Goal: Task Accomplishment & Management: Complete application form

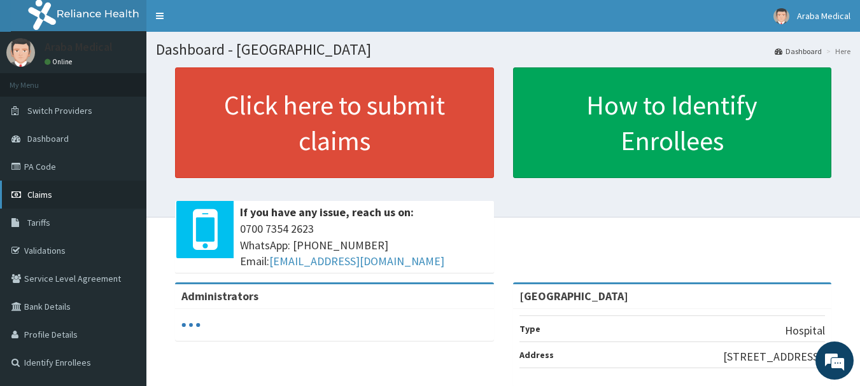
click at [35, 195] on span "Claims" at bounding box center [39, 194] width 25 height 11
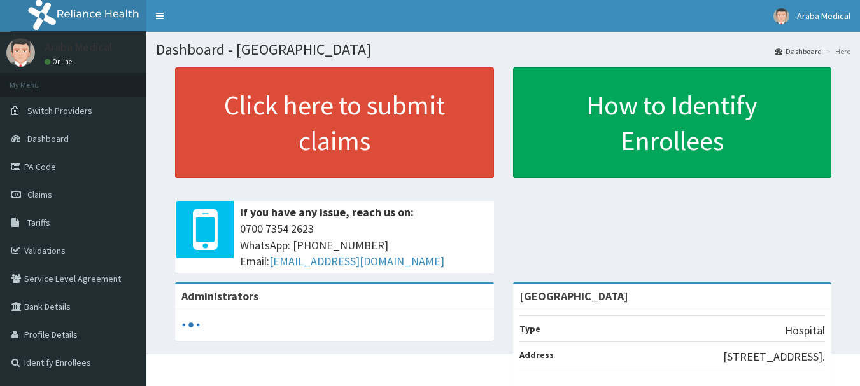
click at [45, 197] on span "Claims" at bounding box center [39, 194] width 25 height 11
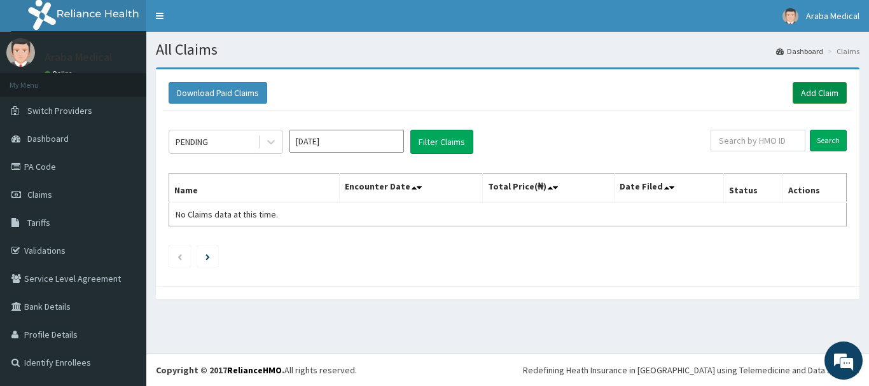
click at [814, 84] on link "Add Claim" at bounding box center [820, 93] width 54 height 22
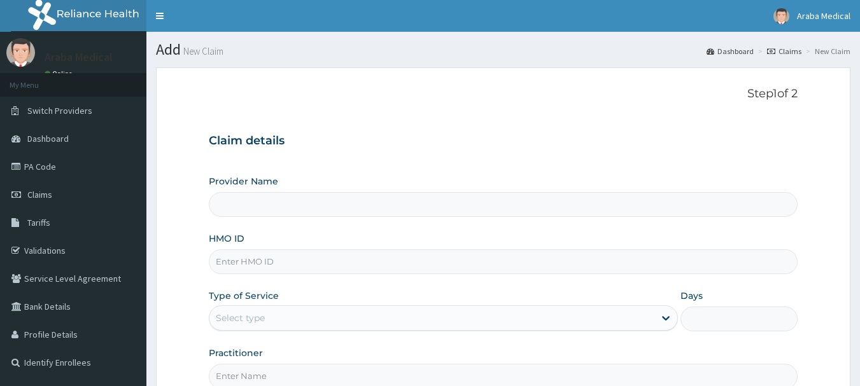
click at [276, 260] on input "HMO ID" at bounding box center [503, 261] width 589 height 25
type input "Araba Medical Centre"
type input "YSS/10146/C"
click at [234, 330] on div "Select type" at bounding box center [443, 317] width 469 height 25
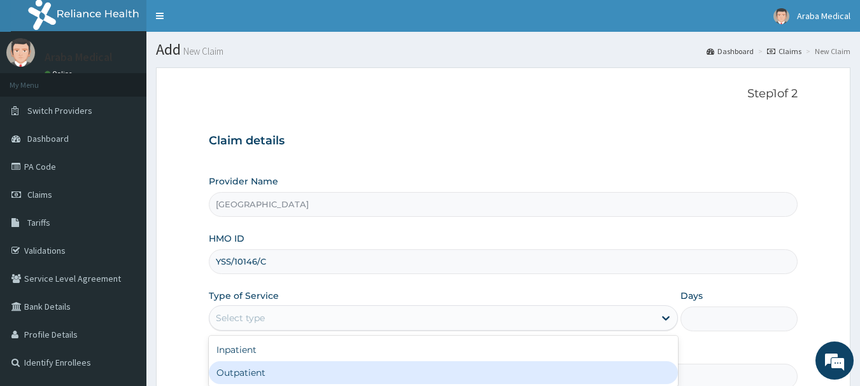
click at [306, 368] on div "Outpatient" at bounding box center [443, 372] width 469 height 23
type input "1"
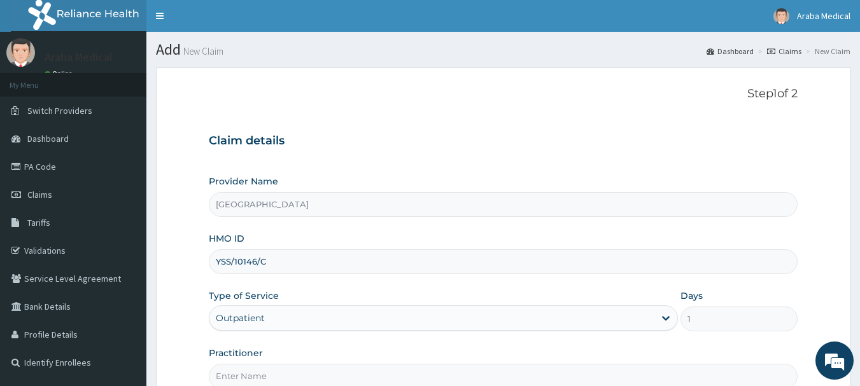
click at [405, 375] on input "Practitioner" at bounding box center [503, 376] width 589 height 25
type input "DR OMOBOLANLE"
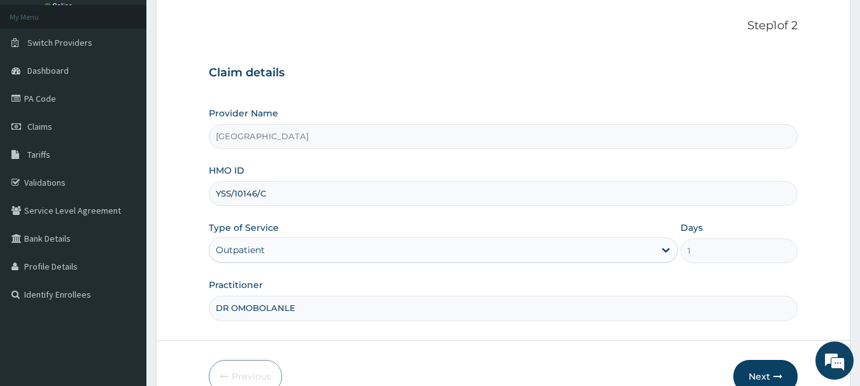
scroll to position [73, 0]
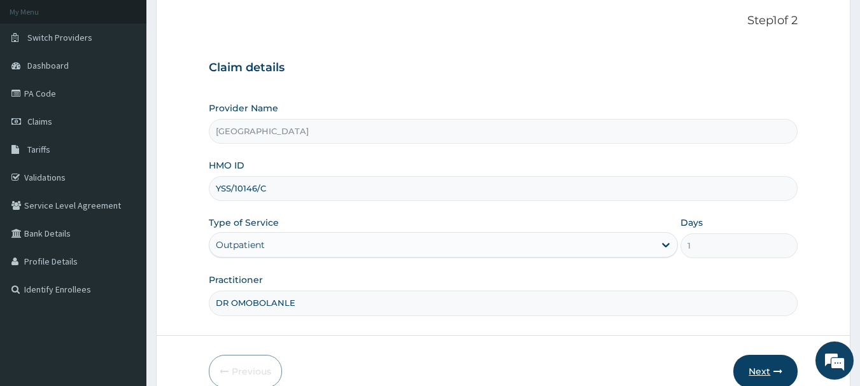
click at [757, 372] on button "Next" at bounding box center [765, 371] width 64 height 33
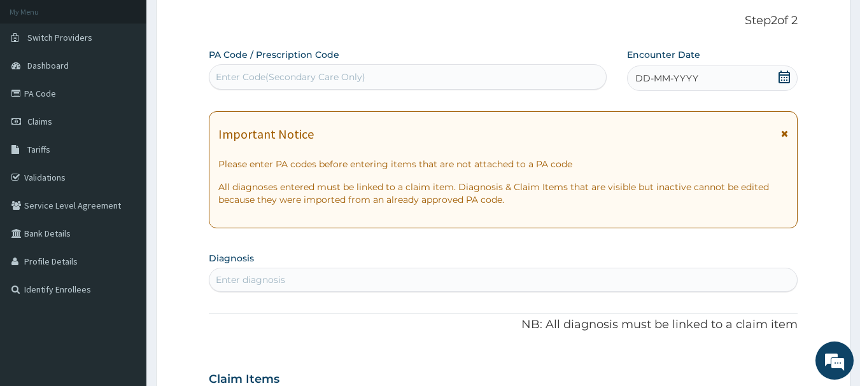
click at [788, 76] on icon at bounding box center [784, 77] width 13 height 13
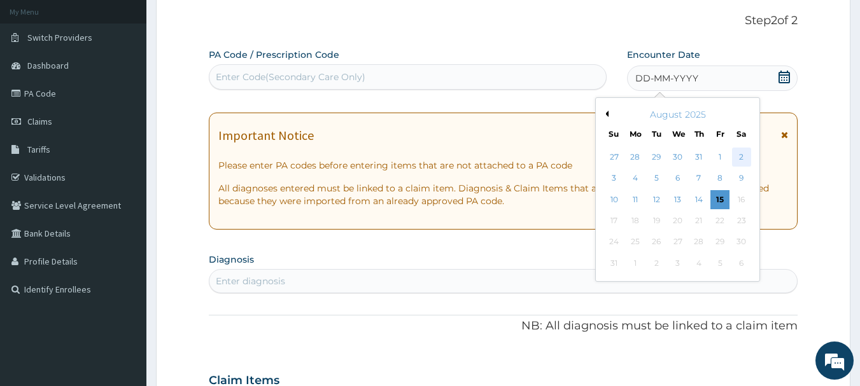
click at [741, 155] on div "2" at bounding box center [741, 157] width 19 height 19
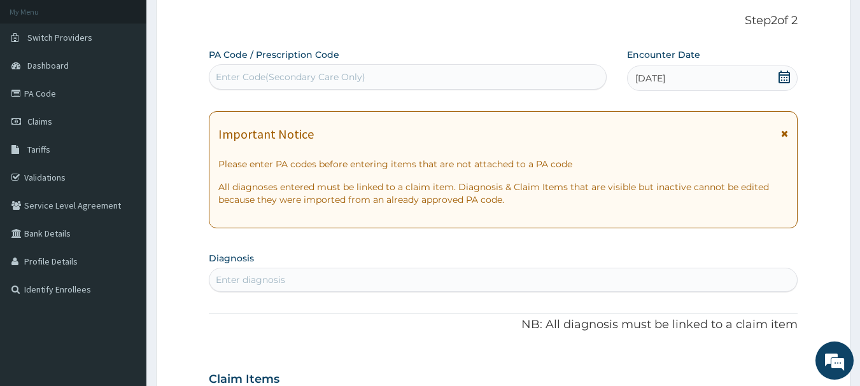
click at [404, 270] on div "Enter diagnosis" at bounding box center [503, 280] width 588 height 20
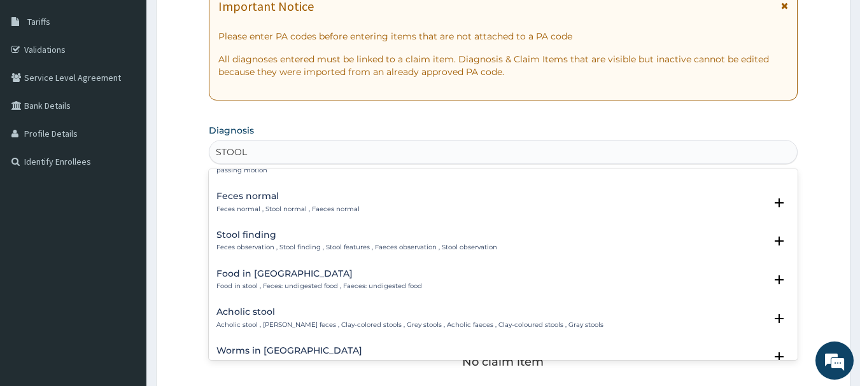
scroll to position [629, 0]
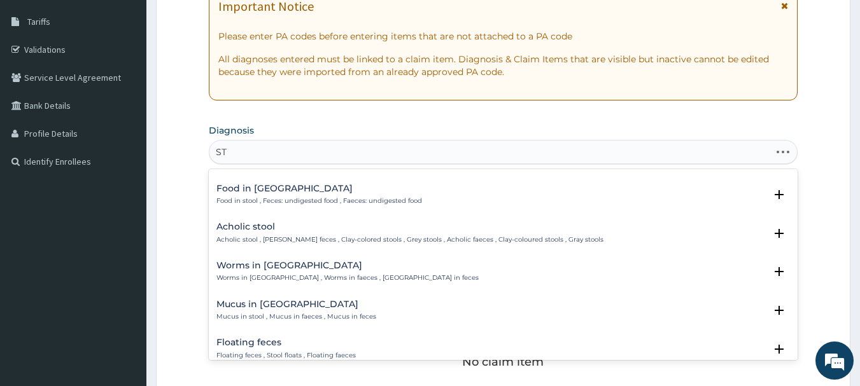
type input "S"
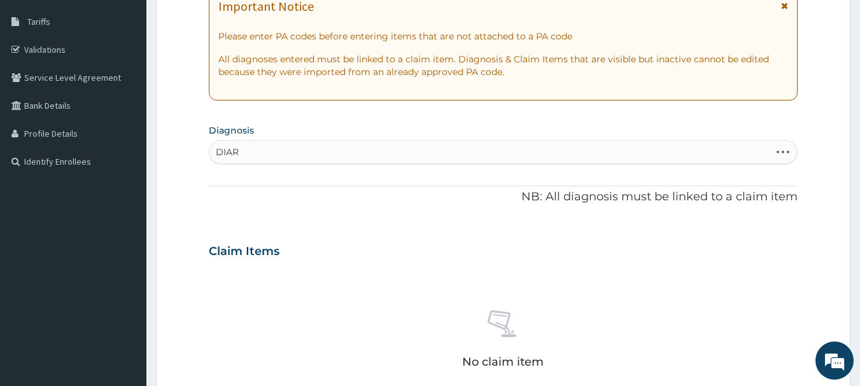
type input "DIARR"
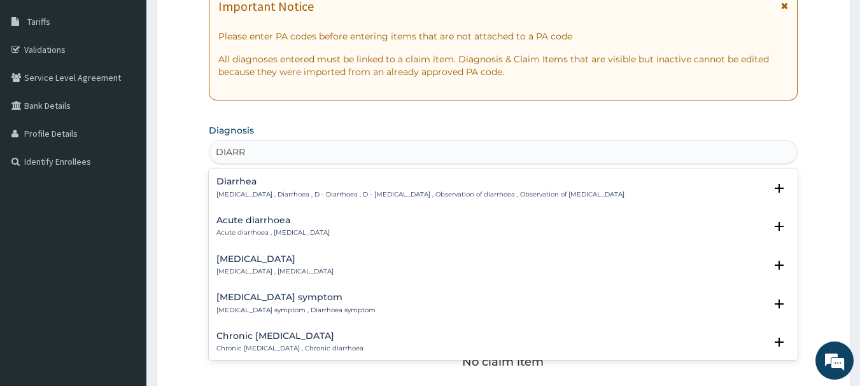
click at [241, 177] on h4 "Diarrhea" at bounding box center [420, 182] width 408 height 10
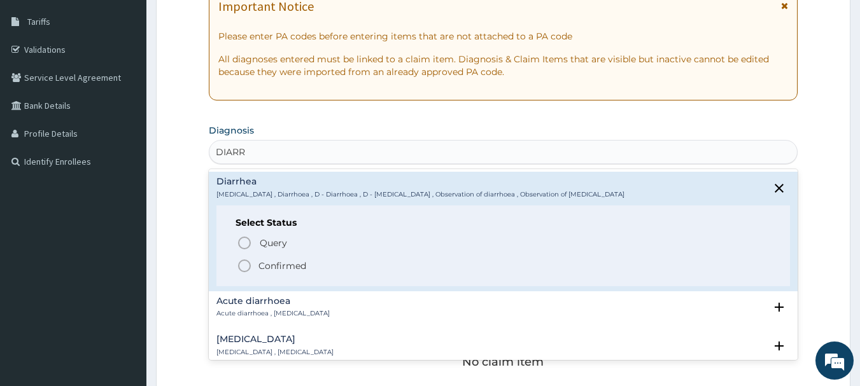
click at [244, 268] on icon "status option filled" at bounding box center [244, 265] width 15 height 15
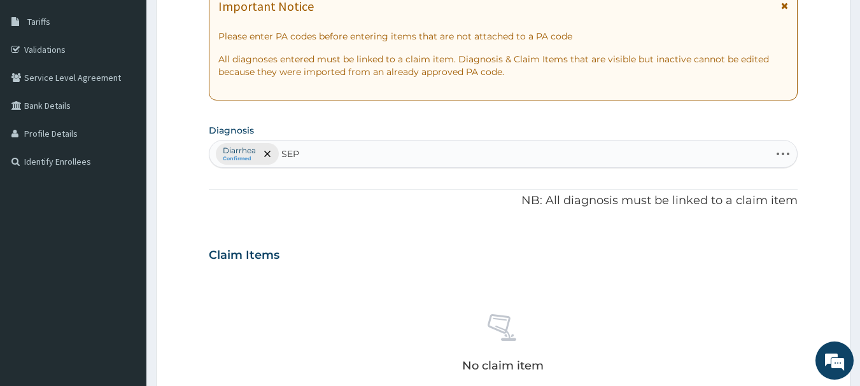
type input "SEPS"
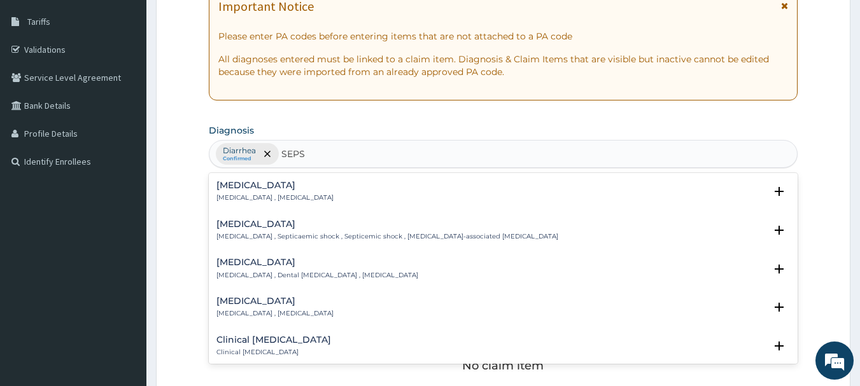
click at [237, 188] on h4 "Sepsis" at bounding box center [274, 186] width 117 height 10
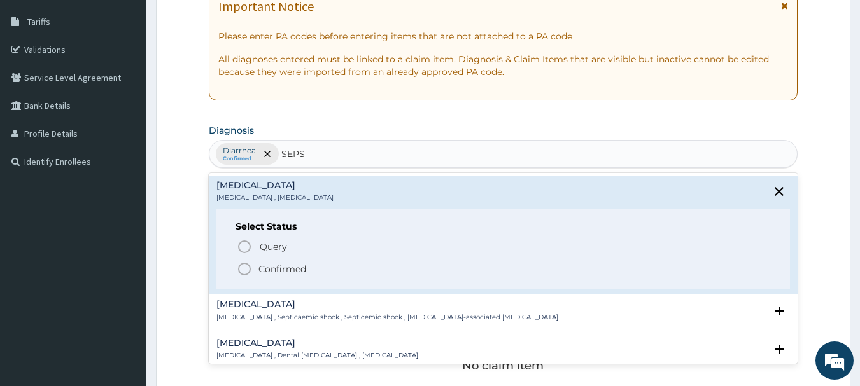
click at [246, 272] on icon "status option filled" at bounding box center [244, 269] width 15 height 15
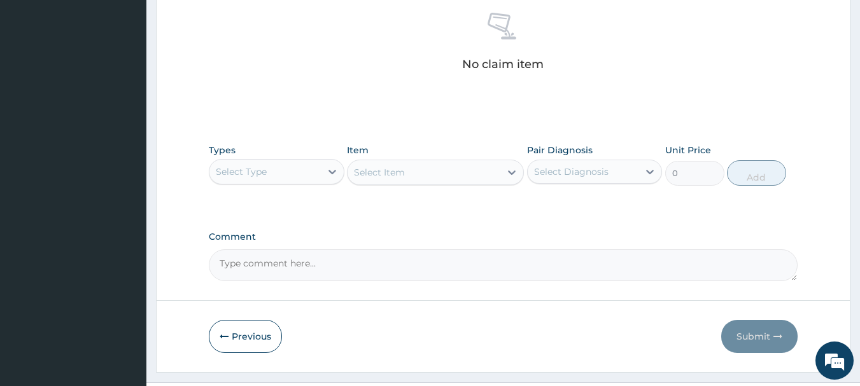
scroll to position [531, 0]
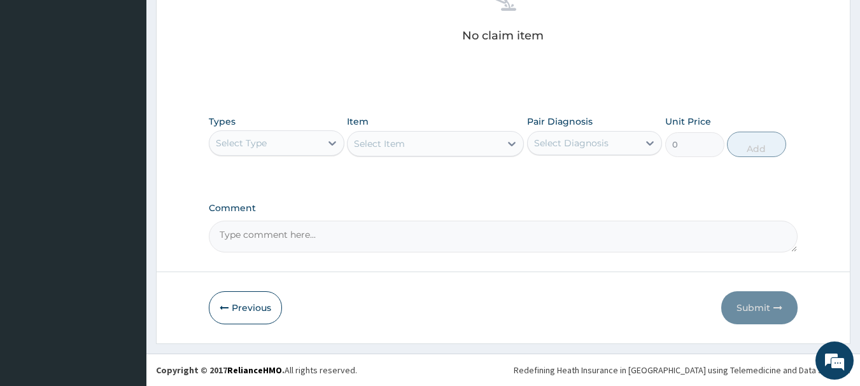
click at [288, 142] on div "Select Type" at bounding box center [264, 143] width 111 height 20
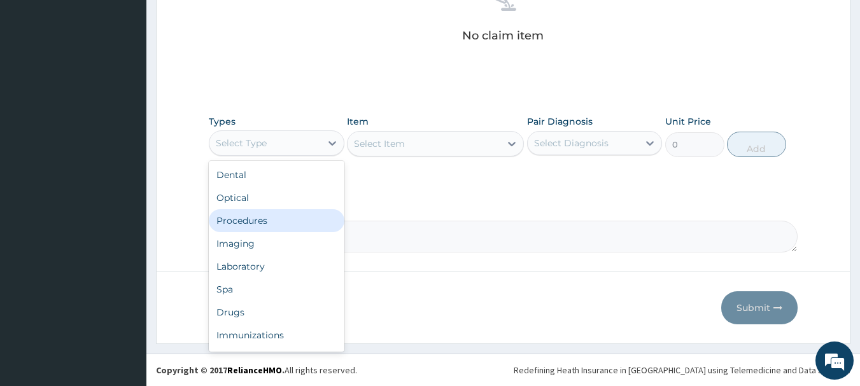
click at [269, 218] on div "Procedures" at bounding box center [277, 220] width 136 height 23
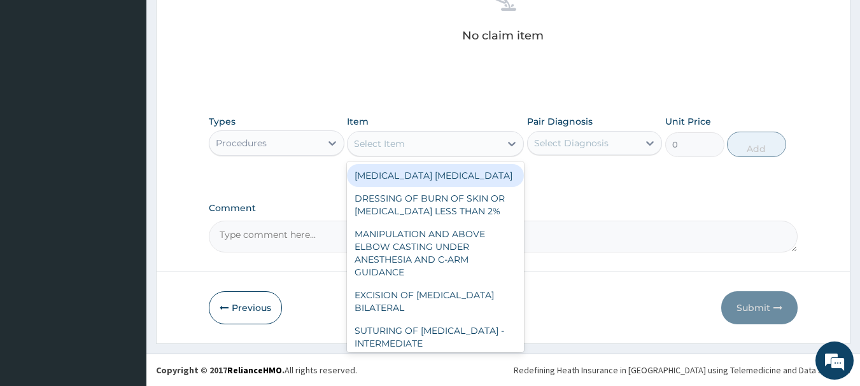
click at [464, 146] on div "Select Item" at bounding box center [423, 144] width 153 height 20
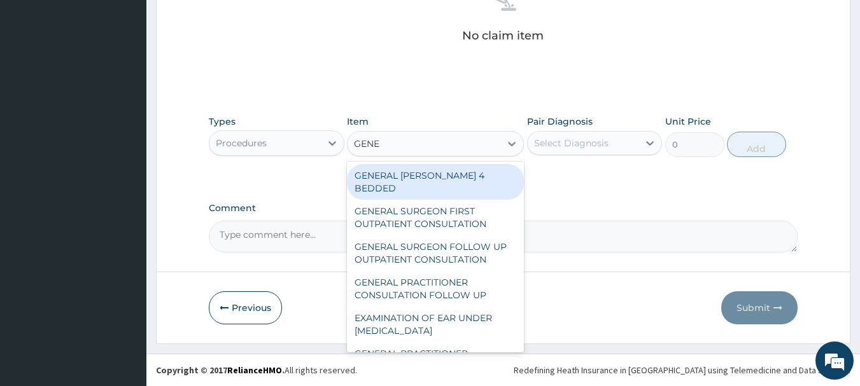
type input "GENER"
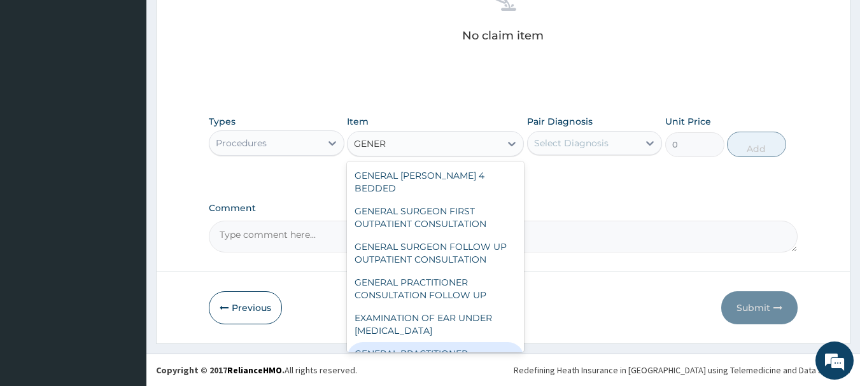
click at [472, 342] on div "GENERAL PRACTITIONER CONSULTATION FIRST OUTPATIENT CONSULTATION" at bounding box center [435, 366] width 177 height 48
type input "3547.5"
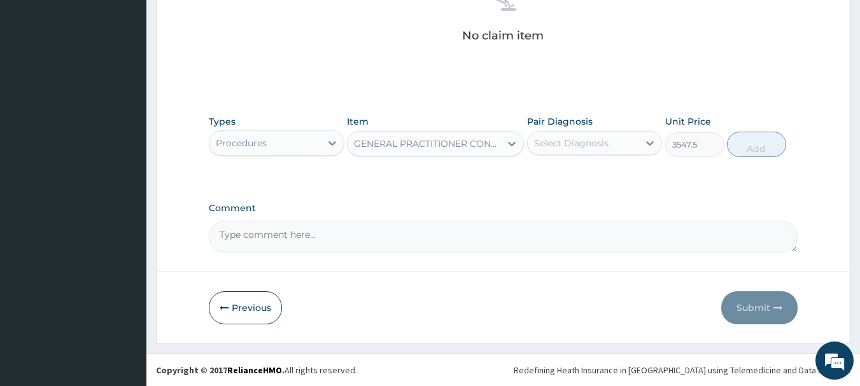
click at [581, 131] on div "Select Diagnosis" at bounding box center [595, 143] width 136 height 24
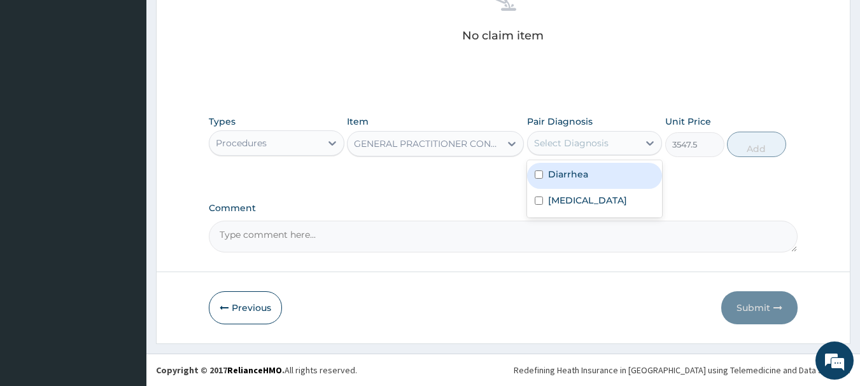
click at [573, 179] on label "Diarrhea" at bounding box center [568, 174] width 40 height 13
checkbox input "true"
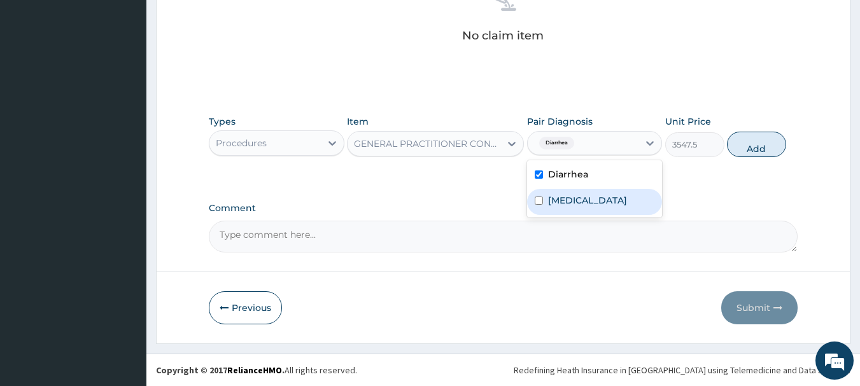
click at [575, 194] on label "Sepsis" at bounding box center [587, 200] width 79 height 13
checkbox input "true"
click at [739, 152] on button "Add" at bounding box center [756, 144] width 59 height 25
type input "0"
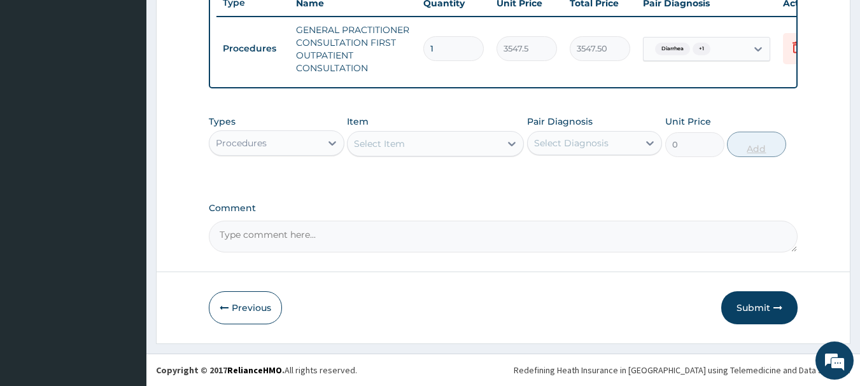
scroll to position [500, 0]
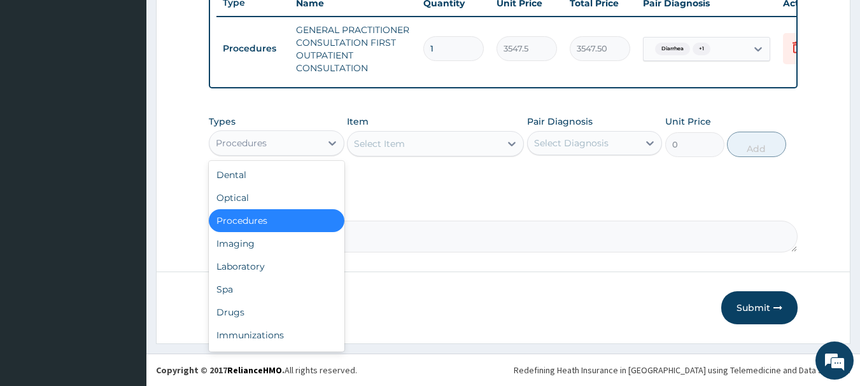
click at [286, 145] on div "Procedures" at bounding box center [264, 143] width 111 height 20
click at [266, 263] on div "Laboratory" at bounding box center [277, 266] width 136 height 23
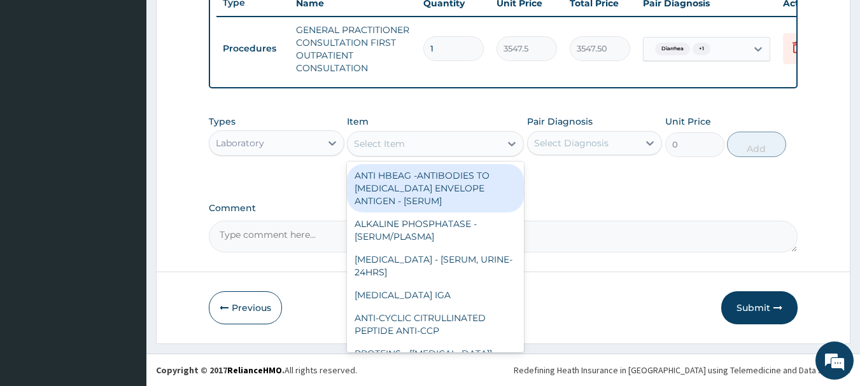
click at [455, 148] on div "Select Item" at bounding box center [423, 144] width 153 height 20
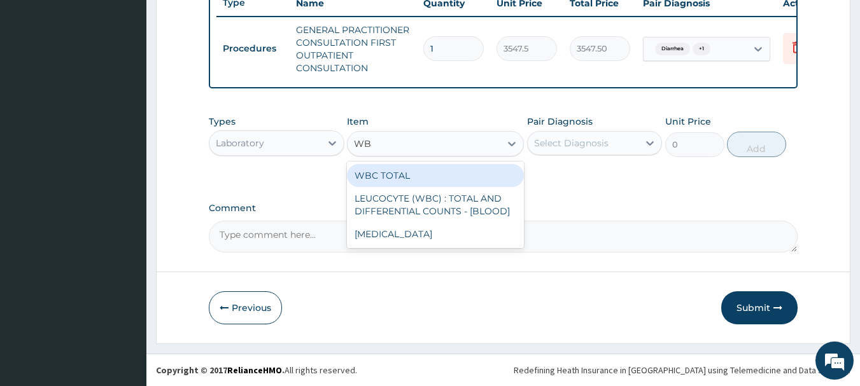
type input "WBC"
click at [399, 174] on div "WBC TOTAL" at bounding box center [435, 175] width 177 height 23
type input "3225"
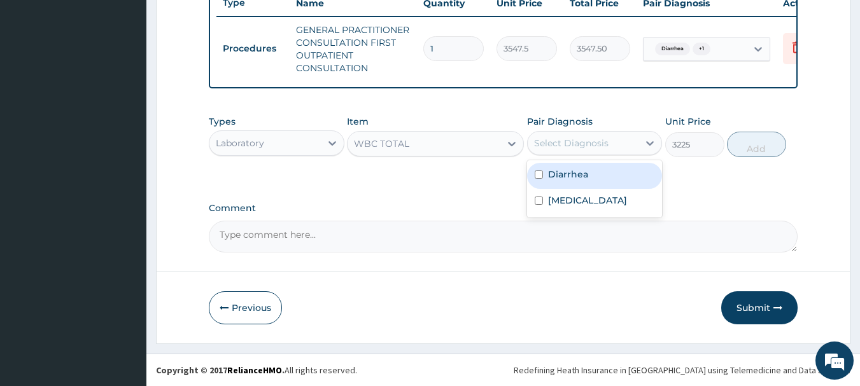
click at [564, 143] on div "Select Diagnosis" at bounding box center [571, 143] width 74 height 13
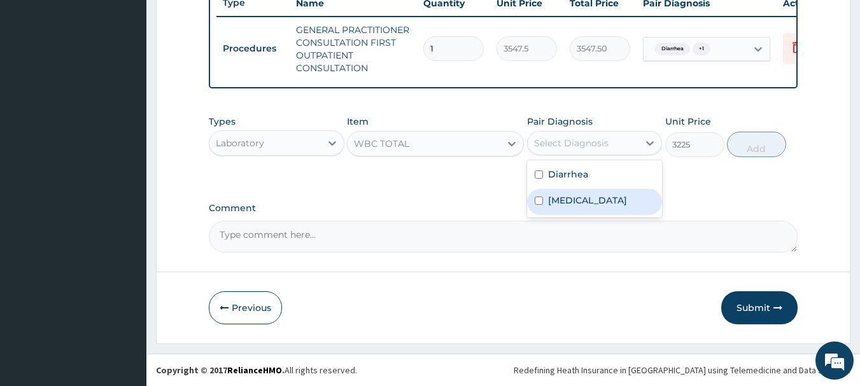
click at [566, 194] on label "Sepsis" at bounding box center [587, 200] width 79 height 13
checkbox input "true"
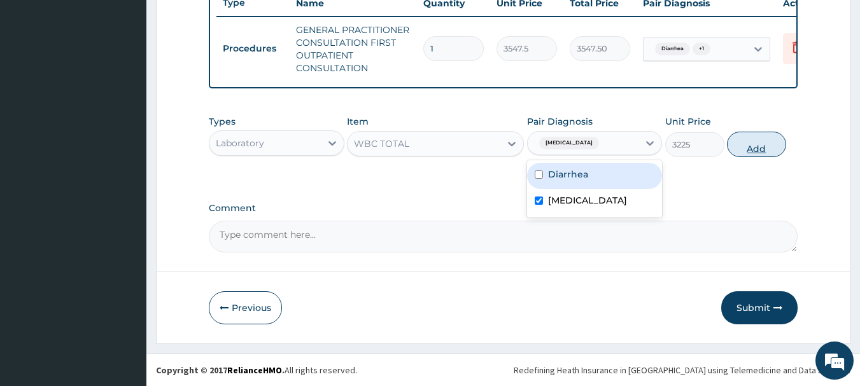
click at [746, 152] on button "Add" at bounding box center [756, 144] width 59 height 25
type input "0"
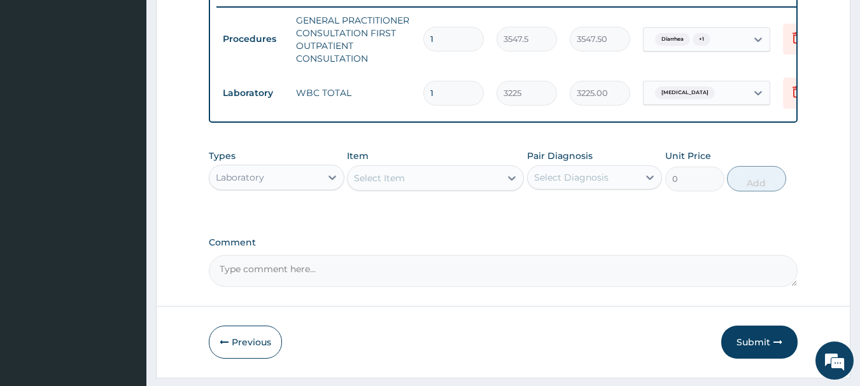
click at [471, 188] on div "Select Item" at bounding box center [423, 178] width 153 height 20
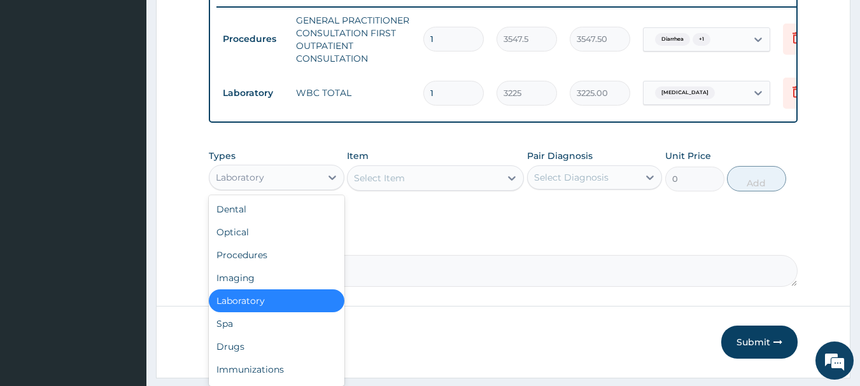
click at [277, 178] on div "Laboratory" at bounding box center [264, 177] width 111 height 20
click at [248, 349] on div "Drugs" at bounding box center [277, 346] width 136 height 23
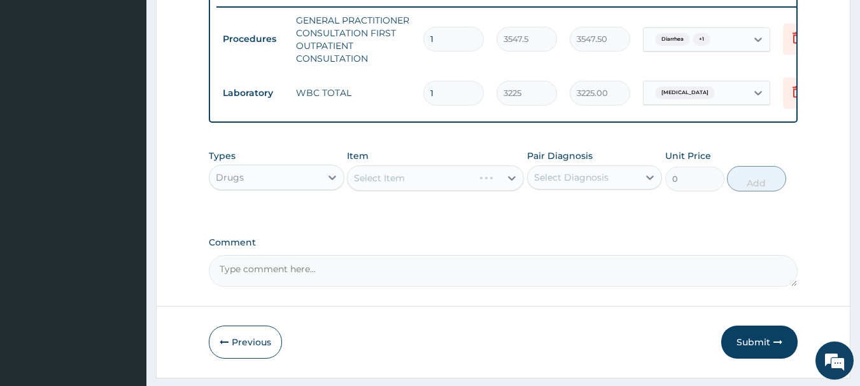
scroll to position [544, 0]
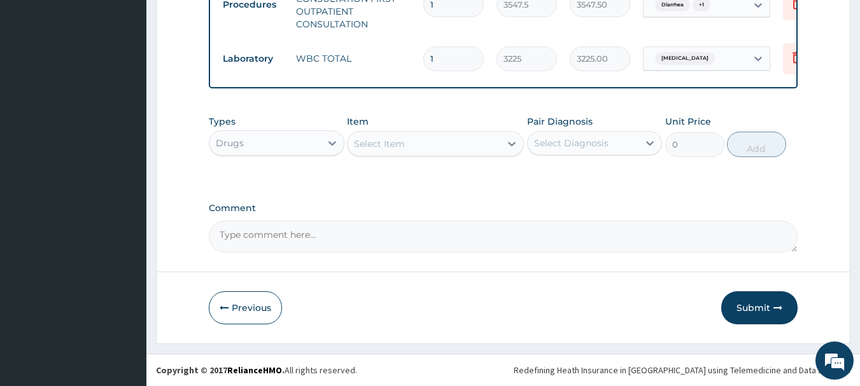
click at [429, 152] on div "Select Item" at bounding box center [423, 144] width 153 height 20
type input "X"
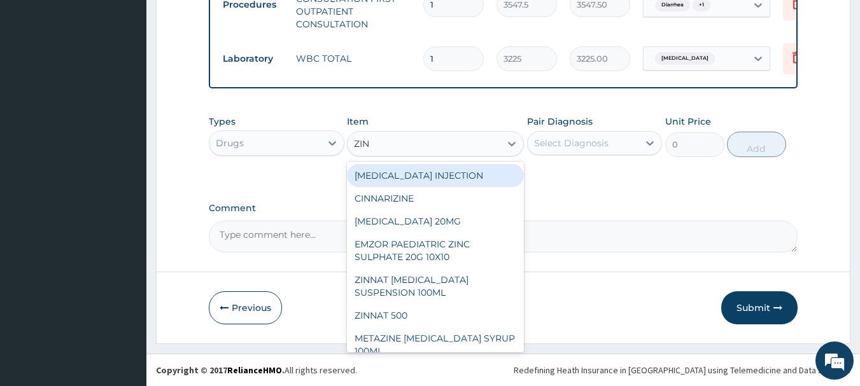
type input "ZINC"
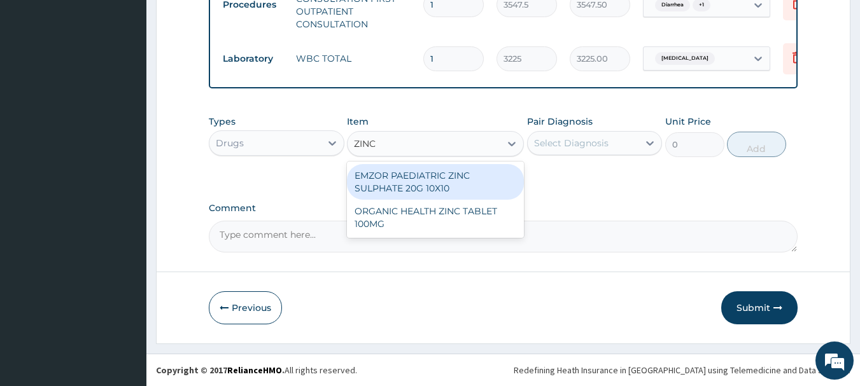
click at [423, 191] on div "EMZOR PAEDIATRIC ZINC SULPHATE 20G 10X10" at bounding box center [435, 182] width 177 height 36
type input "53.21250152587891"
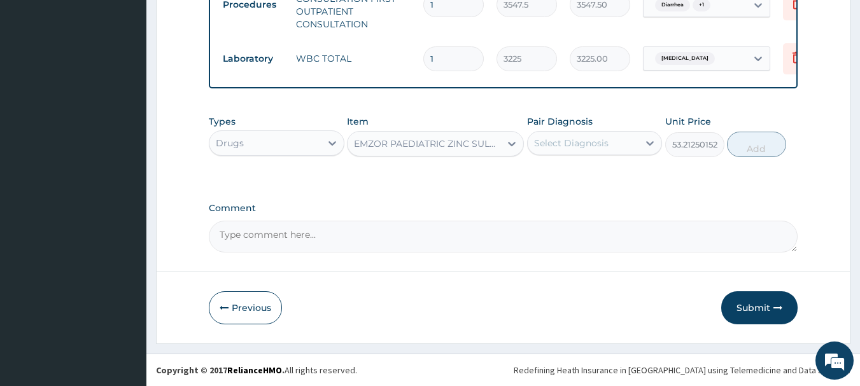
click at [588, 150] on div "Select Diagnosis" at bounding box center [582, 143] width 111 height 20
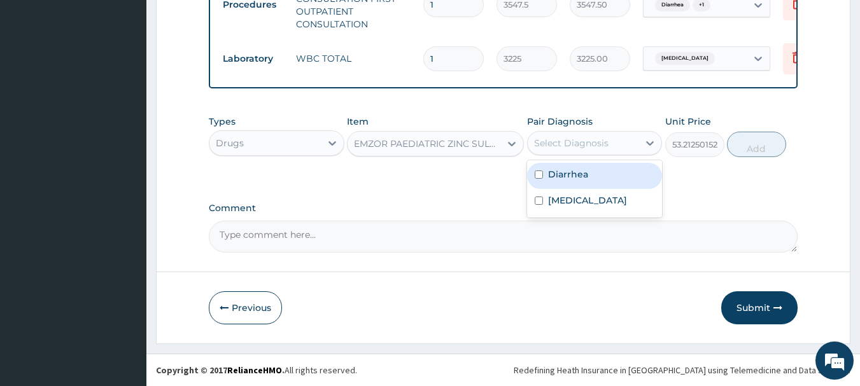
click at [585, 179] on label "Diarrhea" at bounding box center [568, 174] width 40 height 13
checkbox input "true"
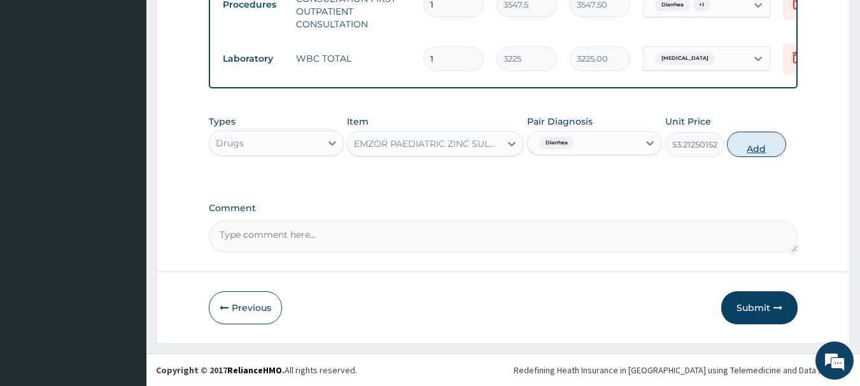
click at [757, 146] on button "Add" at bounding box center [756, 144] width 59 height 25
type input "0"
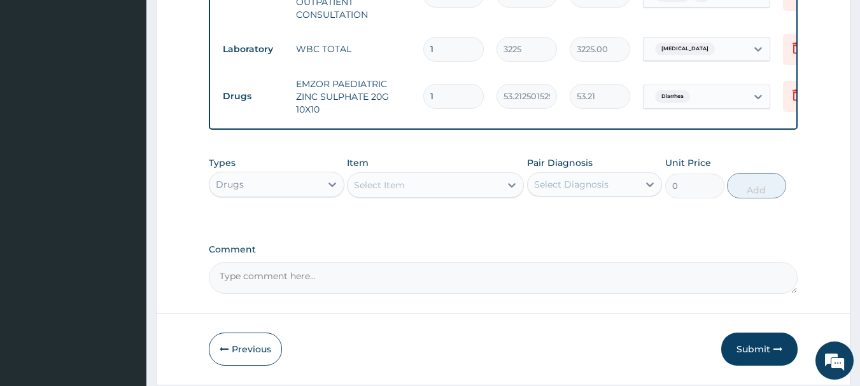
type input "10"
type input "532.13"
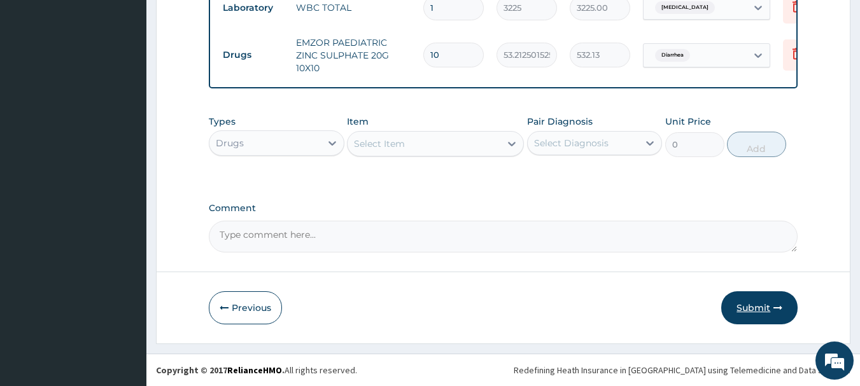
type input "10"
click at [758, 311] on button "Submit" at bounding box center [759, 307] width 76 height 33
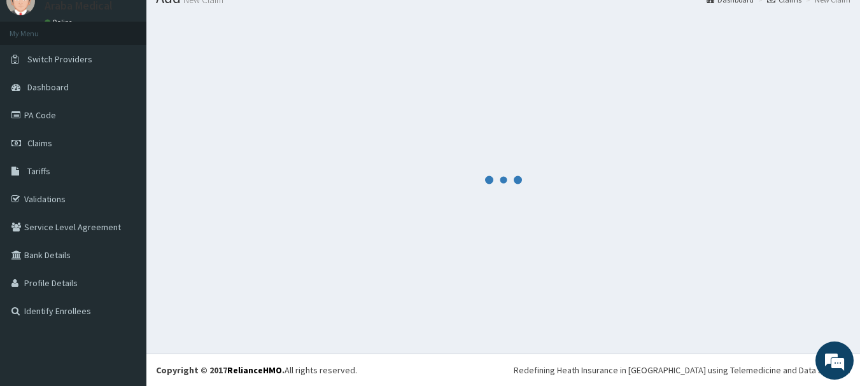
scroll to position [52, 0]
click at [758, 311] on div at bounding box center [503, 180] width 694 height 328
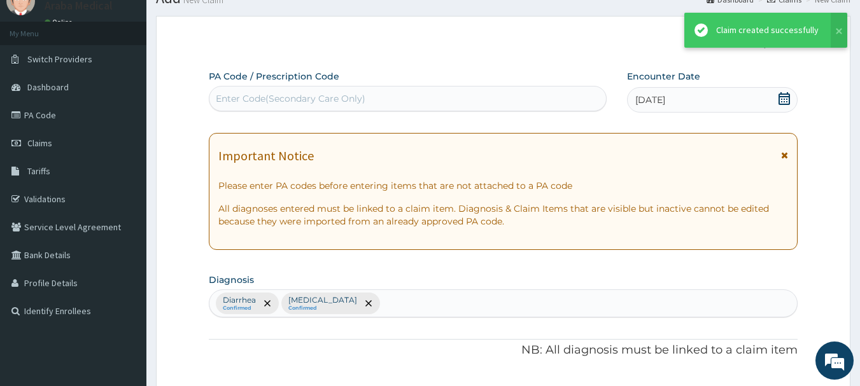
scroll to position [595, 0]
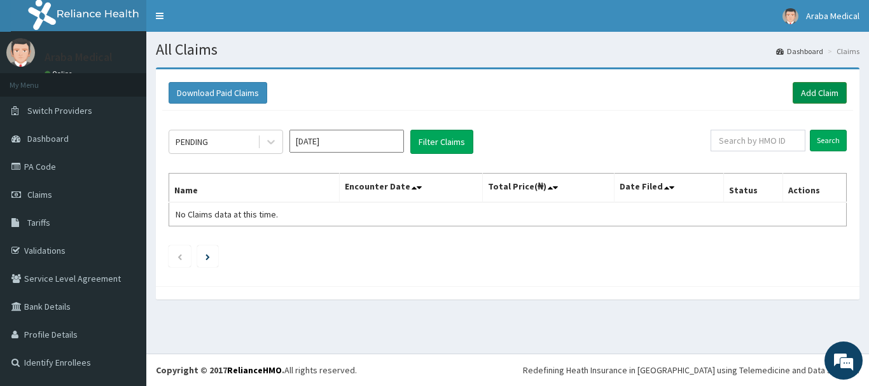
click at [817, 92] on link "Add Claim" at bounding box center [820, 93] width 54 height 22
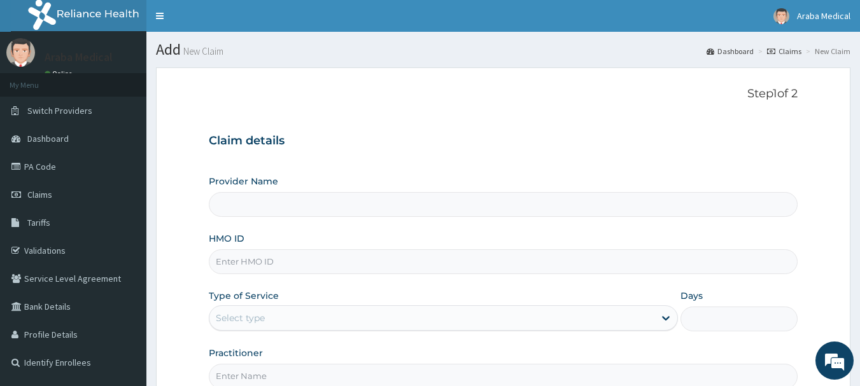
type input "Araba Medical Centre"
click at [280, 269] on input "HMO ID" at bounding box center [503, 261] width 589 height 25
type input "YSS/10146/D"
click at [290, 321] on div "Select type" at bounding box center [431, 318] width 445 height 20
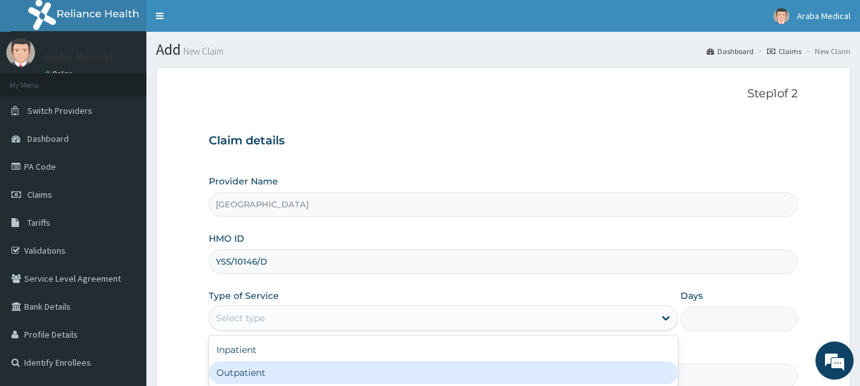
click at [297, 377] on div "Outpatient" at bounding box center [443, 372] width 469 height 23
type input "1"
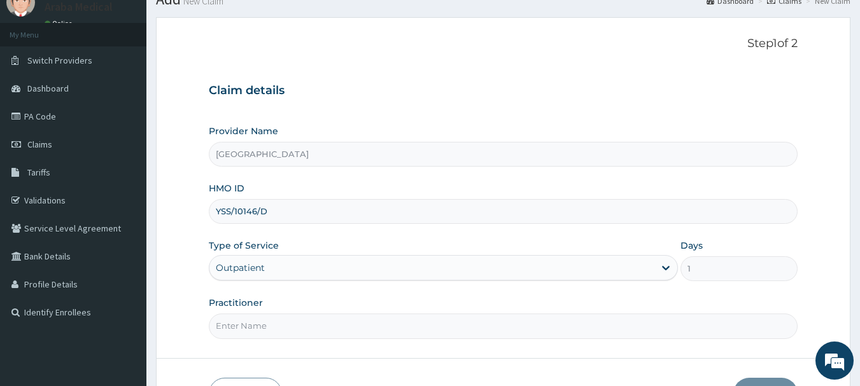
scroll to position [137, 0]
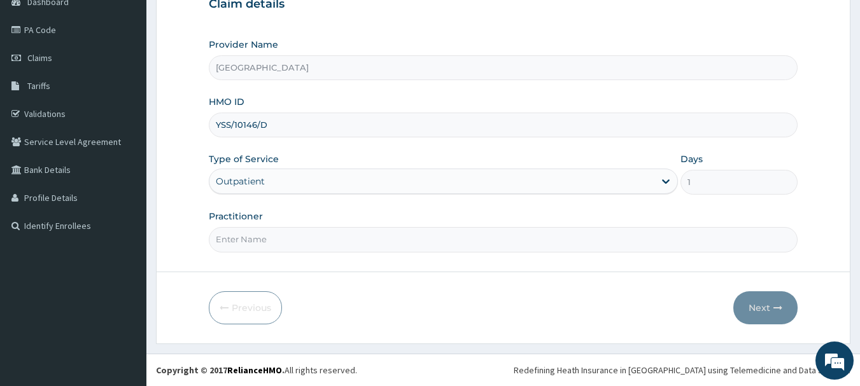
click at [284, 237] on input "Practitioner" at bounding box center [503, 239] width 589 height 25
type input "DR OMOBOLANLE"
click at [769, 310] on button "Next" at bounding box center [765, 307] width 64 height 33
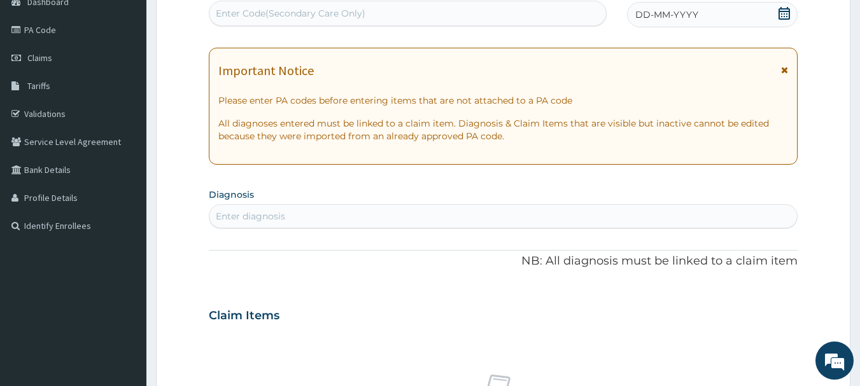
click at [782, 17] on icon at bounding box center [784, 13] width 13 height 13
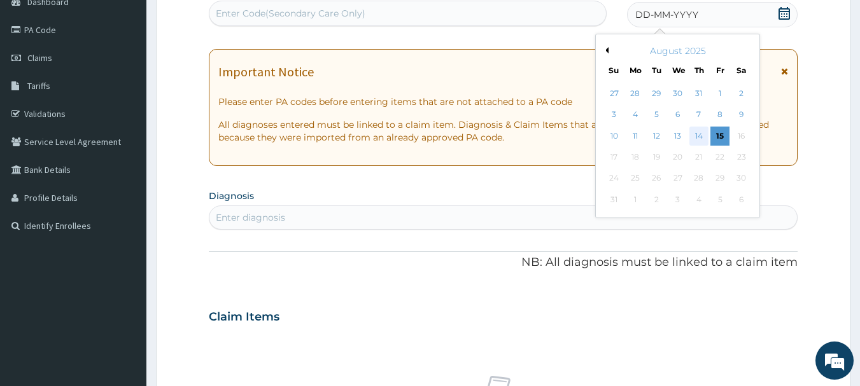
click at [693, 134] on div "14" at bounding box center [698, 136] width 19 height 19
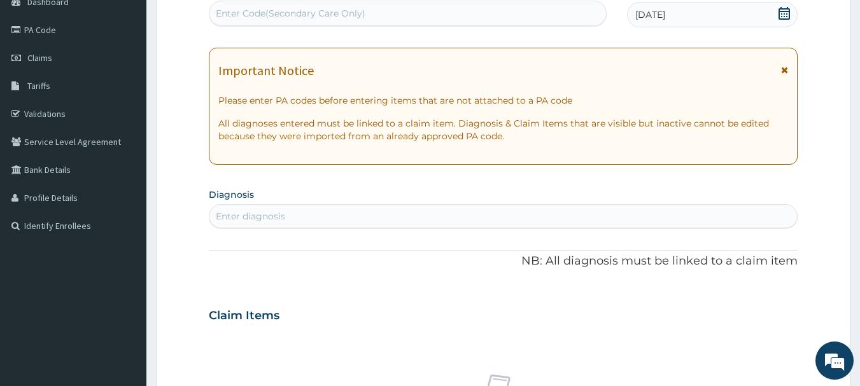
click at [473, 215] on div "Enter diagnosis" at bounding box center [503, 216] width 588 height 20
type input "MALAR"
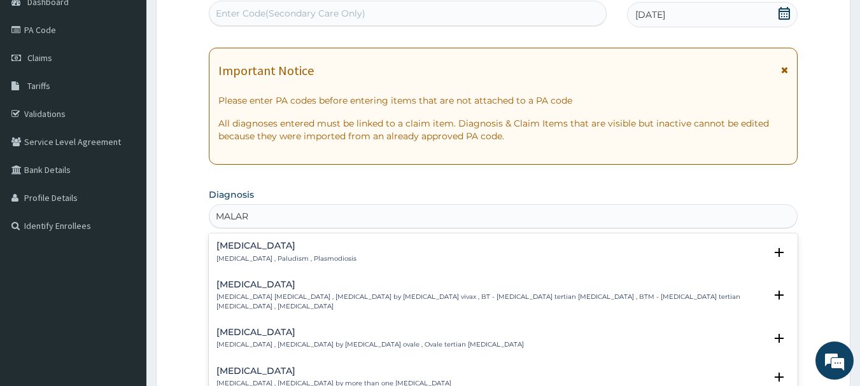
click at [234, 250] on h4 "[MEDICAL_DATA]" at bounding box center [286, 246] width 140 height 10
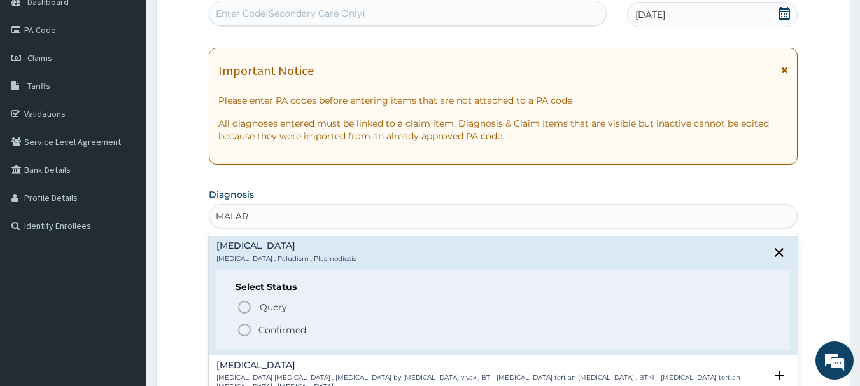
click at [243, 328] on icon "status option filled" at bounding box center [244, 330] width 15 height 15
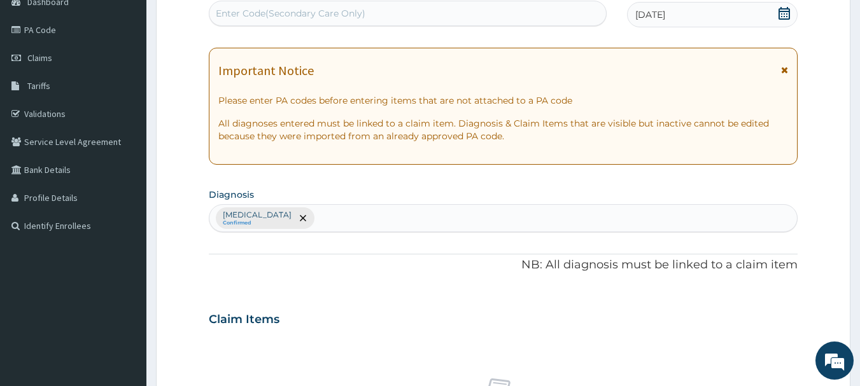
type input "R"
type input "UPPER RESP"
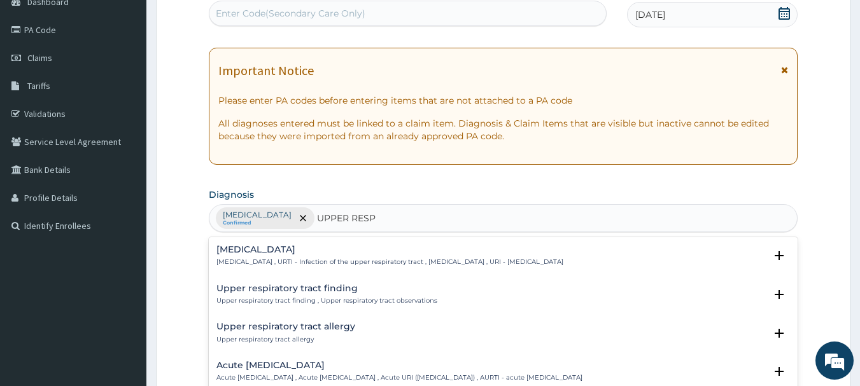
click at [267, 262] on p "Upper respiratory infection , URTI - Infection of the upper respiratory tract ,…" at bounding box center [389, 262] width 347 height 9
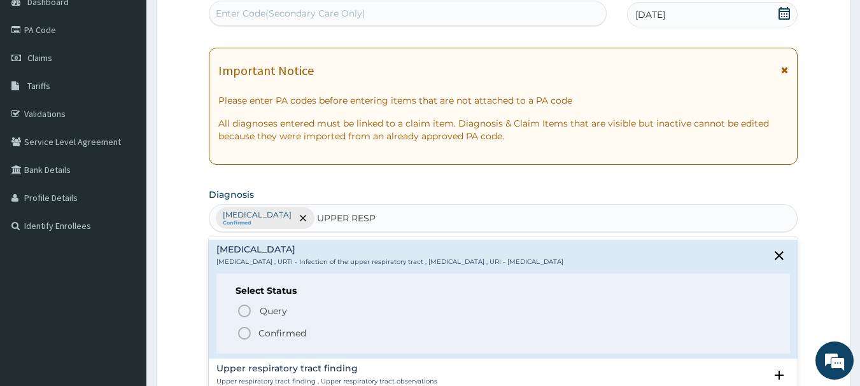
click at [244, 333] on icon "status option filled" at bounding box center [244, 333] width 15 height 15
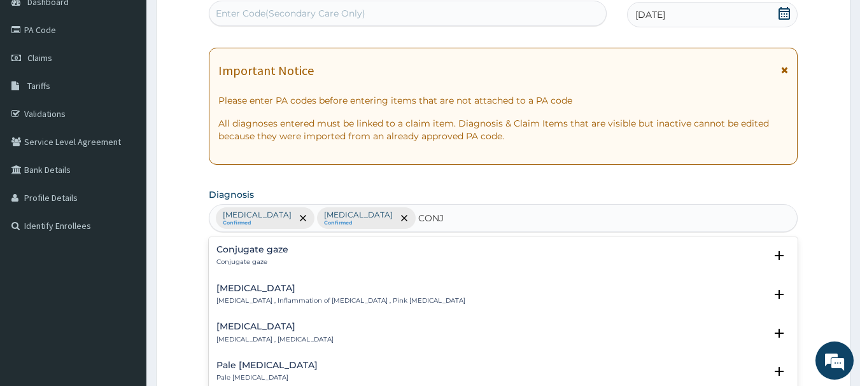
type input "CONJU"
click at [237, 290] on h4 "[MEDICAL_DATA]" at bounding box center [340, 289] width 249 height 10
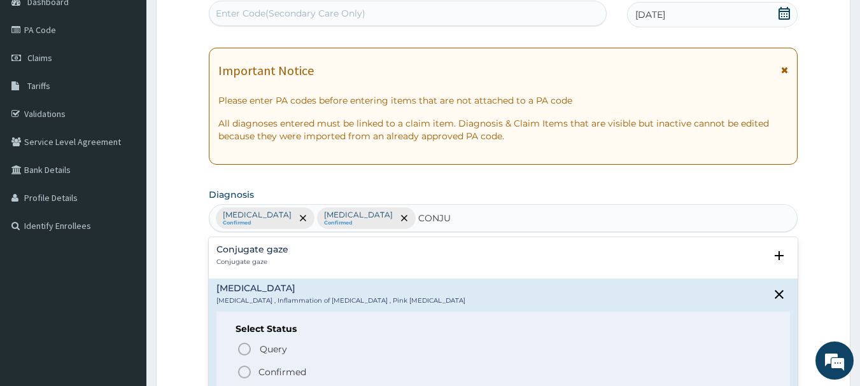
click at [246, 366] on circle "status option filled" at bounding box center [244, 371] width 11 height 11
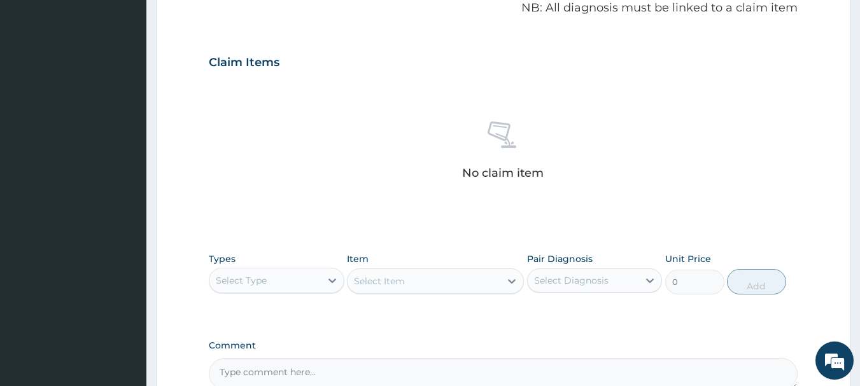
scroll to position [531, 0]
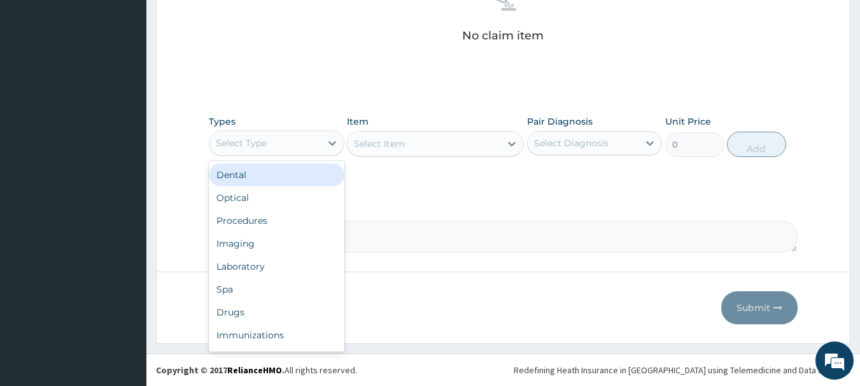
click at [293, 144] on div "Select Type" at bounding box center [264, 143] width 111 height 20
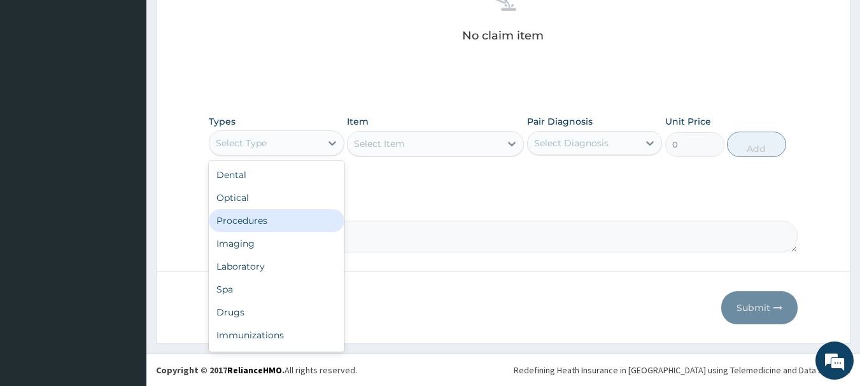
click at [279, 220] on div "Procedures" at bounding box center [277, 220] width 136 height 23
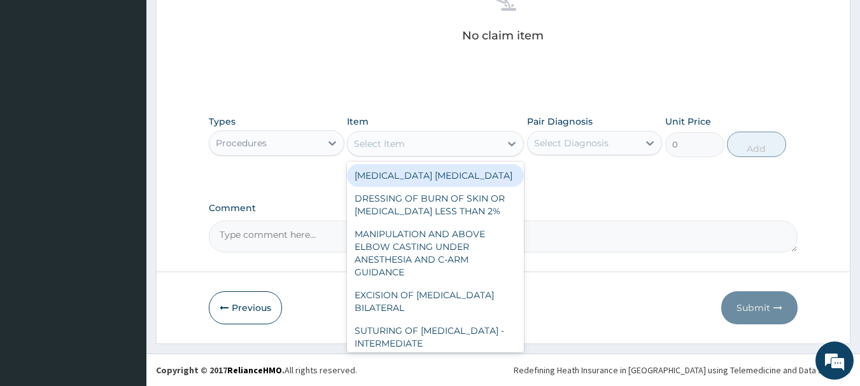
click at [470, 144] on div "Select Item" at bounding box center [423, 144] width 153 height 20
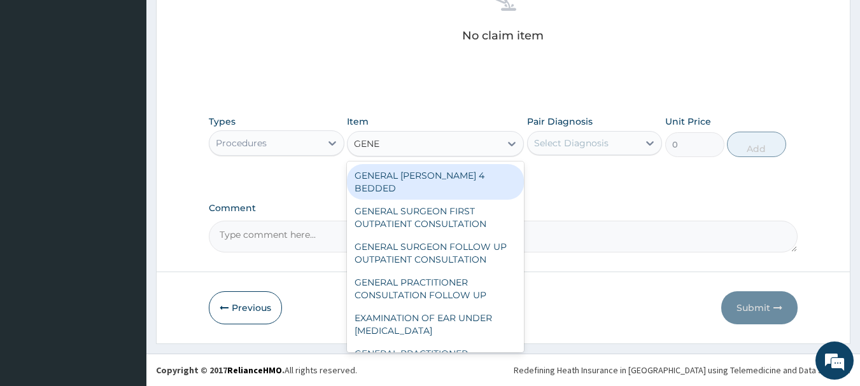
type input "GENER"
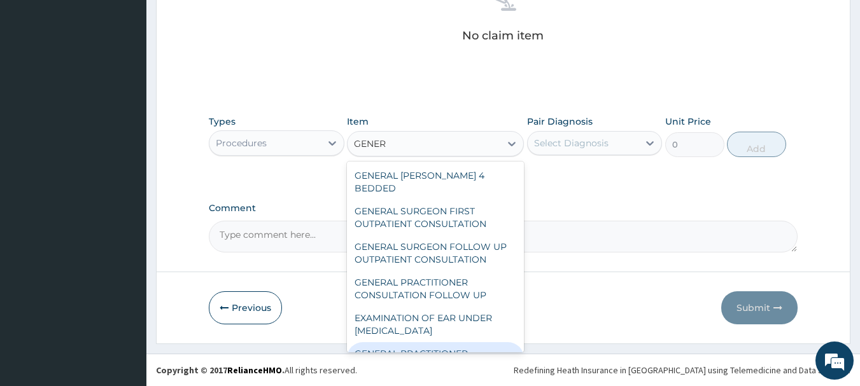
click at [444, 342] on div "GENERAL PRACTITIONER CONSULTATION FIRST OUTPATIENT CONSULTATION" at bounding box center [435, 366] width 177 height 48
type input "3547.5"
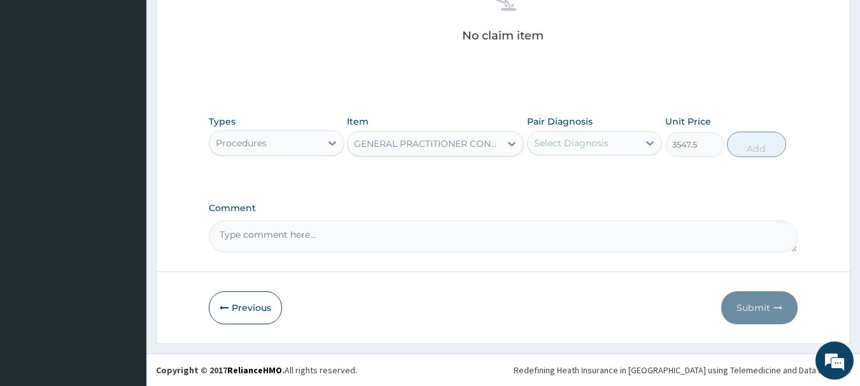
click at [580, 145] on div "Select Diagnosis" at bounding box center [571, 143] width 74 height 13
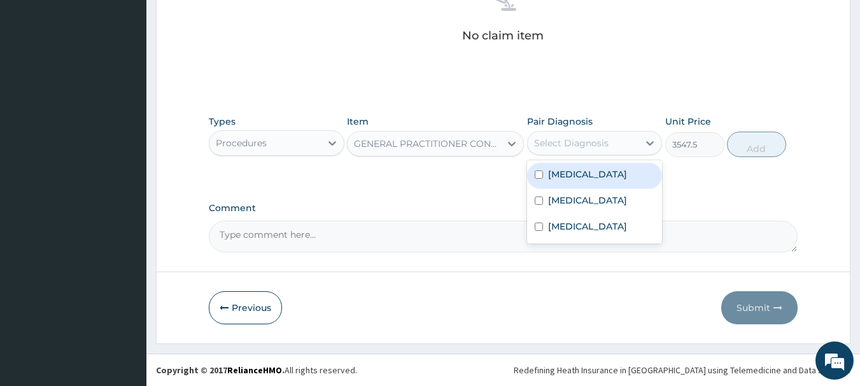
click at [576, 176] on label "[MEDICAL_DATA]" at bounding box center [587, 174] width 79 height 13
checkbox input "true"
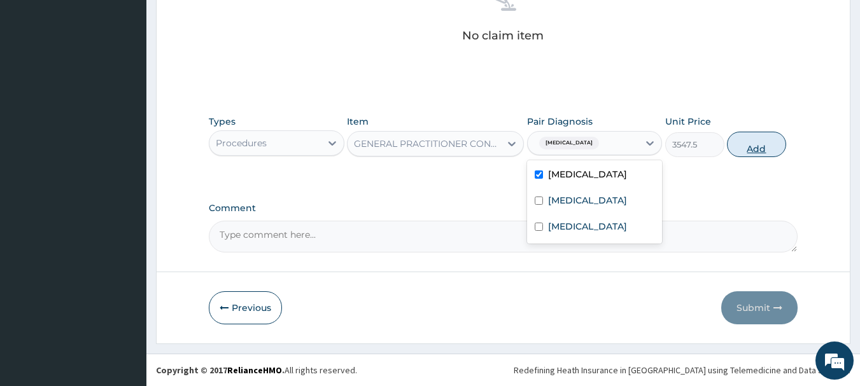
click at [753, 145] on button "Add" at bounding box center [756, 144] width 59 height 25
type input "0"
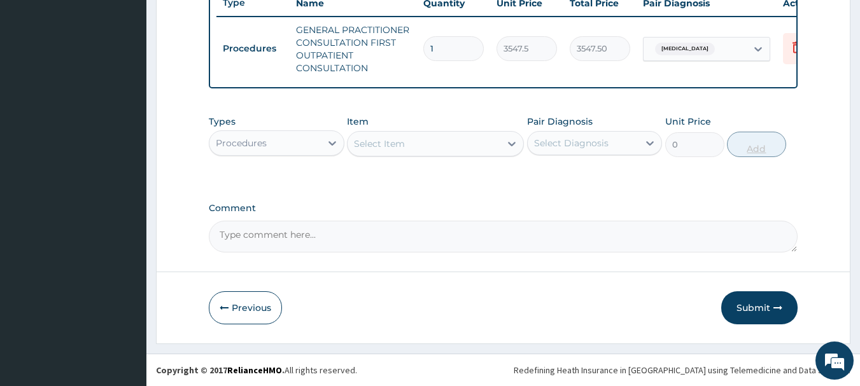
scroll to position [500, 0]
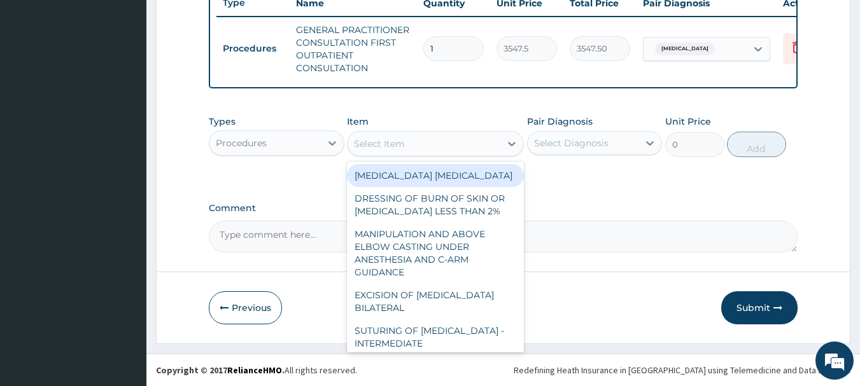
click at [389, 148] on div "Select Item" at bounding box center [379, 143] width 51 height 13
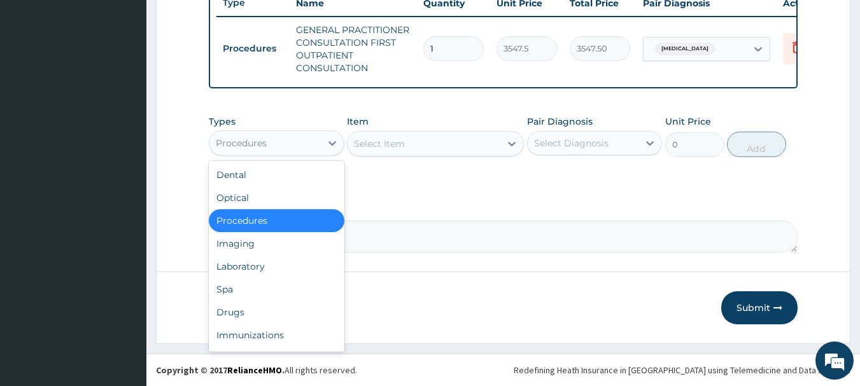
click at [291, 151] on div "Procedures" at bounding box center [264, 143] width 111 height 20
click at [261, 273] on div "Laboratory" at bounding box center [277, 266] width 136 height 23
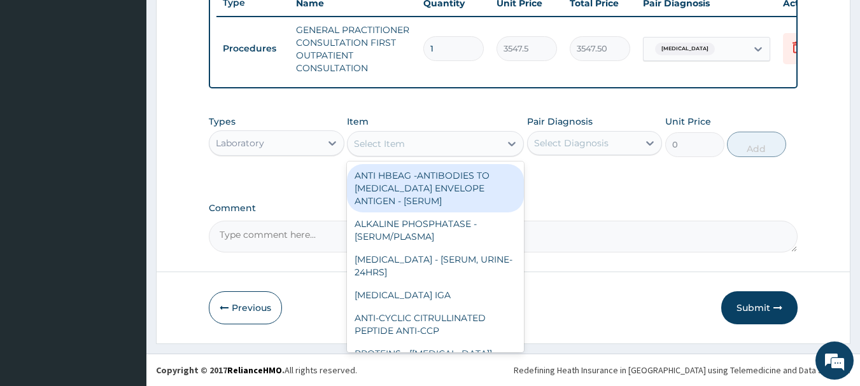
click at [449, 145] on div "Select Item" at bounding box center [423, 144] width 153 height 20
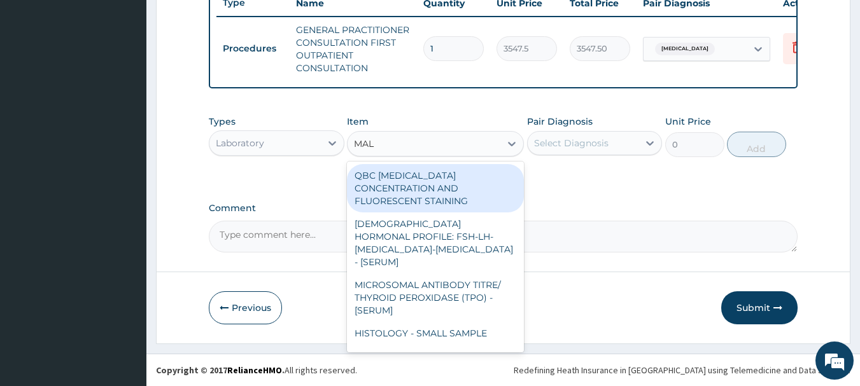
type input "MALA"
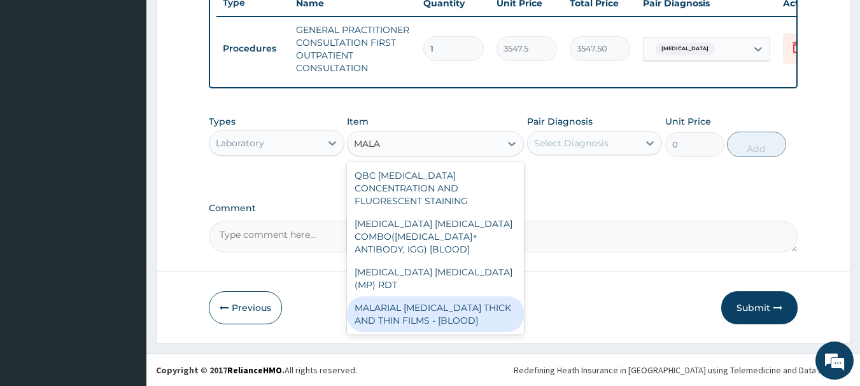
click at [452, 297] on div "MALARIAL [MEDICAL_DATA] THICK AND THIN FILMS - [BLOOD]" at bounding box center [435, 315] width 177 height 36
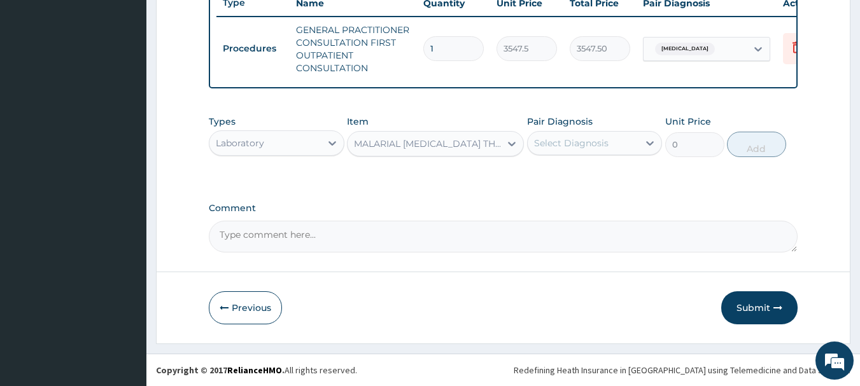
type input "1612.5"
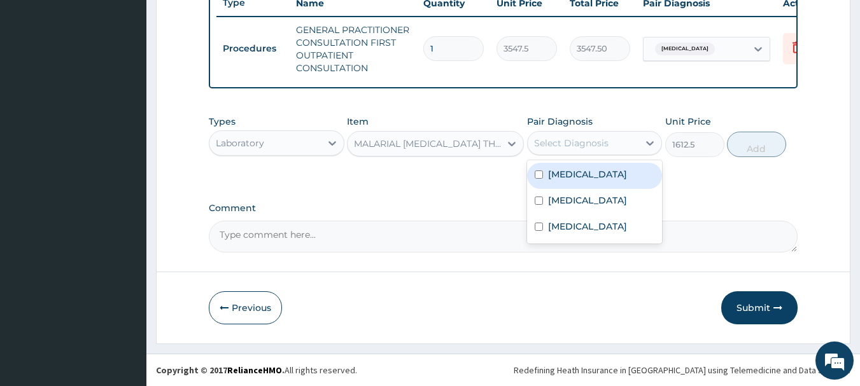
click at [585, 142] on div "Select Diagnosis" at bounding box center [571, 143] width 74 height 13
click at [581, 171] on div "[MEDICAL_DATA]" at bounding box center [595, 176] width 136 height 26
checkbox input "true"
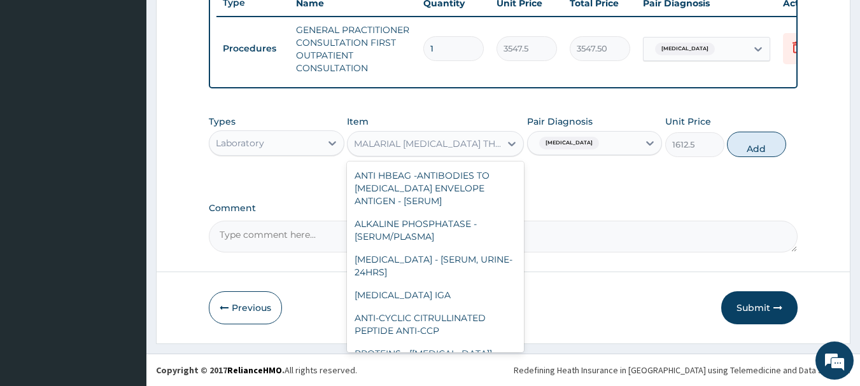
click at [466, 150] on div "MALARIAL [MEDICAL_DATA] THICK AND THIN FILMS - [BLOOD]" at bounding box center [423, 144] width 153 height 20
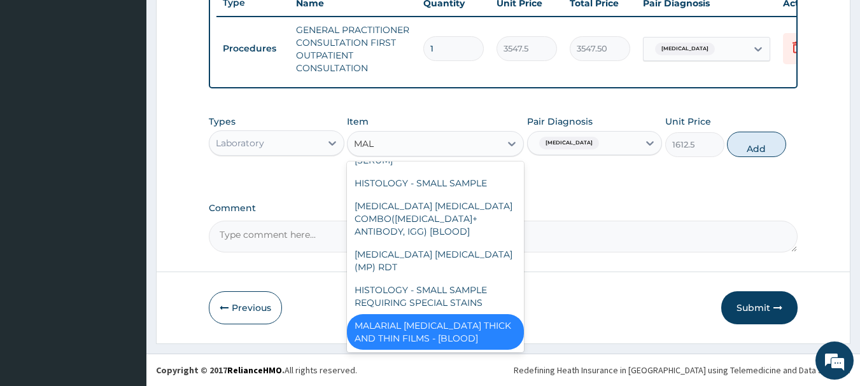
scroll to position [112, 0]
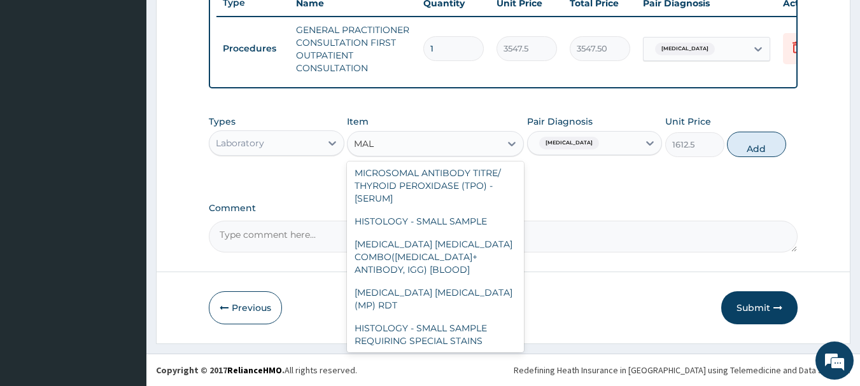
type input "MALA"
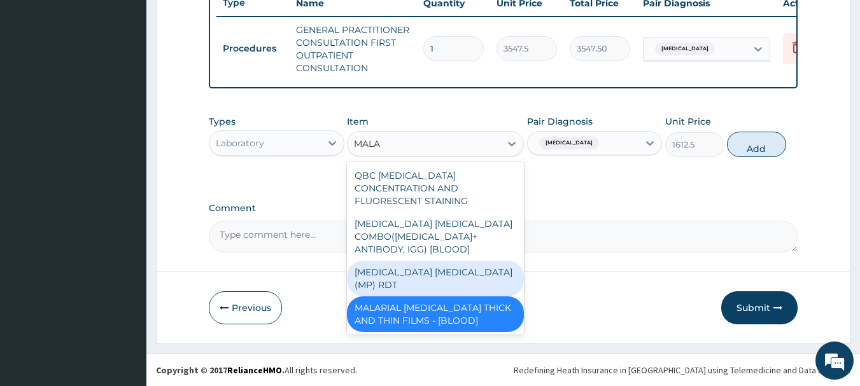
click at [424, 261] on div "[MEDICAL_DATA] [MEDICAL_DATA] (MP) RDT" at bounding box center [435, 279] width 177 height 36
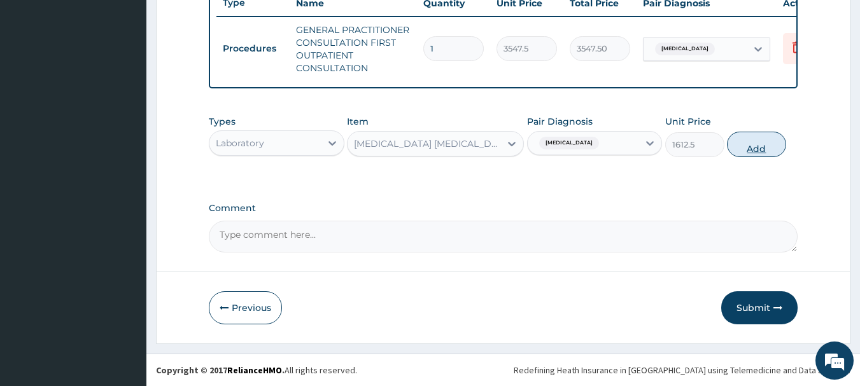
click at [762, 142] on button "Add" at bounding box center [756, 144] width 59 height 25
type input "0"
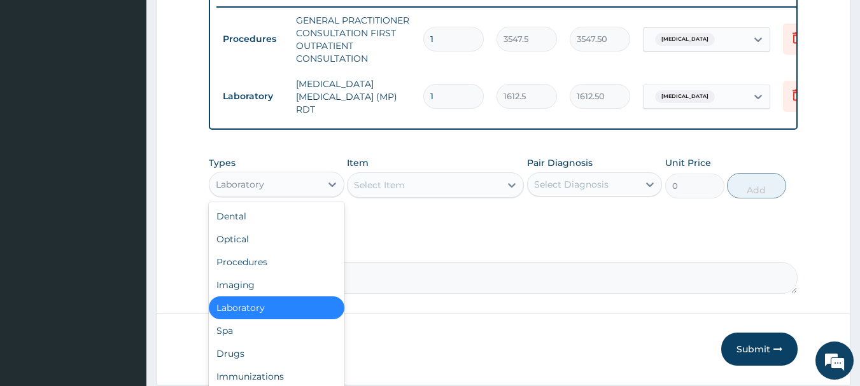
click at [302, 192] on div "Laboratory" at bounding box center [264, 184] width 111 height 20
click at [295, 358] on div "Drugs" at bounding box center [277, 353] width 136 height 23
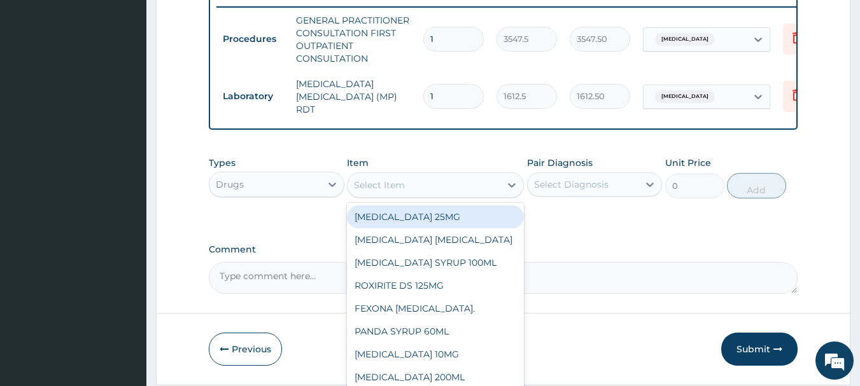
click at [462, 192] on div "Select Item" at bounding box center [423, 185] width 153 height 20
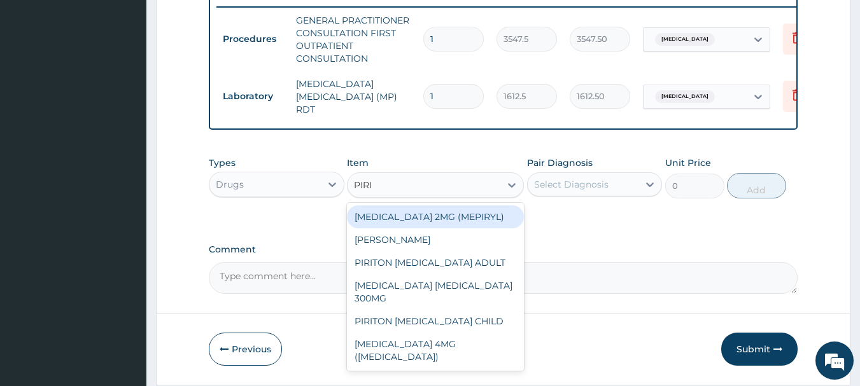
type input "PIRIT"
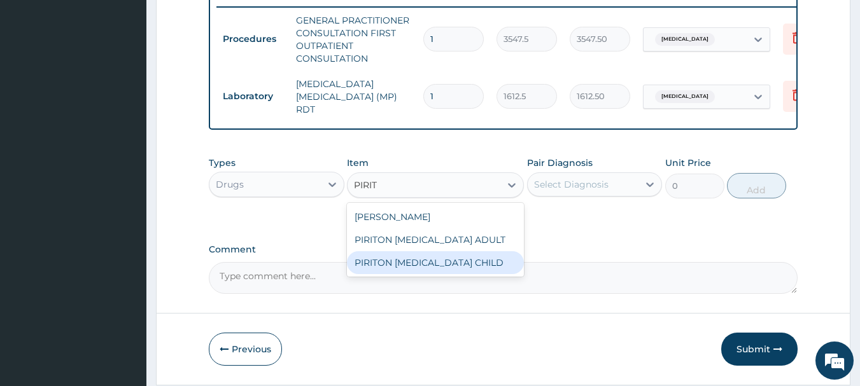
click at [448, 263] on div "PIRITON [MEDICAL_DATA] CHILD" at bounding box center [435, 262] width 177 height 23
type input "1182.5"
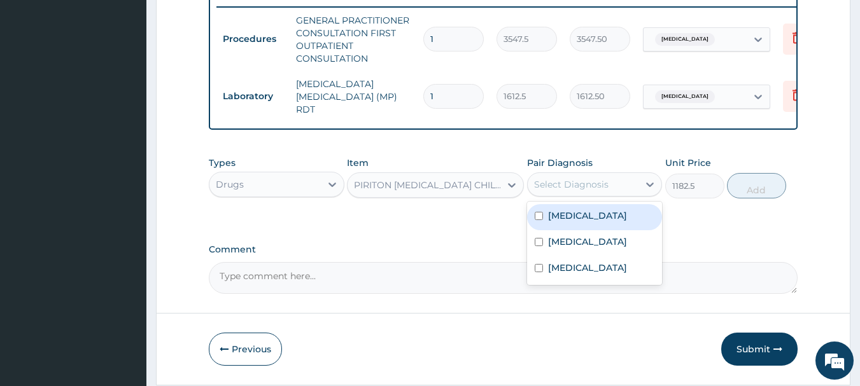
click at [602, 186] on div "Select Diagnosis" at bounding box center [571, 184] width 74 height 13
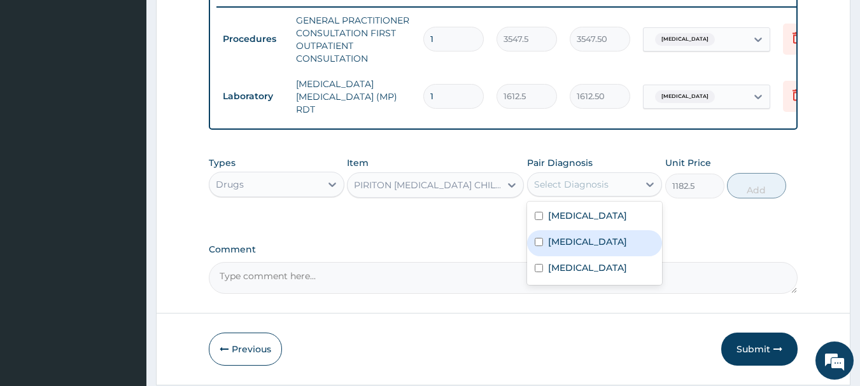
click at [583, 248] on label "Upper respiratory infection" at bounding box center [587, 241] width 79 height 13
checkbox input "true"
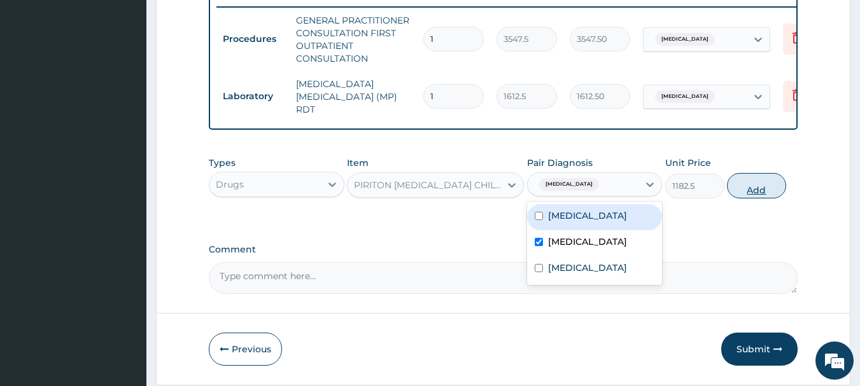
click at [756, 183] on button "Add" at bounding box center [756, 185] width 59 height 25
type input "0"
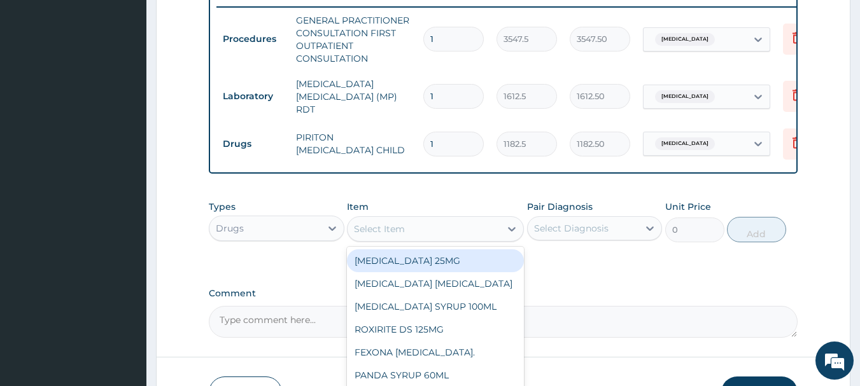
click at [485, 223] on div "Select Item" at bounding box center [423, 229] width 153 height 20
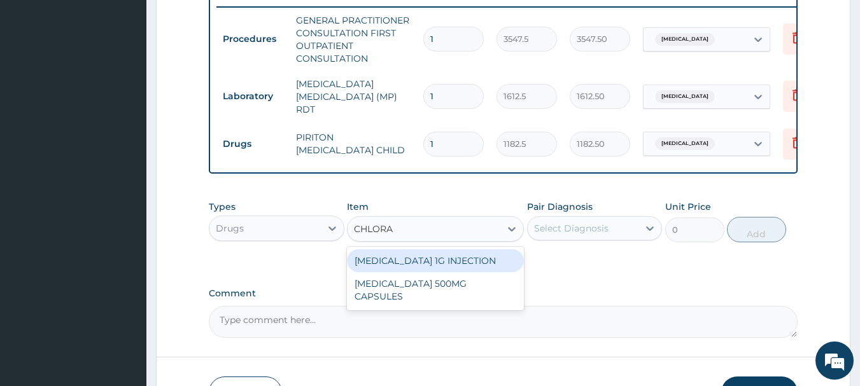
type input "CHLOR"
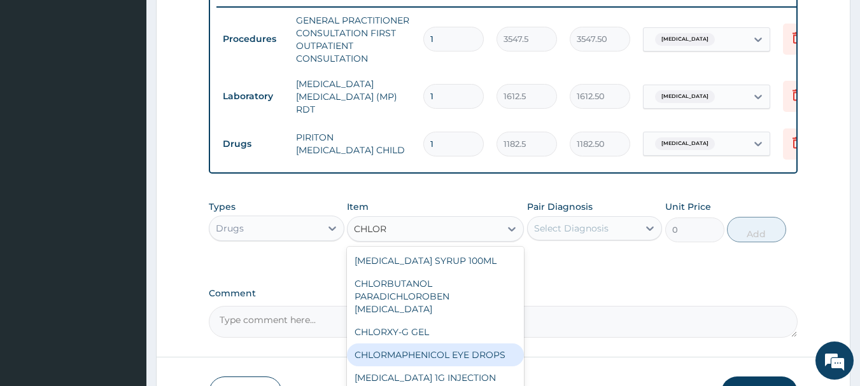
click at [451, 345] on div "CHLORMAPHENICOL EYE DROPS" at bounding box center [435, 355] width 177 height 23
type input "946"
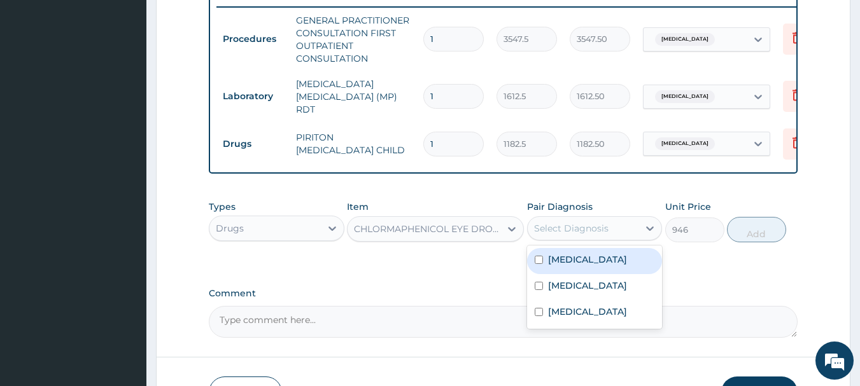
click at [608, 228] on div "Select Diagnosis" at bounding box center [582, 228] width 111 height 20
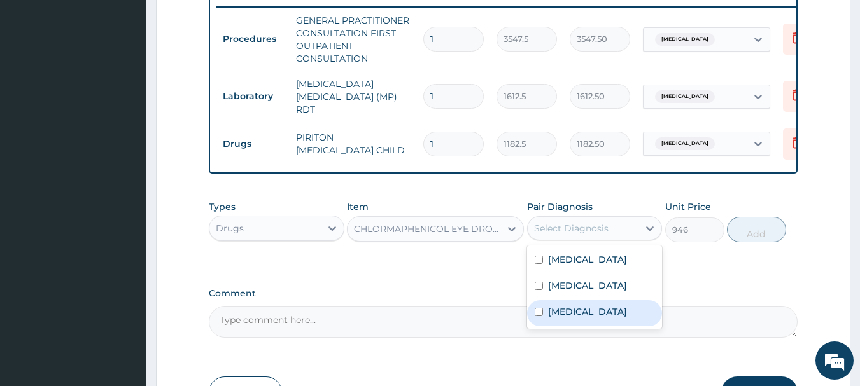
click at [575, 318] on label "[MEDICAL_DATA]" at bounding box center [587, 311] width 79 height 13
checkbox input "true"
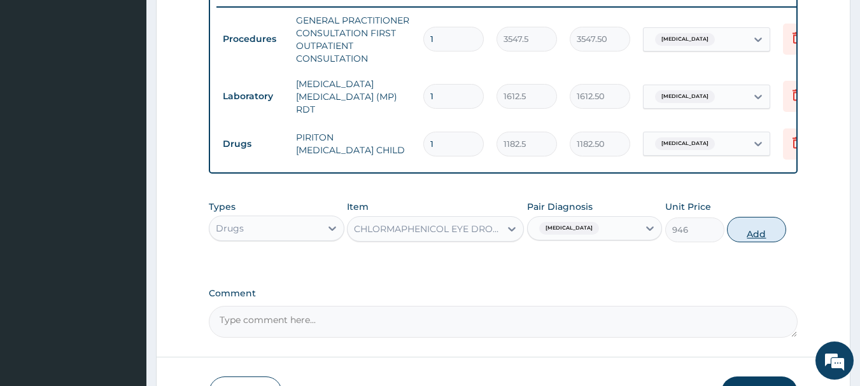
click at [760, 234] on button "Add" at bounding box center [756, 229] width 59 height 25
type input "0"
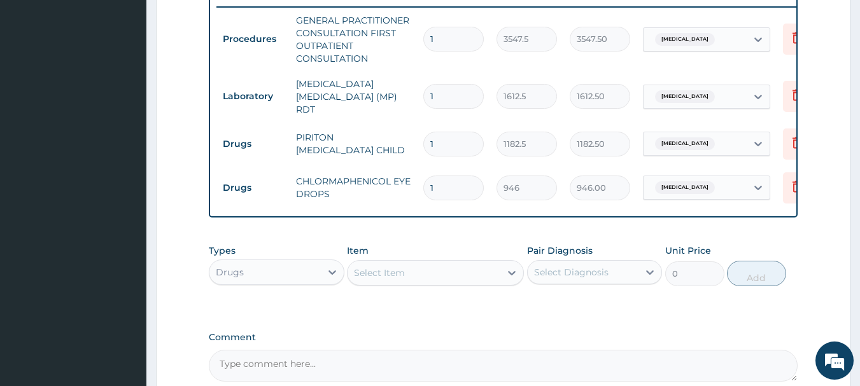
scroll to position [632, 0]
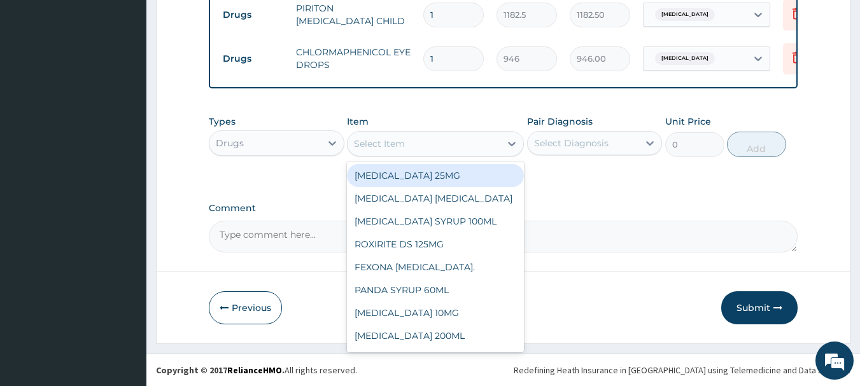
click at [464, 148] on div "Select Item" at bounding box center [423, 144] width 153 height 20
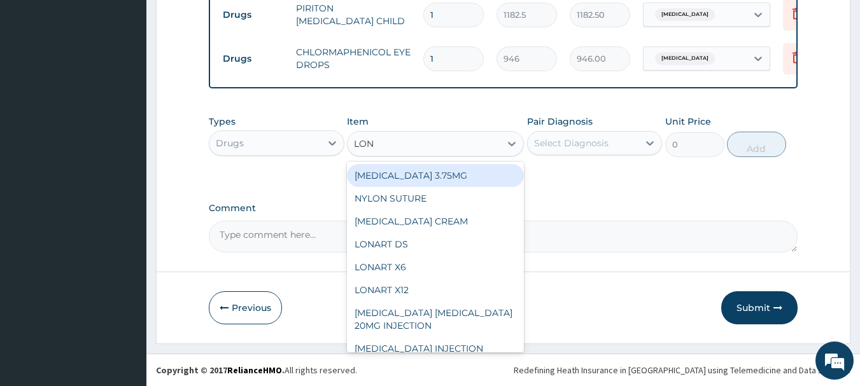
type input "[PERSON_NAME]"
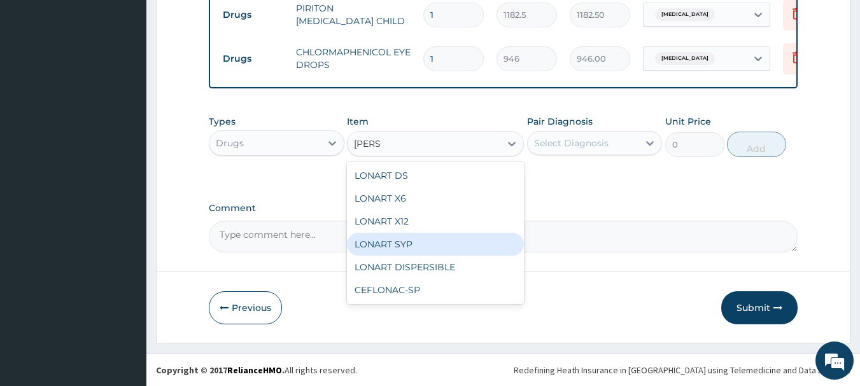
click at [389, 248] on div "LONART SYP" at bounding box center [435, 244] width 177 height 23
type input "2719.75"
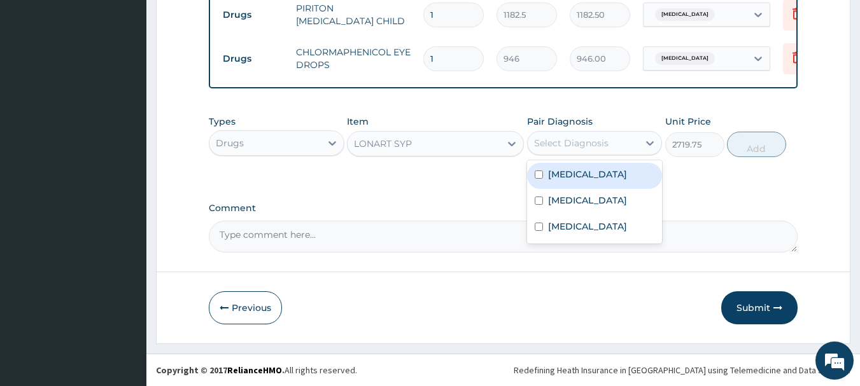
click at [564, 150] on div "Select Diagnosis" at bounding box center [582, 143] width 111 height 20
click at [564, 180] on label "[MEDICAL_DATA]" at bounding box center [587, 174] width 79 height 13
checkbox input "true"
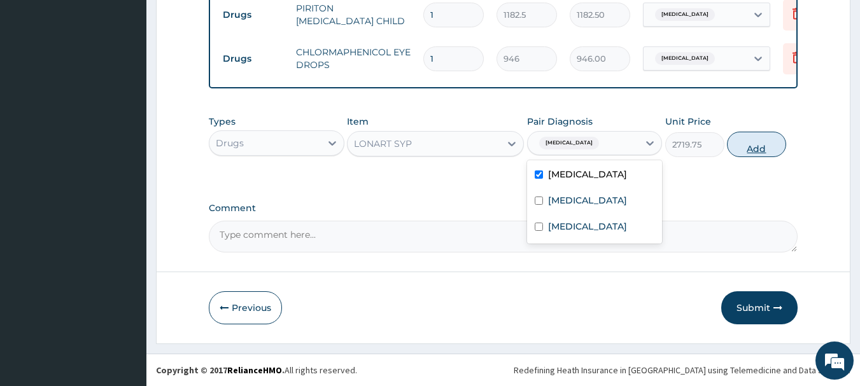
click at [757, 147] on button "Add" at bounding box center [756, 144] width 59 height 25
type input "0"
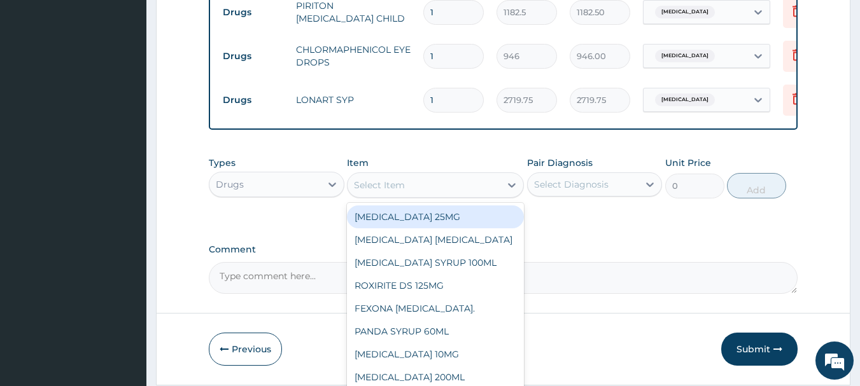
click at [431, 185] on div "Select Item" at bounding box center [423, 185] width 153 height 20
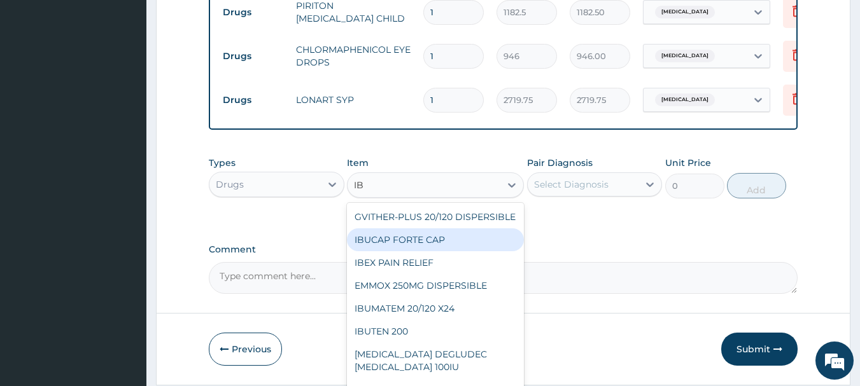
type input "I"
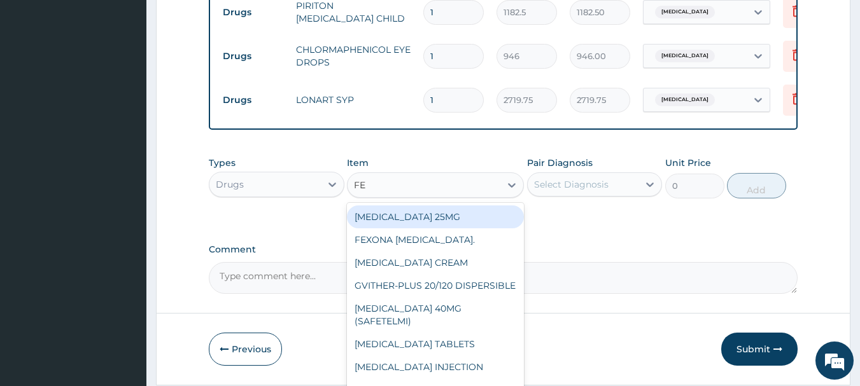
type input "FEN"
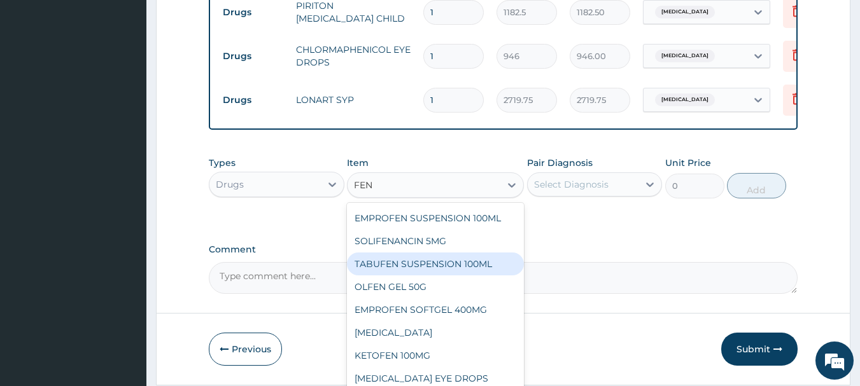
scroll to position [0, 0]
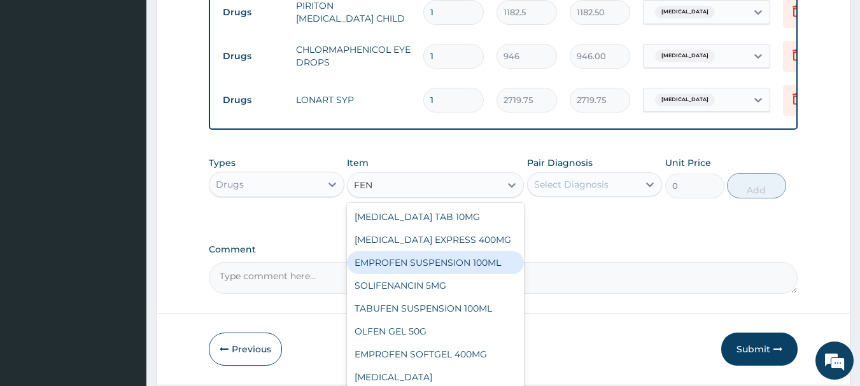
click at [466, 256] on div "EMPROFEN SUSPENSION 100ML" at bounding box center [435, 262] width 177 height 23
type input "768.625"
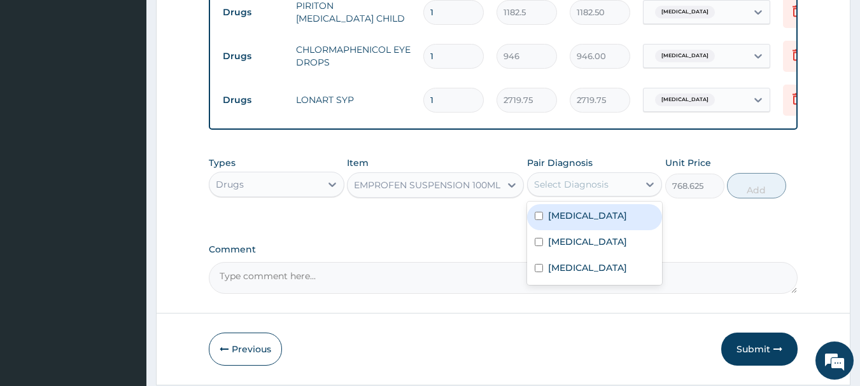
click at [587, 181] on div "Select Diagnosis" at bounding box center [571, 184] width 74 height 13
click at [592, 226] on div "Malaria" at bounding box center [595, 217] width 136 height 26
checkbox input "true"
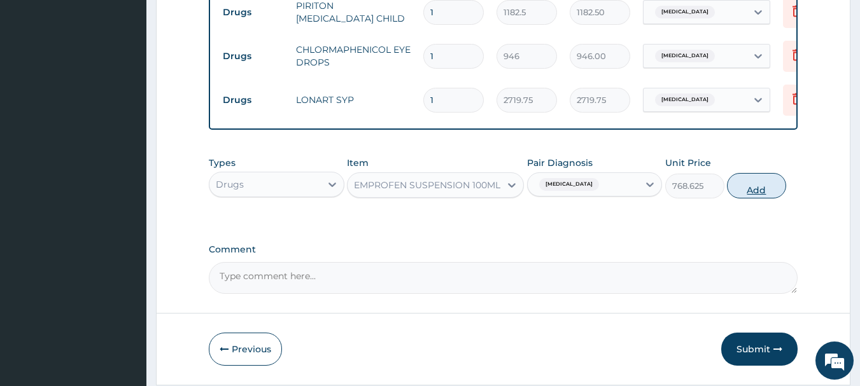
click at [748, 196] on button "Add" at bounding box center [756, 185] width 59 height 25
type input "0"
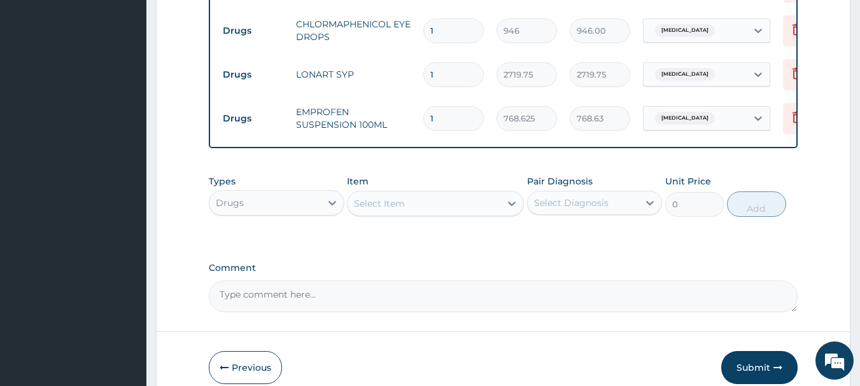
scroll to position [720, 0]
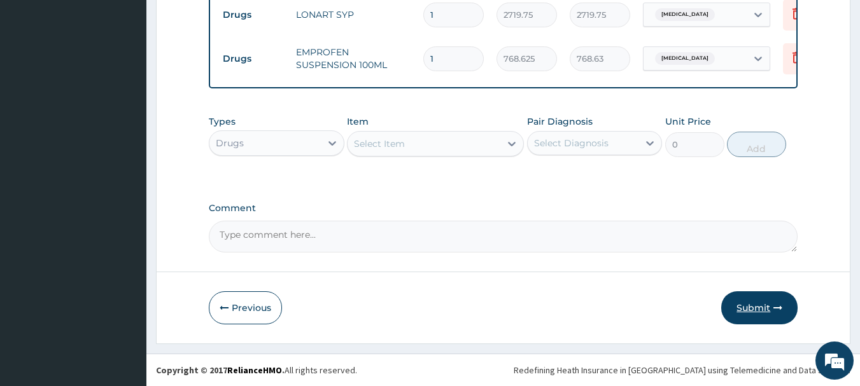
click at [753, 307] on button "Submit" at bounding box center [759, 307] width 76 height 33
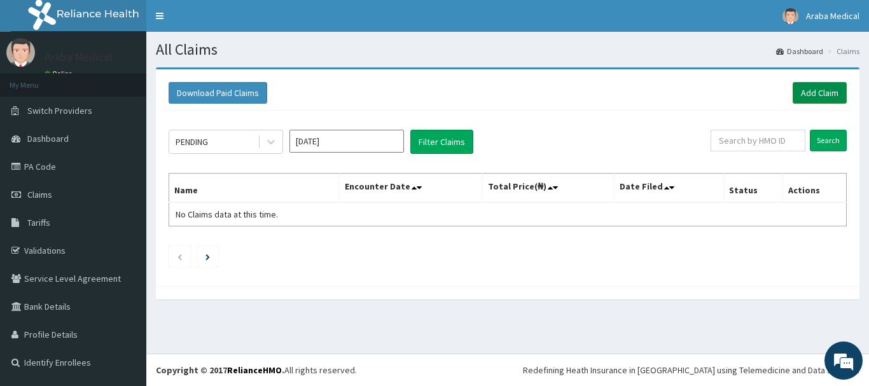
click at [825, 87] on link "Add Claim" at bounding box center [820, 93] width 54 height 22
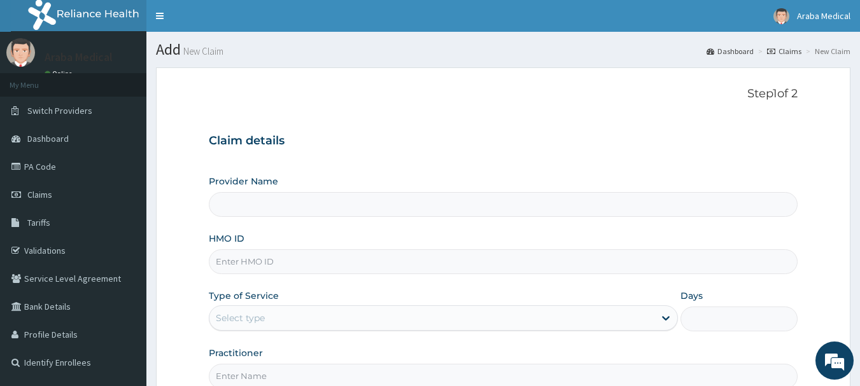
type input "Araba Medical Centre"
click at [261, 265] on input "HMO ID" at bounding box center [503, 261] width 589 height 25
type input "YSS/10146/B"
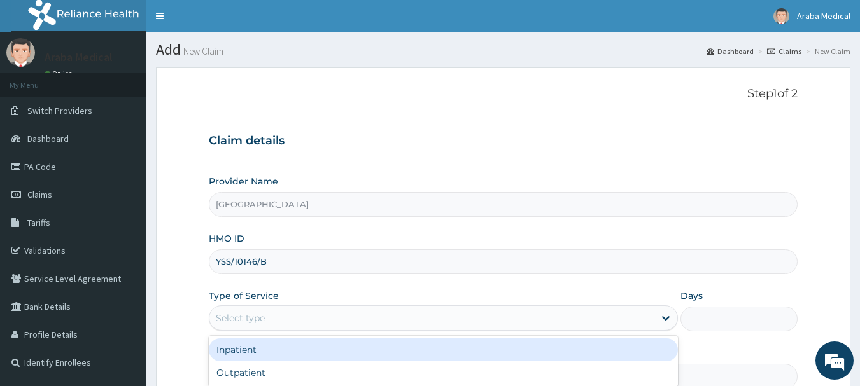
click at [246, 312] on div "Select type" at bounding box center [240, 318] width 49 height 13
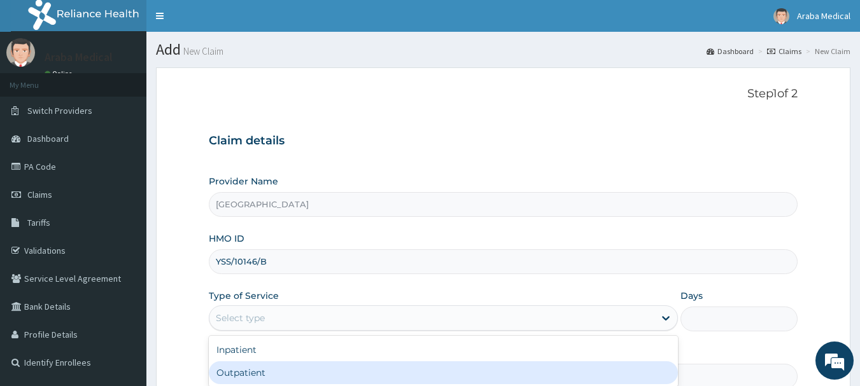
click at [255, 367] on div "Outpatient" at bounding box center [443, 372] width 469 height 23
type input "1"
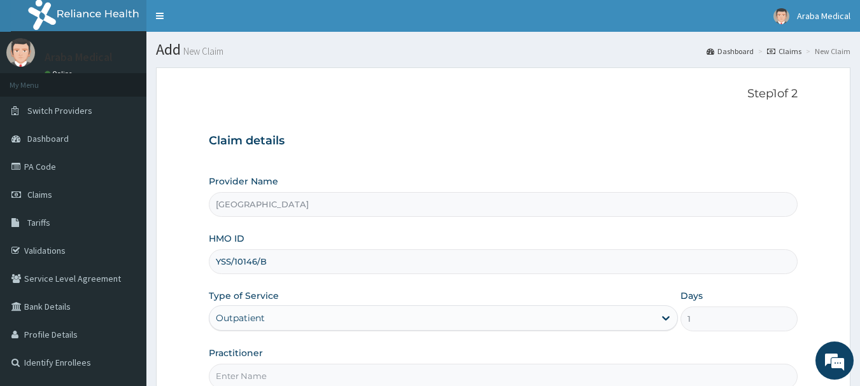
click at [269, 369] on input "Practitioner" at bounding box center [503, 376] width 589 height 25
type input "DR OMOBOLANLE"
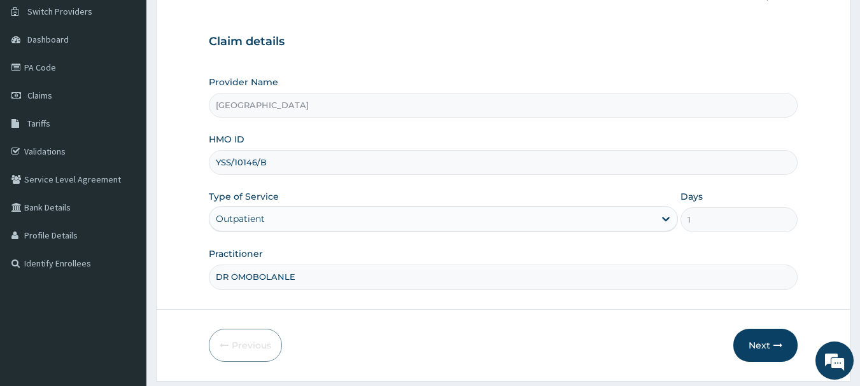
scroll to position [129, 0]
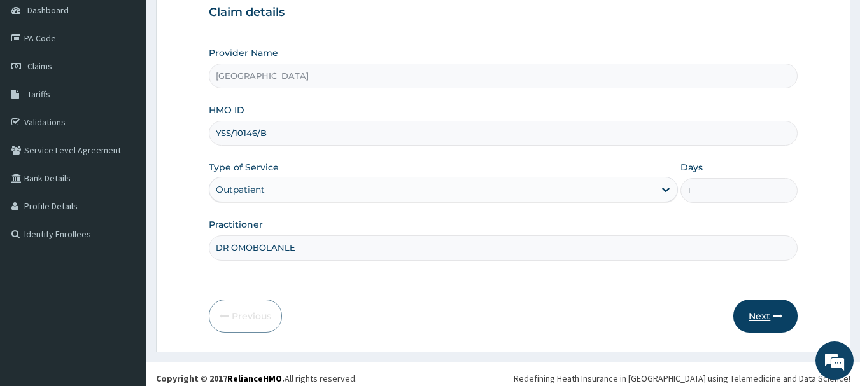
click at [757, 316] on button "Next" at bounding box center [765, 316] width 64 height 33
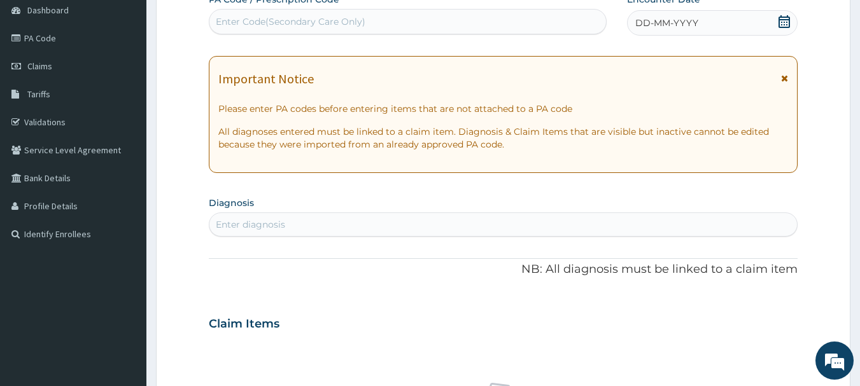
click at [786, 18] on icon at bounding box center [784, 21] width 13 height 13
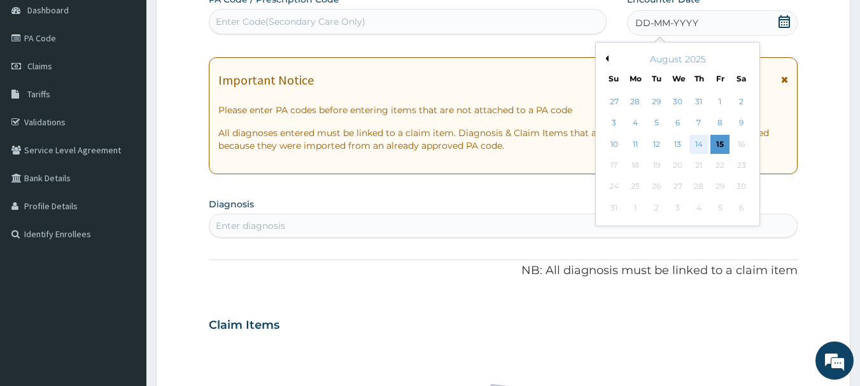
click at [696, 150] on div "14" at bounding box center [698, 144] width 19 height 19
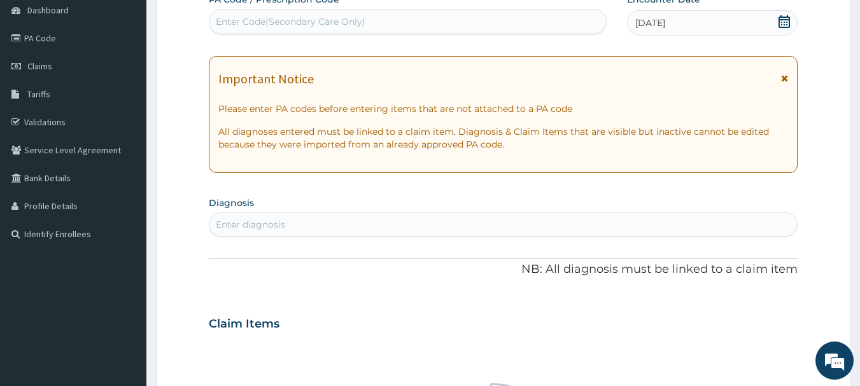
click at [529, 225] on div "Enter diagnosis" at bounding box center [503, 224] width 588 height 20
type input "MALA"
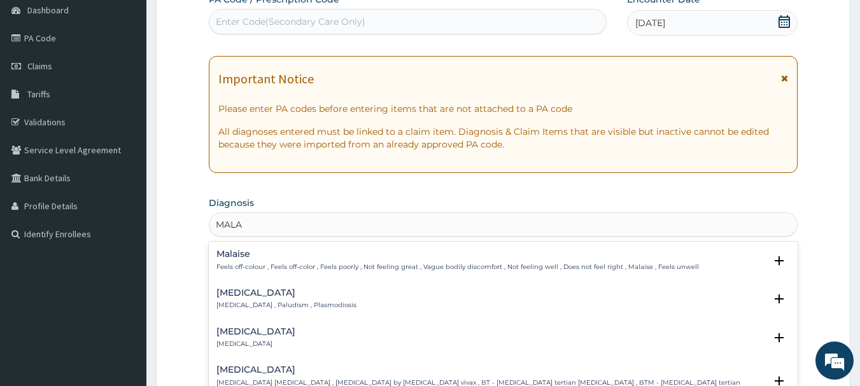
click at [219, 314] on div "Malaria Malaria , Paludism , Plasmodiosis Select Status Query Query covers susp…" at bounding box center [503, 302] width 574 height 29
click at [235, 301] on p "[MEDICAL_DATA] , Paludism , Plasmodiosis" at bounding box center [286, 305] width 140 height 9
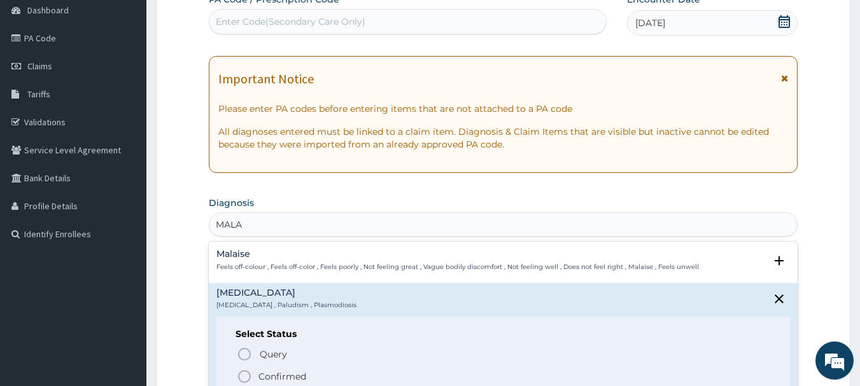
click at [242, 376] on icon "status option filled" at bounding box center [244, 376] width 15 height 15
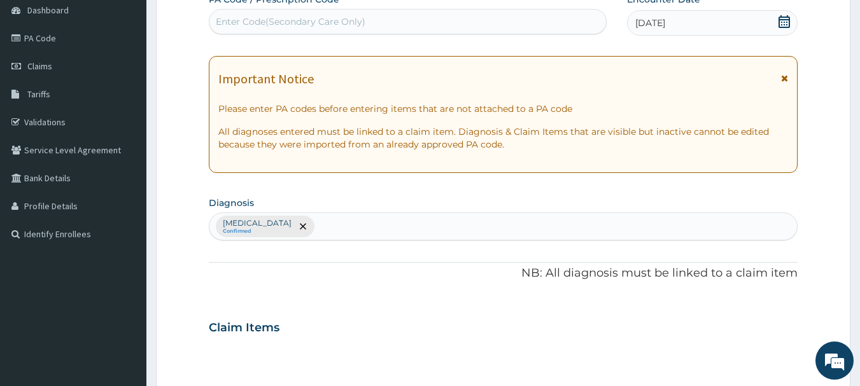
click at [416, 25] on div "Enter Code(Secondary Care Only)" at bounding box center [407, 21] width 397 height 20
type input "PA/569952"
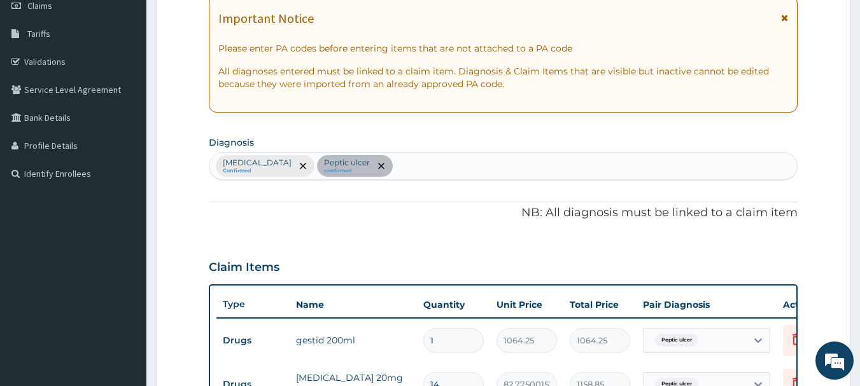
scroll to position [183, 0]
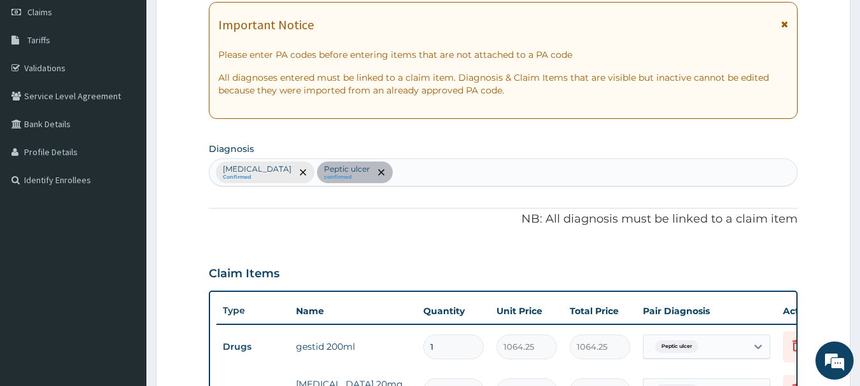
click at [433, 164] on div "Malaria Confirmed Peptic ulcer confirmed" at bounding box center [503, 172] width 588 height 27
type input "UPPER RESP"
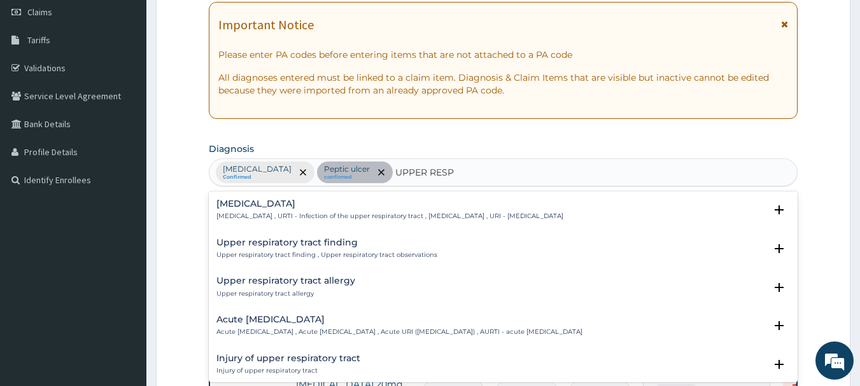
click at [256, 215] on p "Upper respiratory infection , URTI - Infection of the upper respiratory tract ,…" at bounding box center [389, 216] width 347 height 9
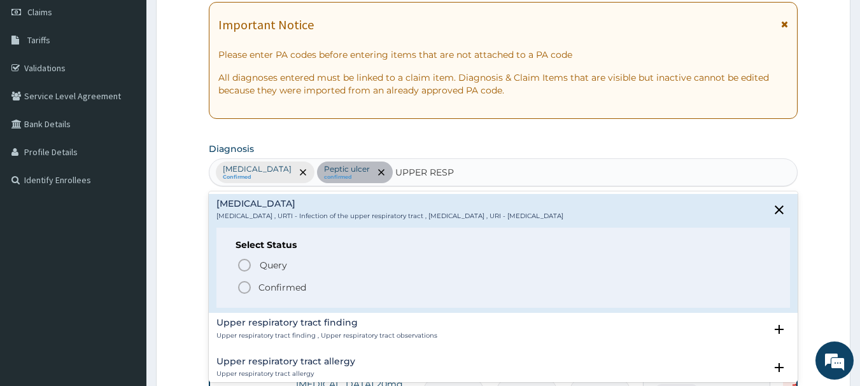
click at [244, 288] on icon "status option filled" at bounding box center [244, 287] width 15 height 15
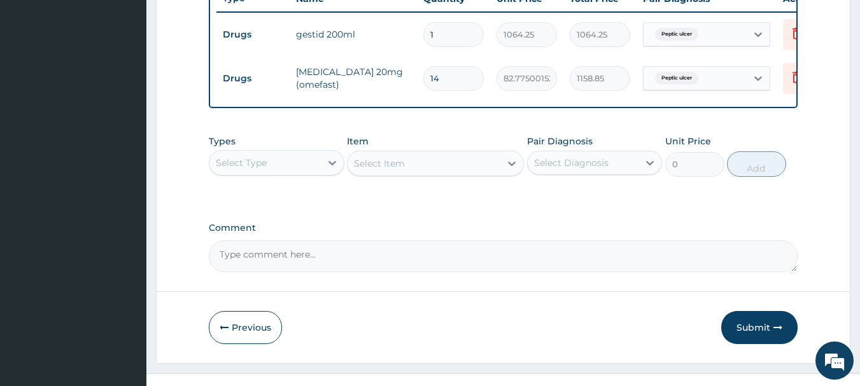
scroll to position [524, 0]
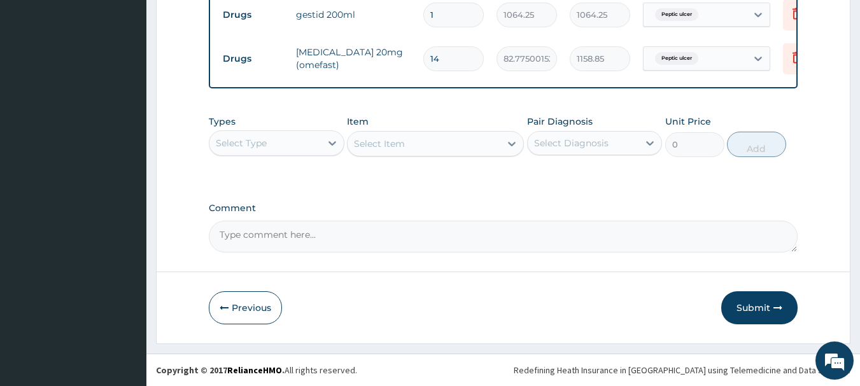
click at [297, 138] on div "Select Type" at bounding box center [264, 143] width 111 height 20
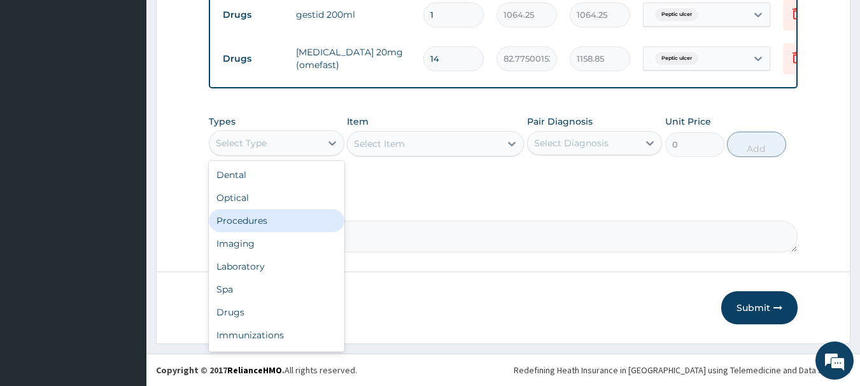
click at [280, 213] on div "Procedures" at bounding box center [277, 220] width 136 height 23
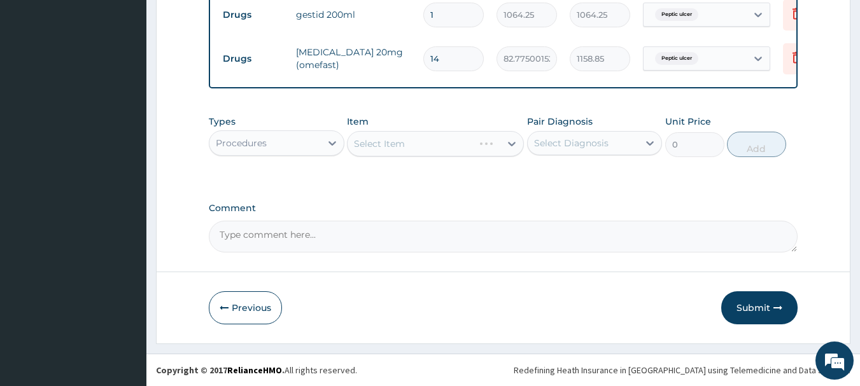
click at [482, 144] on div "Select Item" at bounding box center [435, 143] width 177 height 25
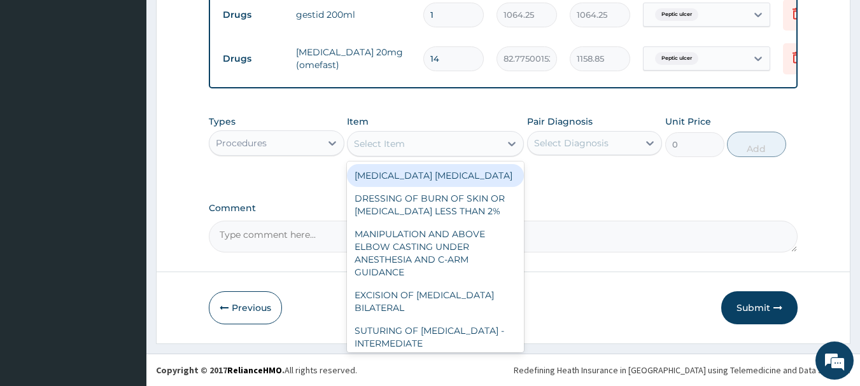
click at [466, 144] on div "Select Item" at bounding box center [423, 144] width 153 height 20
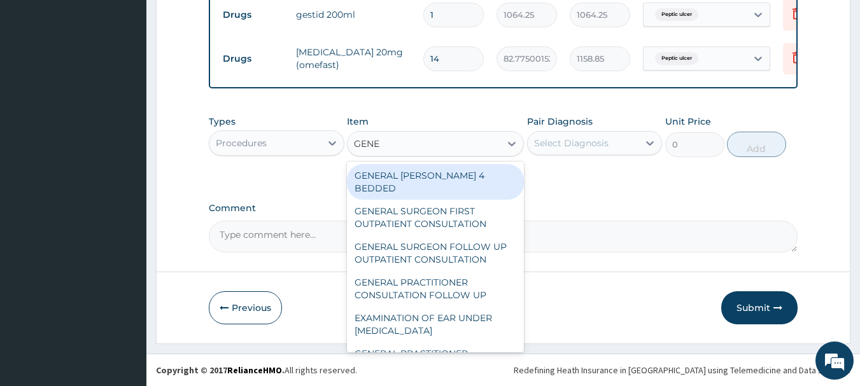
type input "GENER"
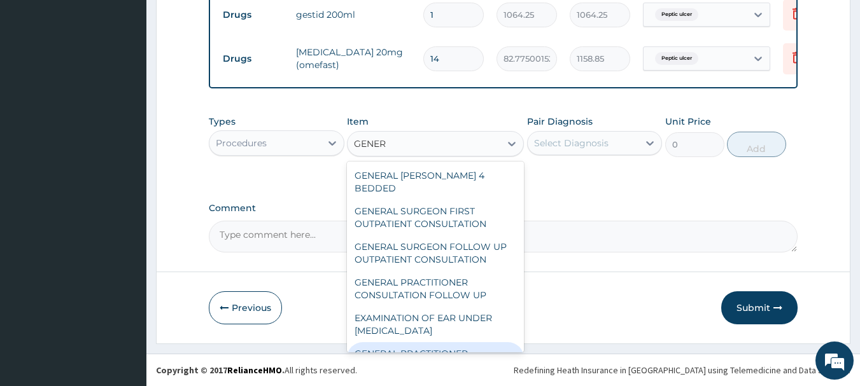
click at [401, 342] on div "GENERAL PRACTITIONER CONSULTATION FIRST OUTPATIENT CONSULTATION" at bounding box center [435, 366] width 177 height 48
type input "3547.5"
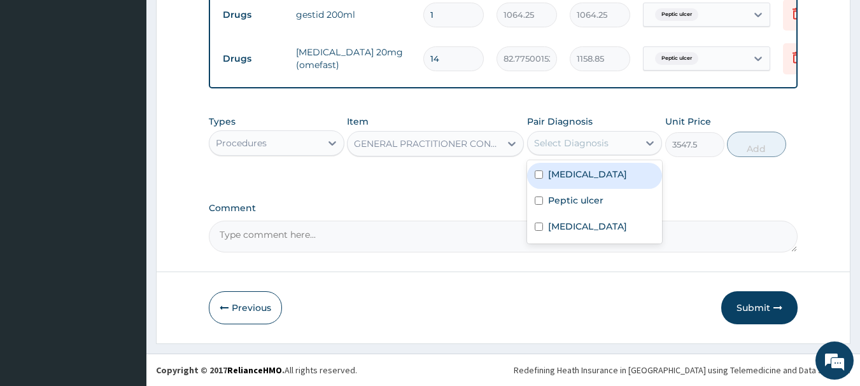
click at [579, 152] on div "Select Diagnosis" at bounding box center [582, 143] width 111 height 20
click at [571, 178] on label "[MEDICAL_DATA]" at bounding box center [587, 174] width 79 height 13
checkbox input "true"
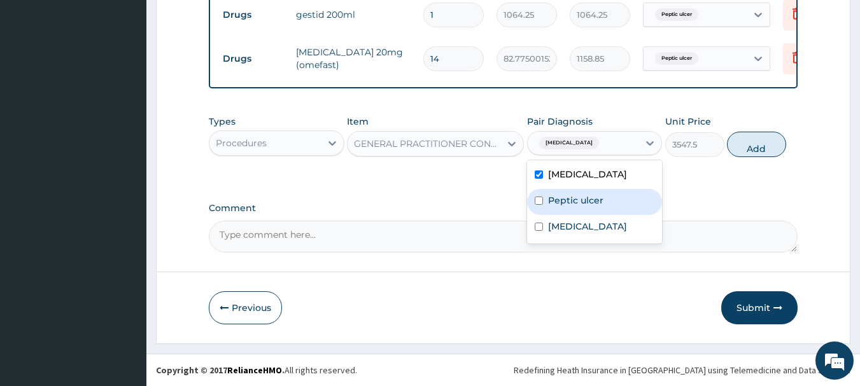
click at [574, 191] on div "Peptic ulcer" at bounding box center [595, 202] width 136 height 26
checkbox input "true"
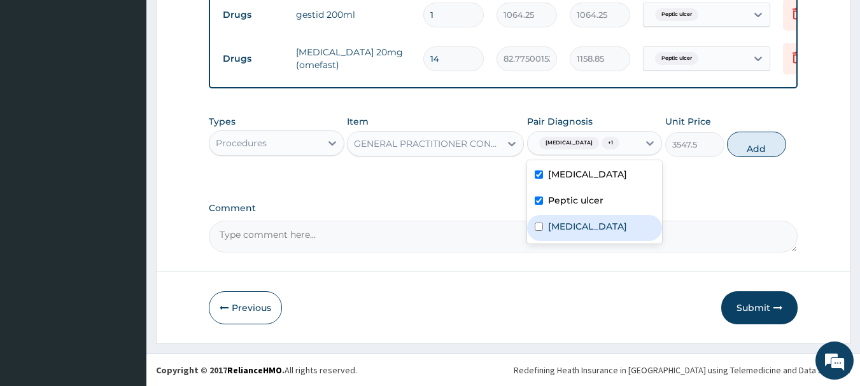
click at [587, 230] on label "Upper respiratory infection" at bounding box center [587, 226] width 79 height 13
checkbox input "true"
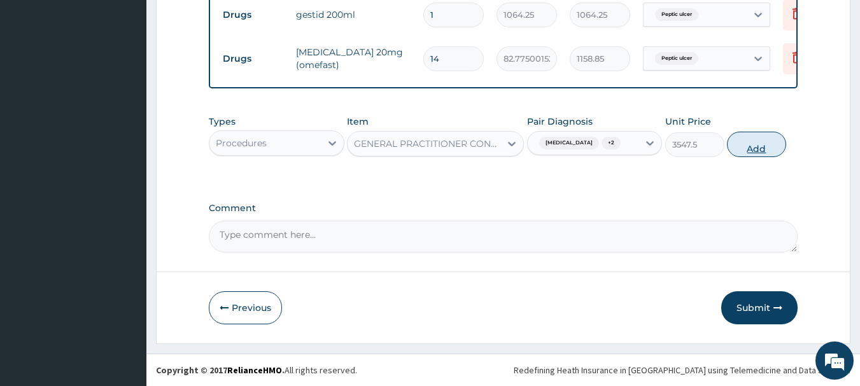
click at [755, 148] on button "Add" at bounding box center [756, 144] width 59 height 25
type input "0"
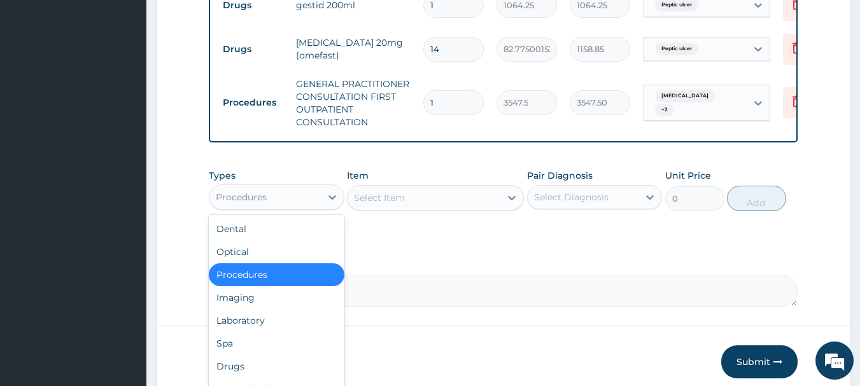
click at [304, 207] on div "Procedures" at bounding box center [264, 197] width 111 height 20
click at [315, 332] on div "Laboratory" at bounding box center [277, 320] width 136 height 23
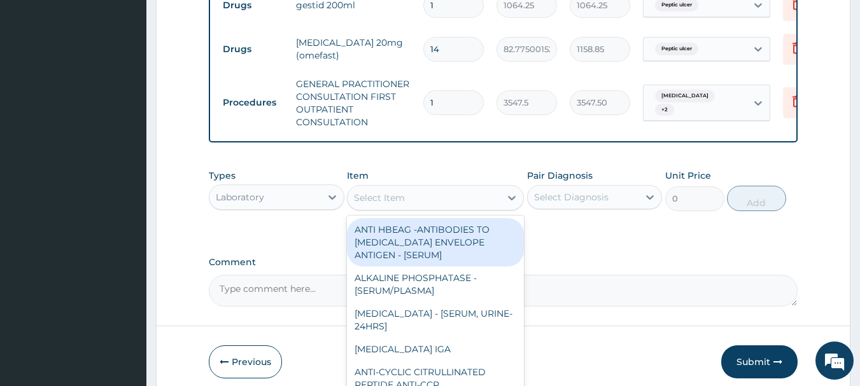
click at [470, 208] on div "Select Item" at bounding box center [423, 198] width 153 height 20
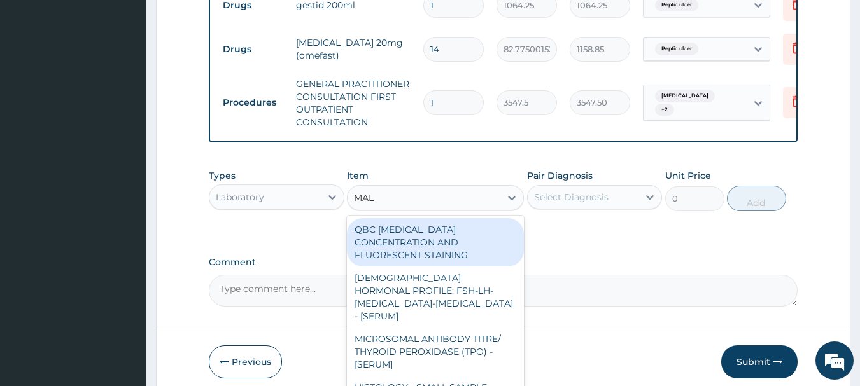
type input "MALA"
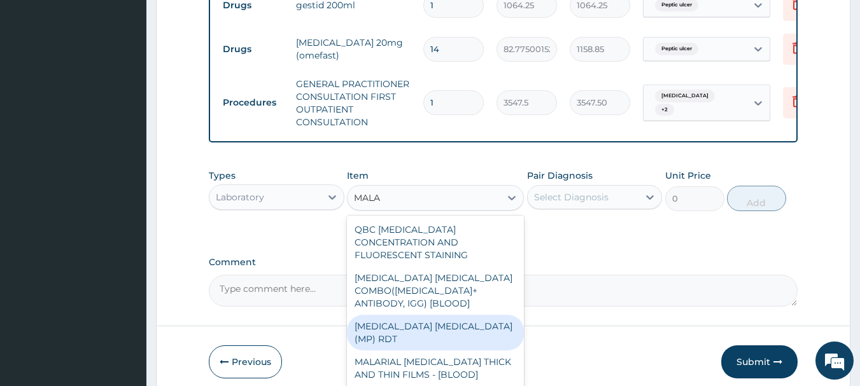
click at [447, 321] on div "[MEDICAL_DATA] [MEDICAL_DATA] (MP) RDT" at bounding box center [435, 333] width 177 height 36
type input "1612.5"
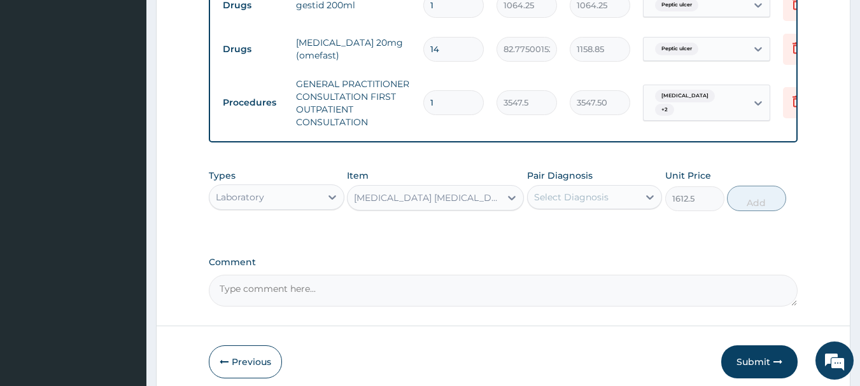
click at [597, 202] on div "Select Diagnosis" at bounding box center [571, 197] width 74 height 13
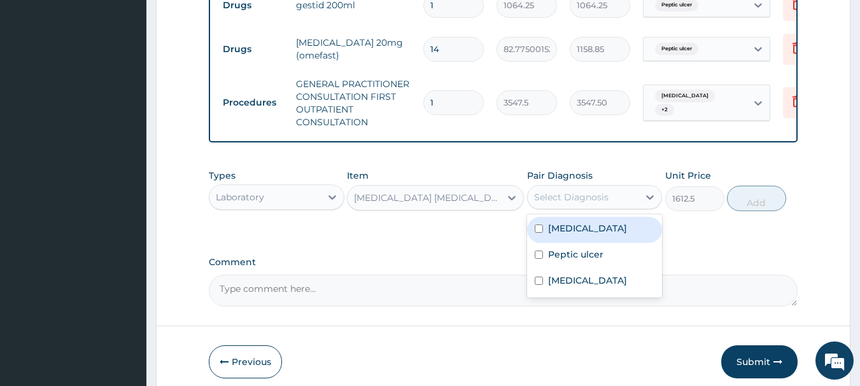
click at [577, 243] on div "[MEDICAL_DATA]" at bounding box center [595, 230] width 136 height 26
checkbox input "true"
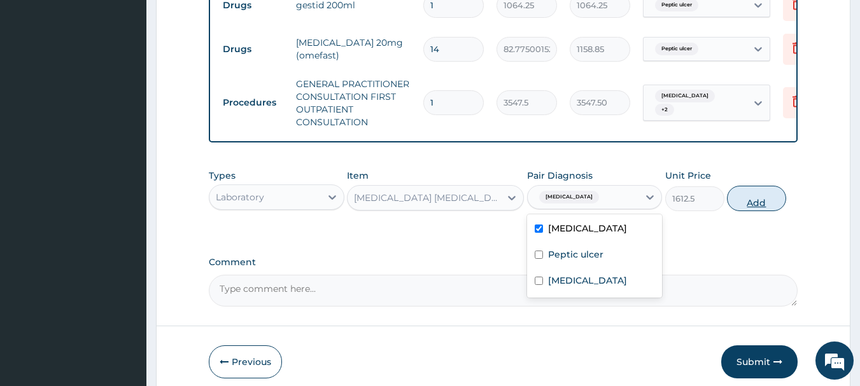
click at [750, 211] on button "Add" at bounding box center [756, 198] width 59 height 25
type input "0"
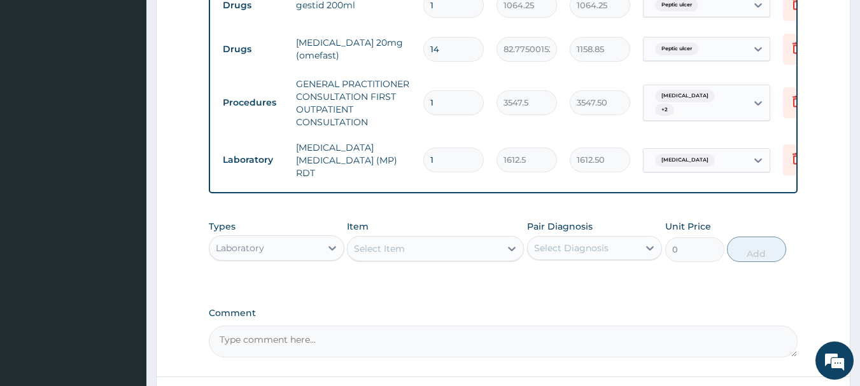
scroll to position [632, 0]
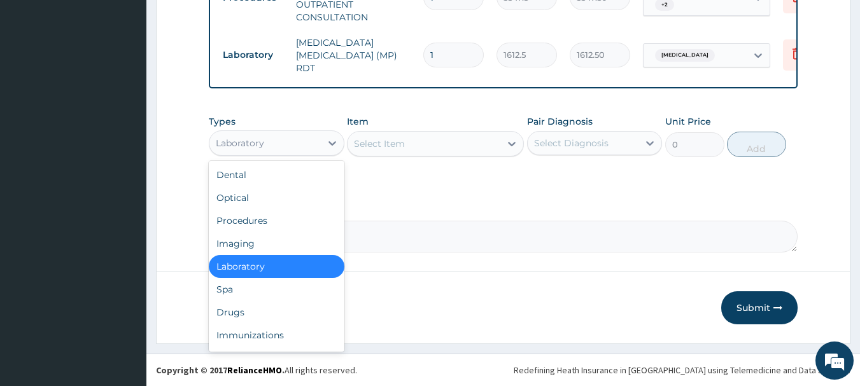
click at [274, 152] on div "Laboratory" at bounding box center [264, 143] width 111 height 20
click at [255, 310] on div "Drugs" at bounding box center [277, 312] width 136 height 23
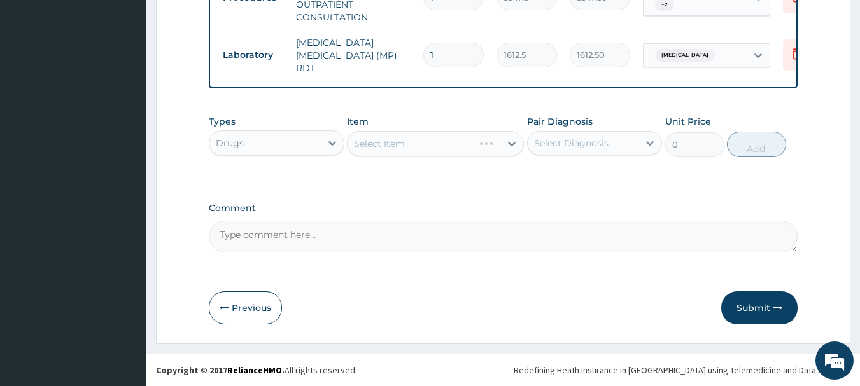
click at [449, 143] on div "Select Item" at bounding box center [435, 143] width 177 height 25
click at [449, 143] on div "Select Item" at bounding box center [423, 144] width 153 height 20
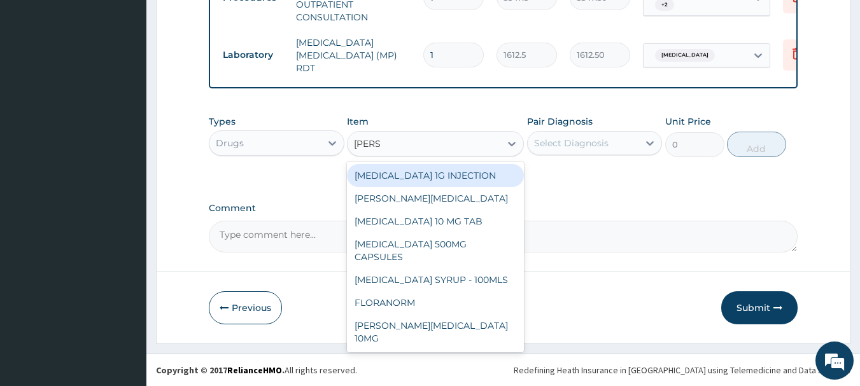
type input "LORAT"
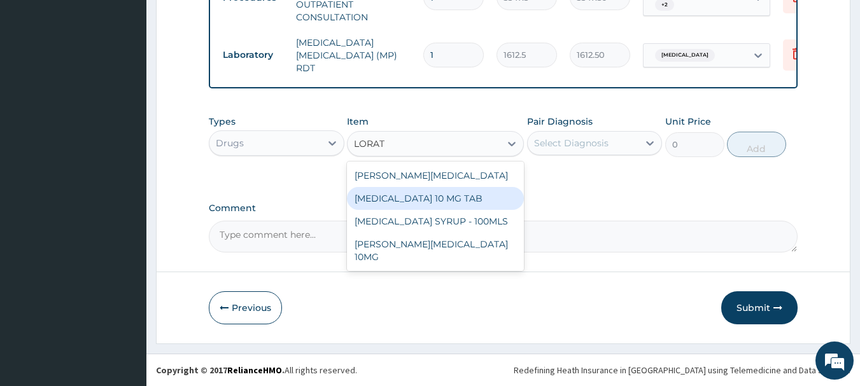
click at [438, 195] on div "[MEDICAL_DATA] 10 MG TAB" at bounding box center [435, 198] width 177 height 23
type input "59.125"
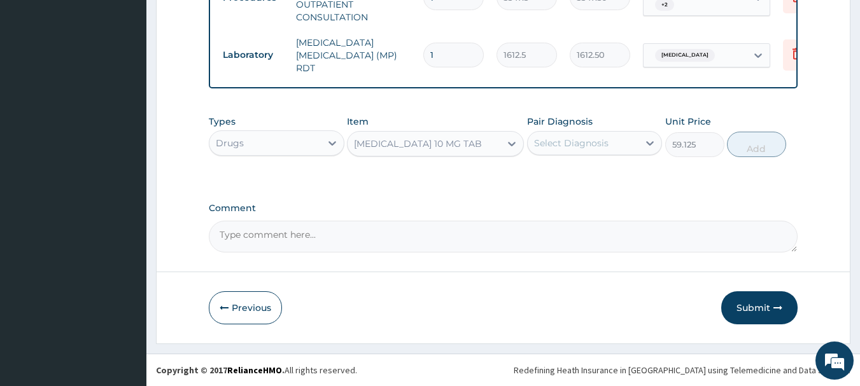
click at [569, 141] on div "Select Diagnosis" at bounding box center [571, 143] width 74 height 13
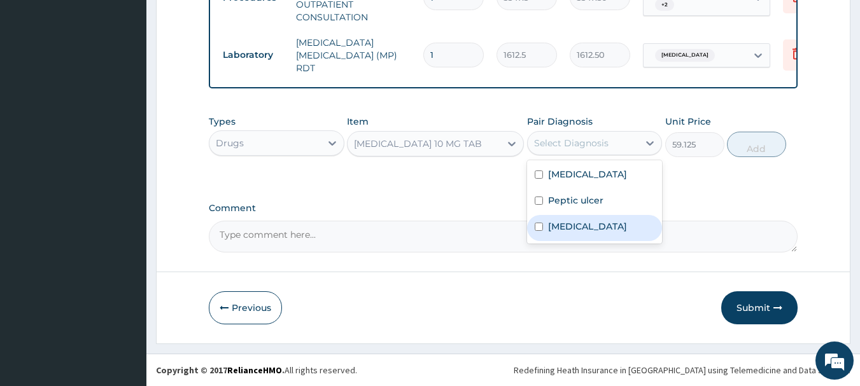
click at [570, 232] on label "Upper respiratory infection" at bounding box center [587, 226] width 79 height 13
checkbox input "true"
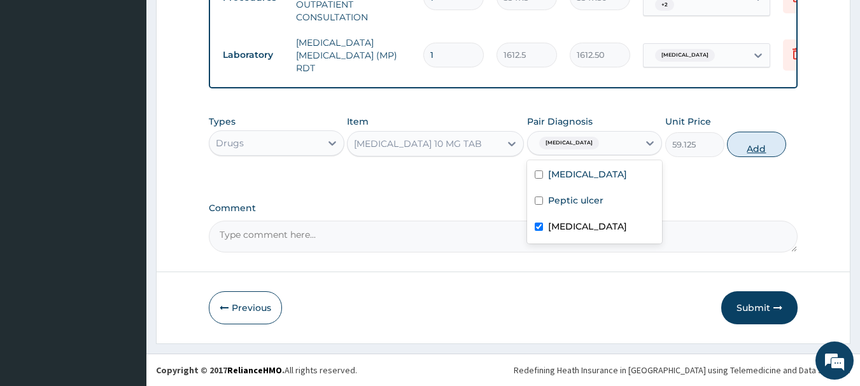
click at [758, 148] on button "Add" at bounding box center [756, 144] width 59 height 25
type input "0"
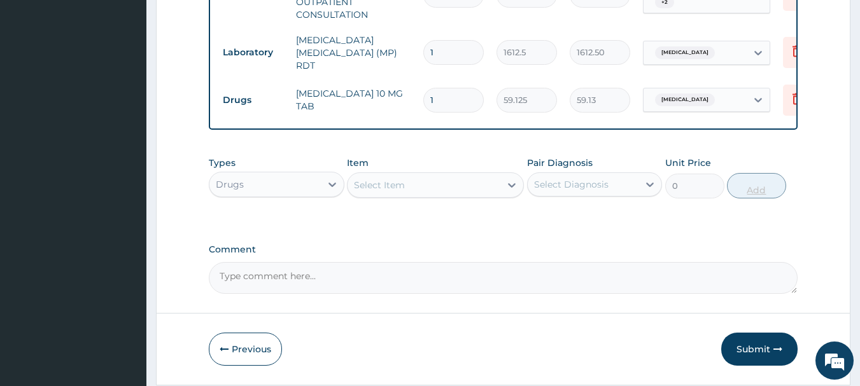
type input "0.00"
type input "3"
type input "177.38"
type input "3"
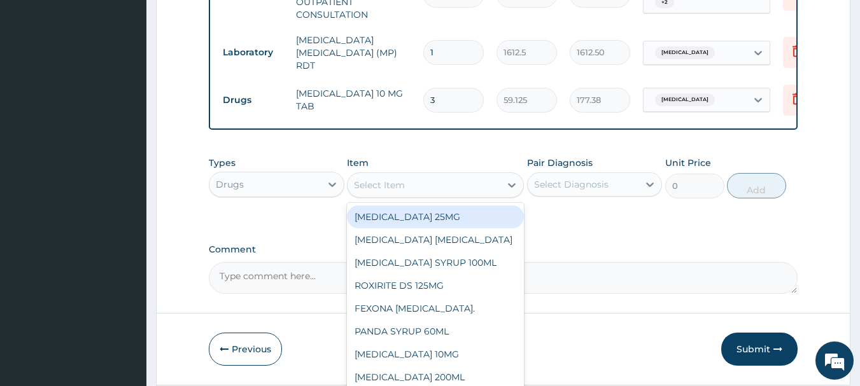
click at [458, 189] on div "Select Item" at bounding box center [423, 185] width 153 height 20
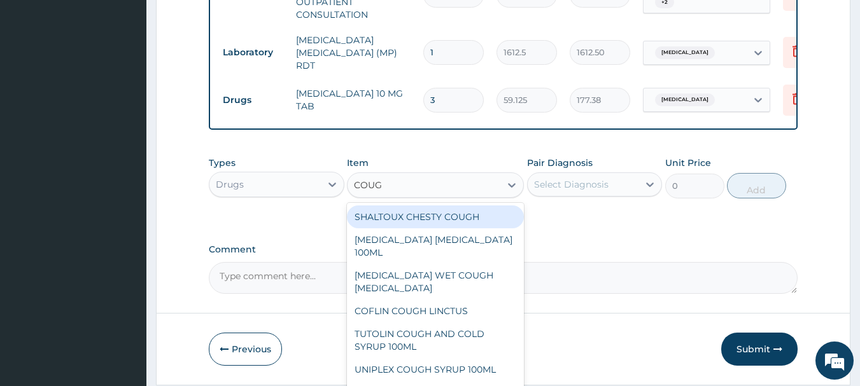
type input "COUGH"
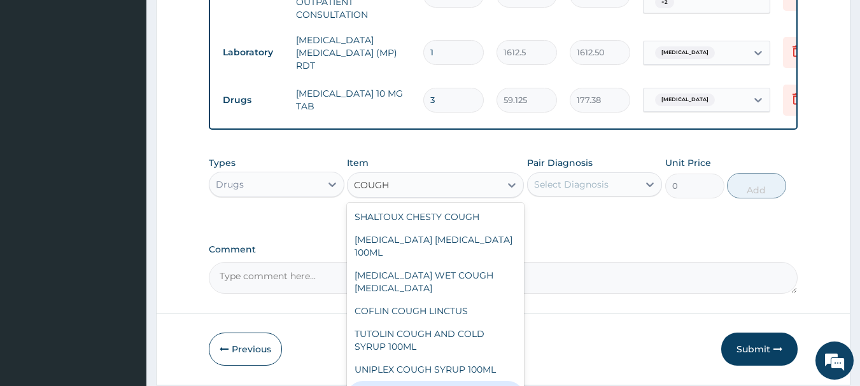
type input "1478.125"
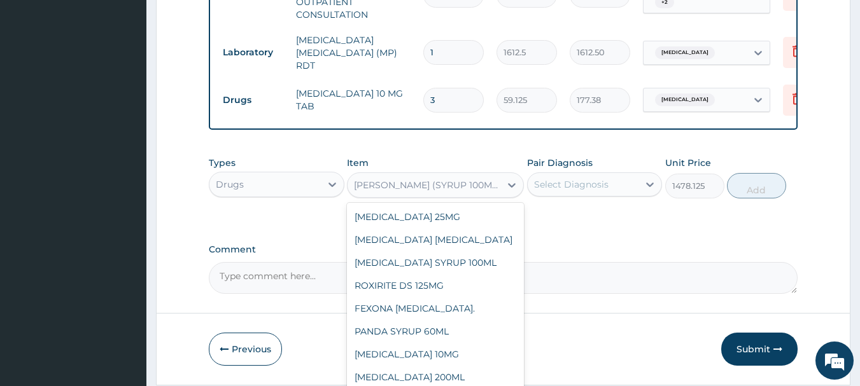
click at [473, 190] on div "[PERSON_NAME] (SYRUP 100ML CHILD)" at bounding box center [428, 185] width 148 height 13
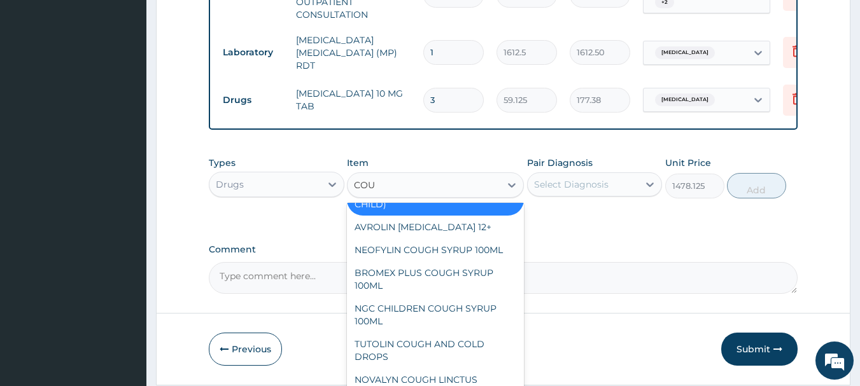
scroll to position [176, 0]
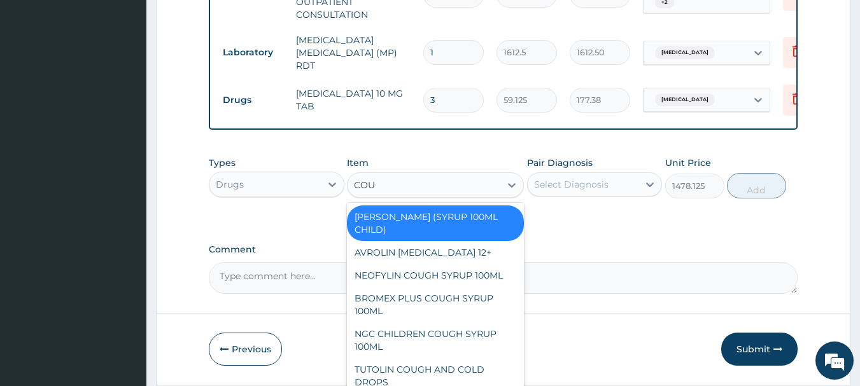
type input "COUGH"
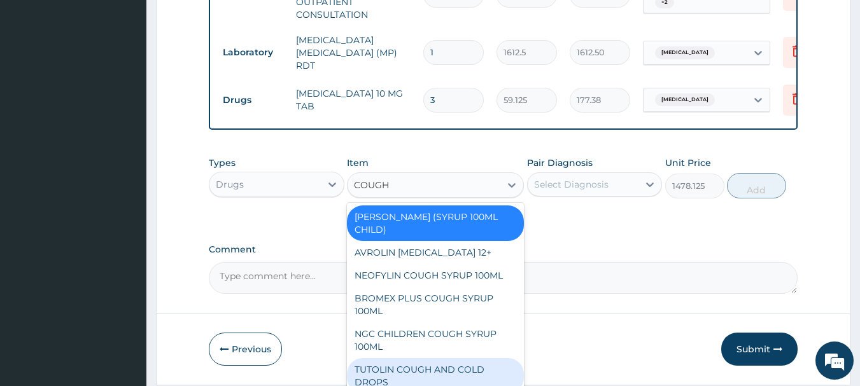
click at [430, 358] on div "TUTOLIN COUGH AND COLD DROPS" at bounding box center [435, 376] width 177 height 36
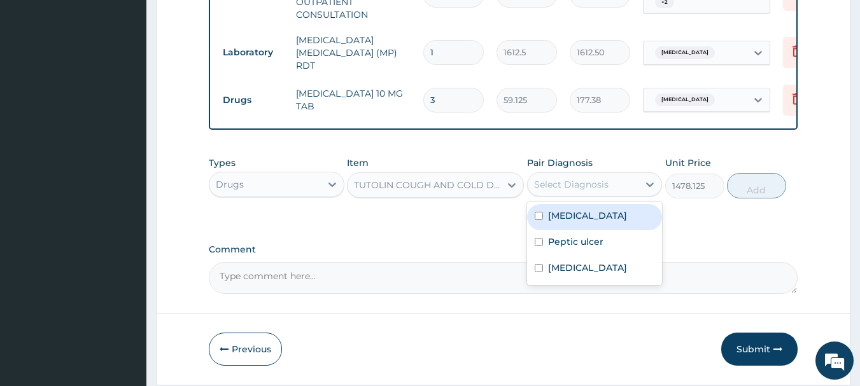
click at [613, 188] on div "Select Diagnosis" at bounding box center [582, 184] width 111 height 20
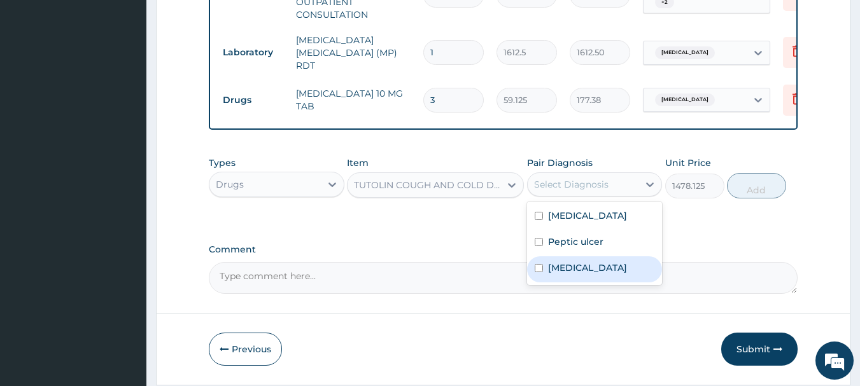
click at [601, 258] on div "Upper respiratory infection" at bounding box center [595, 269] width 136 height 26
checkbox input "true"
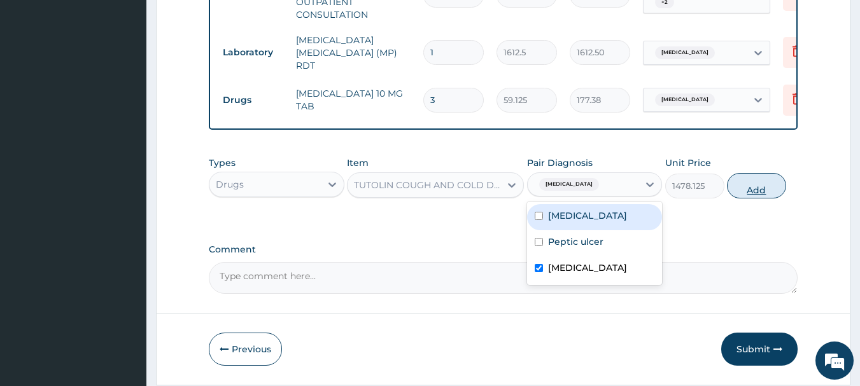
click at [770, 187] on button "Add" at bounding box center [756, 185] width 59 height 25
type input "0"
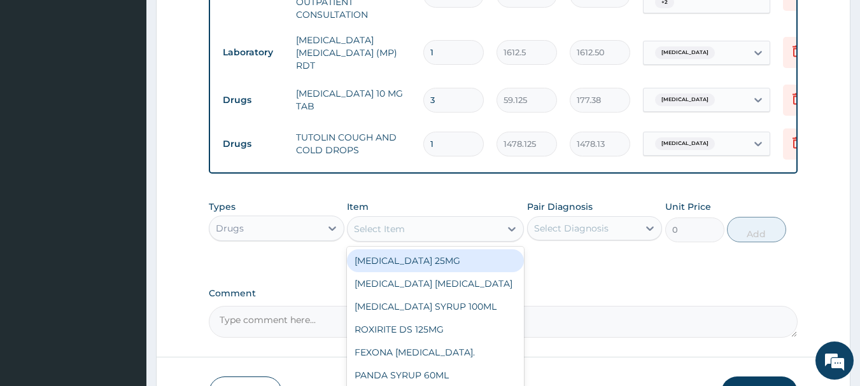
click at [420, 233] on div "Select Item" at bounding box center [423, 229] width 153 height 20
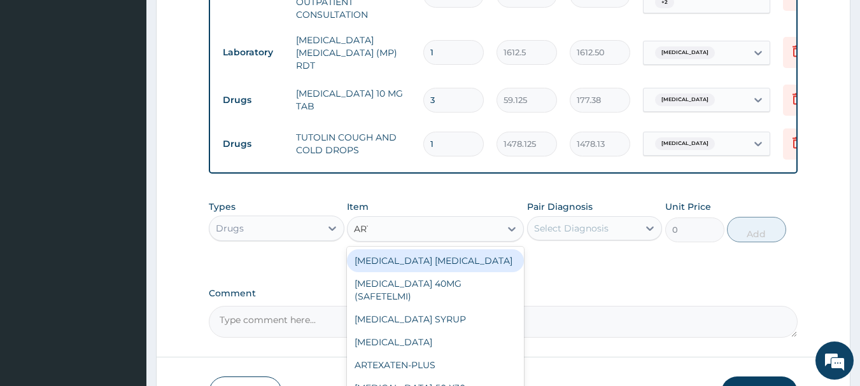
type input "ARTE"
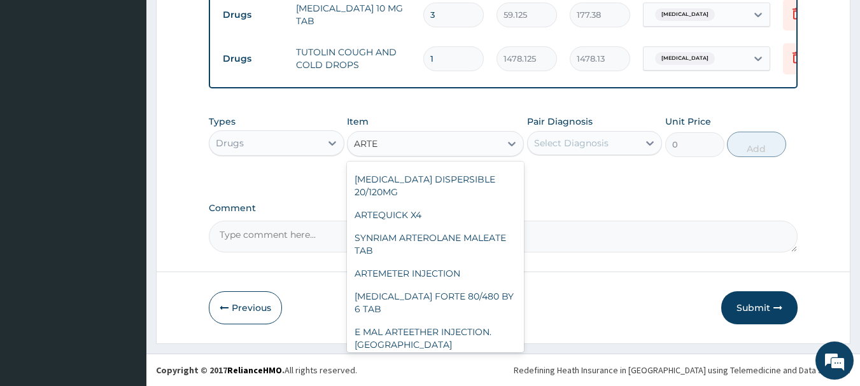
scroll to position [170, 0]
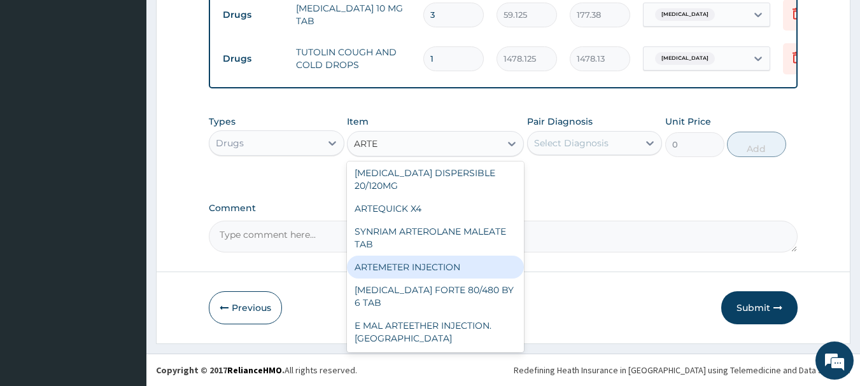
click at [447, 276] on div "ARTEMETER INJECTION" at bounding box center [435, 267] width 177 height 23
type input "946"
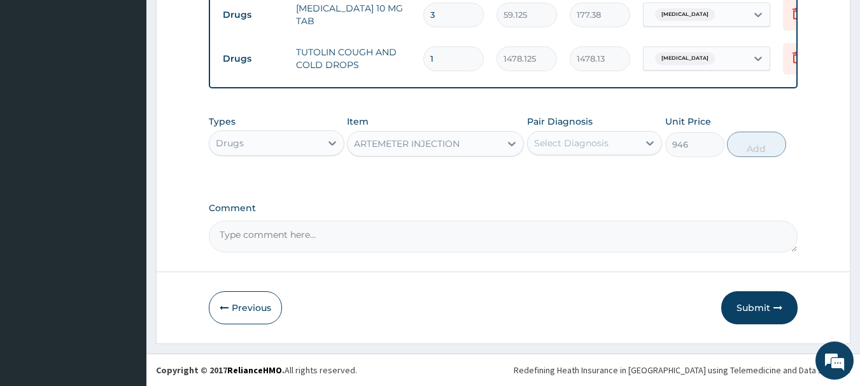
click at [573, 137] on div "Select Diagnosis" at bounding box center [571, 143] width 74 height 13
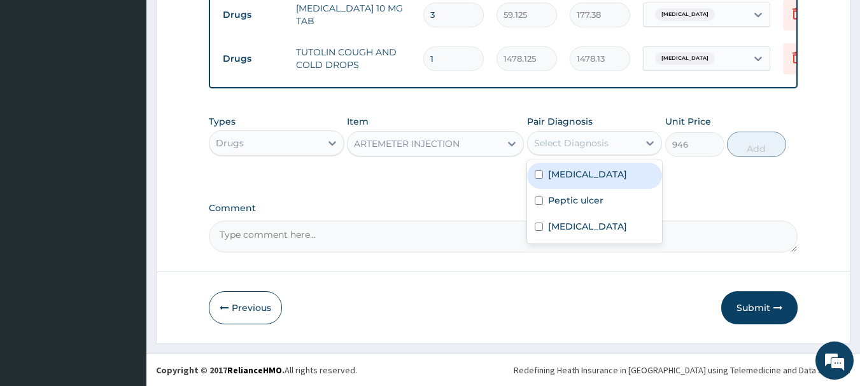
click at [563, 180] on label "[MEDICAL_DATA]" at bounding box center [587, 174] width 79 height 13
checkbox input "true"
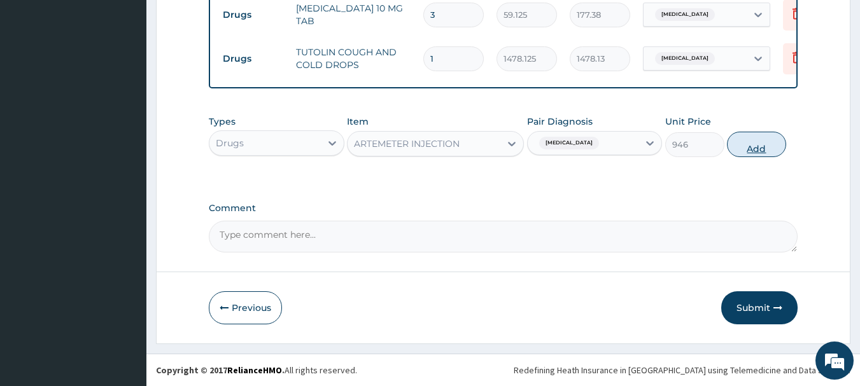
click at [757, 150] on button "Add" at bounding box center [756, 144] width 59 height 25
type input "0"
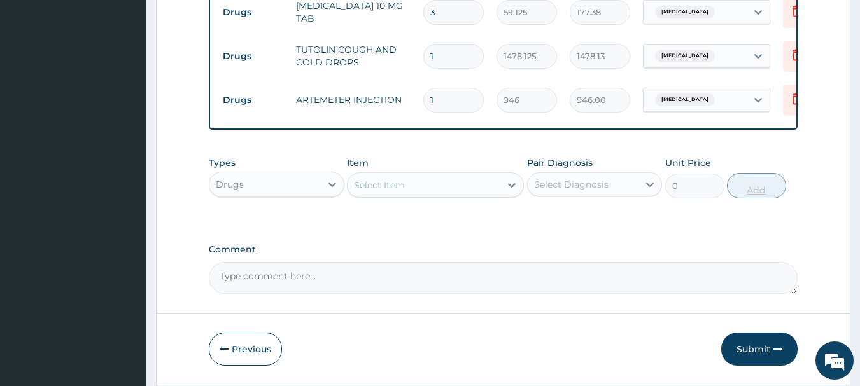
type input "0.00"
type input "6"
type input "5676.00"
type input "6"
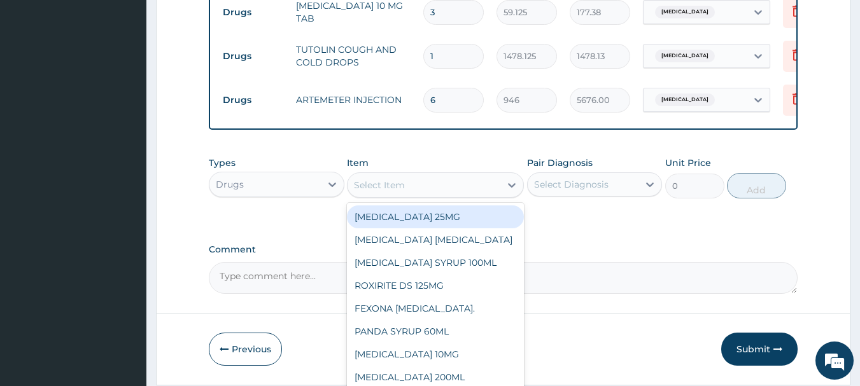
click at [451, 190] on div "Select Item" at bounding box center [423, 185] width 153 height 20
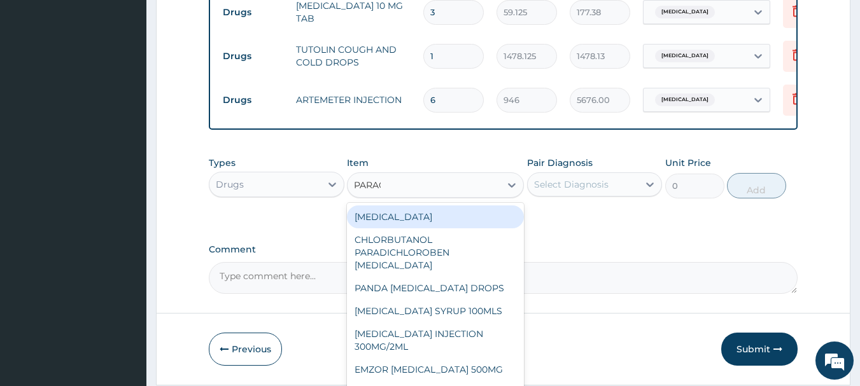
type input "PARACE"
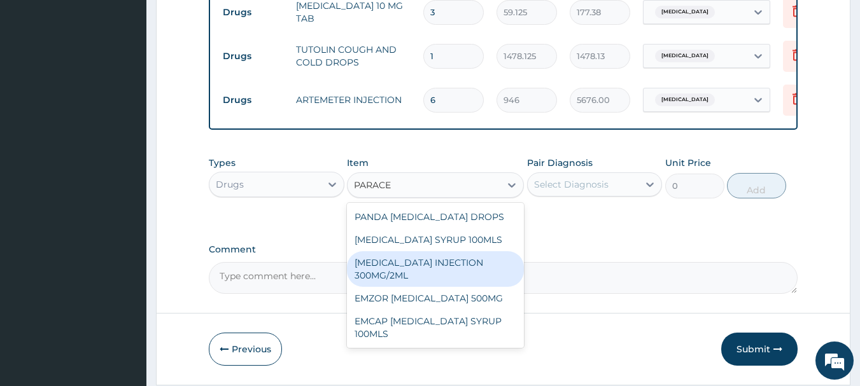
click at [449, 272] on div "PARACETAMOL INJECTION 300MG/2ML" at bounding box center [435, 269] width 177 height 36
type input "260.1499938964844"
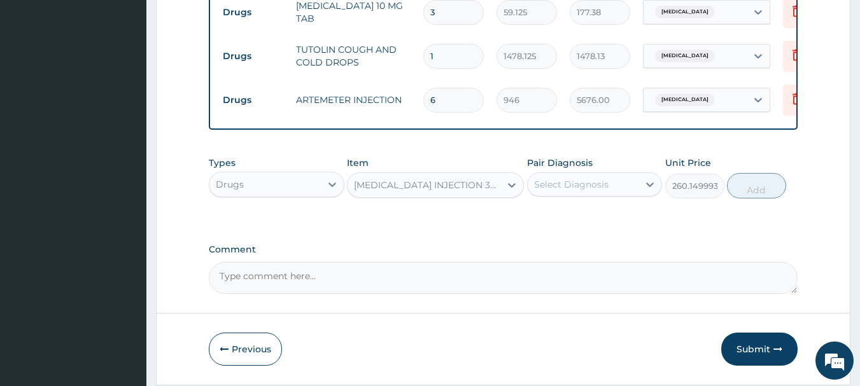
click at [583, 185] on div "Select Diagnosis" at bounding box center [571, 184] width 74 height 13
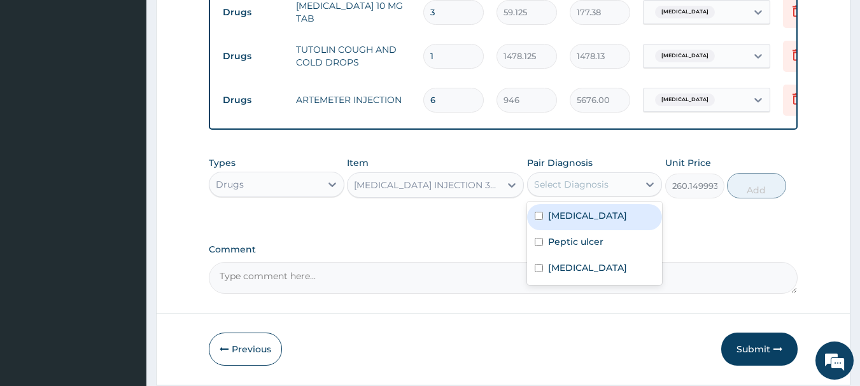
click at [572, 222] on label "Malaria" at bounding box center [587, 215] width 79 height 13
checkbox input "true"
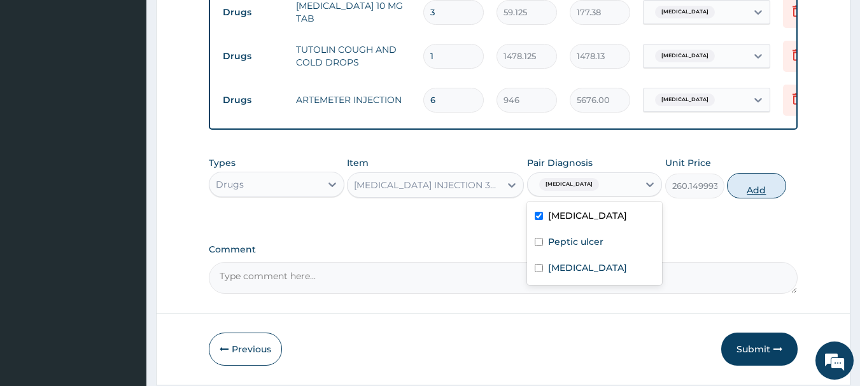
click at [746, 195] on button "Add" at bounding box center [756, 185] width 59 height 25
type input "0"
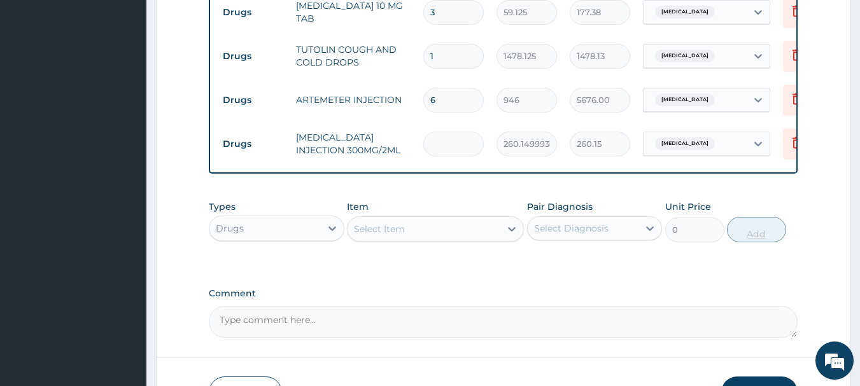
type input "0.00"
type input "3"
type input "780.45"
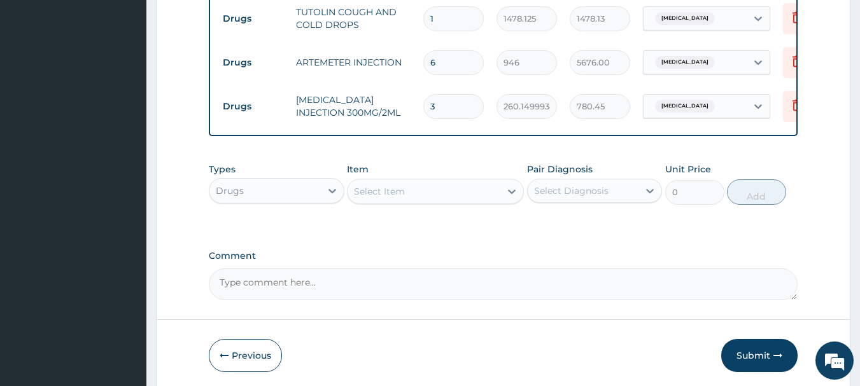
scroll to position [762, 0]
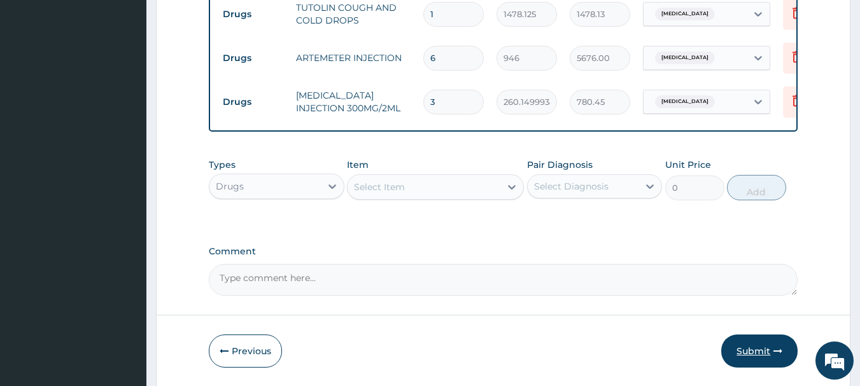
type input "3"
click at [769, 349] on button "Submit" at bounding box center [759, 351] width 76 height 33
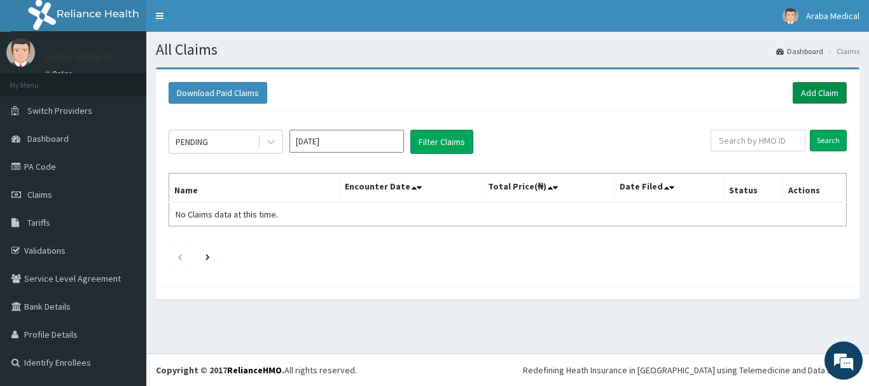
click at [828, 95] on link "Add Claim" at bounding box center [820, 93] width 54 height 22
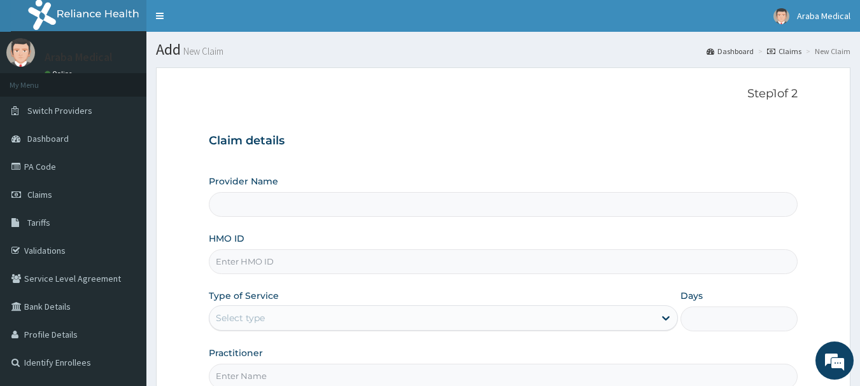
type input "[GEOGRAPHIC_DATA]"
click at [340, 254] on input "HMO ID" at bounding box center [503, 261] width 589 height 25
type input "PCM/10011/B"
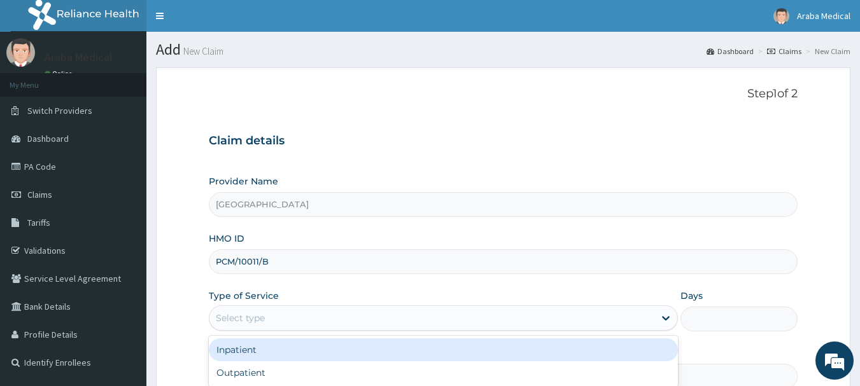
click at [356, 331] on div "Select type" at bounding box center [443, 317] width 469 height 25
drag, startPoint x: 350, startPoint y: 357, endPoint x: 350, endPoint y: 373, distance: 15.9
click at [350, 373] on div "Inpatient Outpatient" at bounding box center [443, 361] width 469 height 51
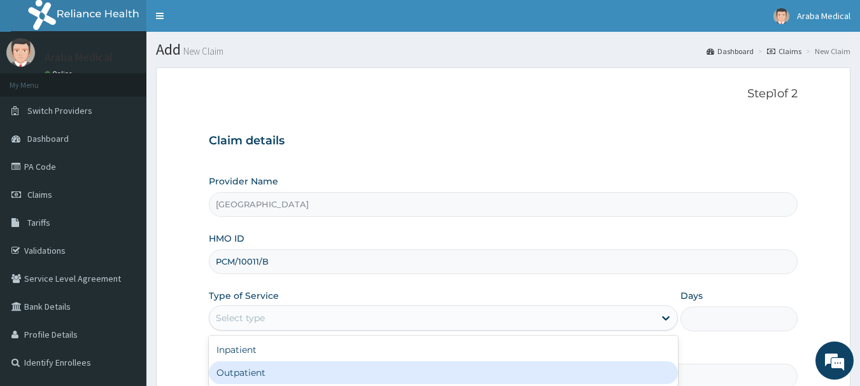
click at [350, 373] on div "Outpatient" at bounding box center [443, 372] width 469 height 23
type input "1"
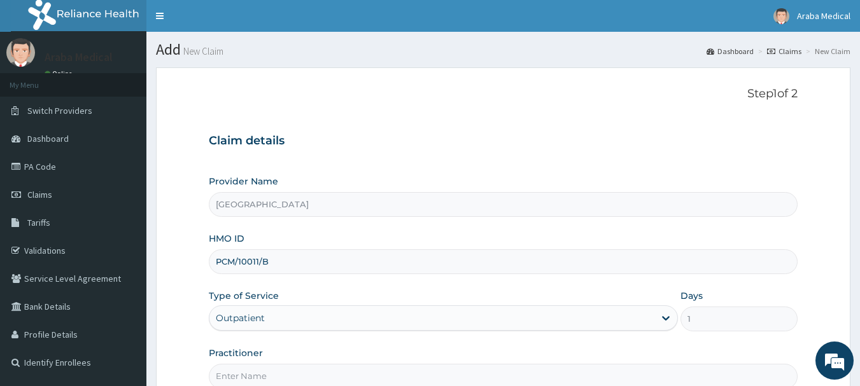
click at [350, 365] on input "Practitioner" at bounding box center [503, 376] width 589 height 25
type input "DR OMOBOLANLE"
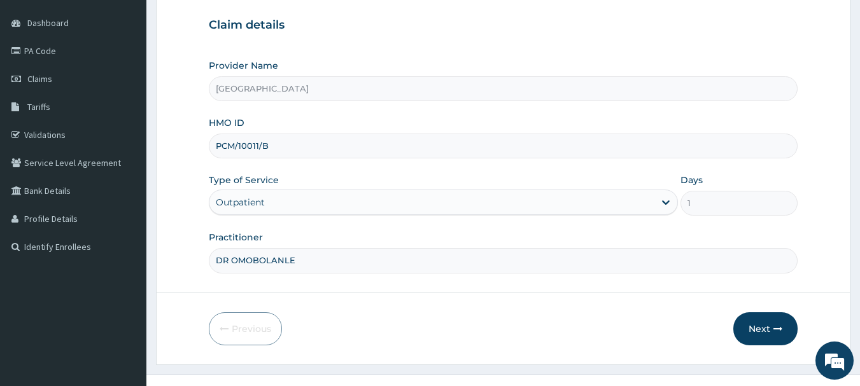
scroll to position [137, 0]
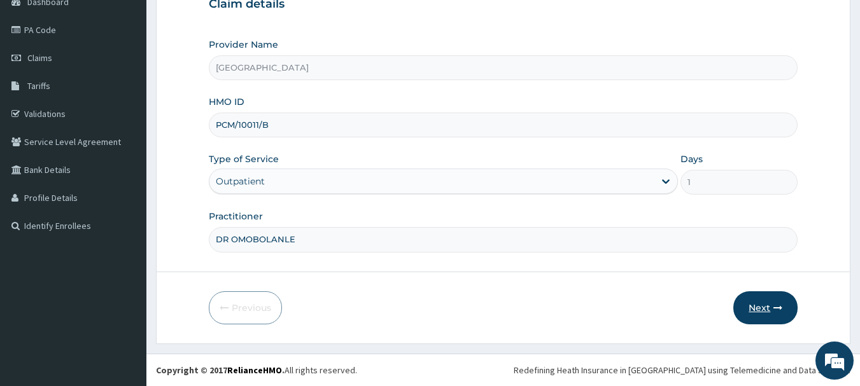
click at [758, 310] on button "Next" at bounding box center [765, 307] width 64 height 33
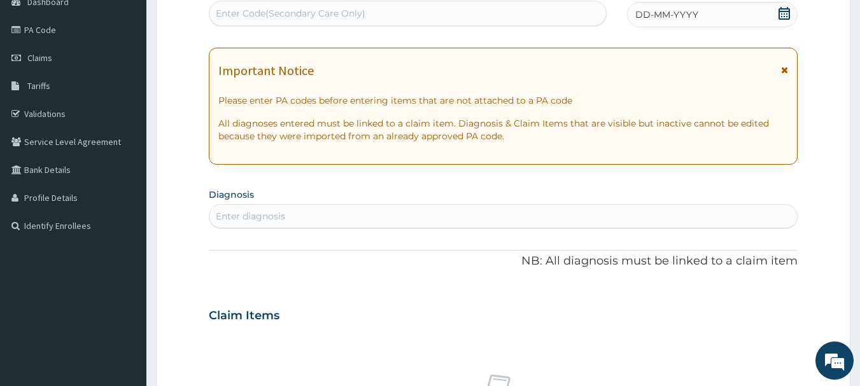
click at [784, 8] on icon at bounding box center [783, 13] width 11 height 13
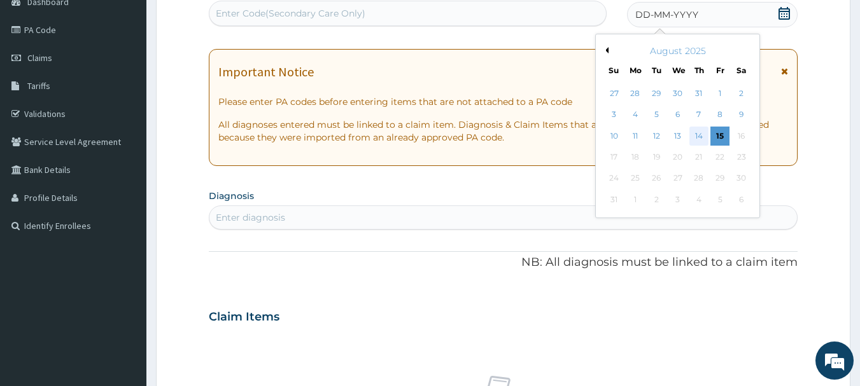
click at [692, 137] on div "14" at bounding box center [698, 136] width 19 height 19
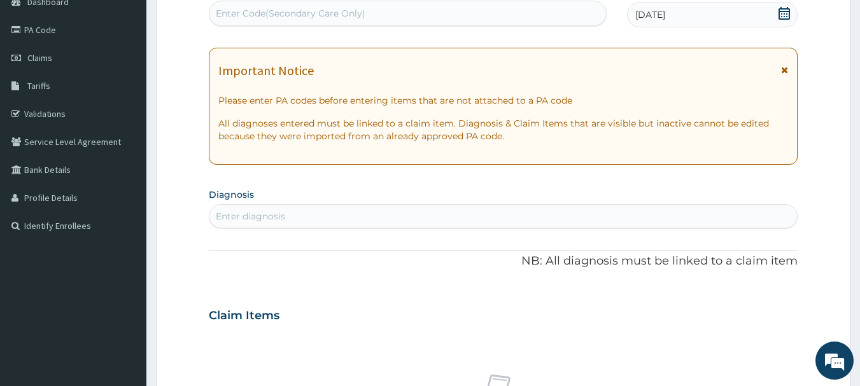
click at [429, 220] on div "Enter diagnosis" at bounding box center [503, 216] width 588 height 20
type input "MALAR"
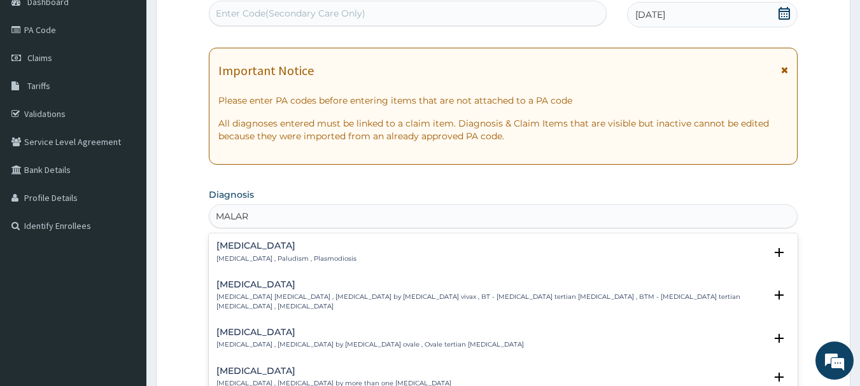
click at [220, 245] on h4 "[MEDICAL_DATA]" at bounding box center [286, 246] width 140 height 10
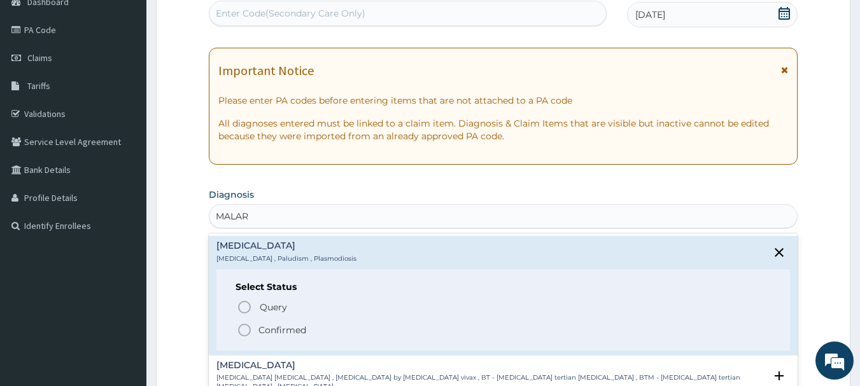
click at [244, 324] on circle "status option filled" at bounding box center [244, 329] width 11 height 11
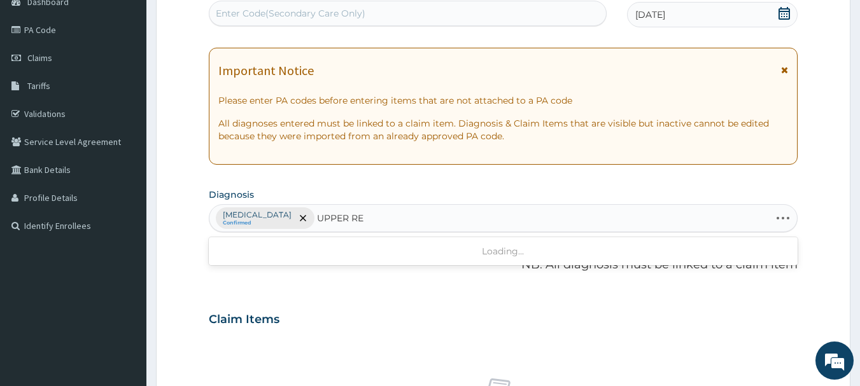
type input "UPPER RES"
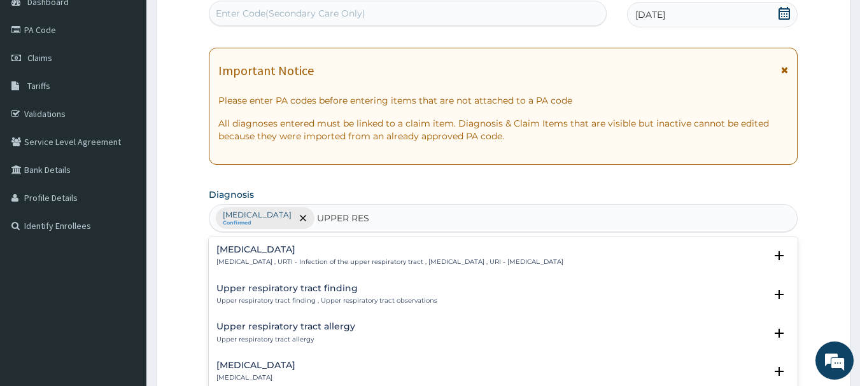
click at [241, 256] on div "Upper respiratory infection Upper respiratory infection , URTI - Infection of t…" at bounding box center [389, 256] width 347 height 22
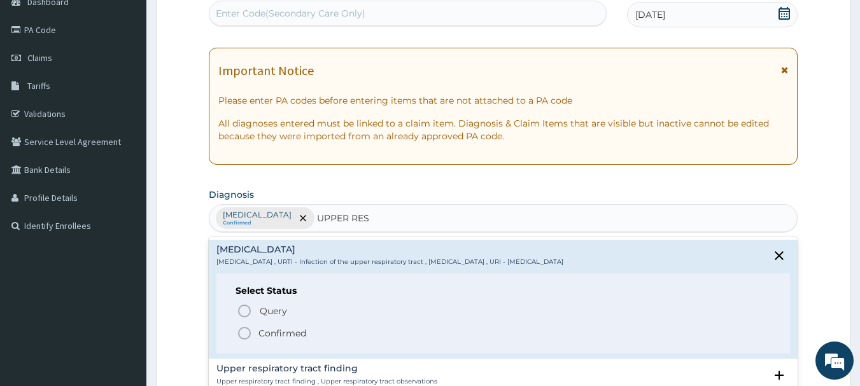
click at [248, 331] on icon "status option filled" at bounding box center [244, 333] width 15 height 15
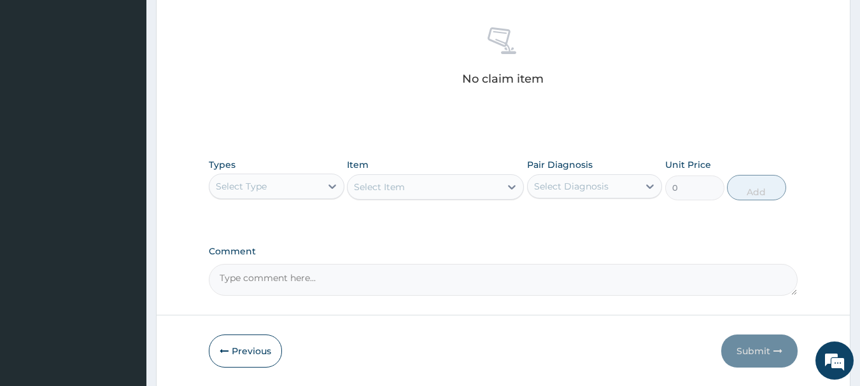
scroll to position [531, 0]
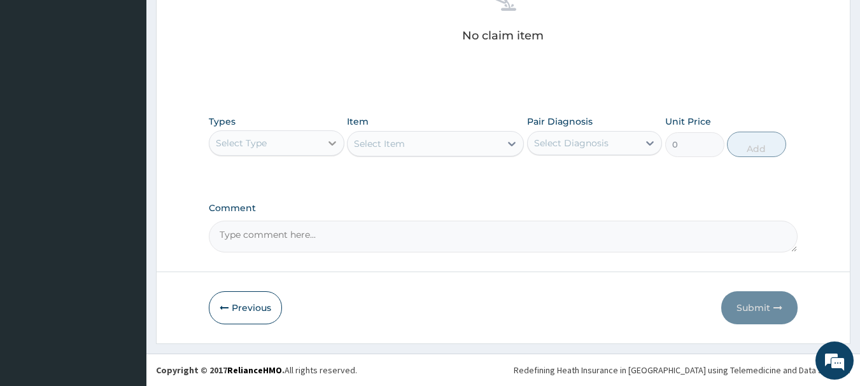
click at [326, 153] on div at bounding box center [332, 143] width 23 height 23
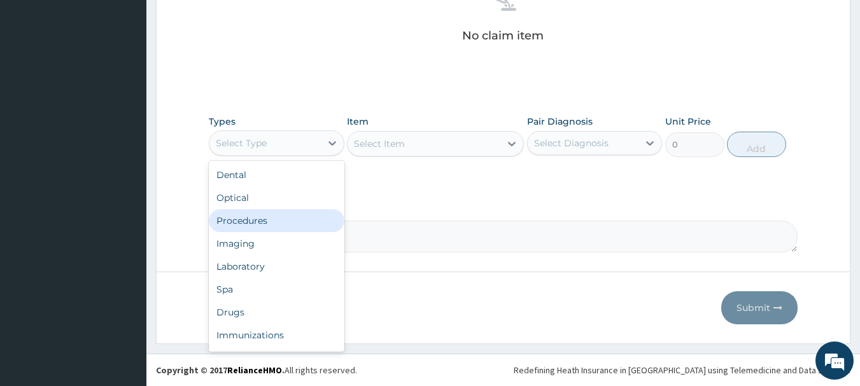
drag, startPoint x: 291, startPoint y: 239, endPoint x: 284, endPoint y: 222, distance: 18.2
click at [284, 222] on div "Dental Optical Procedures Imaging Laboratory Spa Drugs Immunizations Others Gym" at bounding box center [277, 256] width 136 height 191
click at [284, 222] on div "Procedures" at bounding box center [277, 220] width 136 height 23
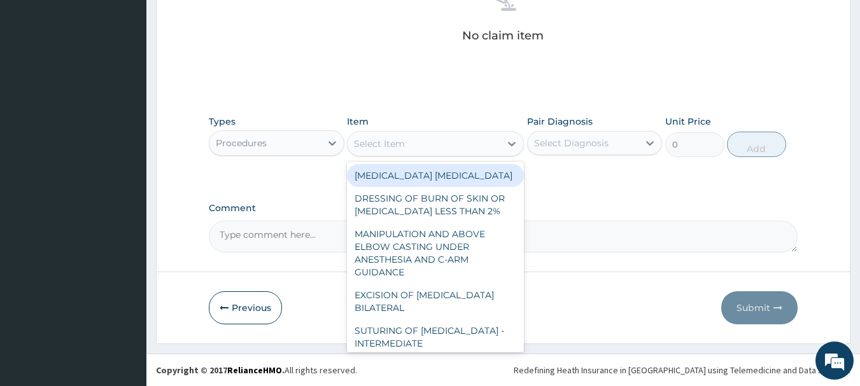
click at [474, 145] on div "Select Item" at bounding box center [423, 144] width 153 height 20
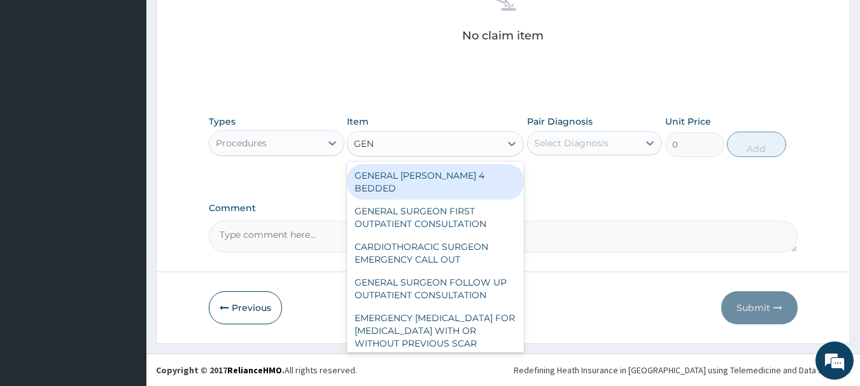
type input "GENE"
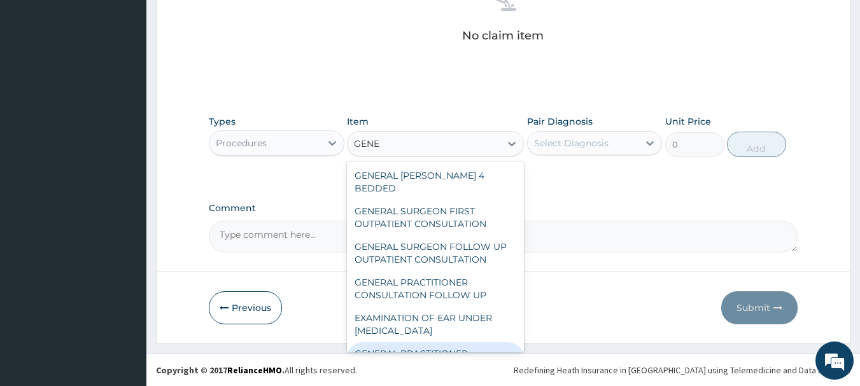
click at [428, 342] on div "GENERAL PRACTITIONER CONSULTATION FIRST OUTPATIENT CONSULTATION" at bounding box center [435, 366] width 177 height 48
type input "3547.5"
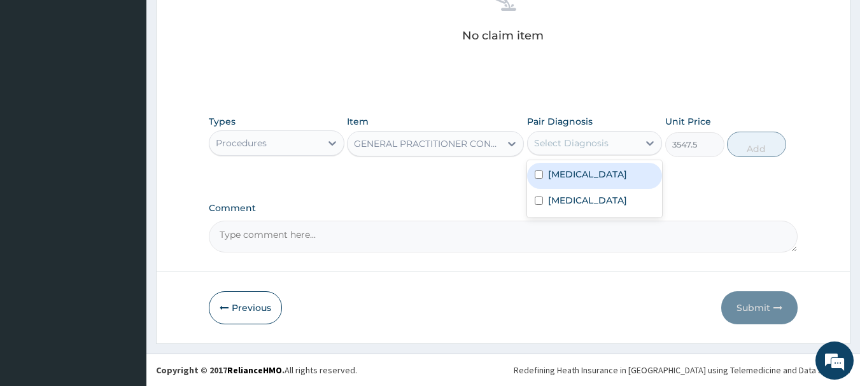
click at [612, 148] on div "Select Diagnosis" at bounding box center [582, 143] width 111 height 20
click at [601, 172] on div "[MEDICAL_DATA]" at bounding box center [595, 176] width 136 height 26
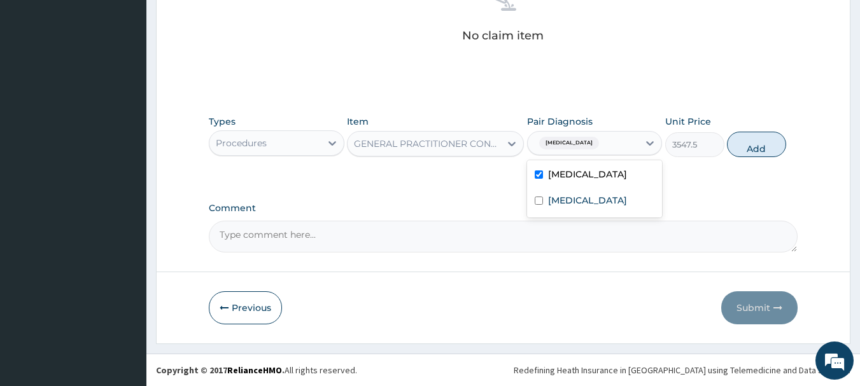
checkbox input "true"
click at [750, 143] on button "Add" at bounding box center [756, 144] width 59 height 25
type input "0"
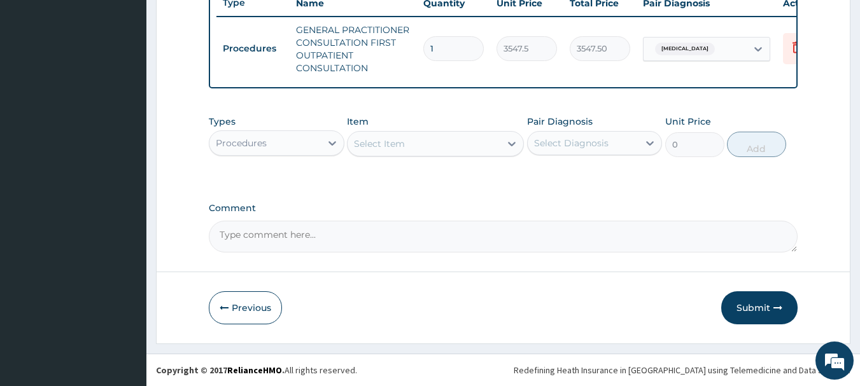
click at [305, 148] on div "Procedures" at bounding box center [264, 143] width 111 height 20
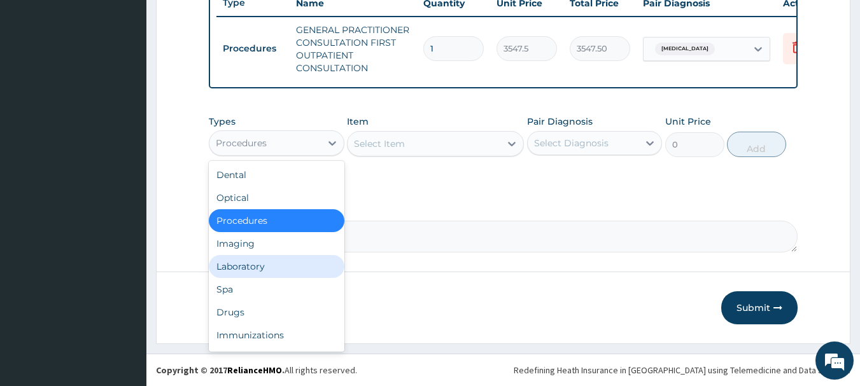
click at [262, 267] on div "Laboratory" at bounding box center [277, 266] width 136 height 23
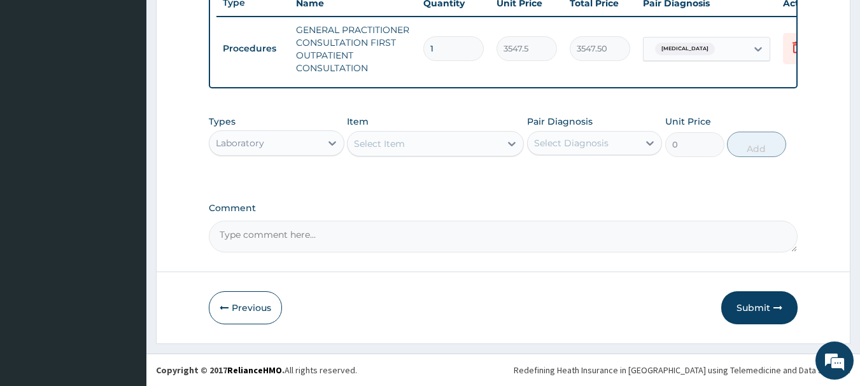
click at [475, 144] on div "Select Item" at bounding box center [423, 144] width 153 height 20
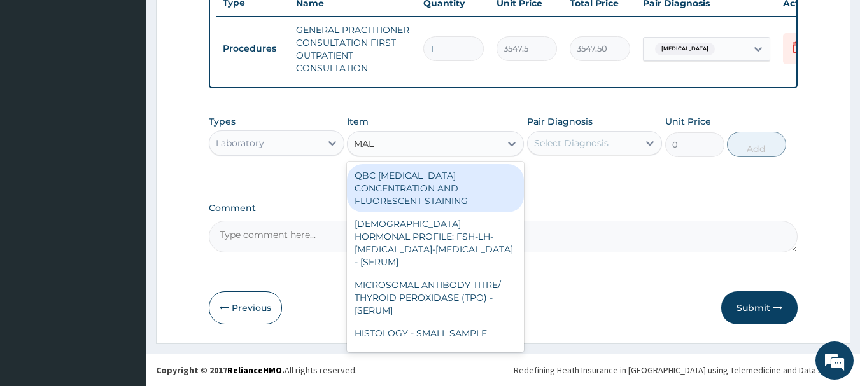
type input "MALA"
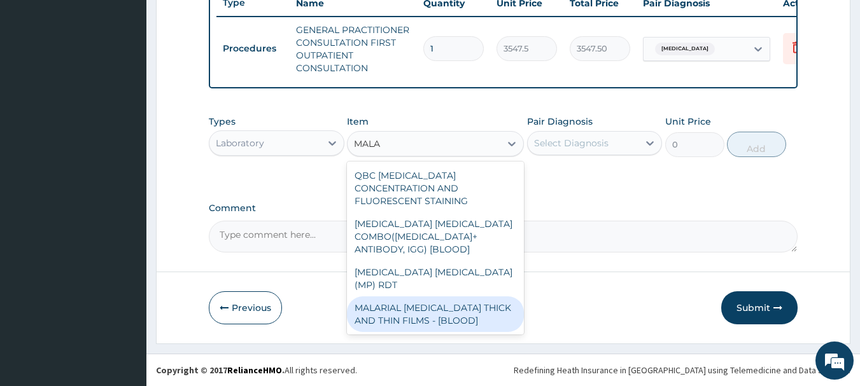
click at [436, 297] on div "MALARIAL [MEDICAL_DATA] THICK AND THIN FILMS - [BLOOD]" at bounding box center [435, 315] width 177 height 36
type input "1612.5"
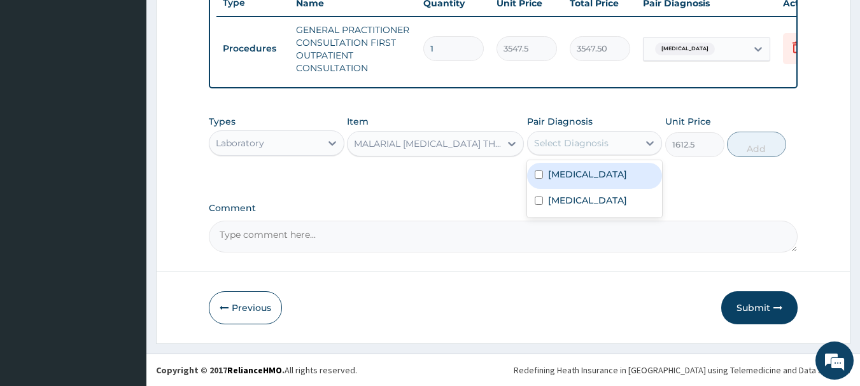
click at [576, 132] on div "Select Diagnosis" at bounding box center [595, 143] width 136 height 24
click at [590, 186] on div "[MEDICAL_DATA]" at bounding box center [595, 176] width 136 height 26
checkbox input "true"
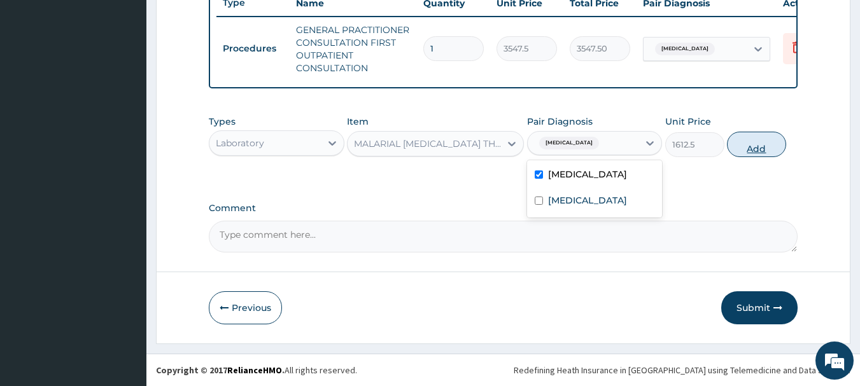
click at [758, 146] on button "Add" at bounding box center [756, 144] width 59 height 25
type input "0"
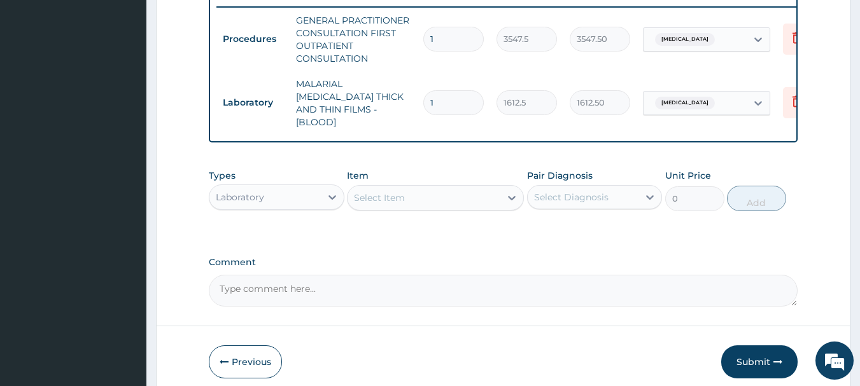
click at [299, 193] on div "Laboratory" at bounding box center [264, 197] width 111 height 20
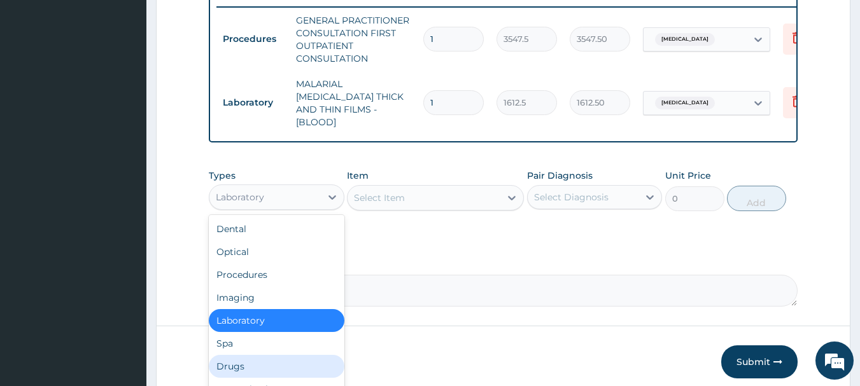
click at [279, 363] on div "Drugs" at bounding box center [277, 366] width 136 height 23
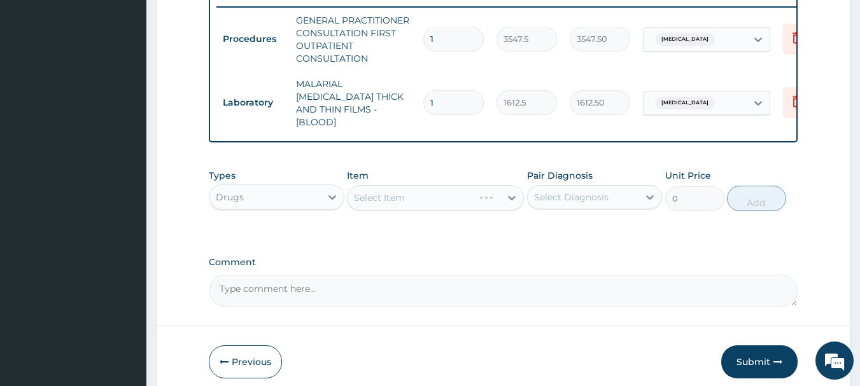
scroll to position [551, 0]
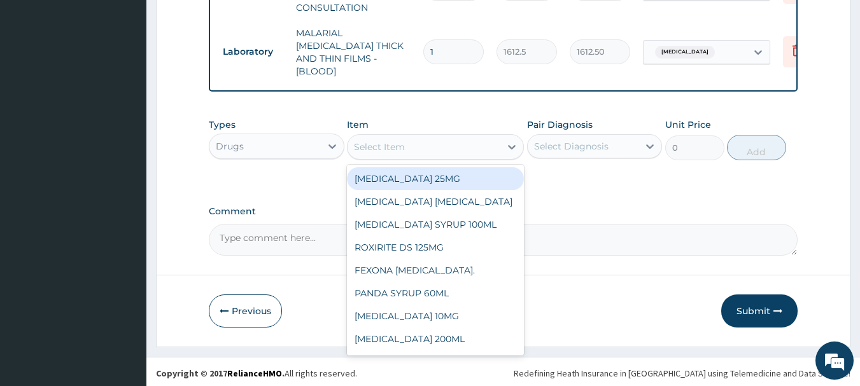
click at [456, 148] on div "Select Item" at bounding box center [423, 147] width 153 height 20
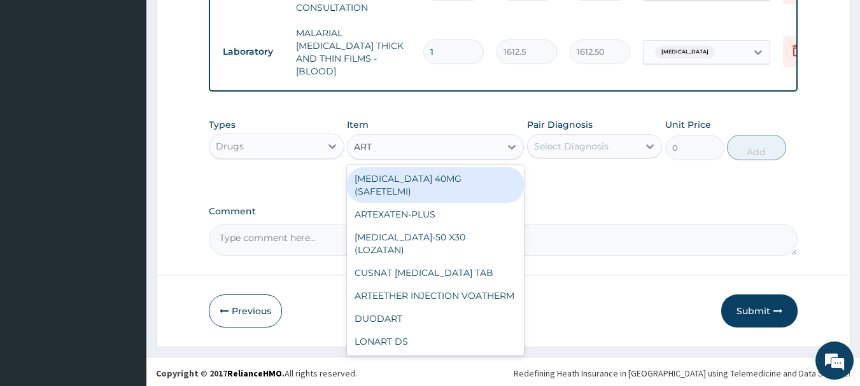
type input "ARTE"
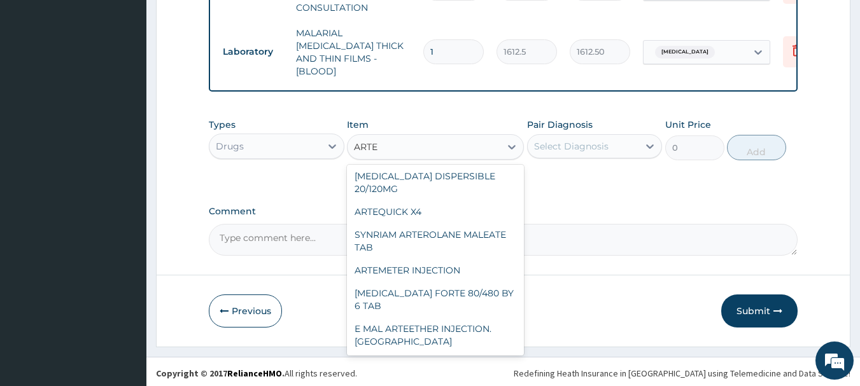
scroll to position [178, 0]
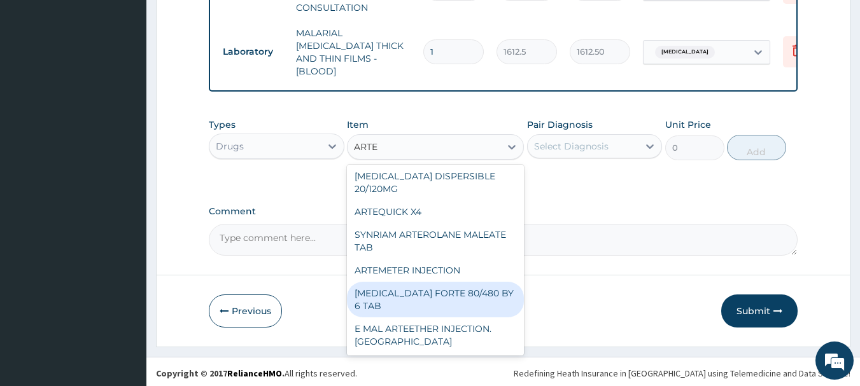
click at [485, 293] on div "[MEDICAL_DATA] FORTE 80/480 BY 6 TAB" at bounding box center [435, 300] width 177 height 36
type input "449.3500061035156"
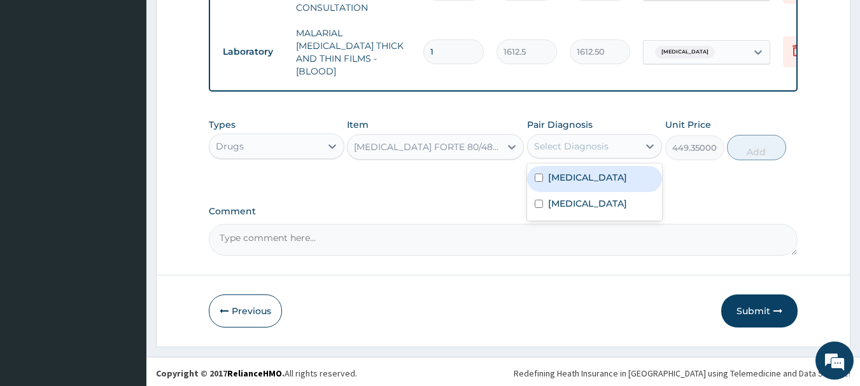
click at [582, 140] on div "Select Diagnosis" at bounding box center [571, 146] width 74 height 13
click at [583, 174] on div "[MEDICAL_DATA]" at bounding box center [595, 179] width 136 height 26
checkbox input "true"
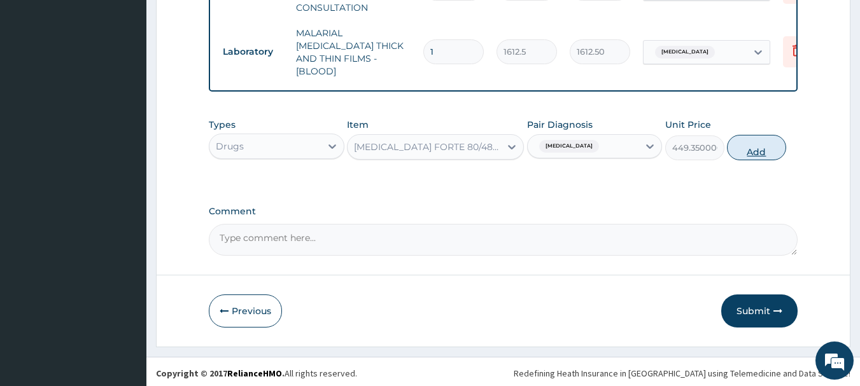
click at [753, 141] on button "Add" at bounding box center [756, 147] width 59 height 25
type input "0"
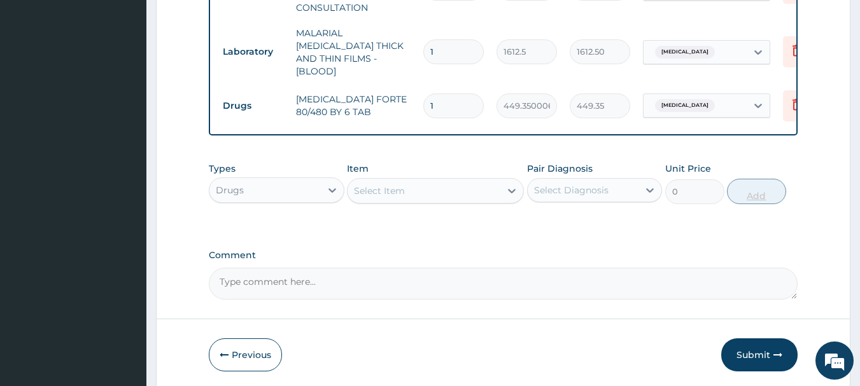
type input "0.00"
type input "6"
type input "2696.10"
type input "6"
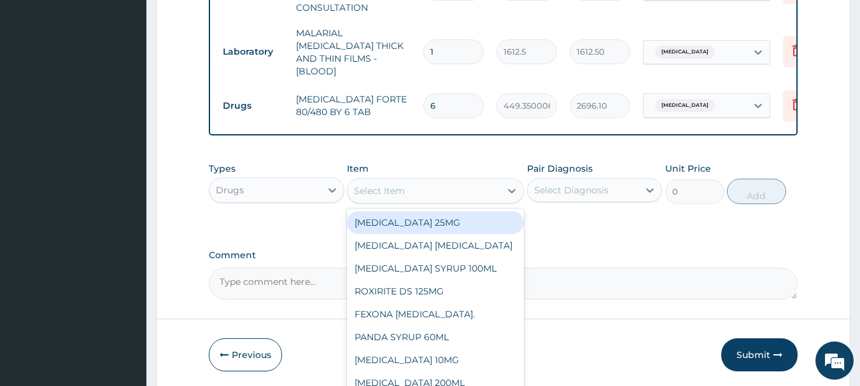
click at [384, 189] on div "Select Item" at bounding box center [379, 191] width 51 height 13
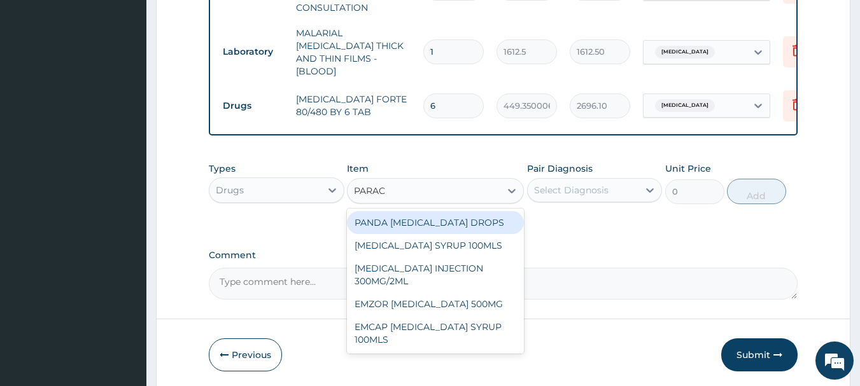
type input "PARACE"
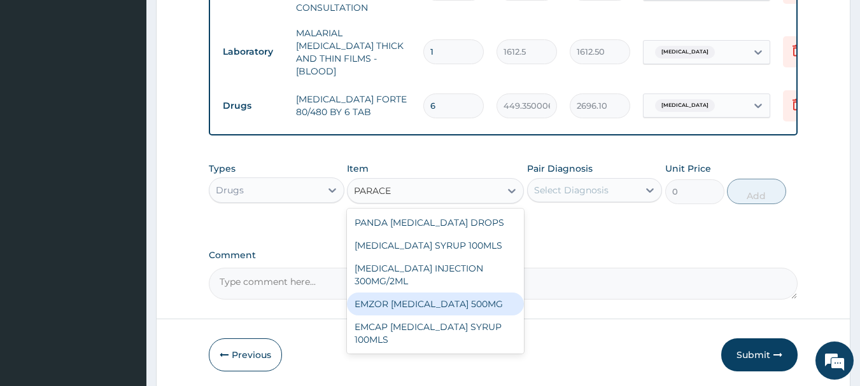
click at [380, 295] on div "EMZOR [MEDICAL_DATA] 500MG" at bounding box center [435, 304] width 177 height 23
type input "23.64999961853027"
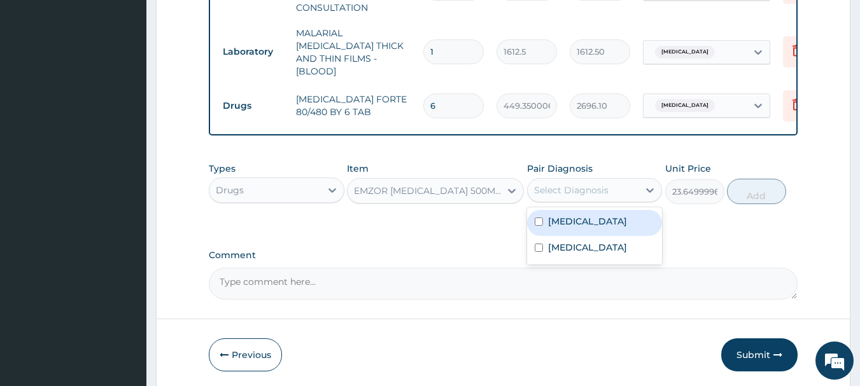
click at [611, 190] on div "Select Diagnosis" at bounding box center [582, 190] width 111 height 20
click at [597, 219] on div "[MEDICAL_DATA]" at bounding box center [595, 223] width 136 height 26
checkbox input "true"
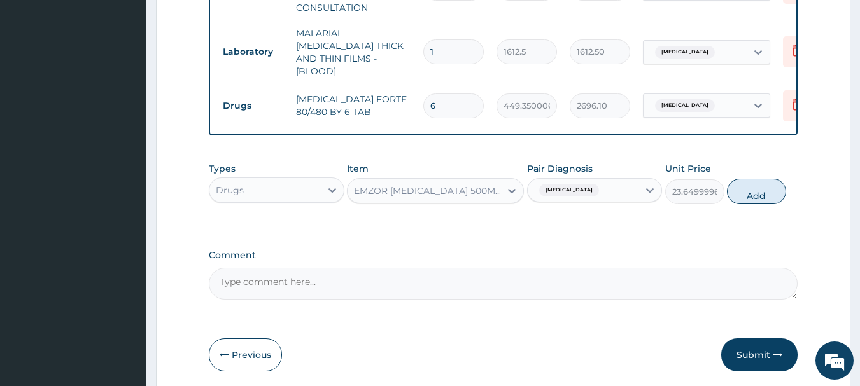
click at [744, 189] on button "Add" at bounding box center [756, 191] width 59 height 25
type input "0"
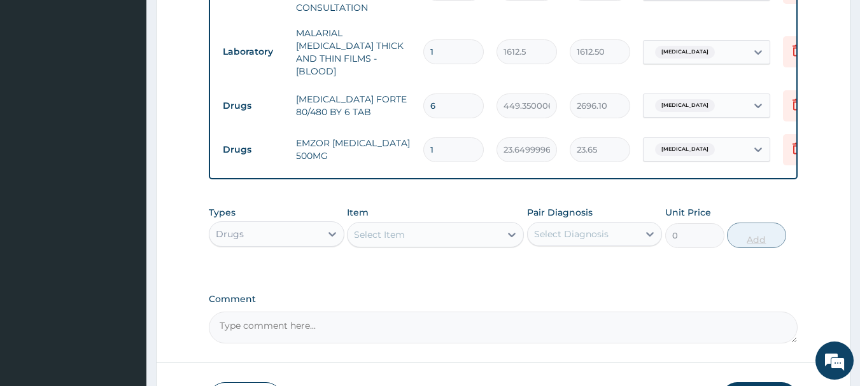
type input "18"
type input "425.70"
type input "18"
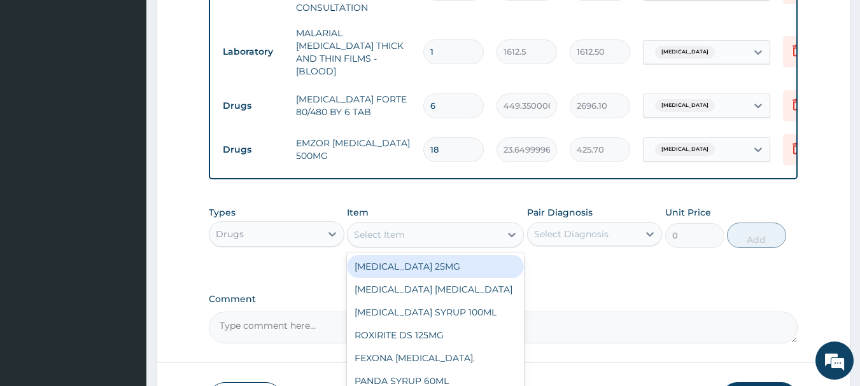
click at [477, 241] on div "Select Item" at bounding box center [423, 235] width 153 height 20
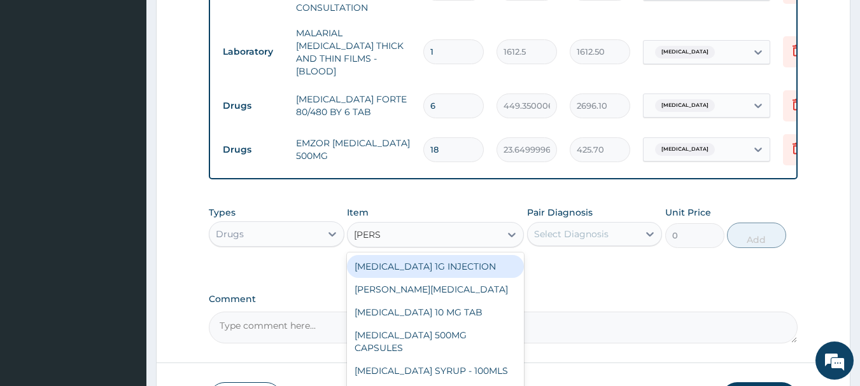
type input "LORAT"
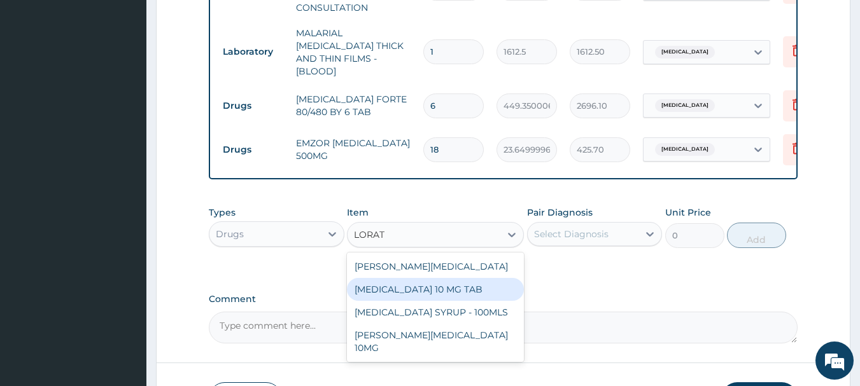
click at [471, 278] on div "[MEDICAL_DATA] 10 MG TAB" at bounding box center [435, 289] width 177 height 23
type input "59.125"
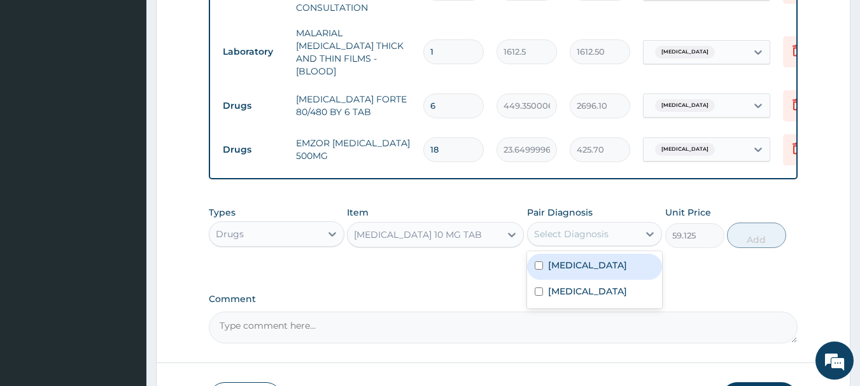
click at [571, 237] on div "Select Diagnosis" at bounding box center [571, 234] width 74 height 13
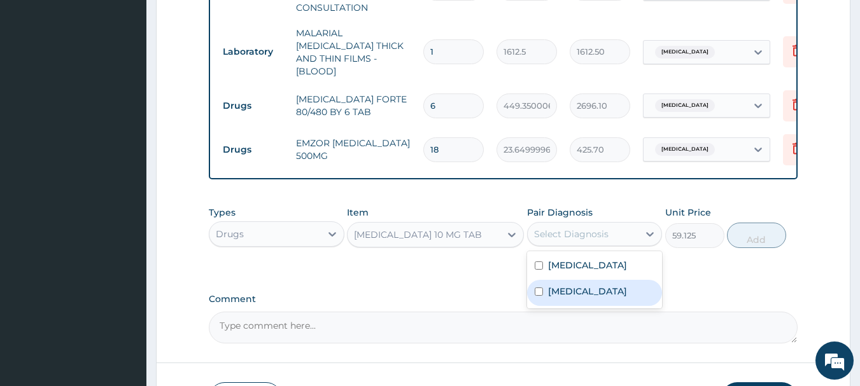
click at [571, 288] on label "Upper respiratory infection" at bounding box center [587, 291] width 79 height 13
checkbox input "true"
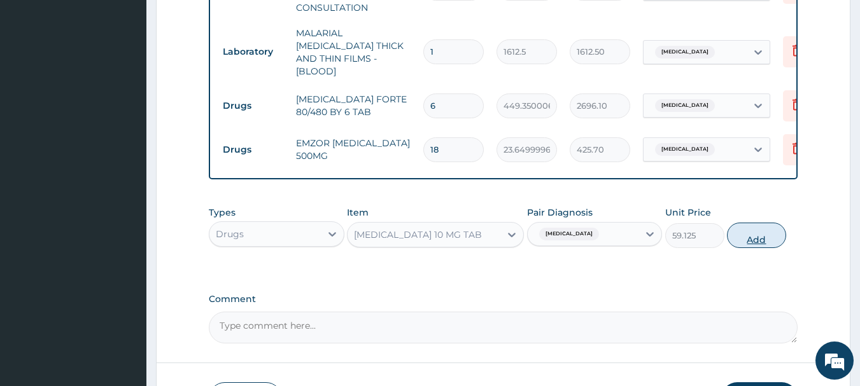
click at [754, 230] on button "Add" at bounding box center [756, 235] width 59 height 25
type input "0"
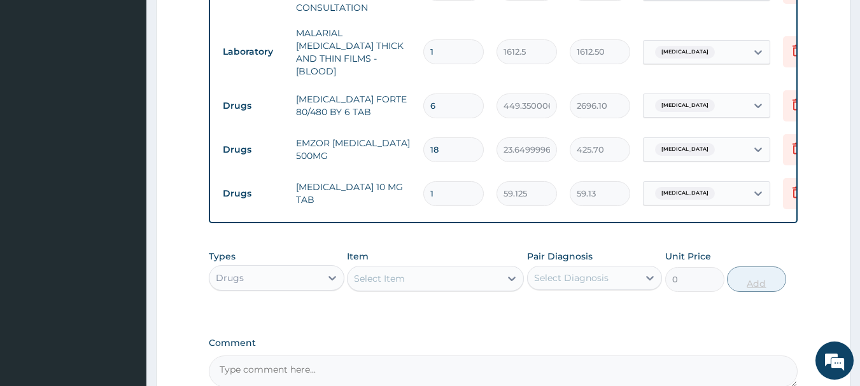
type input "0.00"
type input "5"
type input "295.63"
type input "5"
click at [436, 269] on div "Select Item" at bounding box center [423, 279] width 153 height 20
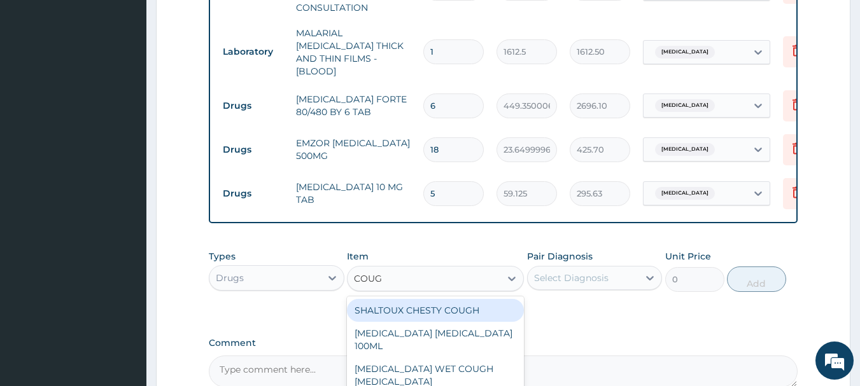
type input "COUGH"
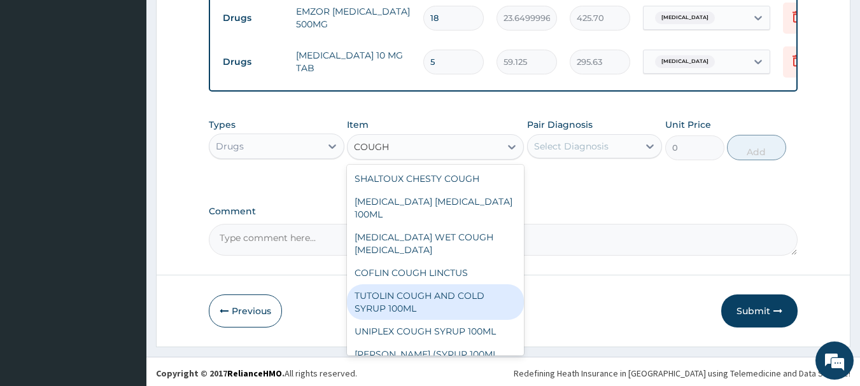
click at [458, 284] on div "TUTOLIN COUGH AND COLD SYRUP 100ML" at bounding box center [435, 302] width 177 height 36
type input "1537.25"
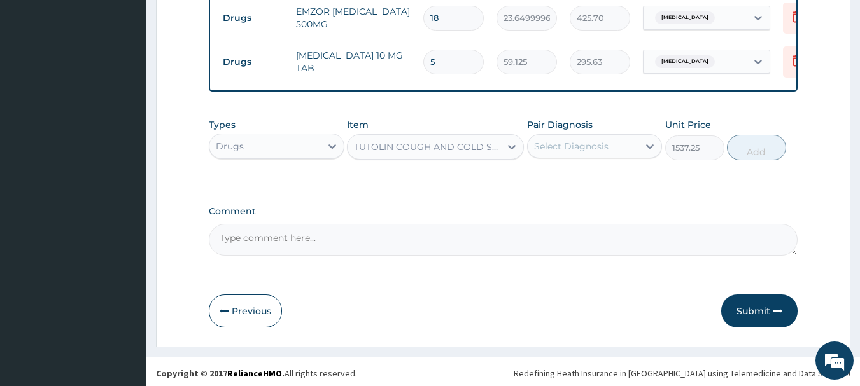
click at [604, 146] on div "Select Diagnosis" at bounding box center [571, 146] width 74 height 13
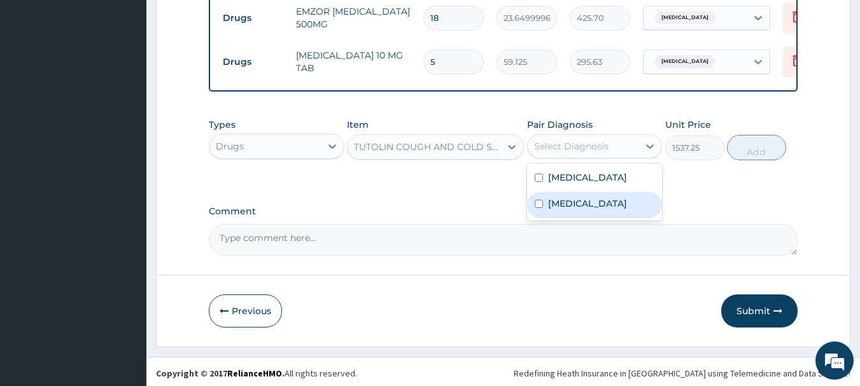
click at [595, 197] on label "Upper respiratory infection" at bounding box center [587, 203] width 79 height 13
checkbox input "true"
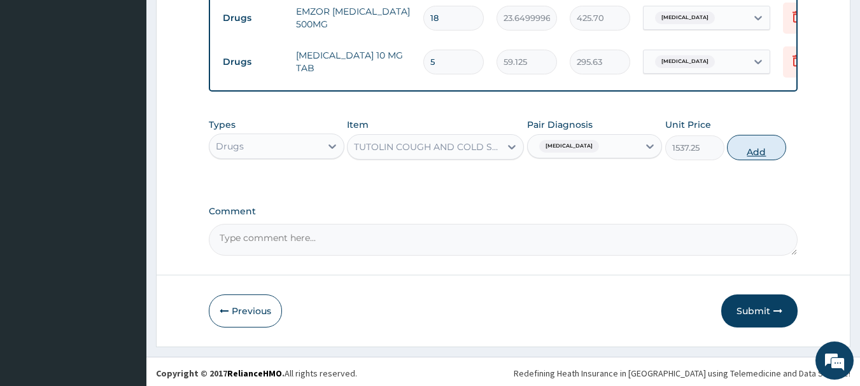
click at [755, 139] on button "Add" at bounding box center [756, 147] width 59 height 25
type input "0"
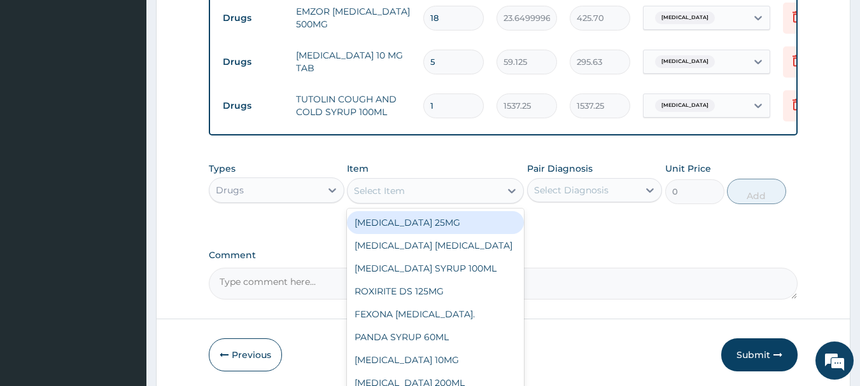
click at [419, 183] on div "Select Item" at bounding box center [423, 191] width 153 height 20
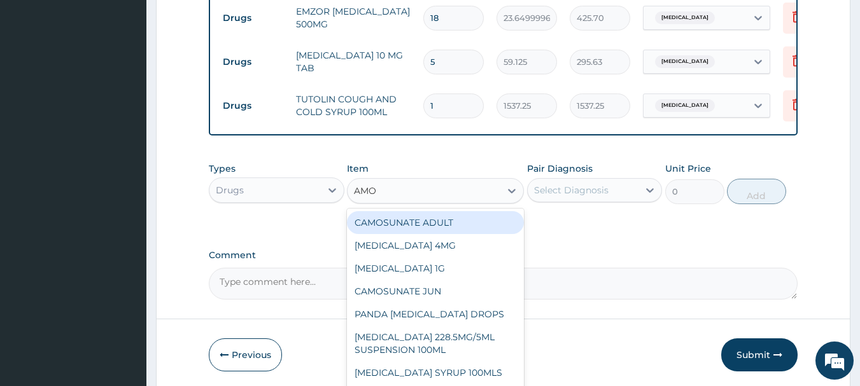
type input "AMOX"
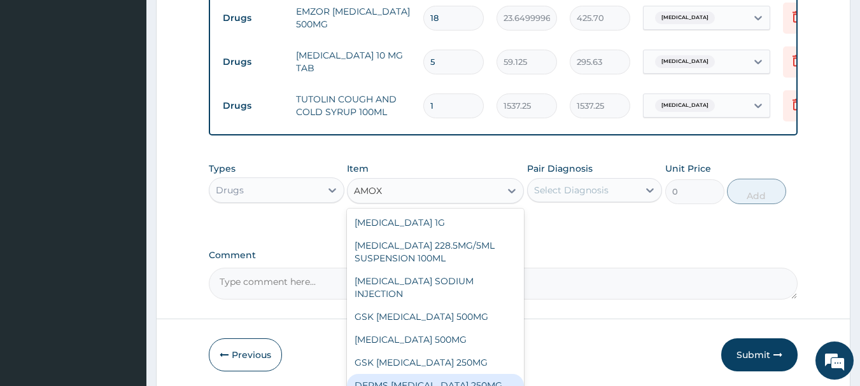
scroll to position [36, 0]
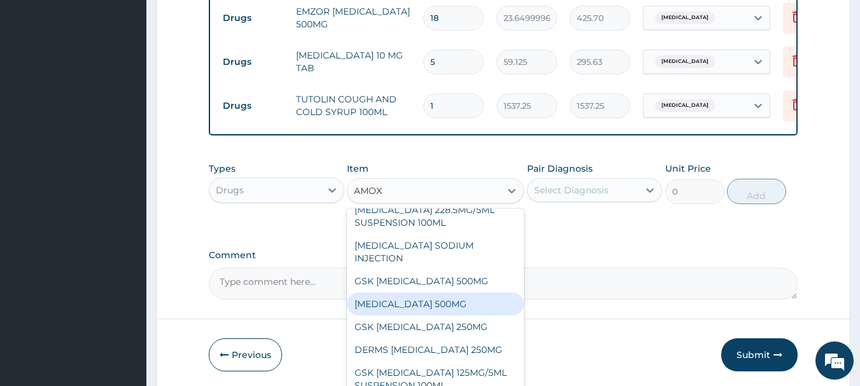
click at [484, 307] on div "[MEDICAL_DATA] 500MG" at bounding box center [435, 304] width 177 height 23
type input "70.94999694824219"
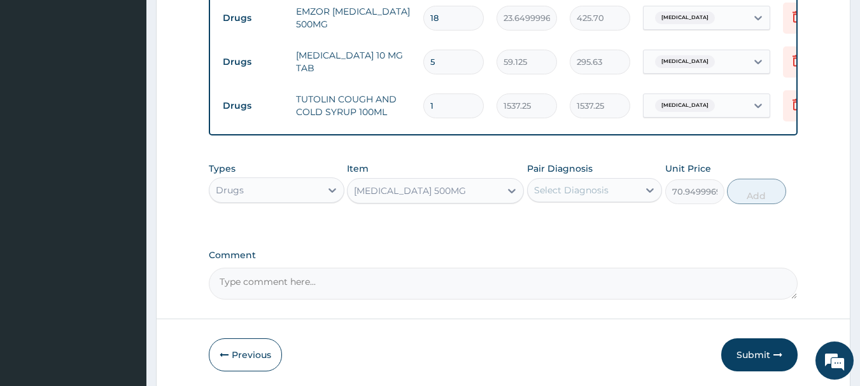
click at [583, 184] on div "Select Diagnosis" at bounding box center [571, 190] width 74 height 13
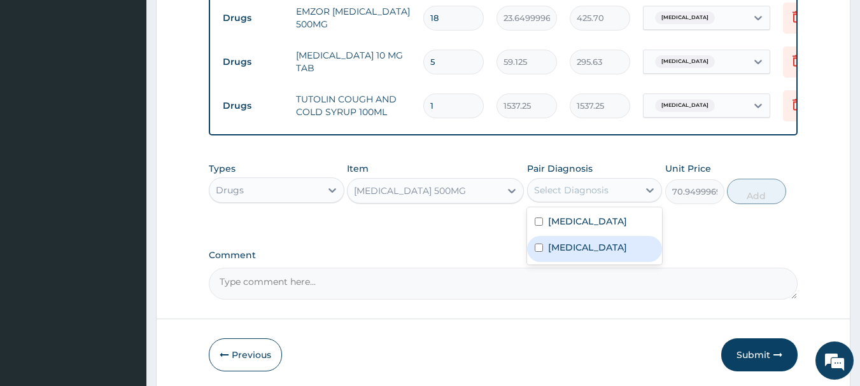
click at [590, 254] on label "Upper respiratory infection" at bounding box center [587, 247] width 79 height 13
checkbox input "true"
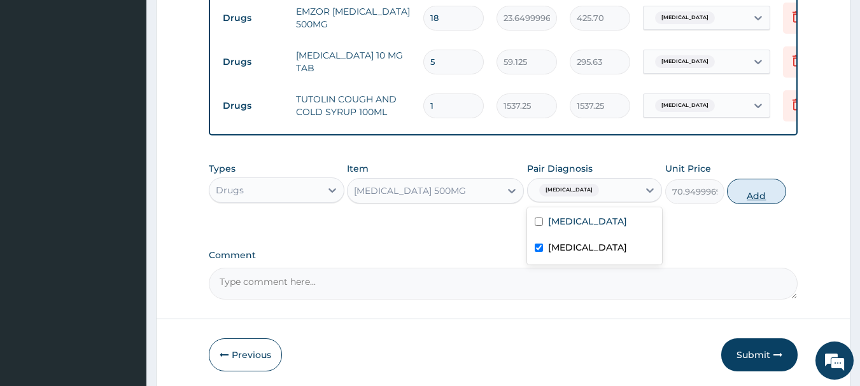
click at [758, 181] on button "Add" at bounding box center [756, 191] width 59 height 25
type input "0"
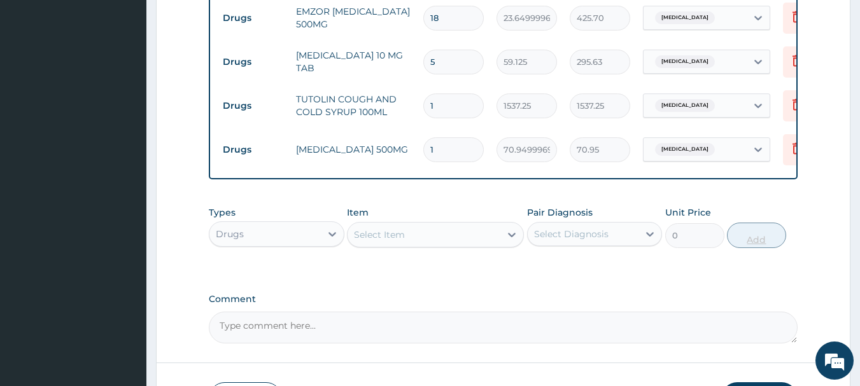
type input "10"
type input "709.50"
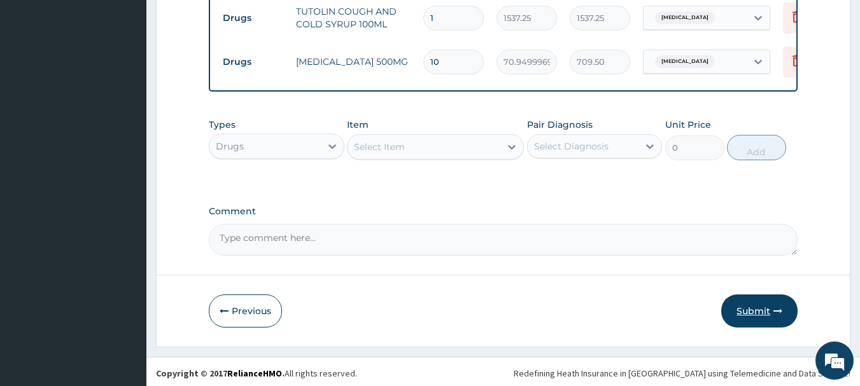
type input "10"
click at [759, 302] on button "Submit" at bounding box center [759, 311] width 76 height 33
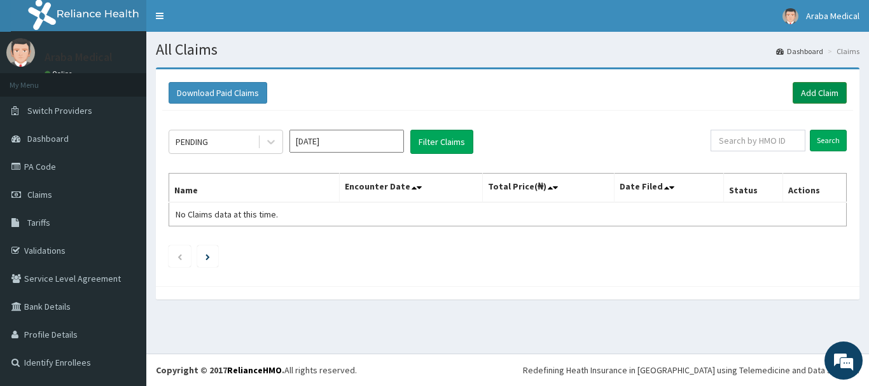
click at [828, 101] on link "Add Claim" at bounding box center [820, 93] width 54 height 22
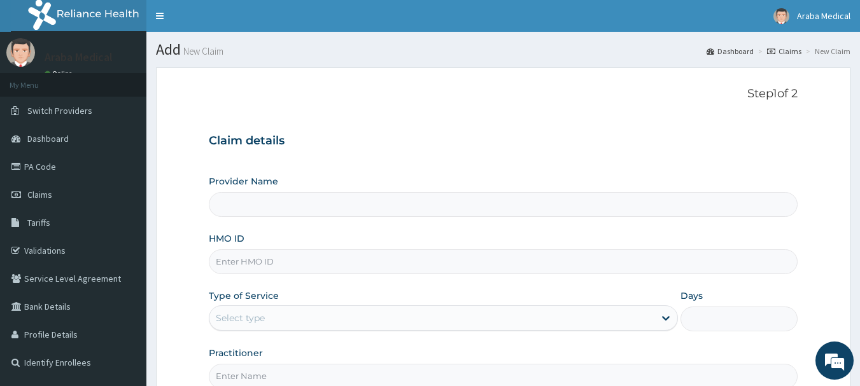
type input "[GEOGRAPHIC_DATA]"
drag, startPoint x: 0, startPoint y: 0, endPoint x: 785, endPoint y: 102, distance: 791.8
click at [785, 102] on form "Step 1 of 2 Claim details Provider Name [GEOGRAPHIC_DATA] HMO ID Type of Servic…" at bounding box center [503, 273] width 694 height 413
click at [398, 253] on input "HMO ID" at bounding box center [503, 261] width 589 height 25
type input "HIA/10466/B"
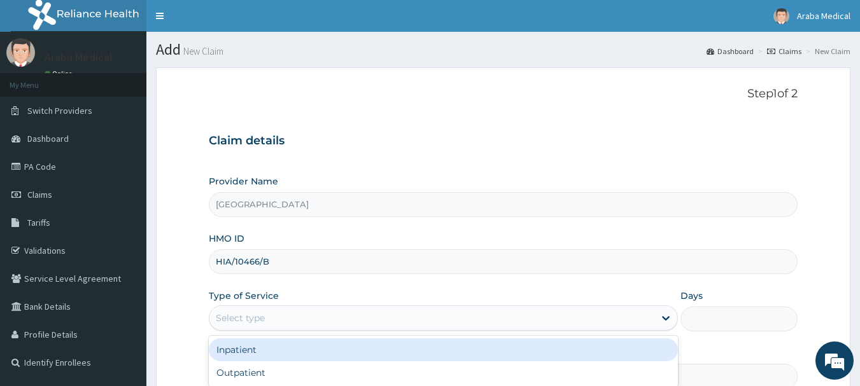
click at [312, 309] on div "Select type" at bounding box center [431, 318] width 445 height 20
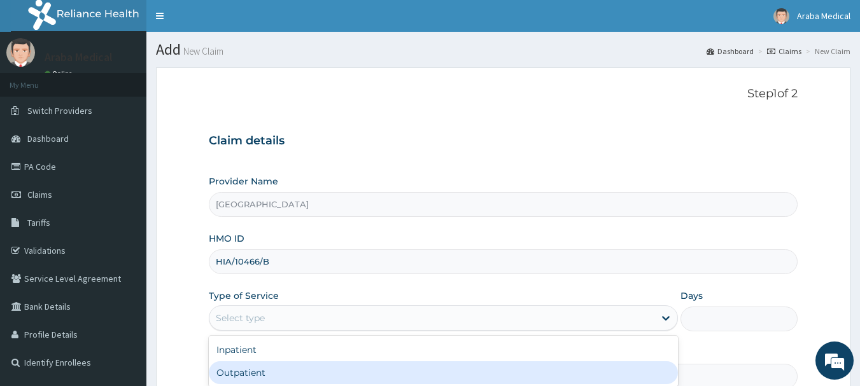
click at [280, 370] on div "Outpatient" at bounding box center [443, 372] width 469 height 23
type input "1"
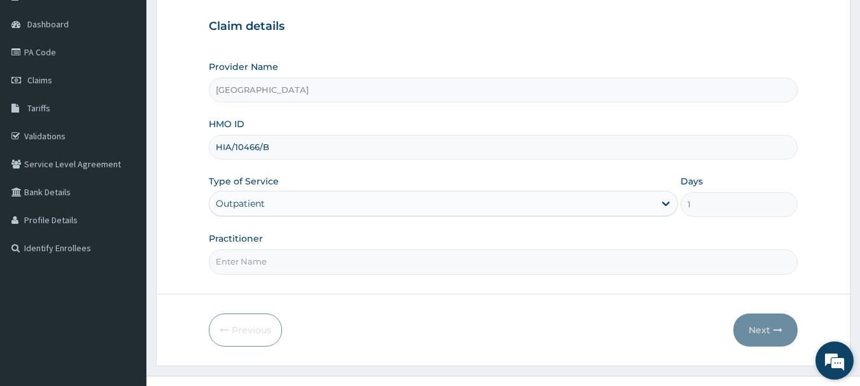
scroll to position [137, 0]
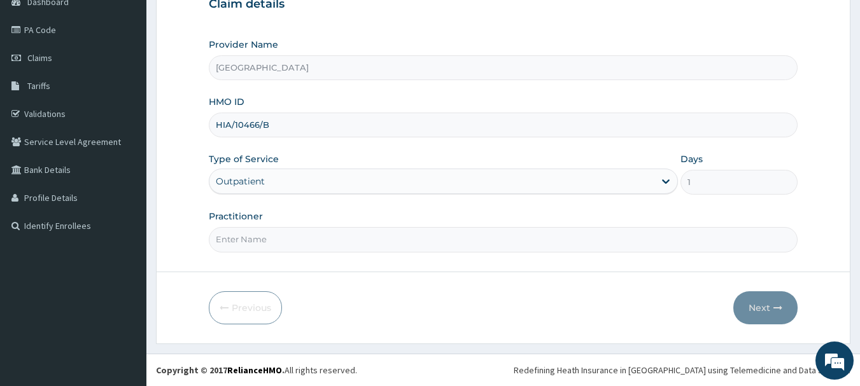
click at [531, 241] on input "Practitioner" at bounding box center [503, 239] width 589 height 25
type input "DR OMOBOLANLE"
click at [758, 303] on button "Next" at bounding box center [765, 307] width 64 height 33
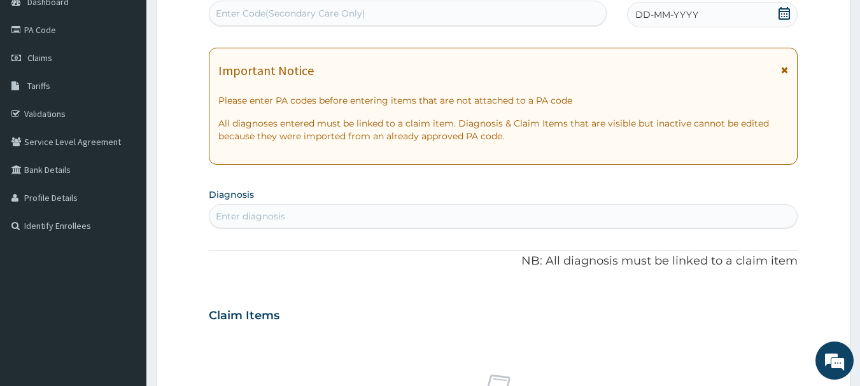
click at [782, 14] on icon at bounding box center [783, 13] width 11 height 13
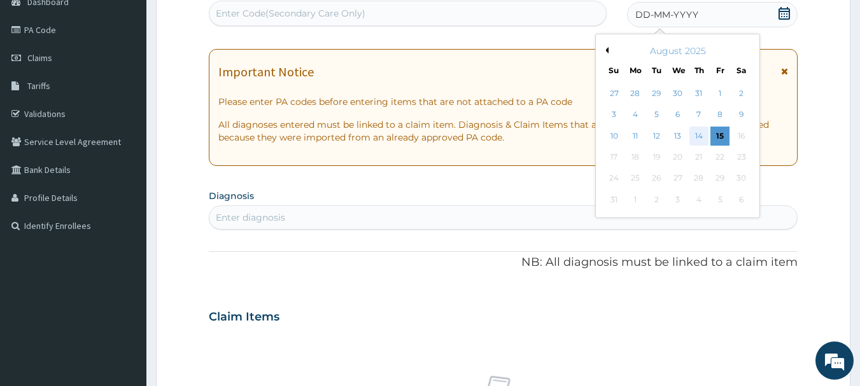
click at [697, 136] on div "14" at bounding box center [698, 136] width 19 height 19
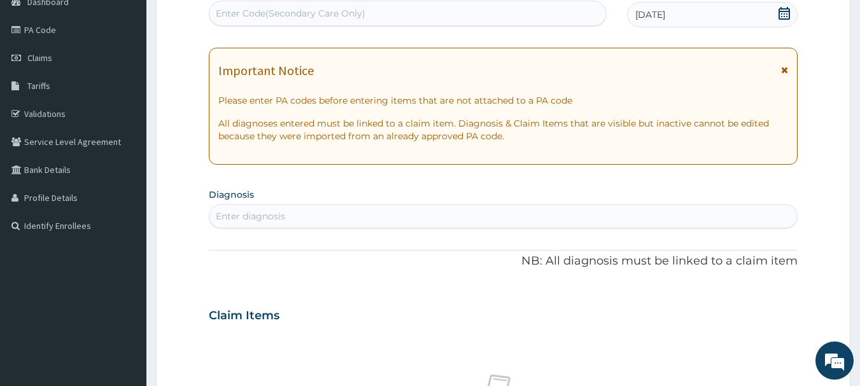
click at [410, 218] on div "Enter diagnosis" at bounding box center [503, 216] width 588 height 20
type input "MALAR"
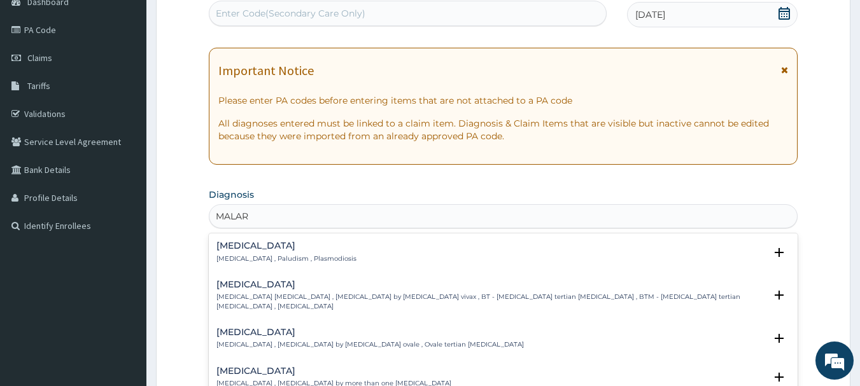
click at [259, 258] on p "[MEDICAL_DATA] , Paludism , Plasmodiosis" at bounding box center [286, 259] width 140 height 9
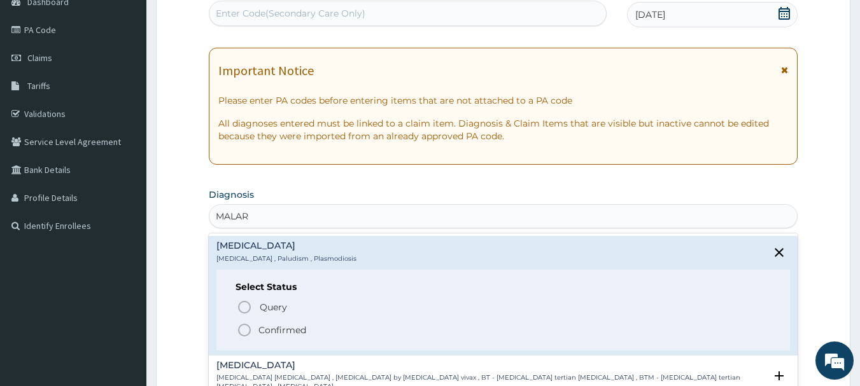
click at [244, 329] on icon "status option filled" at bounding box center [244, 330] width 15 height 15
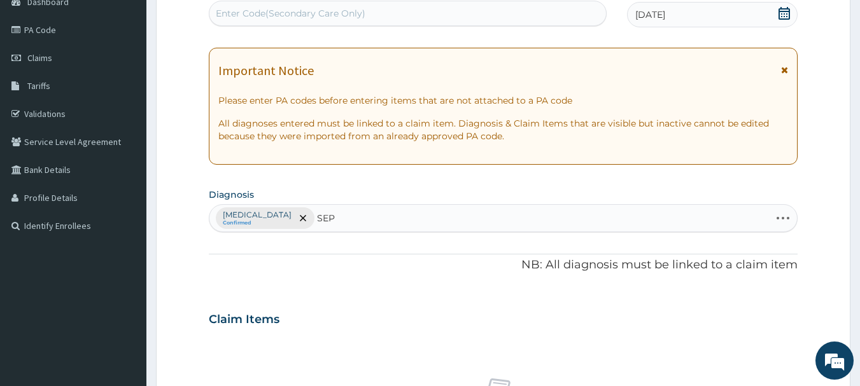
type input "SEPS"
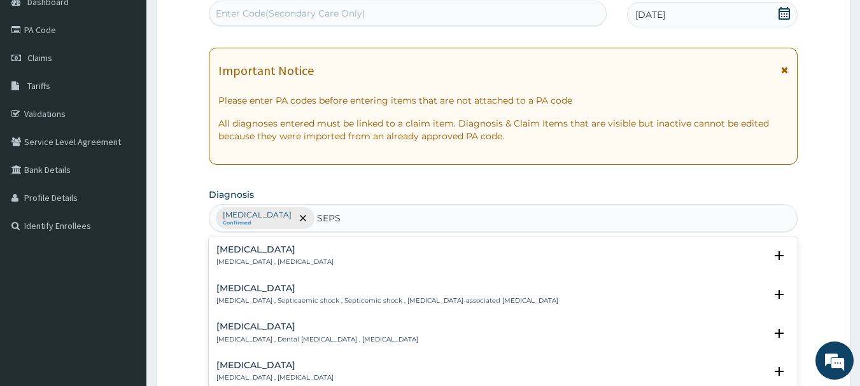
click at [237, 255] on h4 "[MEDICAL_DATA]" at bounding box center [274, 250] width 117 height 10
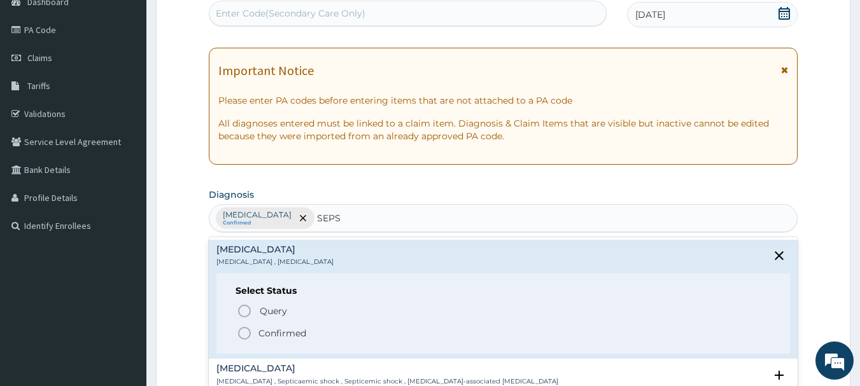
click at [244, 330] on icon "status option filled" at bounding box center [244, 333] width 15 height 15
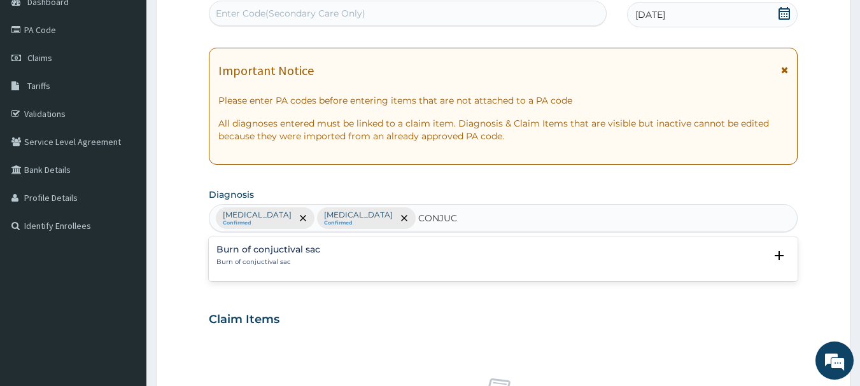
type input "CONJU"
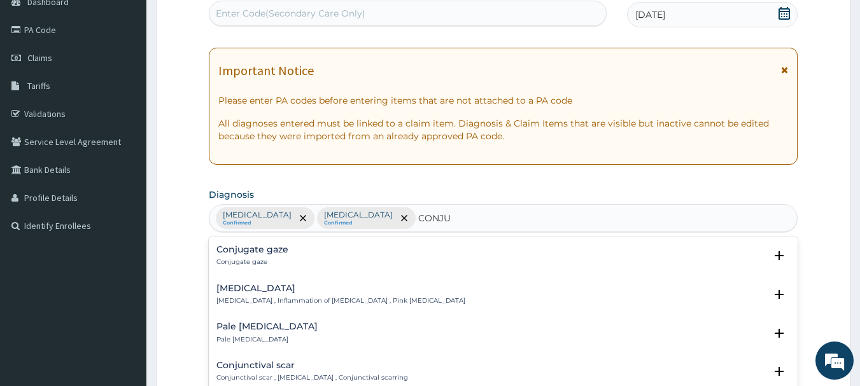
click at [240, 294] on div "[MEDICAL_DATA] [MEDICAL_DATA] , Inflammation of [MEDICAL_DATA] , Pink [MEDICAL_…" at bounding box center [340, 295] width 249 height 22
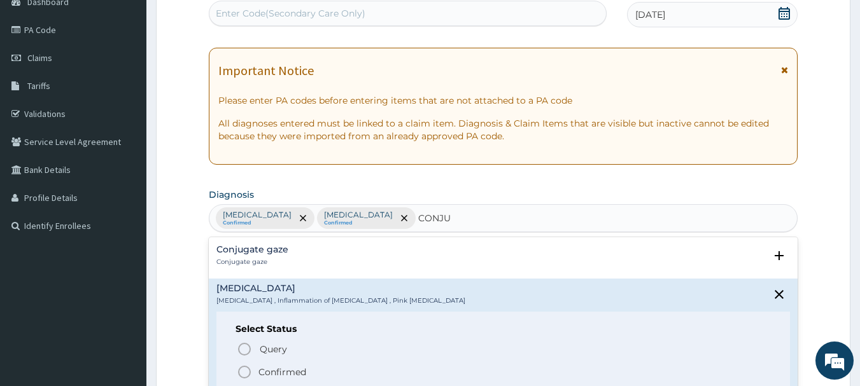
click at [245, 372] on icon "status option filled" at bounding box center [244, 372] width 15 height 15
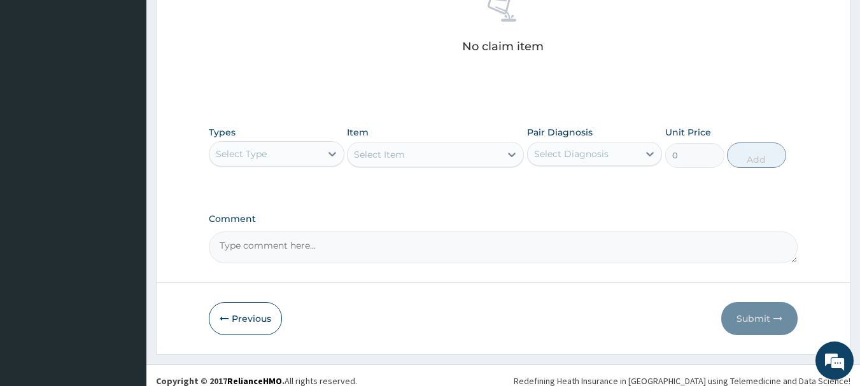
scroll to position [525, 0]
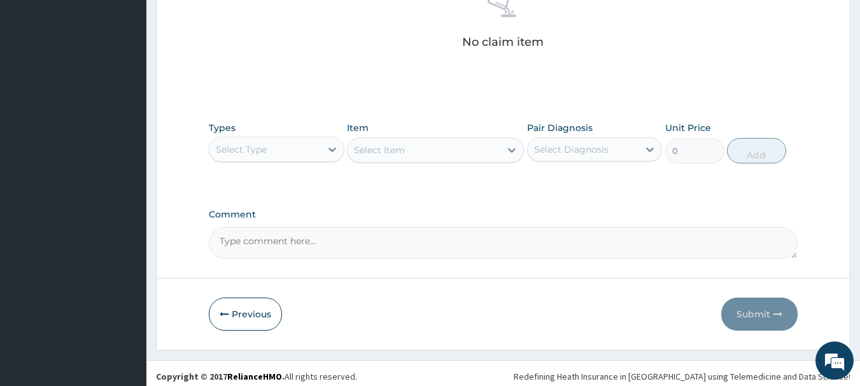
click at [293, 137] on div "Select Type" at bounding box center [277, 149] width 136 height 25
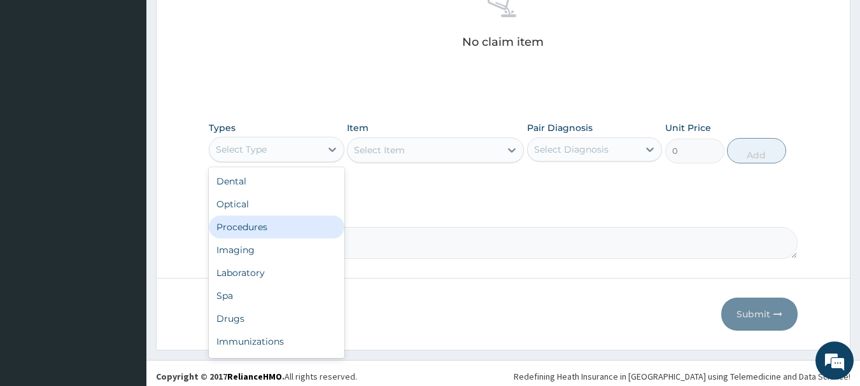
click at [268, 221] on div "Procedures" at bounding box center [277, 227] width 136 height 23
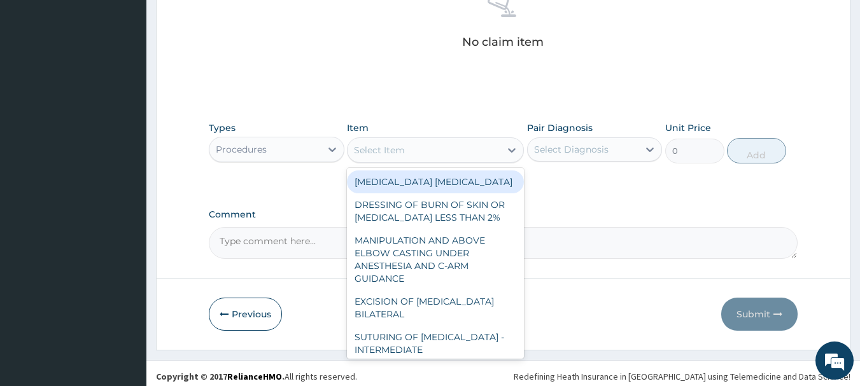
click at [469, 155] on div "Select Item" at bounding box center [423, 150] width 153 height 20
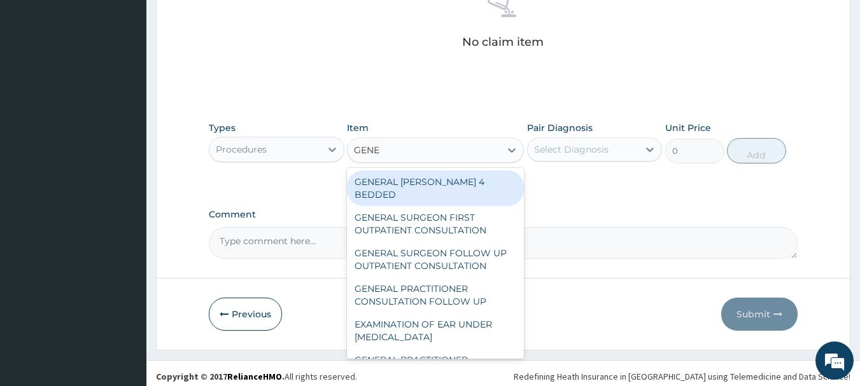
type input "GENER"
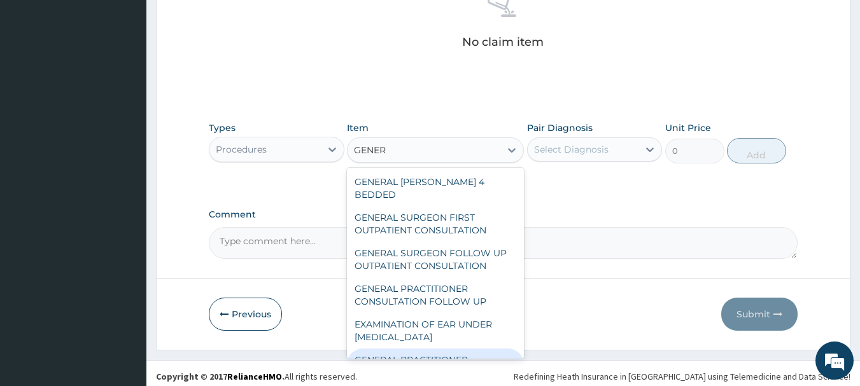
click at [416, 349] on div "GENERAL PRACTITIONER CONSULTATION FIRST OUTPATIENT CONSULTATION" at bounding box center [435, 373] width 177 height 48
type input "3547.5"
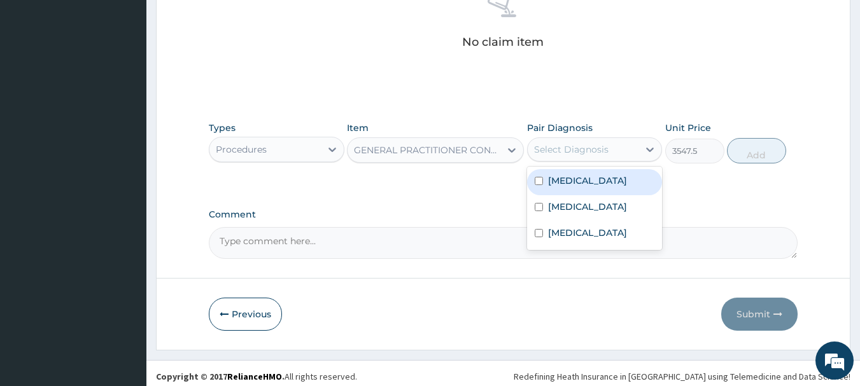
click at [613, 151] on div "Select Diagnosis" at bounding box center [582, 149] width 111 height 20
click at [607, 176] on div "[MEDICAL_DATA]" at bounding box center [595, 182] width 136 height 26
checkbox input "true"
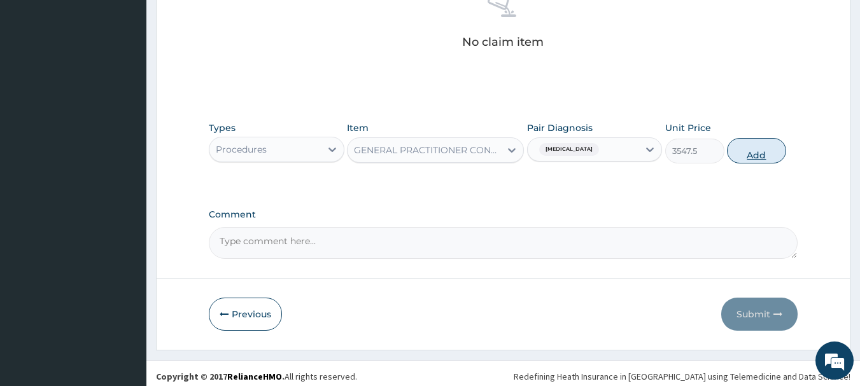
click at [737, 151] on button "Add" at bounding box center [756, 150] width 59 height 25
type input "0"
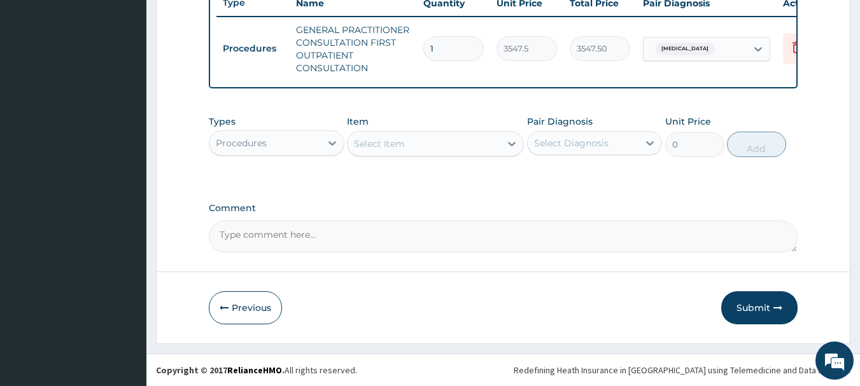
click at [318, 145] on div "Procedures" at bounding box center [264, 143] width 111 height 20
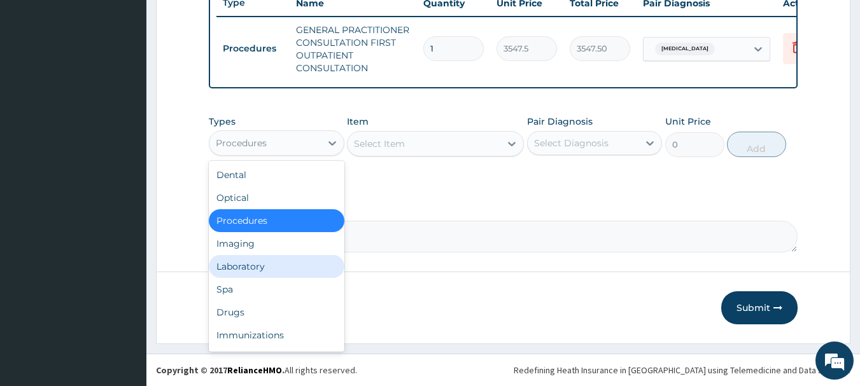
click at [263, 274] on div "Laboratory" at bounding box center [277, 266] width 136 height 23
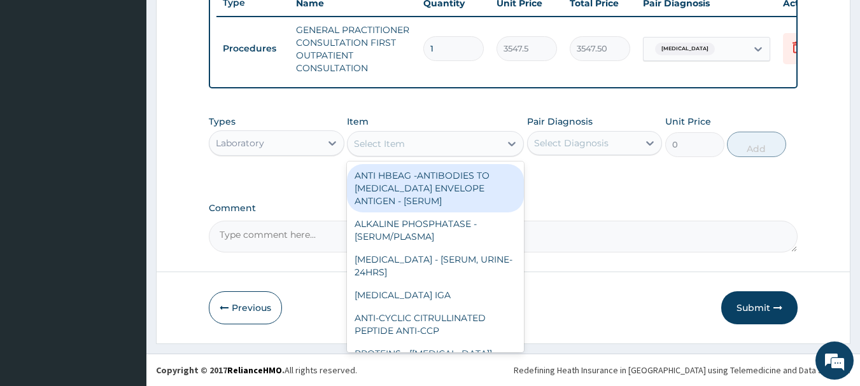
click at [445, 144] on div "Select Item" at bounding box center [423, 144] width 153 height 20
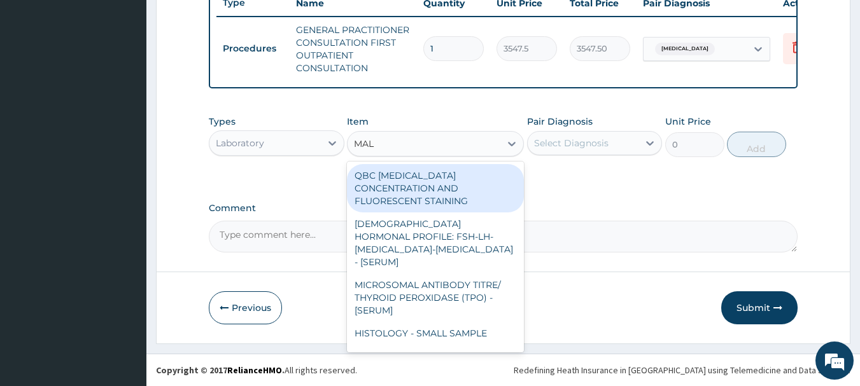
type input "MALA"
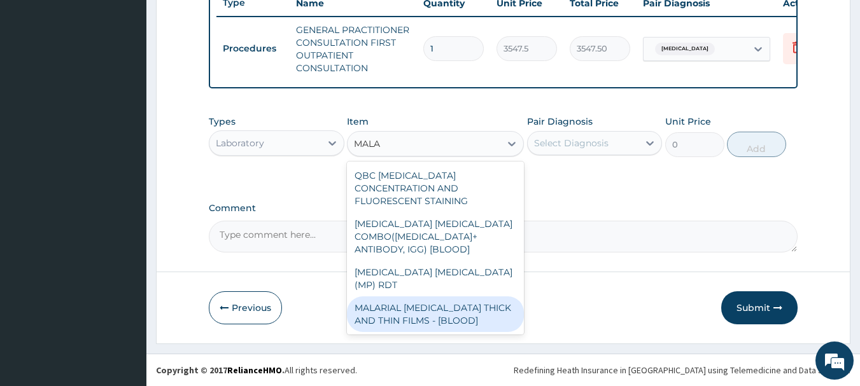
click at [422, 297] on div "MALARIAL [MEDICAL_DATA] THICK AND THIN FILMS - [BLOOD]" at bounding box center [435, 315] width 177 height 36
type input "1612.5"
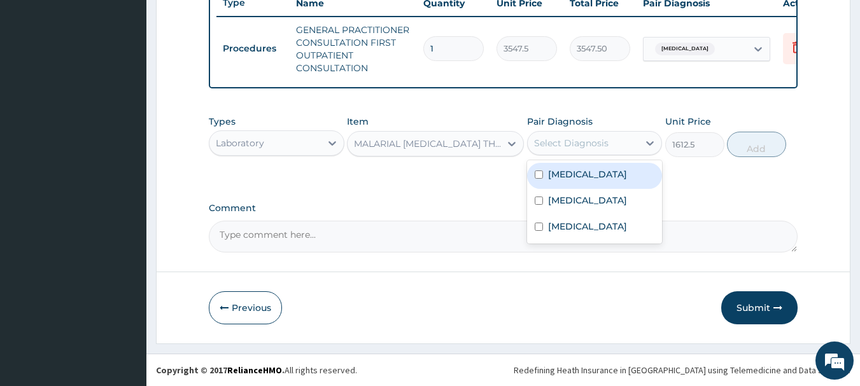
click at [606, 139] on div "Select Diagnosis" at bounding box center [571, 143] width 74 height 13
click at [596, 186] on div "[MEDICAL_DATA]" at bounding box center [595, 176] width 136 height 26
checkbox input "true"
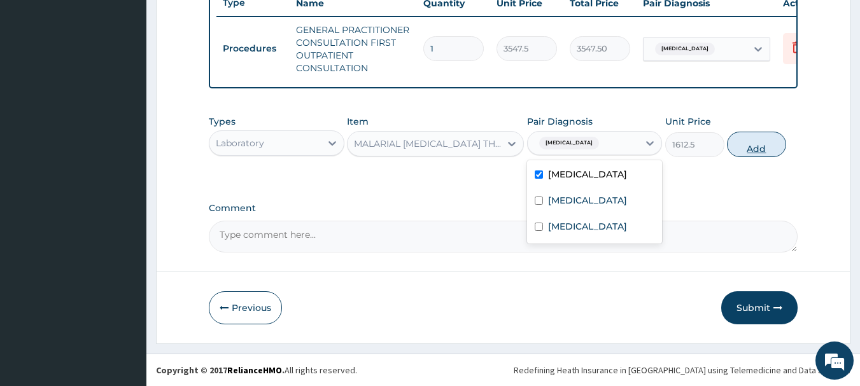
click at [752, 144] on button "Add" at bounding box center [756, 144] width 59 height 25
type input "0"
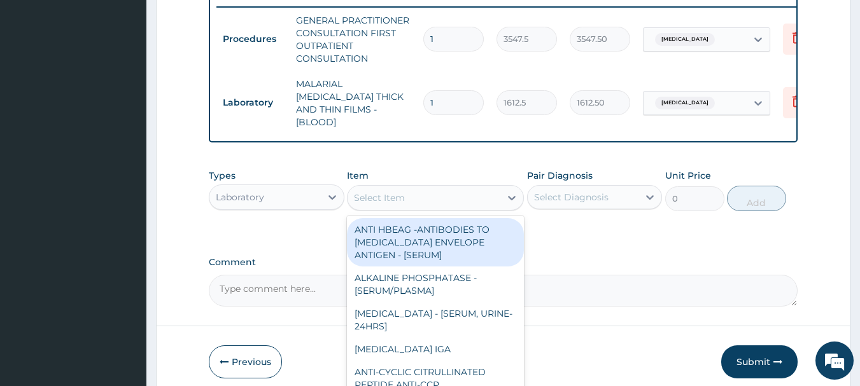
click at [477, 193] on div "Select Item" at bounding box center [423, 198] width 153 height 20
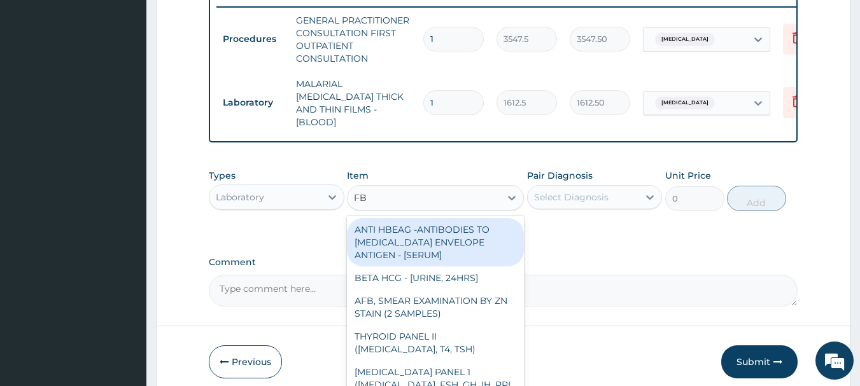
type input "FBC"
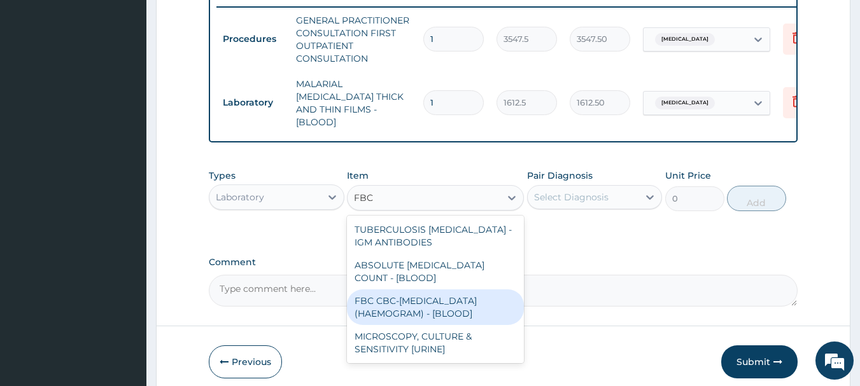
click at [447, 296] on div "FBC CBC-COMPLETE BLOOD COUNT (HAEMOGRAM) - [BLOOD]" at bounding box center [435, 308] width 177 height 36
type input "4300"
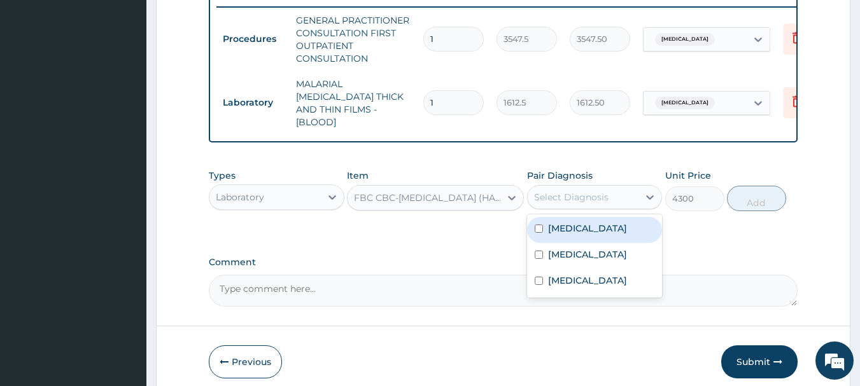
click at [571, 191] on div "Select Diagnosis" at bounding box center [571, 197] width 74 height 13
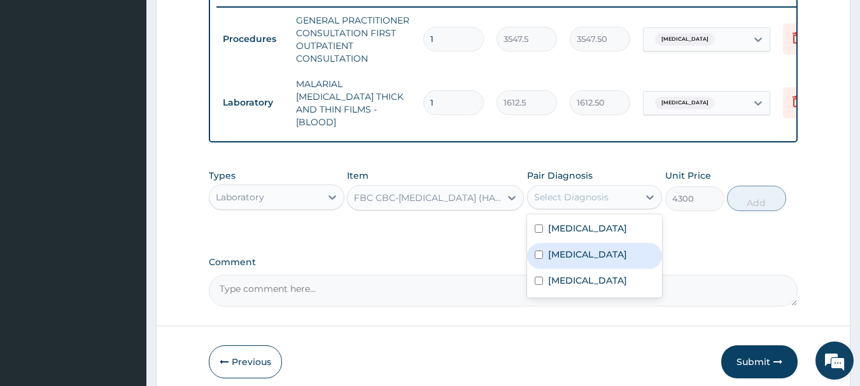
click at [579, 246] on div "Sepsis" at bounding box center [595, 256] width 136 height 26
checkbox input "true"
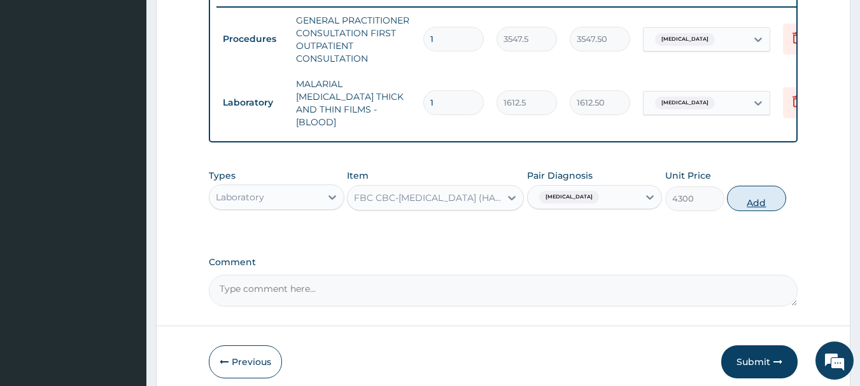
click at [746, 197] on button "Add" at bounding box center [756, 198] width 59 height 25
type input "0"
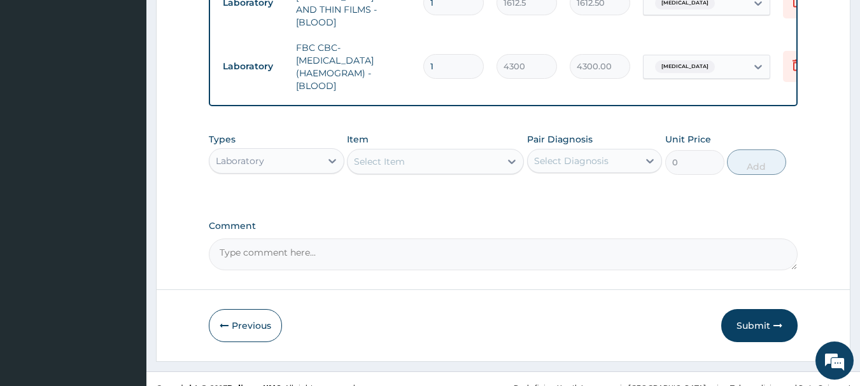
scroll to position [615, 0]
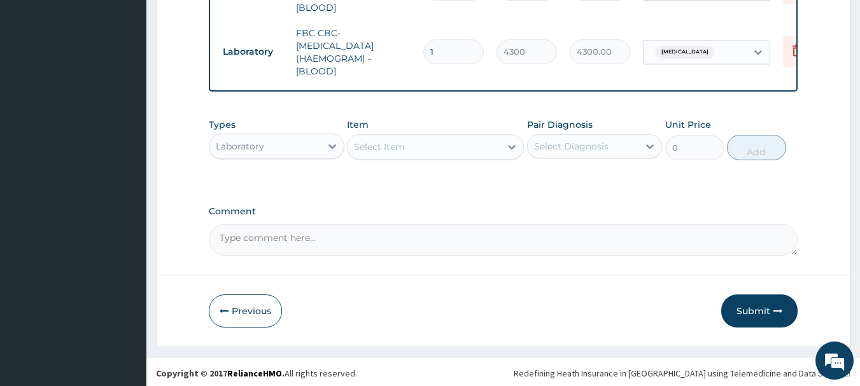
click at [305, 150] on div "Laboratory" at bounding box center [264, 146] width 111 height 20
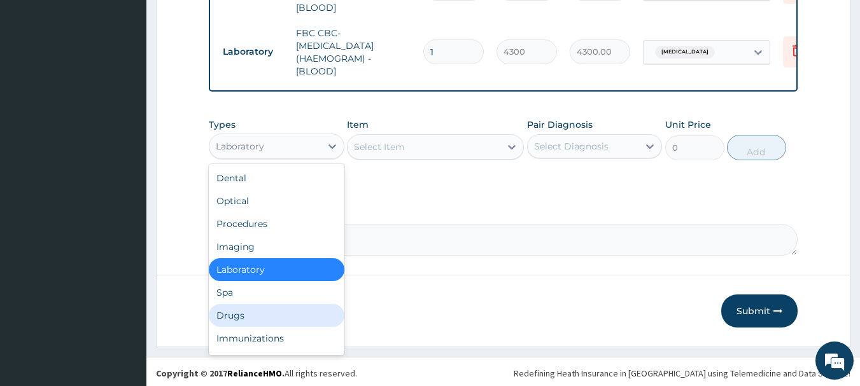
drag, startPoint x: 263, startPoint y: 298, endPoint x: 265, endPoint y: 309, distance: 11.0
click at [264, 309] on div "Dental Optical Procedures Imaging Laboratory Spa Drugs Immunizations Others Gym" at bounding box center [277, 259] width 136 height 191
click at [265, 309] on div "Drugs" at bounding box center [277, 315] width 136 height 23
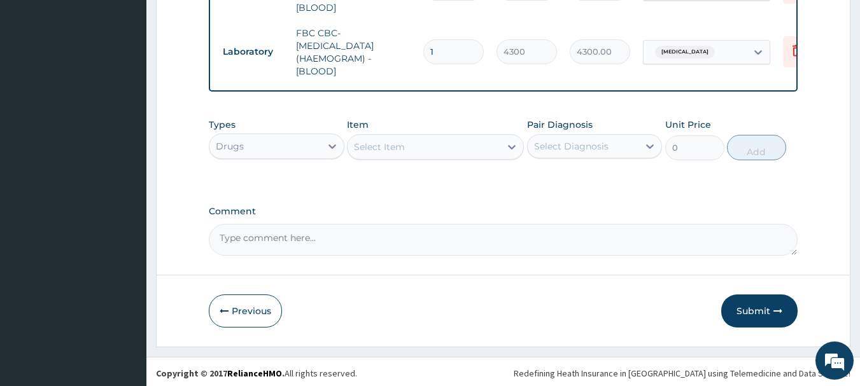
drag, startPoint x: 477, startPoint y: 150, endPoint x: 463, endPoint y: 146, distance: 13.7
click at [463, 146] on div "Select Item" at bounding box center [435, 146] width 177 height 25
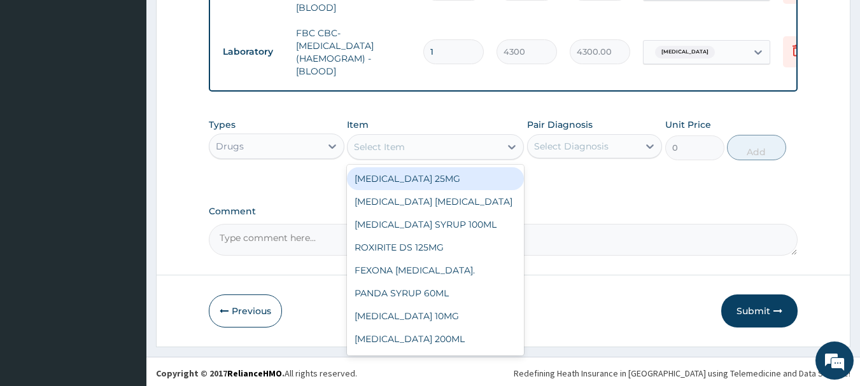
click at [463, 146] on div "Select Item" at bounding box center [423, 147] width 153 height 20
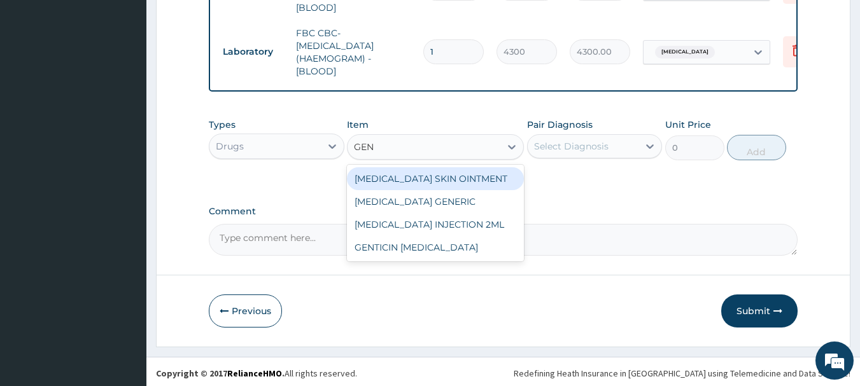
type input "GENT"
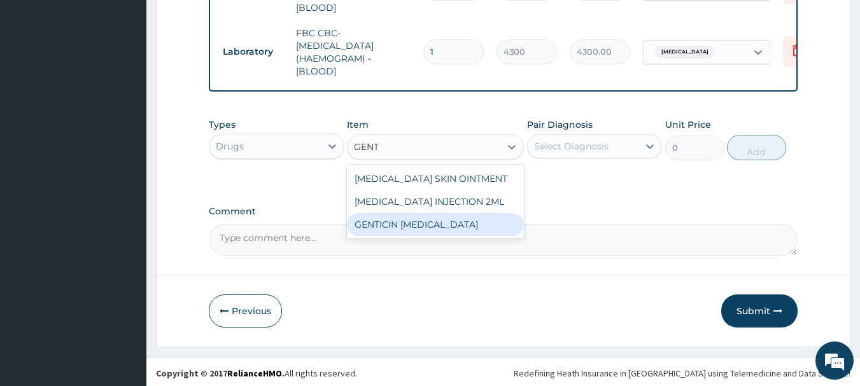
click at [450, 217] on div "GENTICIN [MEDICAL_DATA]" at bounding box center [435, 224] width 177 height 23
type input "946"
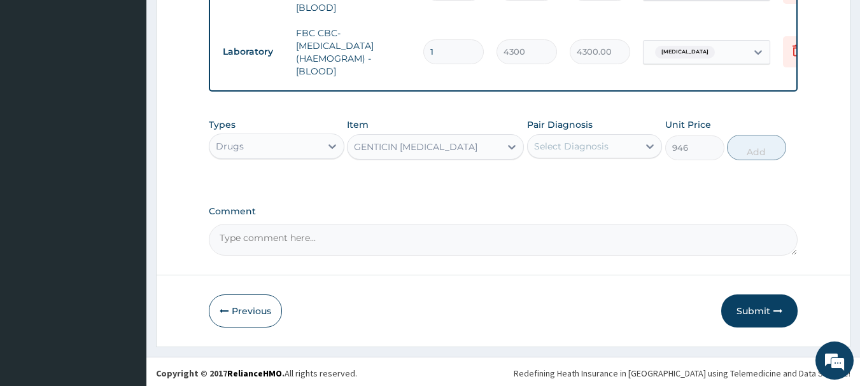
click at [585, 140] on div "Select Diagnosis" at bounding box center [571, 146] width 74 height 13
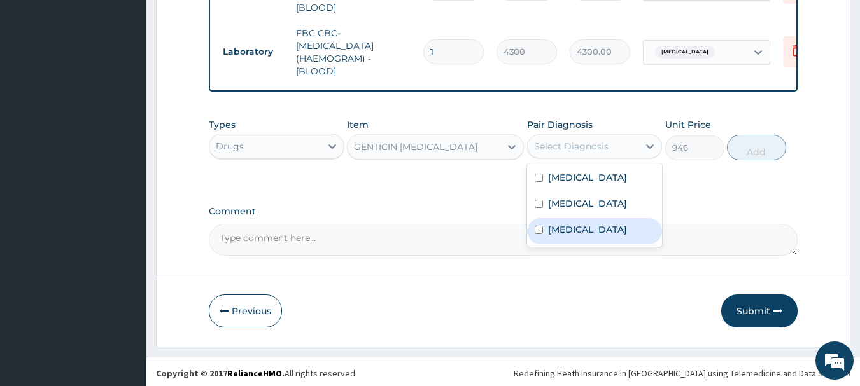
click at [585, 228] on label "Conjunctivitis" at bounding box center [587, 229] width 79 height 13
checkbox input "true"
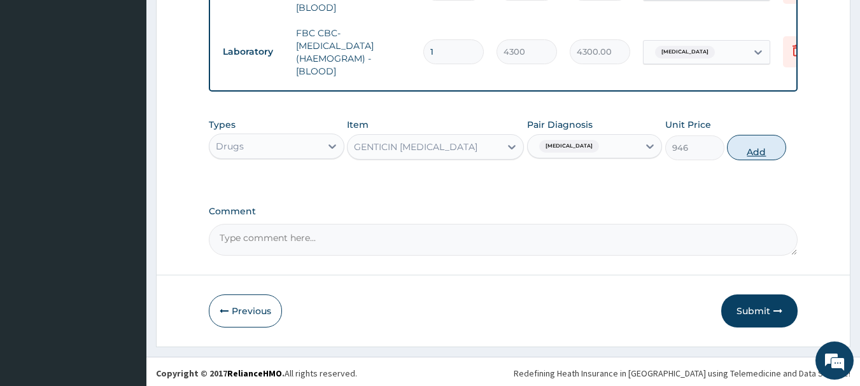
click at [754, 142] on button "Add" at bounding box center [756, 147] width 59 height 25
type input "0"
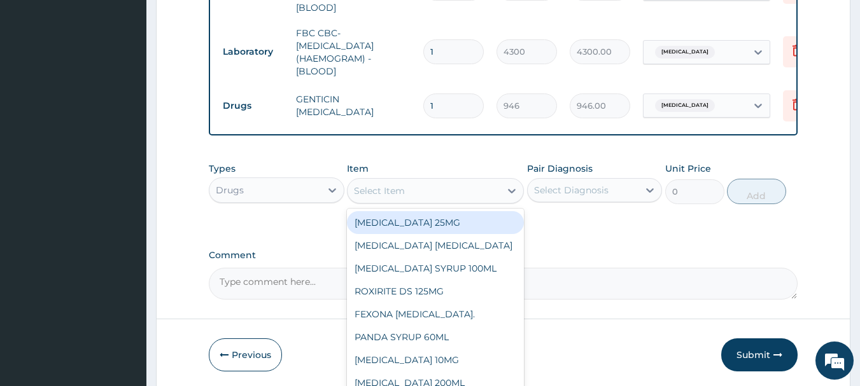
click at [422, 192] on div "Select Item" at bounding box center [423, 191] width 153 height 20
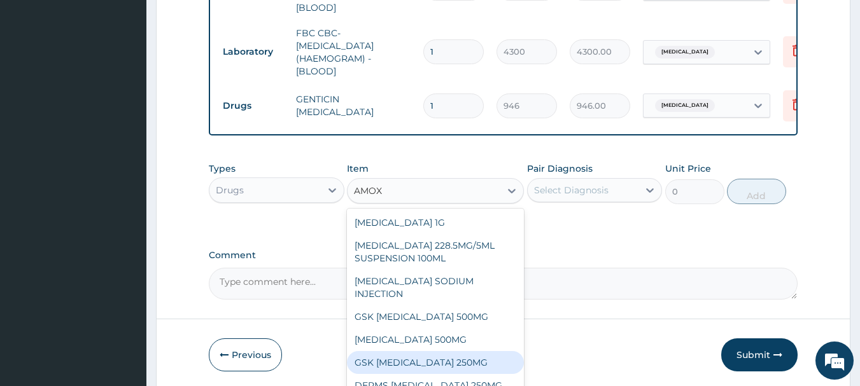
scroll to position [36, 0]
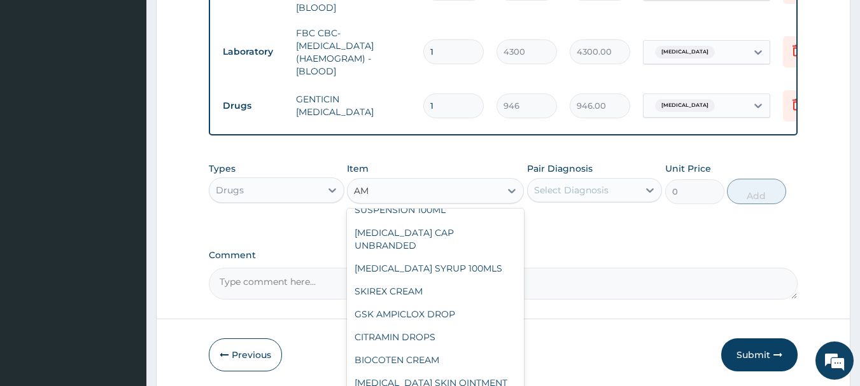
type input "A"
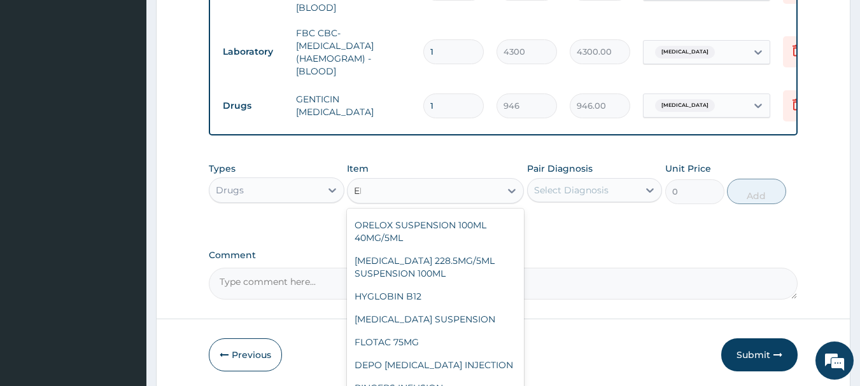
scroll to position [1008, 0]
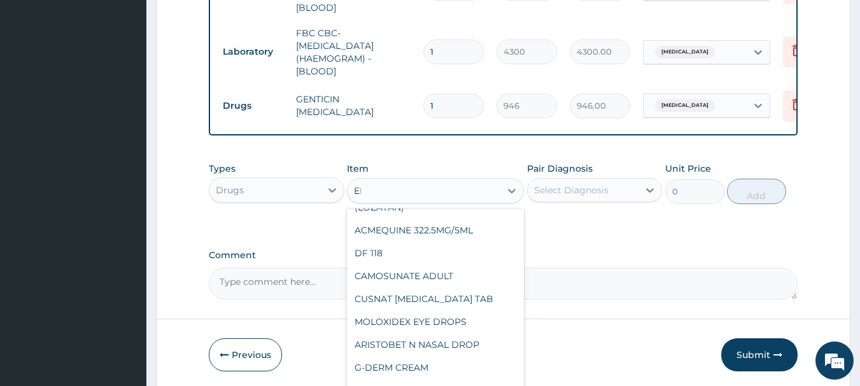
type input "EMM"
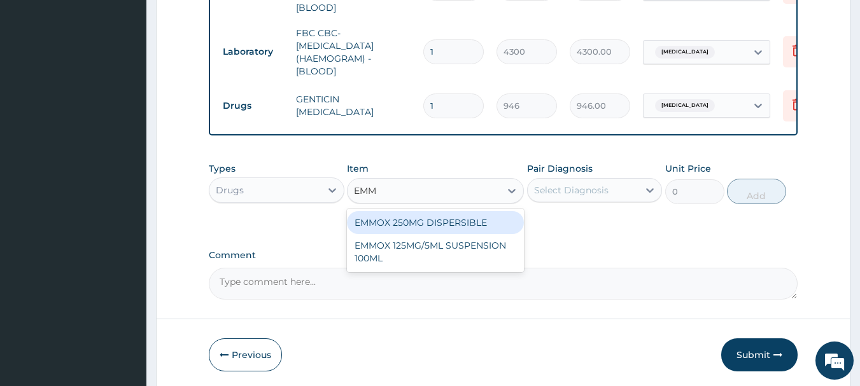
scroll to position [0, 0]
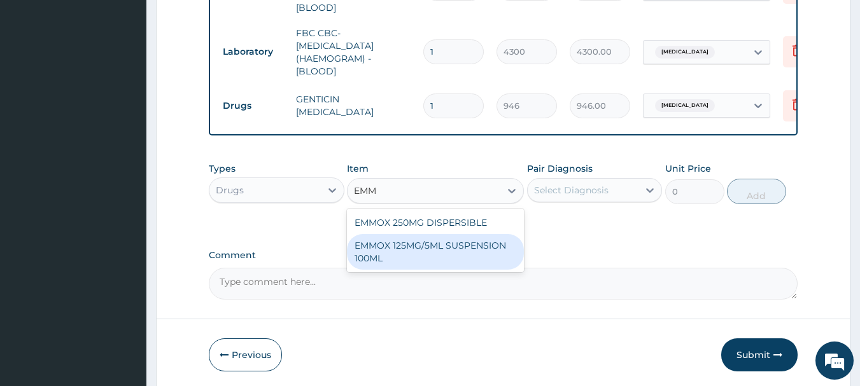
click at [454, 248] on div "EMMOX 125MG/5ML SUSPENSION 100ML" at bounding box center [435, 252] width 177 height 36
type input "1300.75"
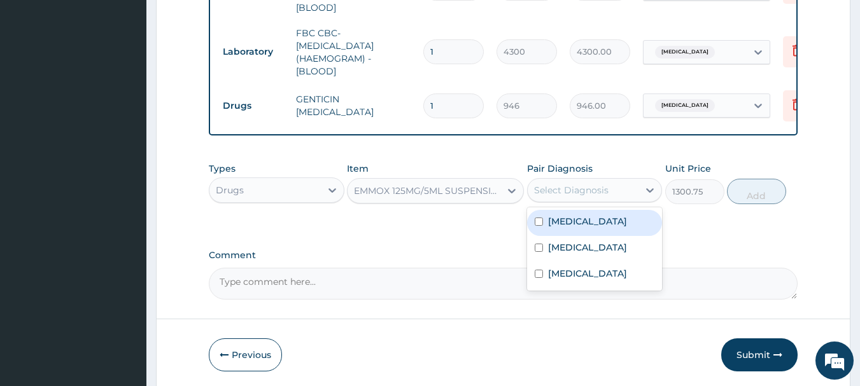
click at [587, 180] on div "Select Diagnosis" at bounding box center [582, 190] width 111 height 20
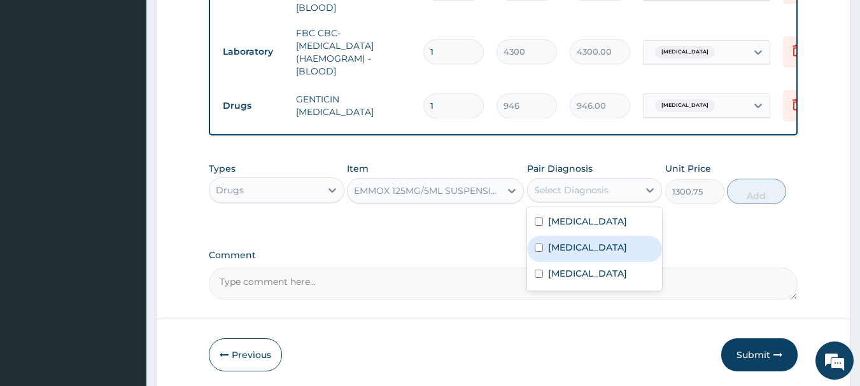
click at [571, 245] on label "Sepsis" at bounding box center [587, 247] width 79 height 13
checkbox input "true"
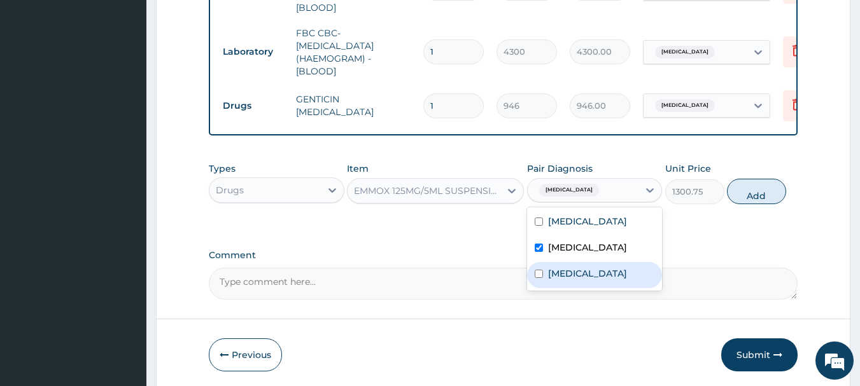
click at [574, 267] on label "Conjunctivitis" at bounding box center [587, 273] width 79 height 13
checkbox input "true"
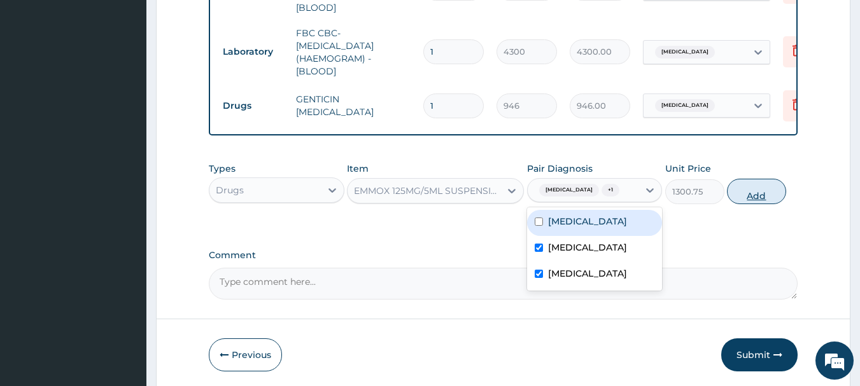
click at [762, 179] on button "Add" at bounding box center [756, 191] width 59 height 25
type input "0"
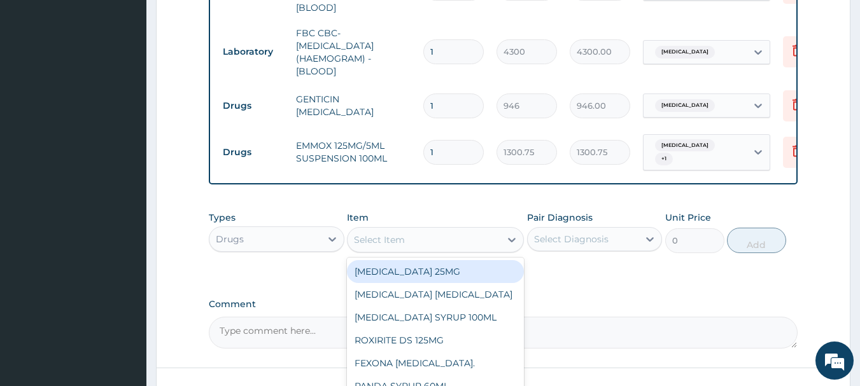
click at [477, 230] on div "Select Item" at bounding box center [423, 240] width 153 height 20
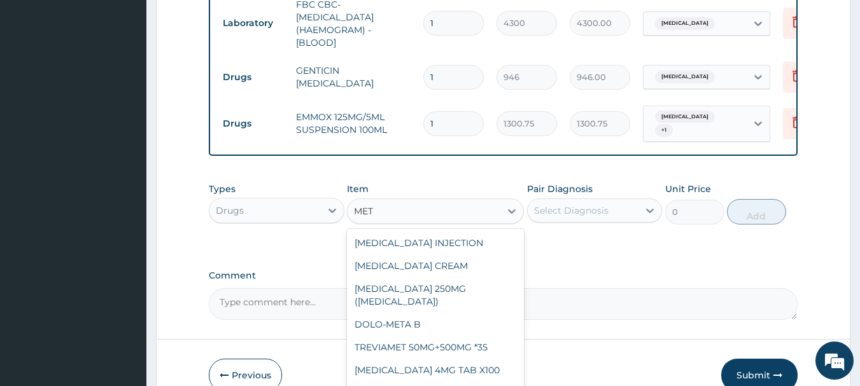
scroll to position [702, 0]
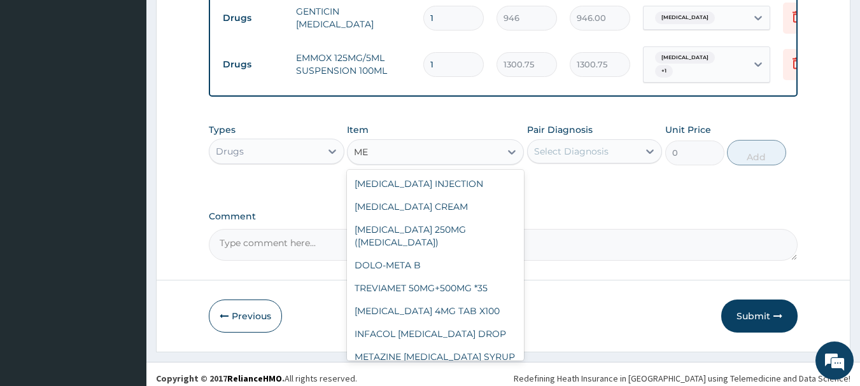
type input "M"
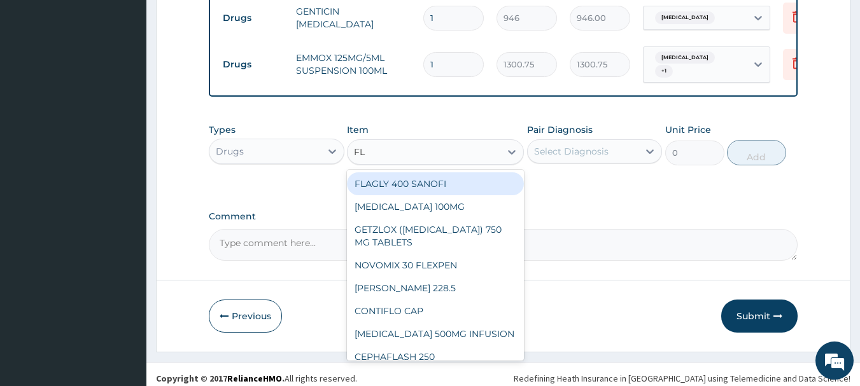
type input "FLA"
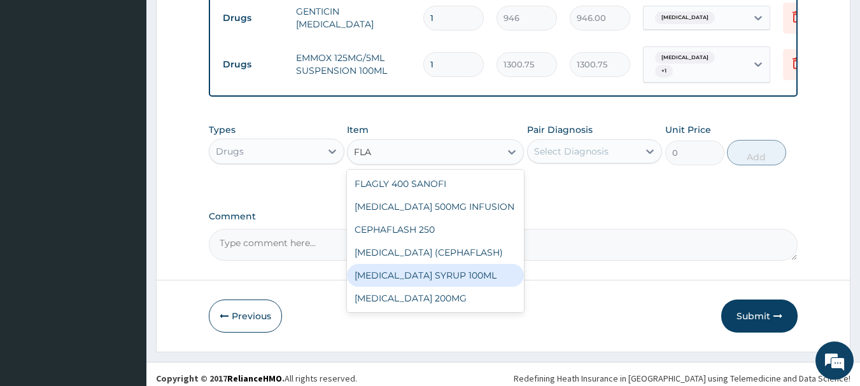
click at [469, 264] on div "[MEDICAL_DATA] SYRUP 100ML" at bounding box center [435, 275] width 177 height 23
type input "1064.25"
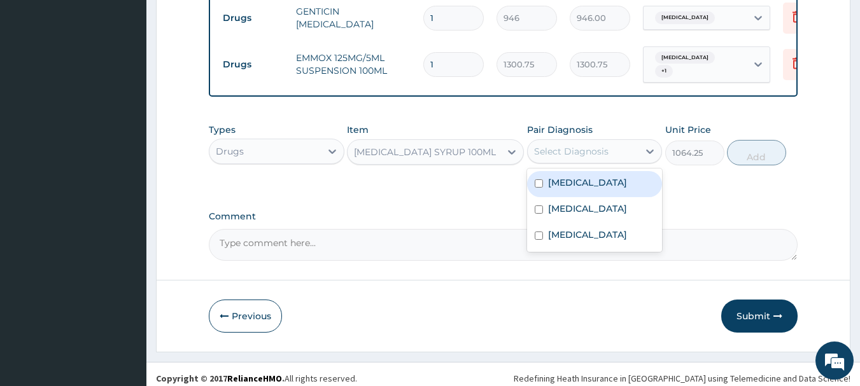
click at [609, 141] on div "Select Diagnosis" at bounding box center [582, 151] width 111 height 20
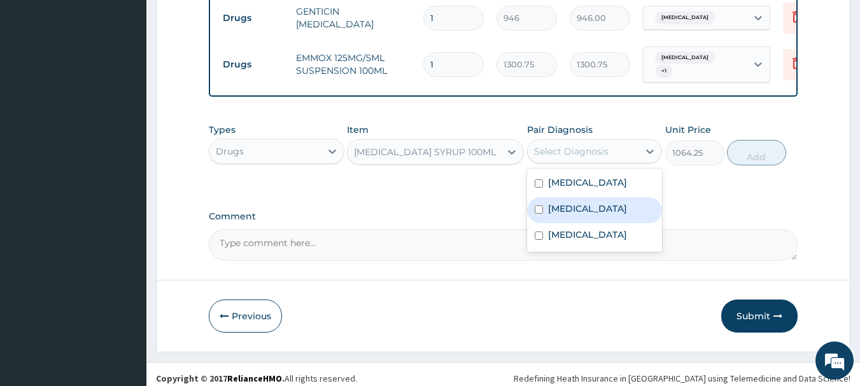
click at [582, 206] on div "Sepsis" at bounding box center [595, 210] width 136 height 26
checkbox input "true"
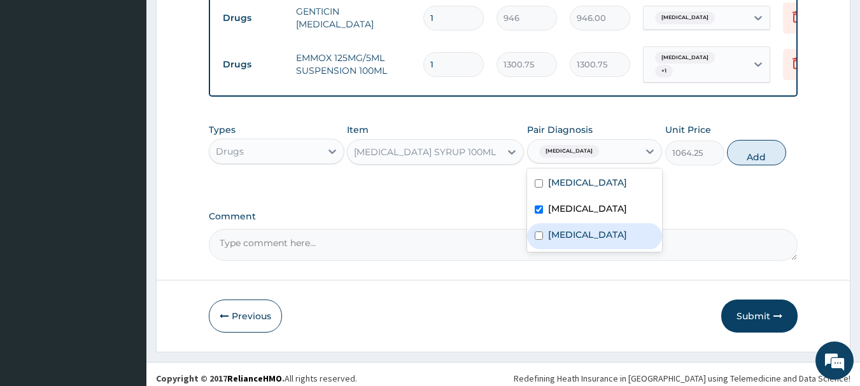
click at [582, 228] on label "Conjunctivitis" at bounding box center [587, 234] width 79 height 13
checkbox input "true"
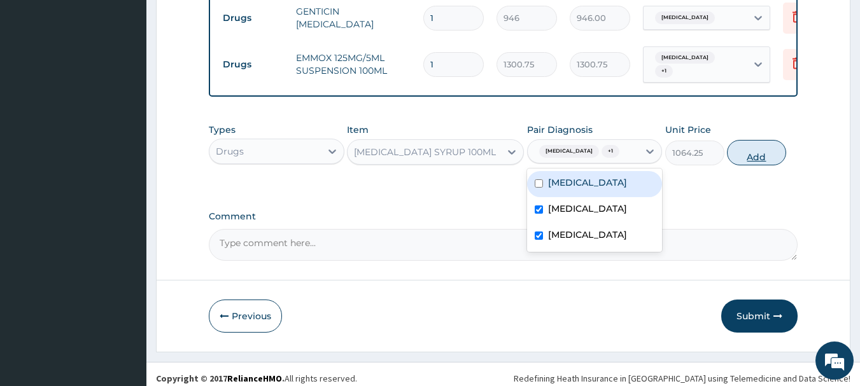
click at [751, 140] on button "Add" at bounding box center [756, 152] width 59 height 25
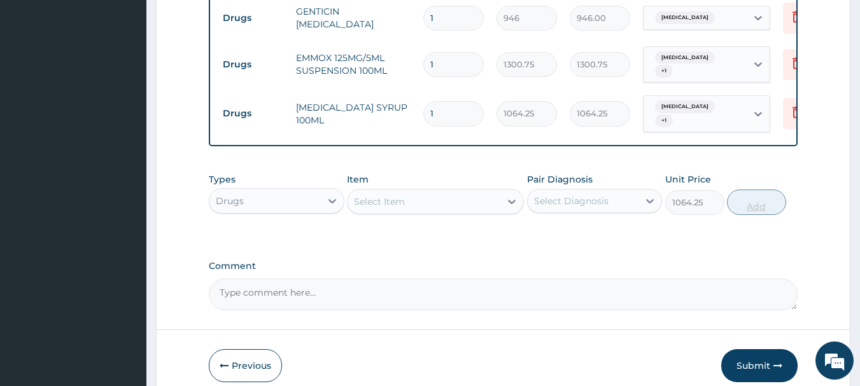
type input "0"
click at [445, 192] on div "Select Item" at bounding box center [423, 202] width 153 height 20
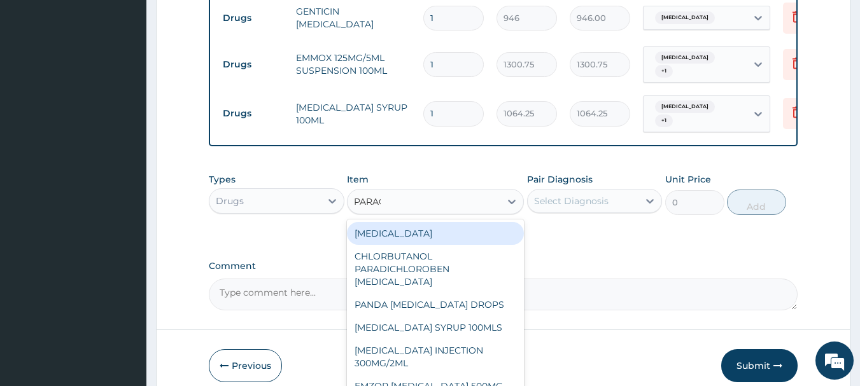
type input "PARACE"
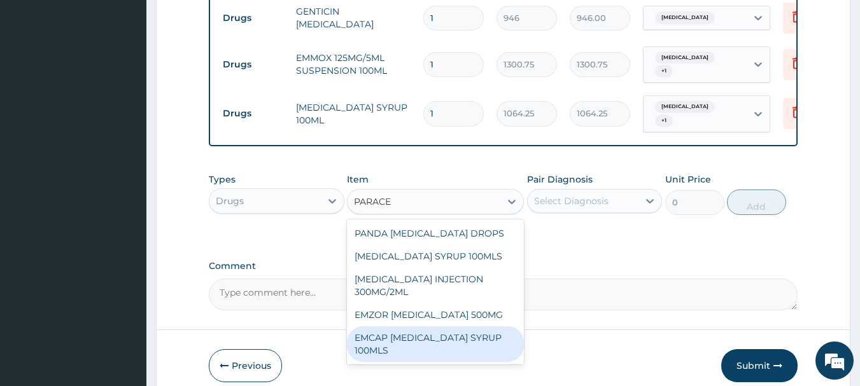
click at [406, 331] on div "EMCAP [MEDICAL_DATA] SYRUP 100MLS" at bounding box center [435, 344] width 177 height 36
type input "591.25"
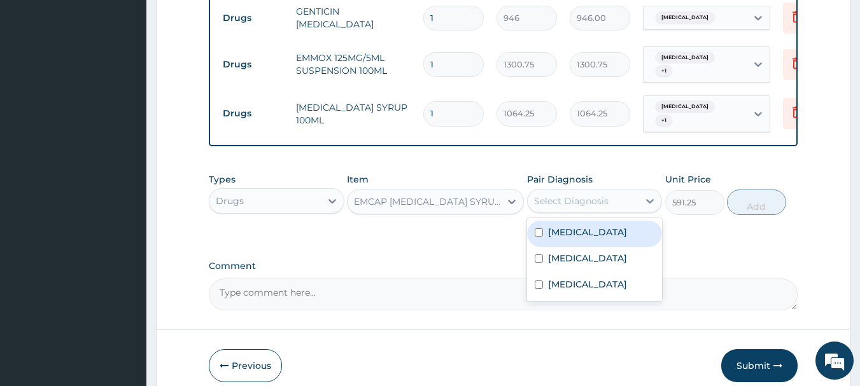
click at [564, 195] on div "Select Diagnosis" at bounding box center [571, 201] width 74 height 13
click at [580, 226] on label "[MEDICAL_DATA]" at bounding box center [587, 232] width 79 height 13
checkbox input "true"
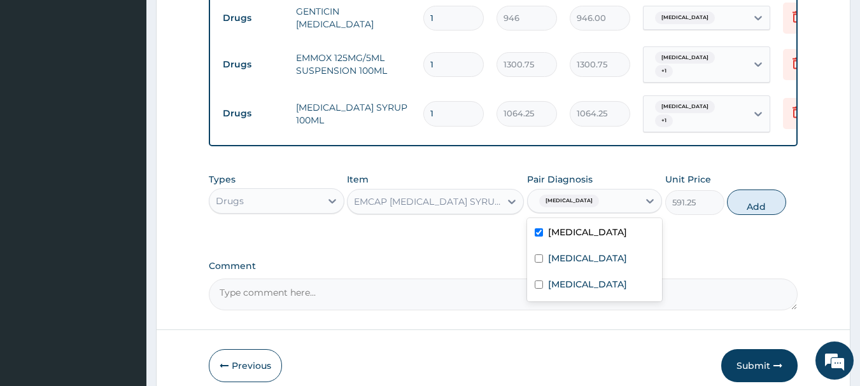
click at [467, 195] on div "EMCAP [MEDICAL_DATA] SYRUP 100MLS" at bounding box center [428, 201] width 148 height 13
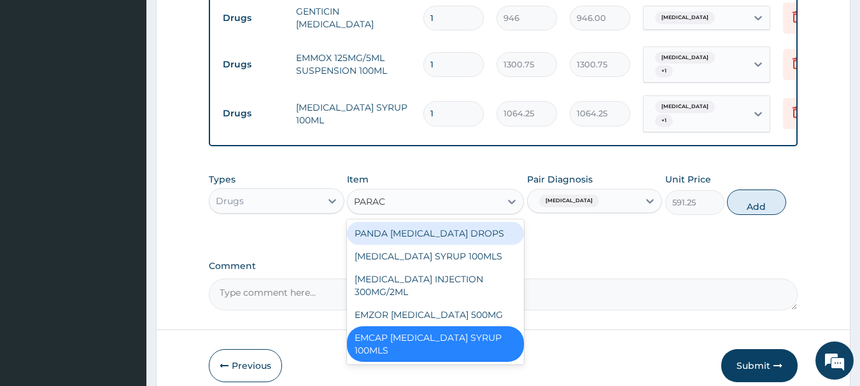
scroll to position [0, 0]
type input "PARACE"
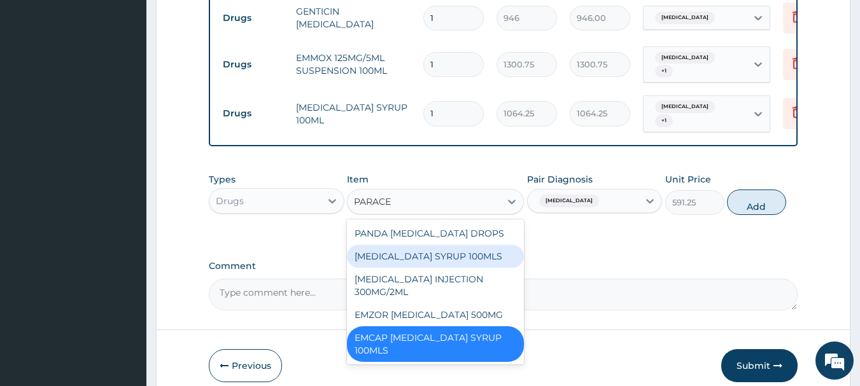
click at [435, 249] on div "[MEDICAL_DATA] SYRUP 100MLS" at bounding box center [435, 256] width 177 height 23
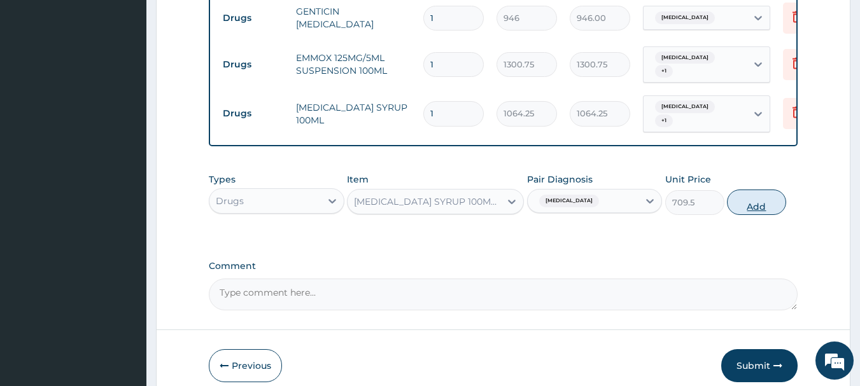
click at [758, 190] on button "Add" at bounding box center [756, 202] width 59 height 25
type input "0"
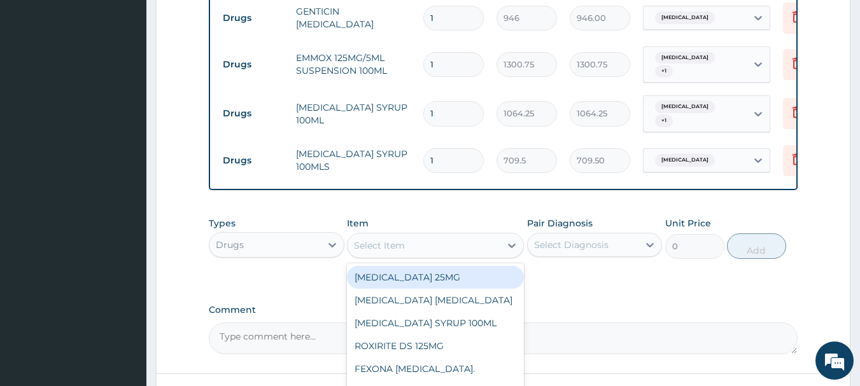
click at [441, 235] on div "Select Item" at bounding box center [423, 245] width 153 height 20
type input "LONA"
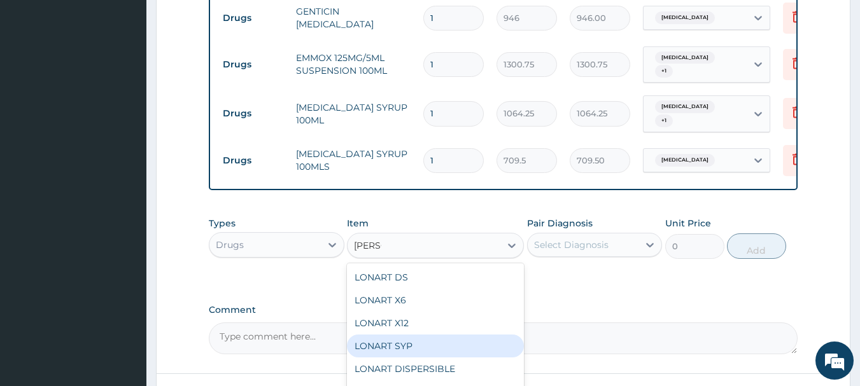
click at [410, 337] on div "LONART SYP" at bounding box center [435, 346] width 177 height 23
type input "2719.75"
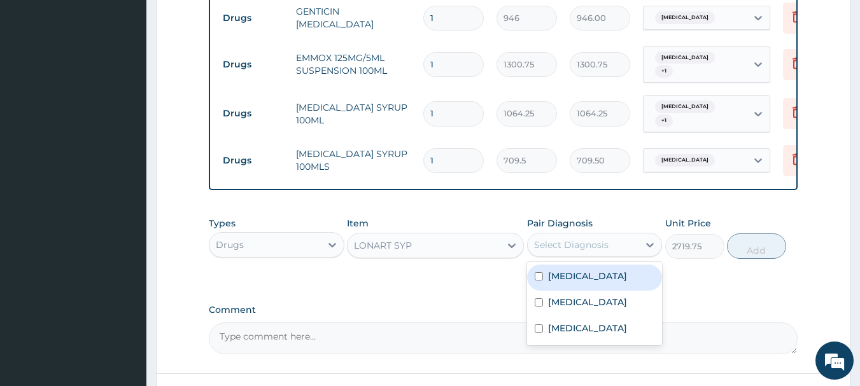
click at [583, 235] on div "Select Diagnosis" at bounding box center [582, 245] width 111 height 20
click at [573, 270] on label "[MEDICAL_DATA]" at bounding box center [587, 276] width 79 height 13
checkbox input "true"
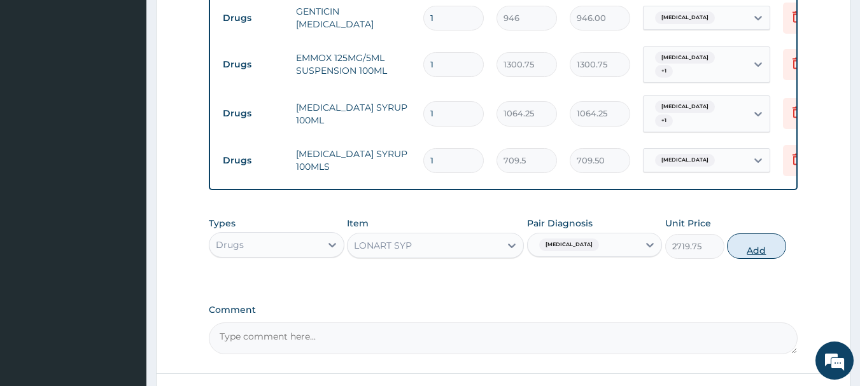
click at [762, 234] on button "Add" at bounding box center [756, 246] width 59 height 25
type input "0"
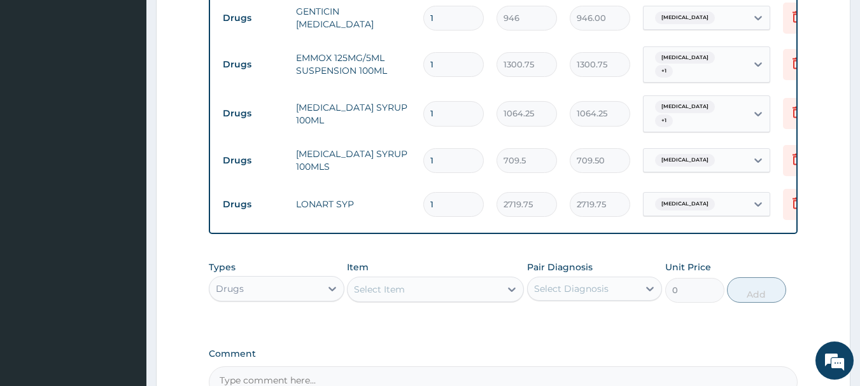
scroll to position [834, 0]
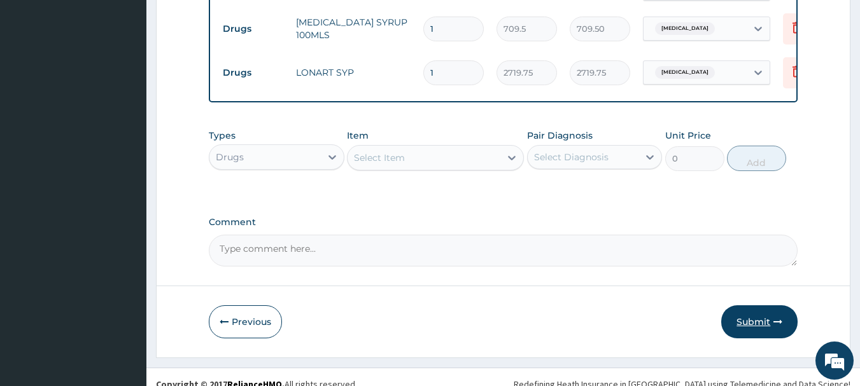
click at [751, 305] on button "Submit" at bounding box center [759, 321] width 76 height 33
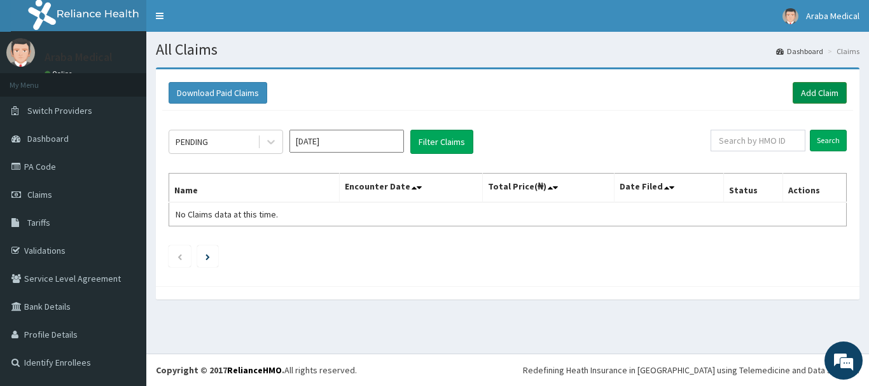
click at [810, 99] on link "Add Claim" at bounding box center [820, 93] width 54 height 22
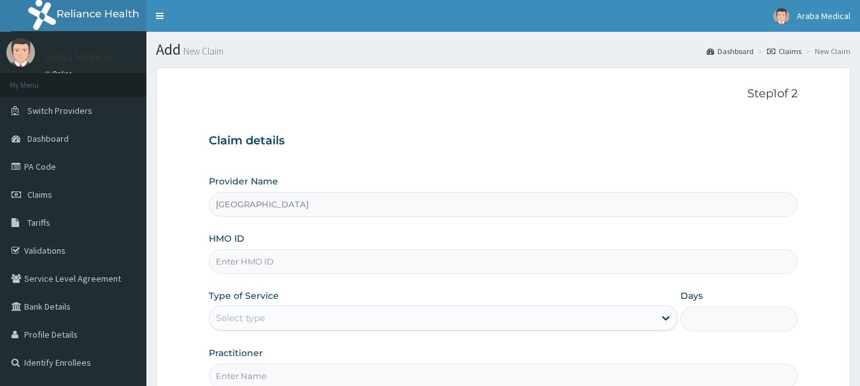
type input "Araba Medical Centre"
click at [523, 272] on input "HMO ID" at bounding box center [503, 261] width 589 height 25
type input "SBG/11160/A"
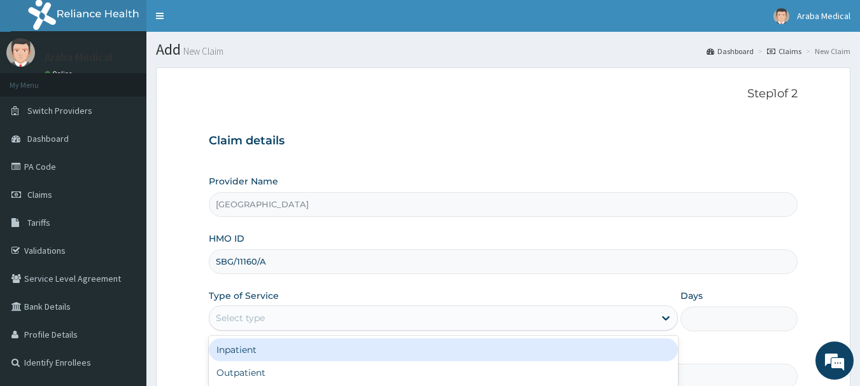
click at [506, 321] on div "Select type" at bounding box center [431, 318] width 445 height 20
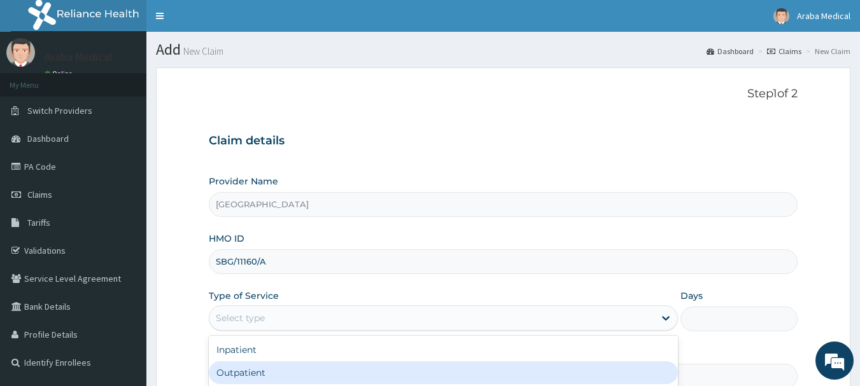
click at [480, 373] on div "Outpatient" at bounding box center [443, 372] width 469 height 23
type input "1"
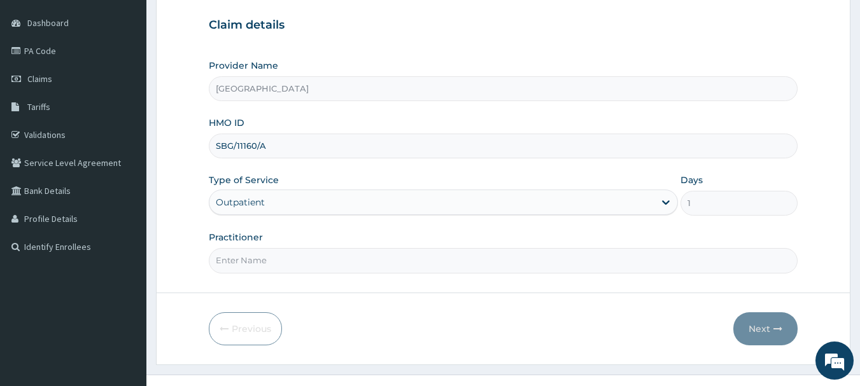
scroll to position [132, 0]
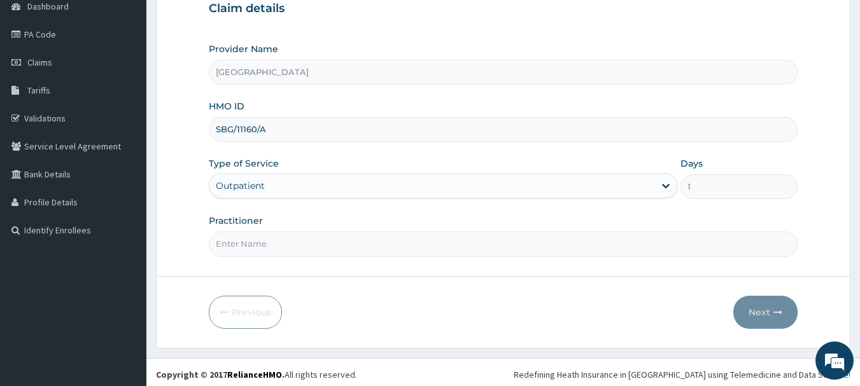
click at [478, 239] on input "Practitioner" at bounding box center [503, 244] width 589 height 25
type input "DR OMOBOLANLE"
click at [756, 312] on button "Next" at bounding box center [765, 312] width 64 height 33
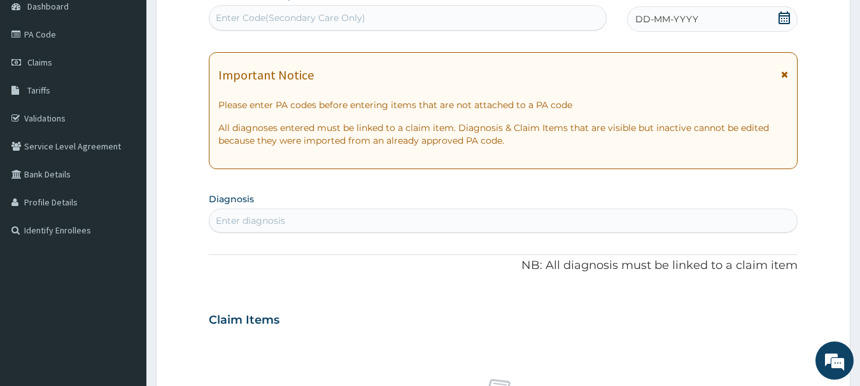
click at [786, 22] on icon at bounding box center [784, 17] width 13 height 13
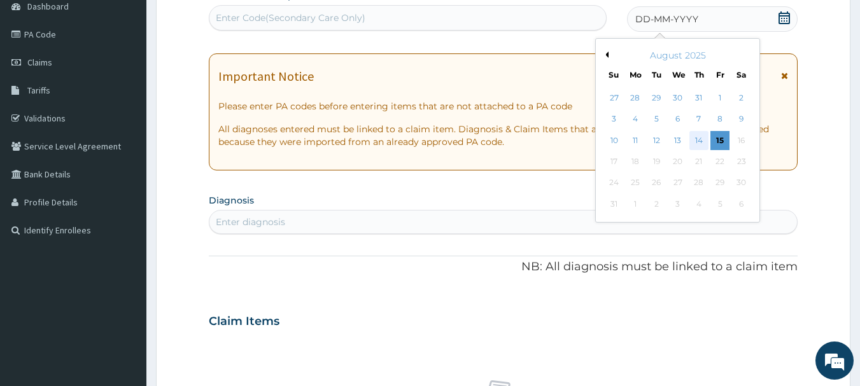
click at [699, 141] on div "14" at bounding box center [698, 140] width 19 height 19
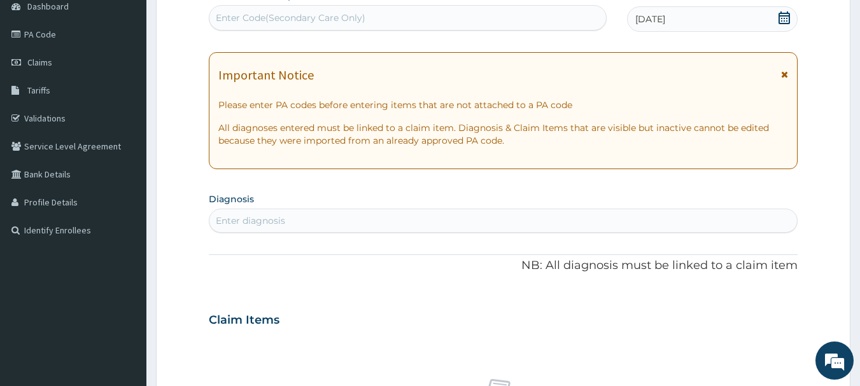
click at [461, 15] on div "Enter Code(Secondary Care Only)" at bounding box center [407, 18] width 397 height 20
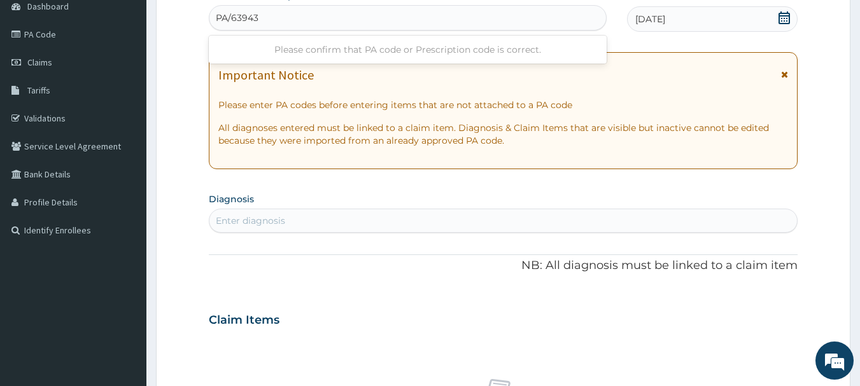
type input "PA/63943A"
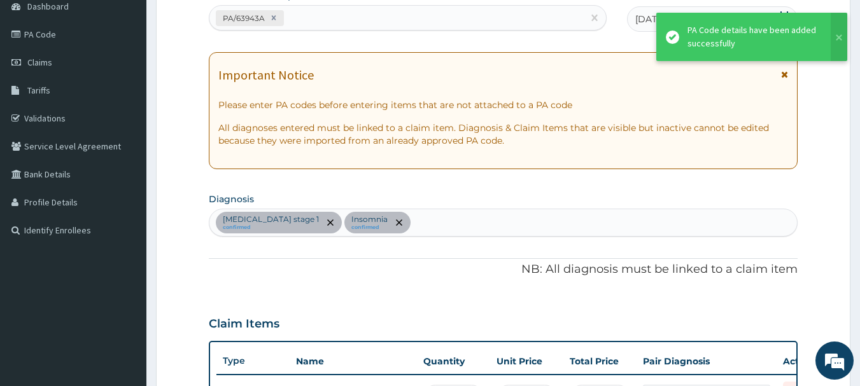
scroll to position [380, 0]
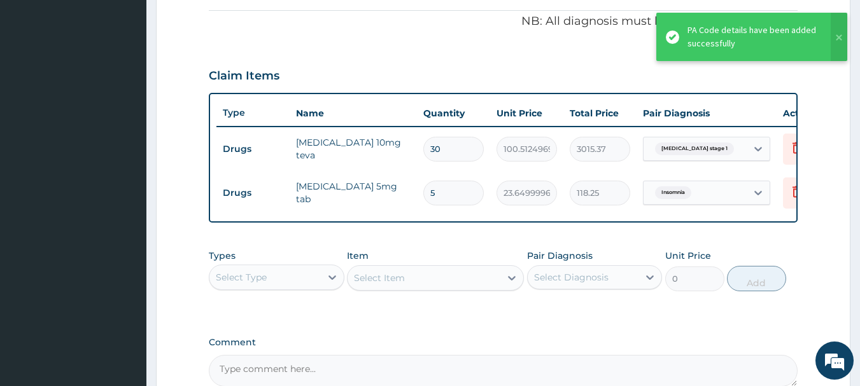
click at [455, 141] on input "30" at bounding box center [453, 149] width 60 height 25
type input "3"
type input "301.54"
type input "0.00"
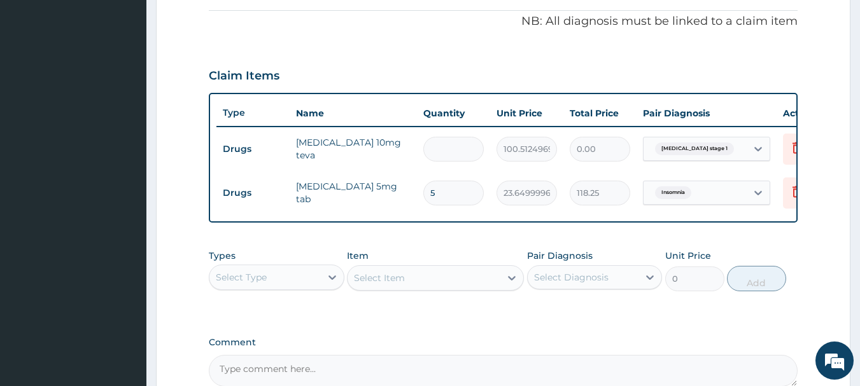
type input "1"
type input "100.51"
type input "14"
type input "1407.17"
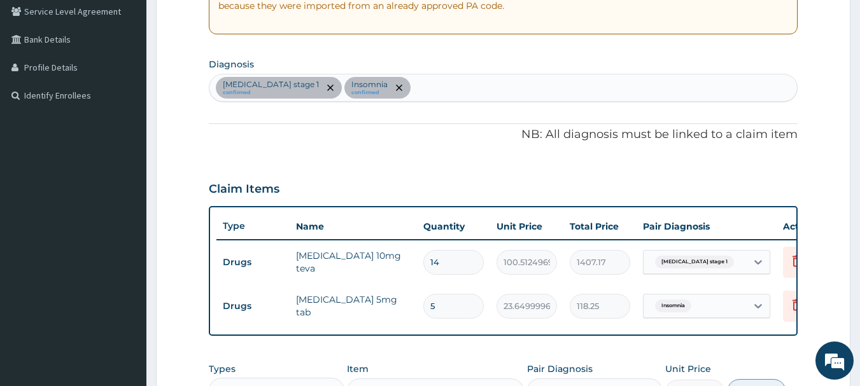
scroll to position [265, 0]
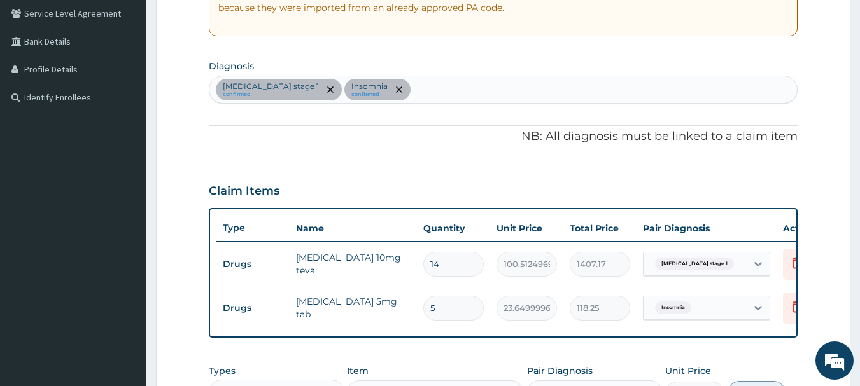
type input "14"
click at [443, 91] on div "Hypertension stage 1 confirmed Insomnia confirmed" at bounding box center [503, 89] width 588 height 27
type input "MALAR"
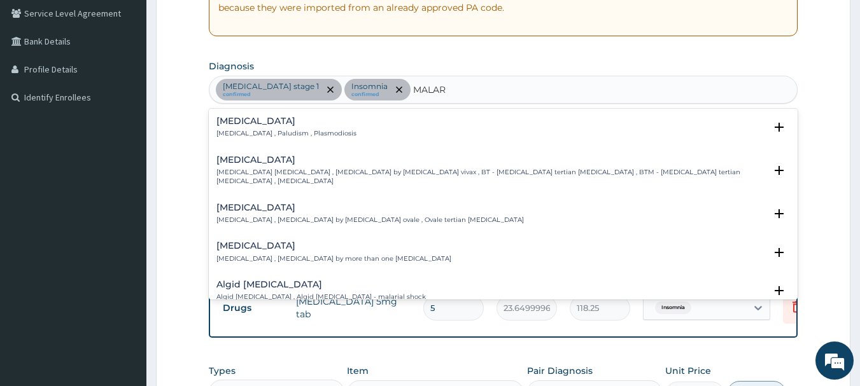
click at [249, 130] on p "[MEDICAL_DATA] , Paludism , Plasmodiosis" at bounding box center [286, 133] width 140 height 9
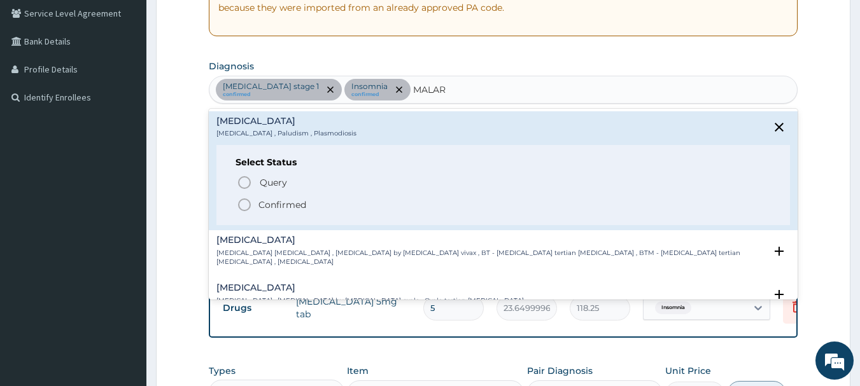
click at [246, 202] on icon "status option filled" at bounding box center [244, 204] width 15 height 15
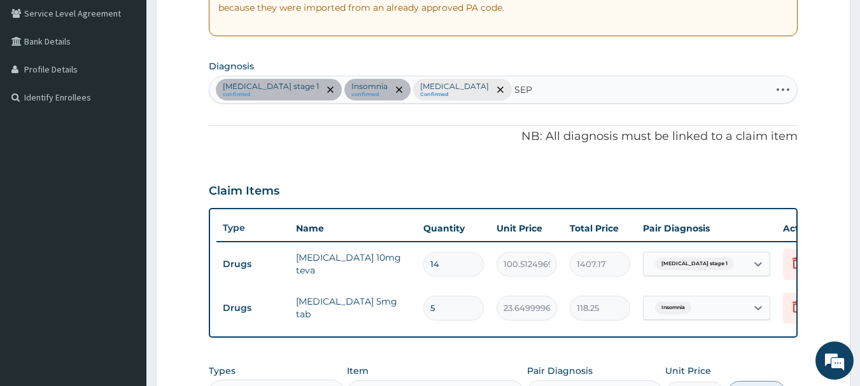
type input "SEPS"
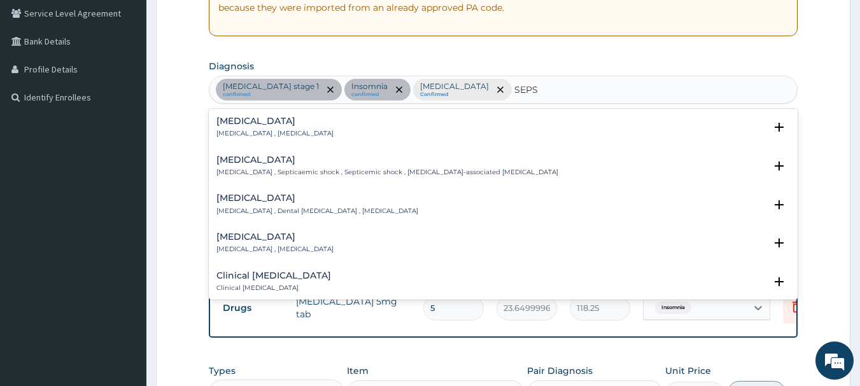
click at [237, 126] on h4 "Sepsis" at bounding box center [274, 121] width 117 height 10
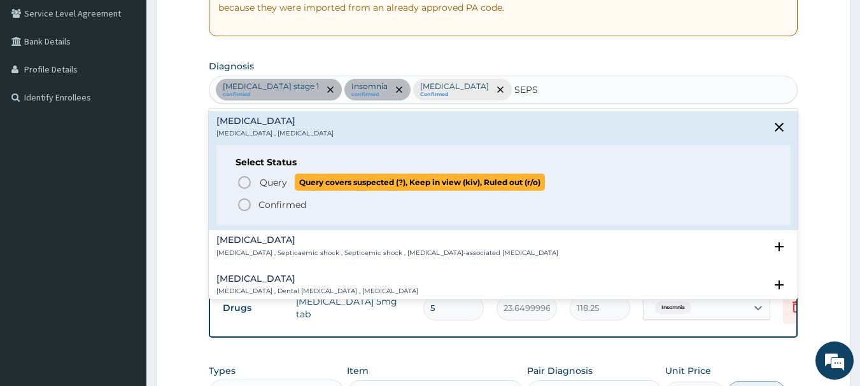
click at [241, 185] on icon "status option query" at bounding box center [244, 182] width 15 height 15
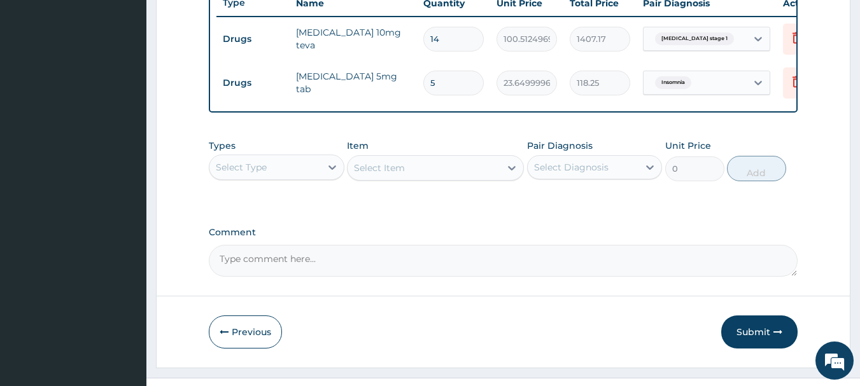
scroll to position [524, 0]
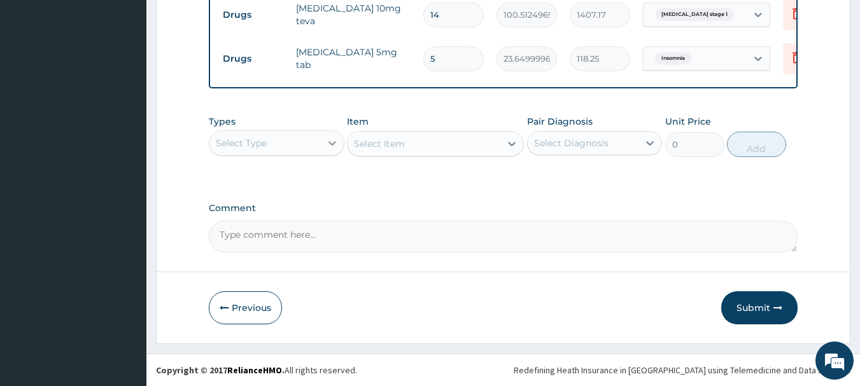
click at [323, 153] on div at bounding box center [332, 143] width 23 height 23
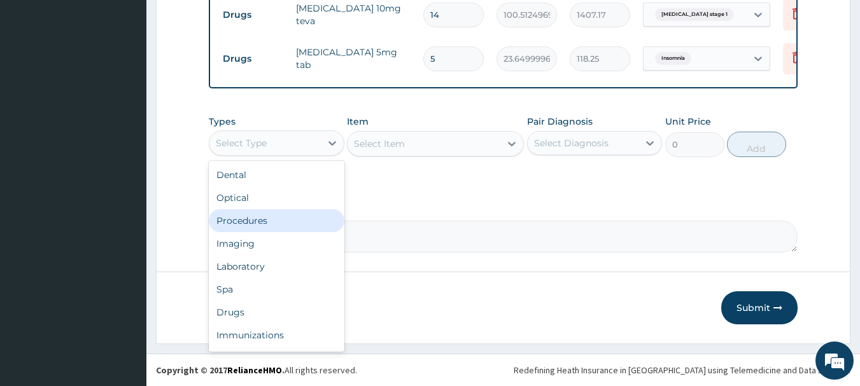
click at [288, 219] on div "Procedures" at bounding box center [277, 220] width 136 height 23
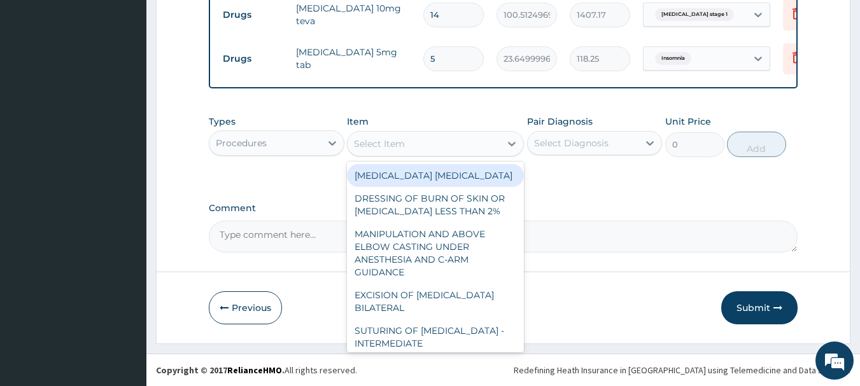
click at [474, 148] on div "Select Item" at bounding box center [423, 144] width 153 height 20
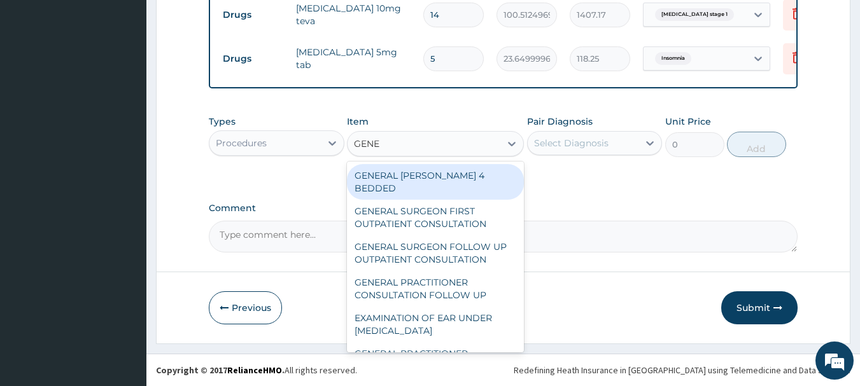
type input "GENER"
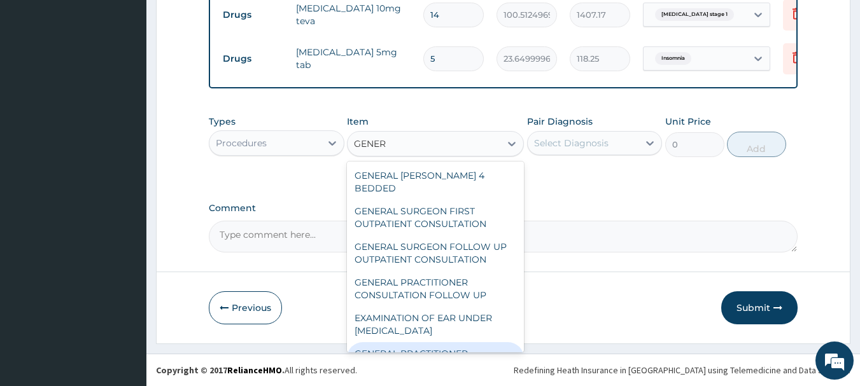
drag, startPoint x: 464, startPoint y: 328, endPoint x: 463, endPoint y: 343, distance: 14.7
click at [463, 343] on div "GENERAL WARD 4 BEDDED GENERAL SURGEON FIRST OUTPATIENT CONSULTATION GENERAL SUR…" at bounding box center [435, 257] width 177 height 191
click at [463, 343] on div "GENERAL PRACTITIONER CONSULTATION FIRST OUTPATIENT CONSULTATION" at bounding box center [435, 366] width 177 height 48
type input "3547.5"
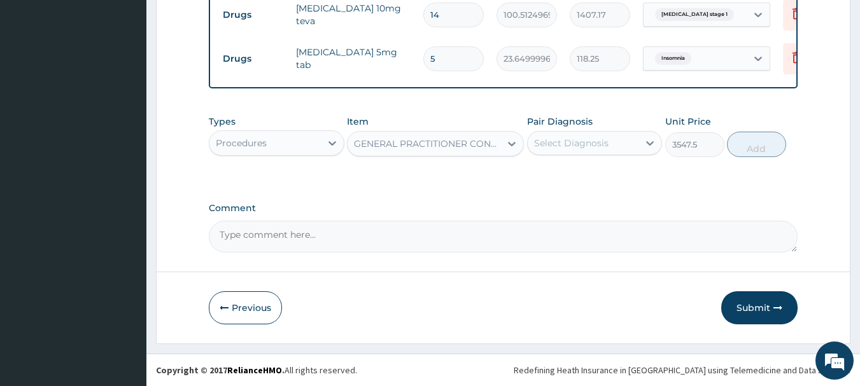
click at [578, 151] on div "Select Diagnosis" at bounding box center [582, 143] width 111 height 20
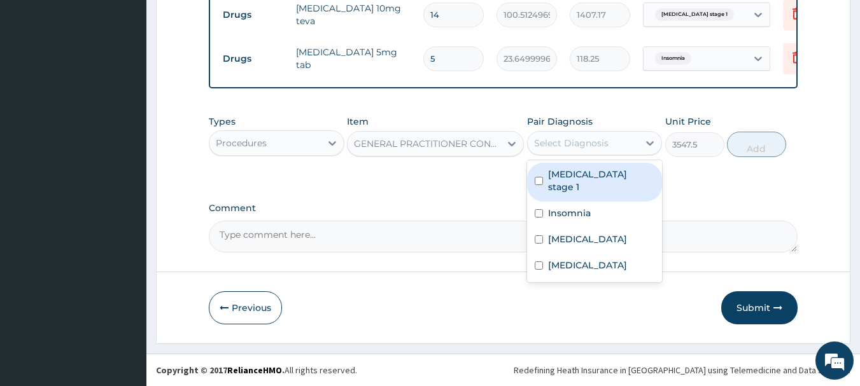
click at [580, 172] on label "Hypertension stage 1" at bounding box center [601, 180] width 107 height 25
checkbox input "true"
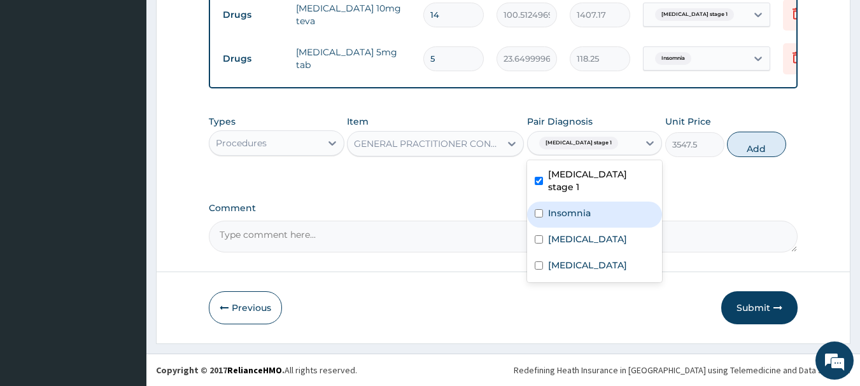
click at [579, 207] on label "Insomnia" at bounding box center [569, 213] width 43 height 13
checkbox input "true"
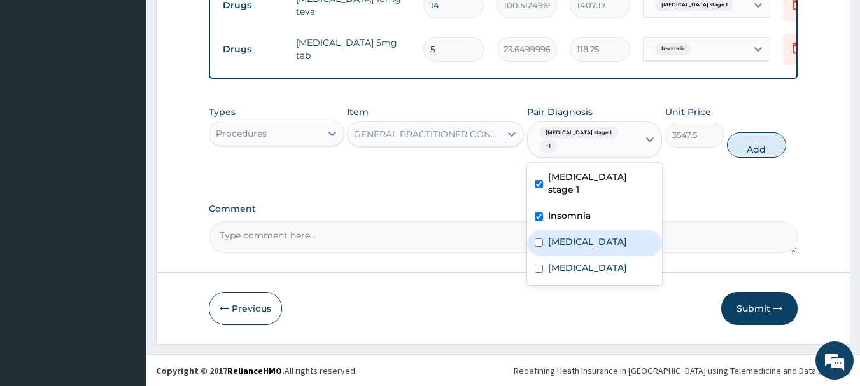
click at [579, 235] on label "Malaria" at bounding box center [587, 241] width 79 height 13
checkbox input "true"
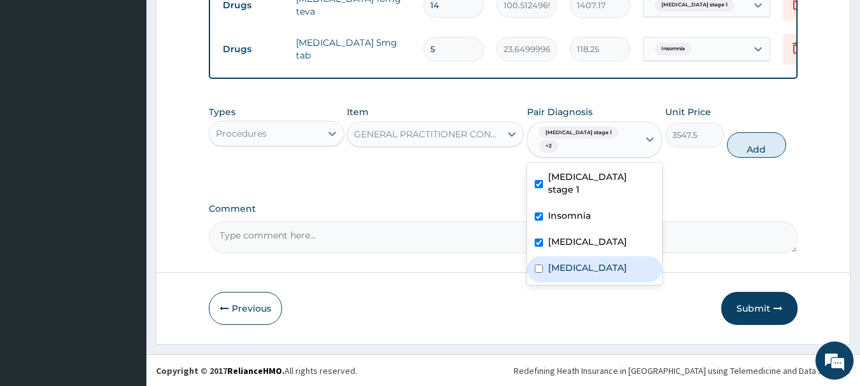
click at [580, 265] on div "Sepsis" at bounding box center [595, 269] width 136 height 26
checkbox input "true"
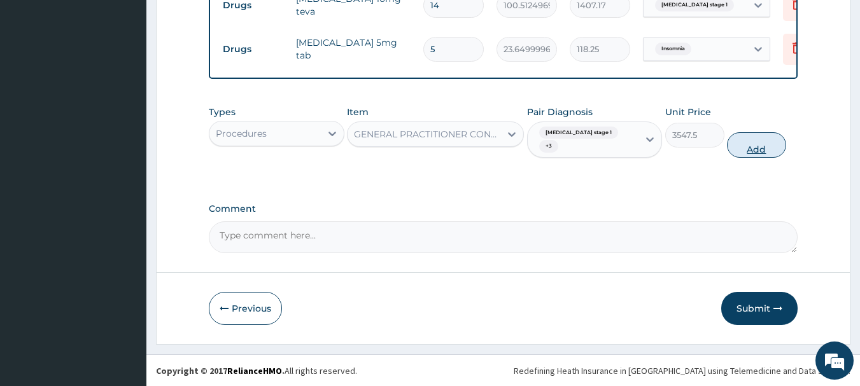
click at [755, 156] on button "Add" at bounding box center [756, 144] width 59 height 25
type input "0"
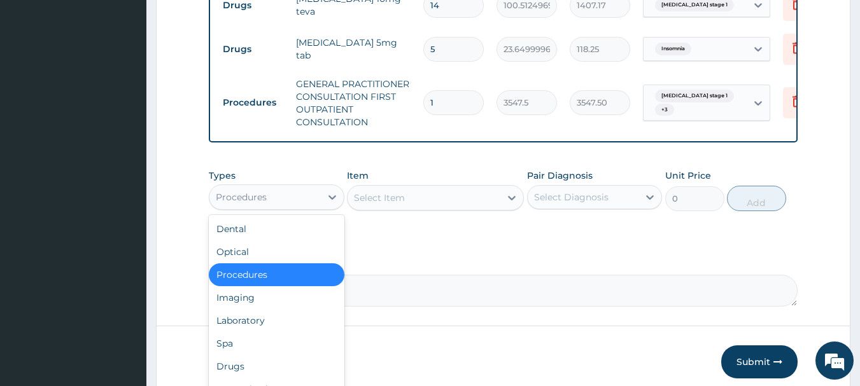
click at [282, 207] on div "Procedures" at bounding box center [264, 197] width 111 height 20
click at [241, 332] on div "Laboratory" at bounding box center [277, 320] width 136 height 23
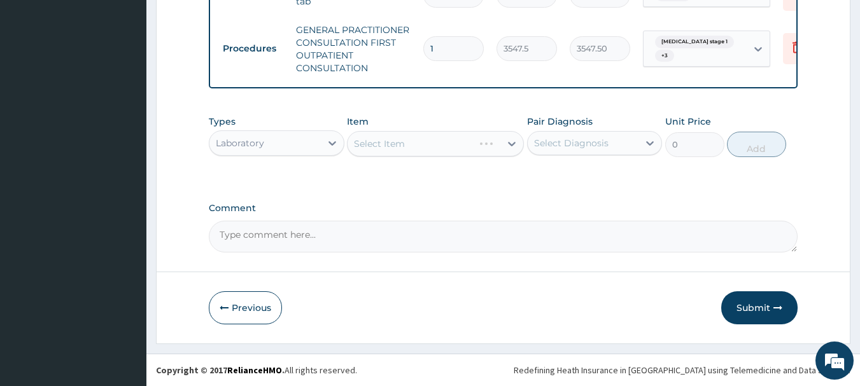
scroll to position [588, 0]
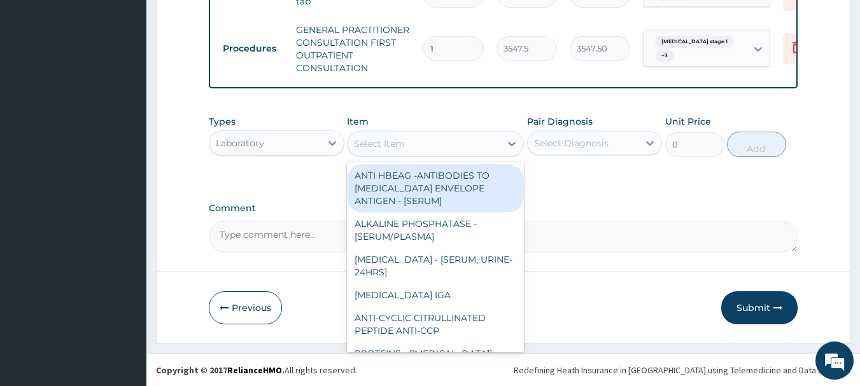
click at [466, 148] on div "Select Item" at bounding box center [423, 144] width 153 height 20
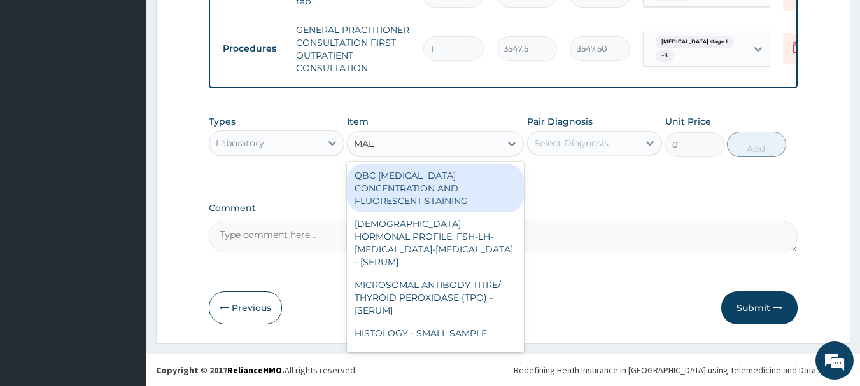
type input "MALA"
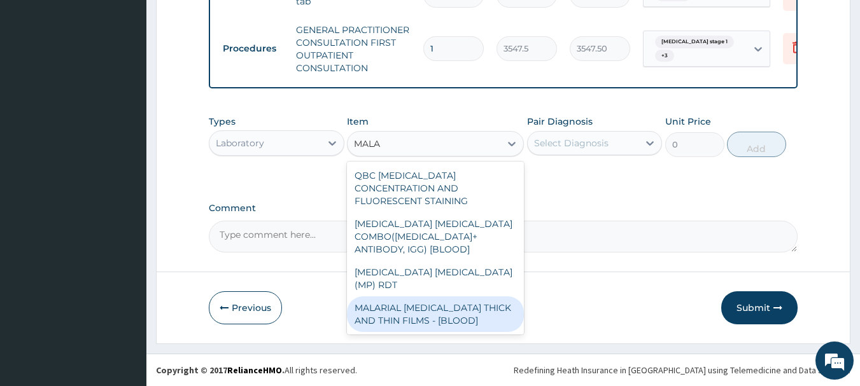
click at [454, 297] on div "MALARIAL PARASITE THICK AND THIN FILMS - [BLOOD]" at bounding box center [435, 315] width 177 height 36
type input "1612.5"
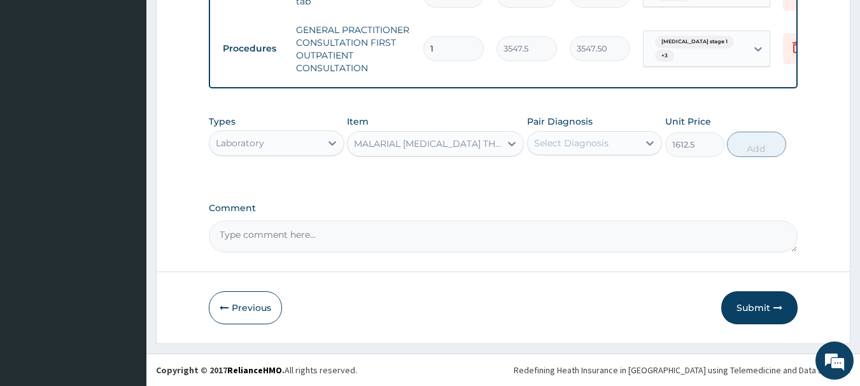
click at [592, 139] on div "Select Diagnosis" at bounding box center [571, 143] width 74 height 13
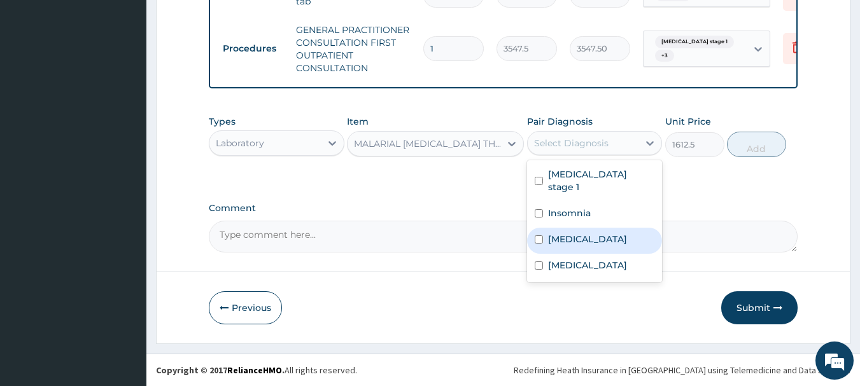
click at [582, 229] on div "[MEDICAL_DATA]" at bounding box center [595, 241] width 136 height 26
checkbox input "true"
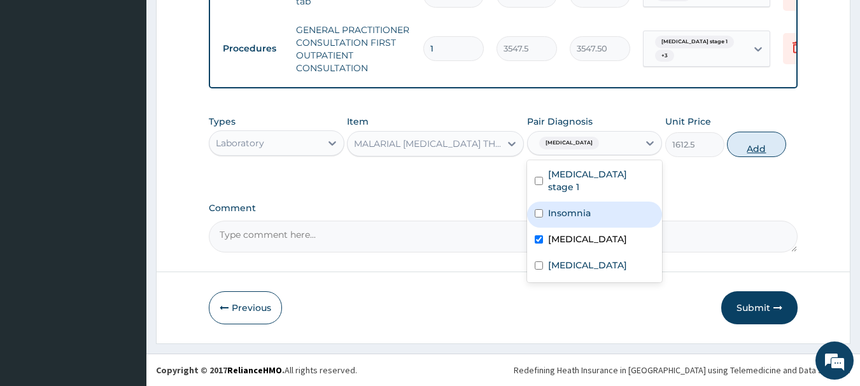
click at [746, 147] on button "Add" at bounding box center [756, 144] width 59 height 25
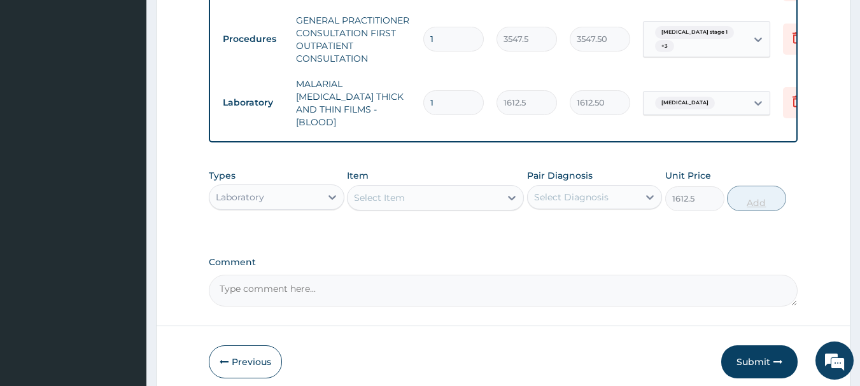
type input "0"
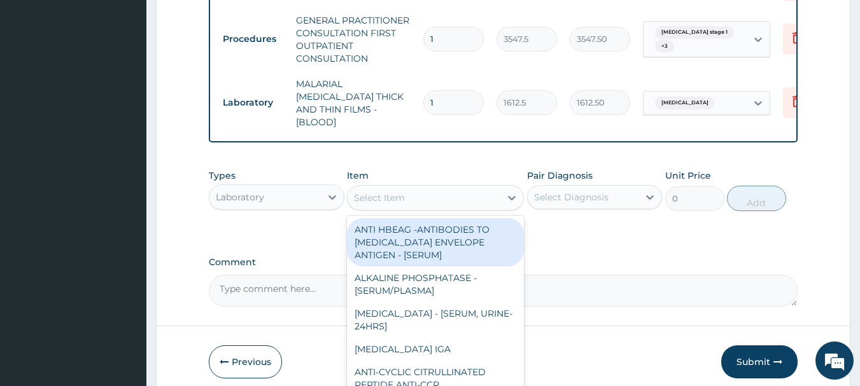
click at [442, 201] on div "Select Item" at bounding box center [423, 198] width 153 height 20
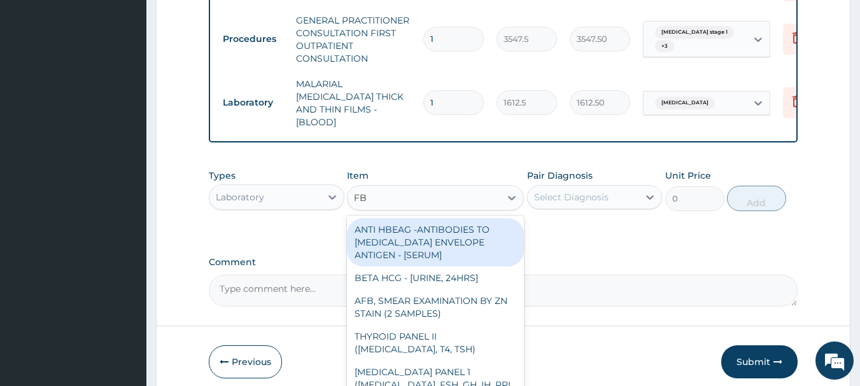
type input "FBC"
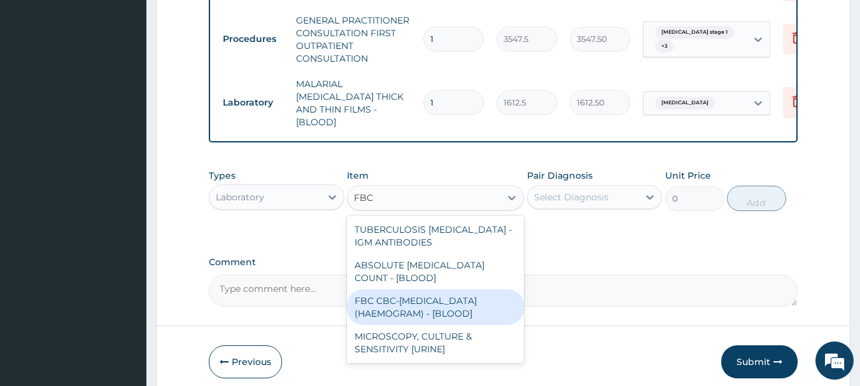
click at [440, 291] on div "FBC CBC-[MEDICAL_DATA] (HAEMOGRAM) - [BLOOD]" at bounding box center [435, 308] width 177 height 36
type input "4300"
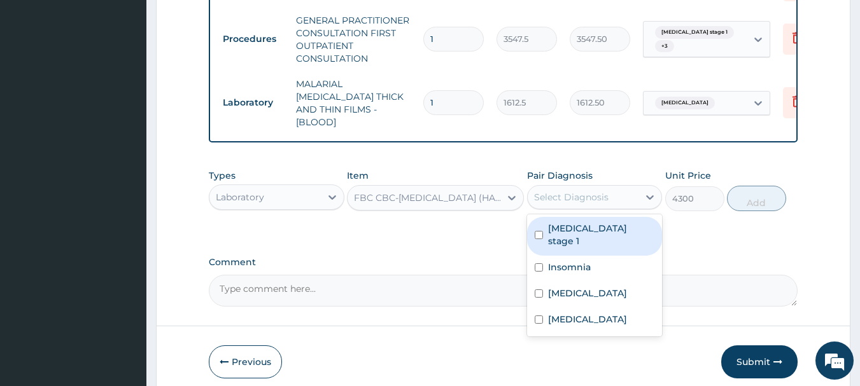
click at [599, 194] on div "Select Diagnosis" at bounding box center [571, 197] width 74 height 13
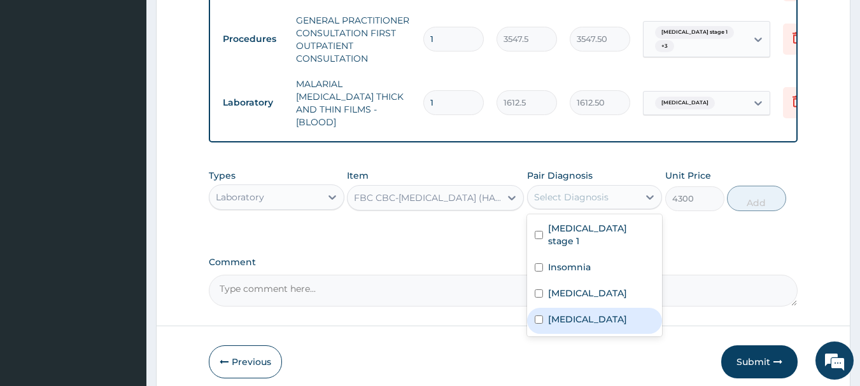
click at [568, 313] on label "Sepsis" at bounding box center [587, 319] width 79 height 13
checkbox input "true"
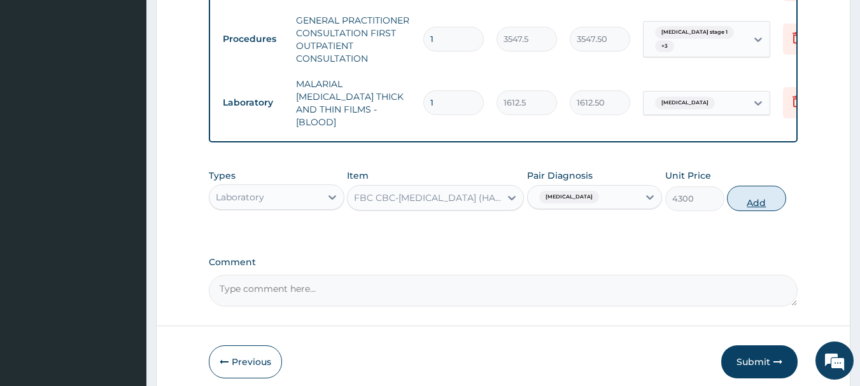
click at [760, 186] on button "Add" at bounding box center [756, 198] width 59 height 25
type input "0"
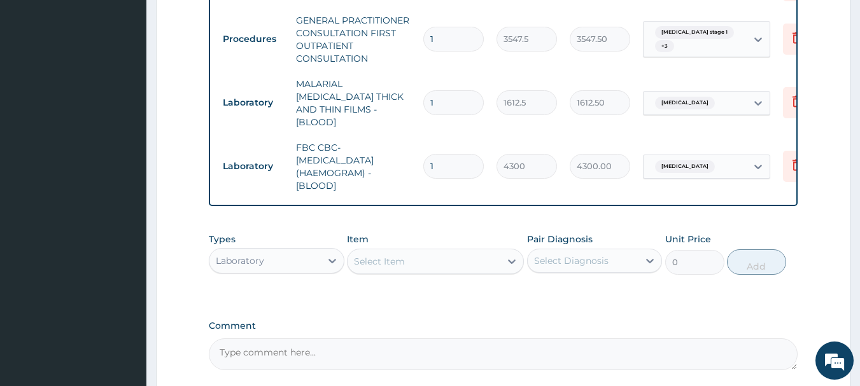
scroll to position [702, 0]
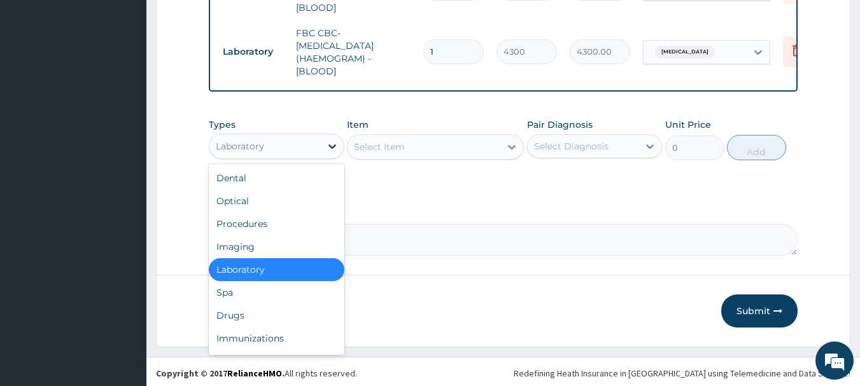
click at [323, 150] on div at bounding box center [332, 146] width 23 height 23
click at [251, 313] on div "Drugs" at bounding box center [277, 315] width 136 height 23
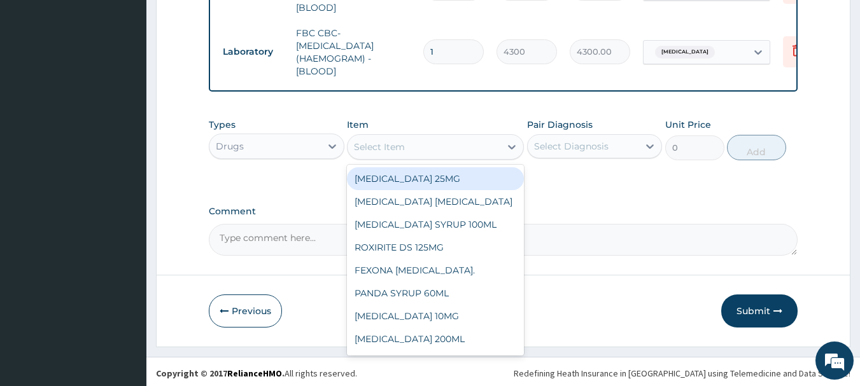
click at [485, 145] on div "Select Item" at bounding box center [423, 147] width 153 height 20
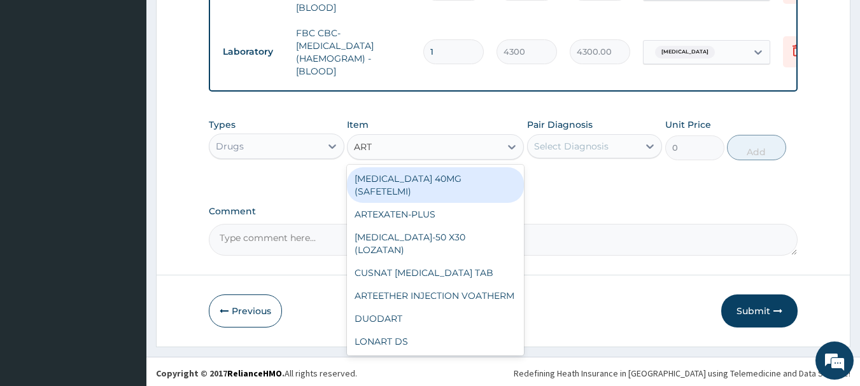
type input "ARTE"
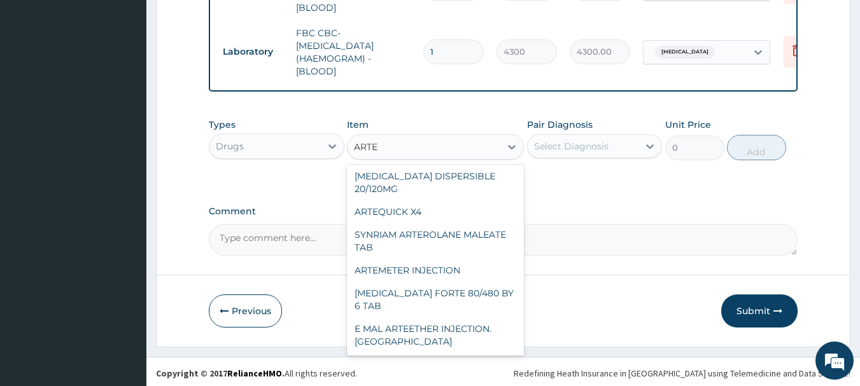
scroll to position [178, 0]
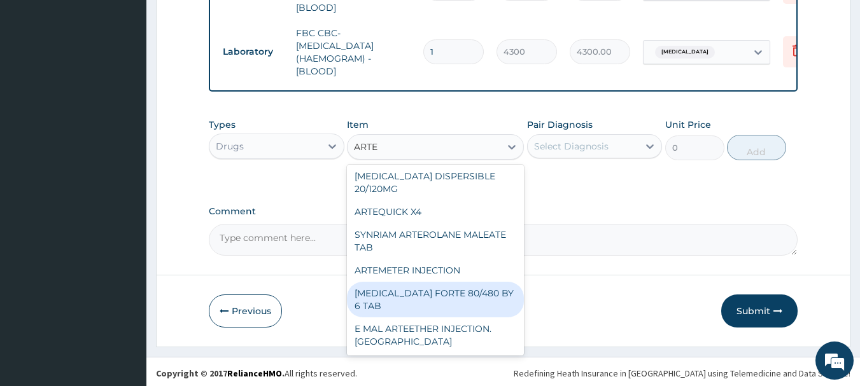
click at [478, 291] on div "[MEDICAL_DATA] FORTE 80/480 BY 6 TAB" at bounding box center [435, 300] width 177 height 36
type input "449.3500061035156"
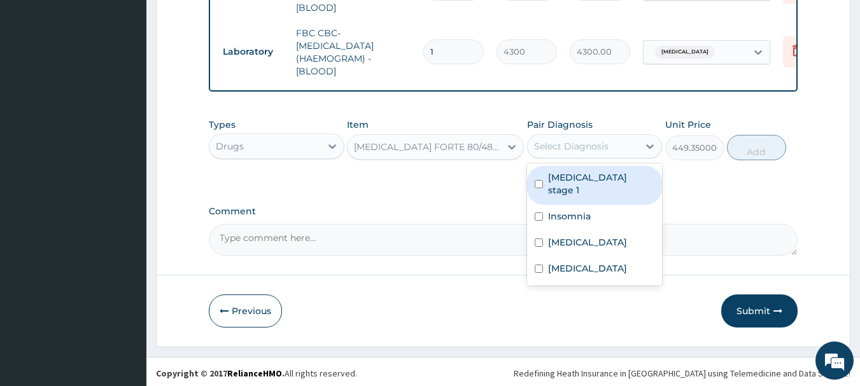
click at [555, 141] on div "Select Diagnosis" at bounding box center [571, 146] width 74 height 13
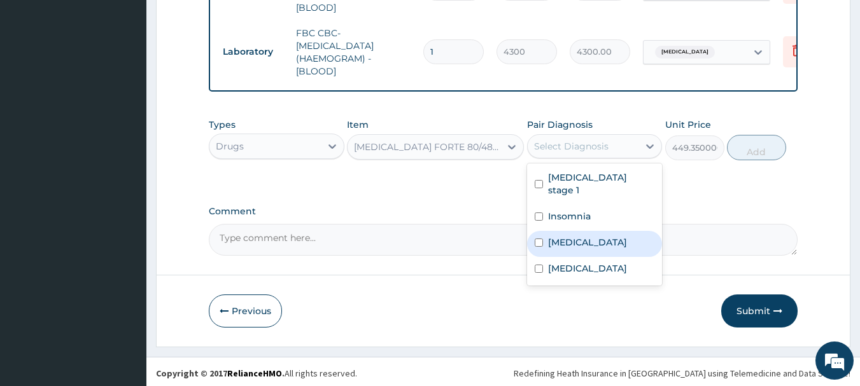
click at [566, 236] on label "[MEDICAL_DATA]" at bounding box center [587, 242] width 79 height 13
checkbox input "true"
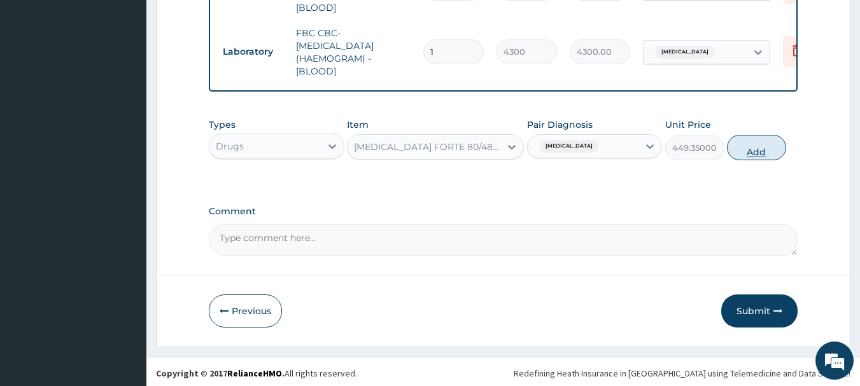
click at [746, 138] on button "Add" at bounding box center [756, 147] width 59 height 25
type input "0"
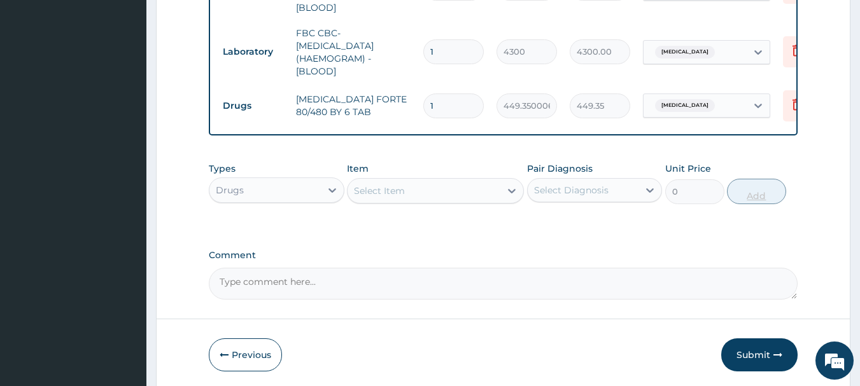
type input "0.00"
type input "6"
type input "2696.10"
type input "6"
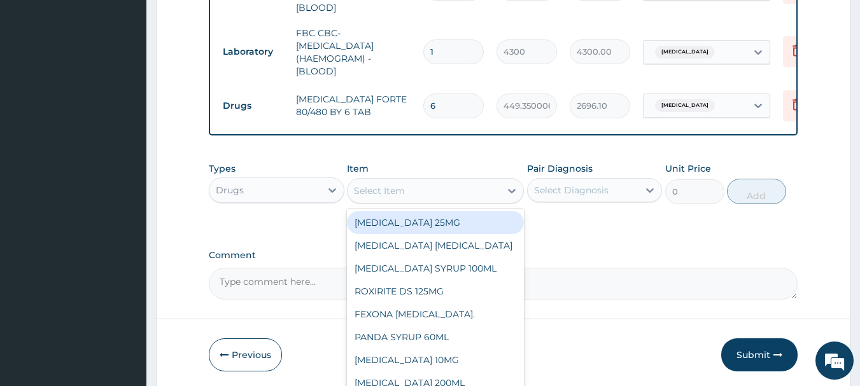
click at [466, 191] on div "Select Item" at bounding box center [423, 191] width 153 height 20
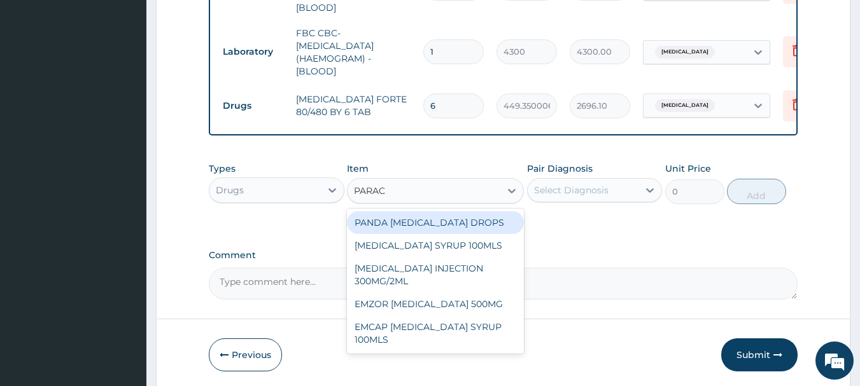
type input "PARACE"
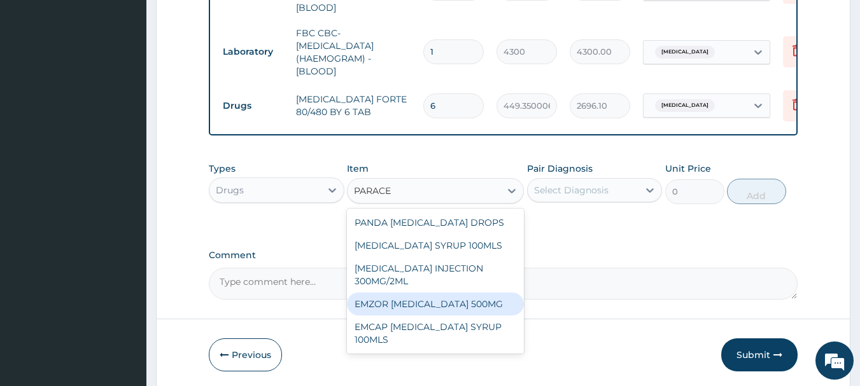
click at [421, 305] on div "EMZOR [MEDICAL_DATA] 500MG" at bounding box center [435, 304] width 177 height 23
type input "23.64999961853027"
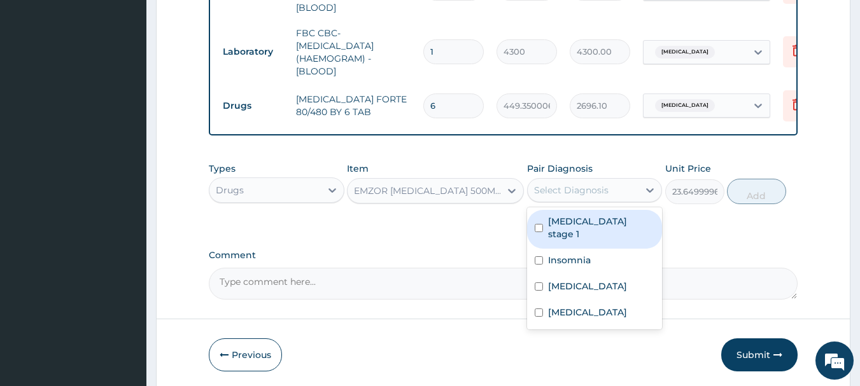
click at [589, 192] on div "Select Diagnosis" at bounding box center [571, 190] width 74 height 13
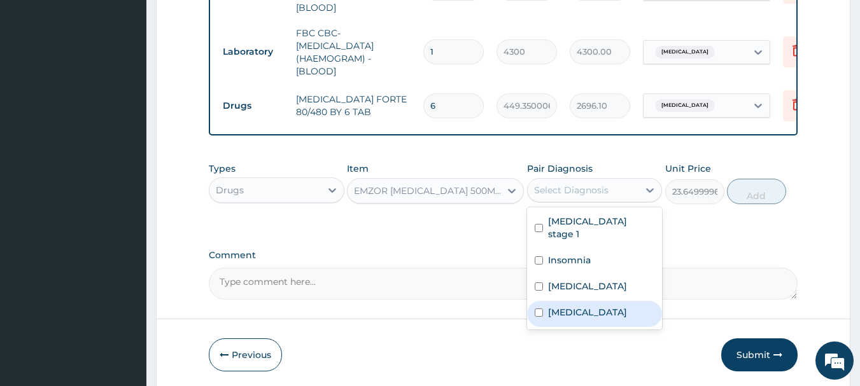
click at [572, 301] on div "Sepsis" at bounding box center [595, 314] width 136 height 26
checkbox input "true"
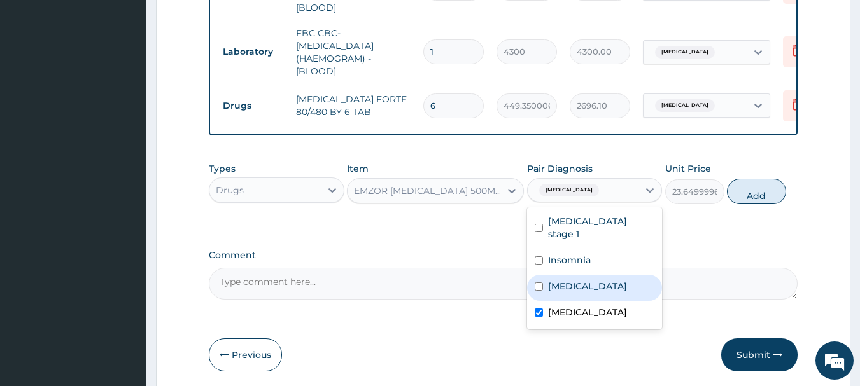
click at [573, 280] on label "[MEDICAL_DATA]" at bounding box center [587, 286] width 79 height 13
checkbox input "true"
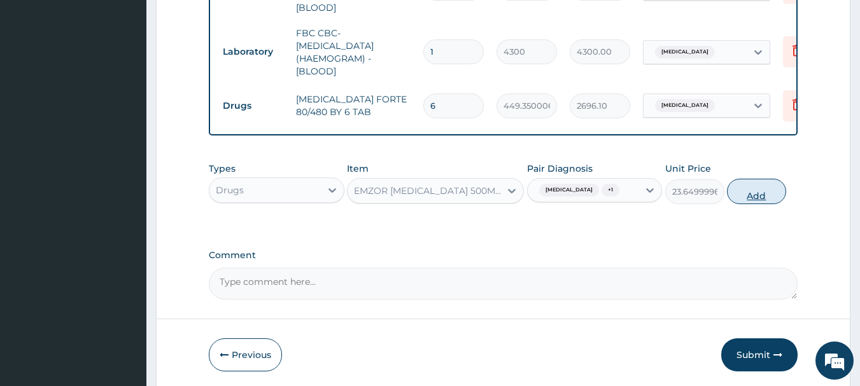
click at [751, 194] on button "Add" at bounding box center [756, 191] width 59 height 25
type input "0"
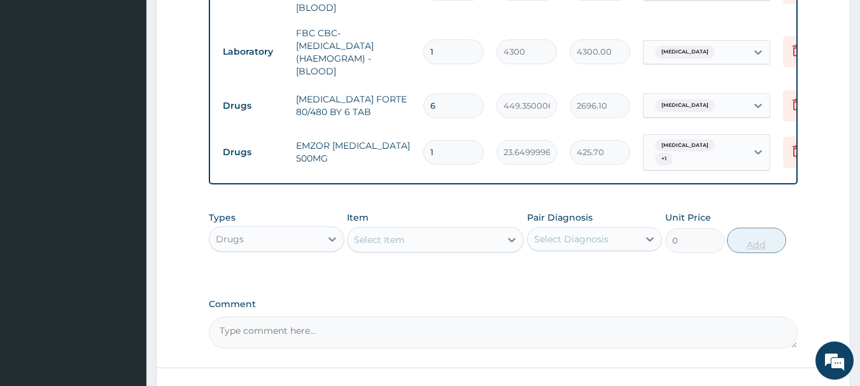
type input "18"
type input "425.70"
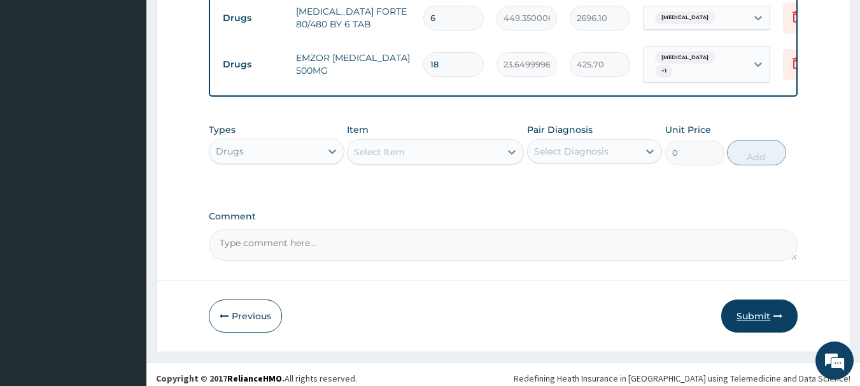
type input "18"
click at [759, 304] on button "Submit" at bounding box center [759, 316] width 76 height 33
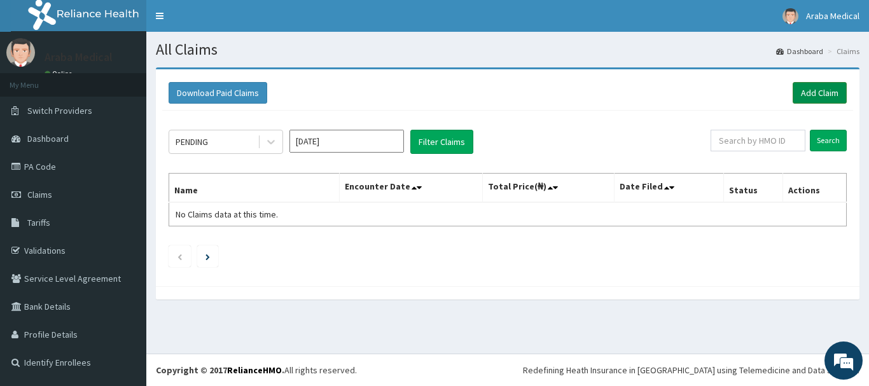
click at [814, 87] on link "Add Claim" at bounding box center [820, 93] width 54 height 22
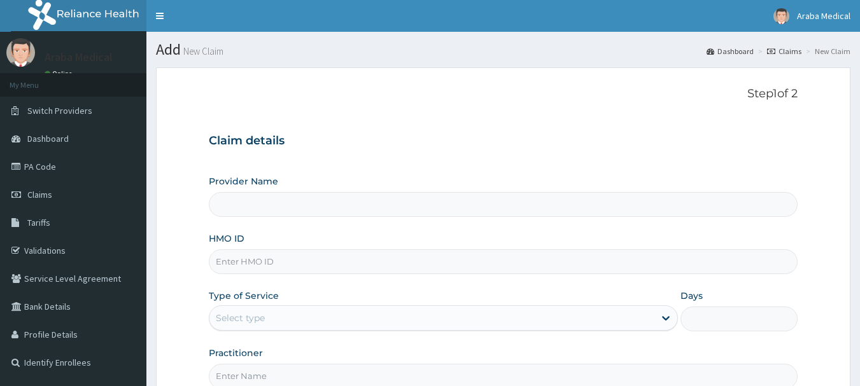
click at [261, 251] on input "HMO ID" at bounding box center [503, 261] width 589 height 25
type input "[GEOGRAPHIC_DATA]"
type input "ARM/10144/A"
click at [311, 323] on div "Select type" at bounding box center [431, 318] width 445 height 20
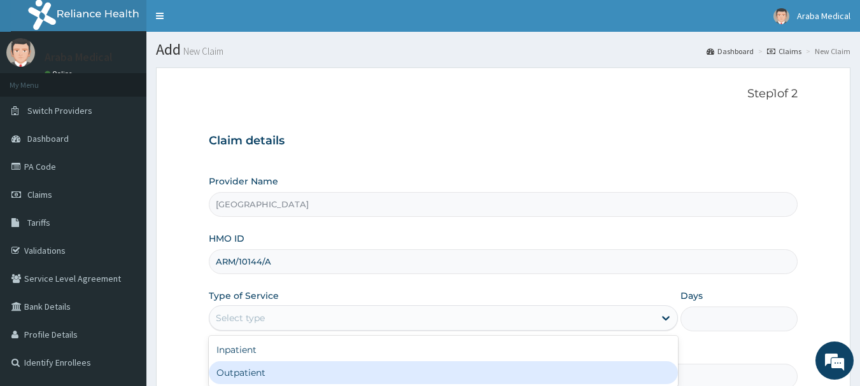
click at [297, 366] on div "Outpatient" at bounding box center [443, 372] width 469 height 23
type input "1"
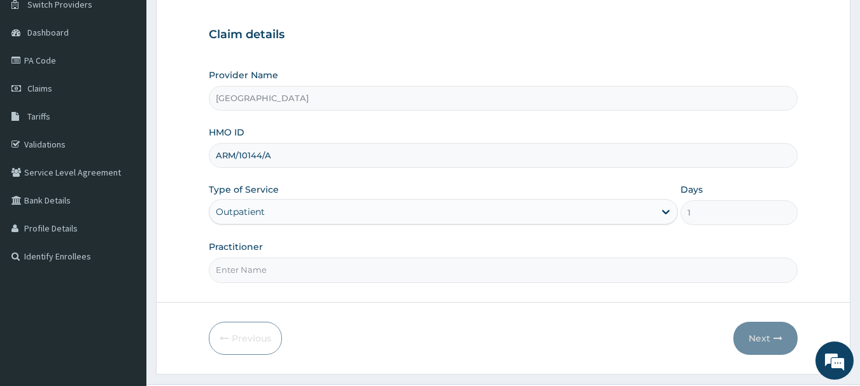
scroll to position [137, 0]
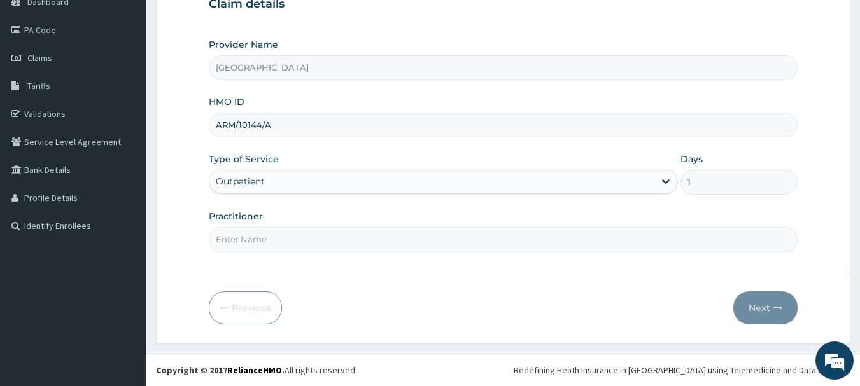
click at [543, 251] on input "Practitioner" at bounding box center [503, 239] width 589 height 25
type input "DR OMOBOLANLE"
click at [762, 309] on button "Next" at bounding box center [765, 307] width 64 height 33
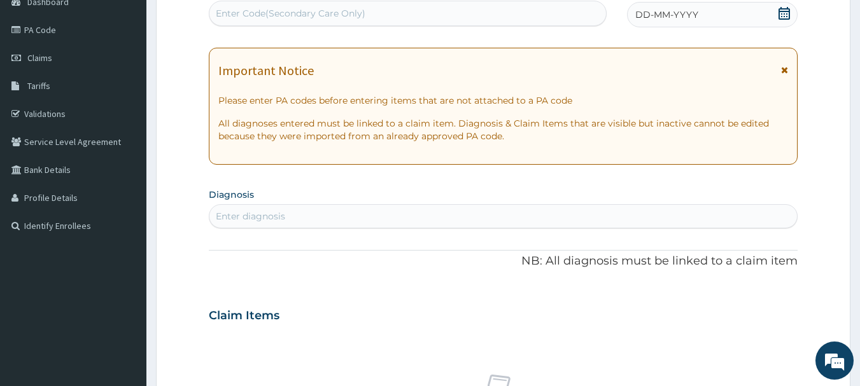
click at [781, 15] on icon at bounding box center [784, 13] width 13 height 13
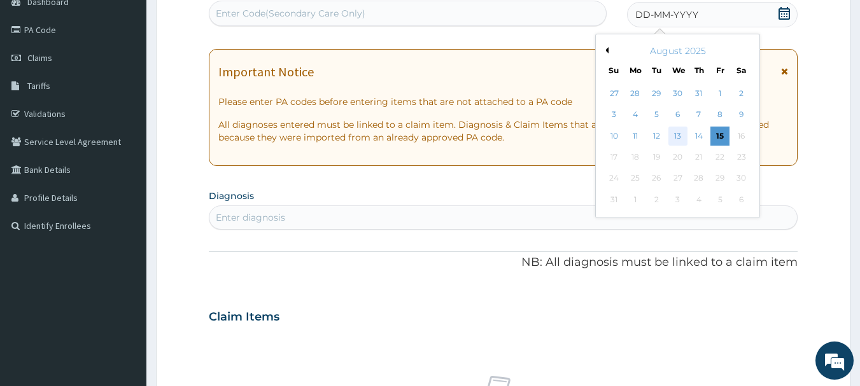
click at [671, 134] on div "13" at bounding box center [677, 136] width 19 height 19
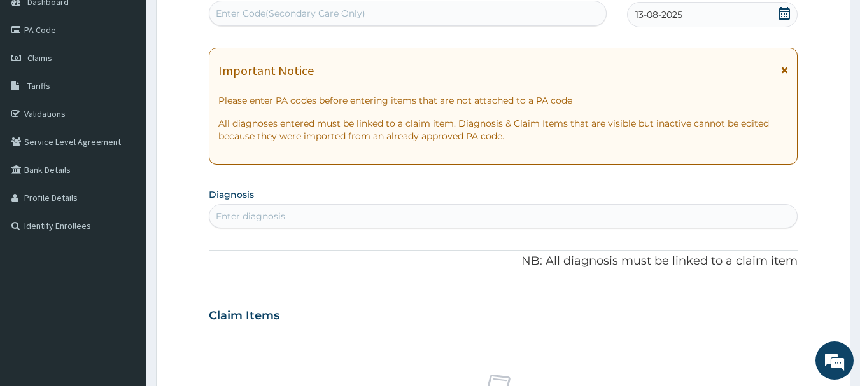
click at [367, 220] on div "Enter diagnosis" at bounding box center [503, 216] width 588 height 20
type input "MALARI"
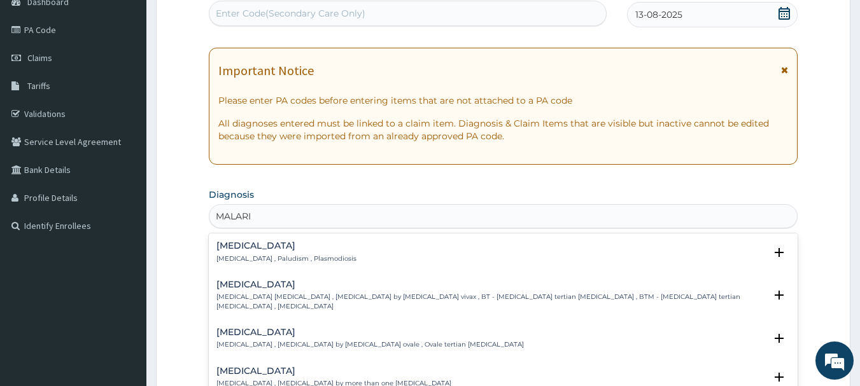
click at [239, 253] on div "Malaria Malaria , Paludism , Plasmodiosis" at bounding box center [286, 252] width 140 height 22
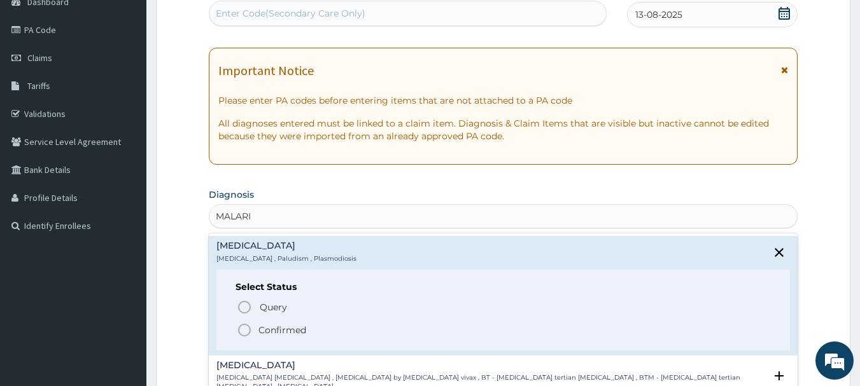
click at [242, 328] on icon "status option filled" at bounding box center [244, 330] width 15 height 15
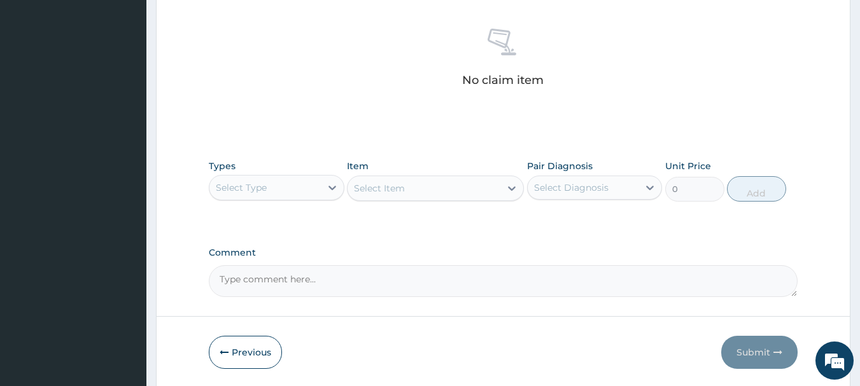
scroll to position [531, 0]
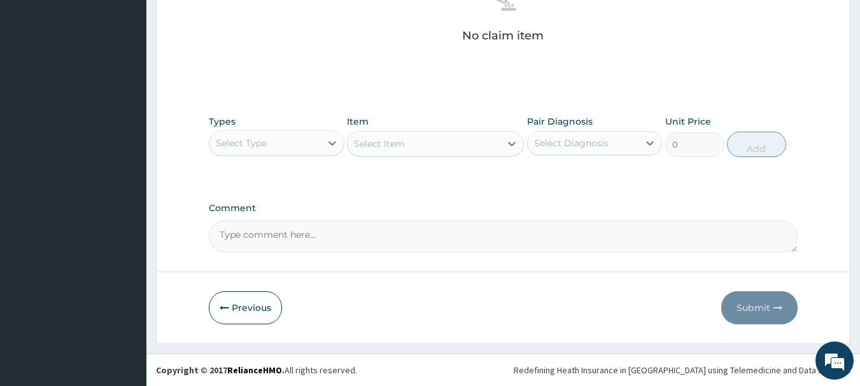
click at [314, 141] on div "Select Type" at bounding box center [264, 143] width 111 height 20
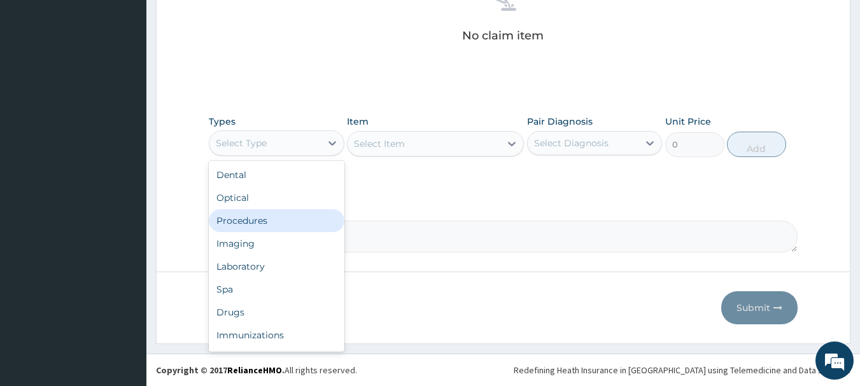
click at [279, 225] on div "Procedures" at bounding box center [277, 220] width 136 height 23
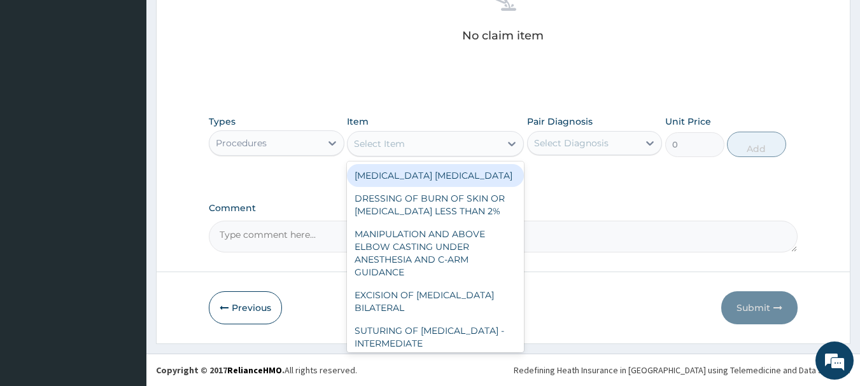
click at [483, 144] on div "Select Item" at bounding box center [423, 144] width 153 height 20
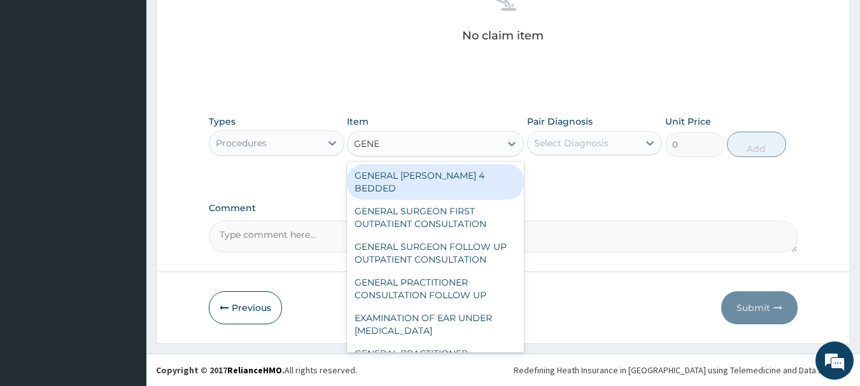
type input "GENER"
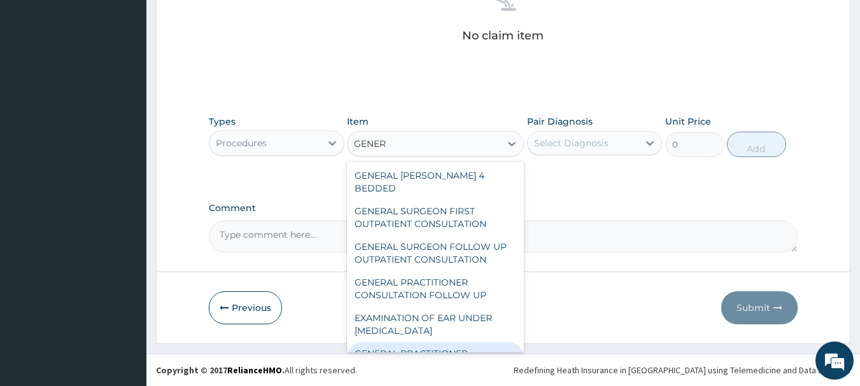
click at [449, 342] on div "GENERAL PRACTITIONER CONSULTATION FIRST OUTPATIENT CONSULTATION" at bounding box center [435, 366] width 177 height 48
type input "3547.5"
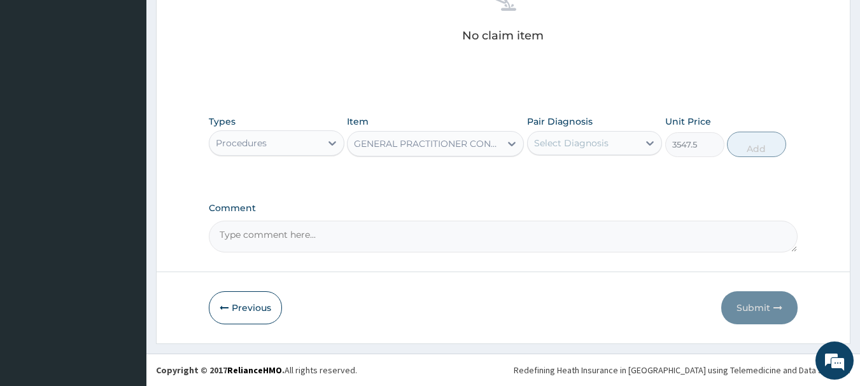
click at [597, 146] on div "Select Diagnosis" at bounding box center [571, 143] width 74 height 13
click at [584, 177] on div "[MEDICAL_DATA]" at bounding box center [595, 176] width 136 height 26
checkbox input "true"
click at [739, 152] on button "Add" at bounding box center [756, 144] width 59 height 25
type input "0"
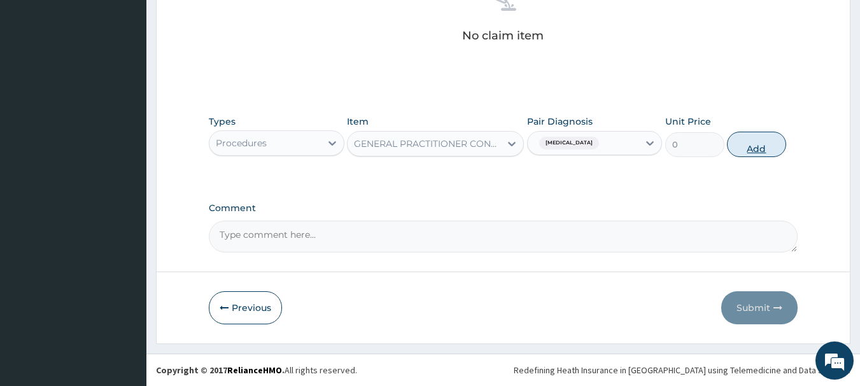
scroll to position [500, 0]
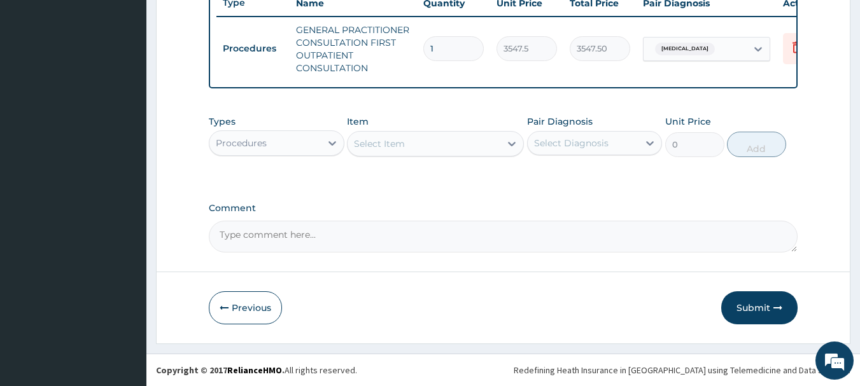
click at [312, 150] on div "Procedures" at bounding box center [264, 143] width 111 height 20
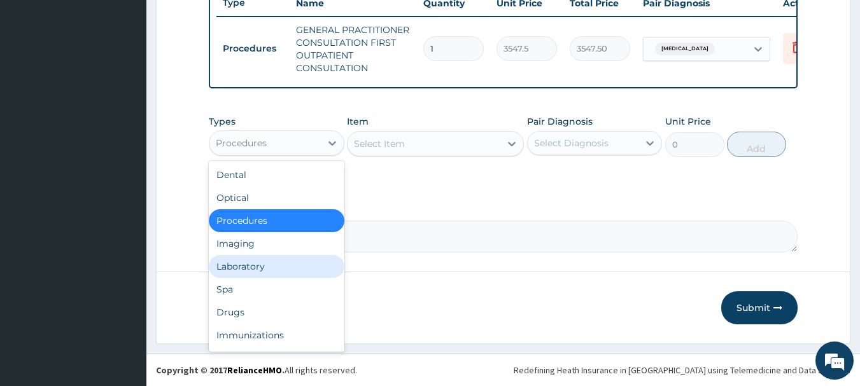
click at [262, 266] on div "Laboratory" at bounding box center [277, 266] width 136 height 23
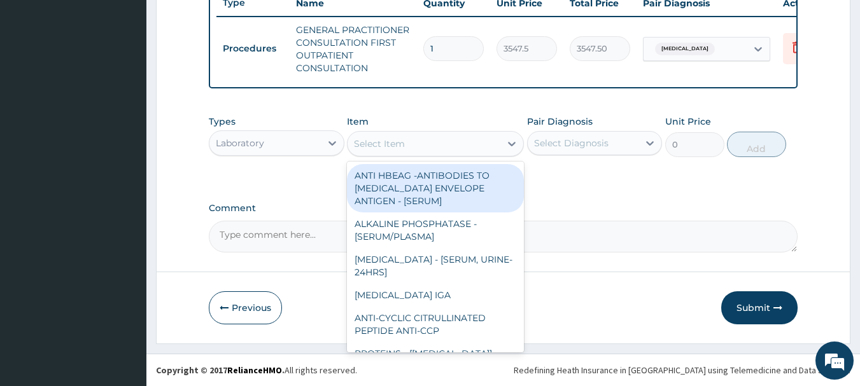
click at [503, 144] on div at bounding box center [511, 143] width 23 height 23
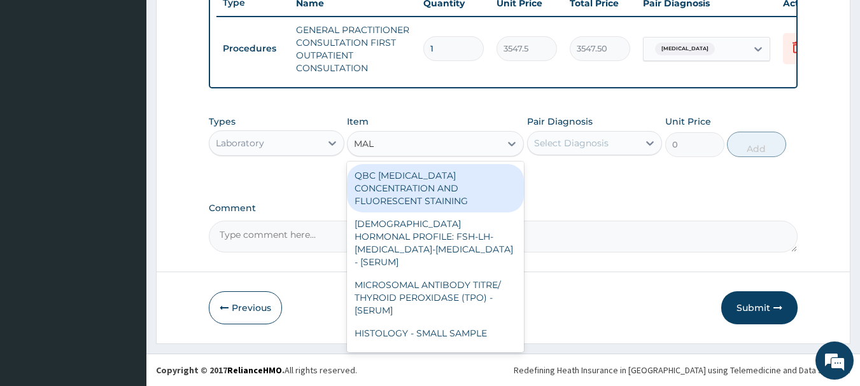
type input "MALA"
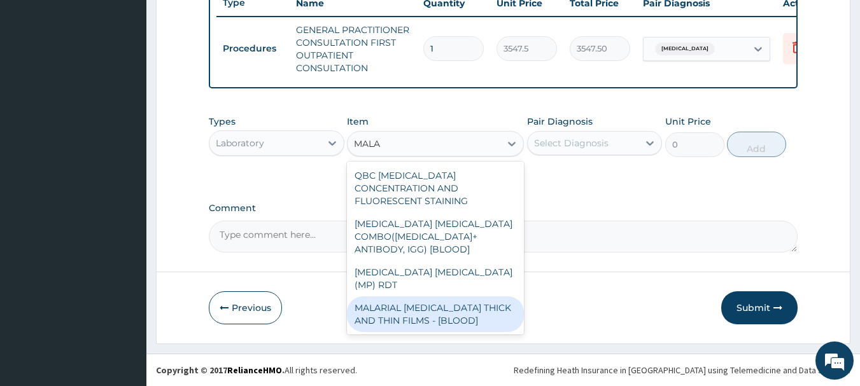
click at [405, 297] on div "MALARIAL PARASITE THICK AND THIN FILMS - [BLOOD]" at bounding box center [435, 315] width 177 height 36
type input "1612.5"
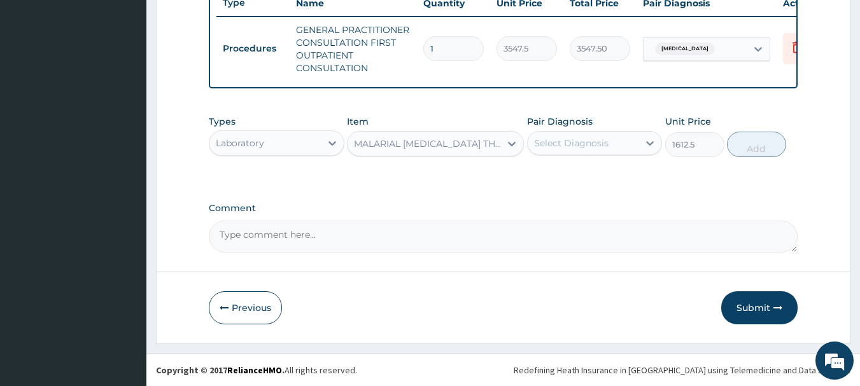
click at [569, 143] on div "Select Diagnosis" at bounding box center [571, 143] width 74 height 13
click at [574, 179] on label "Malaria" at bounding box center [587, 174] width 79 height 13
checkbox input "true"
click at [753, 139] on button "Add" at bounding box center [756, 144] width 59 height 25
type input "0"
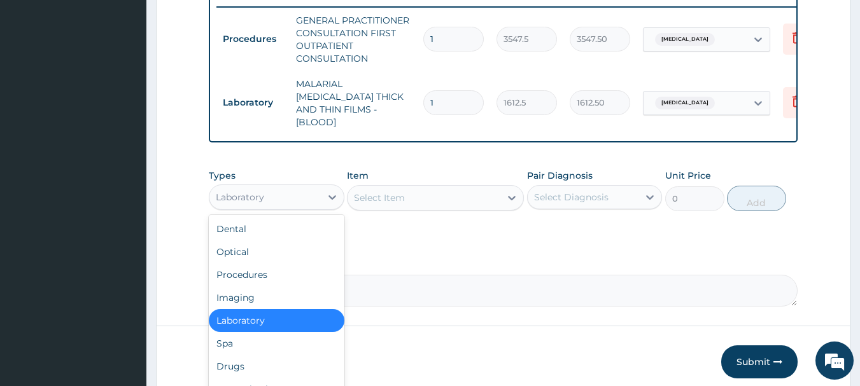
click at [300, 200] on div "Laboratory" at bounding box center [264, 197] width 111 height 20
click at [264, 359] on div "Drugs" at bounding box center [277, 366] width 136 height 23
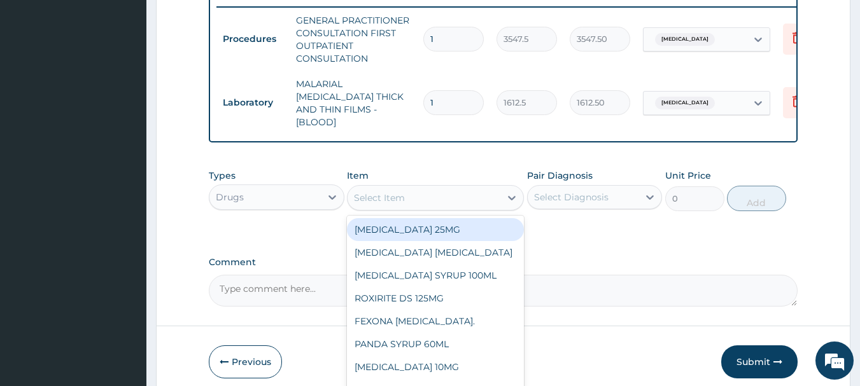
click at [485, 199] on div "Select Item" at bounding box center [423, 198] width 153 height 20
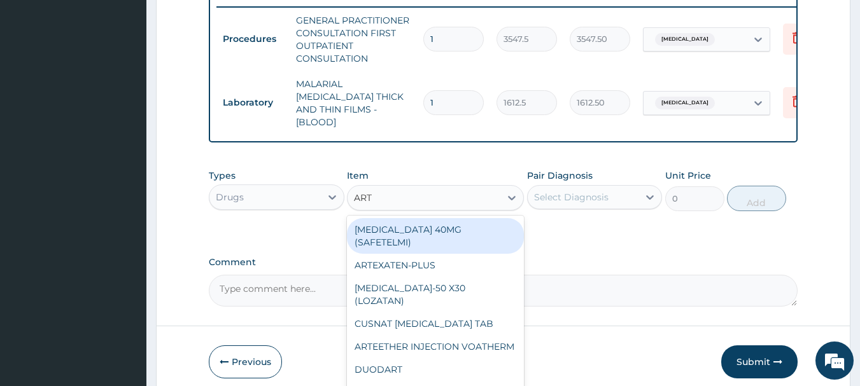
type input "ARTE"
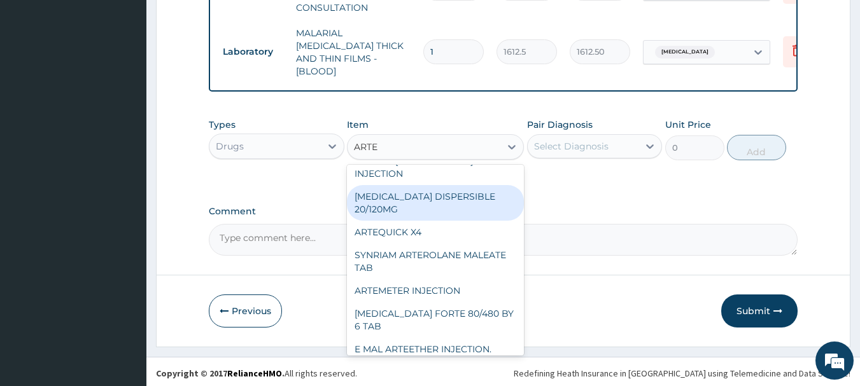
scroll to position [171, 0]
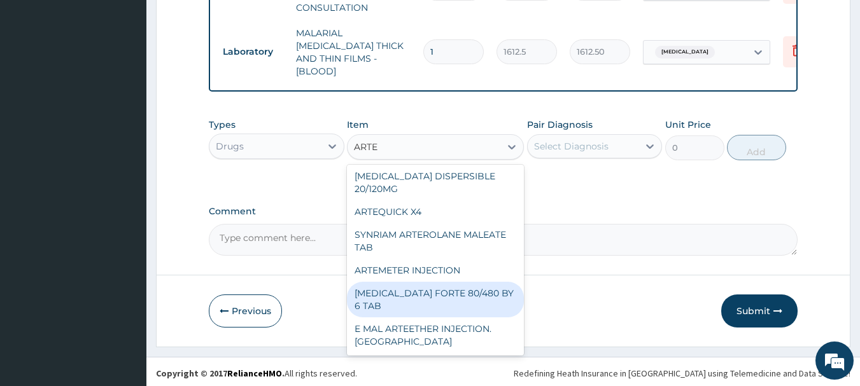
click at [481, 307] on div "[MEDICAL_DATA] FORTE 80/480 BY 6 TAB" at bounding box center [435, 300] width 177 height 36
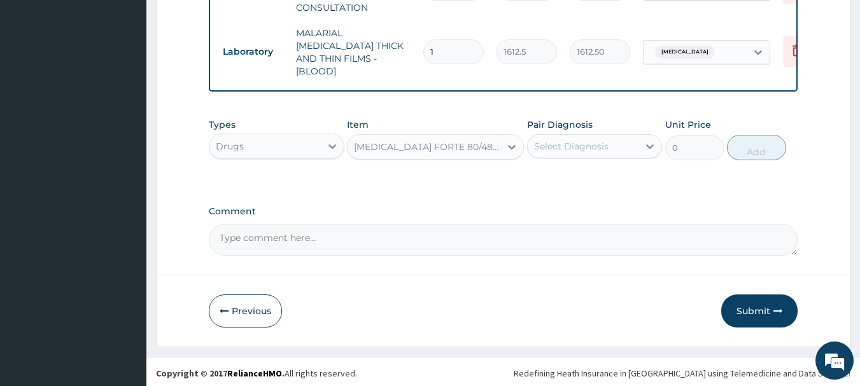
type input "449.3500061035156"
click at [576, 151] on div "Select Diagnosis" at bounding box center [582, 146] width 111 height 20
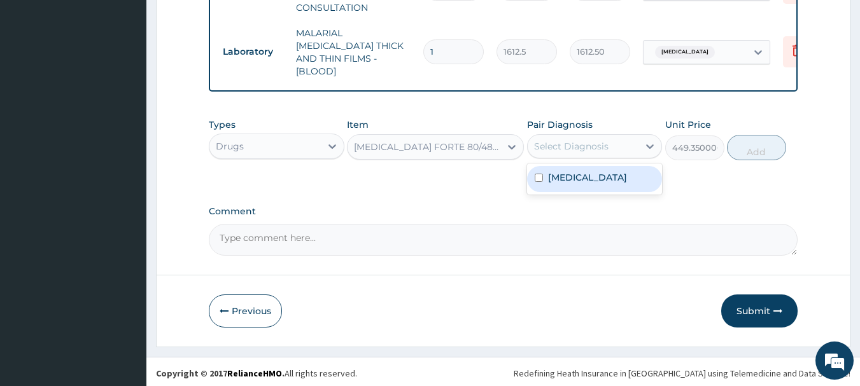
click at [578, 175] on label "[MEDICAL_DATA]" at bounding box center [587, 177] width 79 height 13
checkbox input "true"
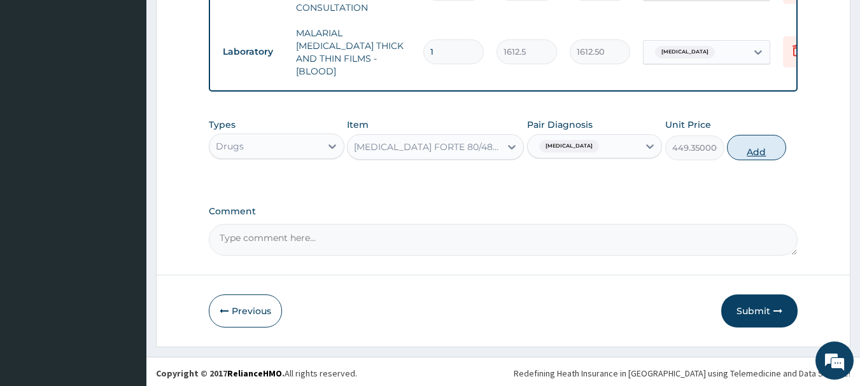
click at [757, 146] on button "Add" at bounding box center [756, 147] width 59 height 25
type input "0"
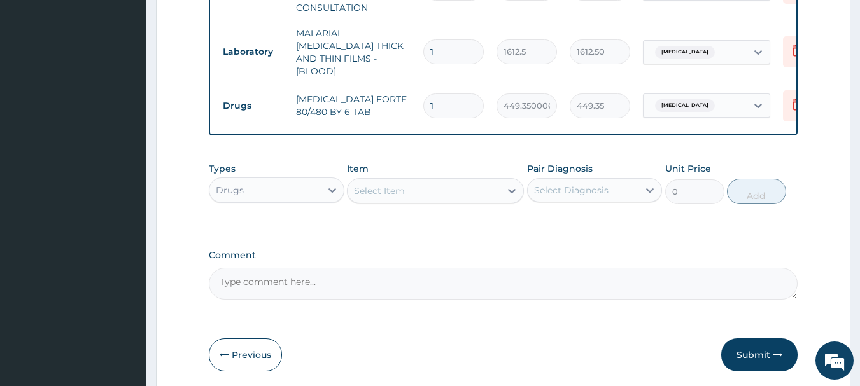
type input "0.00"
type input "6"
type input "2696.10"
type input "6"
click at [468, 181] on div "Select Item" at bounding box center [423, 191] width 153 height 20
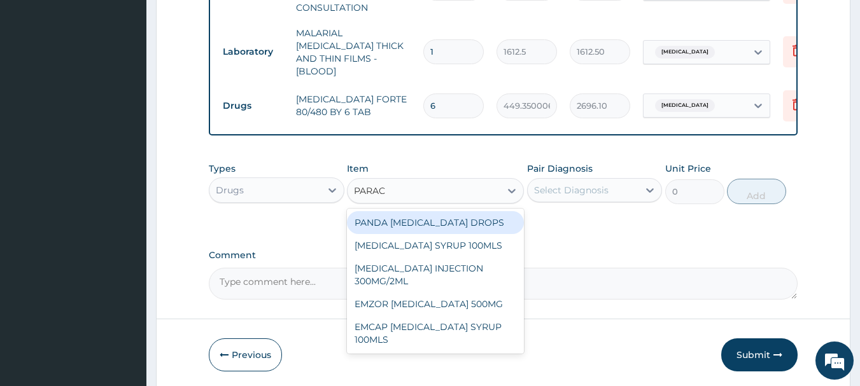
type input "PARACE"
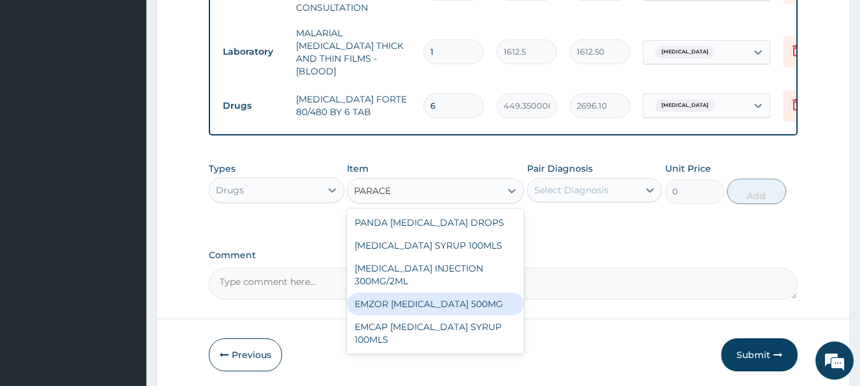
click at [379, 310] on div "EMZOR [MEDICAL_DATA] 500MG" at bounding box center [435, 304] width 177 height 23
type input "23.64999961853027"
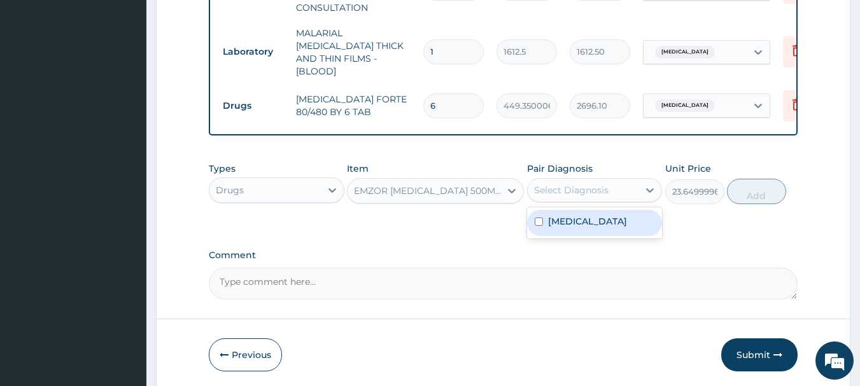
click at [601, 180] on div "Select Diagnosis" at bounding box center [582, 190] width 111 height 20
click at [582, 221] on div "[MEDICAL_DATA]" at bounding box center [595, 223] width 136 height 26
checkbox input "true"
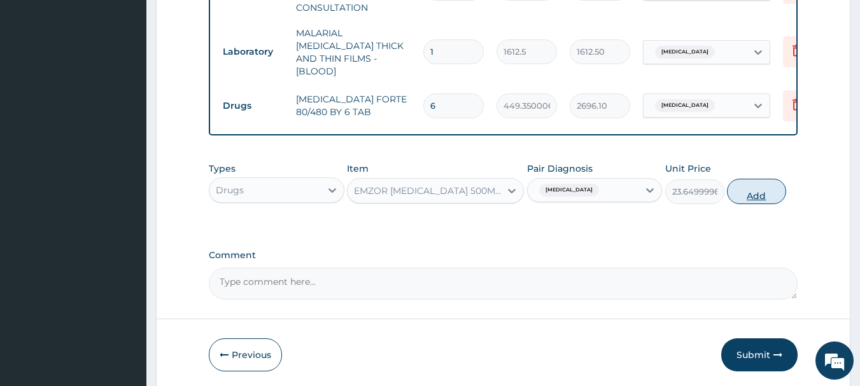
click at [755, 188] on button "Add" at bounding box center [756, 191] width 59 height 25
type input "0"
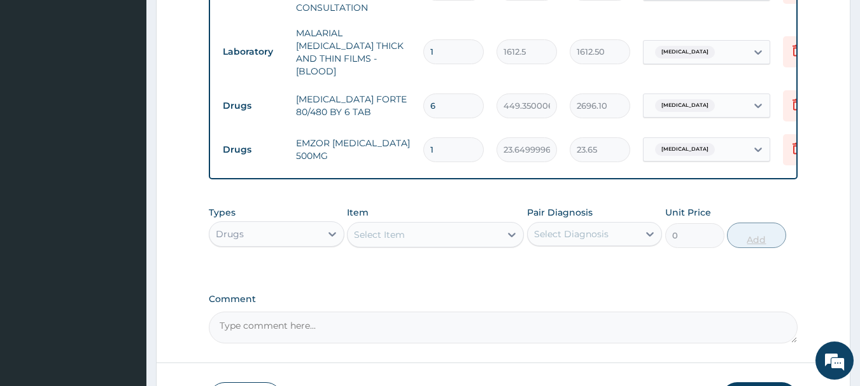
type input "18"
type input "425.70"
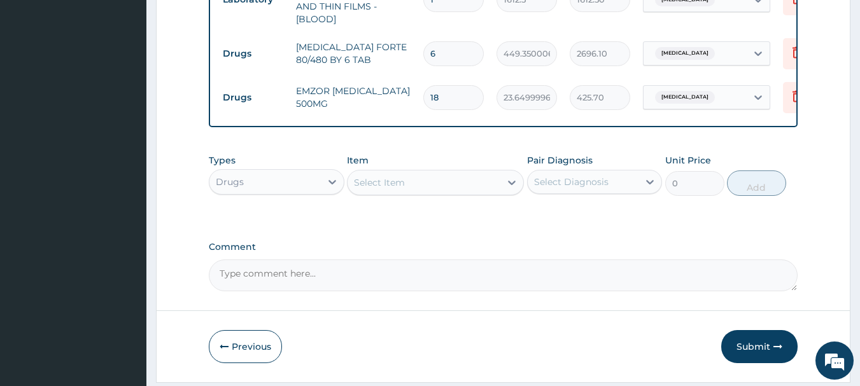
scroll to position [639, 0]
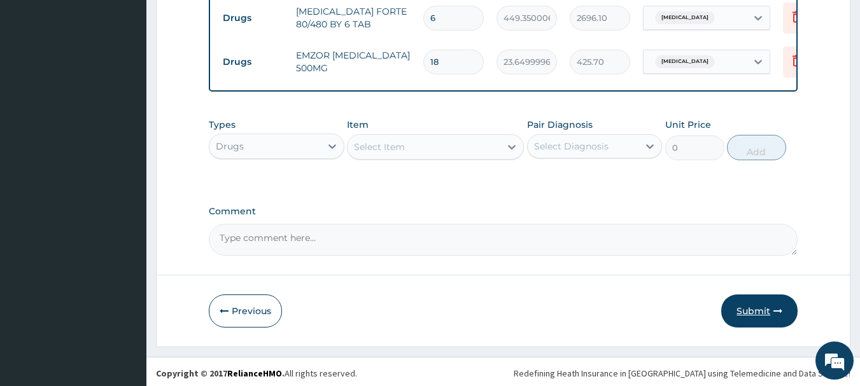
type input "18"
click at [755, 304] on button "Submit" at bounding box center [759, 311] width 76 height 33
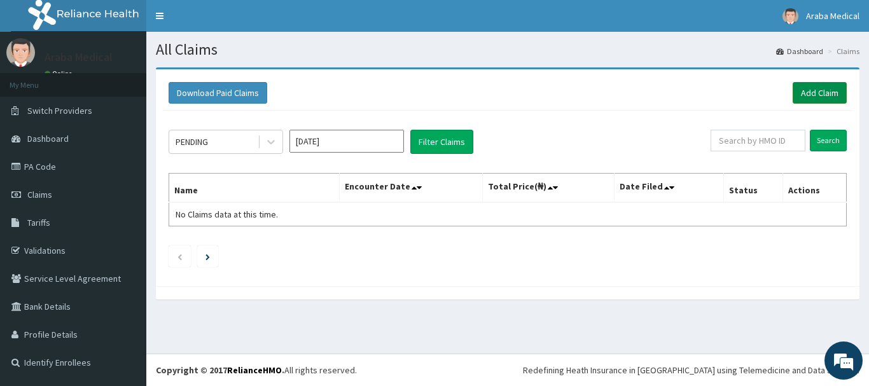
click at [806, 94] on link "Add Claim" at bounding box center [820, 93] width 54 height 22
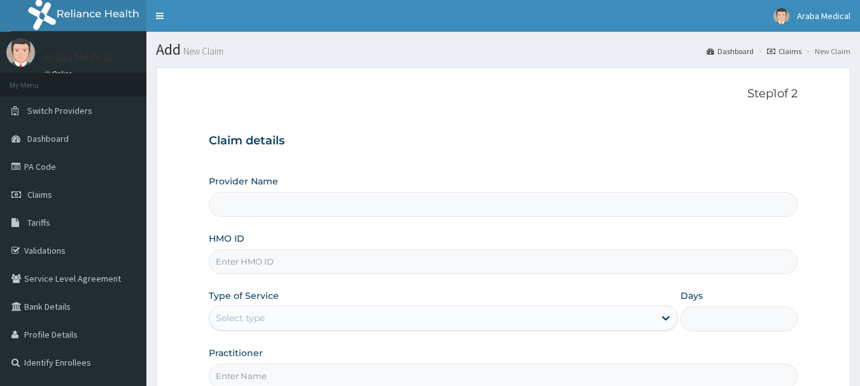
type input "[GEOGRAPHIC_DATA]"
click at [430, 274] on input "HMO ID" at bounding box center [503, 261] width 589 height 25
type input "GMT/10208/B"
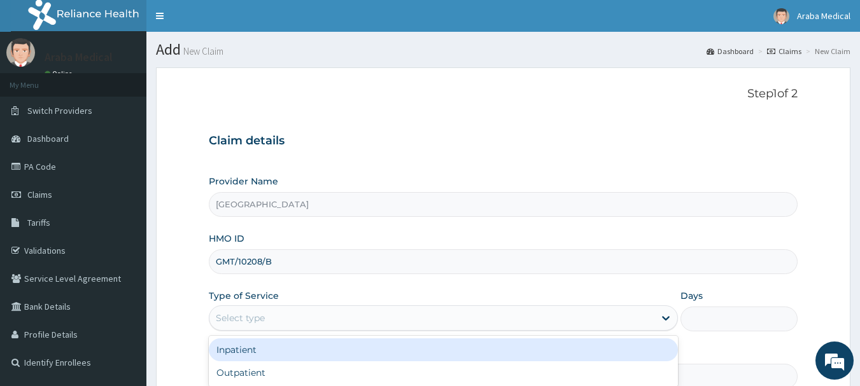
click at [421, 330] on div "Select type" at bounding box center [443, 317] width 469 height 25
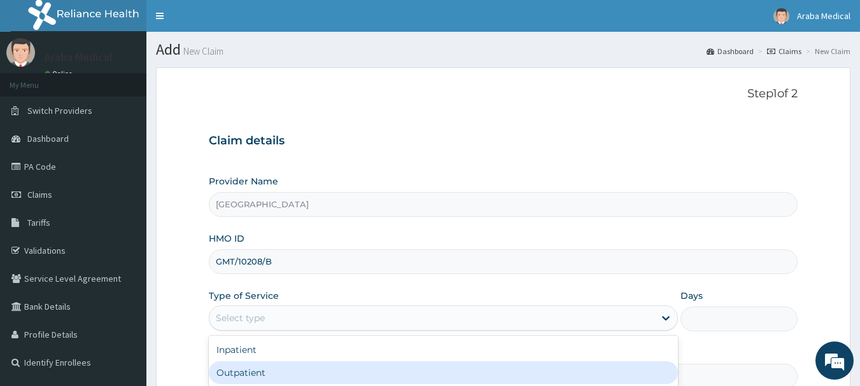
click at [373, 378] on div "Outpatient" at bounding box center [443, 372] width 469 height 23
type input "1"
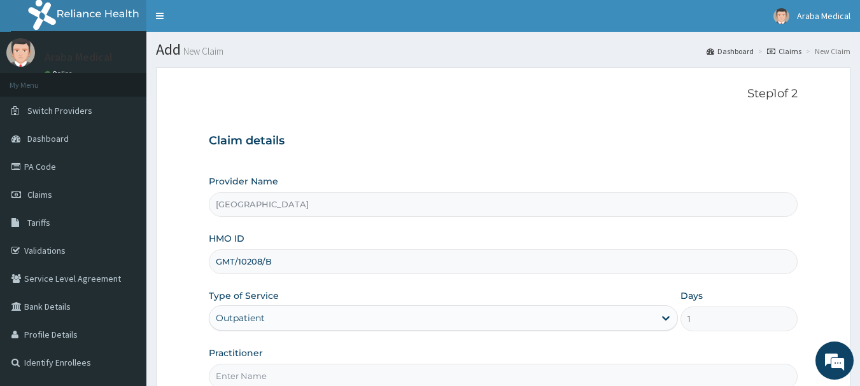
scroll to position [137, 0]
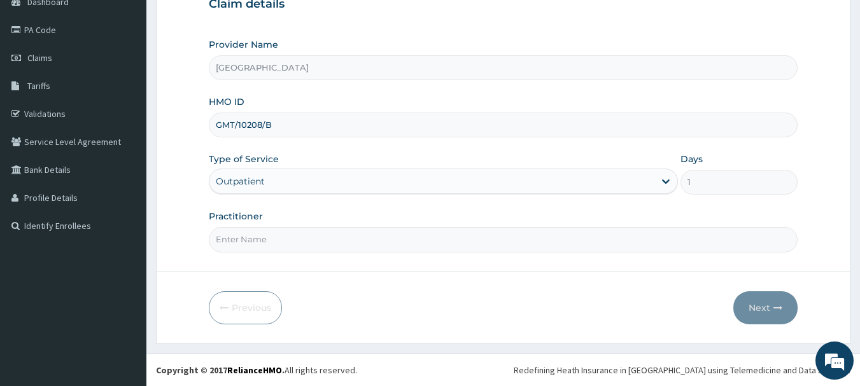
click at [485, 250] on input "Practitioner" at bounding box center [503, 239] width 589 height 25
type input "DR [PERSON_NAME]"
click at [761, 309] on button "Next" at bounding box center [765, 307] width 64 height 33
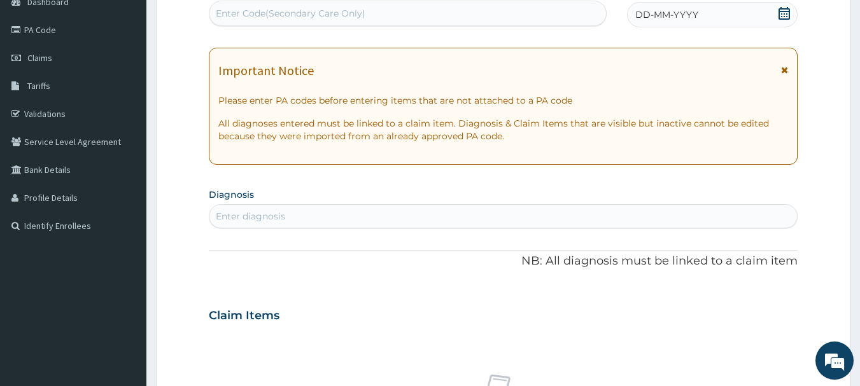
click at [781, 16] on icon at bounding box center [783, 13] width 11 height 13
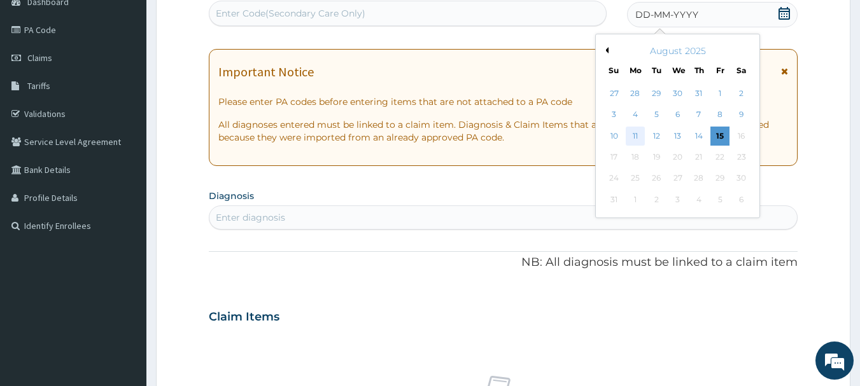
click at [638, 131] on div "11" at bounding box center [634, 136] width 19 height 19
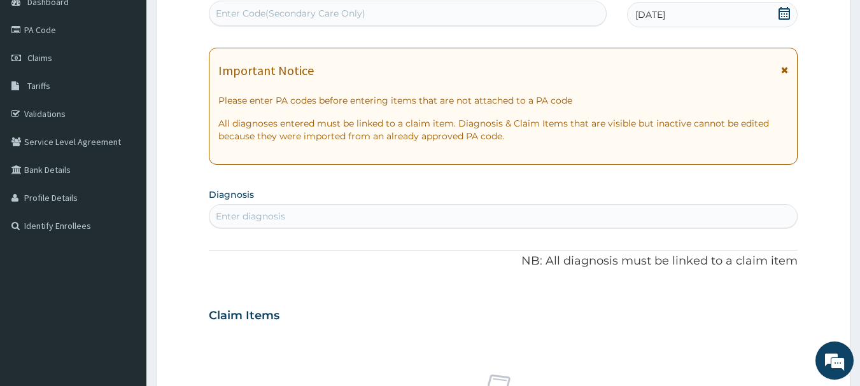
click at [414, 214] on div "Enter diagnosis" at bounding box center [503, 216] width 588 height 20
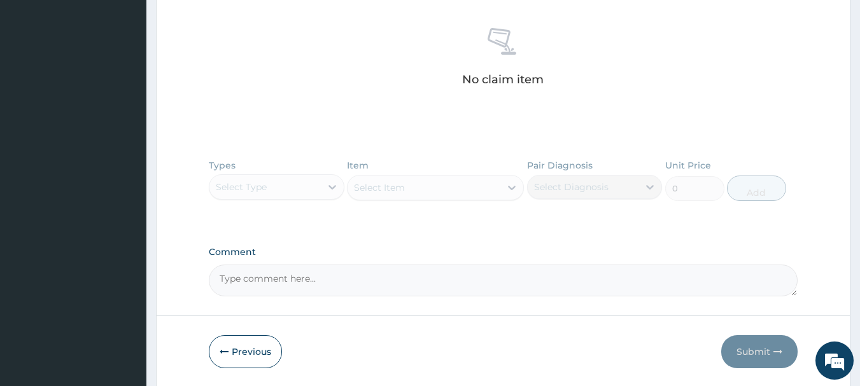
scroll to position [527, 0]
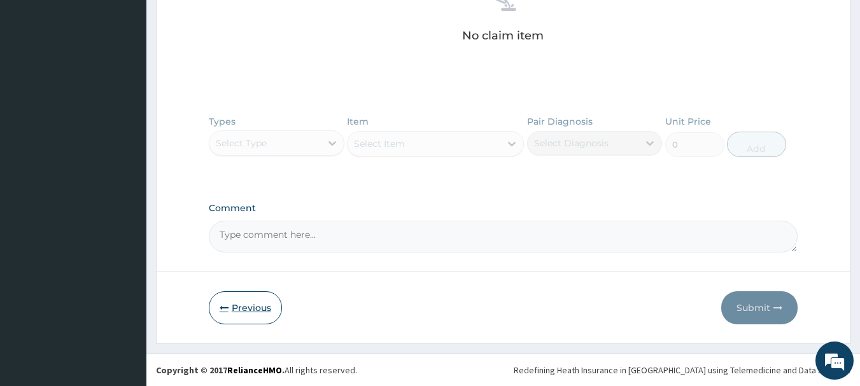
click at [247, 310] on button "Previous" at bounding box center [245, 307] width 73 height 33
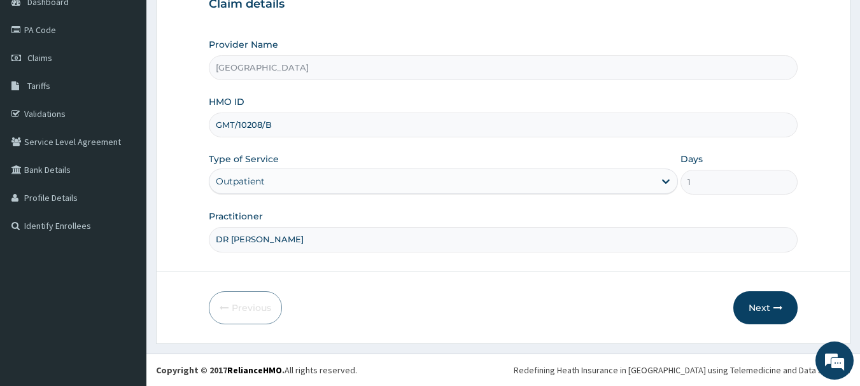
click at [237, 120] on input "GMT/10208/B" at bounding box center [503, 125] width 589 height 25
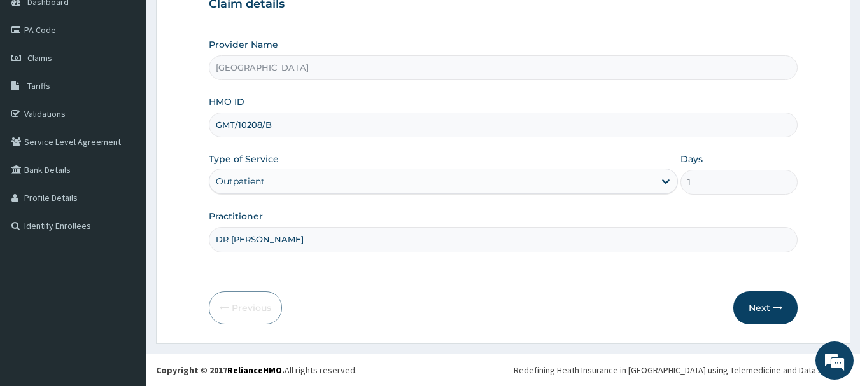
click at [292, 126] on input "GMT/10208/B" at bounding box center [503, 125] width 589 height 25
type input "G"
type input "ACH/10402/A"
click at [753, 305] on button "Next" at bounding box center [765, 307] width 64 height 33
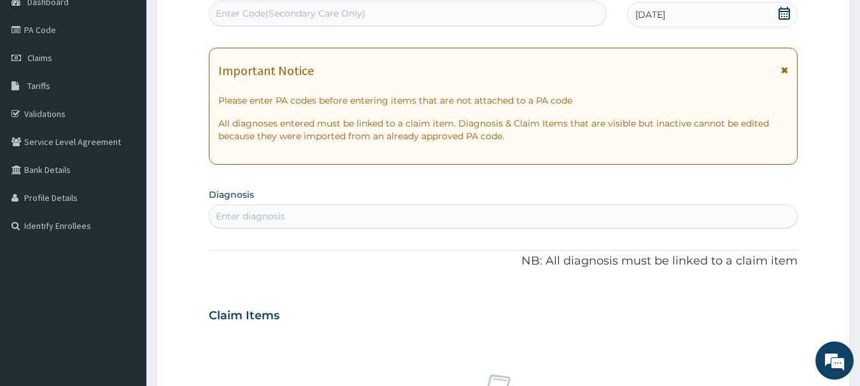
click at [781, 15] on icon at bounding box center [784, 13] width 13 height 13
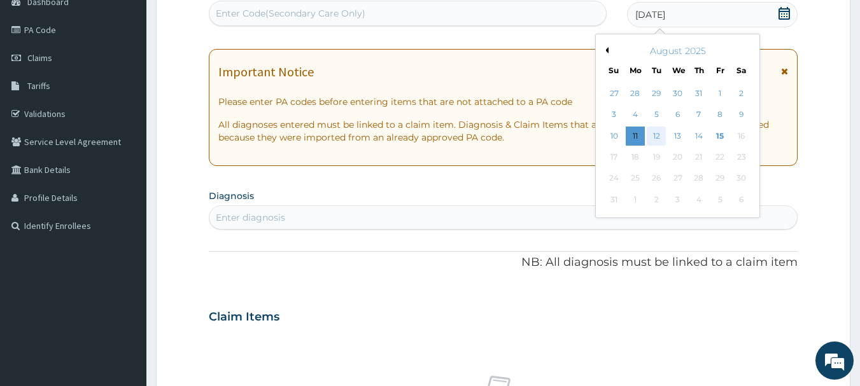
click at [659, 139] on div "12" at bounding box center [656, 136] width 19 height 19
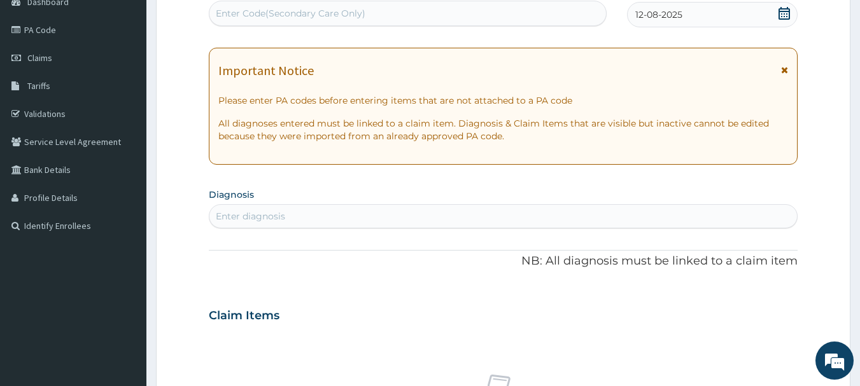
click at [440, 220] on div "Enter diagnosis" at bounding box center [503, 216] width 588 height 20
type input "MALARI"
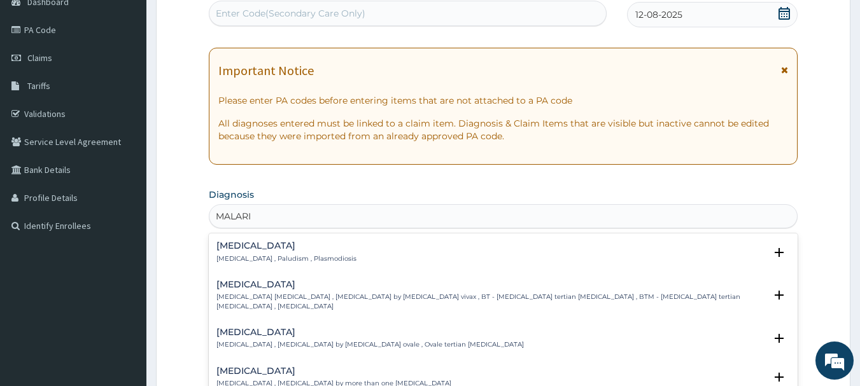
click at [251, 243] on h4 "[MEDICAL_DATA]" at bounding box center [286, 246] width 140 height 10
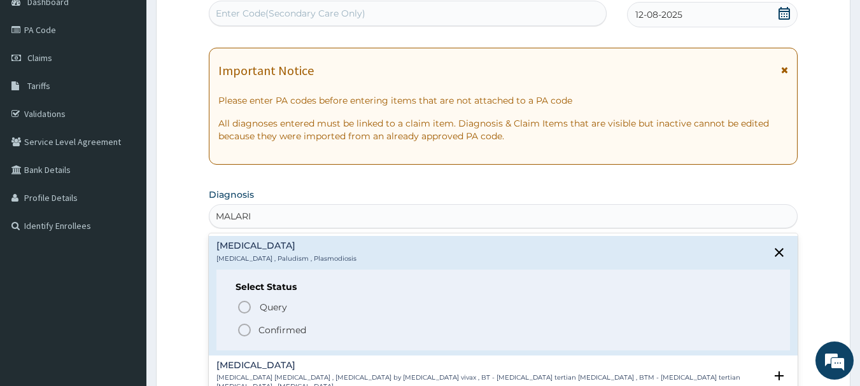
click at [241, 330] on icon "status option filled" at bounding box center [244, 330] width 15 height 15
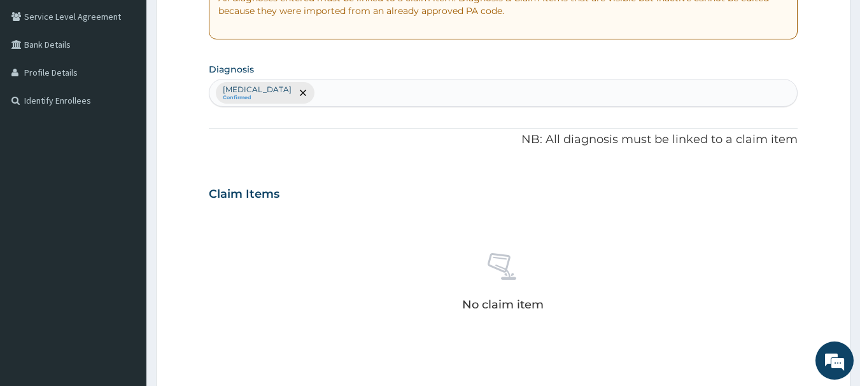
scroll to position [531, 0]
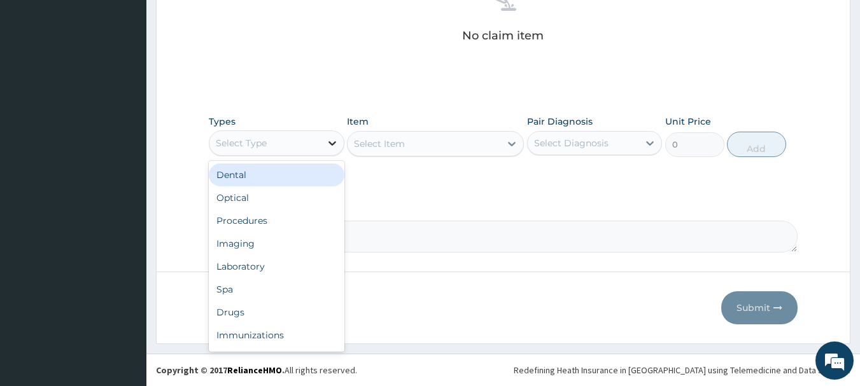
click at [321, 144] on div at bounding box center [332, 143] width 23 height 23
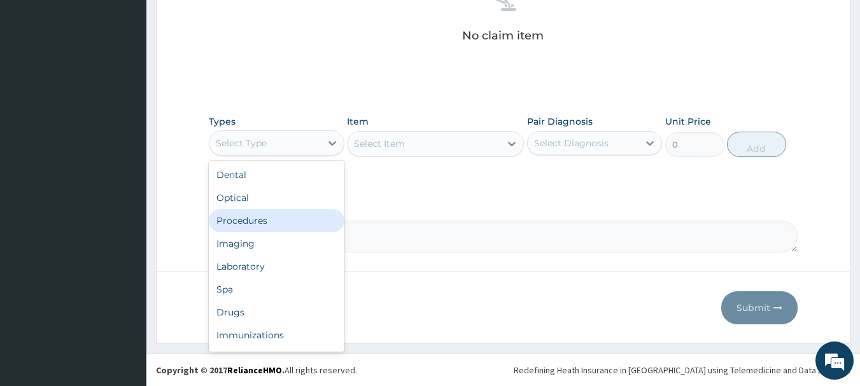
click at [255, 231] on div "Procedures" at bounding box center [277, 220] width 136 height 23
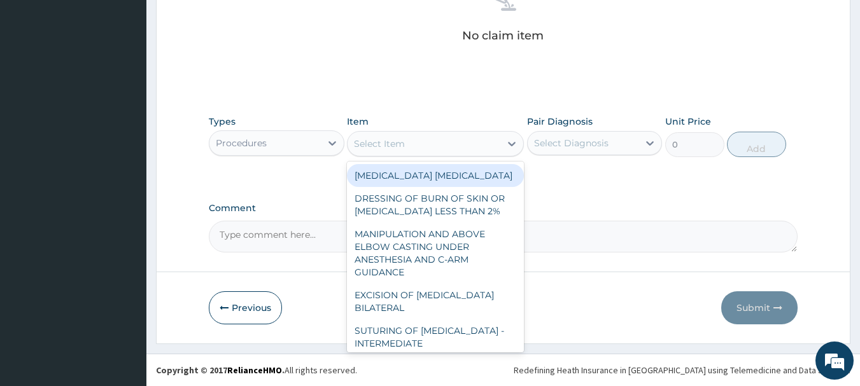
click at [483, 144] on div "Select Item" at bounding box center [423, 144] width 153 height 20
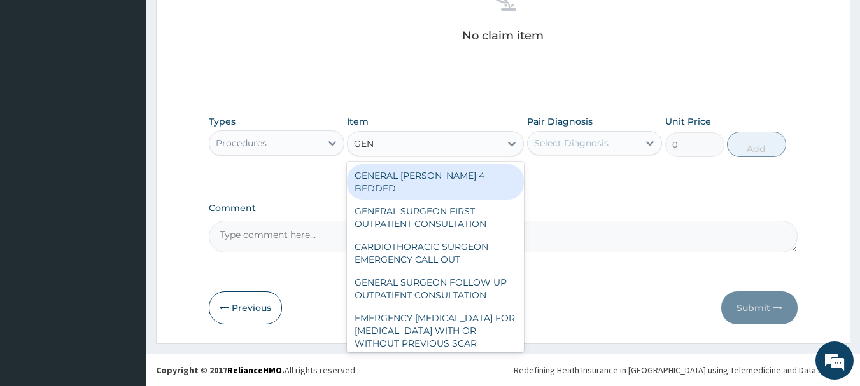
type input "GENE"
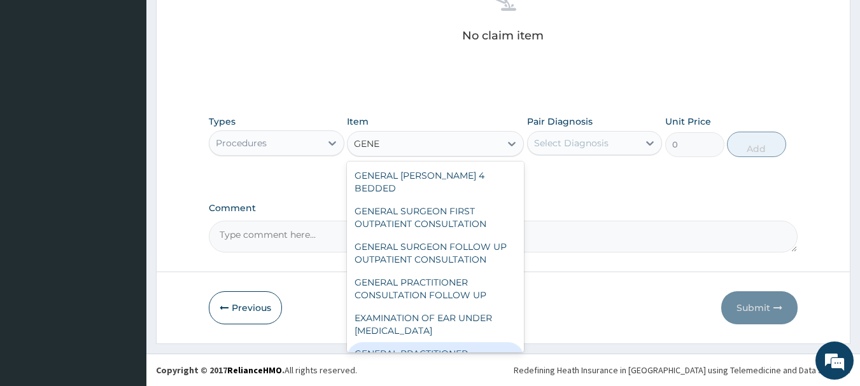
click at [396, 343] on div "GENERAL PRACTITIONER CONSULTATION FIRST OUTPATIENT CONSULTATION" at bounding box center [435, 366] width 177 height 48
type input "3547.5"
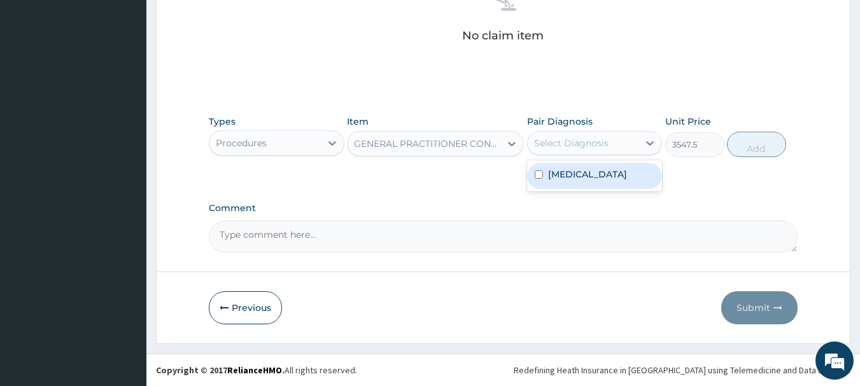
click at [604, 143] on div "Select Diagnosis" at bounding box center [571, 143] width 74 height 13
click at [581, 175] on div "[MEDICAL_DATA]" at bounding box center [595, 176] width 136 height 26
checkbox input "true"
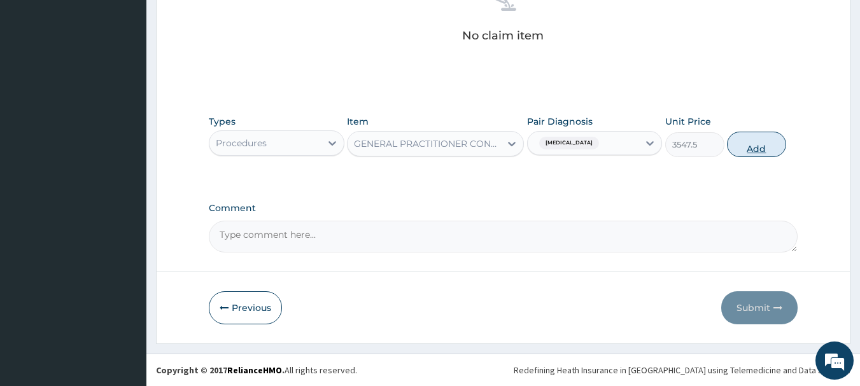
click at [764, 137] on button "Add" at bounding box center [756, 144] width 59 height 25
type input "0"
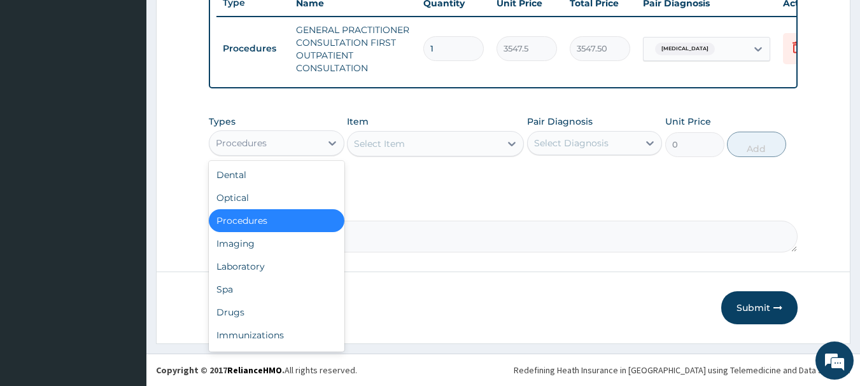
click at [309, 142] on div "Procedures" at bounding box center [264, 143] width 111 height 20
click at [251, 269] on div "Laboratory" at bounding box center [277, 266] width 136 height 23
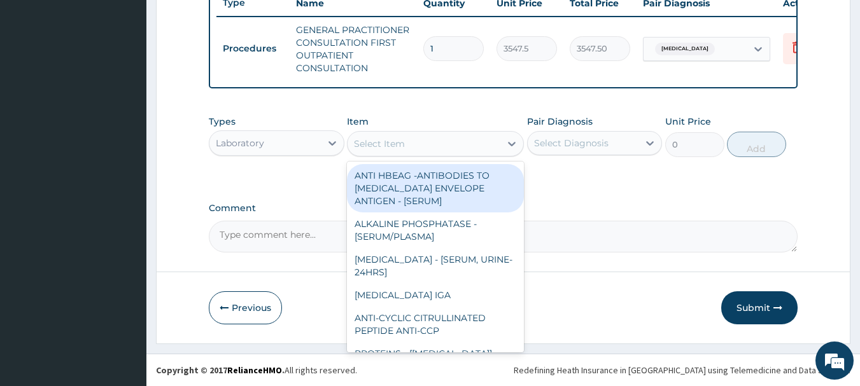
click at [484, 147] on div "Select Item" at bounding box center [423, 144] width 153 height 20
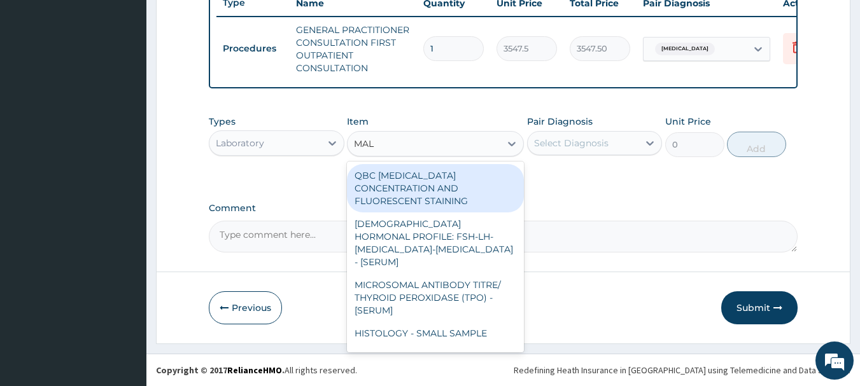
type input "MALA"
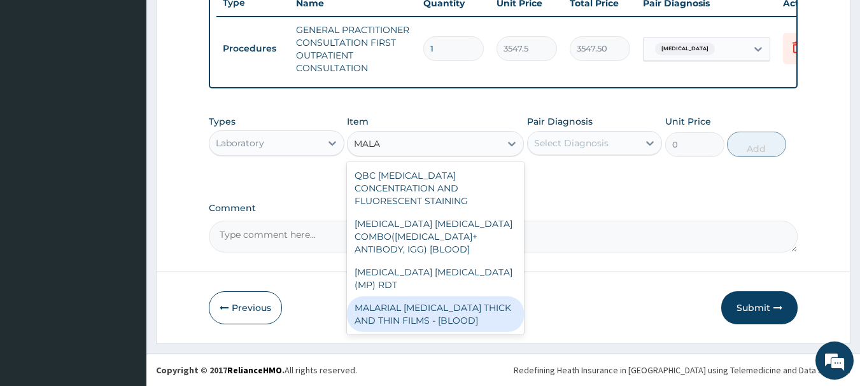
click at [431, 297] on div "MALARIAL PARASITE THICK AND THIN FILMS - [BLOOD]" at bounding box center [435, 315] width 177 height 36
type input "1612.5"
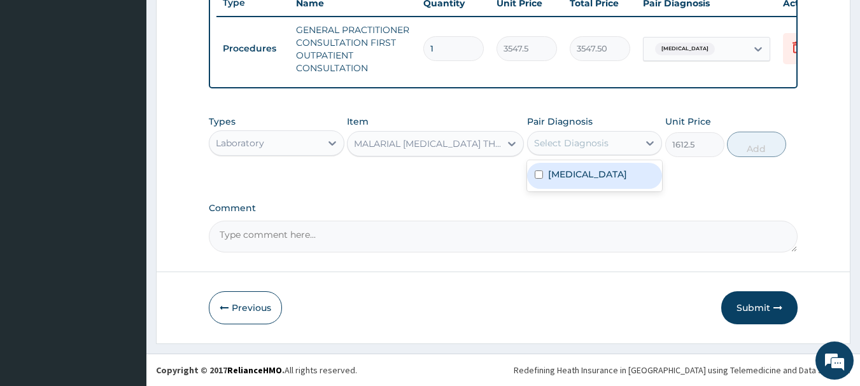
click at [575, 150] on div "Select Diagnosis" at bounding box center [582, 143] width 111 height 20
click at [573, 171] on label "[MEDICAL_DATA]" at bounding box center [587, 174] width 79 height 13
checkbox input "true"
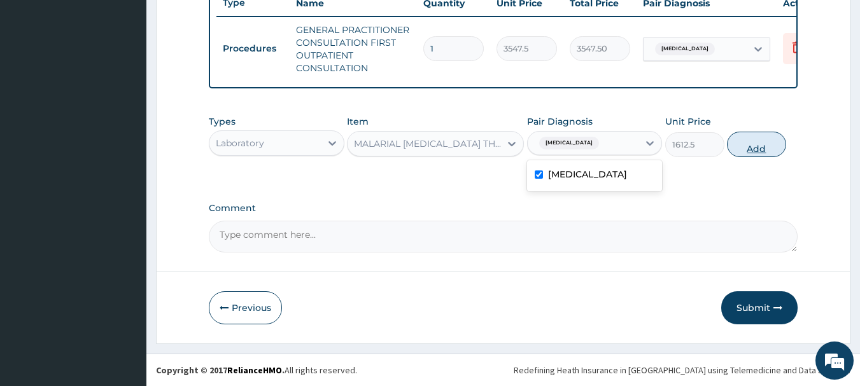
click at [767, 141] on button "Add" at bounding box center [756, 144] width 59 height 25
type input "0"
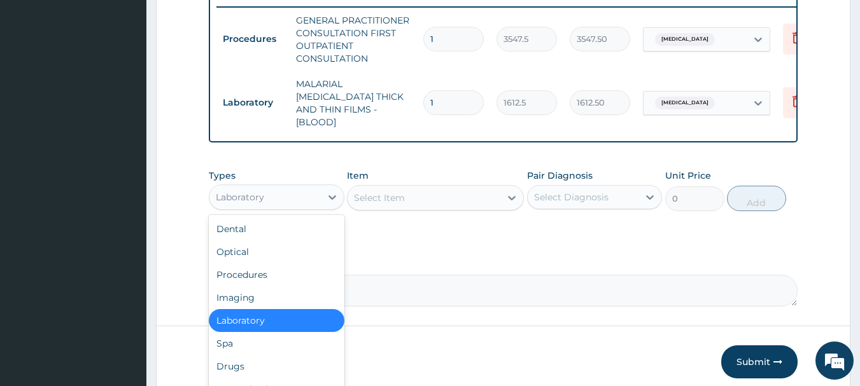
click at [310, 193] on div "Laboratory" at bounding box center [264, 197] width 111 height 20
click at [250, 355] on div "Drugs" at bounding box center [277, 366] width 136 height 23
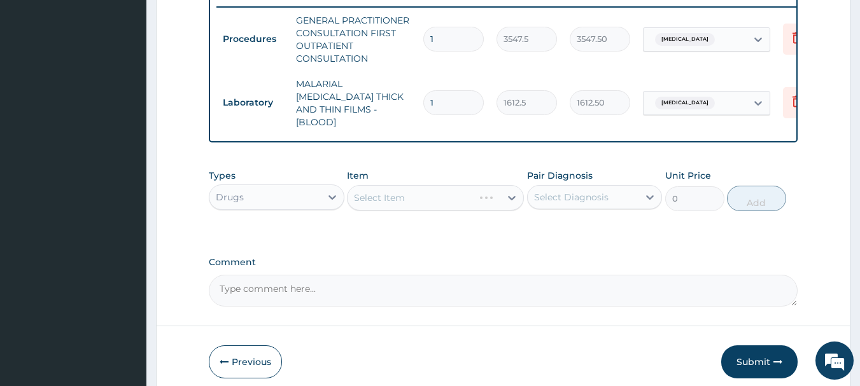
scroll to position [551, 0]
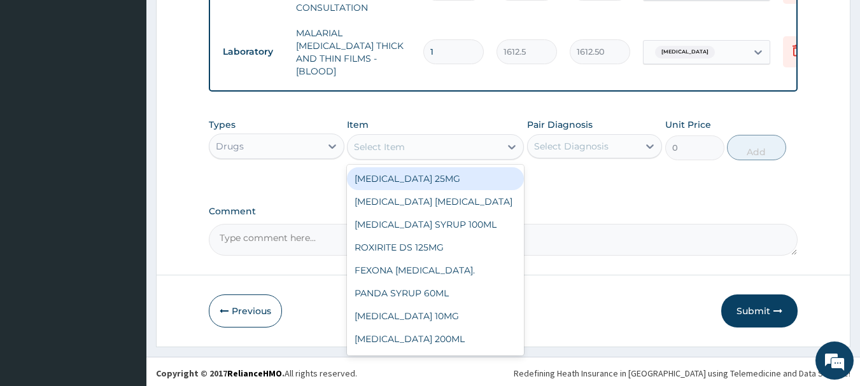
click at [465, 144] on div "Select Item" at bounding box center [423, 147] width 153 height 20
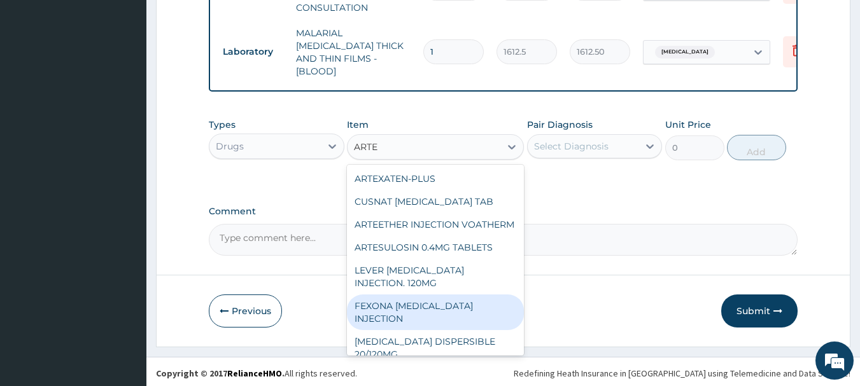
type input "ARTE"
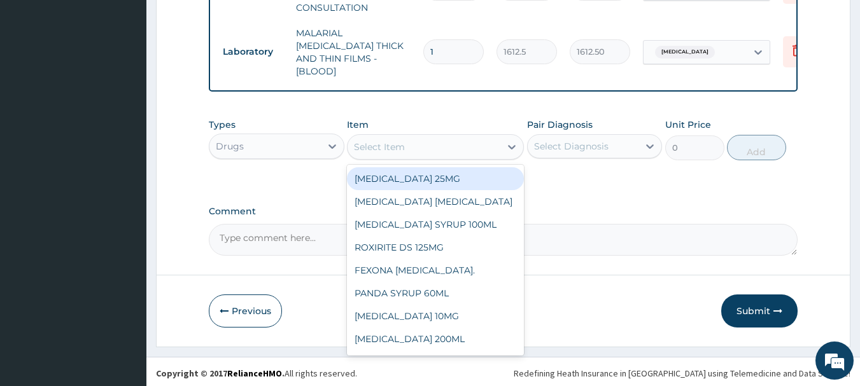
click at [479, 134] on div "Select Item" at bounding box center [435, 146] width 177 height 25
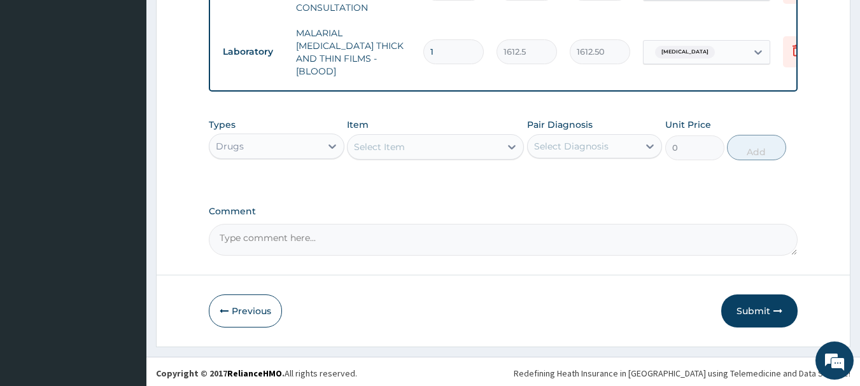
click at [479, 134] on div "Select Item" at bounding box center [435, 146] width 177 height 25
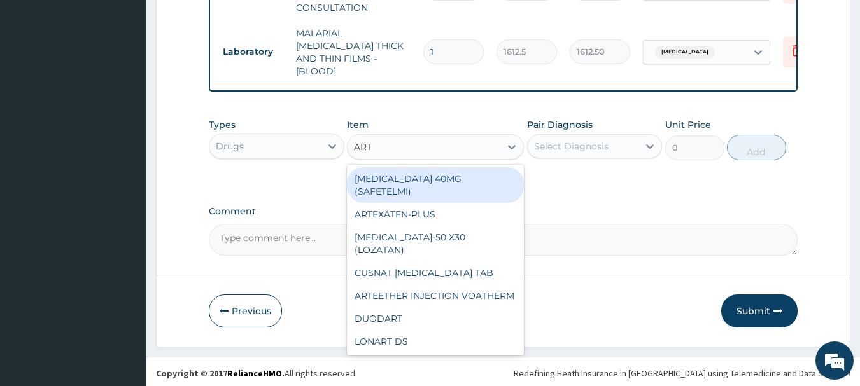
type input "ARTE"
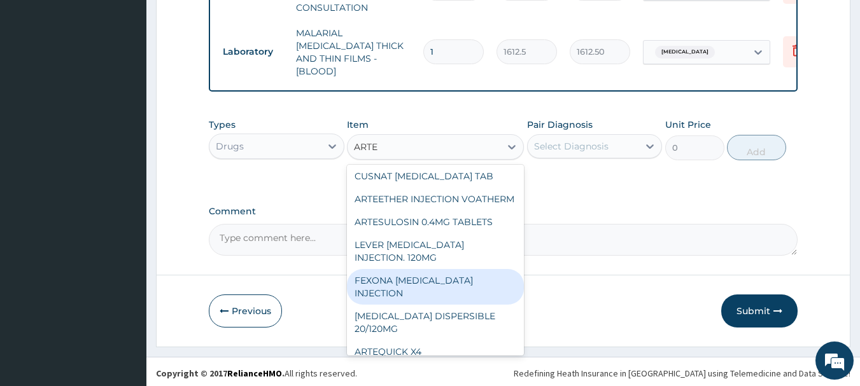
scroll to position [136, 0]
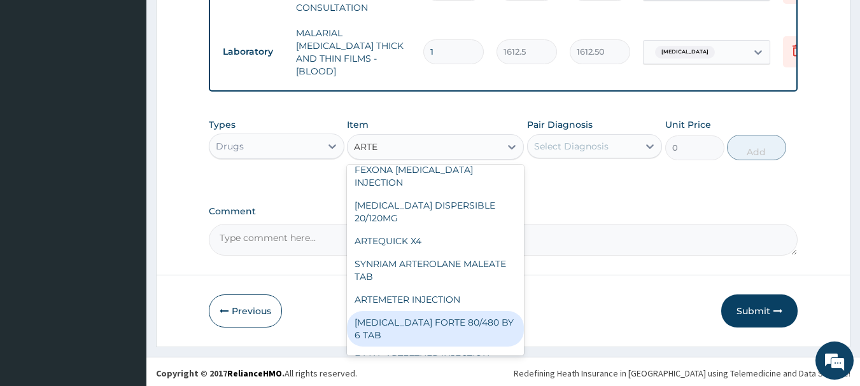
drag, startPoint x: 463, startPoint y: 318, endPoint x: 461, endPoint y: 331, distance: 13.5
click at [461, 331] on div "ARTEXATEN-PLUS CUSNAT ARTESUNATE TAB ARTEETHER INJECTION VOATHERM ARTESULOSIN 0…" at bounding box center [435, 260] width 177 height 191
click at [461, 331] on div "[MEDICAL_DATA] FORTE 80/480 BY 6 TAB" at bounding box center [435, 329] width 177 height 36
type input "449.3500061035156"
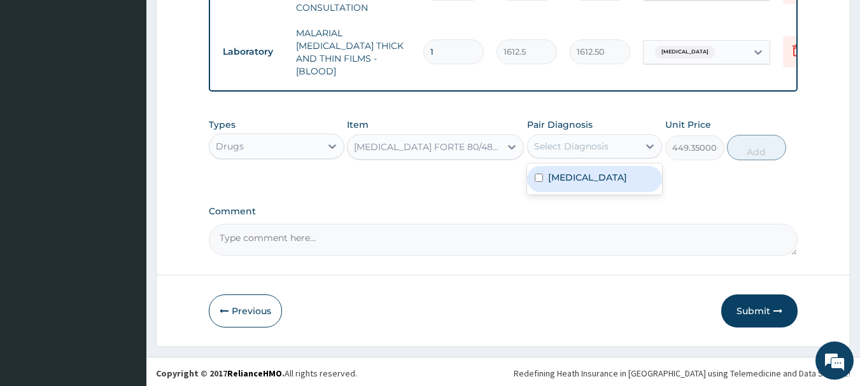
click at [590, 150] on div "Select Diagnosis" at bounding box center [582, 146] width 111 height 20
click at [587, 168] on div "[MEDICAL_DATA]" at bounding box center [595, 179] width 136 height 26
checkbox input "true"
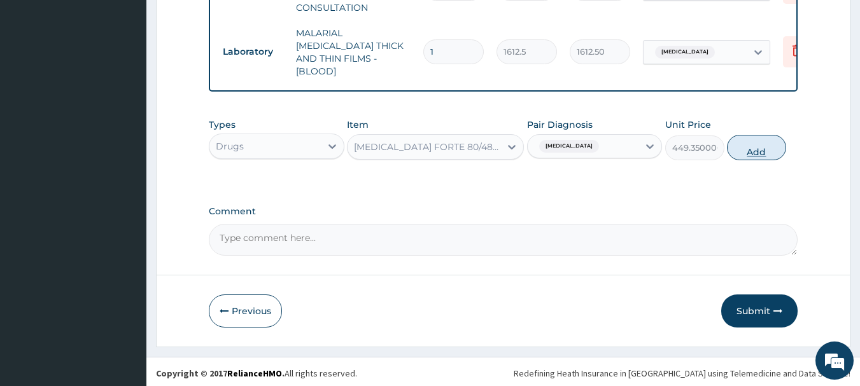
click at [753, 156] on button "Add" at bounding box center [756, 147] width 59 height 25
type input "0"
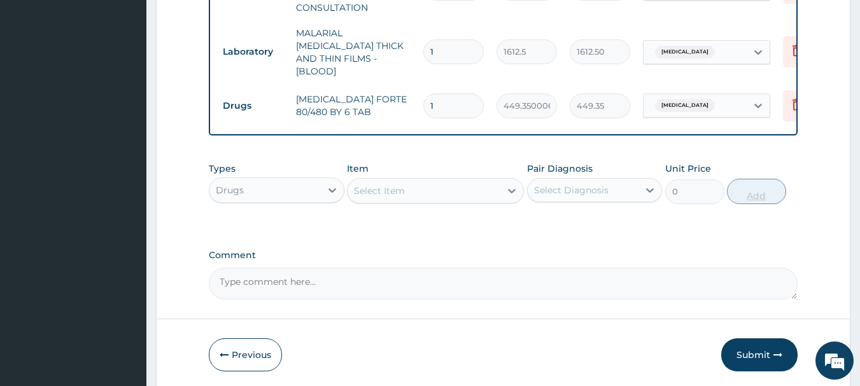
type input "0.00"
type input "6"
type input "2696.10"
type input "6"
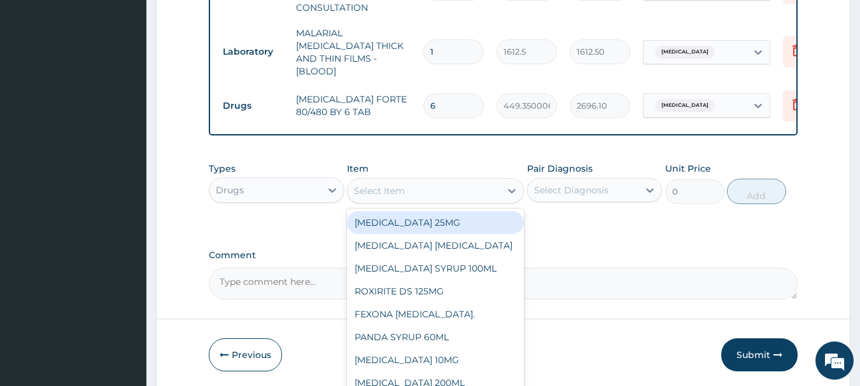
click at [445, 193] on div "Select Item" at bounding box center [423, 191] width 153 height 20
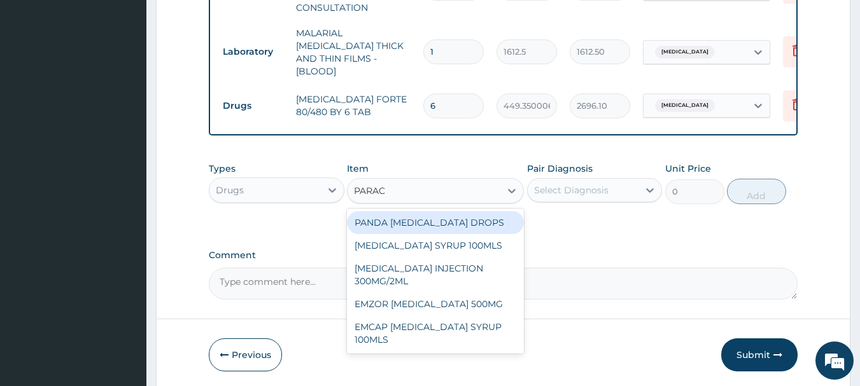
type input "PARACE"
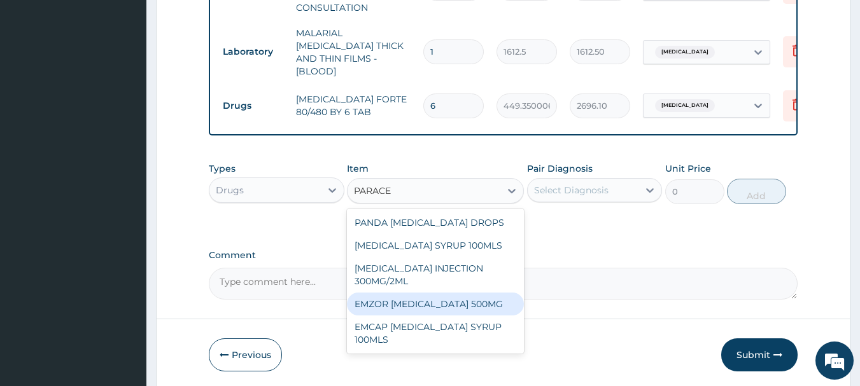
click at [441, 295] on div "EMZOR PARACETAMOL 500MG" at bounding box center [435, 304] width 177 height 23
type input "23.64999961853027"
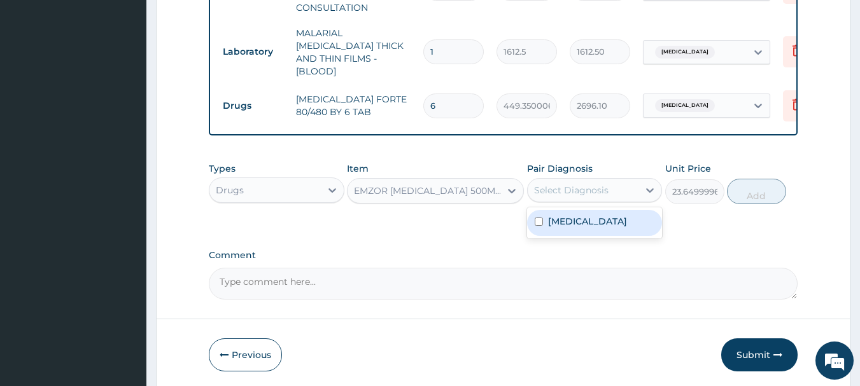
click at [611, 180] on div "Select Diagnosis" at bounding box center [582, 190] width 111 height 20
click at [582, 221] on div "[MEDICAL_DATA]" at bounding box center [595, 223] width 136 height 26
checkbox input "true"
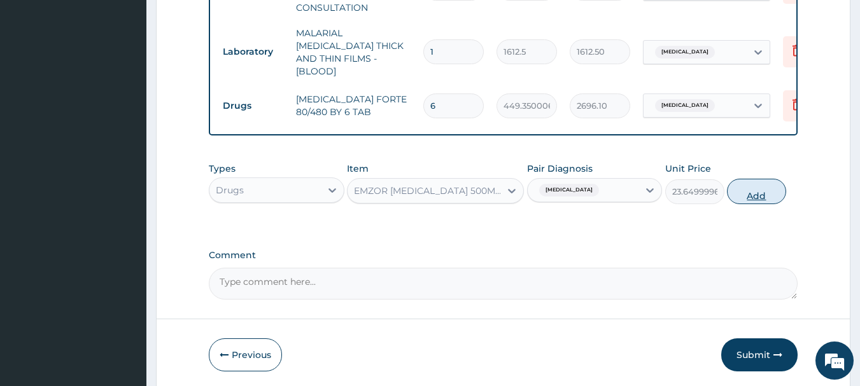
click at [759, 188] on button "Add" at bounding box center [756, 191] width 59 height 25
type input "0"
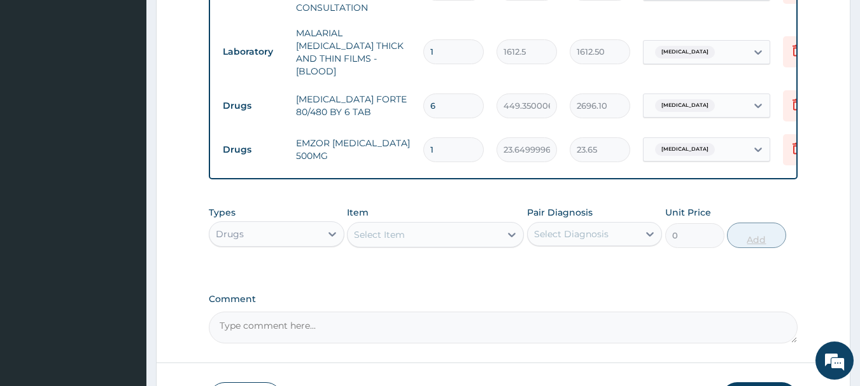
type input "18"
type input "425.70"
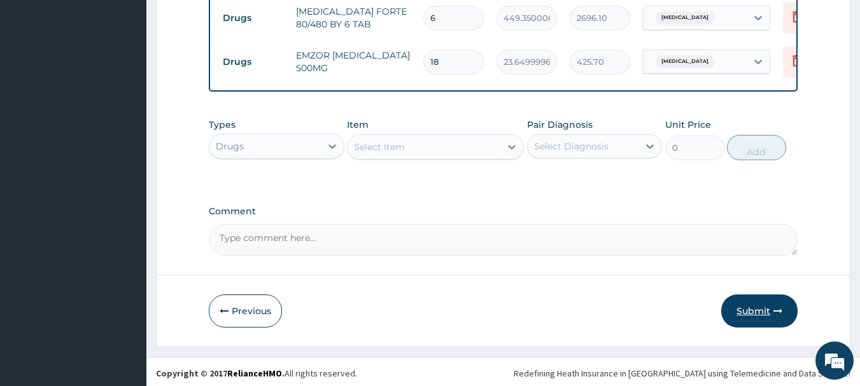
type input "18"
click at [752, 303] on button "Submit" at bounding box center [759, 311] width 76 height 33
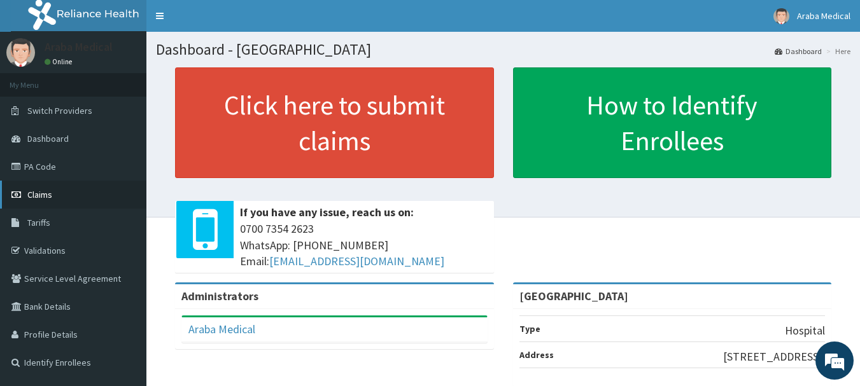
click at [41, 197] on span "Claims" at bounding box center [39, 194] width 25 height 11
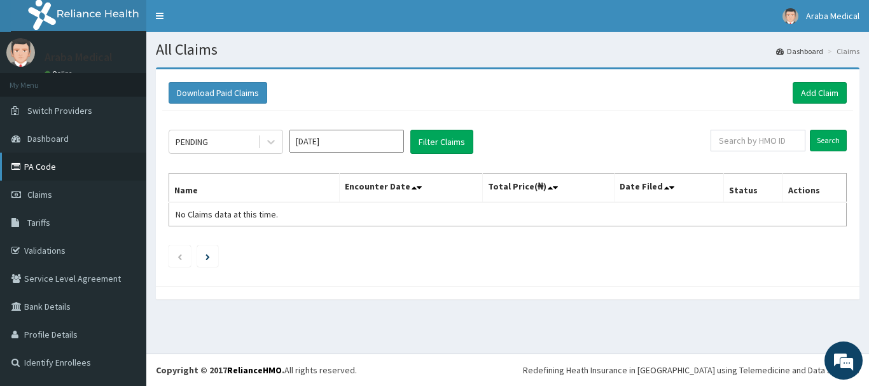
click at [34, 161] on link "PA Code" at bounding box center [73, 167] width 146 height 28
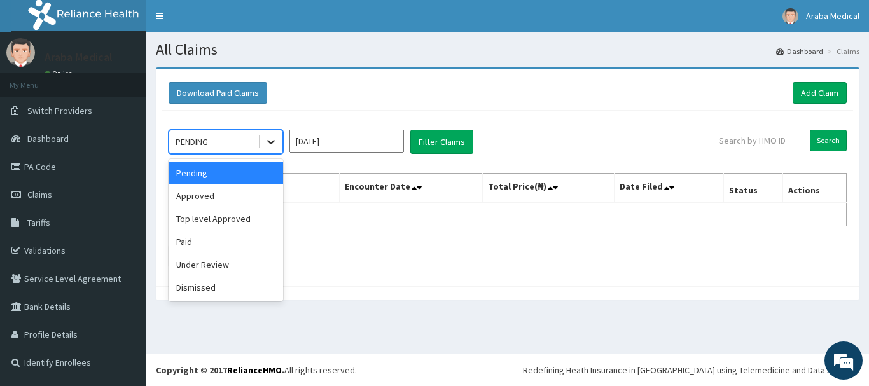
click at [277, 138] on icon at bounding box center [271, 142] width 13 height 13
click at [241, 190] on div "Approved" at bounding box center [226, 196] width 115 height 23
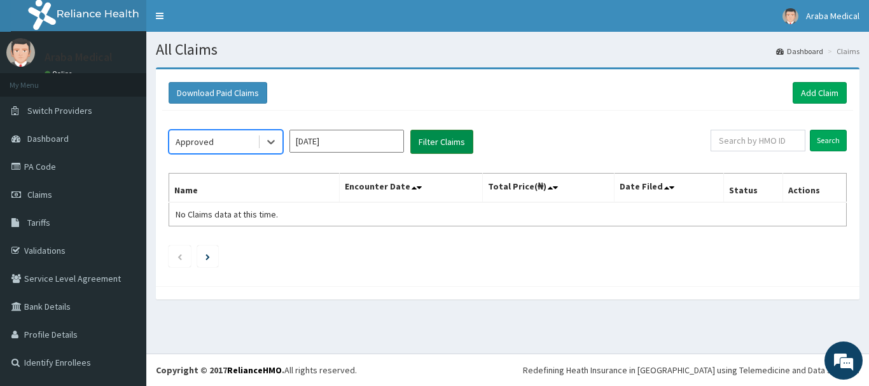
click at [445, 147] on button "Filter Claims" at bounding box center [441, 142] width 63 height 24
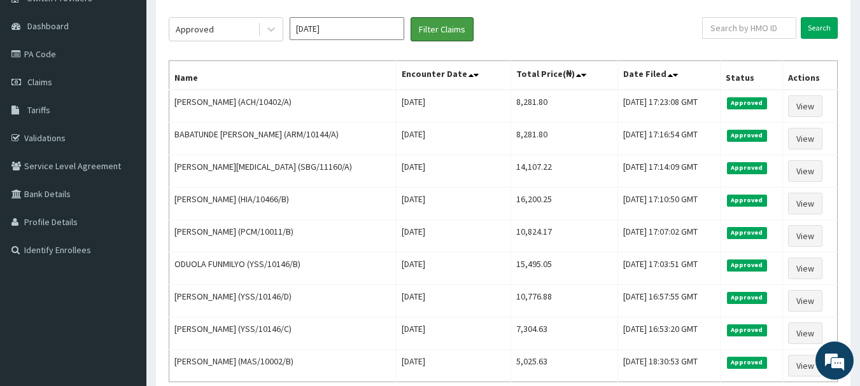
scroll to position [109, 0]
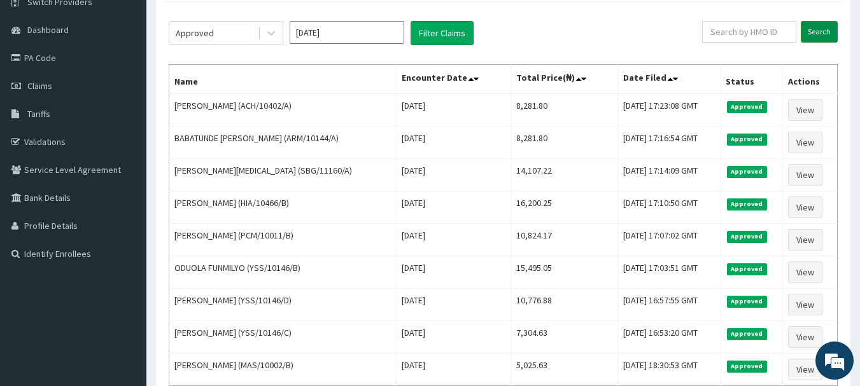
click at [823, 38] on input "Search" at bounding box center [818, 32] width 37 height 22
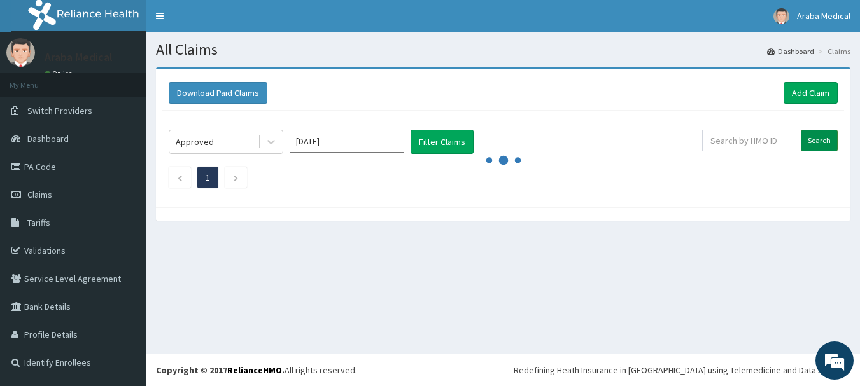
scroll to position [0, 0]
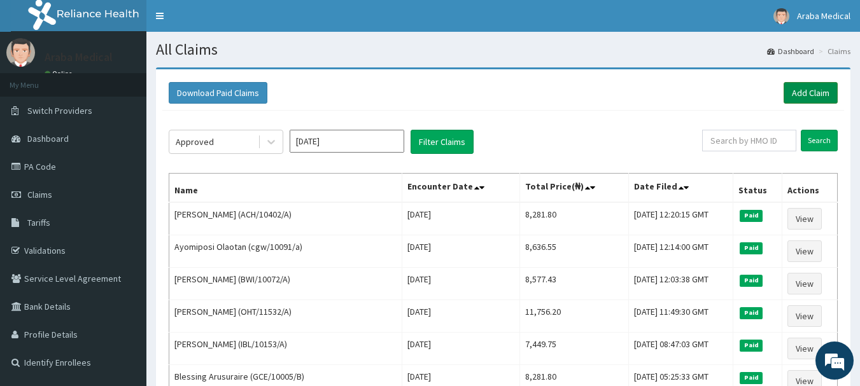
click at [811, 94] on link "Add Claim" at bounding box center [810, 93] width 54 height 22
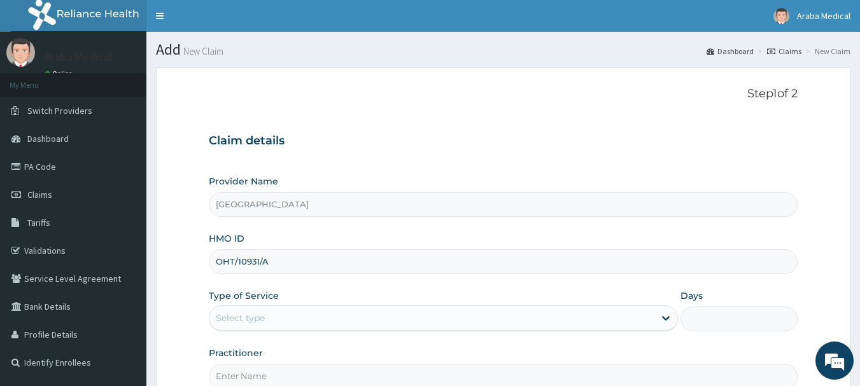
type input "OHT/10931/A"
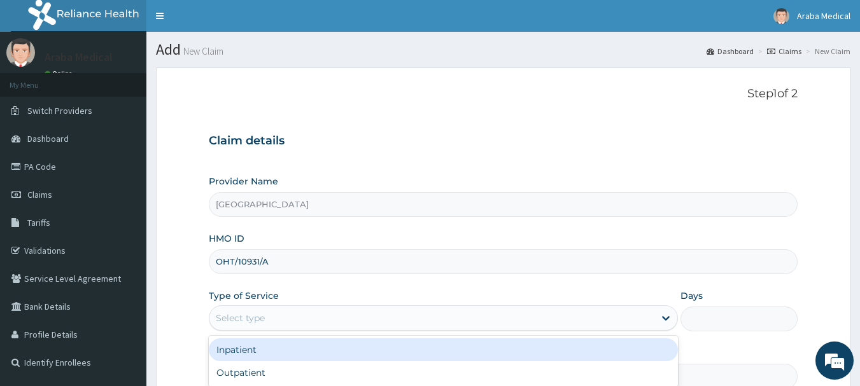
click at [305, 320] on div "Select type" at bounding box center [431, 318] width 445 height 20
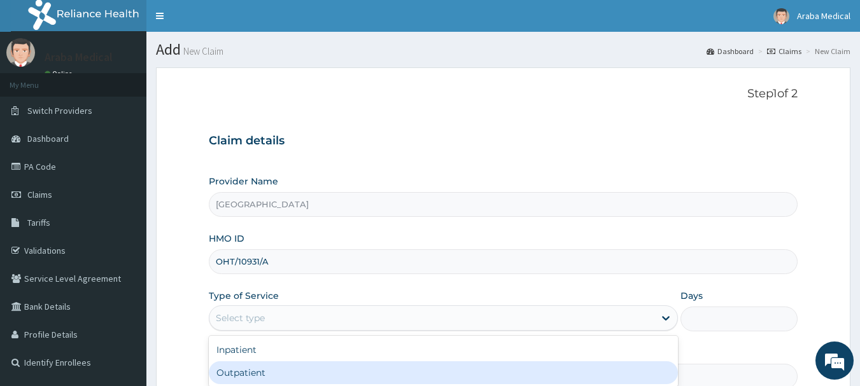
click at [302, 361] on div "Outpatient" at bounding box center [443, 372] width 469 height 23
type input "1"
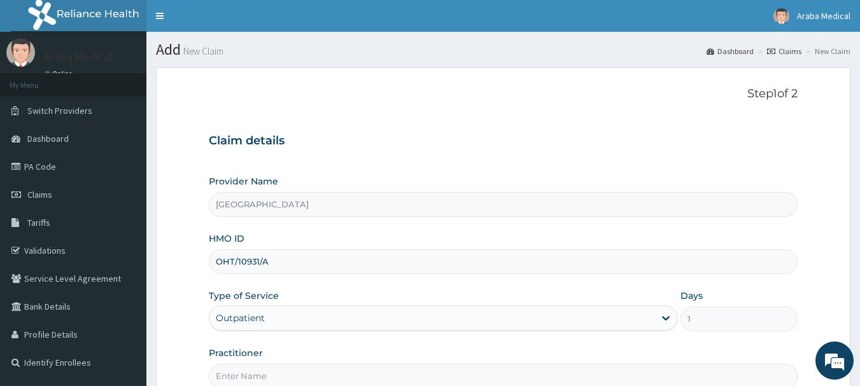
click at [302, 376] on input "Practitioner" at bounding box center [503, 376] width 589 height 25
type input "DR OMOBOLANLE"
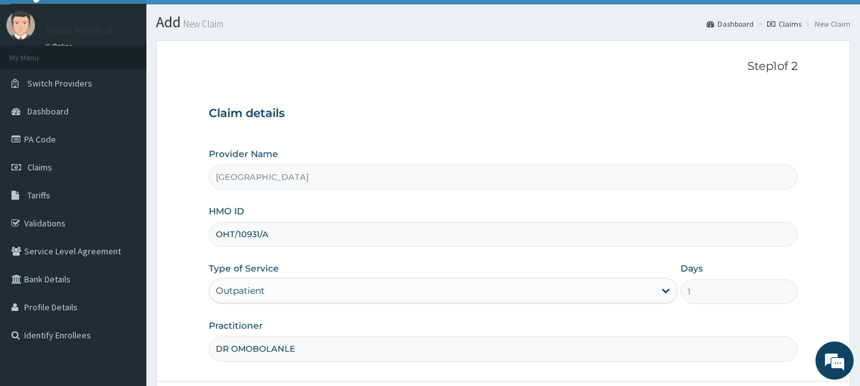
scroll to position [137, 0]
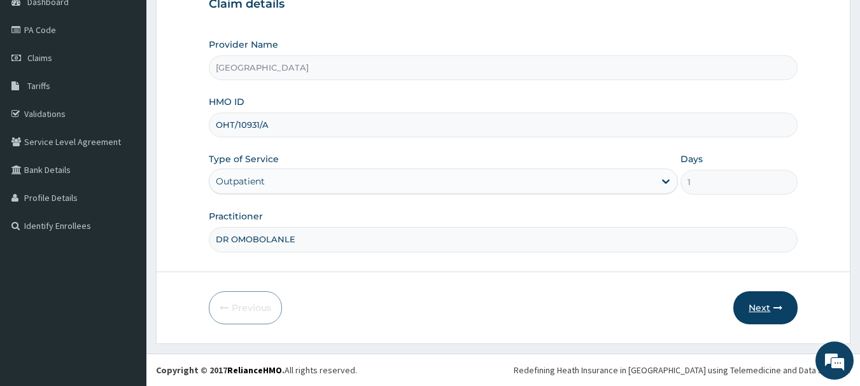
click at [765, 309] on button "Next" at bounding box center [765, 307] width 64 height 33
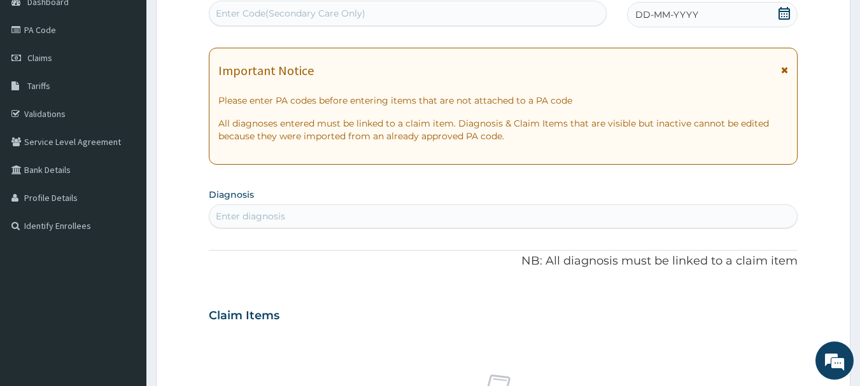
click at [781, 17] on icon at bounding box center [784, 13] width 13 height 13
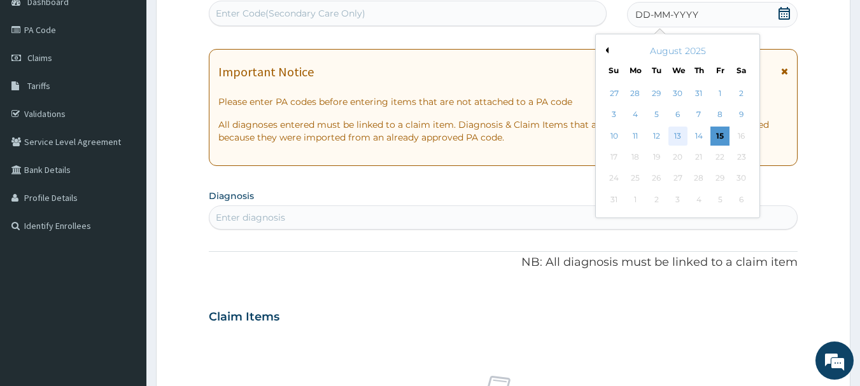
drag, startPoint x: 666, startPoint y: 138, endPoint x: 673, endPoint y: 137, distance: 7.7
click at [673, 137] on div "10 11 12 13 14 15 16" at bounding box center [677, 135] width 148 height 21
click at [673, 137] on div "13" at bounding box center [677, 136] width 19 height 19
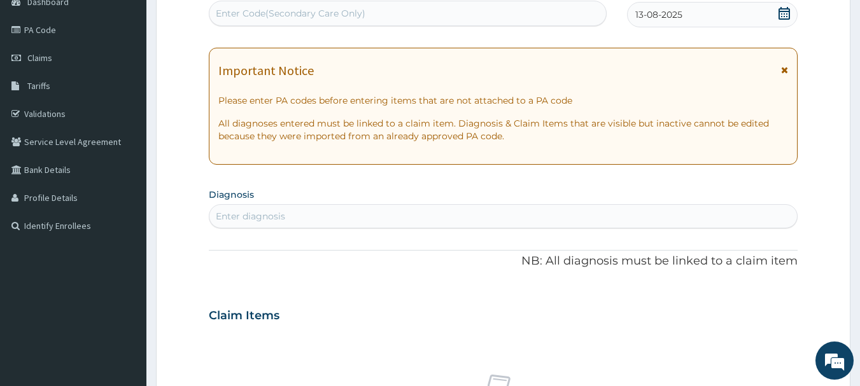
click at [382, 222] on div "Enter diagnosis" at bounding box center [503, 216] width 588 height 20
type input "MALAR"
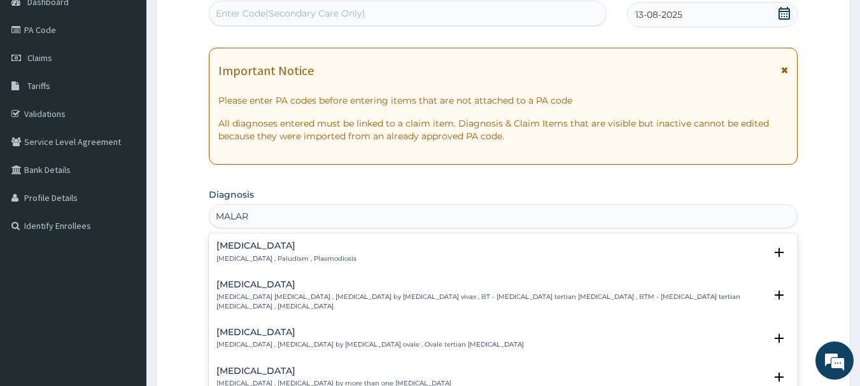
click at [236, 248] on h4 "[MEDICAL_DATA]" at bounding box center [286, 246] width 140 height 10
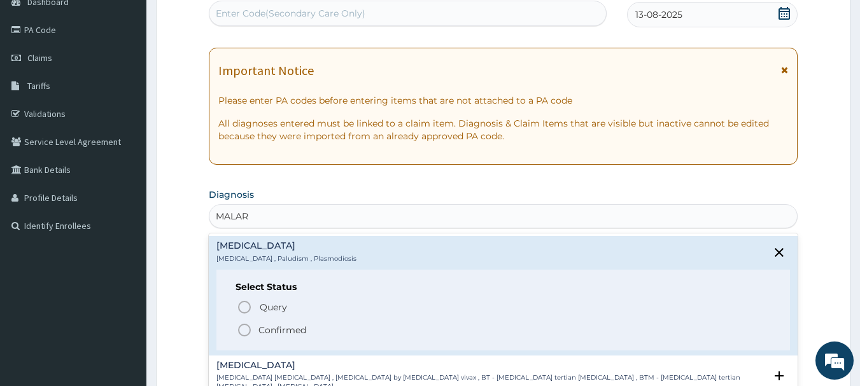
click at [245, 328] on icon "status option filled" at bounding box center [244, 330] width 15 height 15
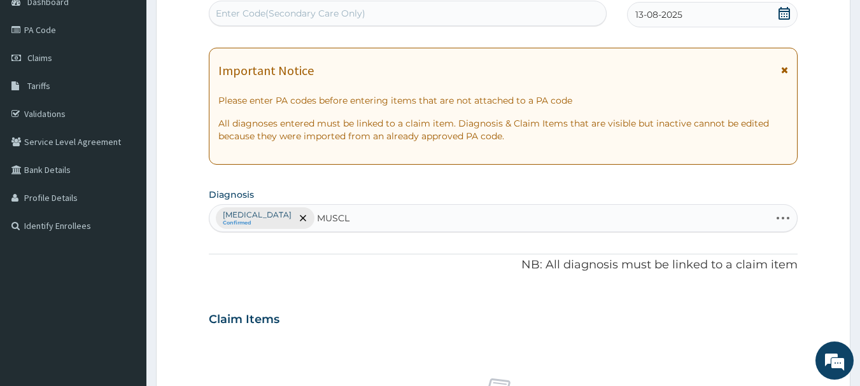
type input "MUSCLE"
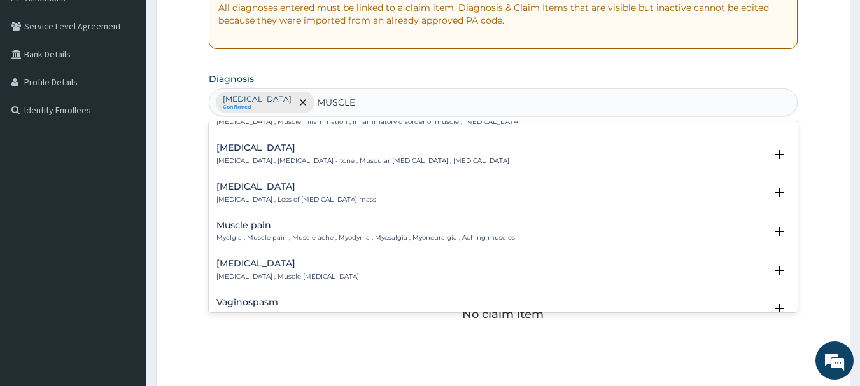
scroll to position [221, 0]
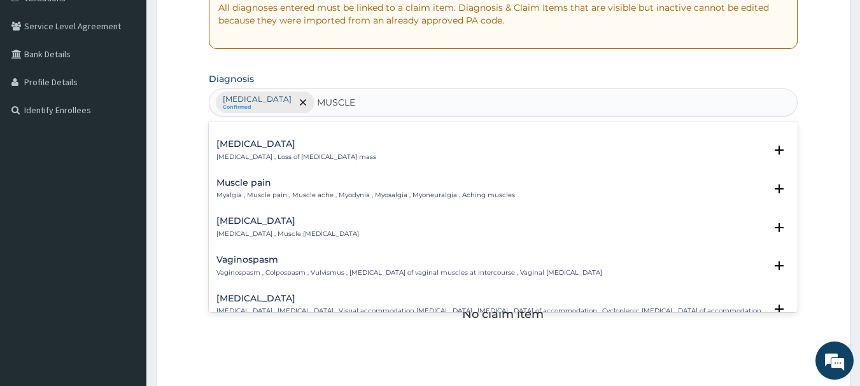
click at [240, 187] on h4 "Muscle pain" at bounding box center [365, 183] width 298 height 10
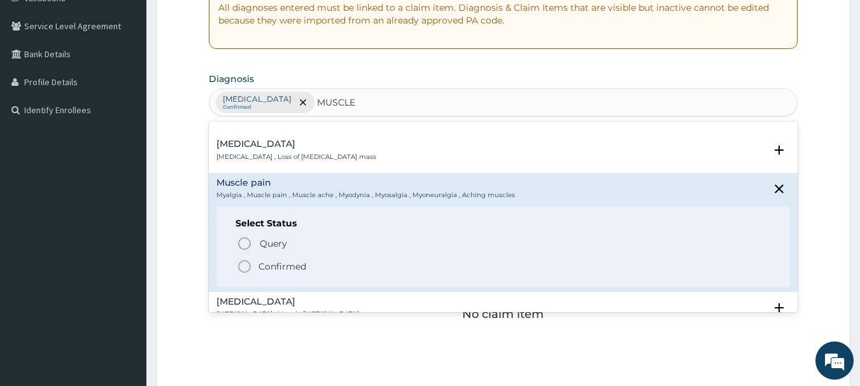
click at [241, 267] on icon "status option filled" at bounding box center [244, 266] width 15 height 15
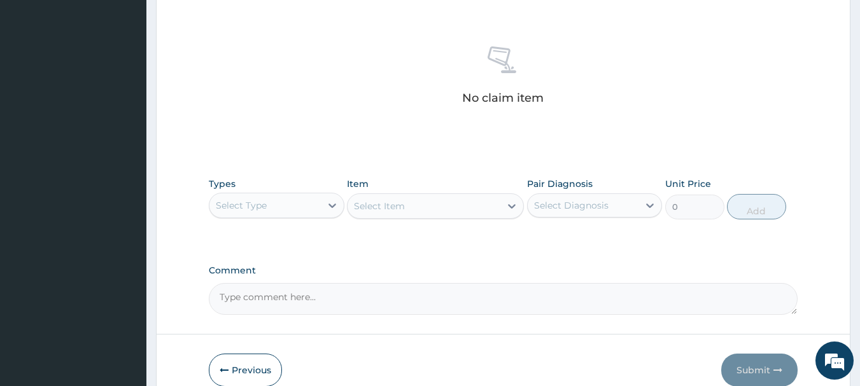
scroll to position [531, 0]
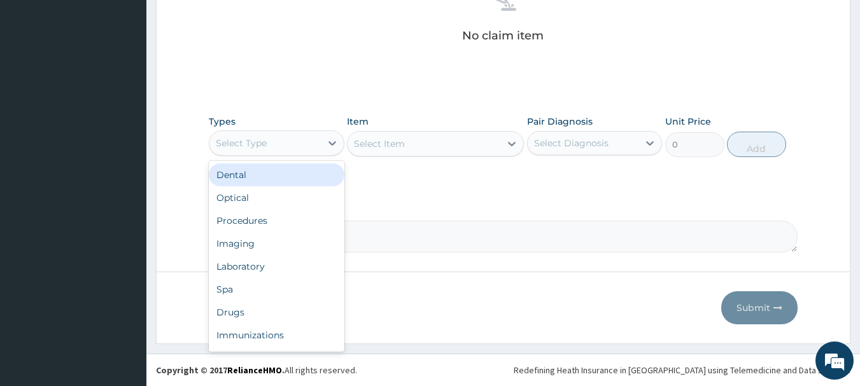
click at [281, 142] on div "Select Type" at bounding box center [264, 143] width 111 height 20
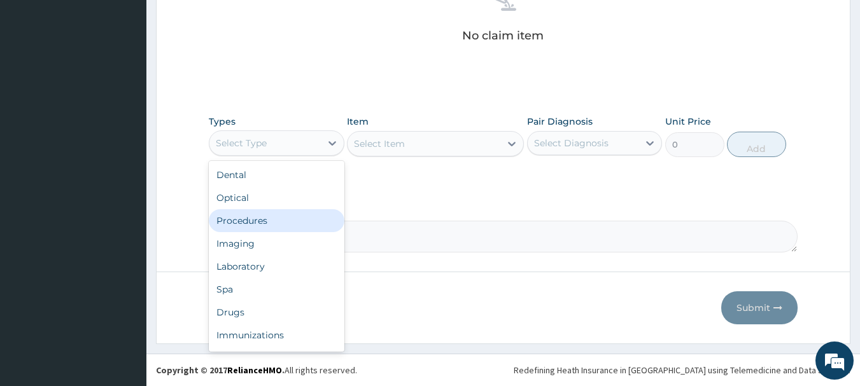
click at [272, 216] on div "Procedures" at bounding box center [277, 220] width 136 height 23
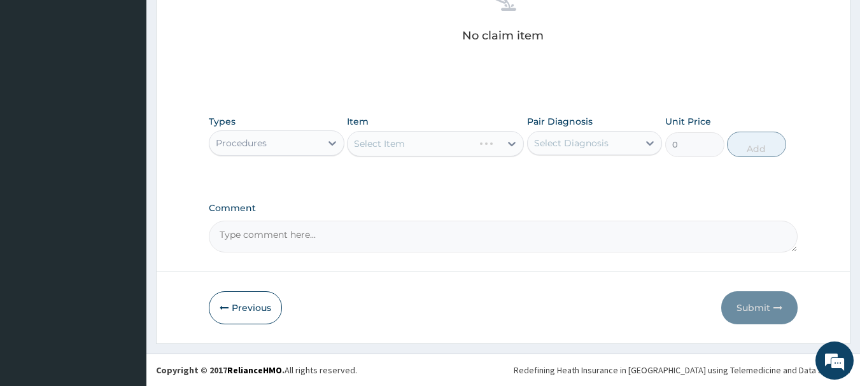
drag, startPoint x: 458, startPoint y: 138, endPoint x: 482, endPoint y: 95, distance: 48.7
click at [461, 132] on div "Select Item" at bounding box center [435, 143] width 177 height 25
click at [466, 122] on div "Item Select Item" at bounding box center [435, 136] width 177 height 42
drag, startPoint x: 482, startPoint y: 95, endPoint x: 553, endPoint y: -6, distance: 124.3
click at [534, 21] on div "No claim item" at bounding box center [503, 15] width 589 height 146
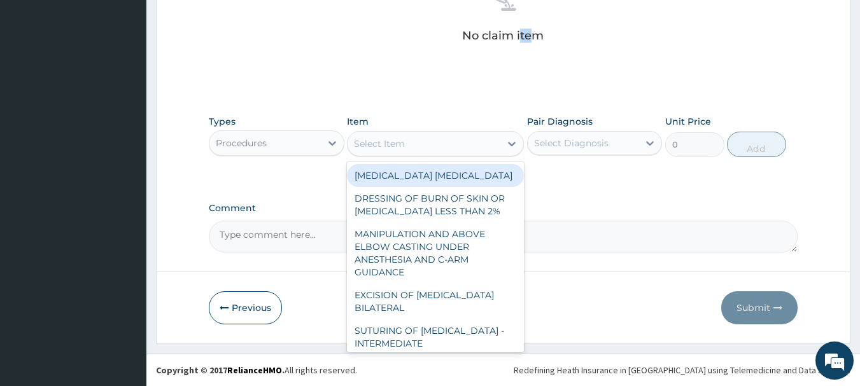
click at [403, 142] on div "Select Item" at bounding box center [379, 143] width 51 height 13
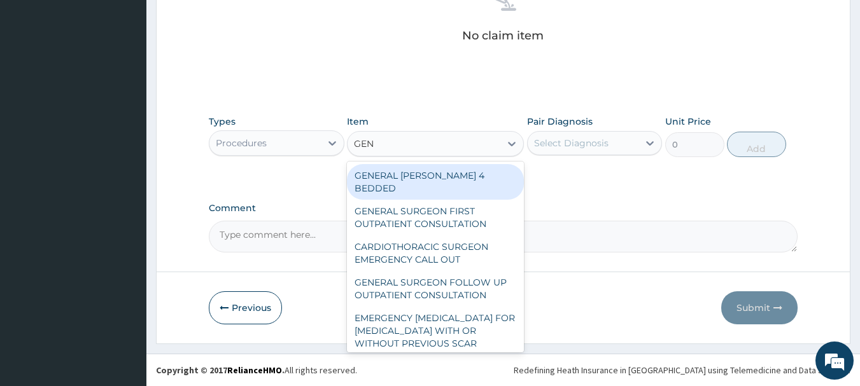
type input "GENE"
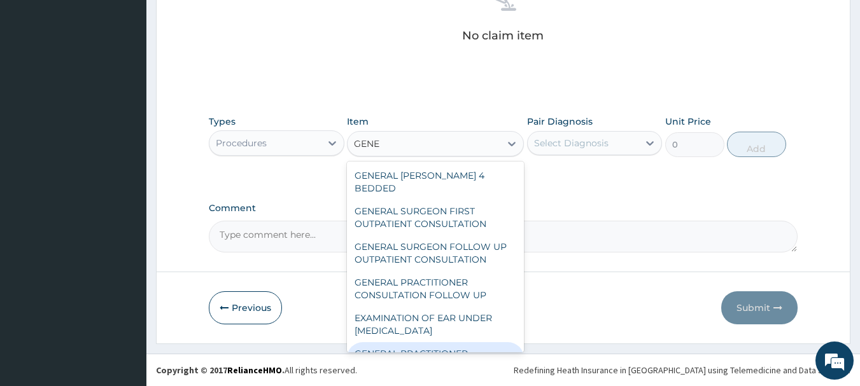
click at [380, 342] on div "GENERAL PRACTITIONER CONSULTATION FIRST OUTPATIENT CONSULTATION" at bounding box center [435, 366] width 177 height 48
type input "3547.5"
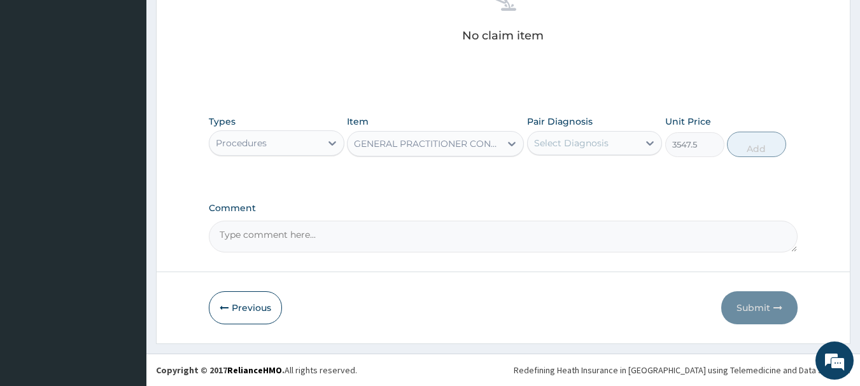
click at [589, 131] on div "Select Diagnosis" at bounding box center [595, 143] width 136 height 24
click at [583, 167] on div "[MEDICAL_DATA]" at bounding box center [595, 176] width 136 height 26
checkbox input "true"
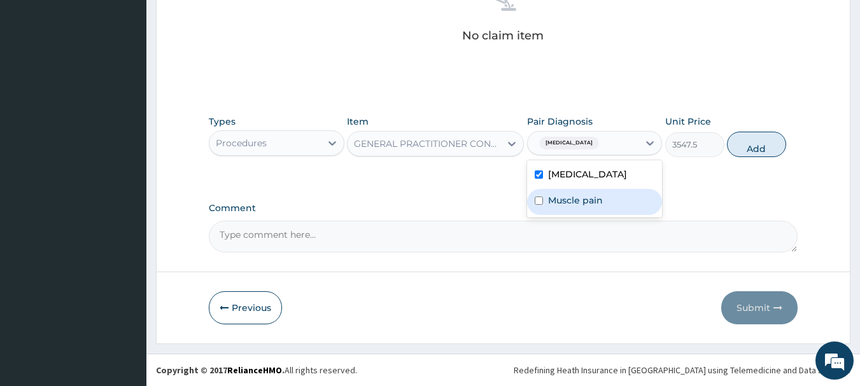
click at [587, 195] on label "Muscle pain" at bounding box center [575, 200] width 55 height 13
checkbox input "true"
click at [755, 151] on button "Add" at bounding box center [756, 144] width 59 height 25
type input "0"
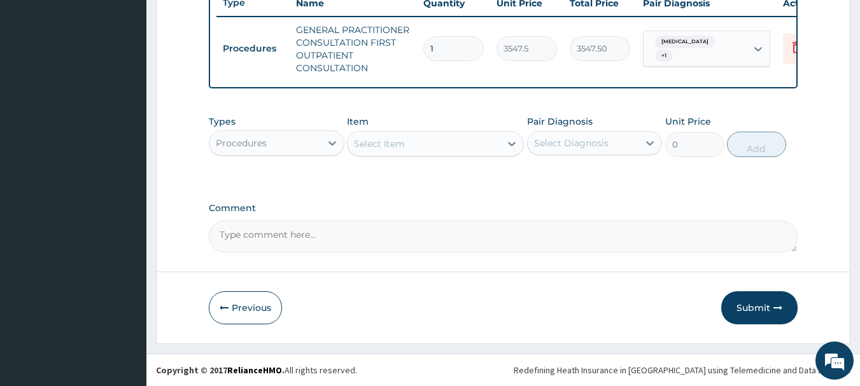
scroll to position [500, 0]
click at [299, 136] on div "Procedures" at bounding box center [264, 143] width 111 height 20
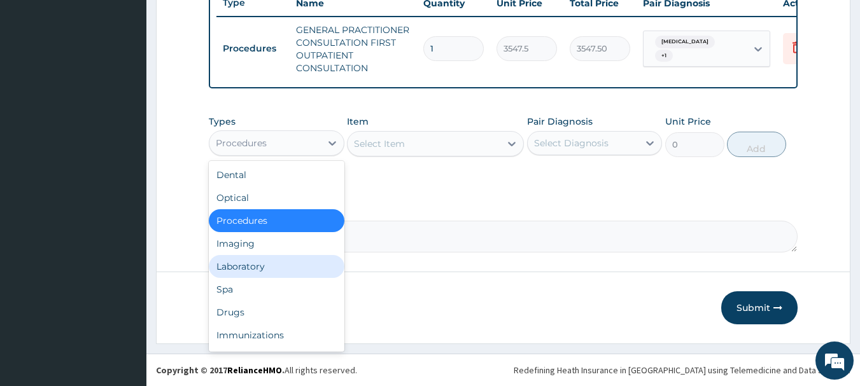
click at [271, 262] on div "Laboratory" at bounding box center [277, 266] width 136 height 23
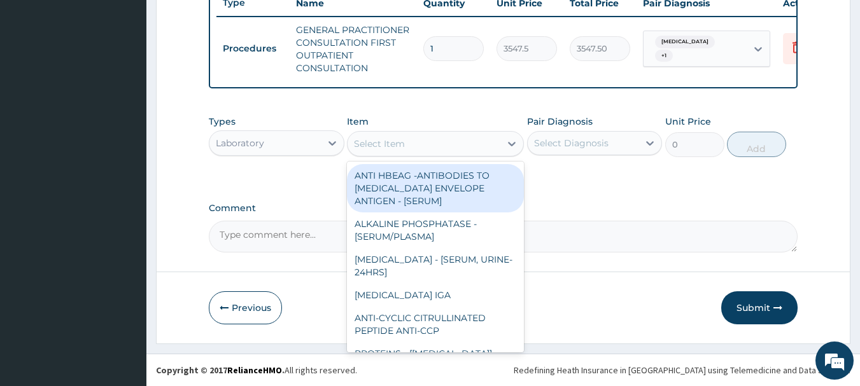
click at [446, 150] on div "Select Item" at bounding box center [423, 144] width 153 height 20
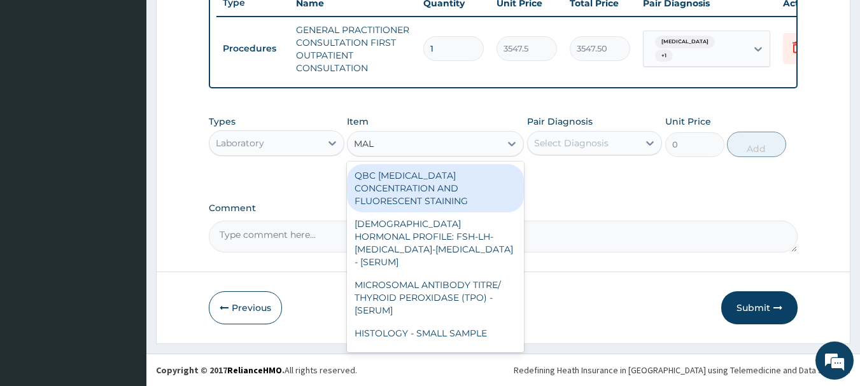
type input "MALA"
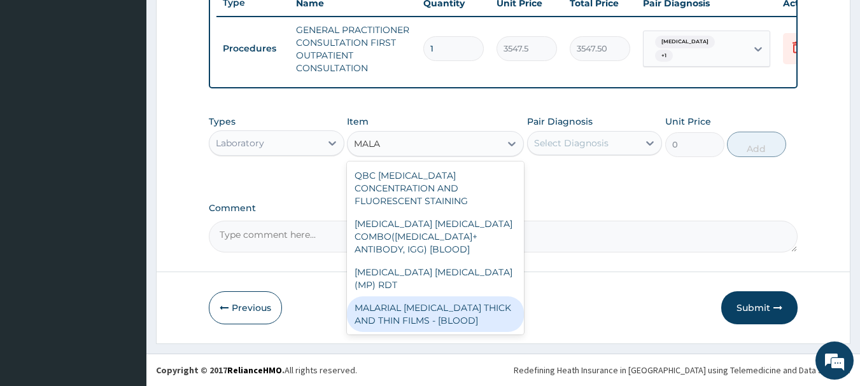
click at [398, 297] on div "MALARIAL [MEDICAL_DATA] THICK AND THIN FILMS - [BLOOD]" at bounding box center [435, 315] width 177 height 36
type input "1612.5"
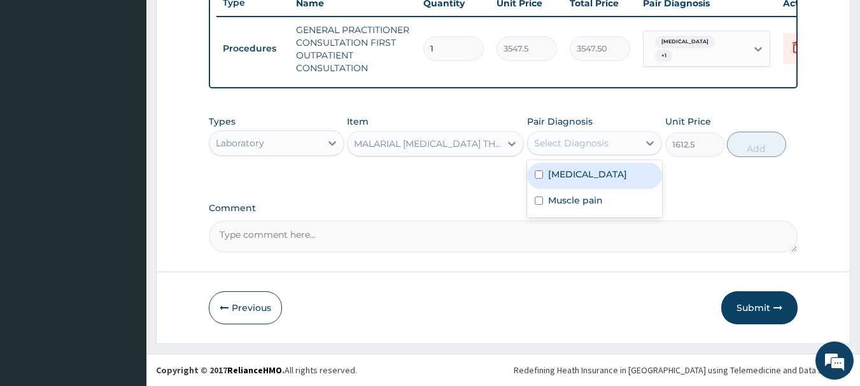
click at [571, 148] on div "Select Diagnosis" at bounding box center [571, 143] width 74 height 13
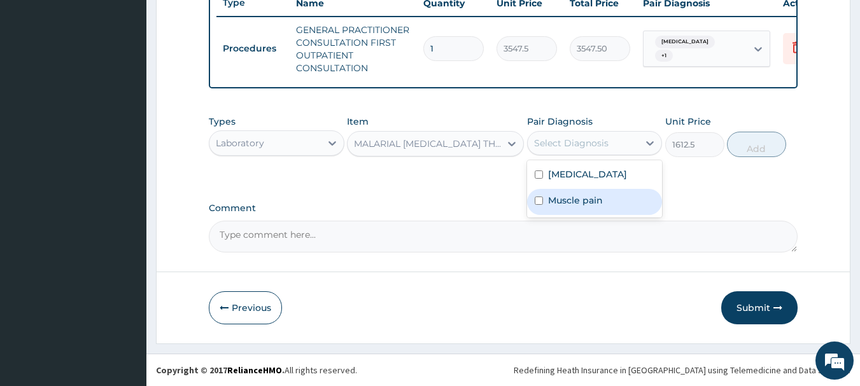
click at [569, 201] on label "Muscle pain" at bounding box center [575, 200] width 55 height 13
checkbox input "true"
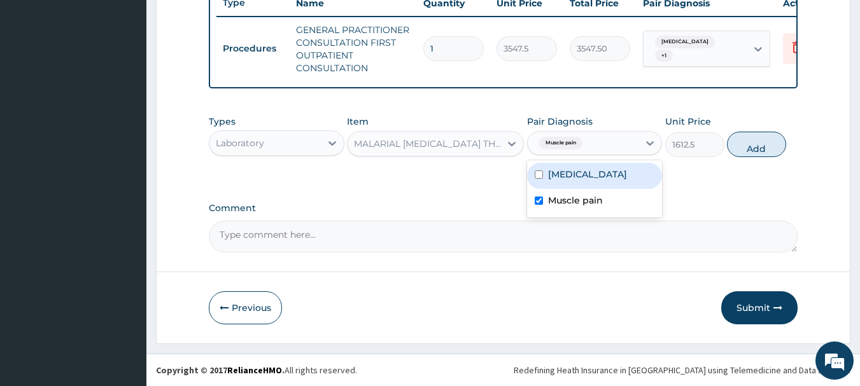
click at [578, 143] on span "Muscle pain" at bounding box center [560, 143] width 43 height 13
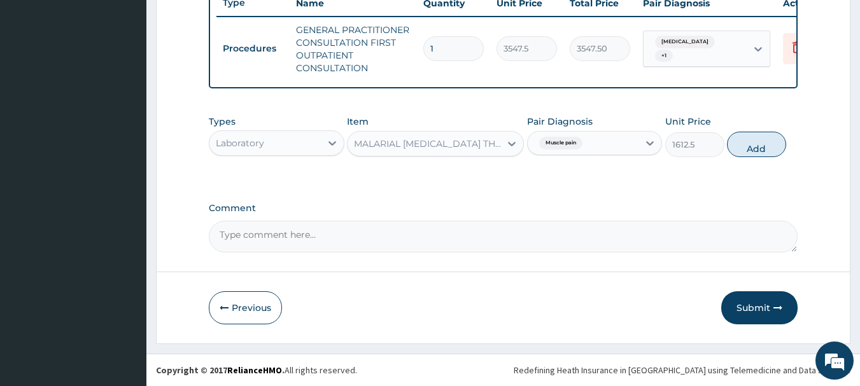
click at [582, 141] on span "Muscle pain" at bounding box center [560, 143] width 43 height 13
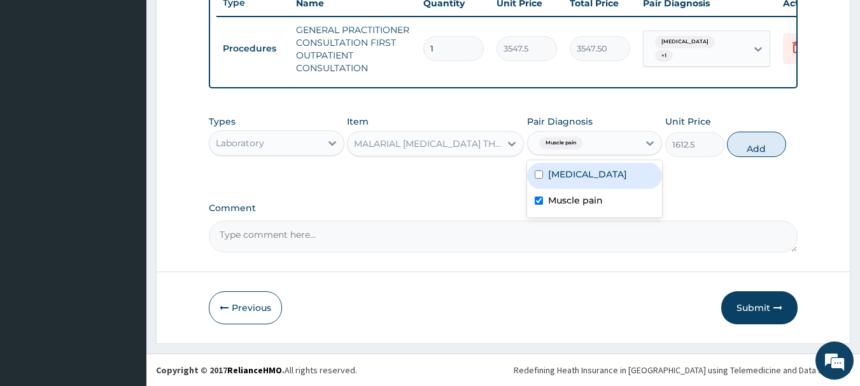
click at [563, 184] on div "[MEDICAL_DATA]" at bounding box center [595, 176] width 136 height 26
checkbox input "true"
click at [577, 143] on span "Muscle pain" at bounding box center [560, 143] width 43 height 13
click at [644, 144] on icon at bounding box center [649, 143] width 13 height 13
click at [539, 201] on input "checkbox" at bounding box center [538, 201] width 8 height 8
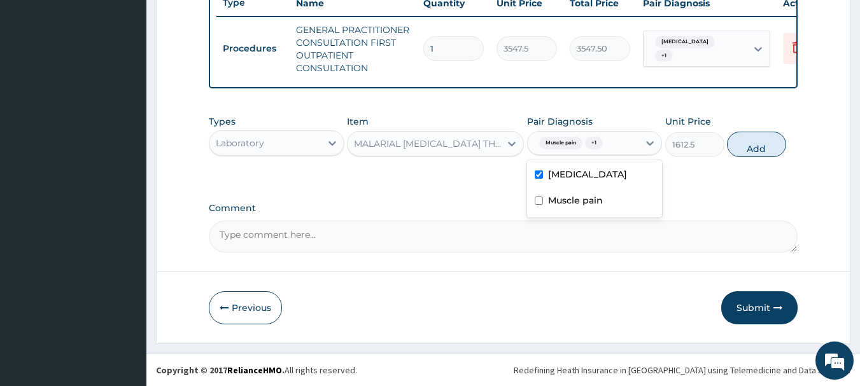
checkbox input "false"
click at [743, 148] on button "Add" at bounding box center [756, 144] width 59 height 25
type input "0"
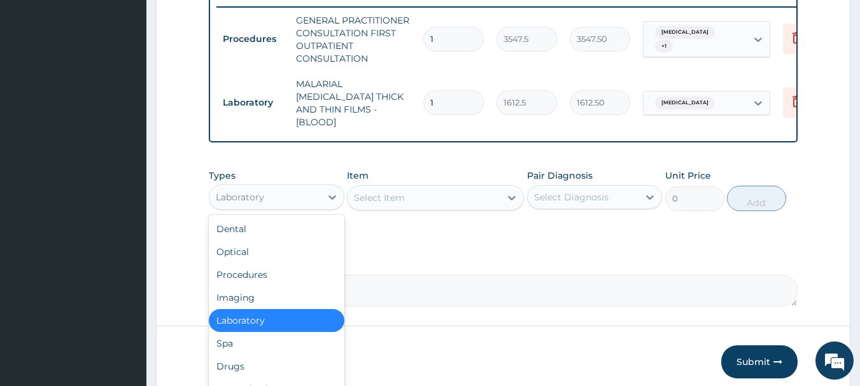
click at [313, 193] on div "Laboratory" at bounding box center [264, 197] width 111 height 20
click at [295, 358] on div "Drugs" at bounding box center [277, 366] width 136 height 23
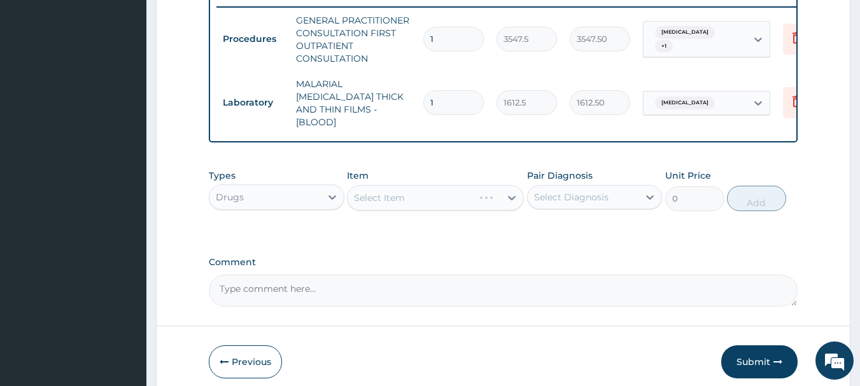
scroll to position [551, 0]
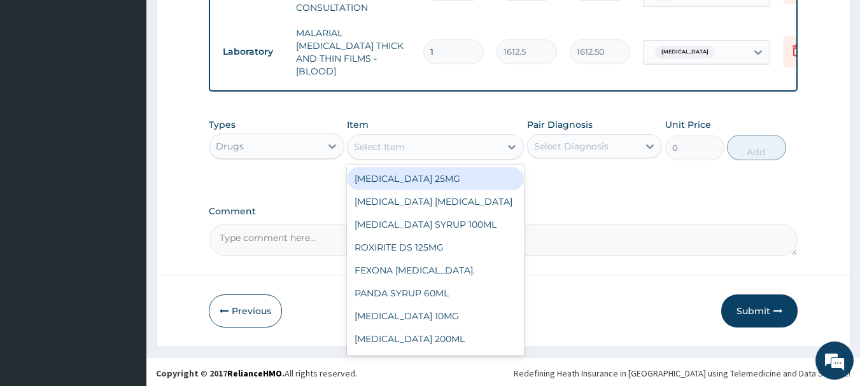
click at [482, 142] on div "Select Item" at bounding box center [423, 147] width 153 height 20
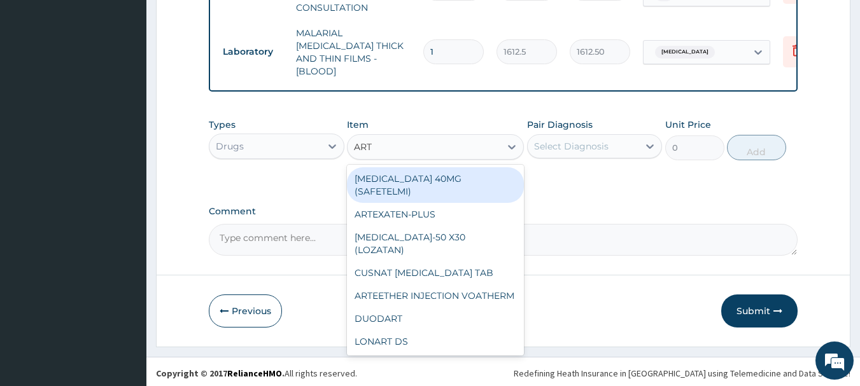
type input "ARTE"
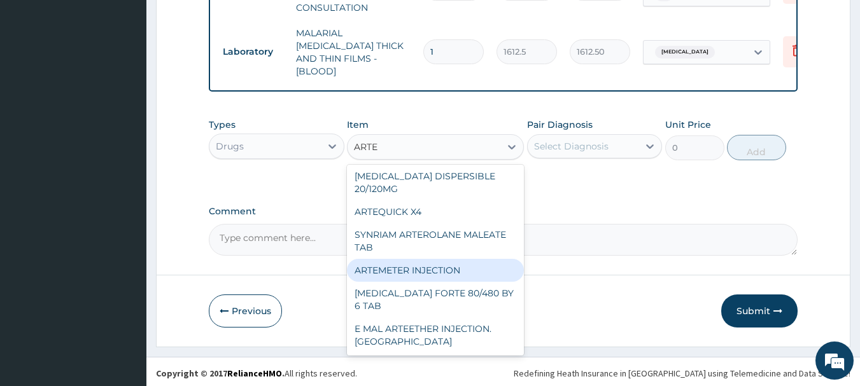
scroll to position [178, 0]
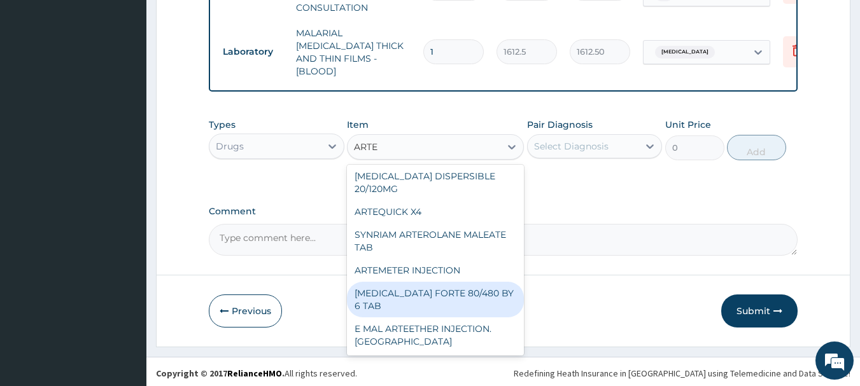
click at [489, 305] on div "[MEDICAL_DATA] FORTE 80/480 BY 6 TAB" at bounding box center [435, 300] width 177 height 36
type input "449.3500061035156"
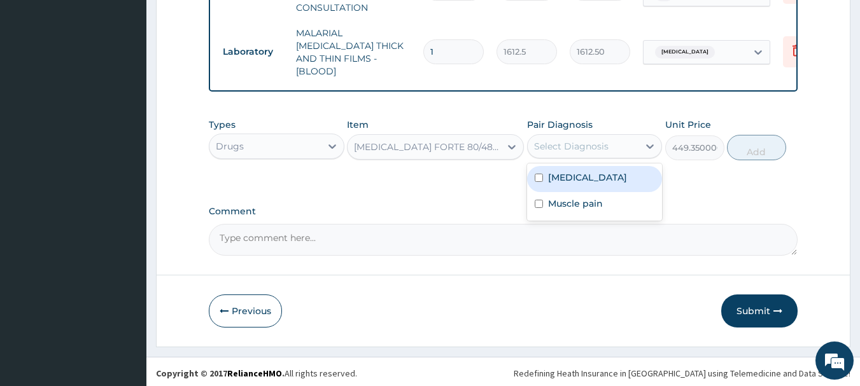
click at [589, 141] on div "Select Diagnosis" at bounding box center [571, 146] width 74 height 13
click at [580, 177] on label "[MEDICAL_DATA]" at bounding box center [587, 177] width 79 height 13
checkbox input "true"
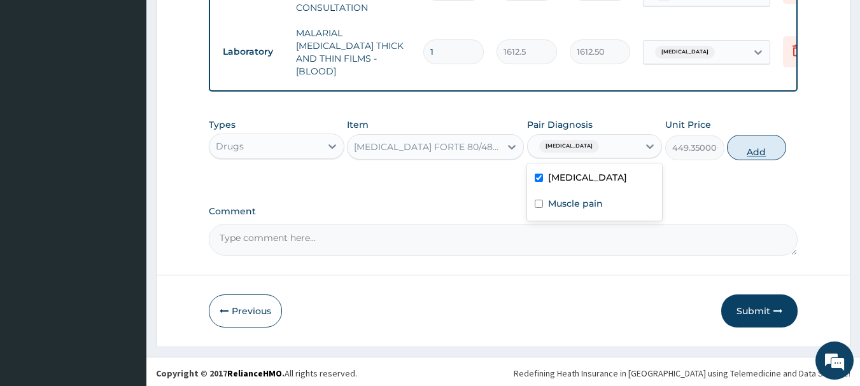
click at [744, 150] on button "Add" at bounding box center [756, 147] width 59 height 25
type input "0"
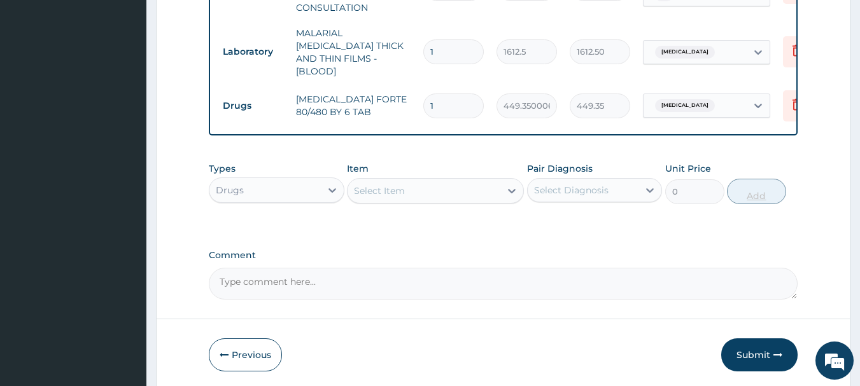
type input "0.00"
type input "6"
type input "2696.10"
type input "6"
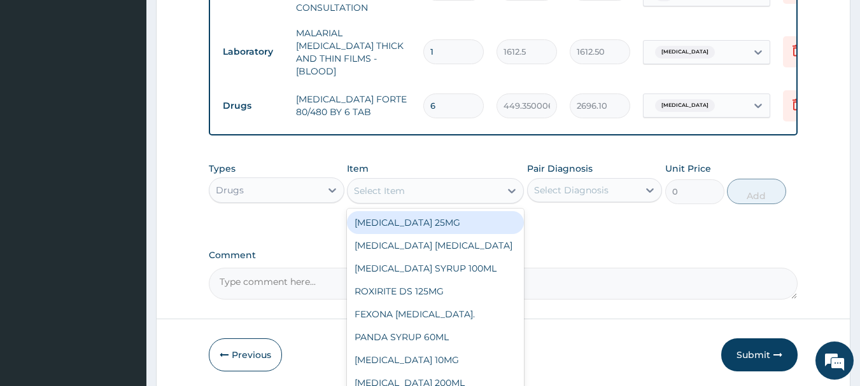
click at [435, 183] on div "Select Item" at bounding box center [423, 191] width 153 height 20
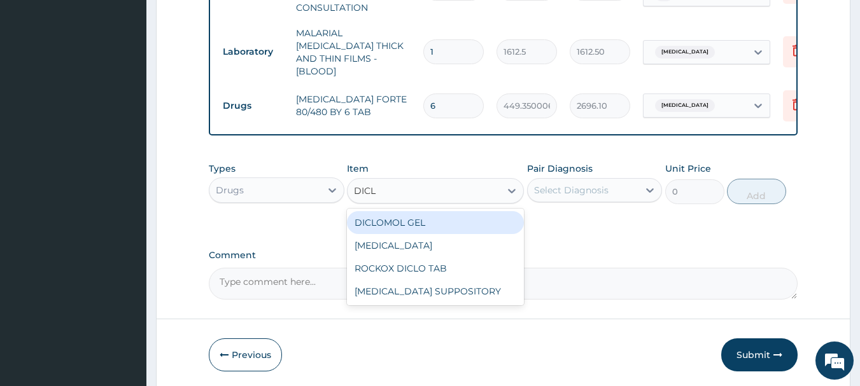
type input "DICLO"
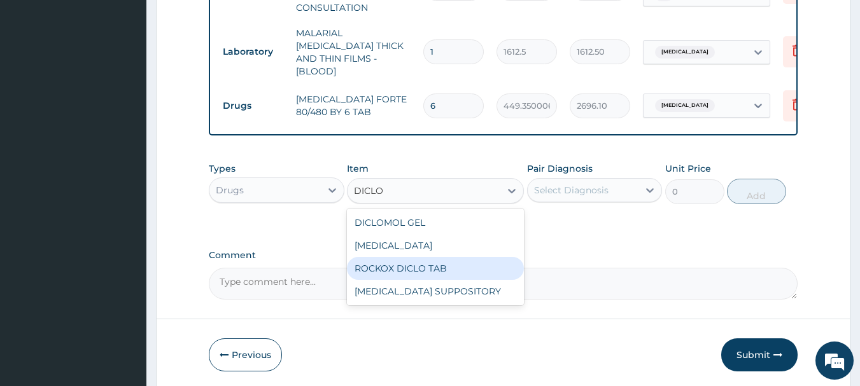
click at [419, 270] on div "ROCKOX DICLO TAB" at bounding box center [435, 268] width 177 height 23
type input "82.7750015258789"
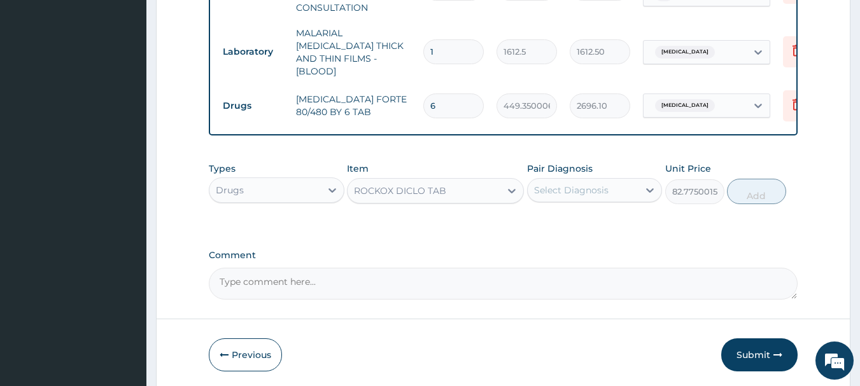
click at [580, 189] on div "Select Diagnosis" at bounding box center [571, 190] width 74 height 13
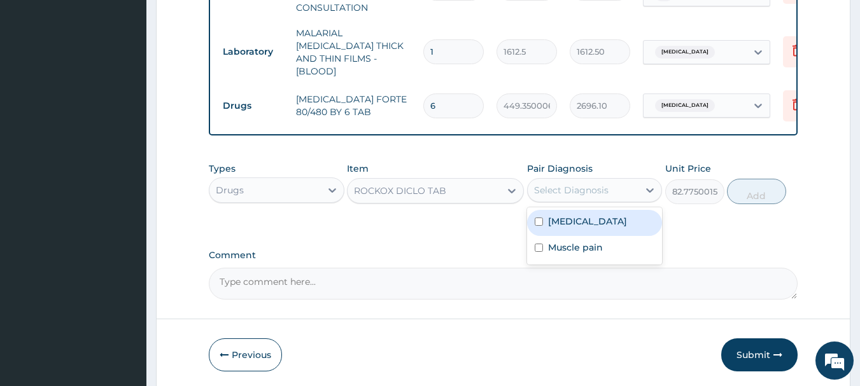
click at [575, 229] on div "[MEDICAL_DATA]" at bounding box center [595, 223] width 136 height 26
checkbox input "true"
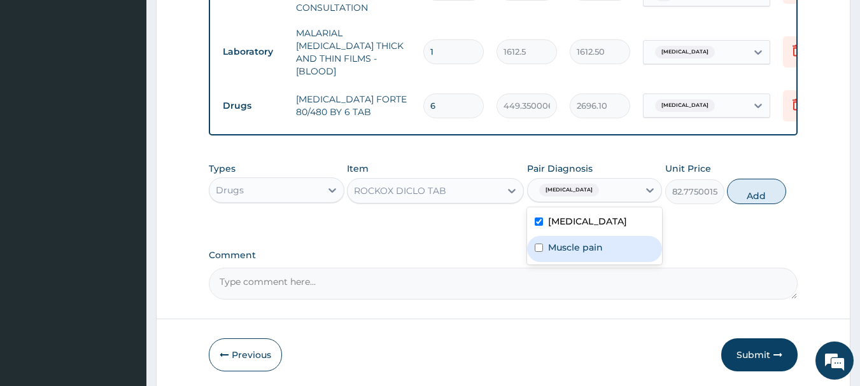
click at [578, 247] on label "Muscle pain" at bounding box center [575, 247] width 55 height 13
checkbox input "true"
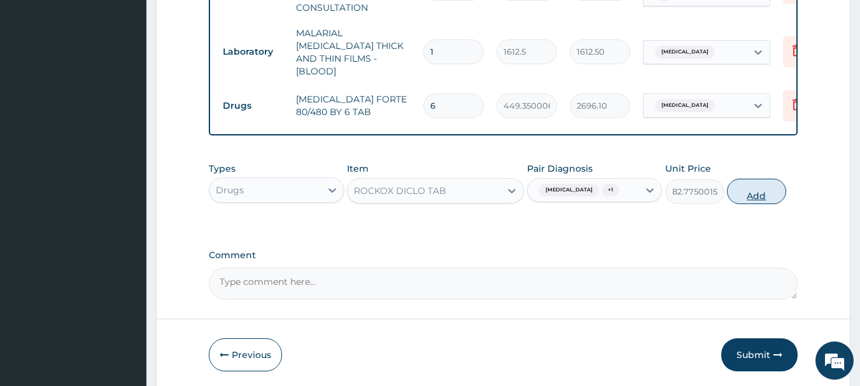
click at [769, 184] on button "Add" at bounding box center [756, 191] width 59 height 25
type input "0"
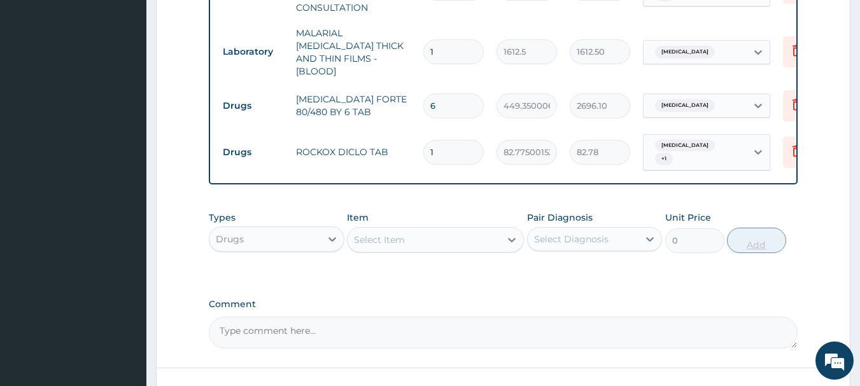
type input "10"
type input "827.75"
type input "10"
click at [449, 230] on div "Select Item" at bounding box center [423, 240] width 153 height 20
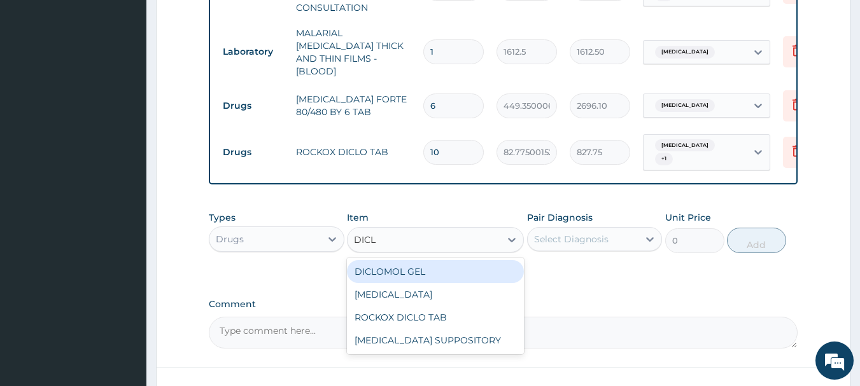
type input "DICLO"
click at [435, 262] on div "DICLOMOL GEL" at bounding box center [435, 271] width 177 height 23
type input "827.75"
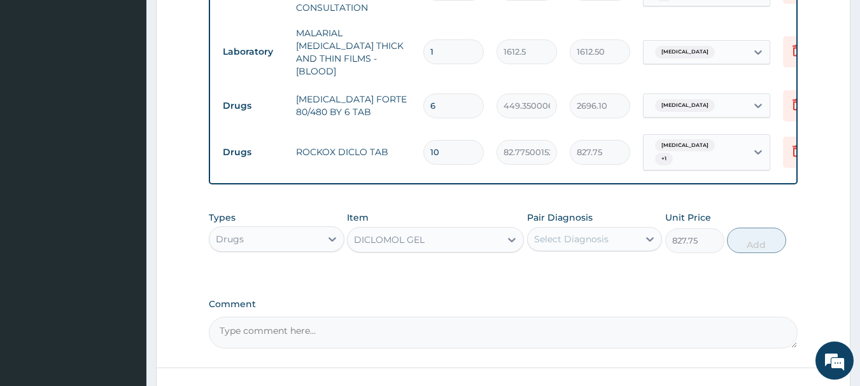
click at [605, 233] on div "Select Diagnosis" at bounding box center [571, 239] width 74 height 13
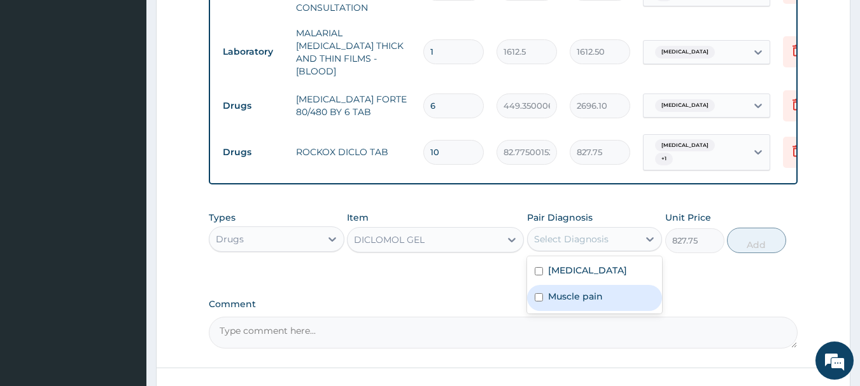
click at [591, 290] on label "Muscle pain" at bounding box center [575, 296] width 55 height 13
checkbox input "true"
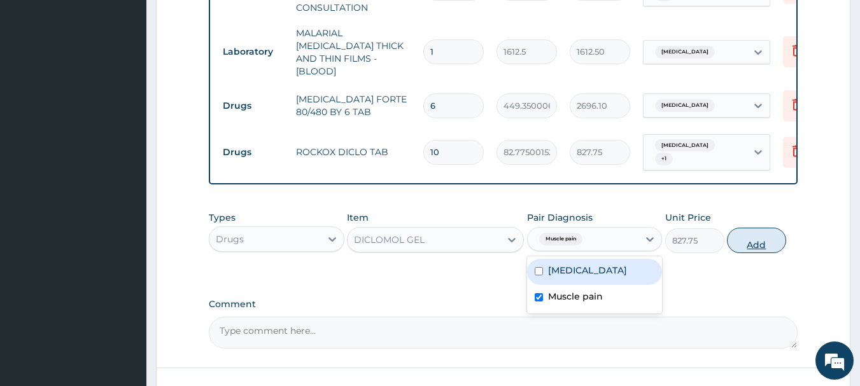
click at [748, 228] on button "Add" at bounding box center [756, 240] width 59 height 25
type input "0"
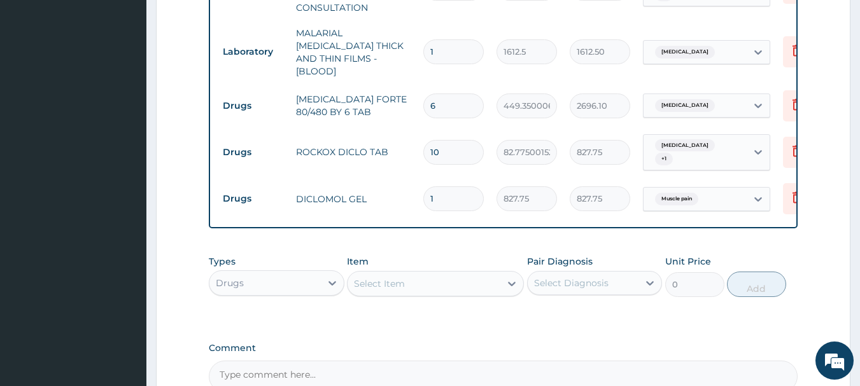
scroll to position [683, 0]
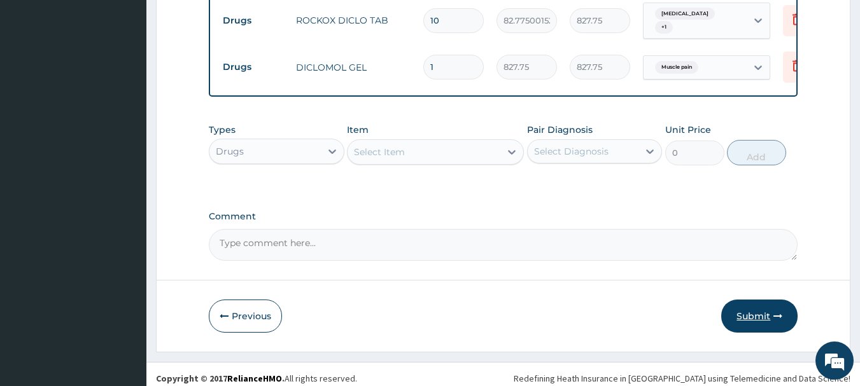
click at [755, 307] on button "Submit" at bounding box center [759, 316] width 76 height 33
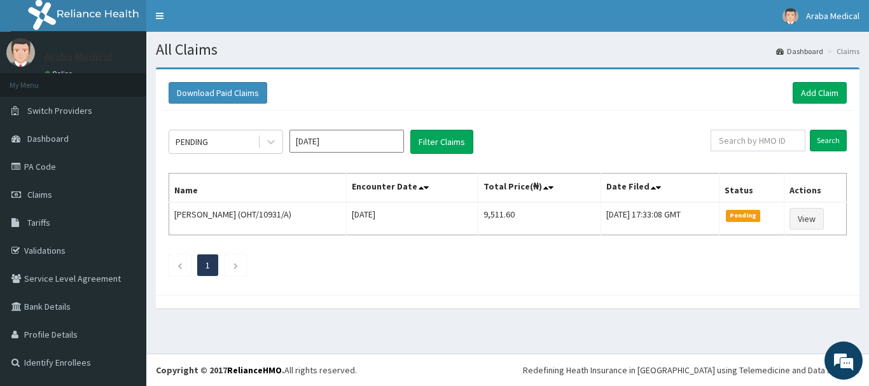
click at [820, 105] on div "Download Paid Claims Add Claim" at bounding box center [507, 93] width 691 height 35
click at [816, 91] on link "Add Claim" at bounding box center [820, 93] width 54 height 22
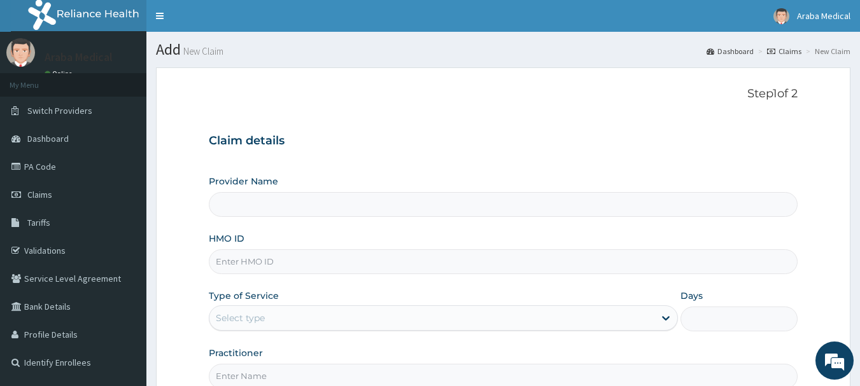
type input "Araba Medical Centre"
click at [298, 264] on input "HMO ID" at bounding box center [503, 261] width 589 height 25
type input "VTE/10043/A"
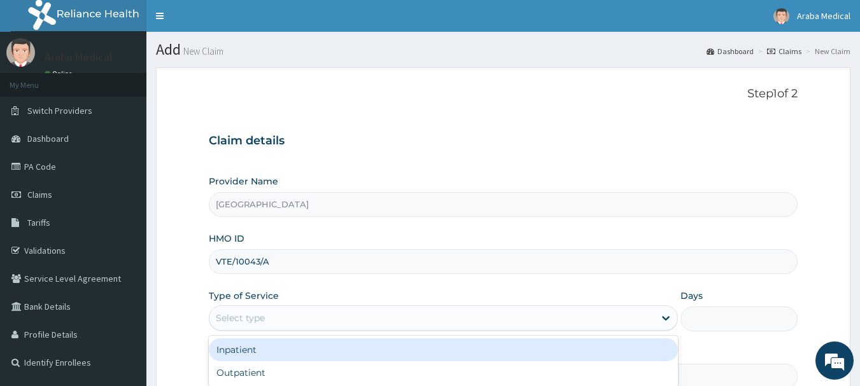
click at [307, 317] on div "Select type" at bounding box center [431, 318] width 445 height 20
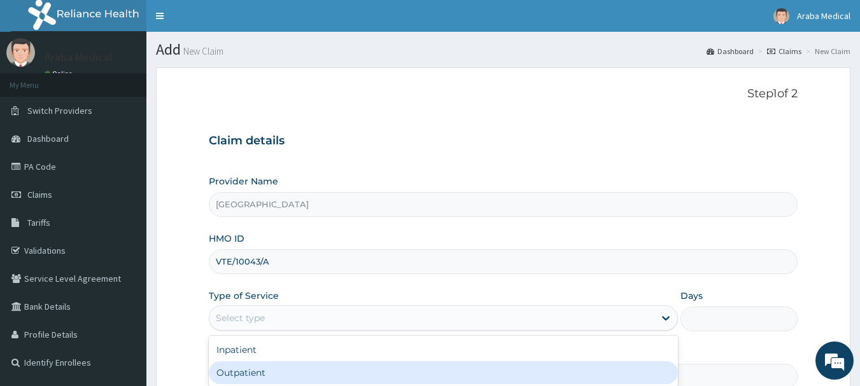
click at [308, 377] on div "Outpatient" at bounding box center [443, 372] width 469 height 23
type input "1"
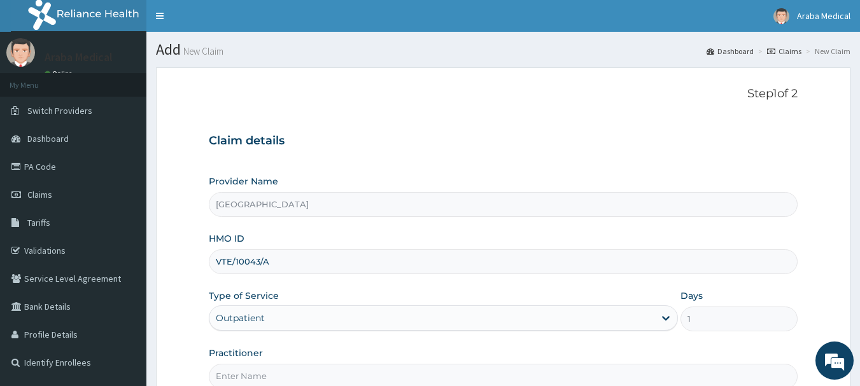
click at [308, 377] on input "Practitioner" at bounding box center [503, 376] width 589 height 25
type input "DR OGUNTUGA"
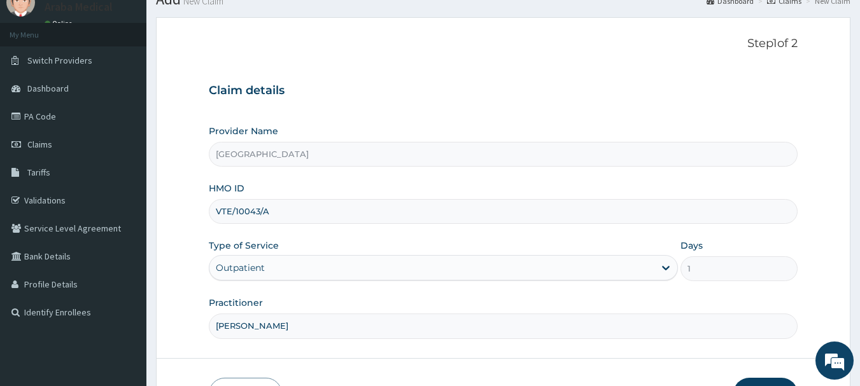
scroll to position [137, 0]
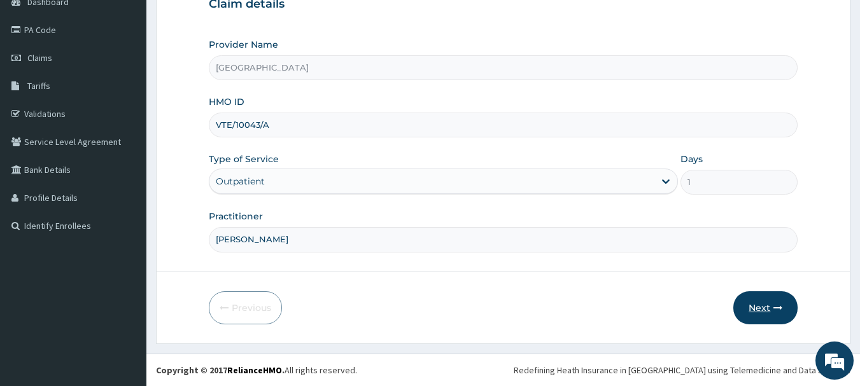
click at [766, 311] on button "Next" at bounding box center [765, 307] width 64 height 33
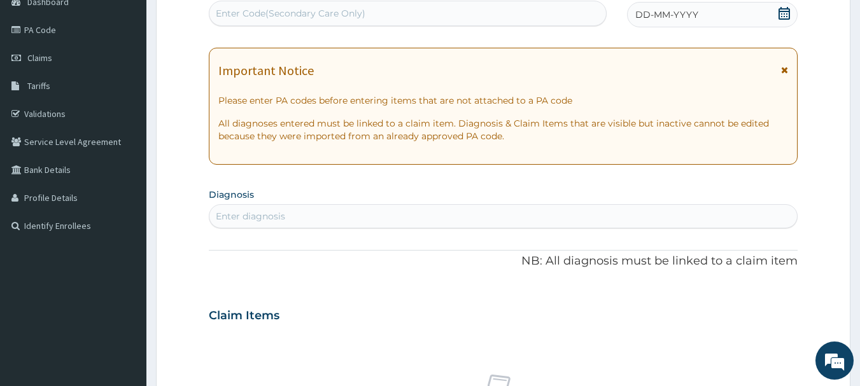
click at [783, 17] on icon at bounding box center [784, 13] width 13 height 13
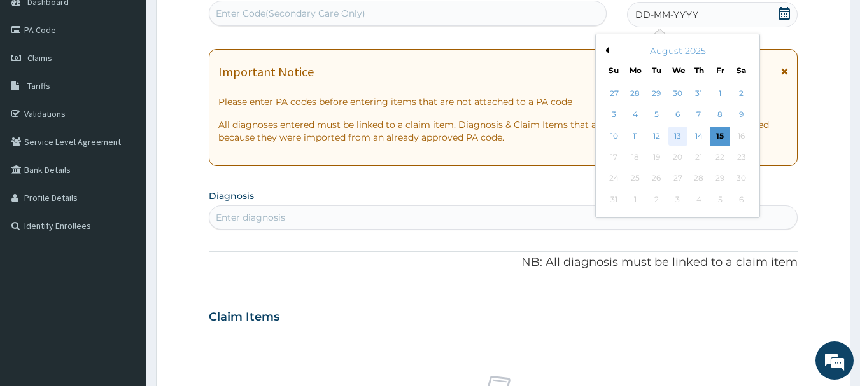
click at [674, 138] on div "13" at bounding box center [677, 136] width 19 height 19
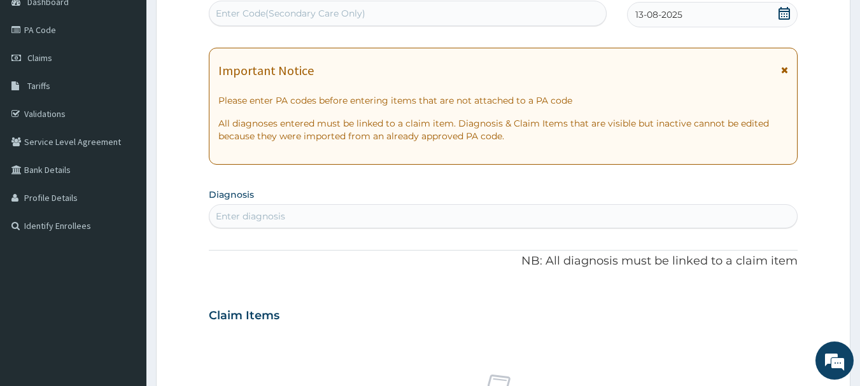
click at [356, 17] on div "Enter Code(Secondary Care Only)" at bounding box center [291, 13] width 150 height 13
paste input "PA/006DD8"
type input "PA/006DD8"
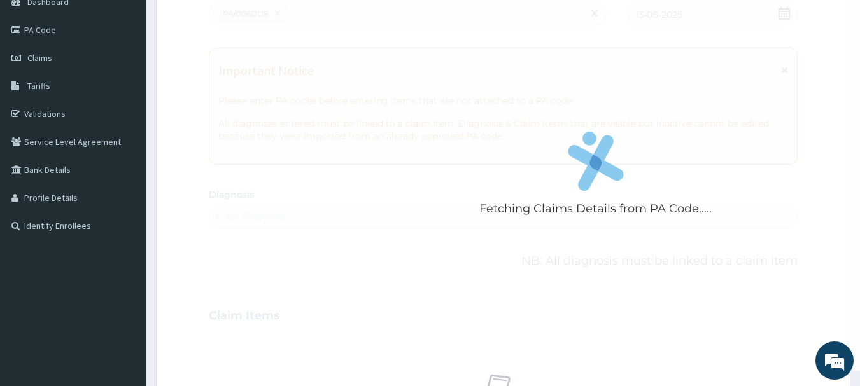
scroll to position [156, 0]
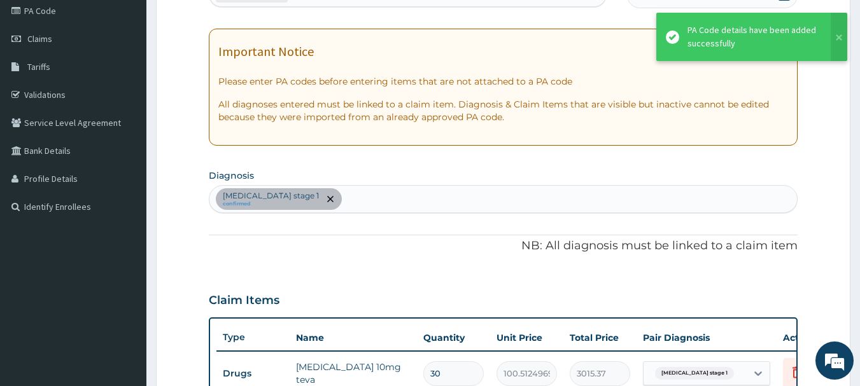
click at [352, 195] on div "Hypertension stage 1 confirmed" at bounding box center [503, 199] width 588 height 27
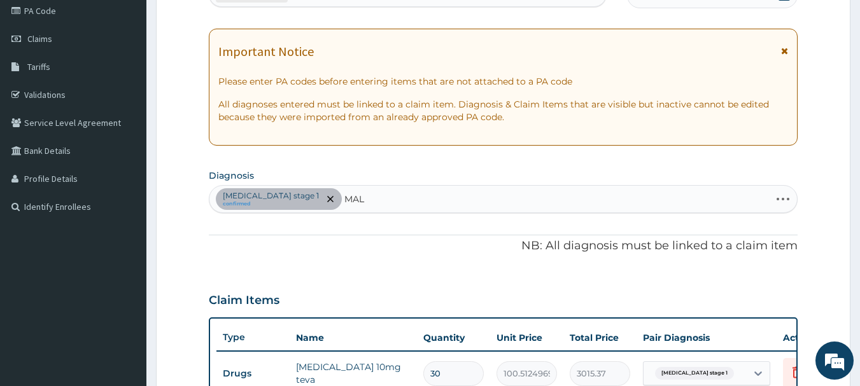
type input "MALA"
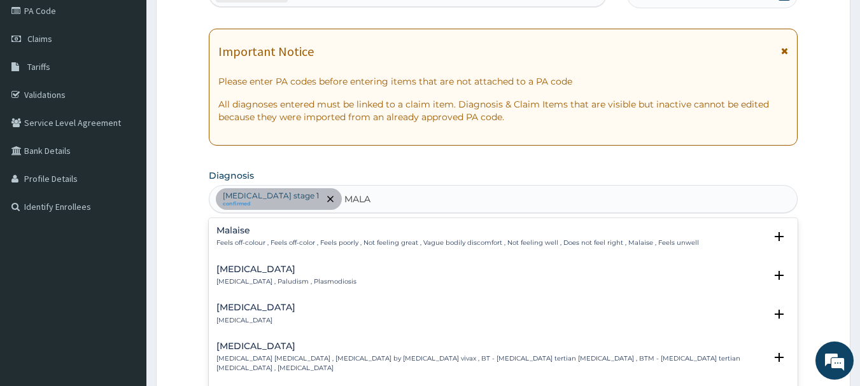
click at [236, 278] on p "[MEDICAL_DATA] , Paludism , Plasmodiosis" at bounding box center [286, 281] width 140 height 9
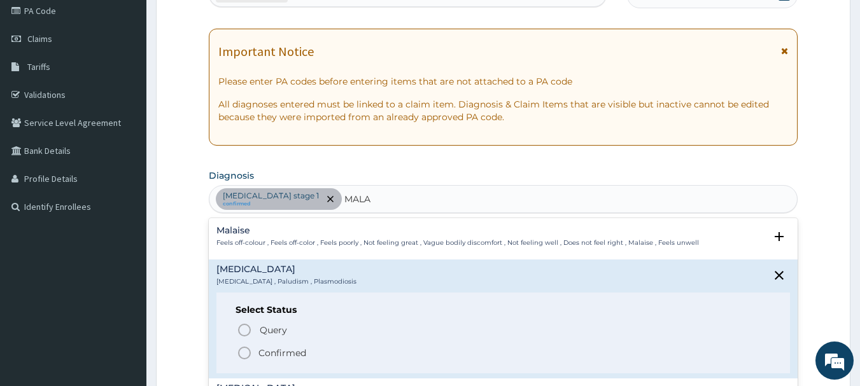
click at [242, 354] on icon "status option filled" at bounding box center [244, 352] width 15 height 15
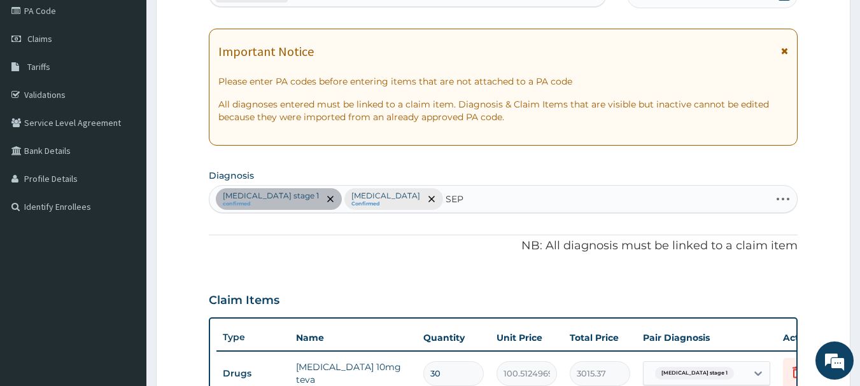
type input "SEPS"
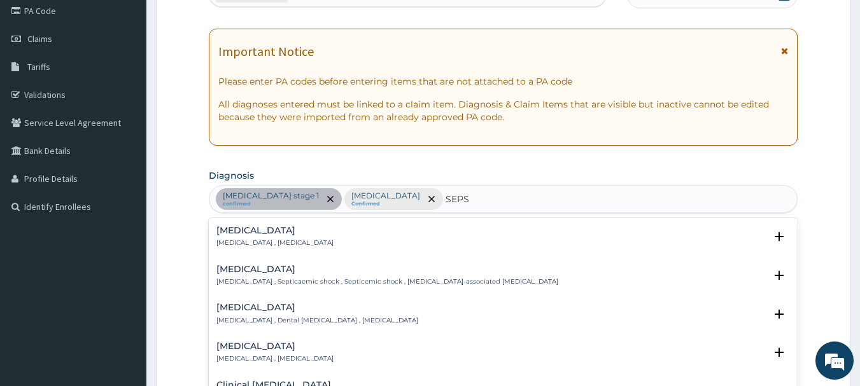
click at [244, 230] on h4 "[MEDICAL_DATA]" at bounding box center [274, 231] width 117 height 10
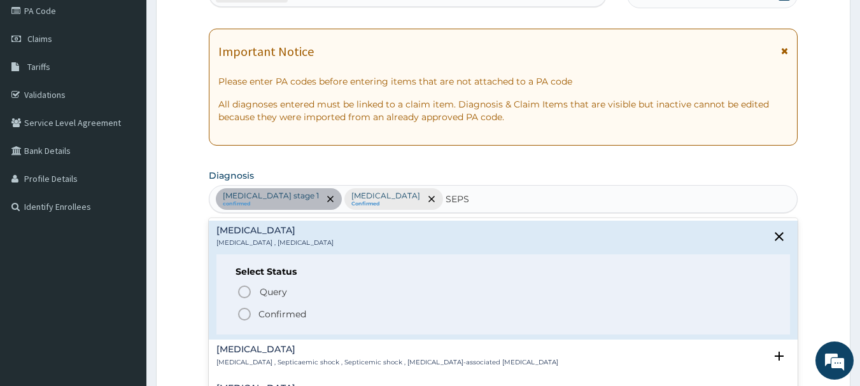
click at [246, 314] on icon "status option filled" at bounding box center [244, 314] width 15 height 15
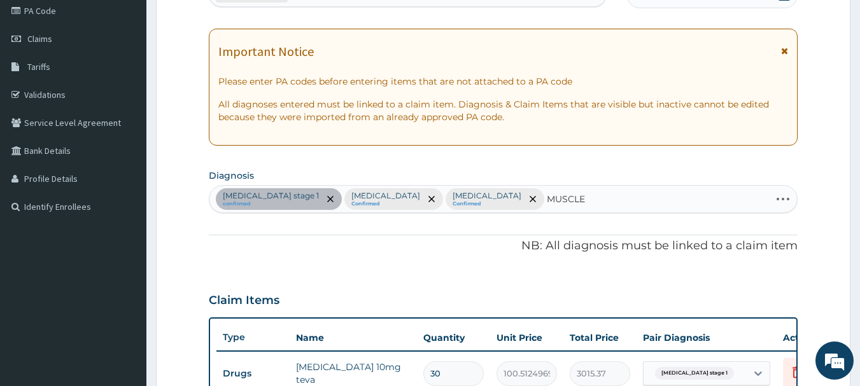
type input "MUSCLE P"
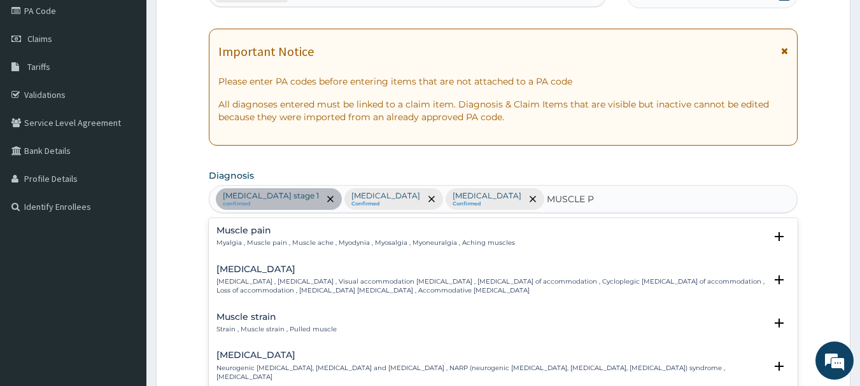
click at [257, 234] on h4 "Muscle pain" at bounding box center [365, 231] width 298 height 10
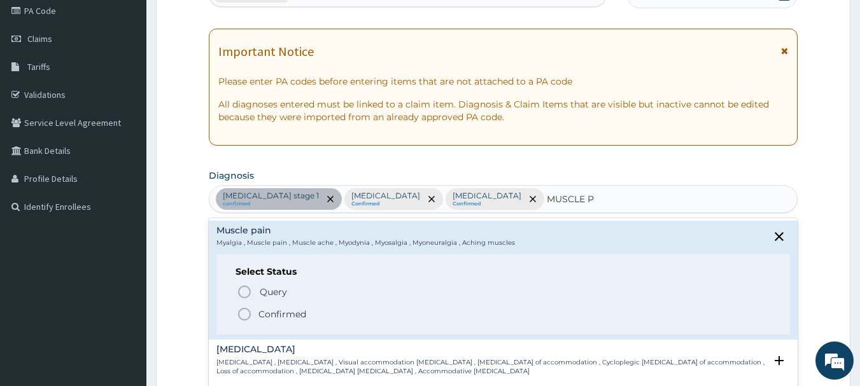
click at [244, 314] on icon "status option filled" at bounding box center [244, 314] width 15 height 15
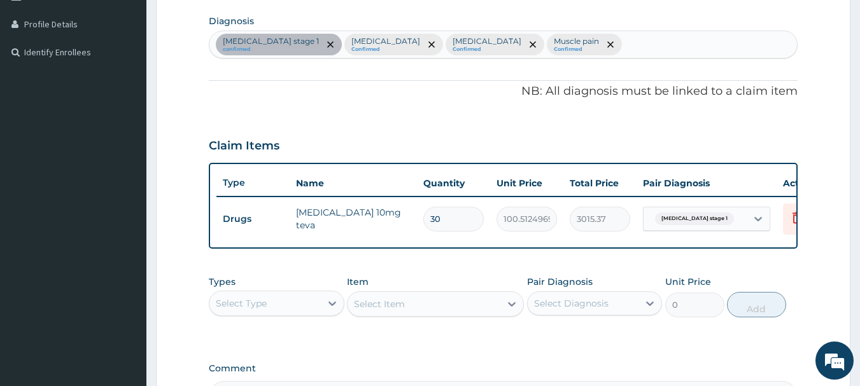
scroll to position [480, 0]
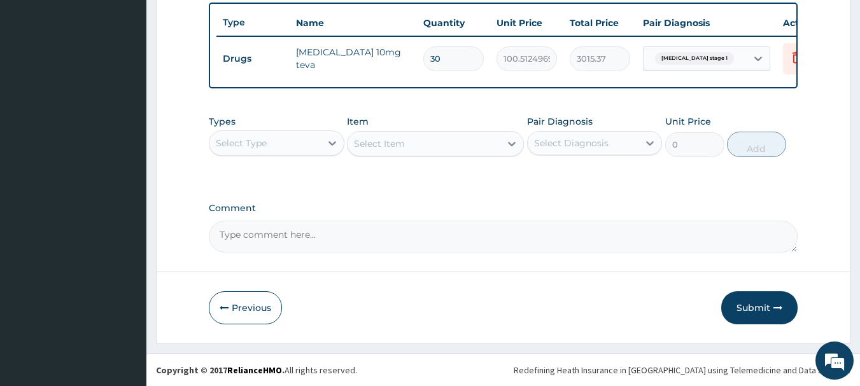
click at [441, 48] on input "30" at bounding box center [453, 58] width 60 height 25
type input "3"
type input "301.54"
type input "0.00"
type input "1"
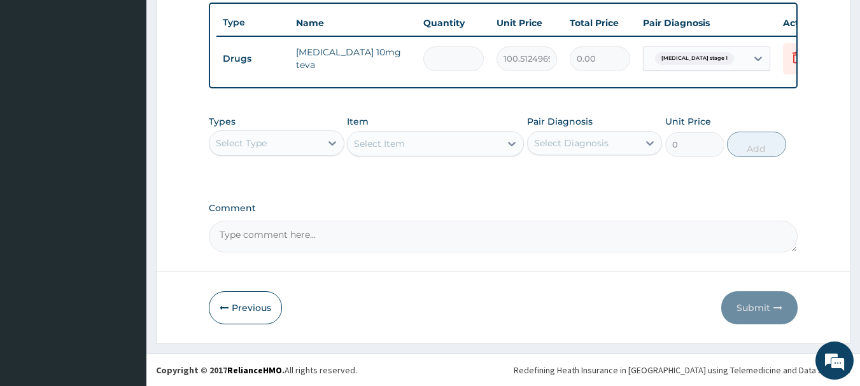
type input "100.51"
type input "14"
type input "1407.17"
type input "14"
click at [266, 139] on div "Select Type" at bounding box center [241, 143] width 51 height 13
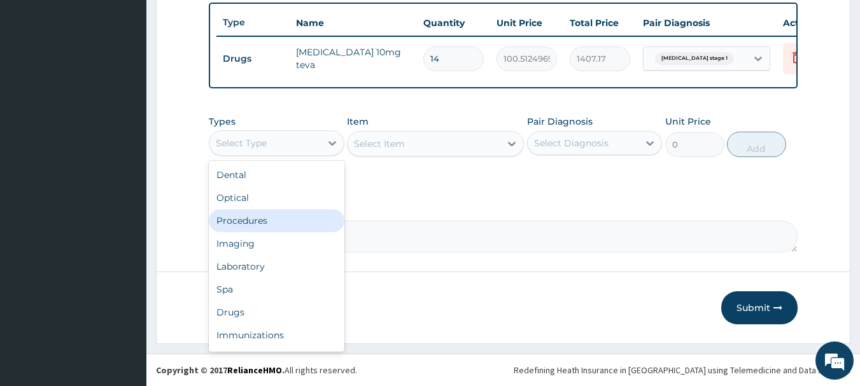
click at [275, 221] on div "Procedures" at bounding box center [277, 220] width 136 height 23
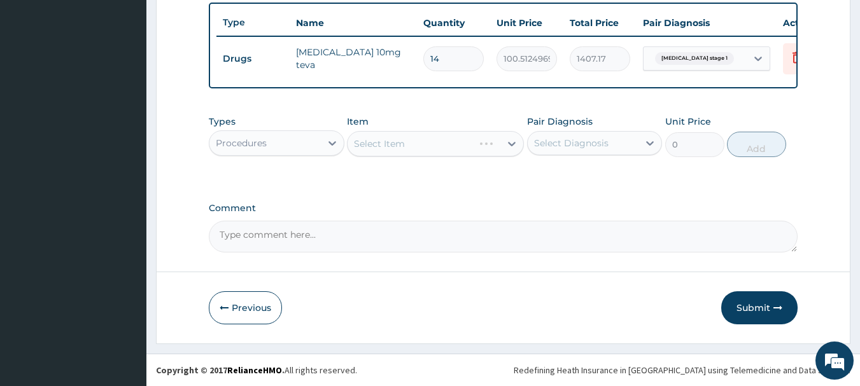
click at [487, 151] on div "Select Item" at bounding box center [435, 143] width 177 height 25
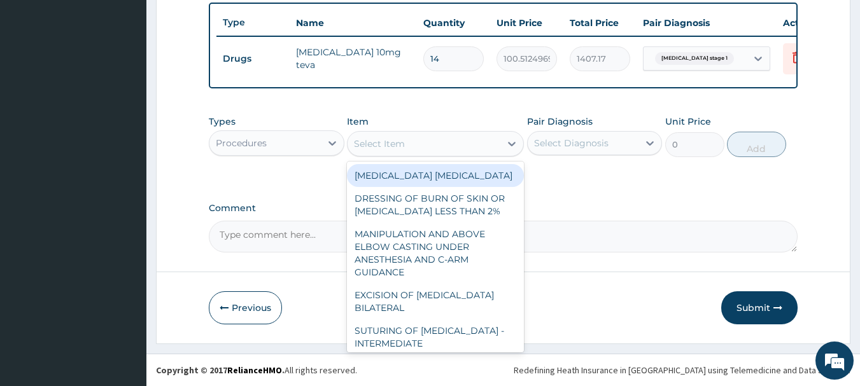
click at [458, 142] on div "Select Item" at bounding box center [423, 144] width 153 height 20
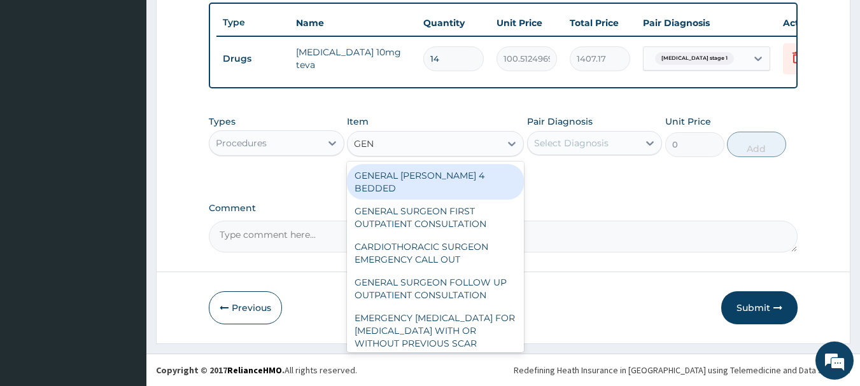
type input "GENE"
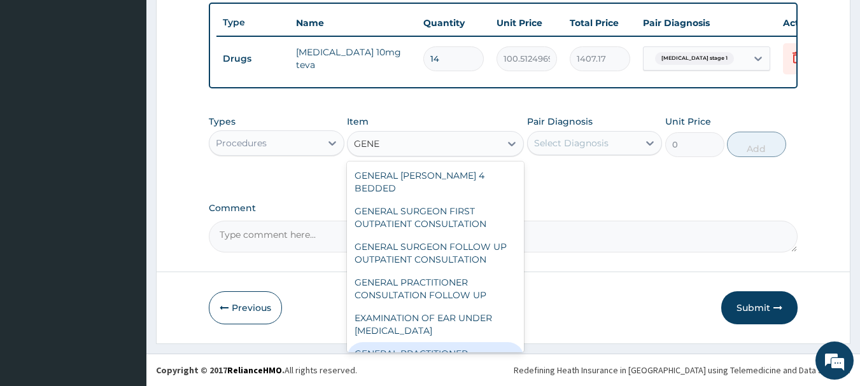
click at [421, 342] on div "GENERAL PRACTITIONER CONSULTATION FIRST OUTPATIENT CONSULTATION" at bounding box center [435, 366] width 177 height 48
type input "3547.5"
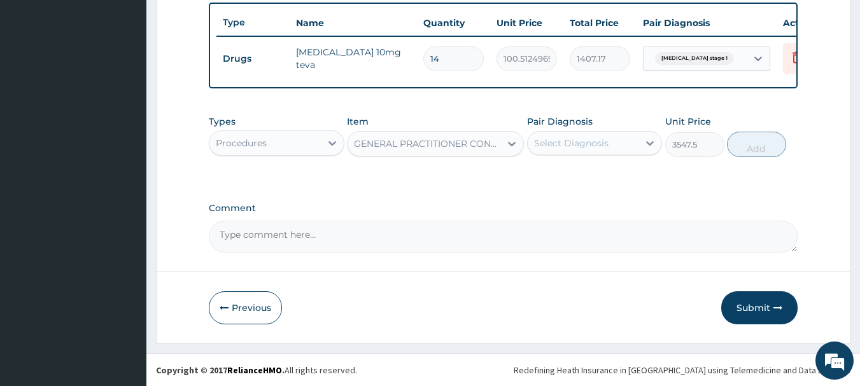
click at [573, 144] on div "Select Diagnosis" at bounding box center [571, 143] width 74 height 13
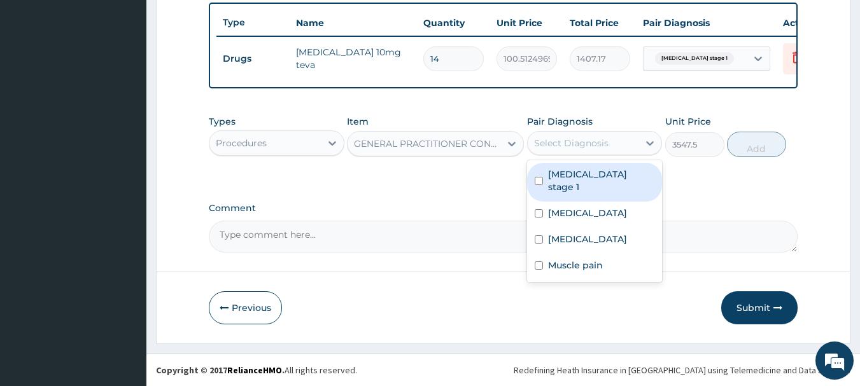
click at [575, 168] on label "Hypertension stage 1" at bounding box center [601, 180] width 107 height 25
checkbox input "true"
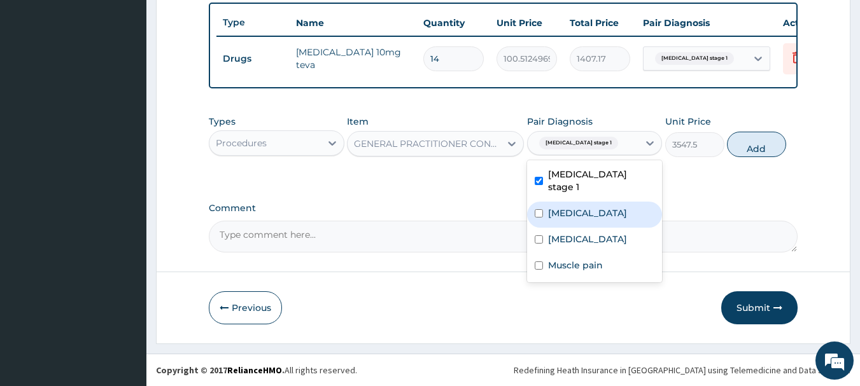
click at [568, 202] on div "[MEDICAL_DATA]" at bounding box center [595, 215] width 136 height 26
checkbox input "true"
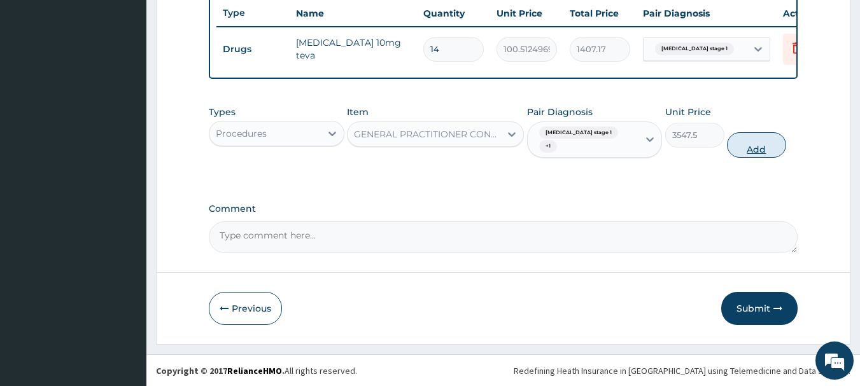
click at [746, 149] on button "Add" at bounding box center [756, 144] width 59 height 25
type input "0"
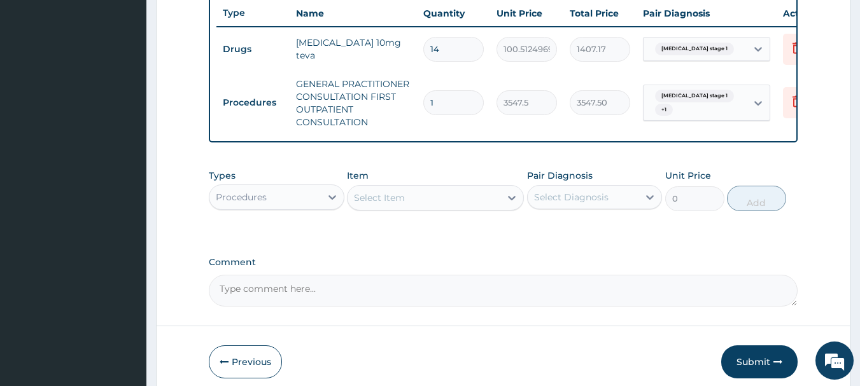
click at [400, 202] on div "Select Item" at bounding box center [379, 198] width 51 height 13
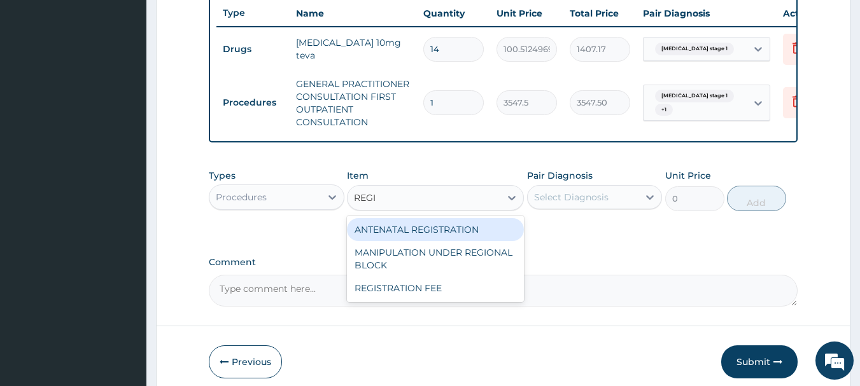
type input "REGIS"
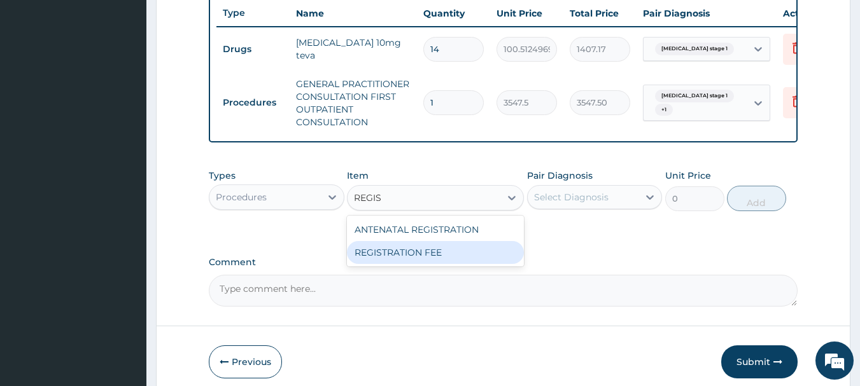
click at [400, 251] on div "REGISTRATION FEE" at bounding box center [435, 252] width 177 height 23
type input "2150"
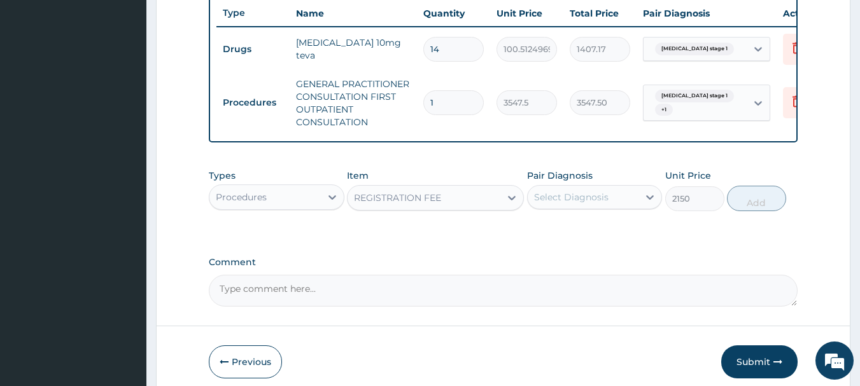
click at [611, 193] on div "Pair Diagnosis Select Diagnosis" at bounding box center [595, 190] width 136 height 42
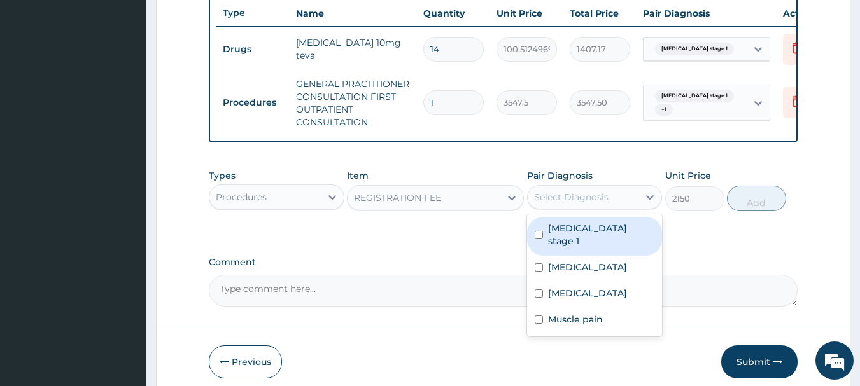
click at [590, 207] on div "Select Diagnosis" at bounding box center [582, 197] width 111 height 20
click at [587, 239] on label "Hypertension stage 1" at bounding box center [601, 234] width 107 height 25
checkbox input "true"
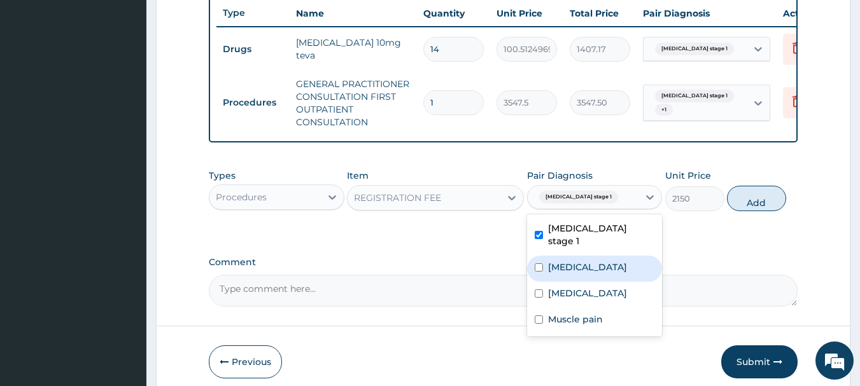
click at [571, 267] on label "[MEDICAL_DATA]" at bounding box center [587, 267] width 79 height 13
checkbox input "true"
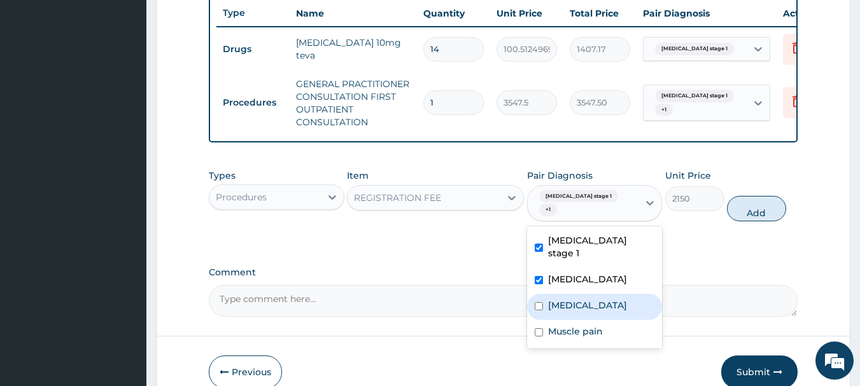
click at [569, 299] on label "[MEDICAL_DATA]" at bounding box center [587, 305] width 79 height 13
checkbox input "true"
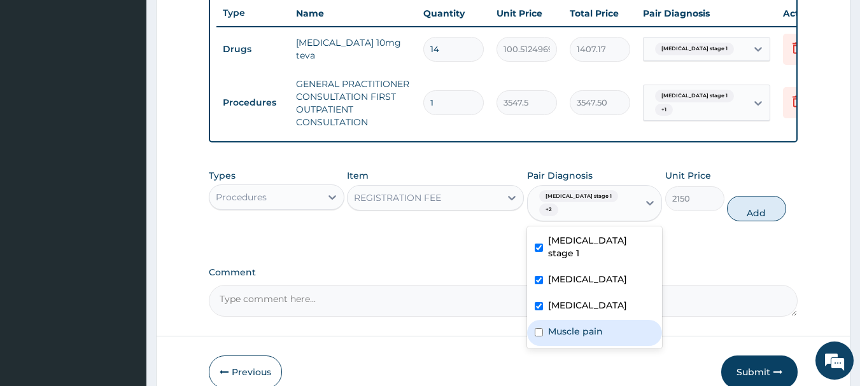
click at [572, 331] on label "Muscle pain" at bounding box center [575, 331] width 55 height 13
checkbox input "true"
click at [761, 221] on button "Add" at bounding box center [756, 208] width 59 height 25
type input "0"
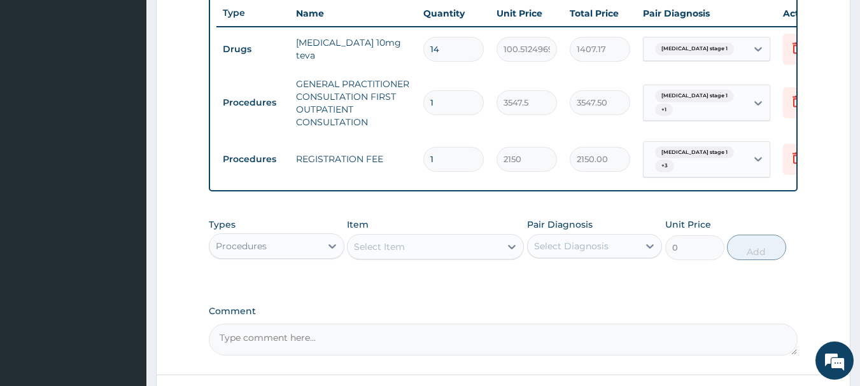
scroll to position [593, 0]
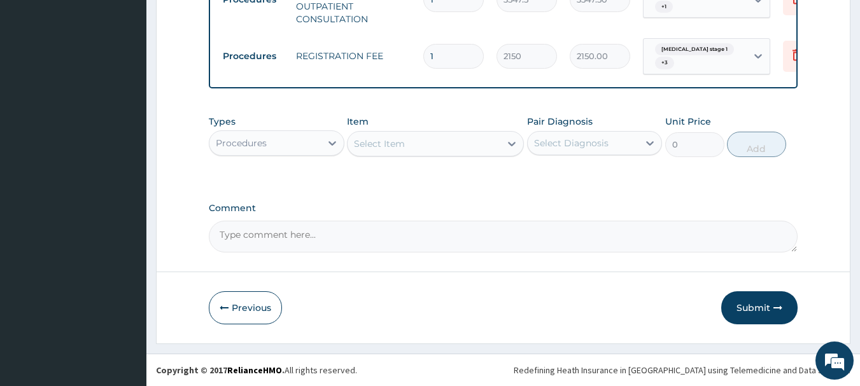
click at [279, 137] on div "Procedures" at bounding box center [264, 143] width 111 height 20
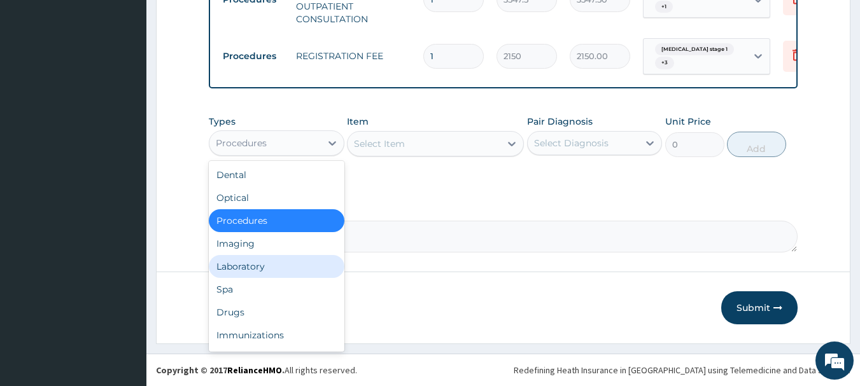
click at [247, 272] on div "Laboratory" at bounding box center [277, 266] width 136 height 23
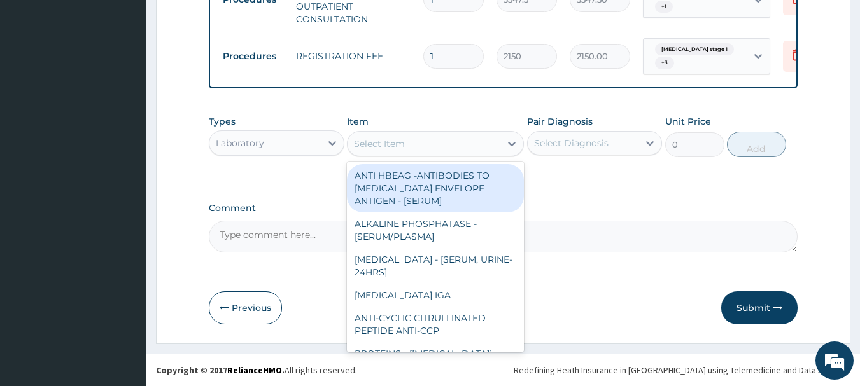
click at [467, 146] on div "Select Item" at bounding box center [423, 144] width 153 height 20
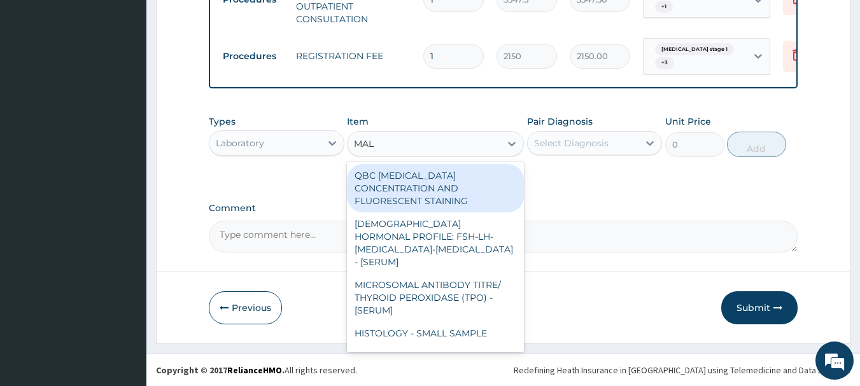
type input "MALA"
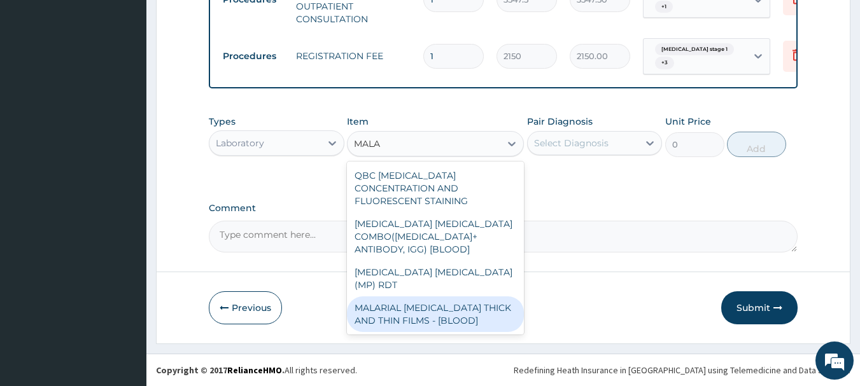
click at [445, 297] on div "MALARIAL [MEDICAL_DATA] THICK AND THIN FILMS - [BLOOD]" at bounding box center [435, 315] width 177 height 36
type input "1612.5"
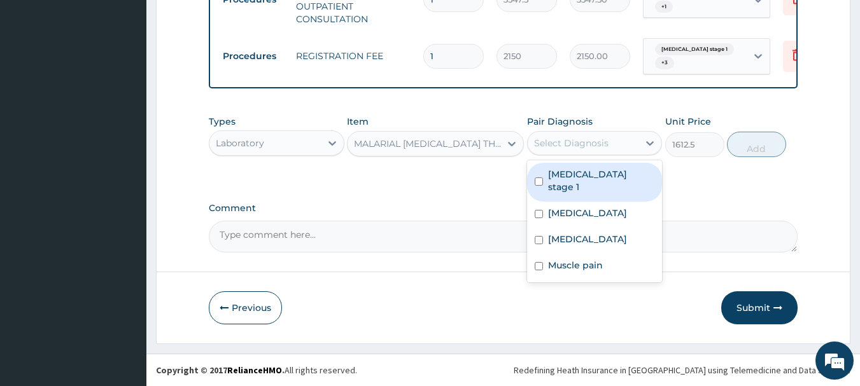
click at [613, 139] on div "Select Diagnosis" at bounding box center [582, 143] width 111 height 20
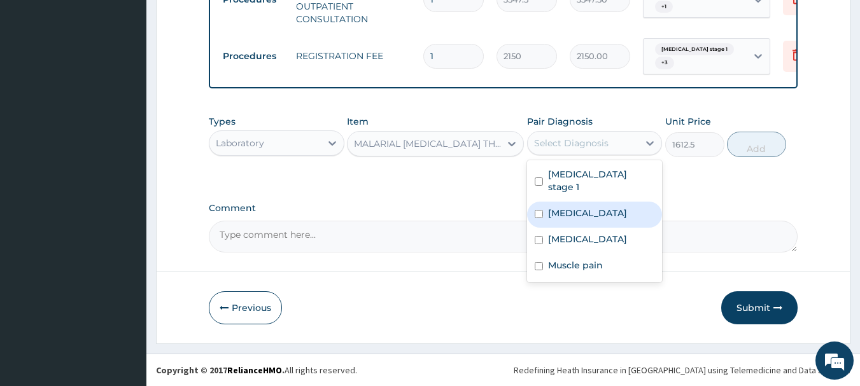
click at [594, 202] on div "Malaria" at bounding box center [595, 215] width 136 height 26
checkbox input "true"
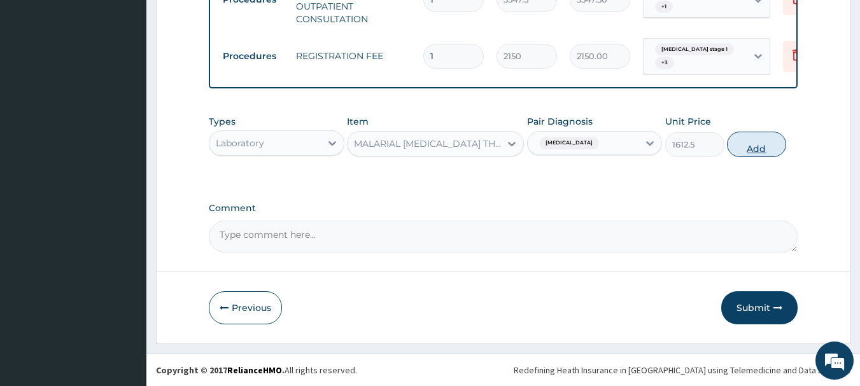
click at [747, 152] on button "Add" at bounding box center [756, 144] width 59 height 25
type input "0"
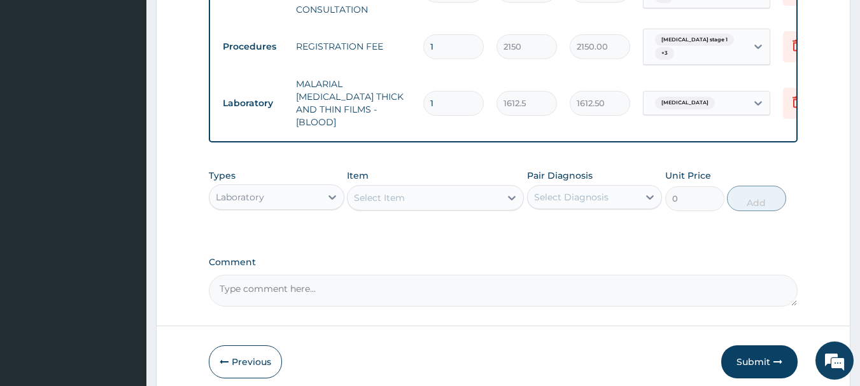
click at [445, 192] on div "Select Item" at bounding box center [423, 198] width 153 height 20
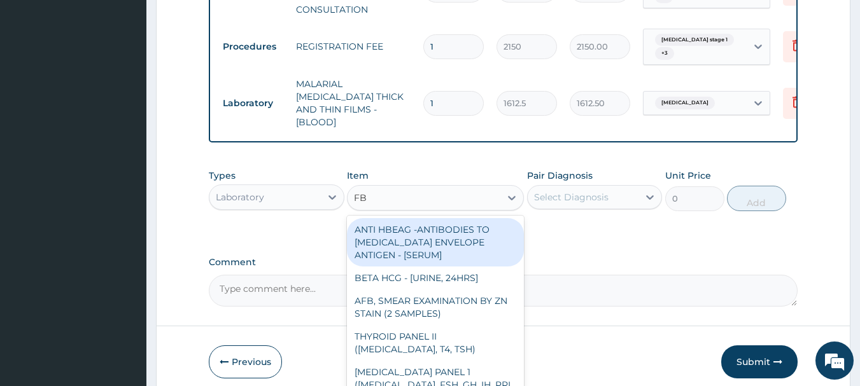
type input "FBC"
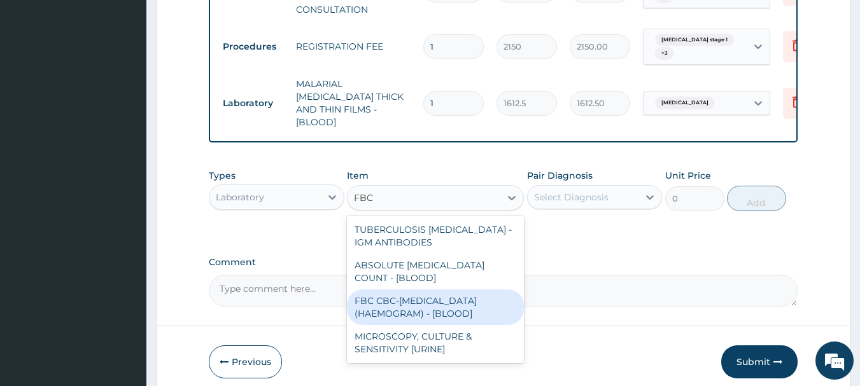
click at [424, 303] on div "FBC CBC-COMPLETE BLOOD COUNT (HAEMOGRAM) - [BLOOD]" at bounding box center [435, 308] width 177 height 36
type input "4300"
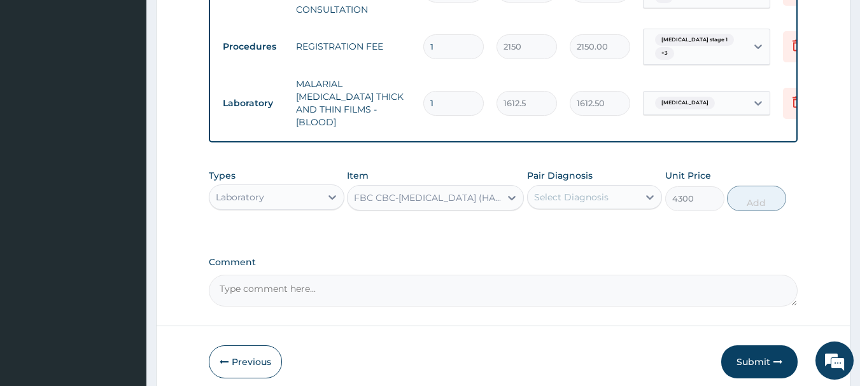
click at [596, 191] on div "Select Diagnosis" at bounding box center [571, 197] width 74 height 13
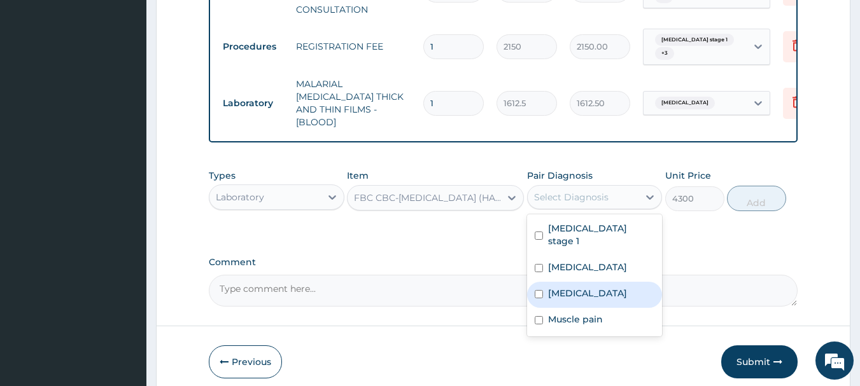
click at [568, 287] on label "Sepsis" at bounding box center [587, 293] width 79 height 13
checkbox input "true"
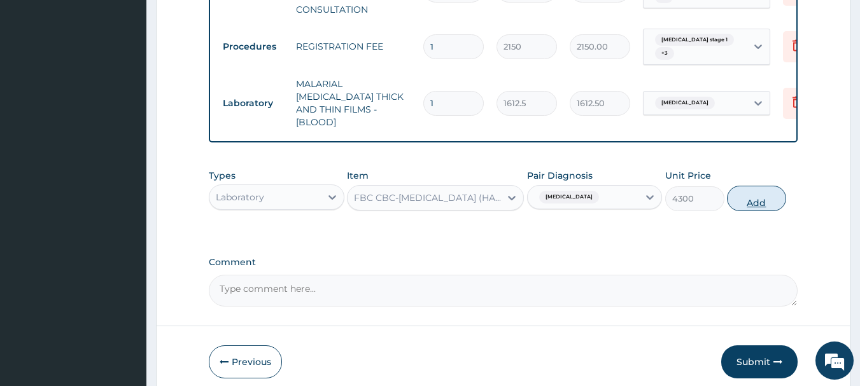
click at [762, 189] on button "Add" at bounding box center [756, 198] width 59 height 25
type input "0"
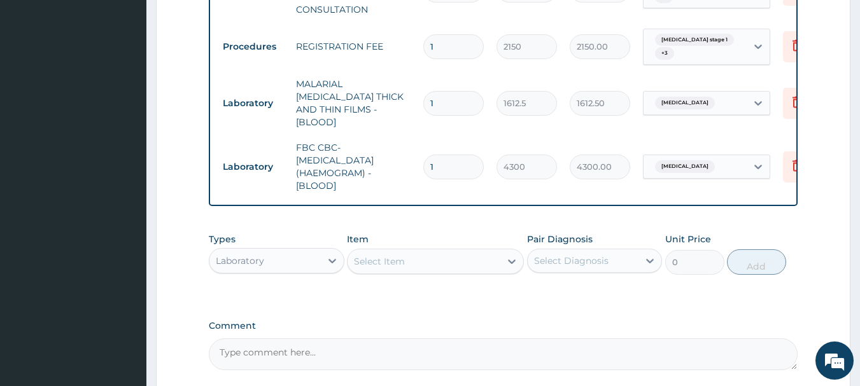
scroll to position [708, 0]
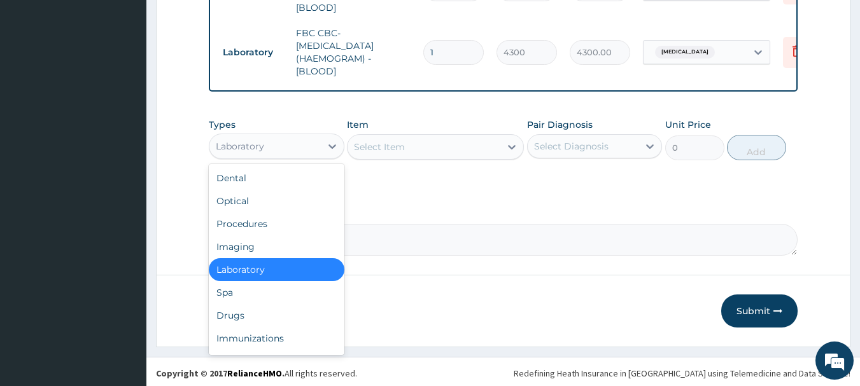
click at [308, 141] on div "Laboratory" at bounding box center [264, 146] width 111 height 20
click at [266, 315] on div "Drugs" at bounding box center [277, 315] width 136 height 23
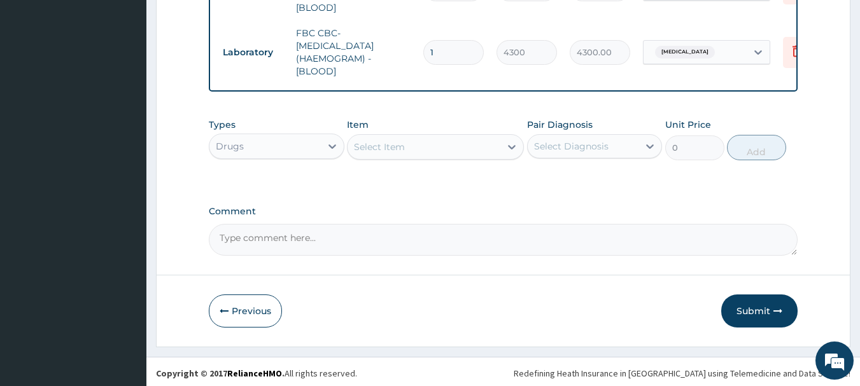
click at [424, 152] on div "Select Item" at bounding box center [423, 147] width 153 height 20
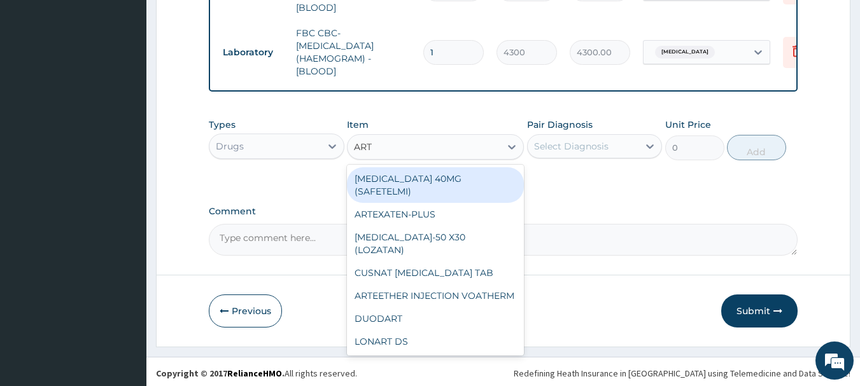
type input "ARTE"
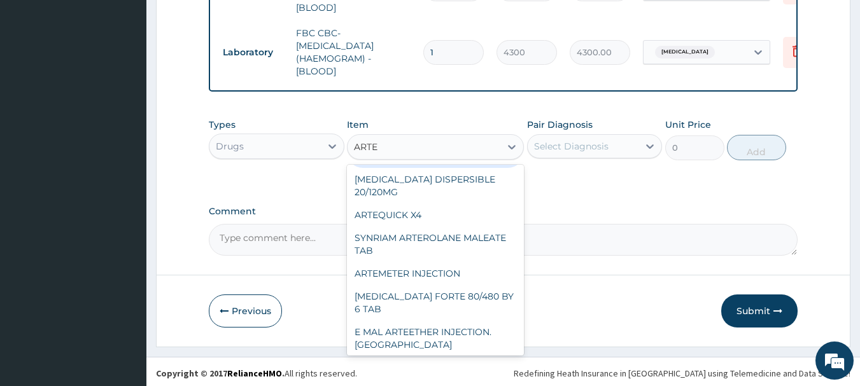
scroll to position [178, 0]
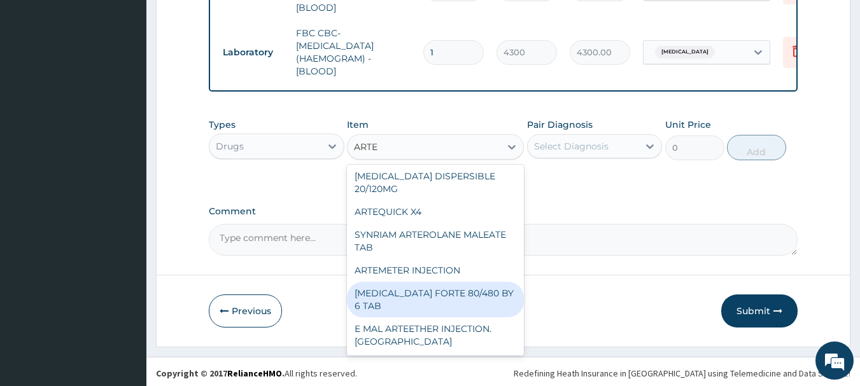
click at [478, 295] on div "[MEDICAL_DATA] FORTE 80/480 BY 6 TAB" at bounding box center [435, 300] width 177 height 36
type input "449.3500061035156"
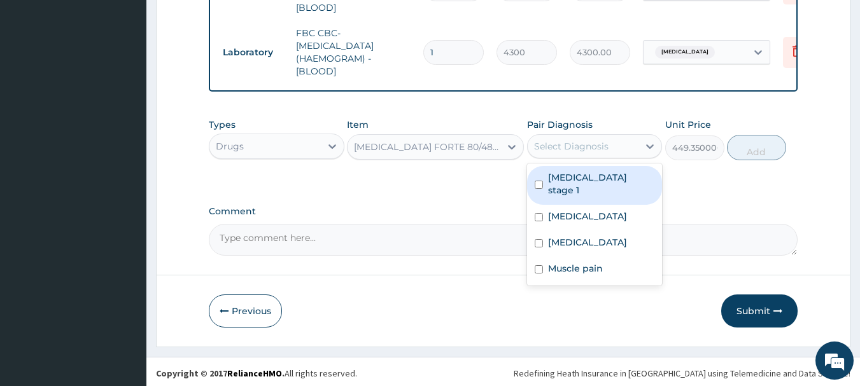
click at [590, 141] on div "Select Diagnosis" at bounding box center [571, 146] width 74 height 13
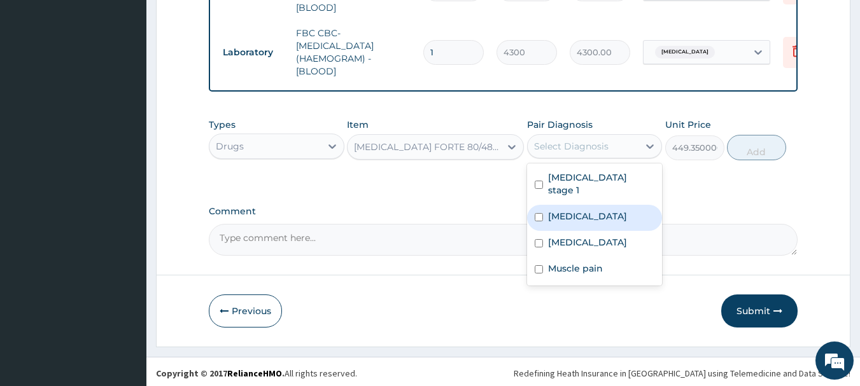
click at [584, 205] on div "Malaria" at bounding box center [595, 218] width 136 height 26
checkbox input "true"
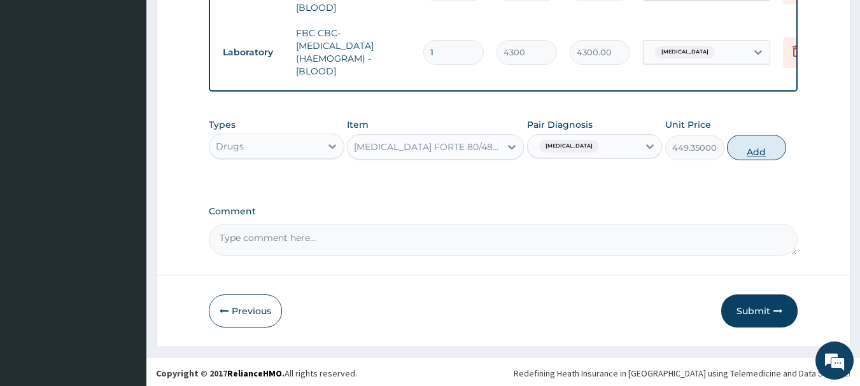
click at [774, 154] on button "Add" at bounding box center [756, 147] width 59 height 25
type input "0"
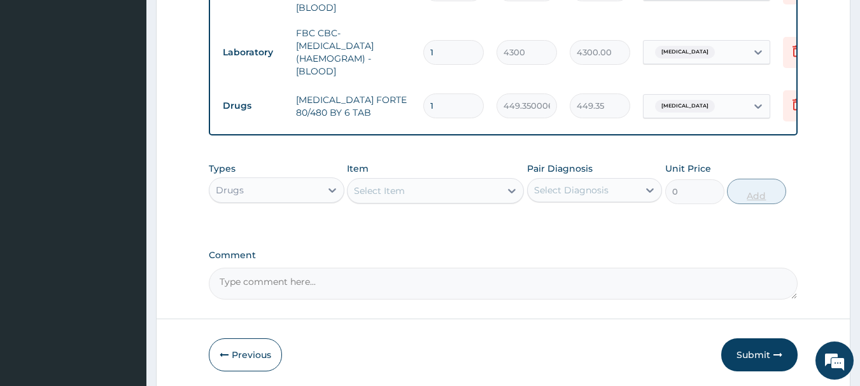
type input "0.00"
type input "6"
type input "2696.10"
type input "6"
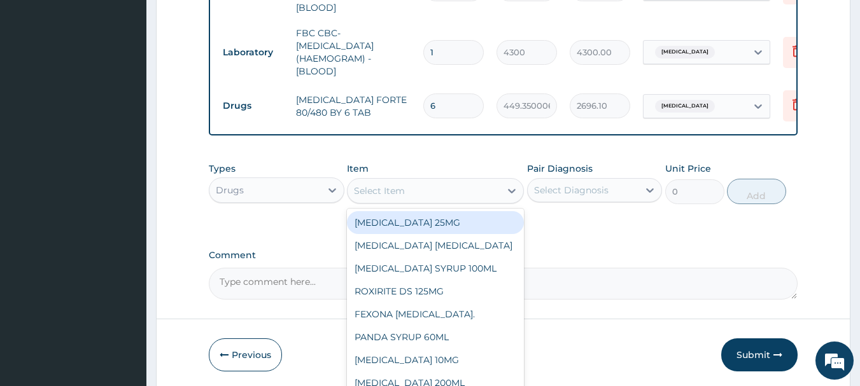
click div "Select Item"
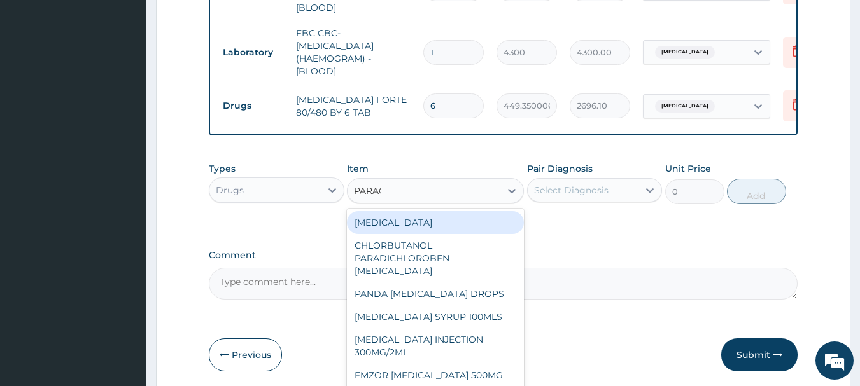
type input "PARACE"
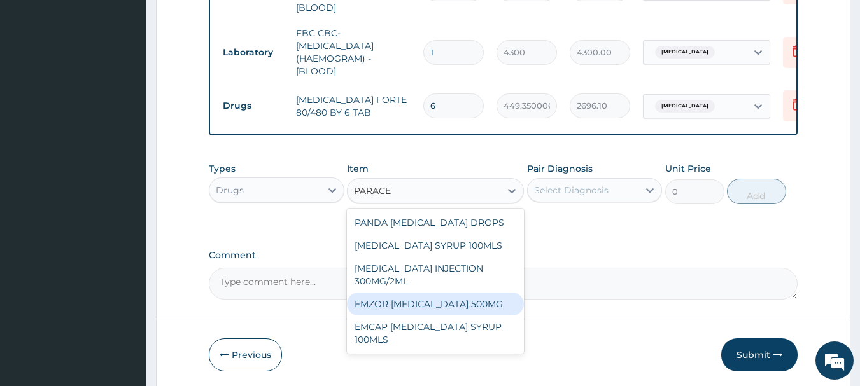
click div "EMZOR [MEDICAL_DATA] 500MG"
type input "23.64999961853027"
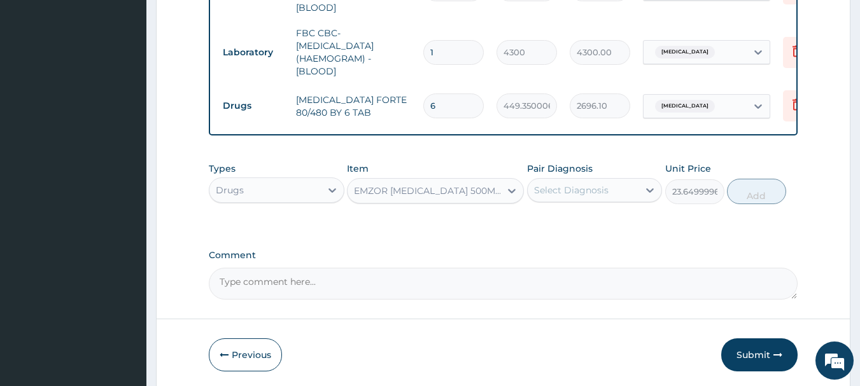
click div "Select Diagnosis"
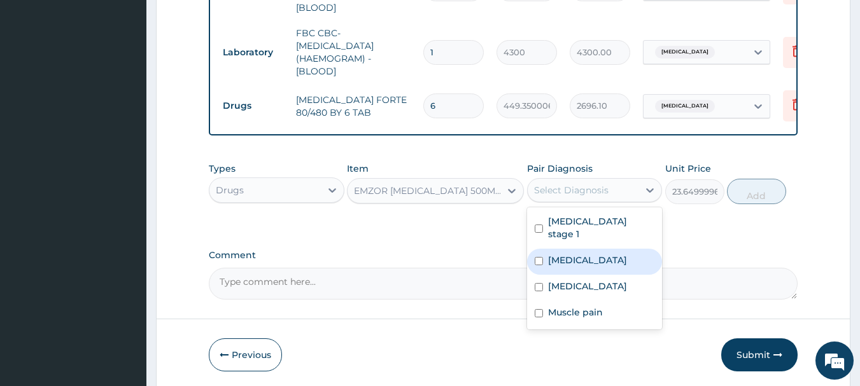
click label "Malaria"
checkbox input "true"
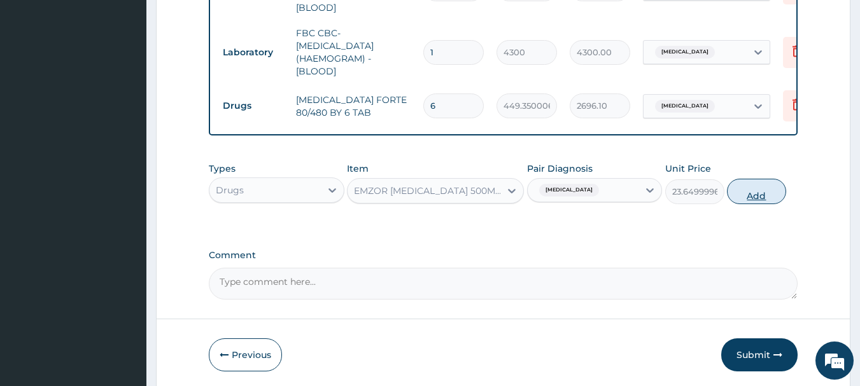
click button "Add"
type input "0"
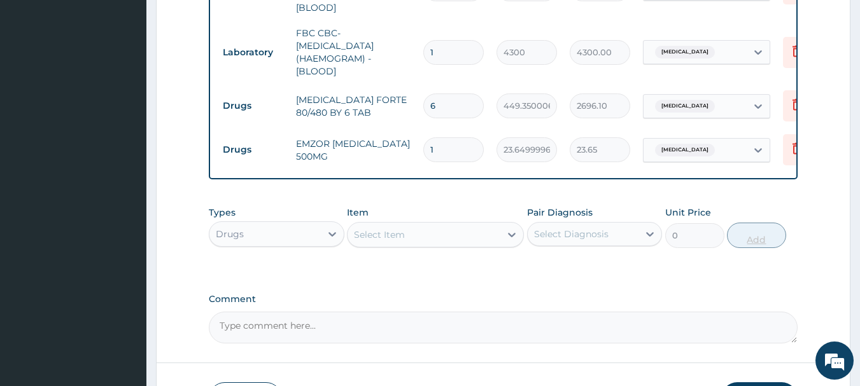
type input "18"
type input "425.70"
type input "18"
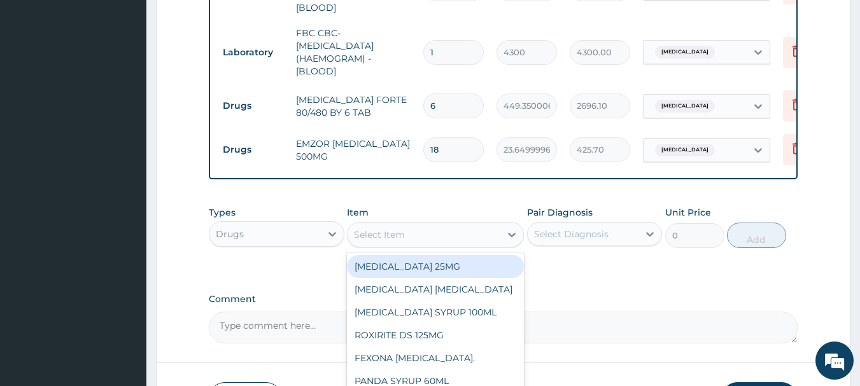
click div "Select Item"
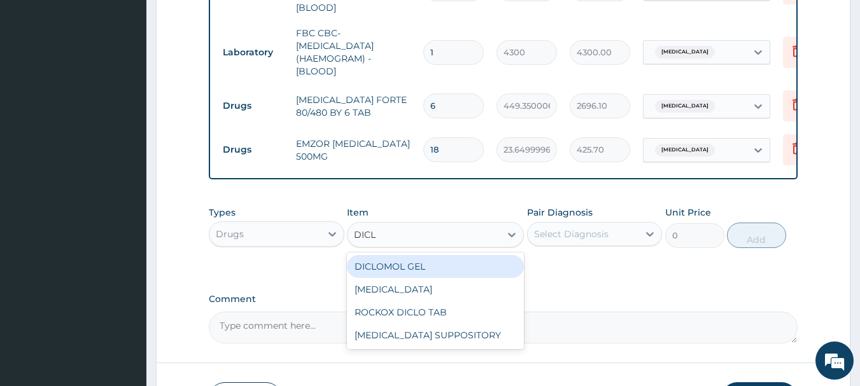
type input "DICLO"
click div "DICLOMOL GEL"
type input "827.75"
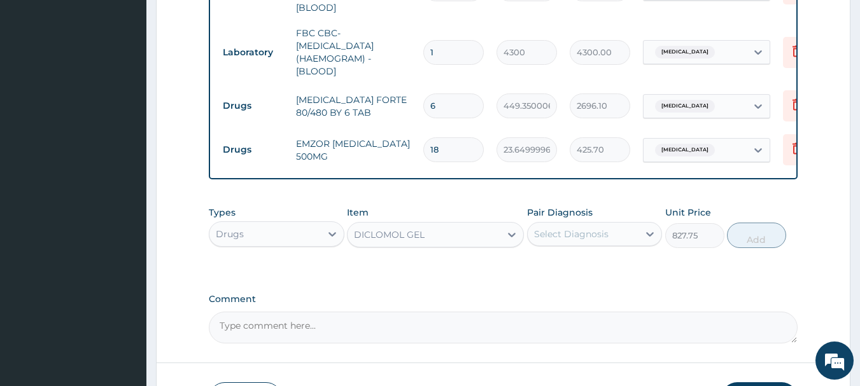
click div "Select Diagnosis"
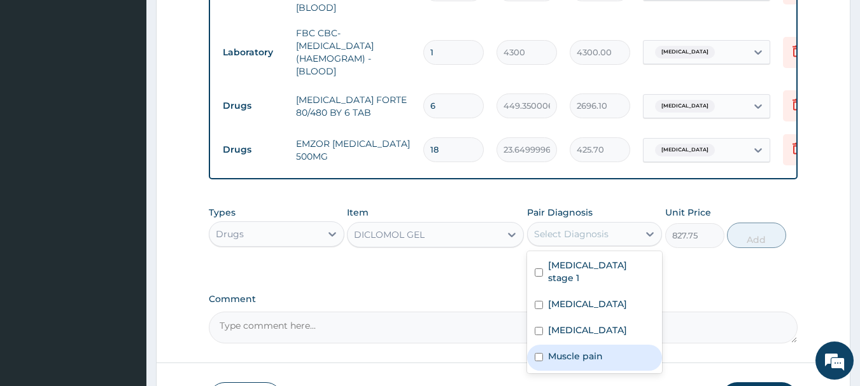
click label "Muscle pain"
checkbox input "true"
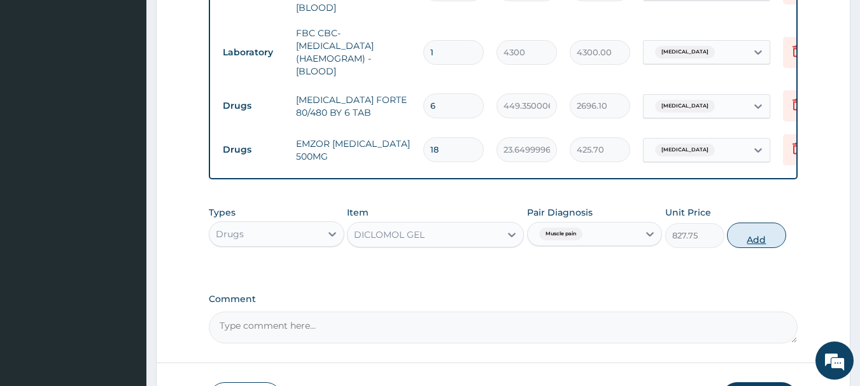
click button "Add"
type input "0"
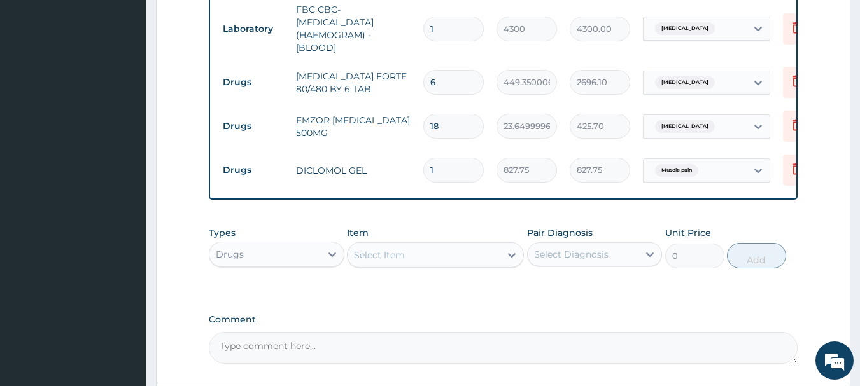
scroll to position [839, 0]
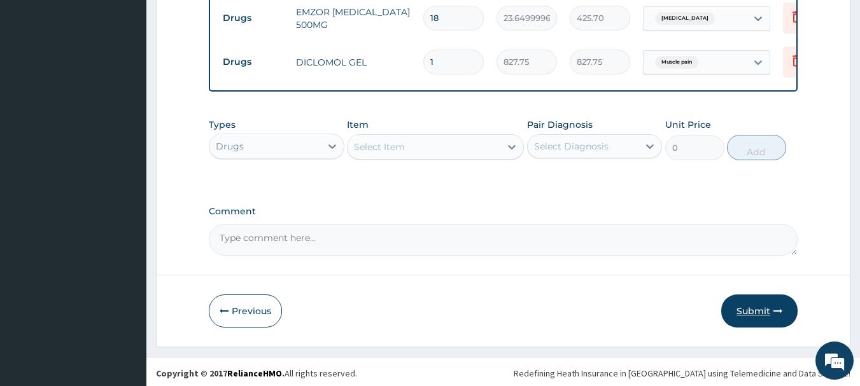
click button "Submit"
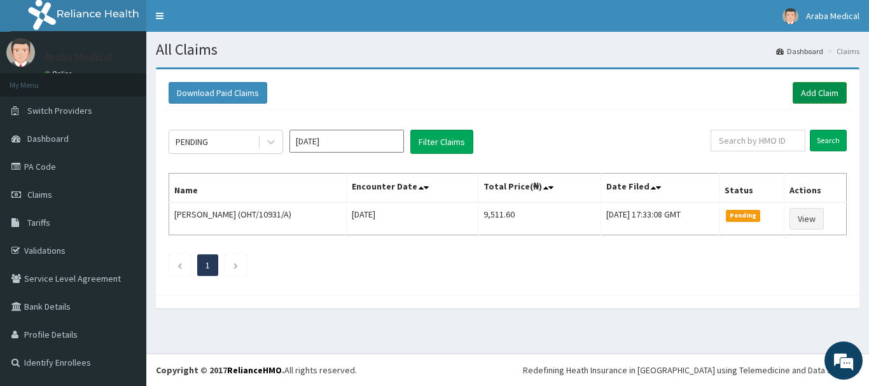
click at [812, 93] on link "Add Claim" at bounding box center [820, 93] width 54 height 22
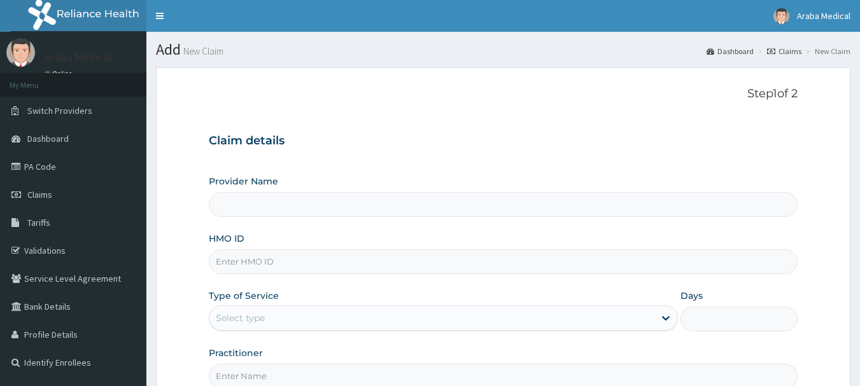
type input "Araba Medical Centre"
click at [389, 267] on input "HMO ID" at bounding box center [503, 261] width 589 height 25
type input "SBG/11209/A"
click at [377, 321] on div "Select type" at bounding box center [431, 318] width 445 height 20
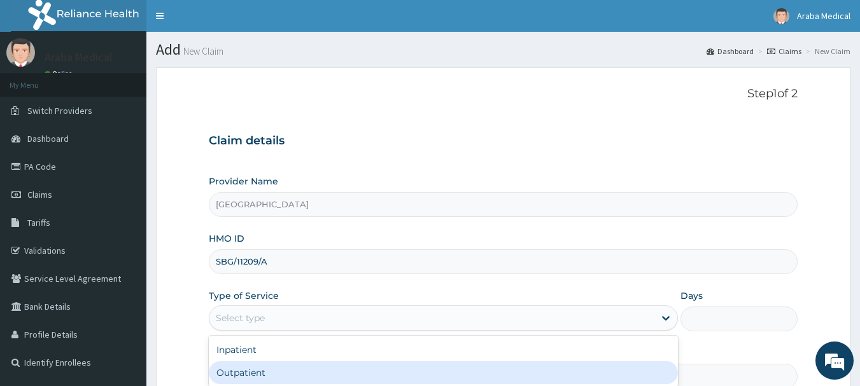
click at [370, 367] on div "Outpatient" at bounding box center [443, 372] width 469 height 23
type input "1"
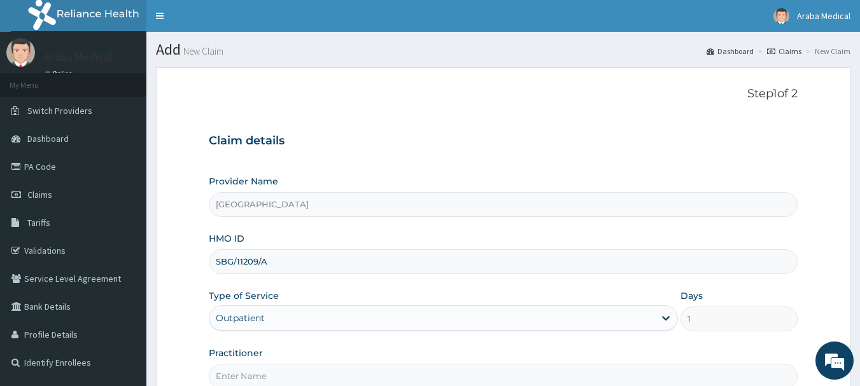
click at [379, 375] on input "Practitioner" at bounding box center [503, 376] width 589 height 25
type input "DR OMOBOLANLE"
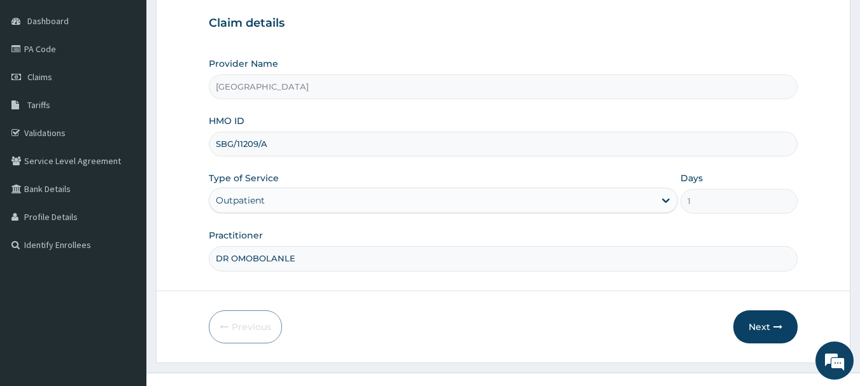
scroll to position [137, 0]
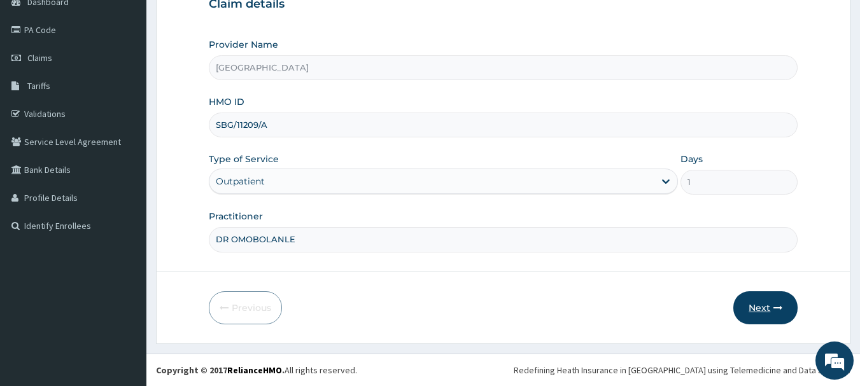
click at [761, 307] on button "Next" at bounding box center [765, 307] width 64 height 33
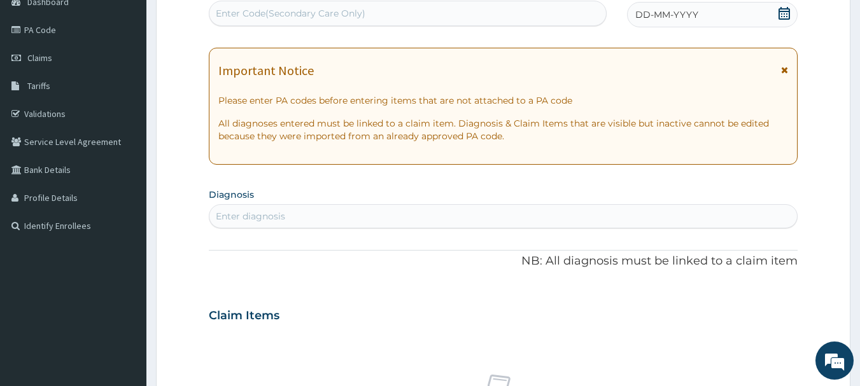
click at [786, 8] on icon at bounding box center [784, 13] width 13 height 13
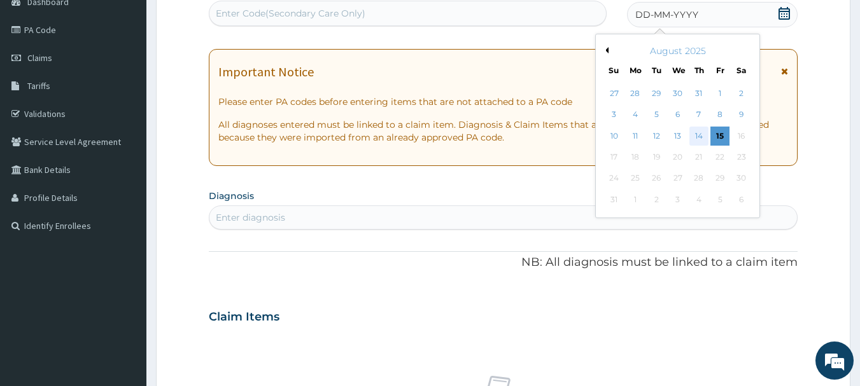
click at [692, 130] on div "14" at bounding box center [698, 136] width 19 height 19
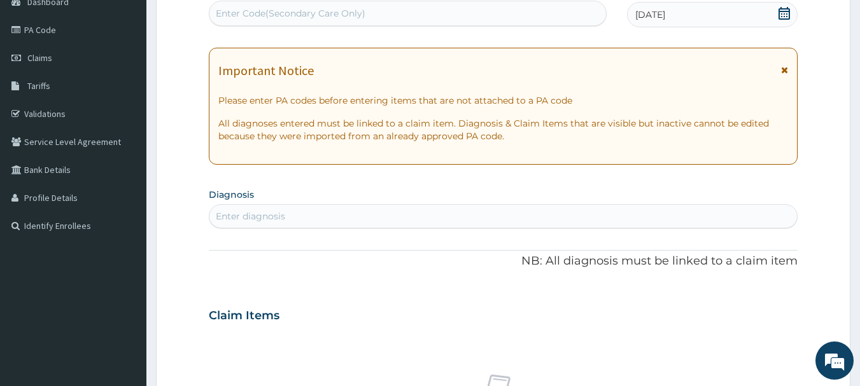
click at [519, 216] on div "Enter diagnosis" at bounding box center [503, 216] width 588 height 20
type input "MALAR"
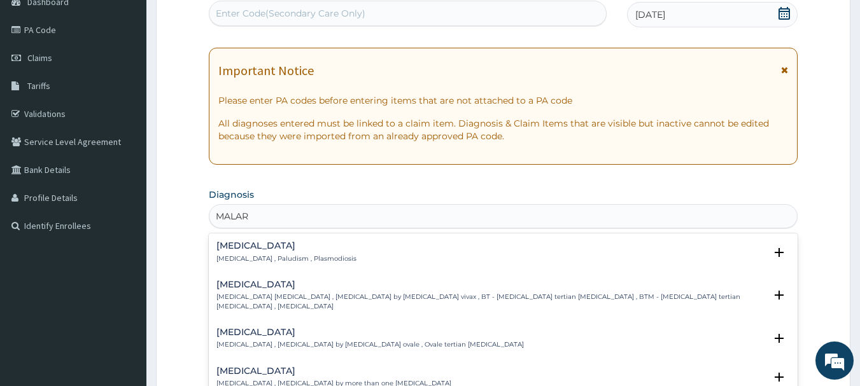
click at [229, 241] on h4 "[MEDICAL_DATA]" at bounding box center [286, 246] width 140 height 10
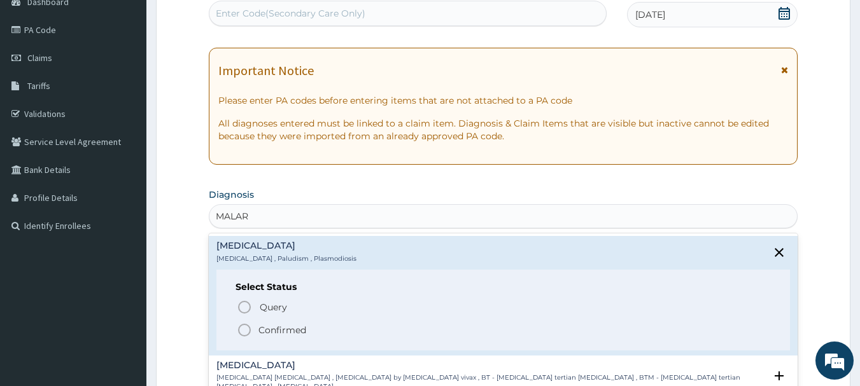
click at [245, 327] on icon "status option filled" at bounding box center [244, 330] width 15 height 15
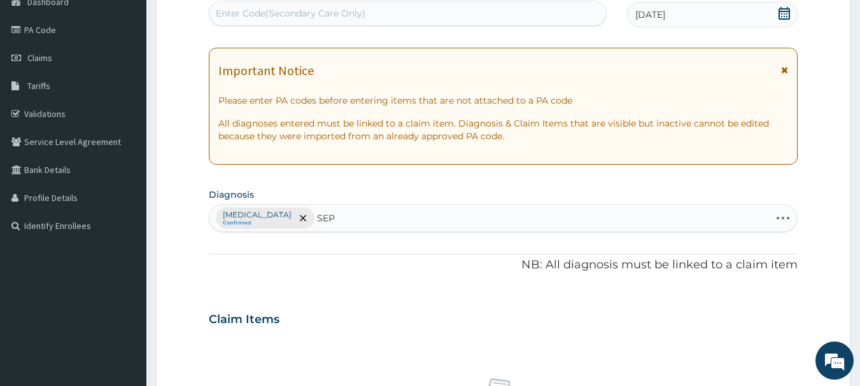
type input "SEPS"
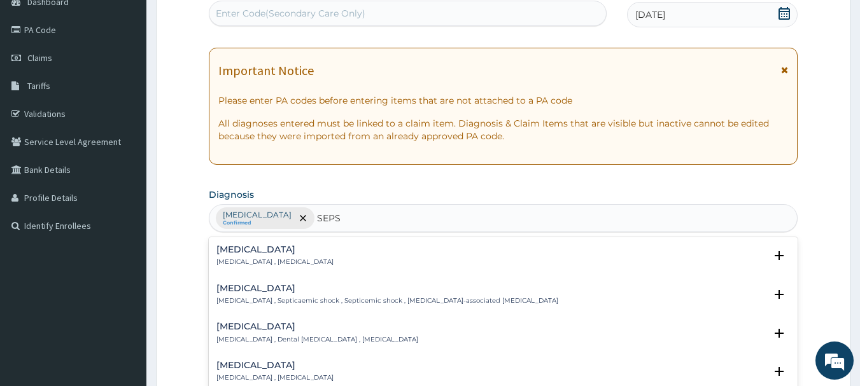
click at [237, 254] on h4 "Sepsis" at bounding box center [274, 250] width 117 height 10
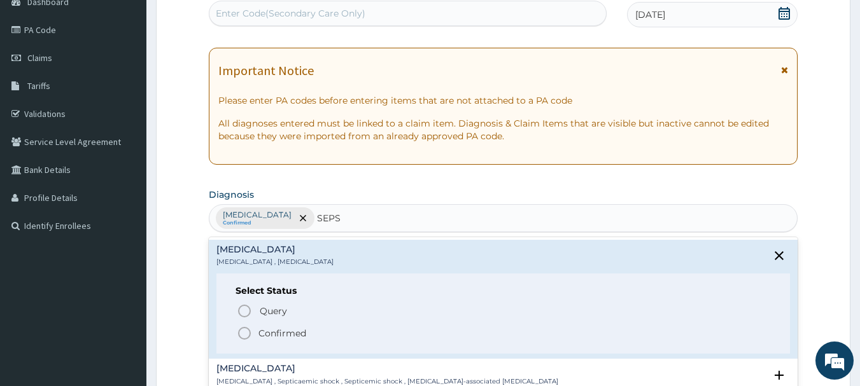
click at [248, 332] on icon "status option filled" at bounding box center [244, 333] width 15 height 15
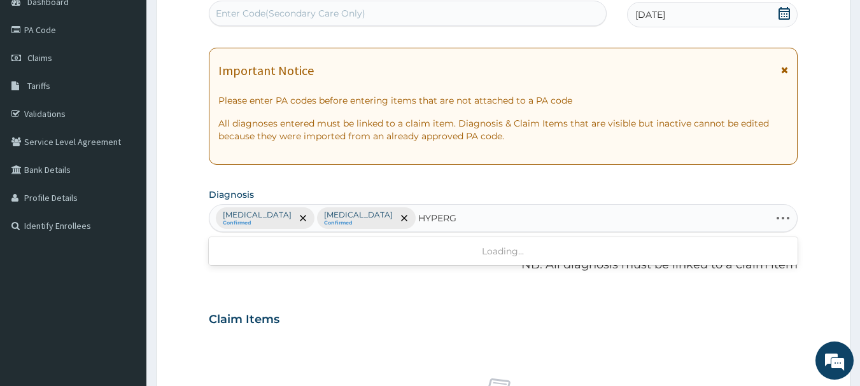
type input "HYPERGL"
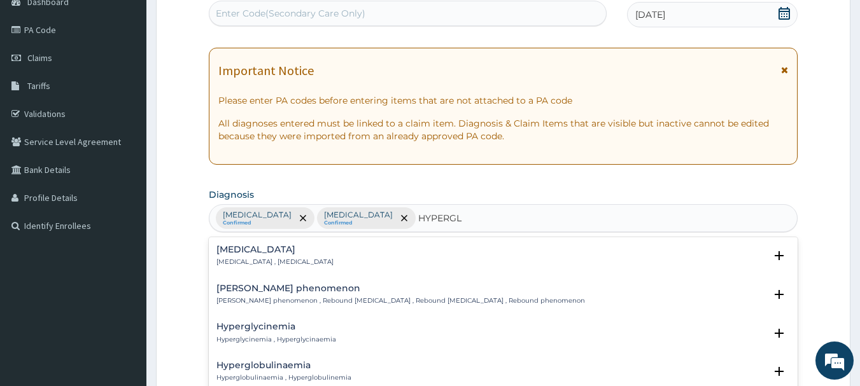
click at [242, 256] on div "Hyperglycemia Hyperglycemia , Hyperglycaemia" at bounding box center [274, 256] width 117 height 22
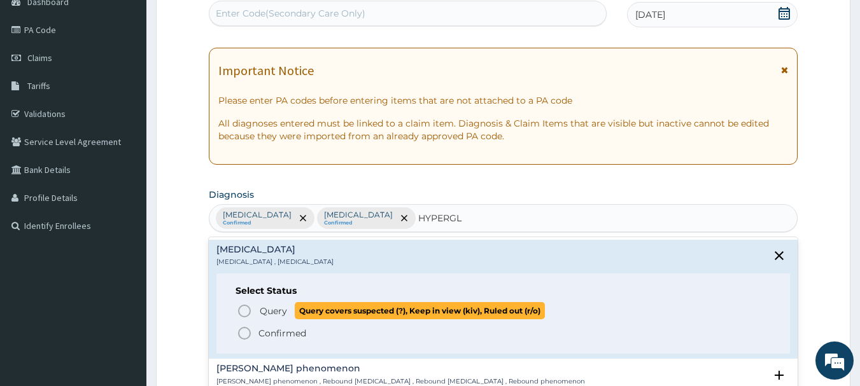
click at [242, 309] on icon "status option query" at bounding box center [244, 311] width 15 height 15
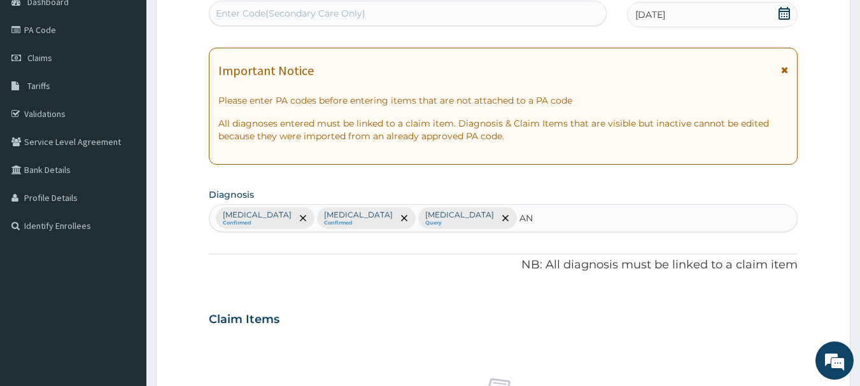
type input "ANE"
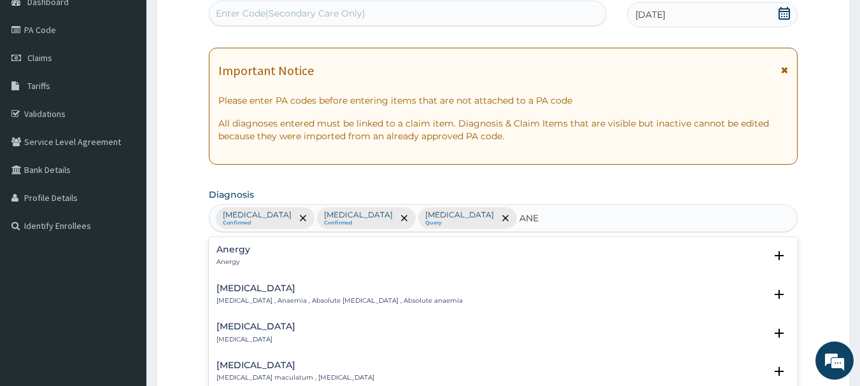
click at [223, 295] on div "Anemia Anemia , Anaemia , Absolute anemia , Absolute anaemia" at bounding box center [339, 295] width 246 height 22
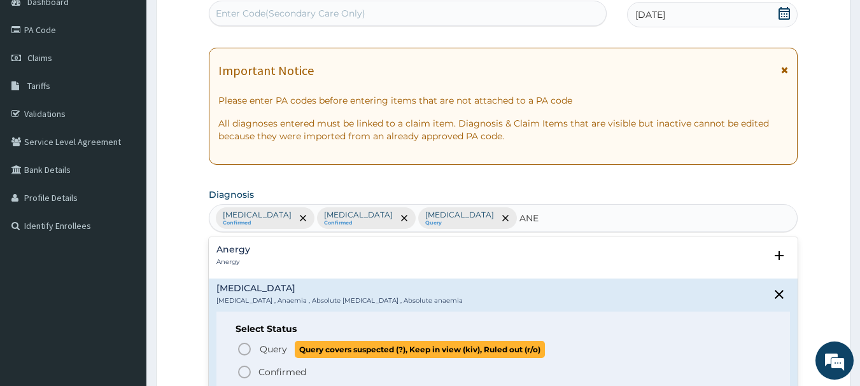
click at [243, 343] on icon "status option query" at bounding box center [244, 349] width 15 height 15
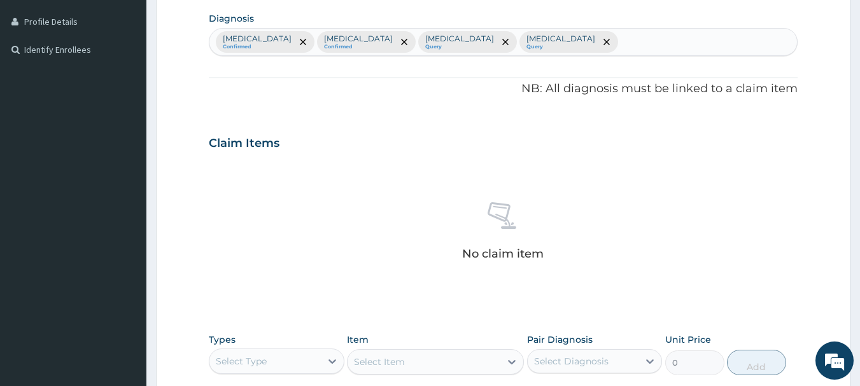
scroll to position [531, 0]
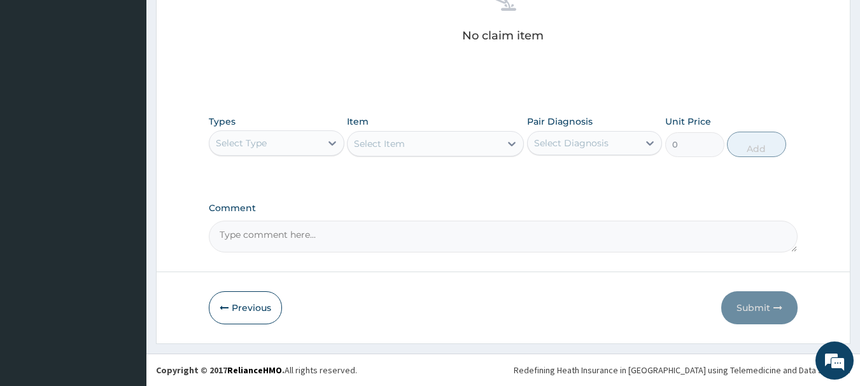
click at [317, 141] on div "Select Type" at bounding box center [264, 143] width 111 height 20
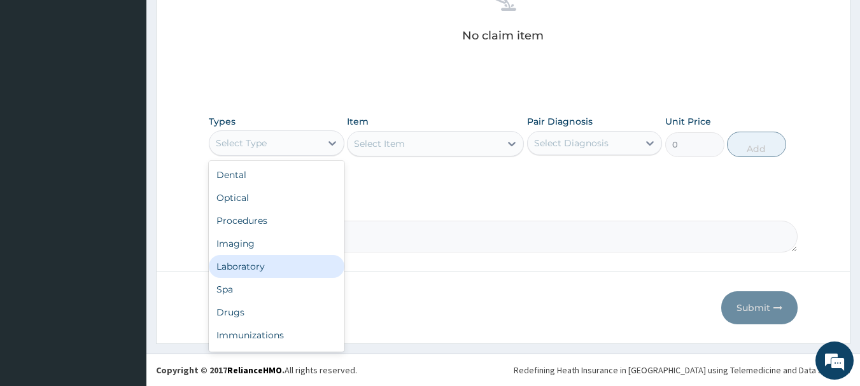
click at [284, 269] on div "Laboratory" at bounding box center [277, 266] width 136 height 23
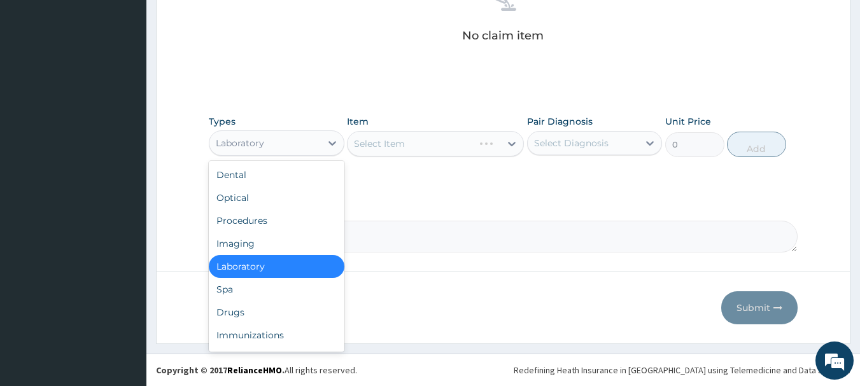
click at [288, 134] on div "Laboratory" at bounding box center [264, 143] width 111 height 20
click at [260, 231] on div "Procedures" at bounding box center [277, 220] width 136 height 23
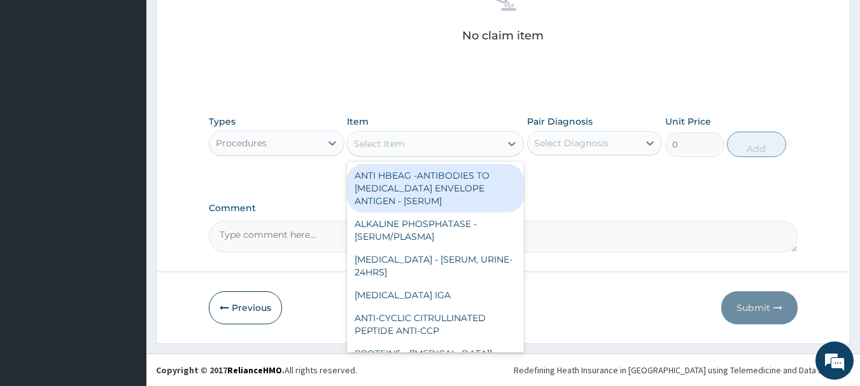
click at [421, 140] on div "Select Item" at bounding box center [423, 144] width 153 height 20
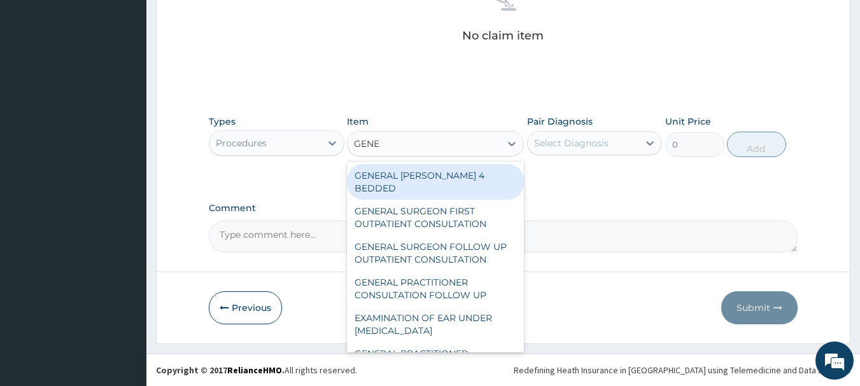
type input "GENER"
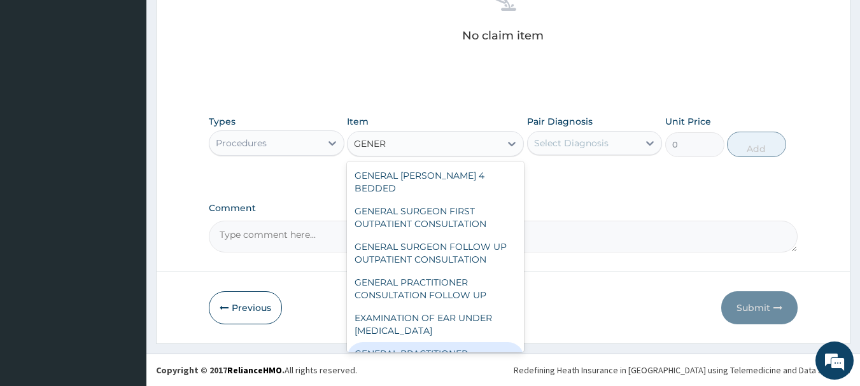
click at [436, 342] on div "GENERAL PRACTITIONER CONSULTATION FIRST OUTPATIENT CONSULTATION" at bounding box center [435, 366] width 177 height 48
type input "3547.5"
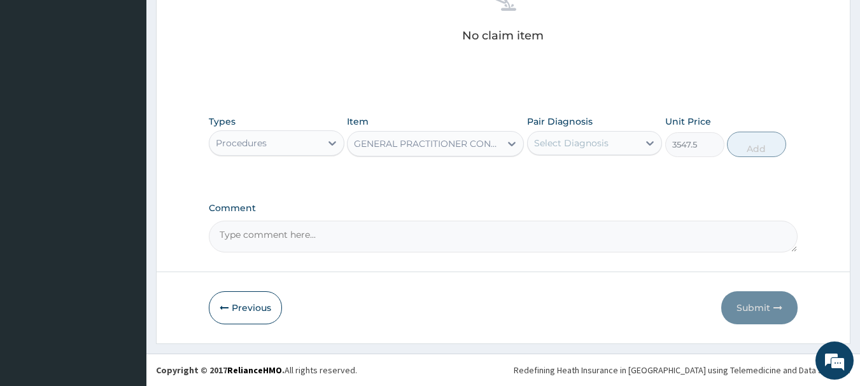
click at [581, 137] on div "Select Diagnosis" at bounding box center [571, 143] width 74 height 13
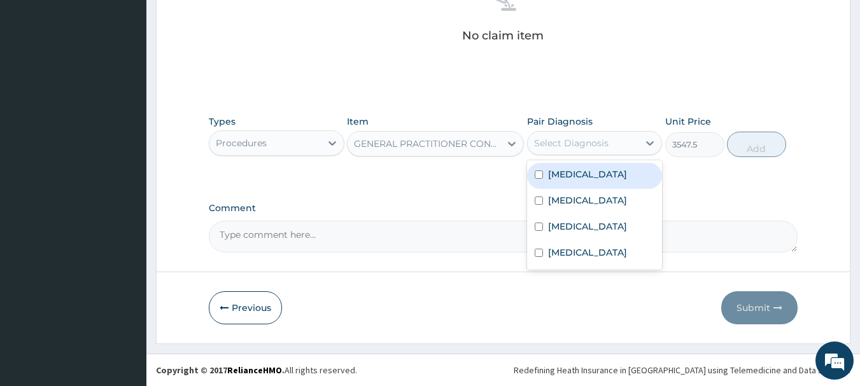
click at [572, 175] on label "[MEDICAL_DATA]" at bounding box center [587, 174] width 79 height 13
checkbox input "true"
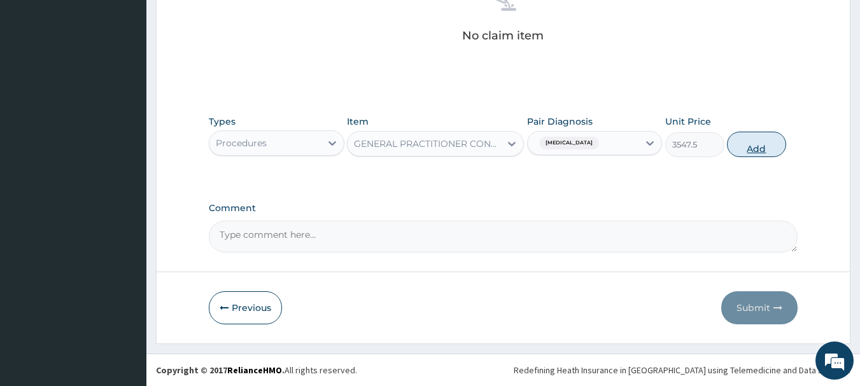
click at [755, 132] on button "Add" at bounding box center [756, 144] width 59 height 25
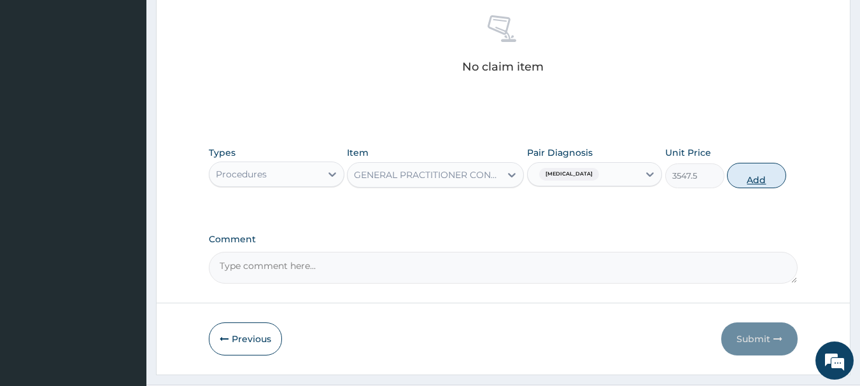
type input "0"
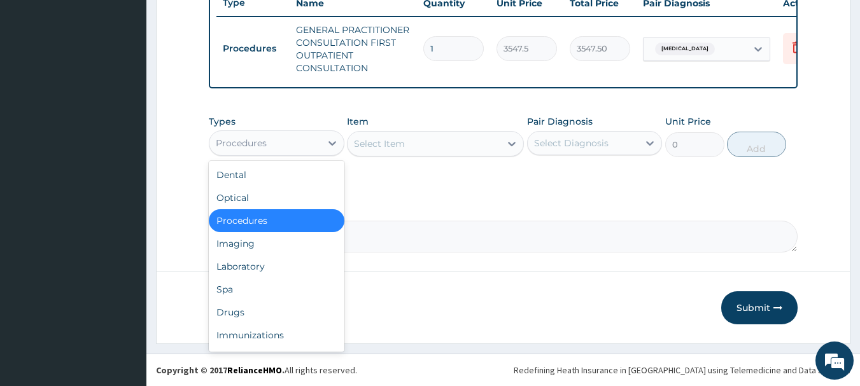
click at [305, 136] on div "Procedures" at bounding box center [264, 143] width 111 height 20
click at [278, 270] on div "Laboratory" at bounding box center [277, 266] width 136 height 23
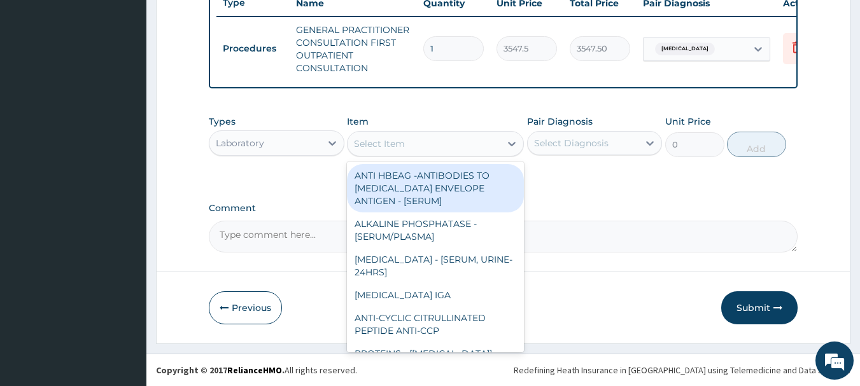
click at [475, 146] on div "Select Item" at bounding box center [423, 144] width 153 height 20
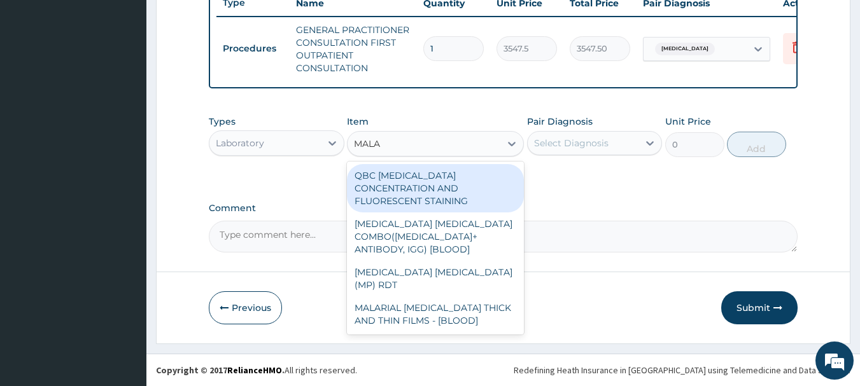
type input "MALAR"
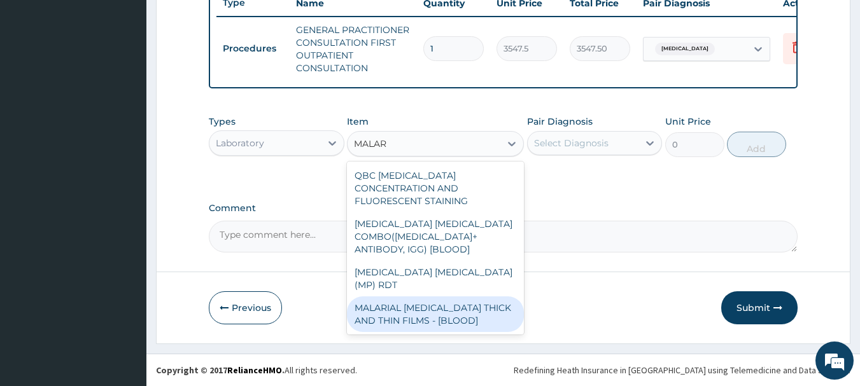
click at [472, 297] on div "MALARIAL [MEDICAL_DATA] THICK AND THIN FILMS - [BLOOD]" at bounding box center [435, 315] width 177 height 36
type input "1612.5"
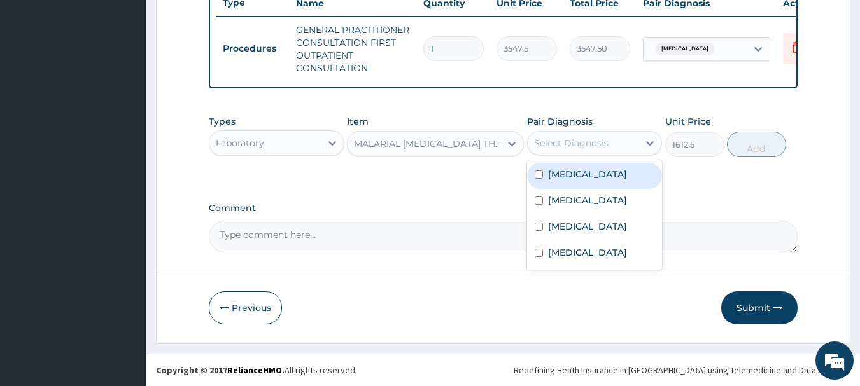
click at [577, 134] on div "Select Diagnosis" at bounding box center [582, 143] width 111 height 20
click at [580, 178] on label "[MEDICAL_DATA]" at bounding box center [587, 174] width 79 height 13
checkbox input "true"
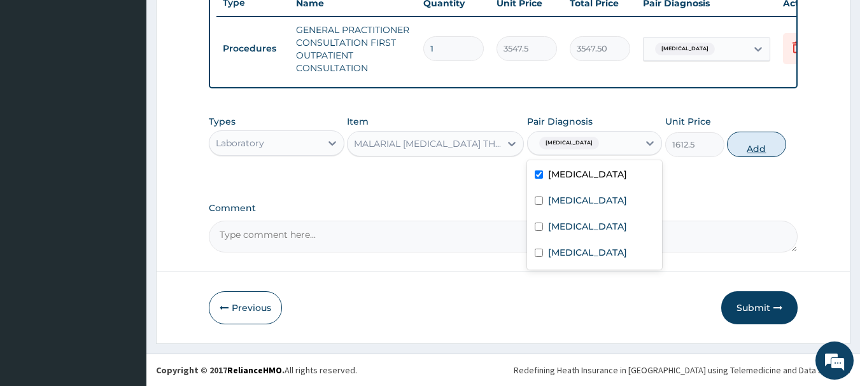
click at [742, 151] on button "Add" at bounding box center [756, 144] width 59 height 25
type input "0"
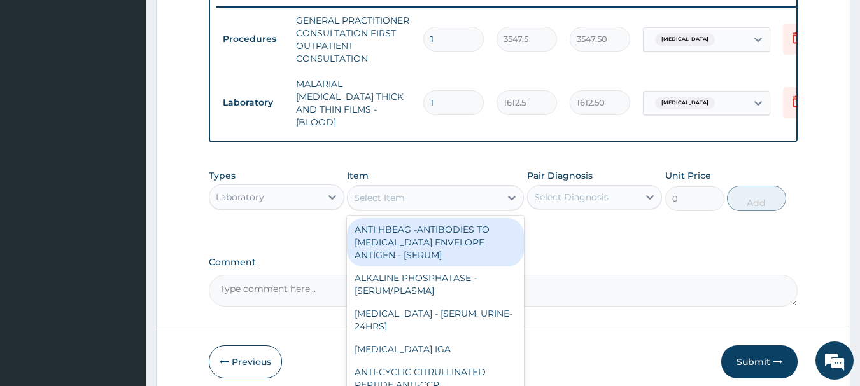
click at [457, 192] on div "Select Item" at bounding box center [423, 198] width 153 height 20
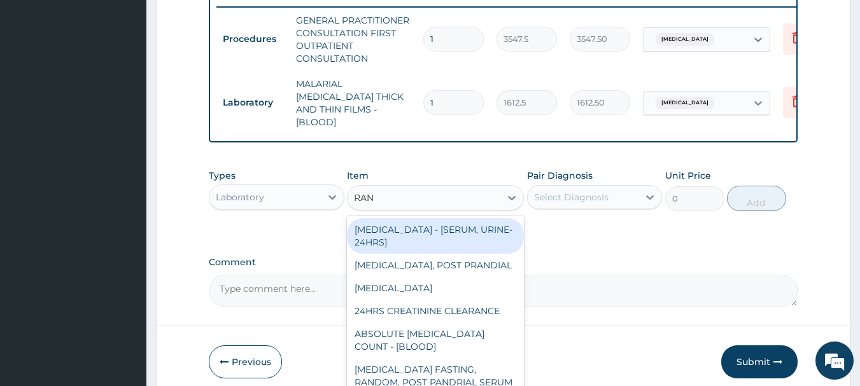
type input "RAND"
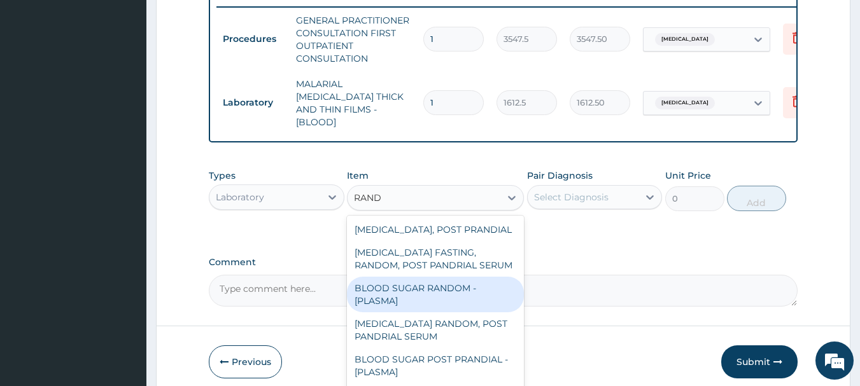
click at [426, 297] on div "BLOOD SUGAR RANDOM - [PLASMA]" at bounding box center [435, 295] width 177 height 36
type input "1290"
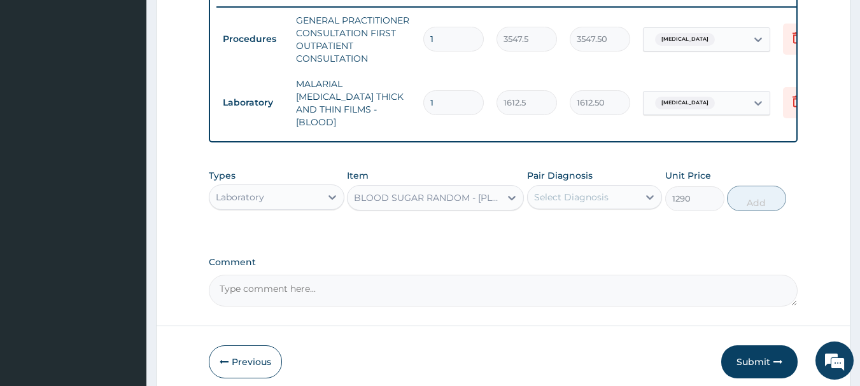
click at [562, 196] on div "Select Diagnosis" at bounding box center [571, 197] width 74 height 13
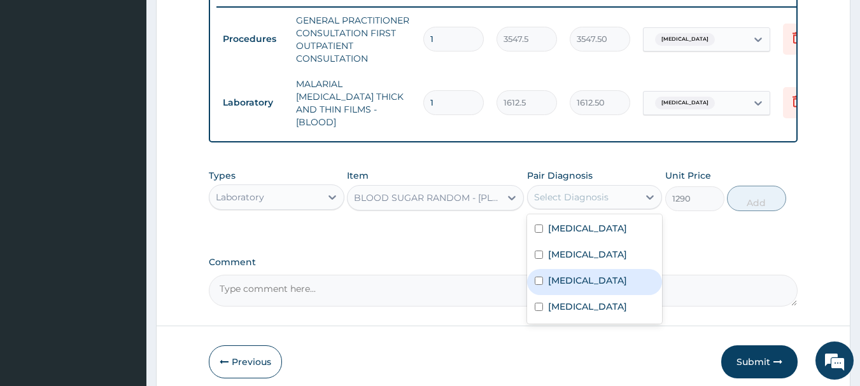
click at [575, 274] on label "Hyperglycemia" at bounding box center [587, 280] width 79 height 13
checkbox input "true"
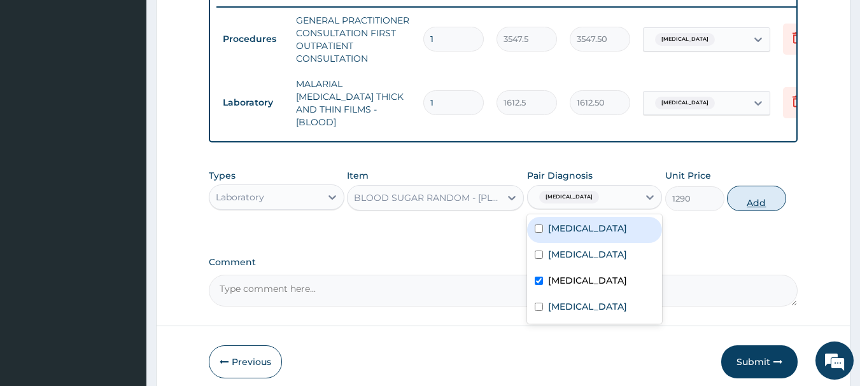
click at [755, 193] on button "Add" at bounding box center [756, 198] width 59 height 25
type input "0"
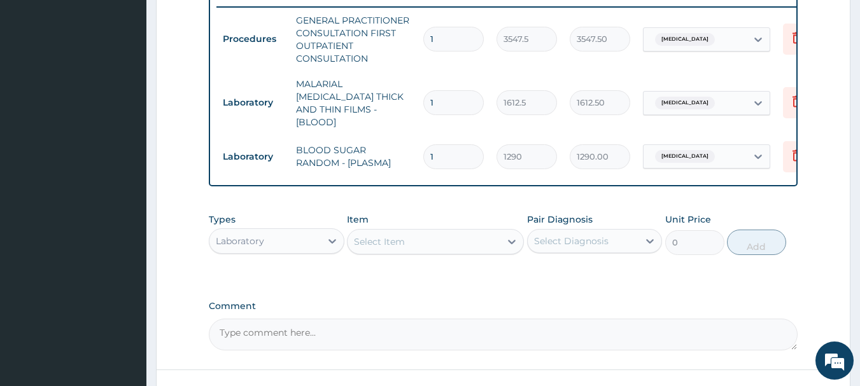
scroll to position [595, 0]
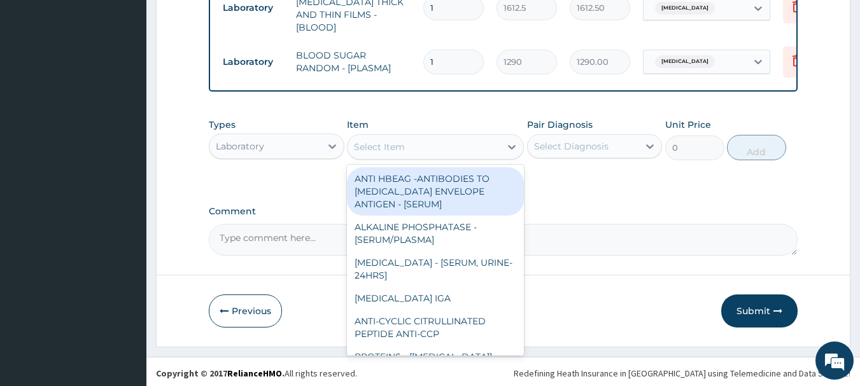
click at [433, 140] on div "Select Item" at bounding box center [423, 147] width 153 height 20
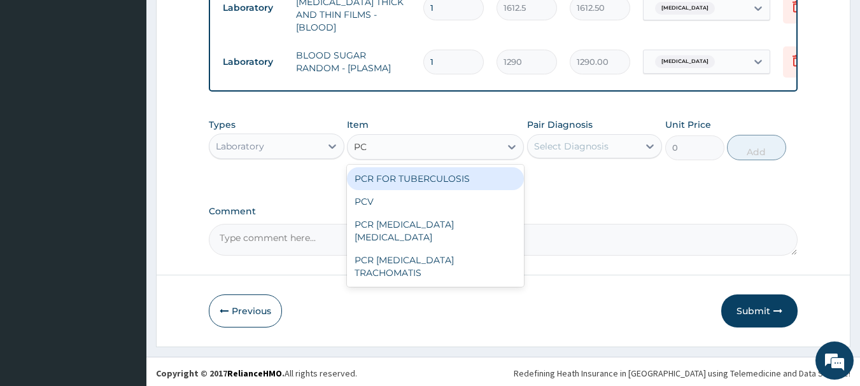
type input "PCV"
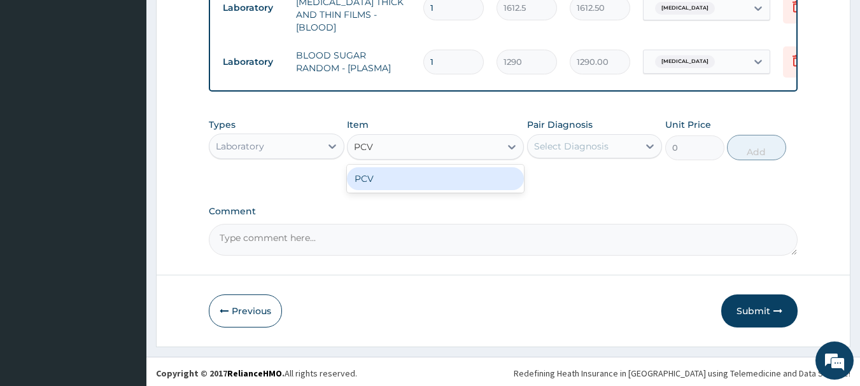
click at [431, 180] on div "PCV" at bounding box center [435, 178] width 177 height 23
type input "2150"
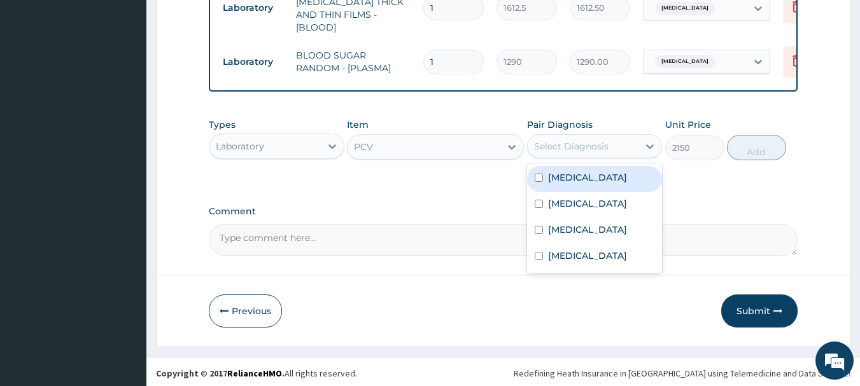
click at [565, 147] on div "Select Diagnosis" at bounding box center [571, 146] width 74 height 13
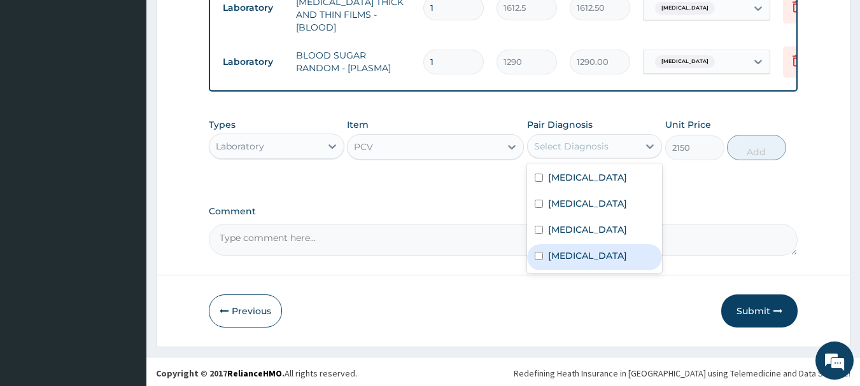
click at [566, 244] on div "Anemia" at bounding box center [595, 257] width 136 height 26
checkbox input "true"
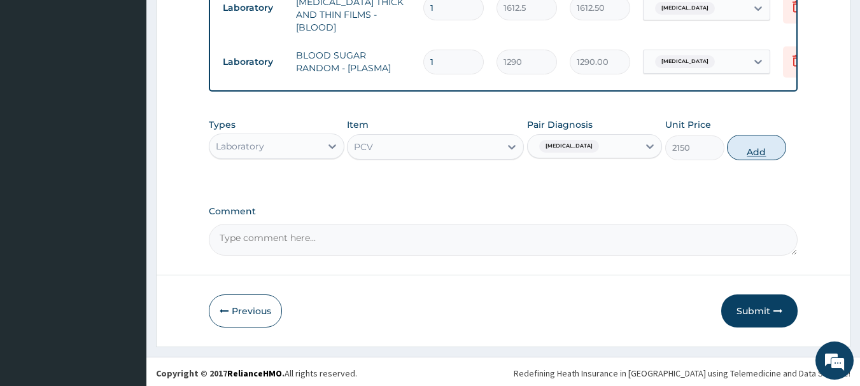
click at [767, 139] on button "Add" at bounding box center [756, 147] width 59 height 25
type input "0"
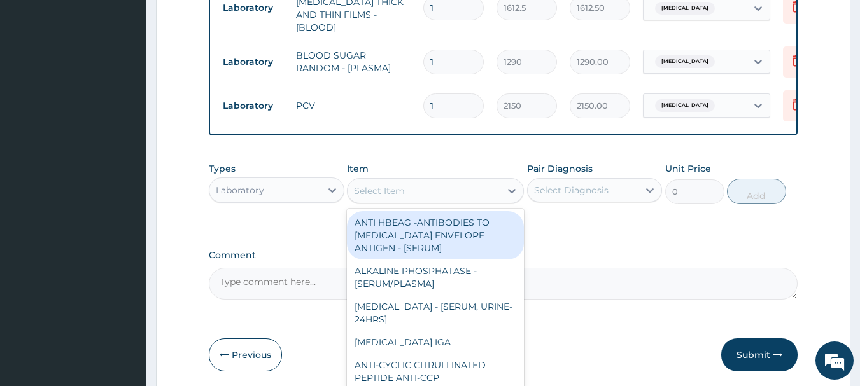
click at [445, 181] on div "Select Item" at bounding box center [423, 191] width 153 height 20
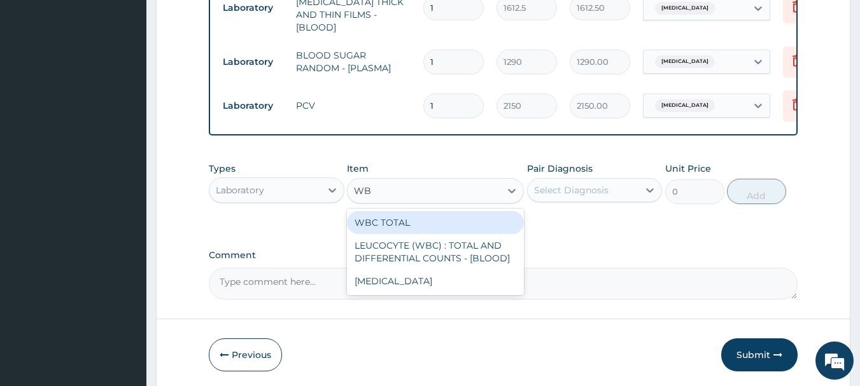
type input "WBC"
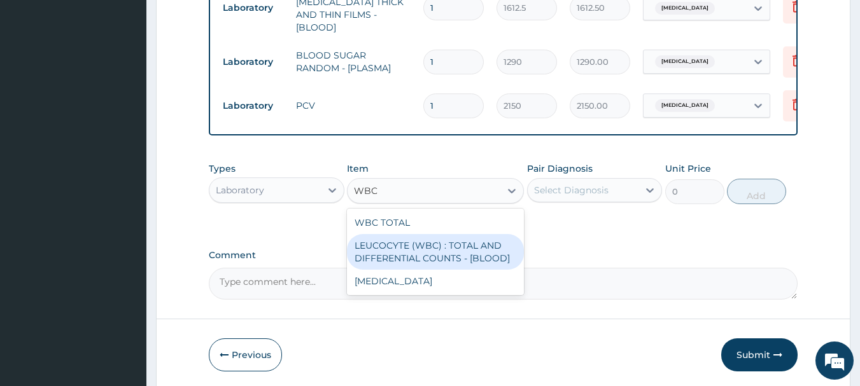
click at [449, 244] on div "LEUCOCYTE (WBC) : TOTAL AND DIFFERENTIAL COUNTS - [BLOOD]" at bounding box center [435, 252] width 177 height 36
type input "2150"
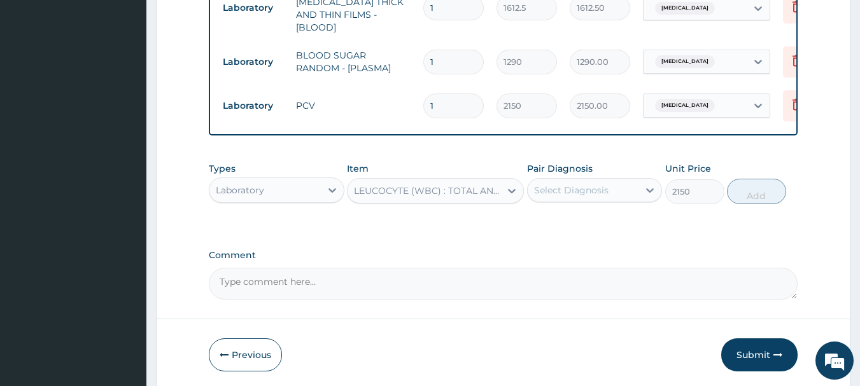
click at [579, 190] on div "Select Diagnosis" at bounding box center [571, 190] width 74 height 13
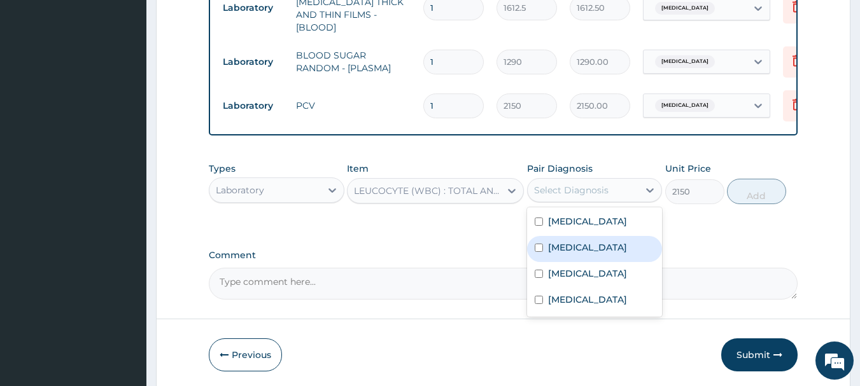
click at [582, 239] on div "Sepsis" at bounding box center [595, 249] width 136 height 26
checkbox input "true"
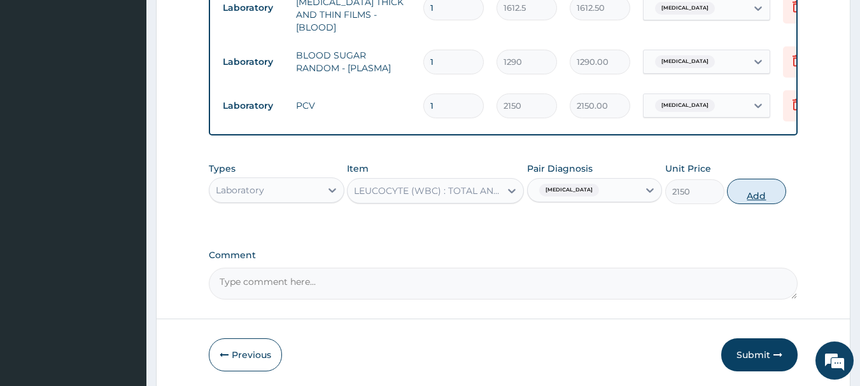
click at [771, 184] on button "Add" at bounding box center [756, 191] width 59 height 25
type input "0"
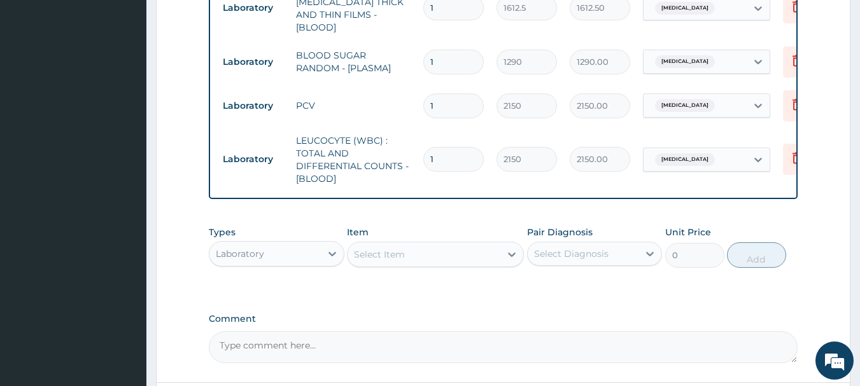
scroll to position [702, 0]
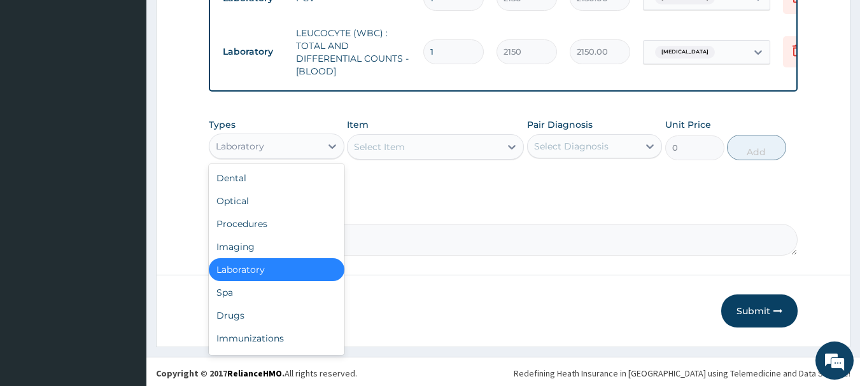
click at [270, 146] on div "Laboratory" at bounding box center [264, 146] width 111 height 20
click at [273, 304] on div "Drugs" at bounding box center [277, 315] width 136 height 23
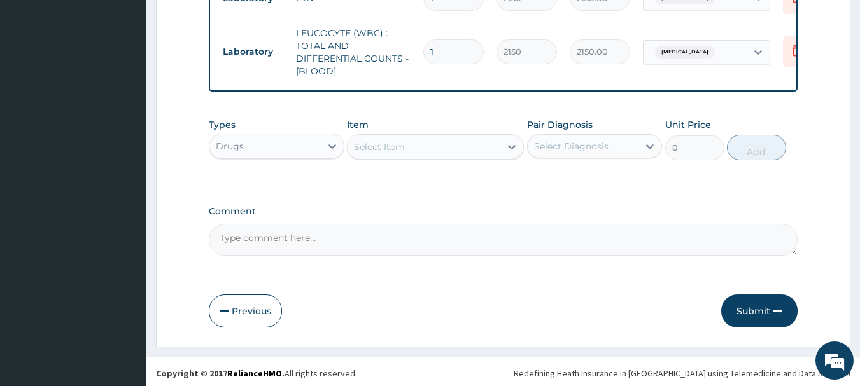
click at [422, 216] on div "Comment" at bounding box center [503, 231] width 589 height 50
click at [473, 143] on div "Select Item" at bounding box center [423, 147] width 153 height 20
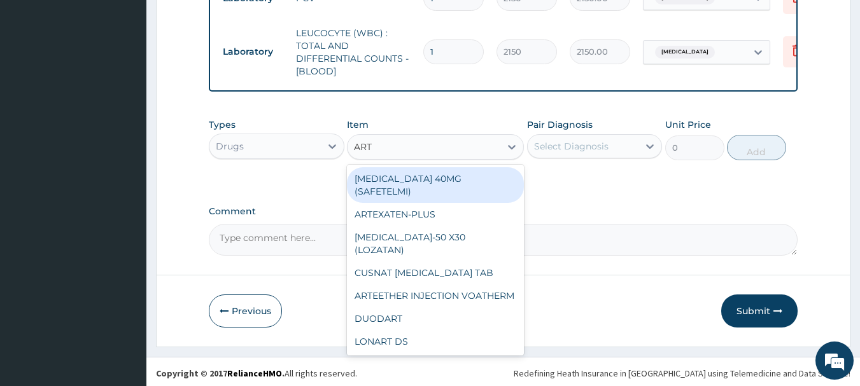
type input "ARTE"
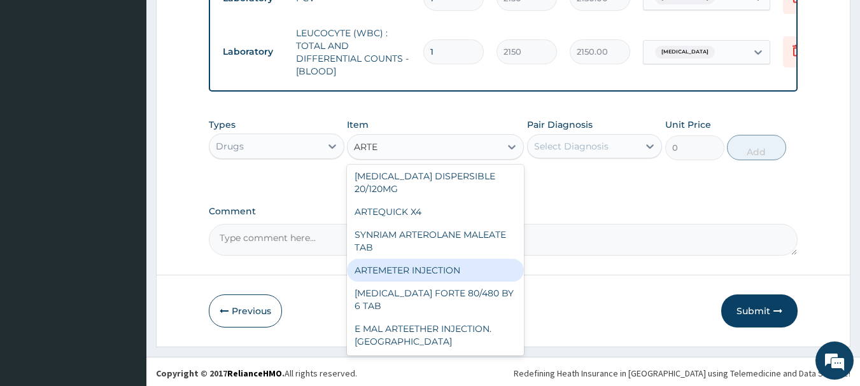
scroll to position [178, 0]
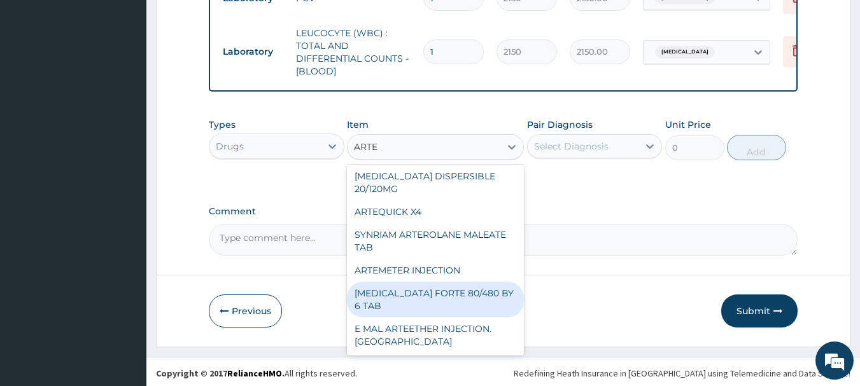
click at [478, 307] on div "COARTEM FORTE 80/480 BY 6 TAB" at bounding box center [435, 300] width 177 height 36
type input "449.3500061035156"
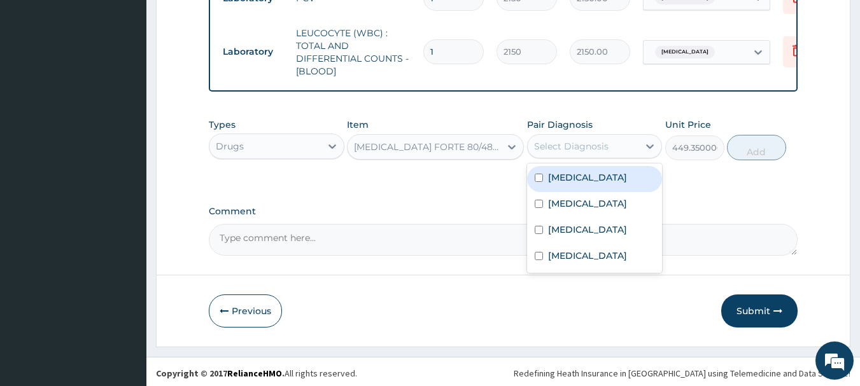
click at [580, 140] on div "Select Diagnosis" at bounding box center [571, 146] width 74 height 13
click at [578, 177] on label "[MEDICAL_DATA]" at bounding box center [587, 177] width 79 height 13
checkbox input "true"
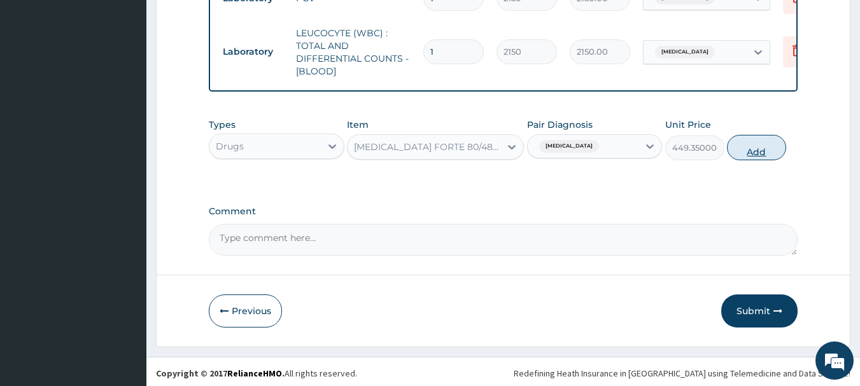
click at [758, 145] on button "Add" at bounding box center [756, 147] width 59 height 25
type input "0"
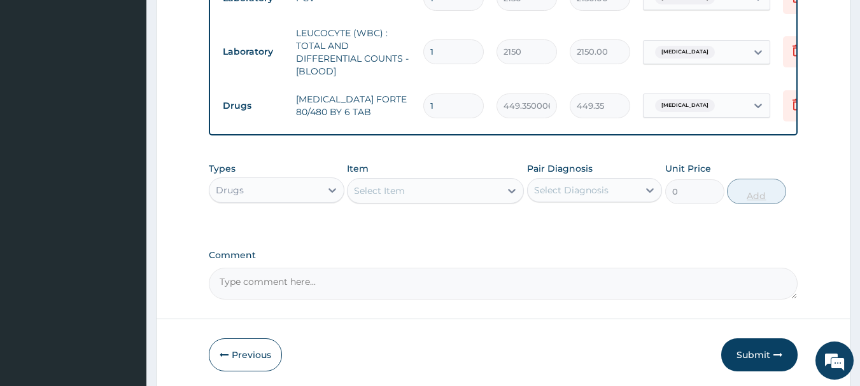
type input "0.00"
type input "6"
type input "2696.10"
type input "6"
click at [487, 181] on div "Select Item" at bounding box center [423, 191] width 153 height 20
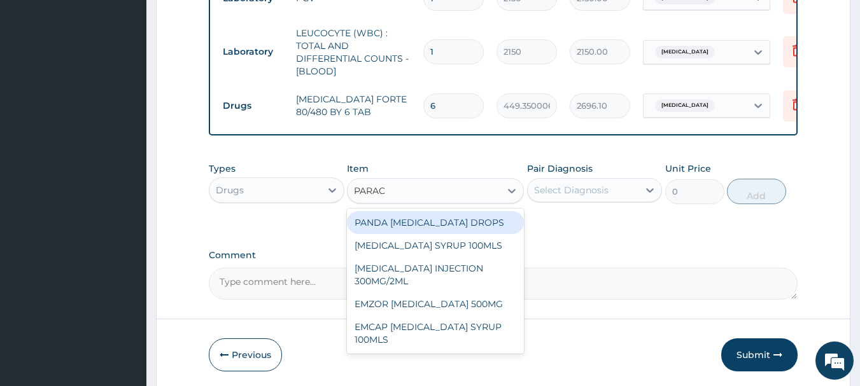
type input "PARACE"
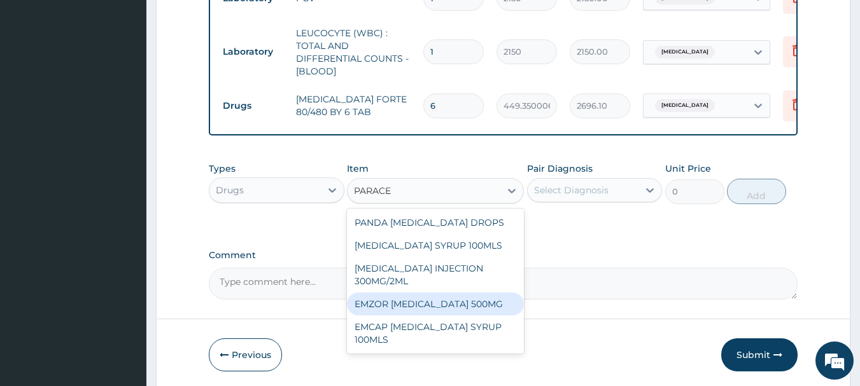
click at [460, 298] on div "EMZOR PARACETAMOL 500MG" at bounding box center [435, 304] width 177 height 23
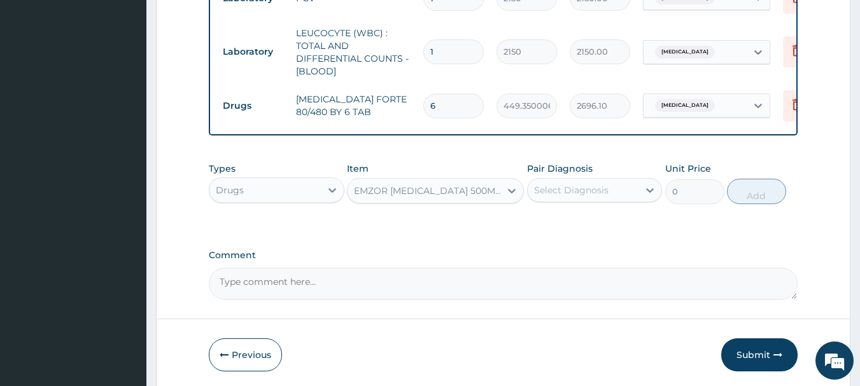
type input "23.64999961853027"
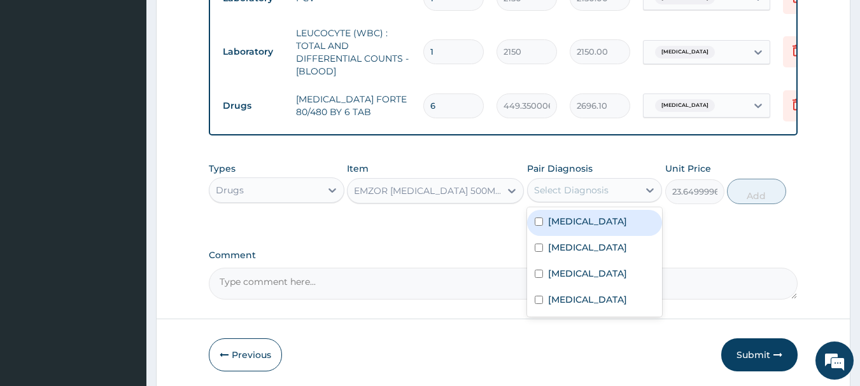
click at [611, 185] on div "Select Diagnosis" at bounding box center [582, 190] width 111 height 20
click at [592, 223] on div "Malaria" at bounding box center [595, 223] width 136 height 26
checkbox input "true"
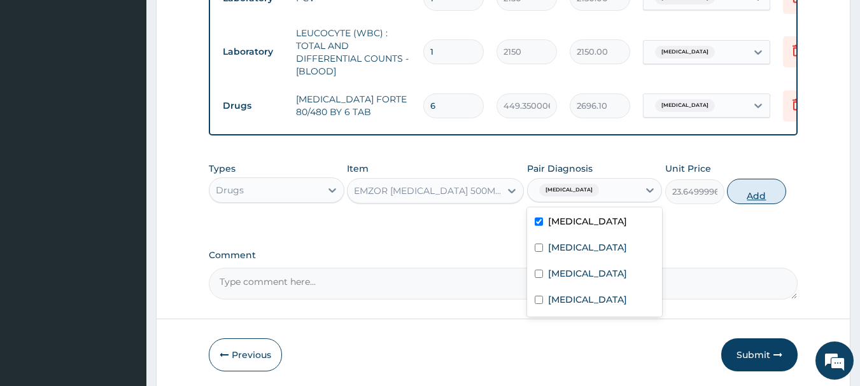
click at [750, 185] on button "Add" at bounding box center [756, 191] width 59 height 25
type input "0"
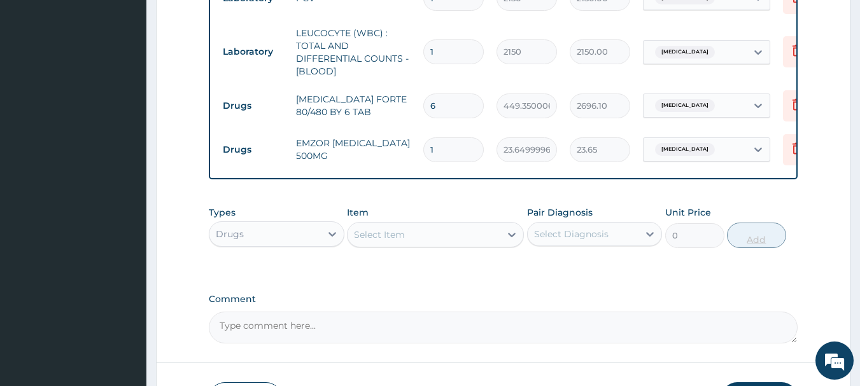
type input "18"
type input "425.70"
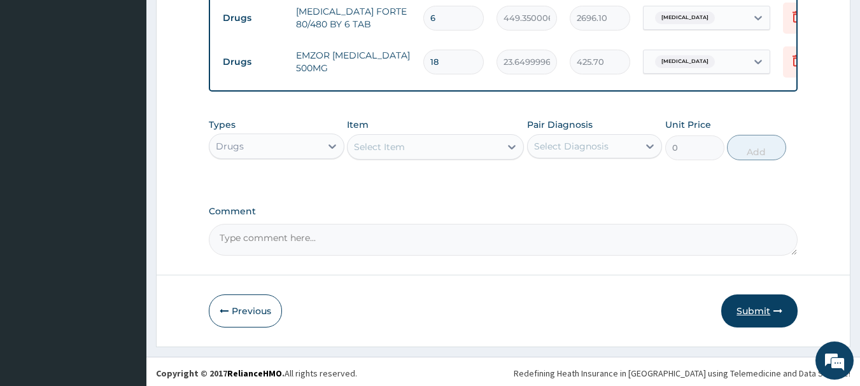
type input "18"
click at [741, 304] on button "Submit" at bounding box center [759, 311] width 76 height 33
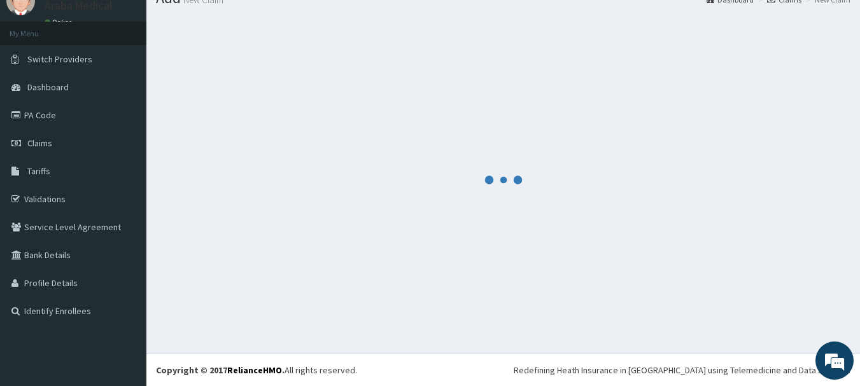
scroll to position [52, 0]
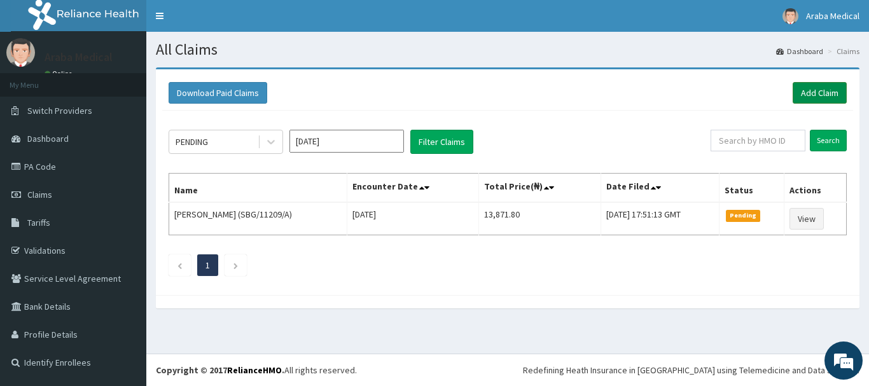
click at [826, 97] on link "Add Claim" at bounding box center [820, 93] width 54 height 22
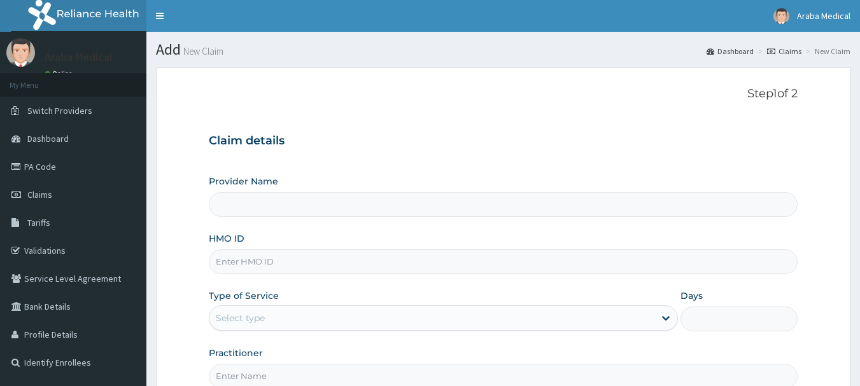
type input "[GEOGRAPHIC_DATA]"
click at [535, 256] on input "HMO ID" at bounding box center [503, 261] width 589 height 25
type input "KRM/10048/A"
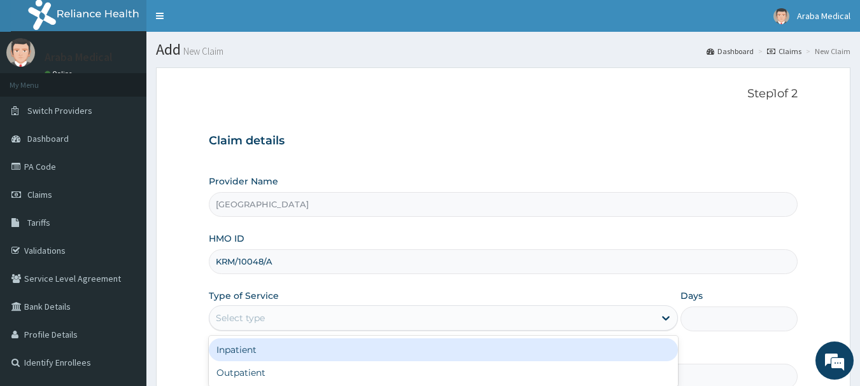
click at [557, 319] on div "Select type" at bounding box center [431, 318] width 445 height 20
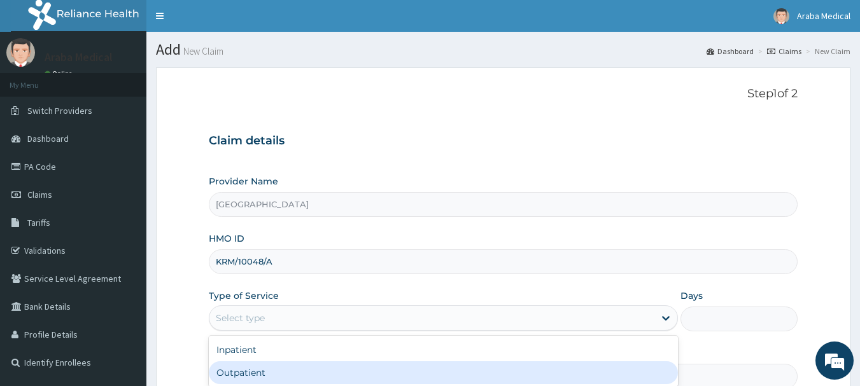
click at [554, 362] on div "Outpatient" at bounding box center [443, 372] width 469 height 23
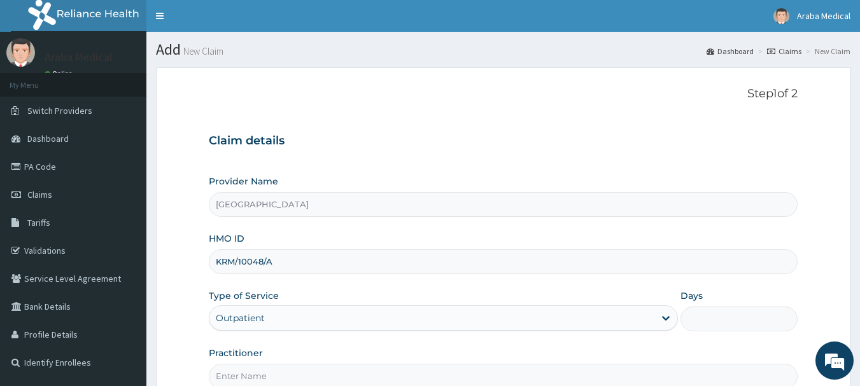
type input "1"
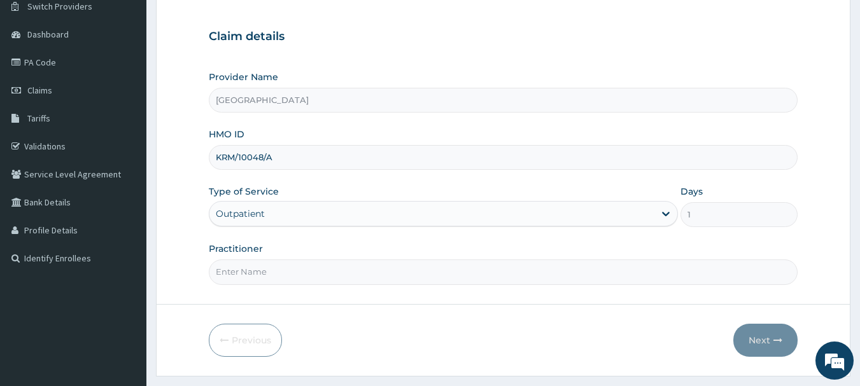
scroll to position [112, 0]
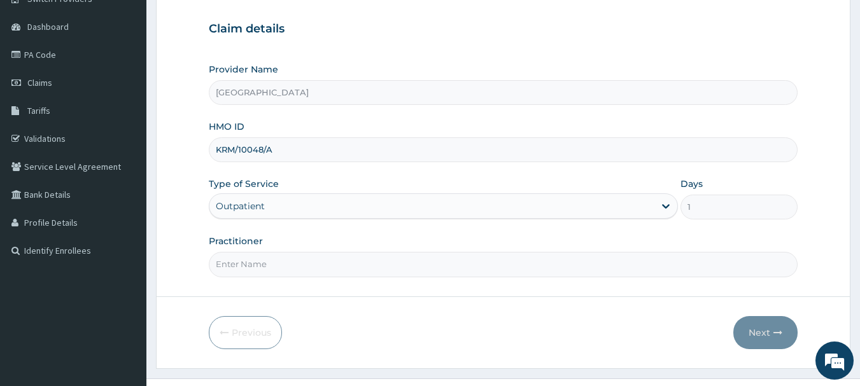
click at [533, 267] on input "Practitioner" at bounding box center [503, 264] width 589 height 25
type input "DR OMOBOLANLE"
click at [771, 324] on button "Next" at bounding box center [765, 332] width 64 height 33
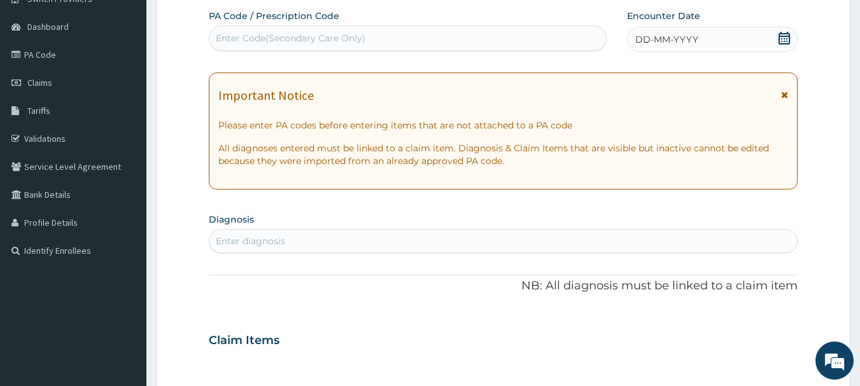
click at [784, 43] on icon at bounding box center [783, 38] width 11 height 13
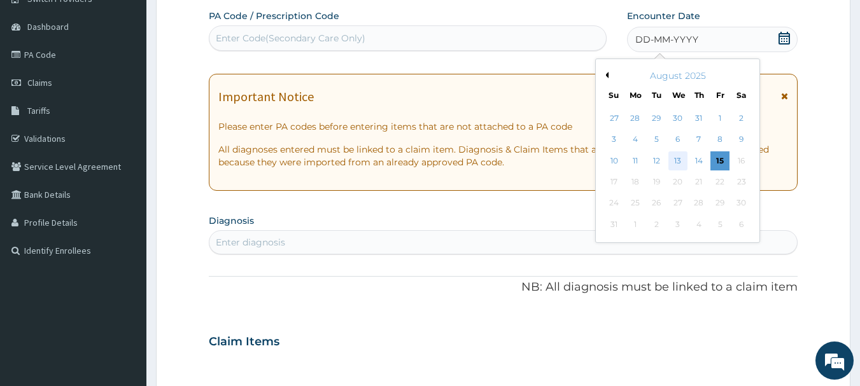
click at [678, 160] on div "13" at bounding box center [677, 160] width 19 height 19
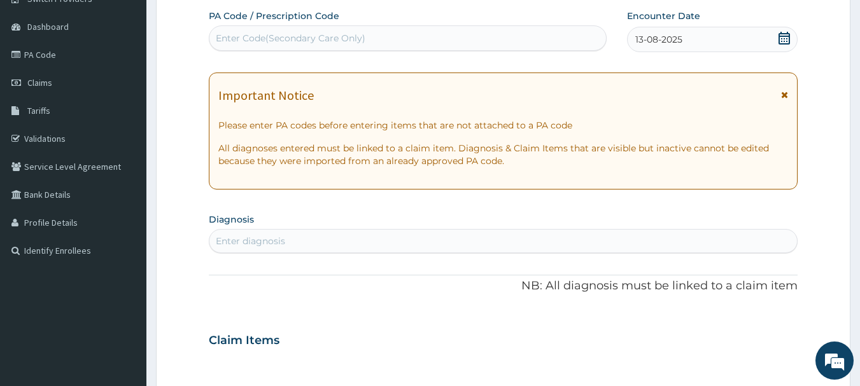
click at [484, 246] on div "Enter diagnosis" at bounding box center [503, 241] width 588 height 20
type input "MALAR"
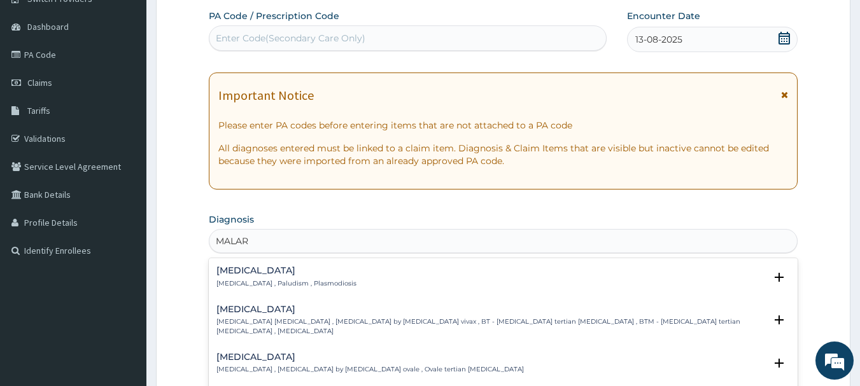
click at [218, 280] on p "[MEDICAL_DATA] , Paludism , Plasmodiosis" at bounding box center [286, 283] width 140 height 9
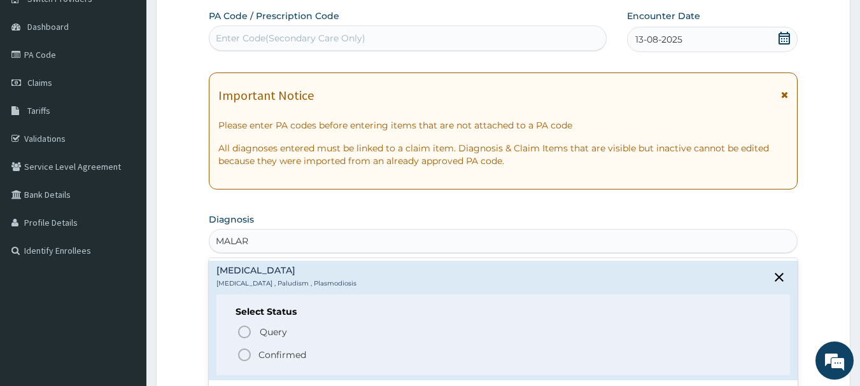
click at [246, 351] on icon "status option filled" at bounding box center [244, 354] width 15 height 15
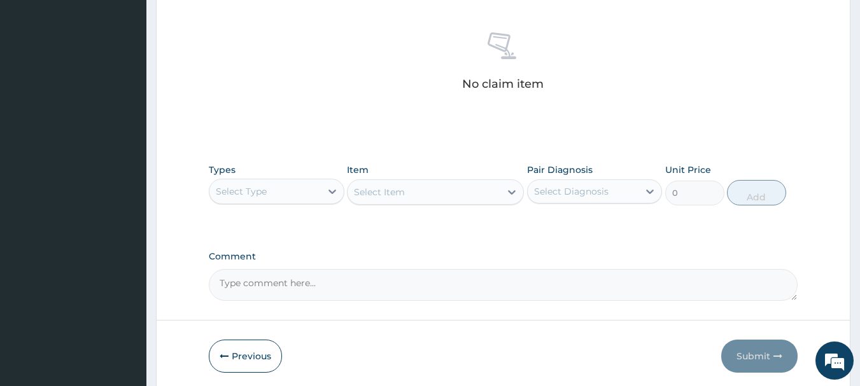
scroll to position [531, 0]
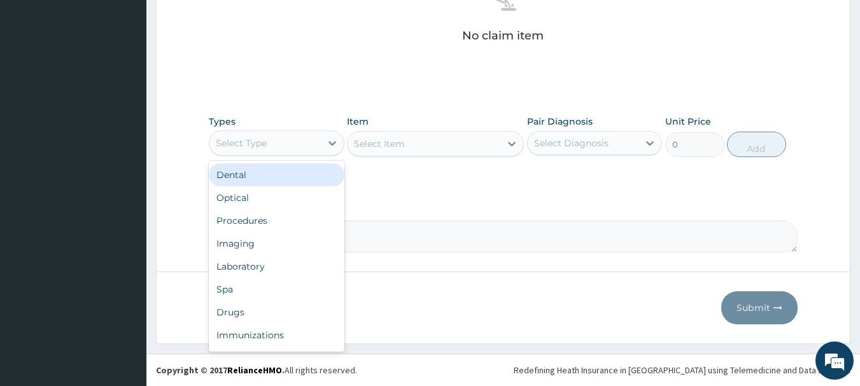
click at [290, 146] on div "Select Type" at bounding box center [264, 143] width 111 height 20
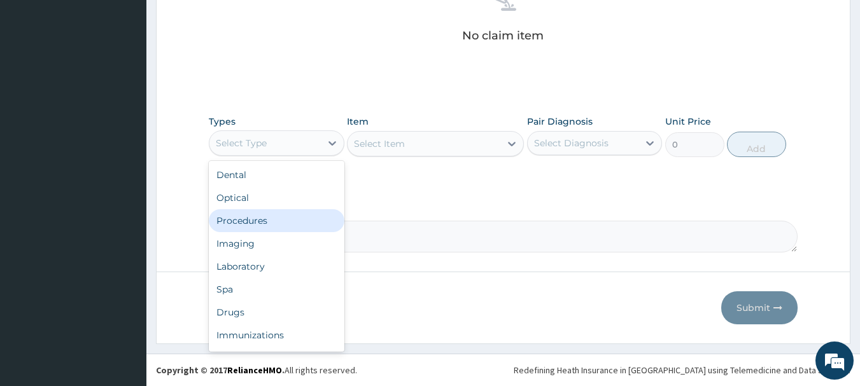
click at [273, 223] on div "Procedures" at bounding box center [277, 220] width 136 height 23
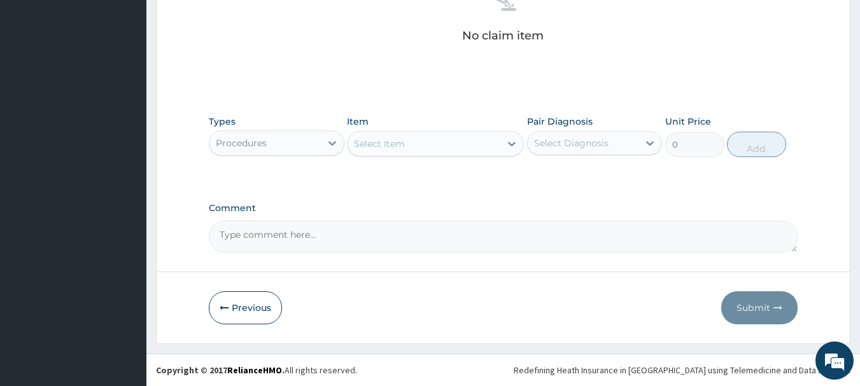
click at [459, 145] on div "Select Item" at bounding box center [423, 144] width 153 height 20
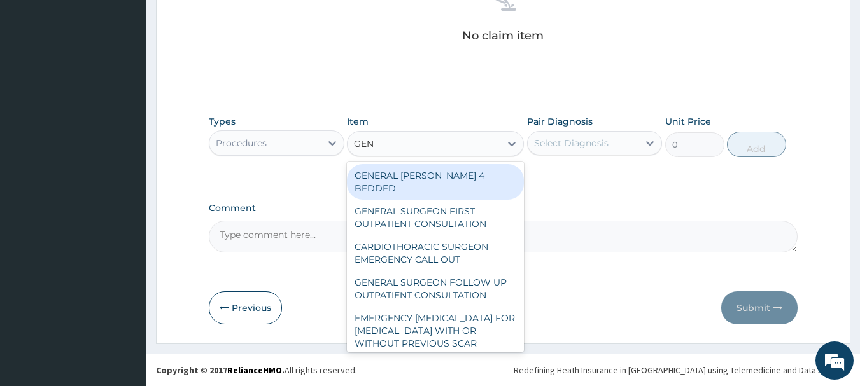
type input "GENE"
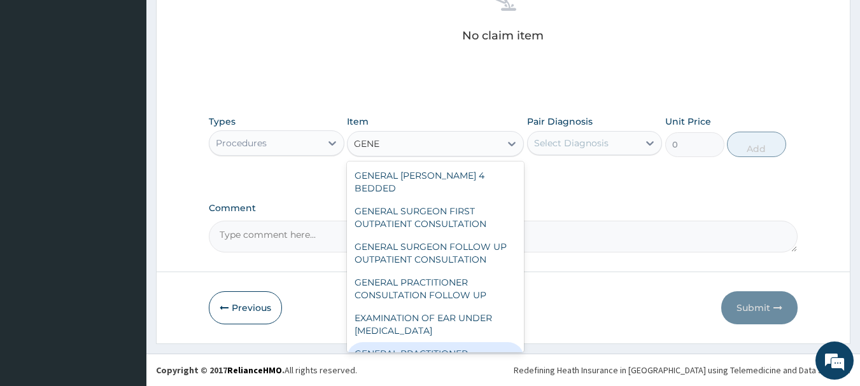
click at [447, 342] on div "GENERAL PRACTITIONER CONSULTATION FIRST OUTPATIENT CONSULTATION" at bounding box center [435, 366] width 177 height 48
type input "3547.5"
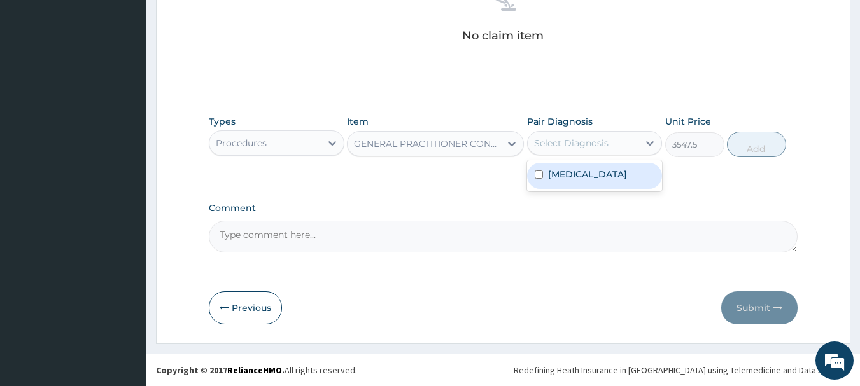
click at [574, 145] on div "Select Diagnosis" at bounding box center [571, 143] width 74 height 13
click at [573, 173] on label "[MEDICAL_DATA]" at bounding box center [587, 174] width 79 height 13
checkbox input "true"
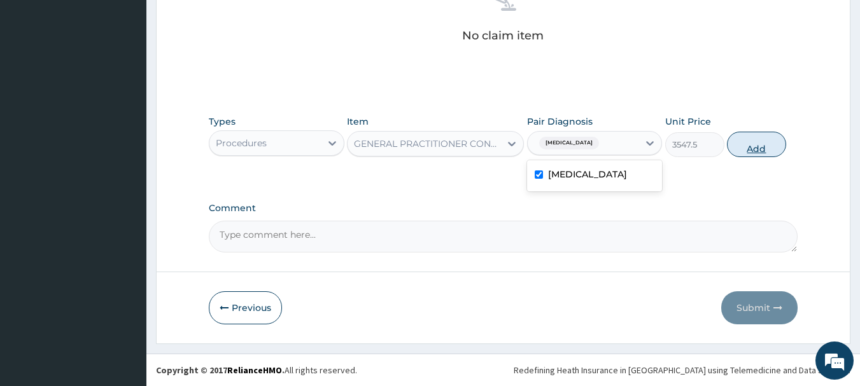
click at [769, 137] on button "Add" at bounding box center [756, 144] width 59 height 25
type input "0"
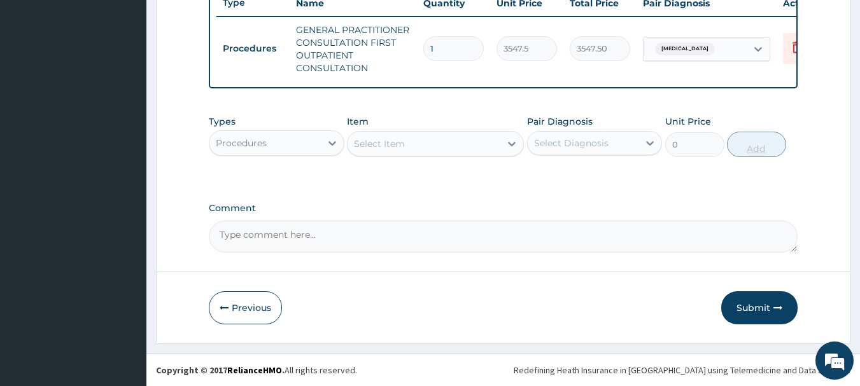
scroll to position [500, 0]
click at [424, 136] on div "Select Item" at bounding box center [423, 144] width 153 height 20
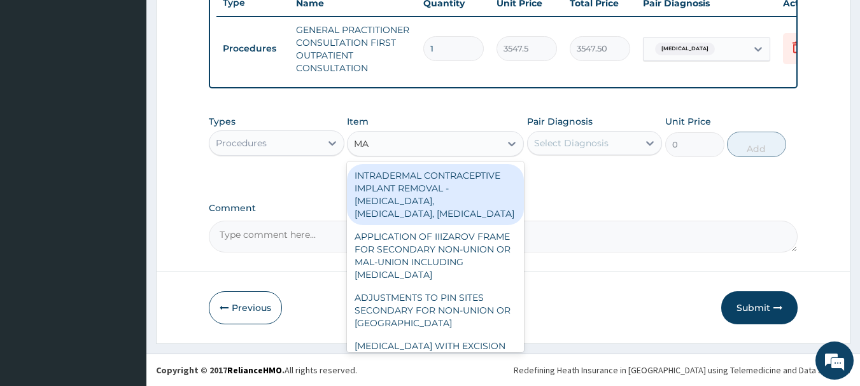
type input "M"
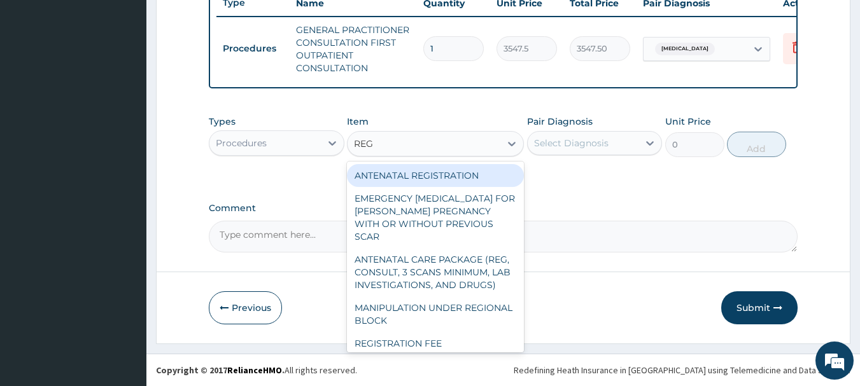
type input "REGI"
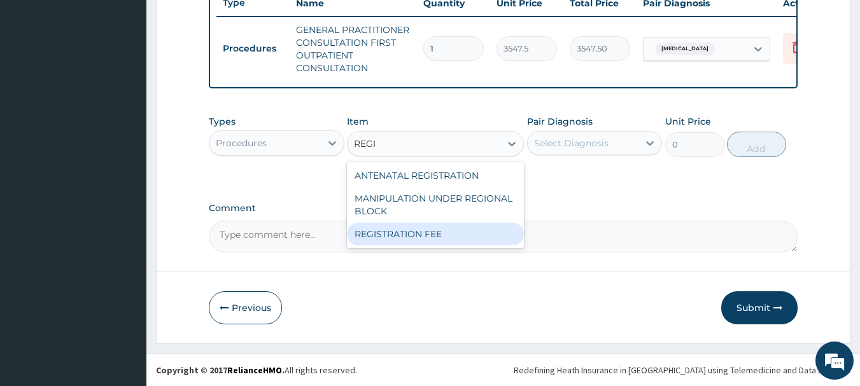
click at [405, 237] on div "REGISTRATION FEE" at bounding box center [435, 234] width 177 height 23
type input "2150"
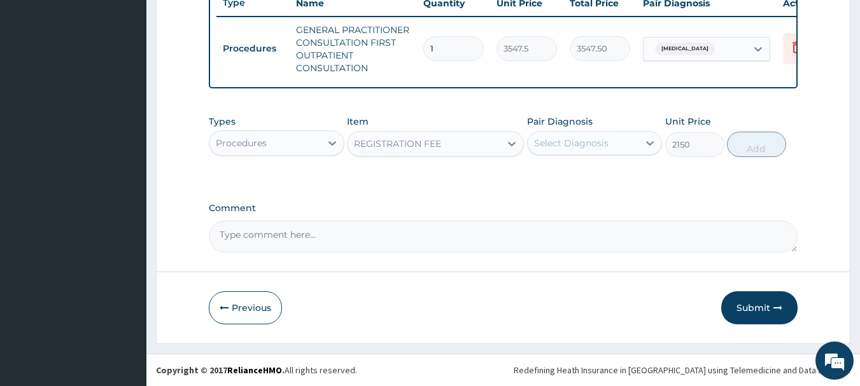
click at [604, 148] on div "Select Diagnosis" at bounding box center [571, 143] width 74 height 13
click at [594, 169] on div "[MEDICAL_DATA]" at bounding box center [595, 176] width 136 height 26
checkbox input "true"
click at [758, 141] on button "Add" at bounding box center [756, 144] width 59 height 25
type input "0"
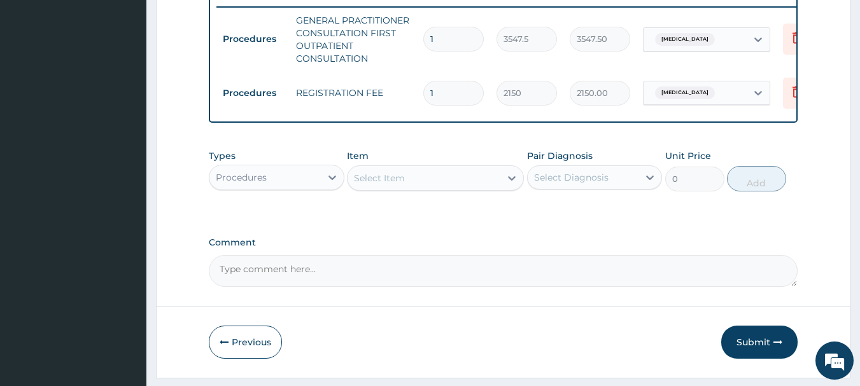
click at [316, 188] on div "Procedures" at bounding box center [264, 177] width 111 height 20
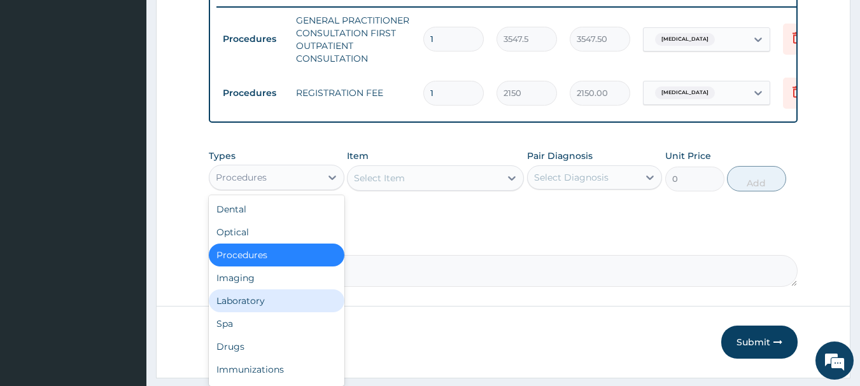
click at [256, 312] on div "Laboratory" at bounding box center [277, 301] width 136 height 23
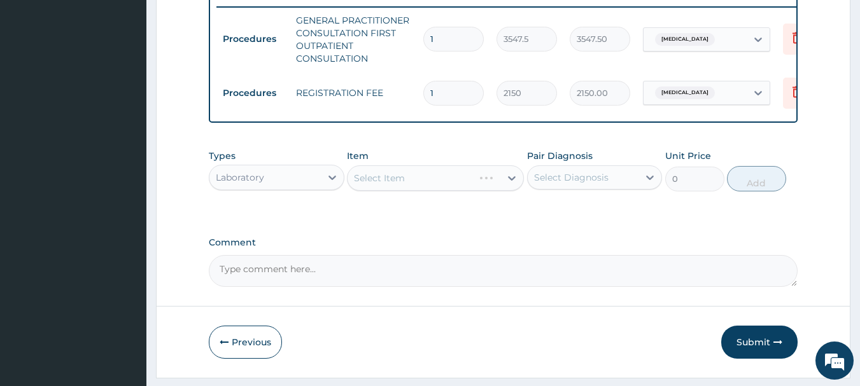
scroll to position [544, 0]
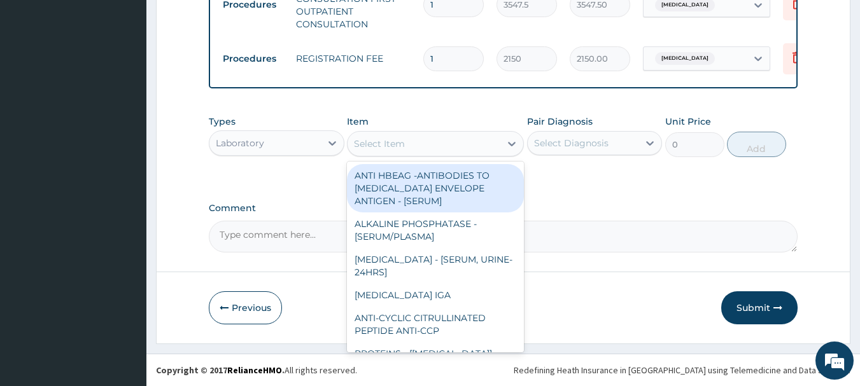
click at [444, 141] on div "Select Item" at bounding box center [423, 144] width 153 height 20
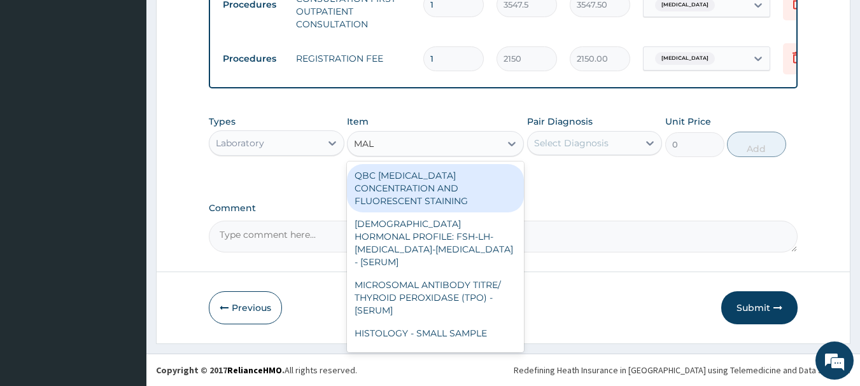
type input "MALA"
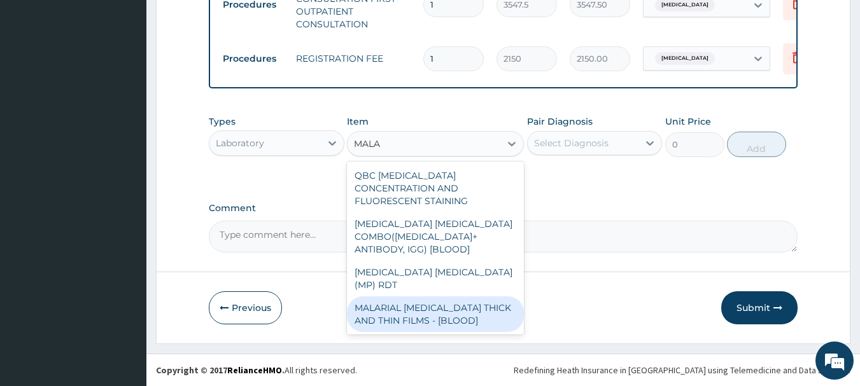
click at [433, 297] on div "MALARIAL [MEDICAL_DATA] THICK AND THIN FILMS - [BLOOD]" at bounding box center [435, 315] width 177 height 36
type input "1612.5"
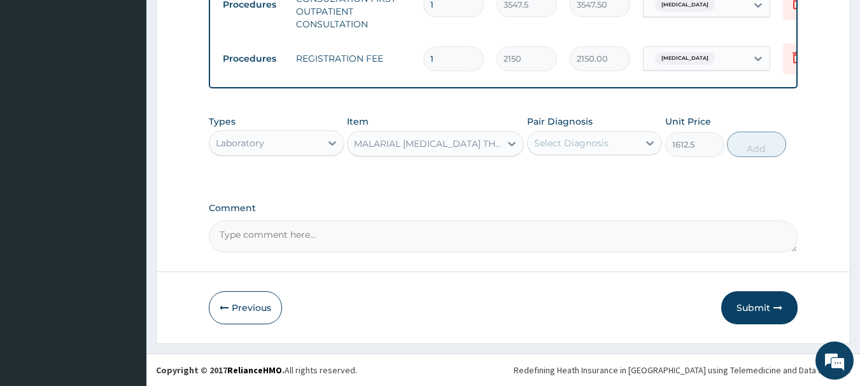
click at [578, 152] on div "Select Diagnosis" at bounding box center [582, 143] width 111 height 20
click at [582, 172] on div "[MEDICAL_DATA]" at bounding box center [595, 176] width 136 height 26
checkbox input "true"
click at [743, 151] on button "Add" at bounding box center [756, 144] width 59 height 25
type input "0"
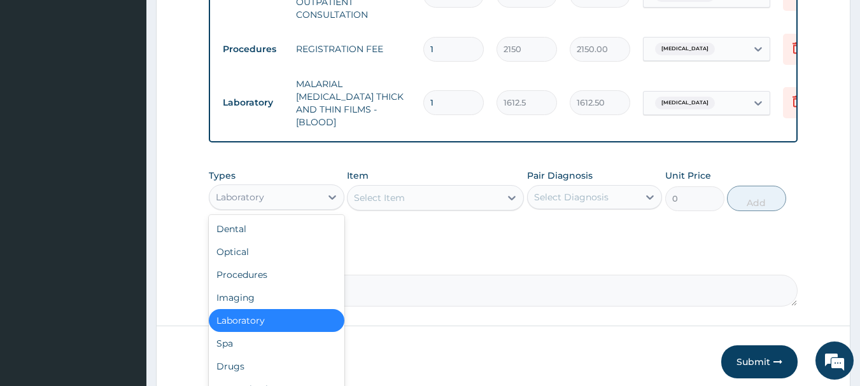
click at [291, 190] on div "Laboratory" at bounding box center [264, 197] width 111 height 20
click at [249, 373] on div "Drugs" at bounding box center [277, 366] width 136 height 23
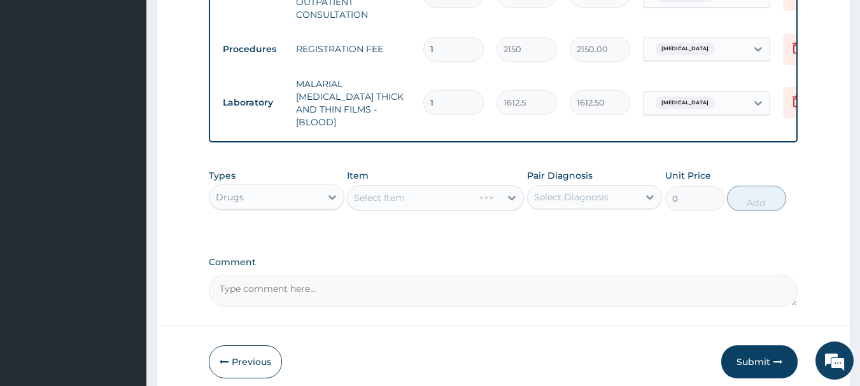
scroll to position [595, 0]
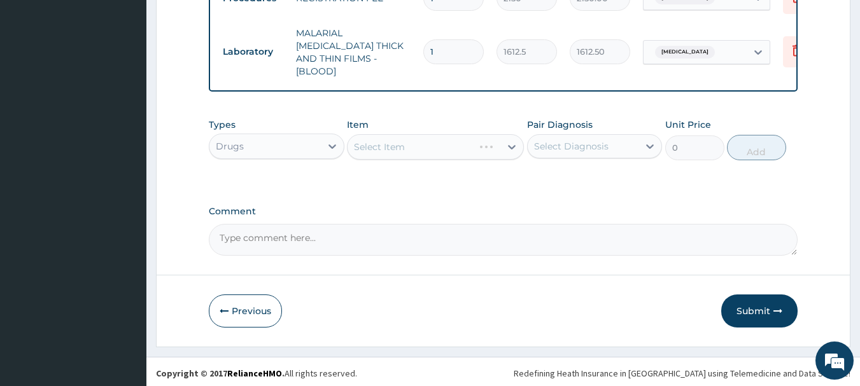
click at [471, 151] on div "Select Item" at bounding box center [435, 146] width 177 height 25
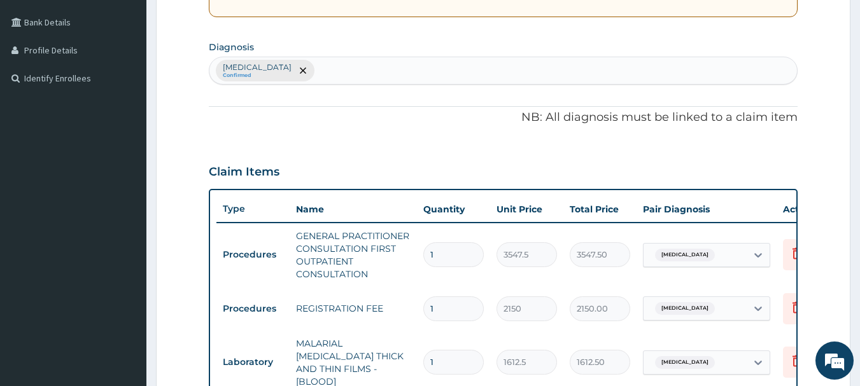
scroll to position [257, 0]
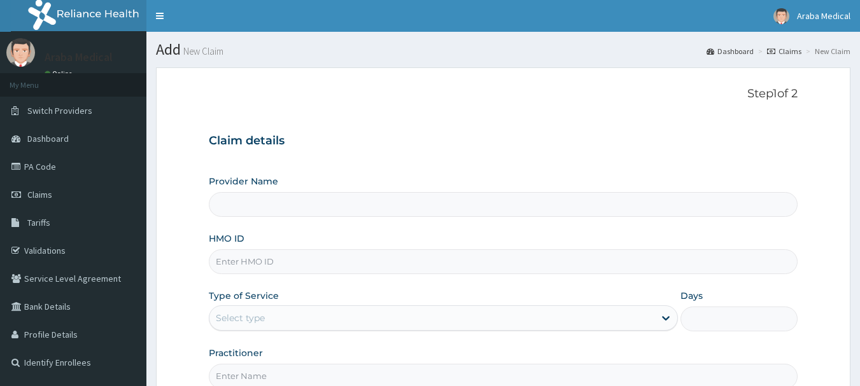
scroll to position [137, 0]
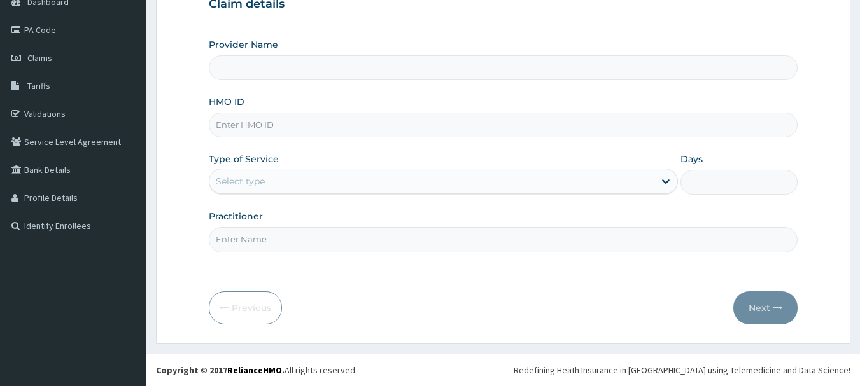
type input "[GEOGRAPHIC_DATA]"
click at [292, 121] on input "HMO ID" at bounding box center [503, 125] width 589 height 25
type input "KRM/10048/A"
click at [287, 174] on div "Select type" at bounding box center [431, 181] width 445 height 20
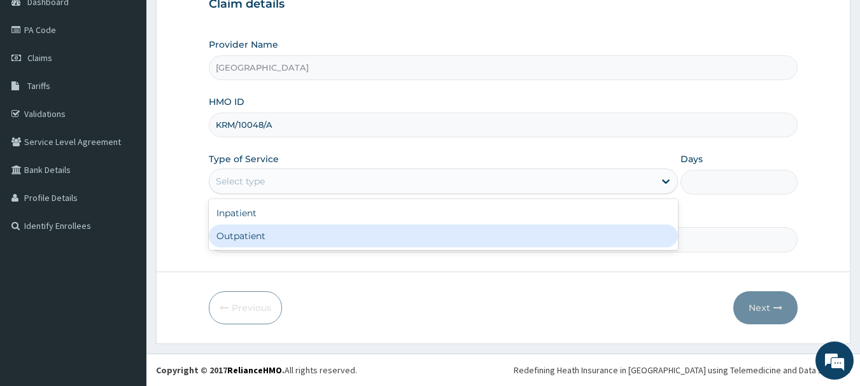
click at [284, 232] on div "Outpatient" at bounding box center [443, 236] width 469 height 23
type input "1"
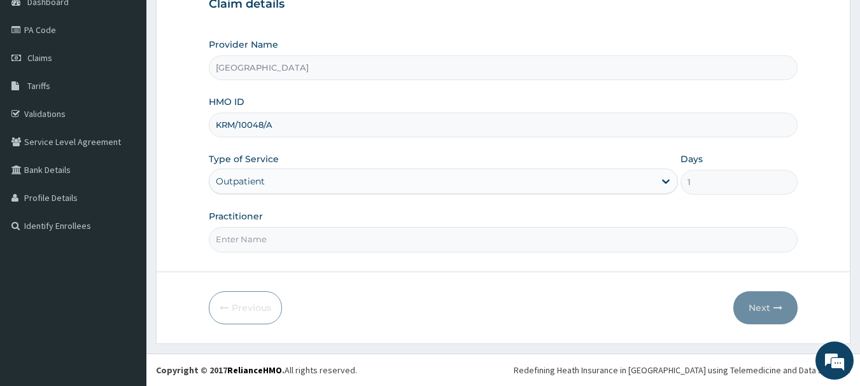
click at [286, 240] on input "Practitioner" at bounding box center [503, 239] width 589 height 25
type input "DR OMOBOLANLE"
click at [755, 300] on button "Next" at bounding box center [765, 307] width 64 height 33
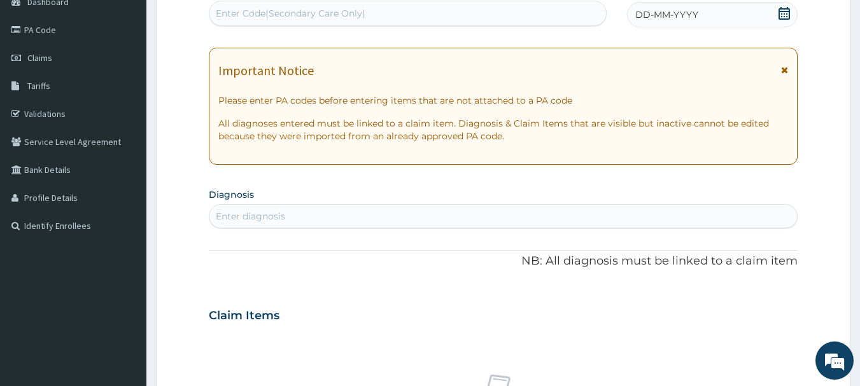
click at [783, 13] on icon at bounding box center [784, 13] width 13 height 13
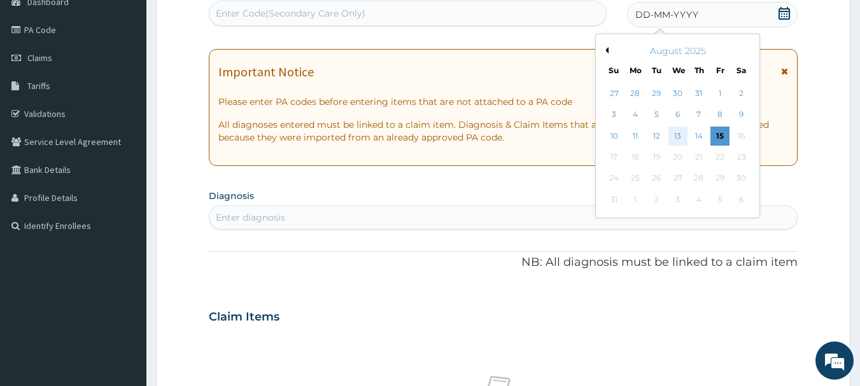
click at [676, 139] on div "13" at bounding box center [677, 136] width 19 height 19
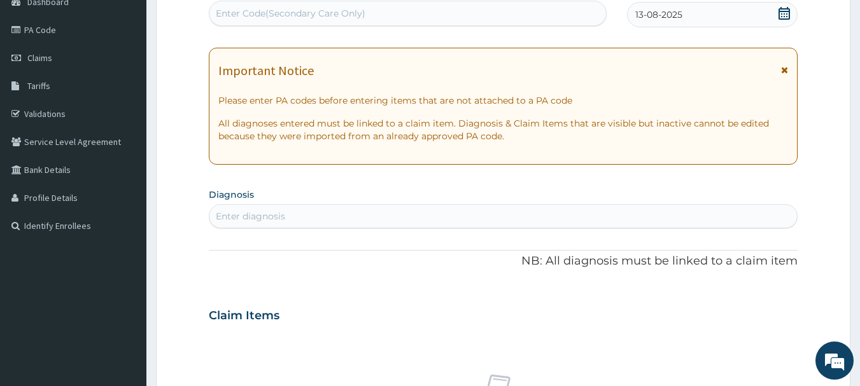
click at [466, 218] on div "Enter diagnosis" at bounding box center [503, 216] width 588 height 20
type input "MALAR"
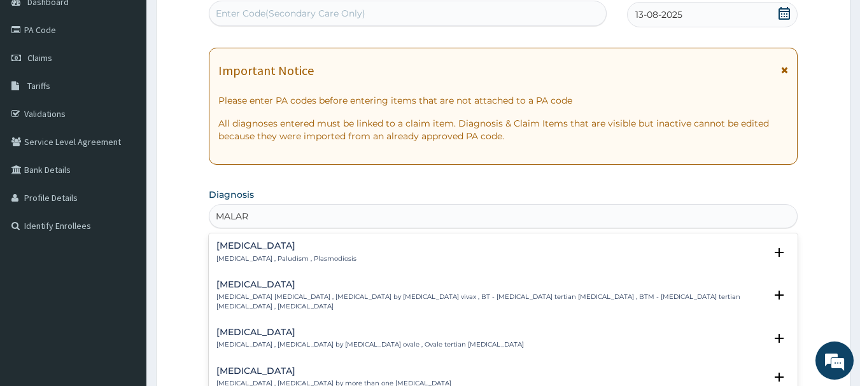
click at [237, 243] on h4 "[MEDICAL_DATA]" at bounding box center [286, 246] width 140 height 10
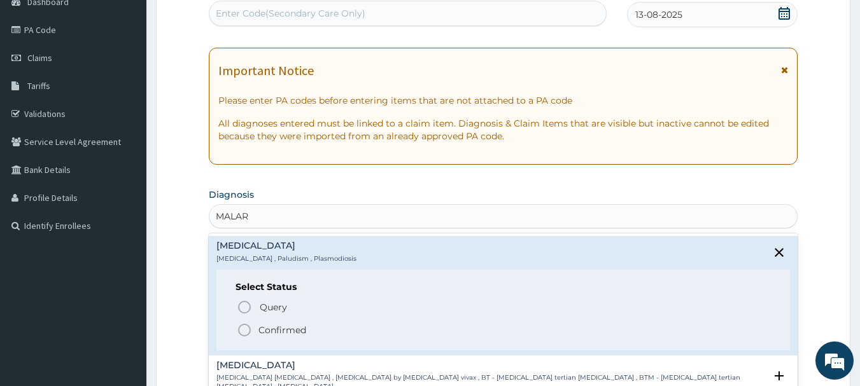
click at [246, 328] on icon "status option filled" at bounding box center [244, 330] width 15 height 15
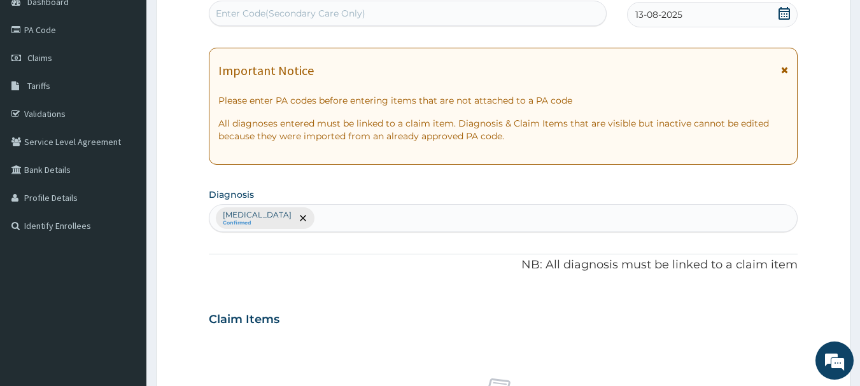
scroll to position [531, 0]
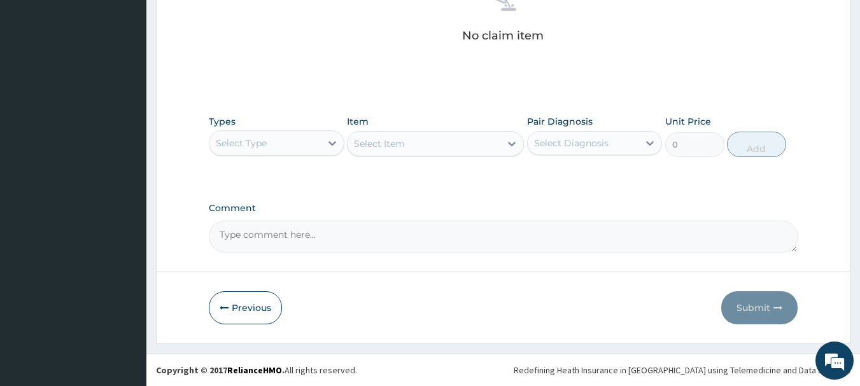
click at [275, 123] on div "Types Select Type" at bounding box center [277, 136] width 136 height 42
click at [276, 143] on div "Select Type" at bounding box center [264, 143] width 111 height 20
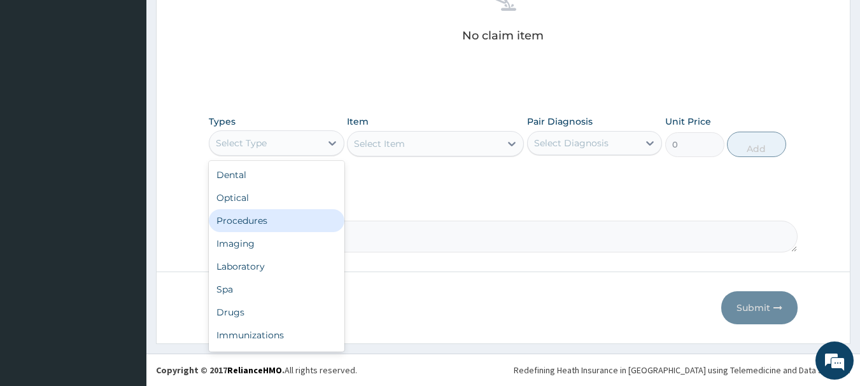
click at [264, 221] on div "Procedures" at bounding box center [277, 220] width 136 height 23
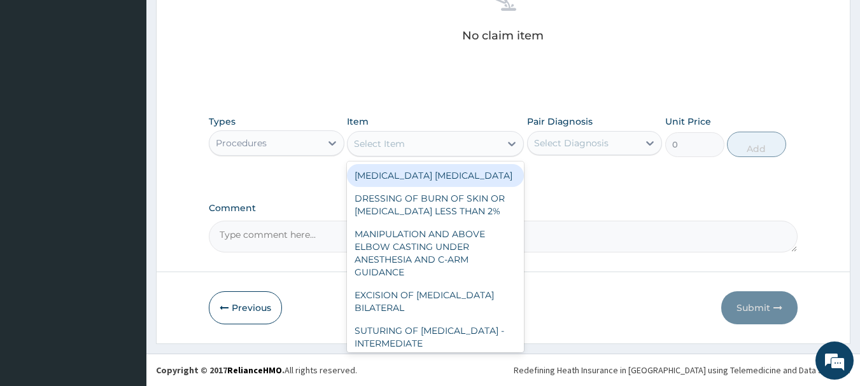
click at [477, 143] on div "Select Item" at bounding box center [423, 144] width 153 height 20
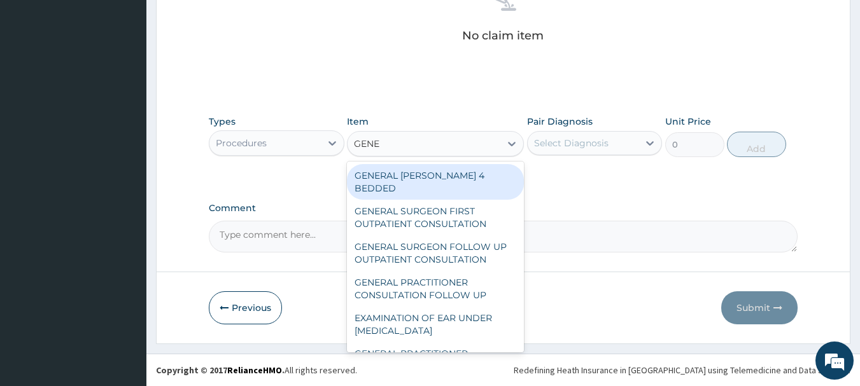
type input "GENER"
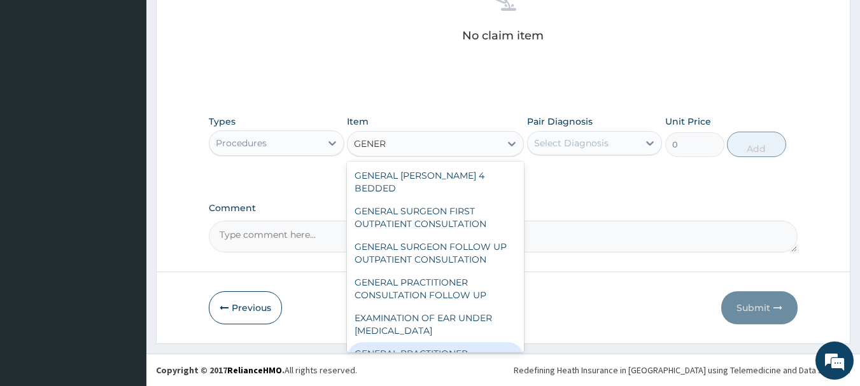
click at [449, 342] on div "GENERAL PRACTITIONER CONSULTATION FIRST OUTPATIENT CONSULTATION" at bounding box center [435, 366] width 177 height 48
type input "3547.5"
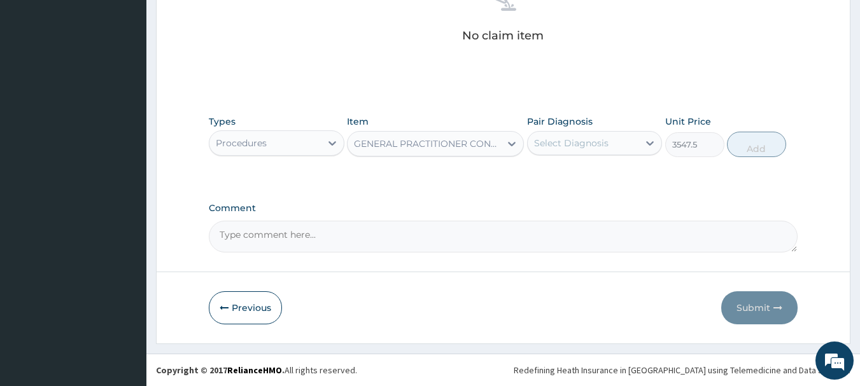
click at [578, 144] on div "Select Diagnosis" at bounding box center [571, 143] width 74 height 13
click at [571, 181] on div "[MEDICAL_DATA]" at bounding box center [595, 176] width 136 height 26
checkbox input "true"
click at [757, 139] on button "Add" at bounding box center [756, 144] width 59 height 25
type input "0"
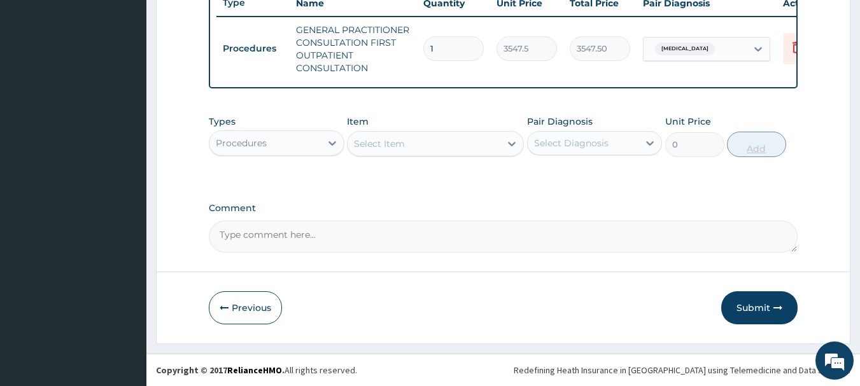
scroll to position [500, 0]
click at [446, 131] on div "Select Item" at bounding box center [435, 143] width 177 height 25
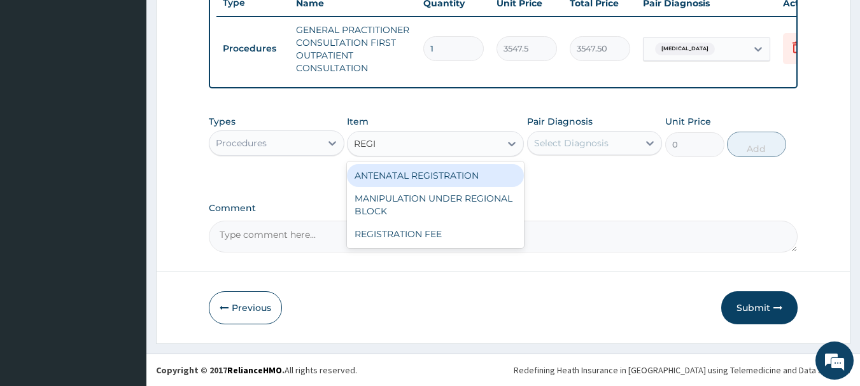
type input "REGIS"
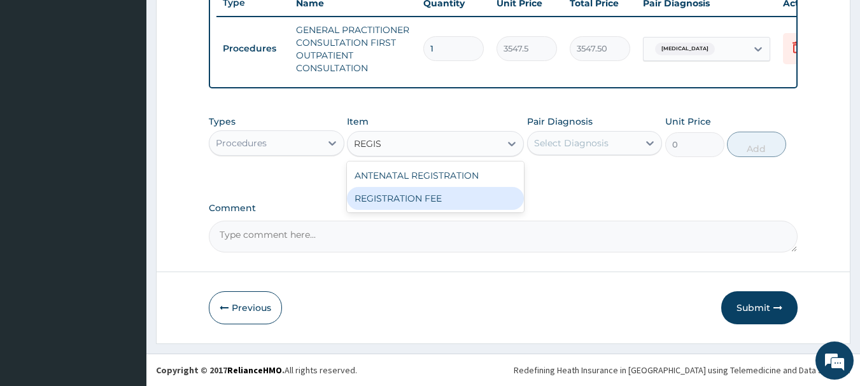
click at [442, 199] on div "REGISTRATION FEE" at bounding box center [435, 198] width 177 height 23
type input "2150"
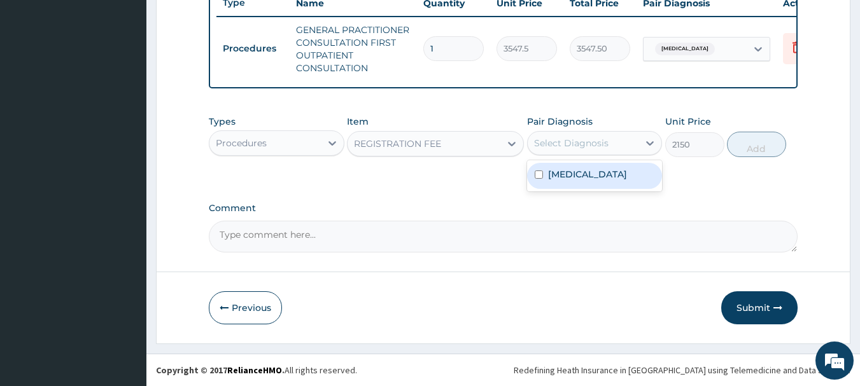
click at [572, 147] on div "Select Diagnosis" at bounding box center [571, 143] width 74 height 13
click at [566, 178] on label "[MEDICAL_DATA]" at bounding box center [587, 174] width 79 height 13
checkbox input "true"
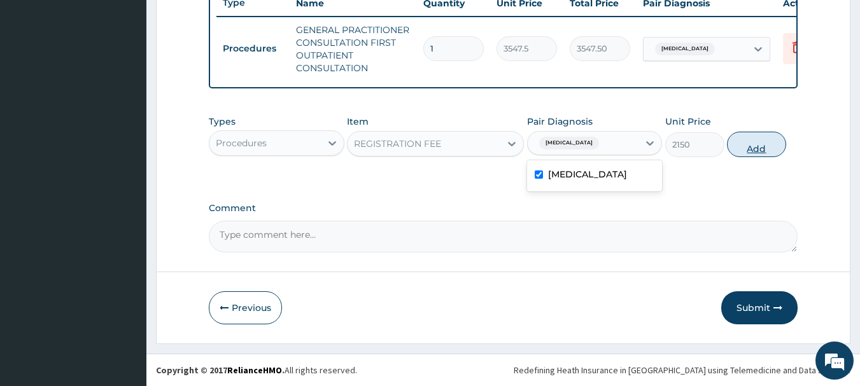
click at [748, 141] on button "Add" at bounding box center [756, 144] width 59 height 25
type input "0"
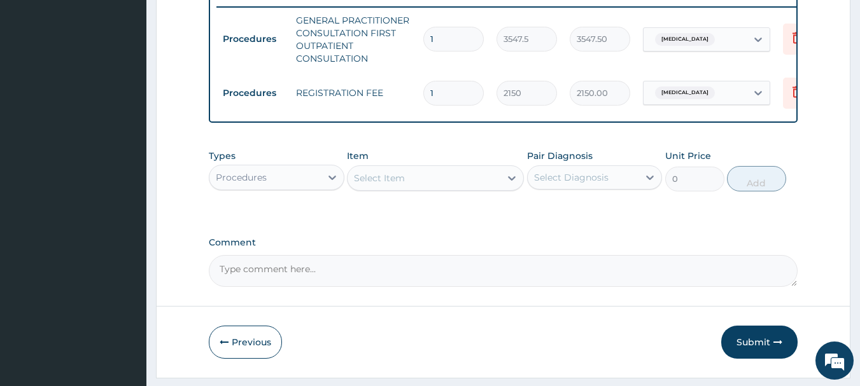
click at [309, 188] on div "Procedures" at bounding box center [264, 177] width 111 height 20
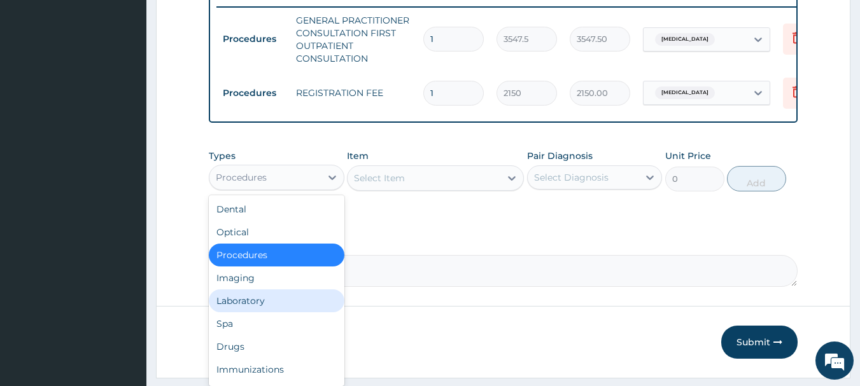
click at [262, 305] on div "Laboratory" at bounding box center [277, 301] width 136 height 23
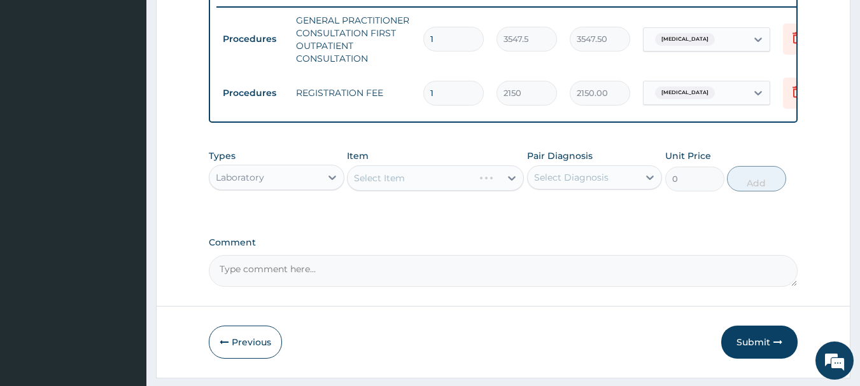
scroll to position [544, 0]
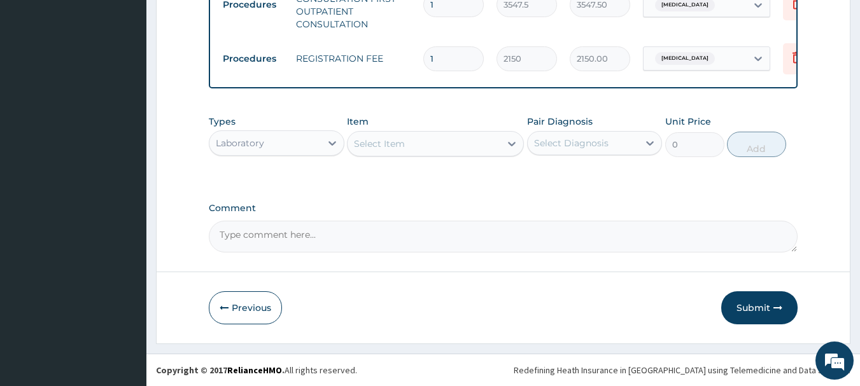
click at [470, 139] on div "Select Item" at bounding box center [423, 144] width 153 height 20
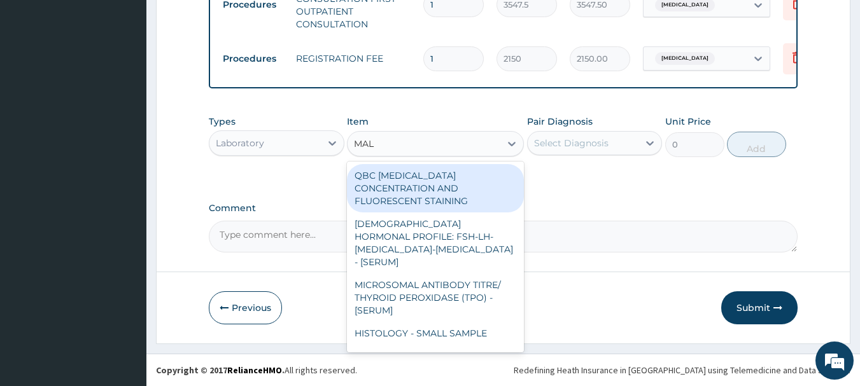
type input "MALA"
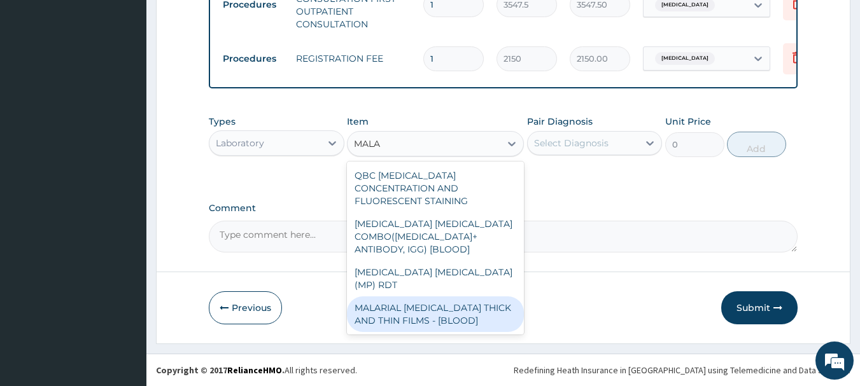
click at [437, 297] on div "MALARIAL [MEDICAL_DATA] THICK AND THIN FILMS - [BLOOD]" at bounding box center [435, 315] width 177 height 36
type input "1612.5"
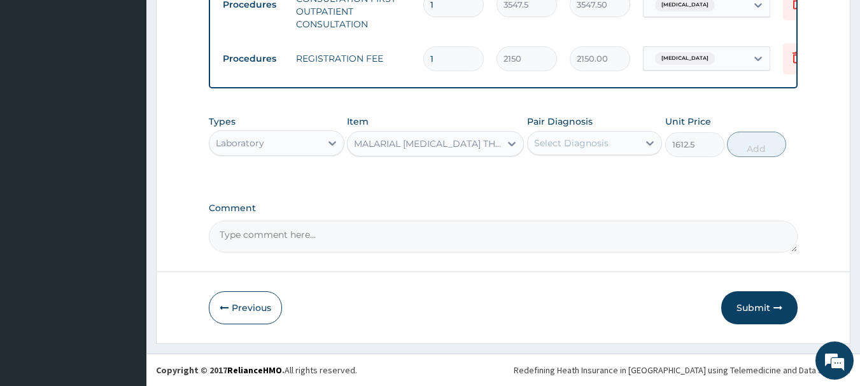
click at [592, 139] on div "Select Diagnosis" at bounding box center [571, 143] width 74 height 13
click at [581, 172] on div "[MEDICAL_DATA]" at bounding box center [595, 176] width 136 height 26
checkbox input "true"
click at [750, 143] on button "Add" at bounding box center [756, 144] width 59 height 25
type input "0"
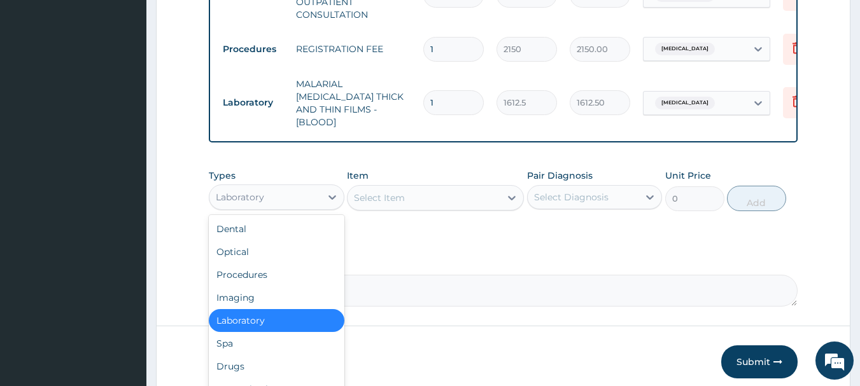
click at [296, 187] on div "Laboratory" at bounding box center [264, 197] width 111 height 20
click at [241, 358] on div "Drugs" at bounding box center [277, 366] width 136 height 23
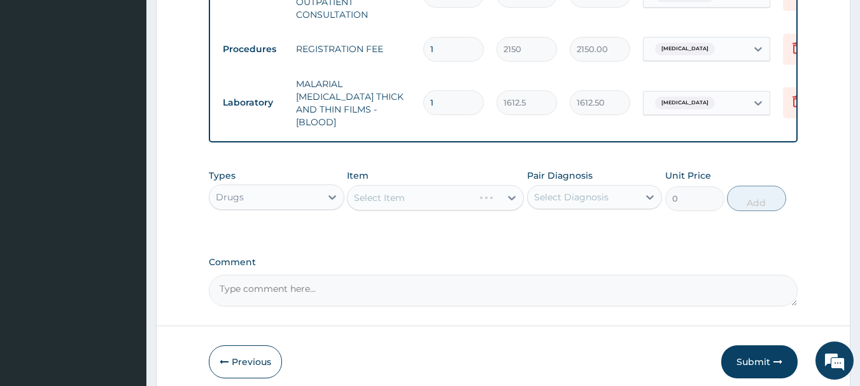
scroll to position [595, 0]
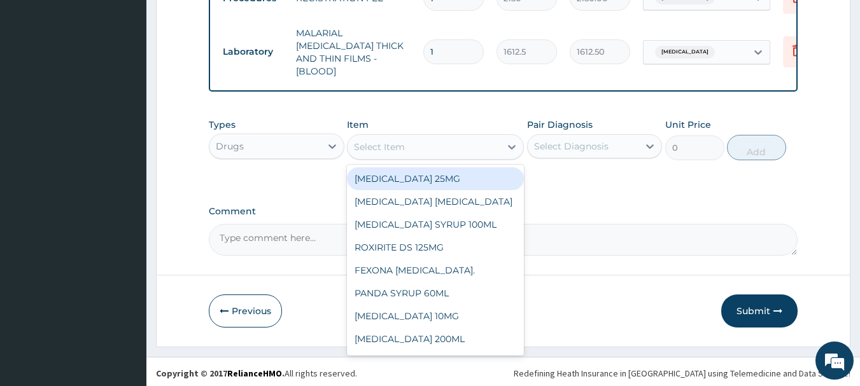
click at [480, 151] on div "Select Item" at bounding box center [423, 147] width 153 height 20
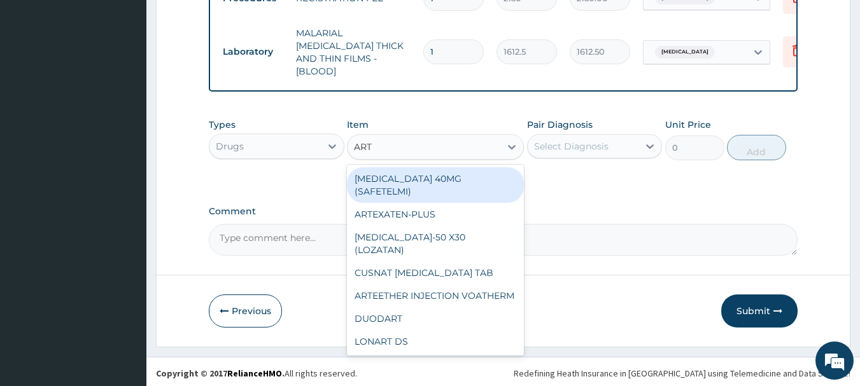
type input "ARTE"
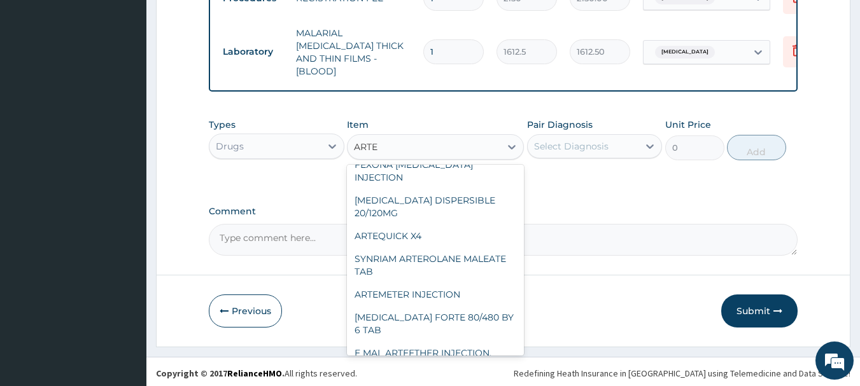
scroll to position [153, 0]
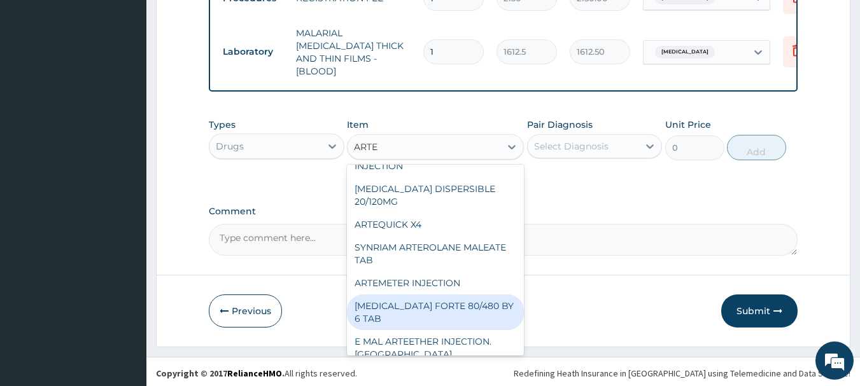
click at [484, 316] on div "[MEDICAL_DATA] FORTE 80/480 BY 6 TAB" at bounding box center [435, 313] width 177 height 36
type input "449.3500061035156"
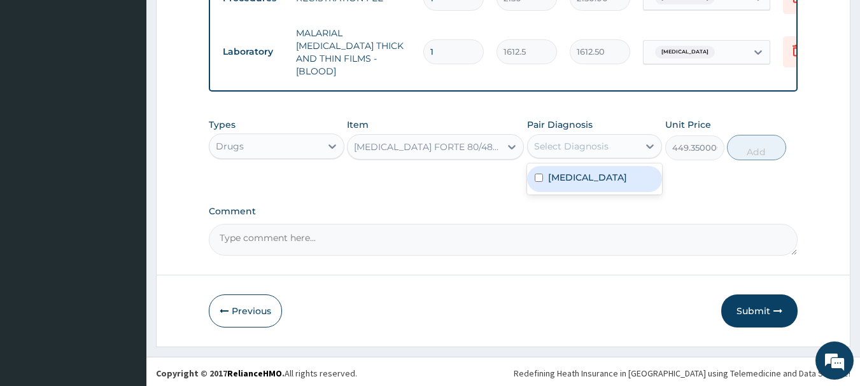
click at [597, 140] on div "Select Diagnosis" at bounding box center [571, 146] width 74 height 13
click at [589, 176] on div "[MEDICAL_DATA]" at bounding box center [595, 179] width 136 height 26
checkbox input "true"
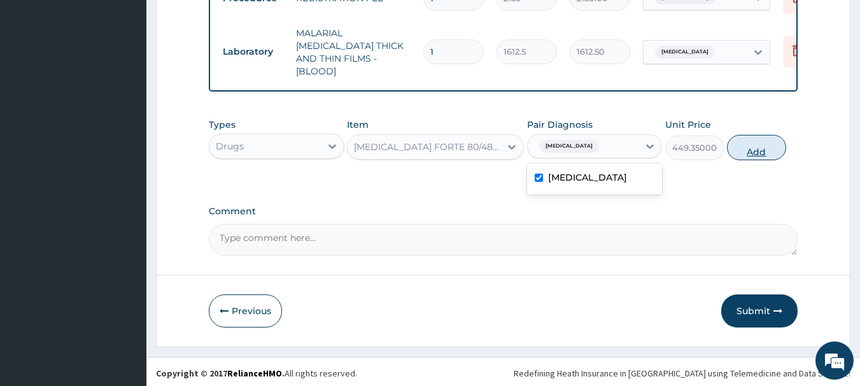
click at [753, 142] on button "Add" at bounding box center [756, 147] width 59 height 25
type input "0"
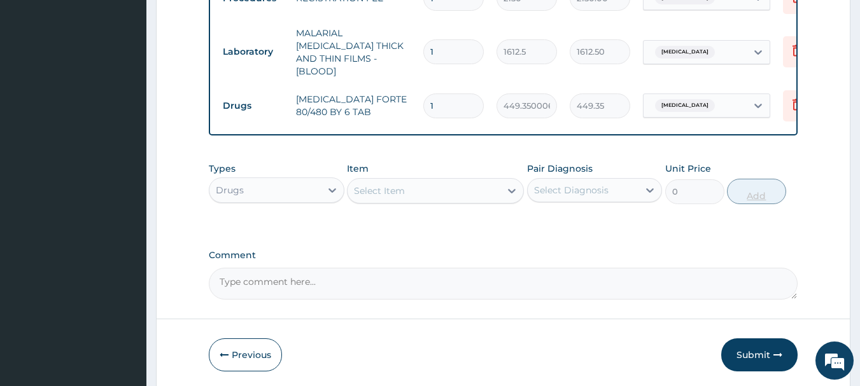
type input "0.00"
type input "6"
type input "2696.10"
type input "6"
click at [459, 195] on div "Select Item" at bounding box center [423, 191] width 153 height 20
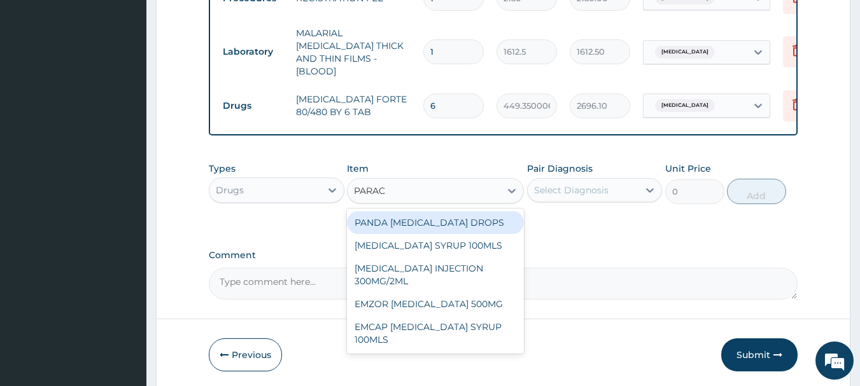
type input "PARACE"
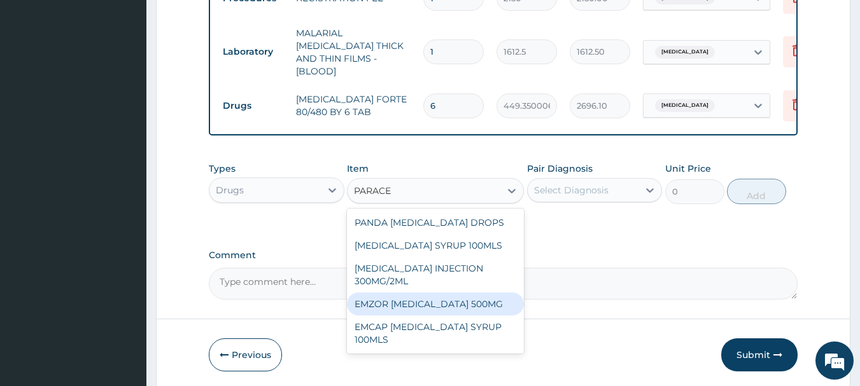
click at [445, 300] on div "EMZOR [MEDICAL_DATA] 500MG" at bounding box center [435, 304] width 177 height 23
type input "23.64999961853027"
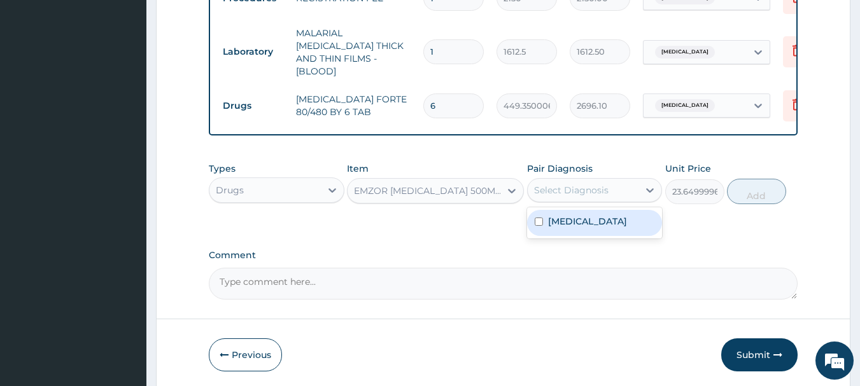
click at [608, 189] on div "Select Diagnosis" at bounding box center [582, 190] width 111 height 20
click at [579, 227] on div "[MEDICAL_DATA]" at bounding box center [595, 223] width 136 height 26
checkbox input "true"
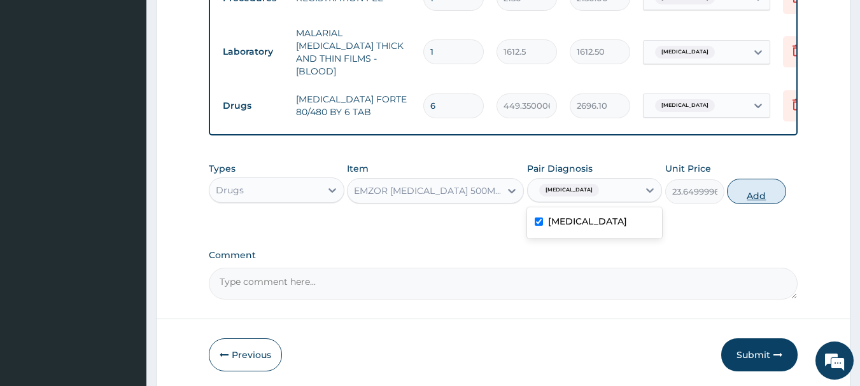
click at [749, 182] on button "Add" at bounding box center [756, 191] width 59 height 25
type input "0"
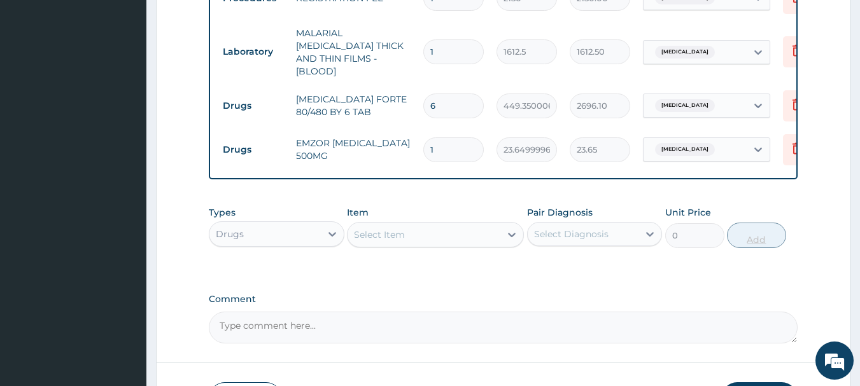
type input "18"
type input "425.70"
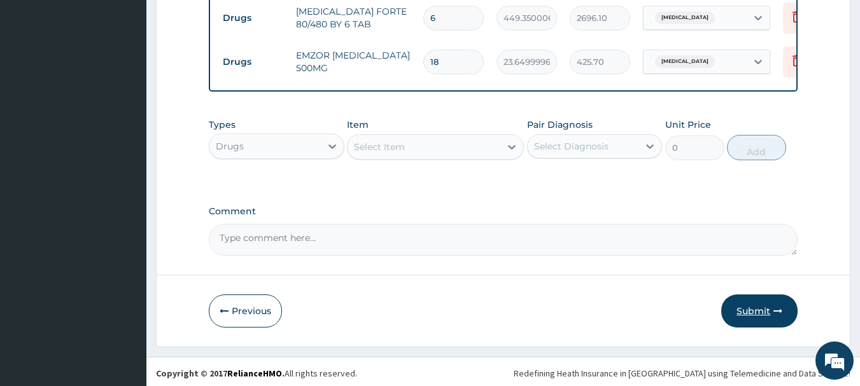
type input "18"
click at [767, 305] on button "Submit" at bounding box center [759, 311] width 76 height 33
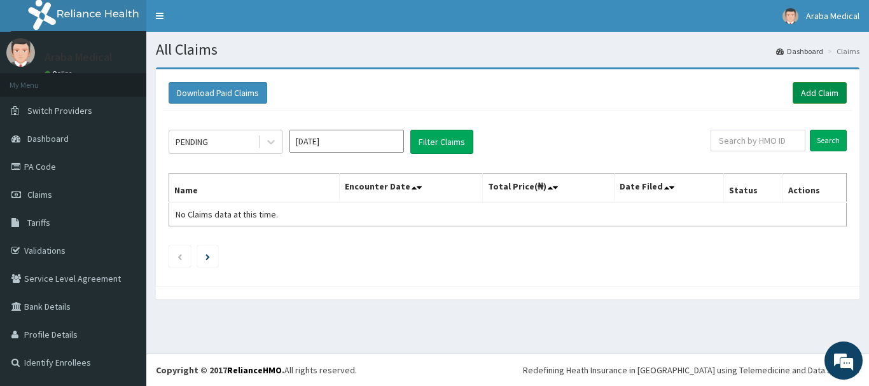
click at [804, 89] on link "Add Claim" at bounding box center [820, 93] width 54 height 22
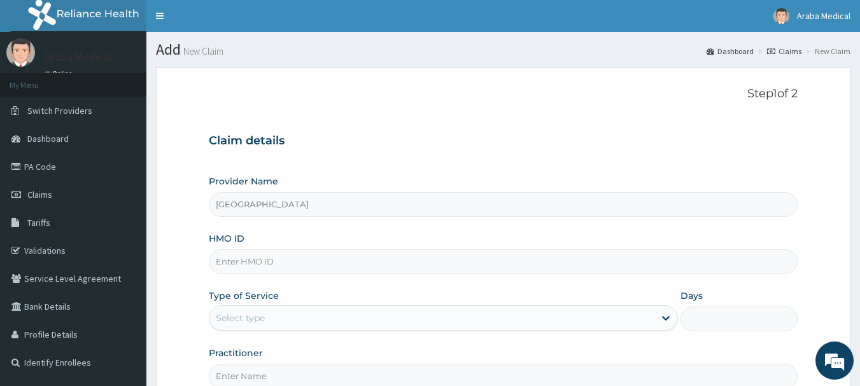
click at [359, 267] on input "HMO ID" at bounding box center [503, 261] width 589 height 25
click at [236, 262] on input "GSV/11469/B" at bounding box center [503, 261] width 589 height 25
type input "GSV/11469/B"
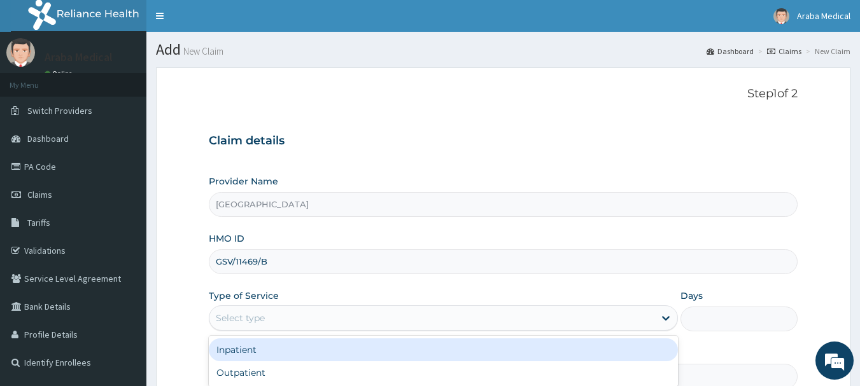
click at [262, 310] on div "Select type" at bounding box center [431, 318] width 445 height 20
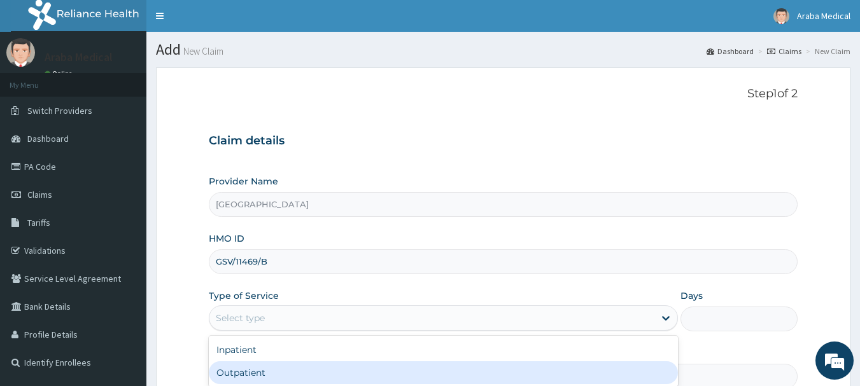
click at [270, 368] on div "Outpatient" at bounding box center [443, 372] width 469 height 23
type input "1"
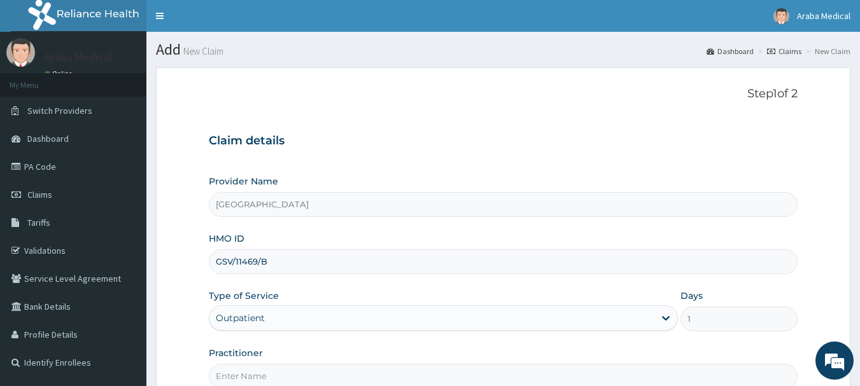
click at [273, 375] on input "Practitioner" at bounding box center [503, 376] width 589 height 25
type input "DR OMOBOLANLE"
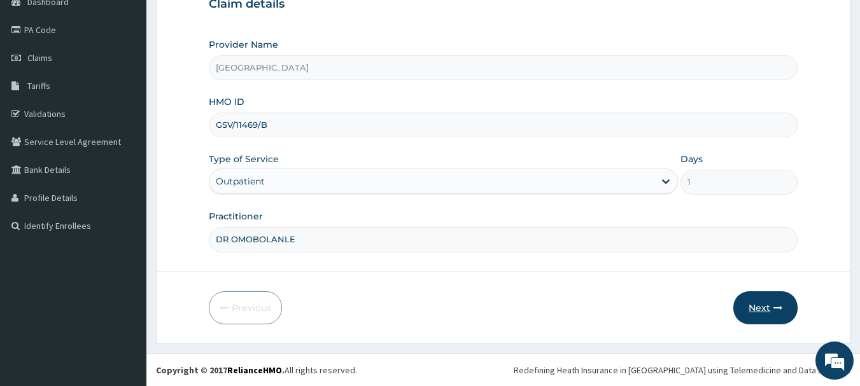
click at [760, 307] on button "Next" at bounding box center [765, 307] width 64 height 33
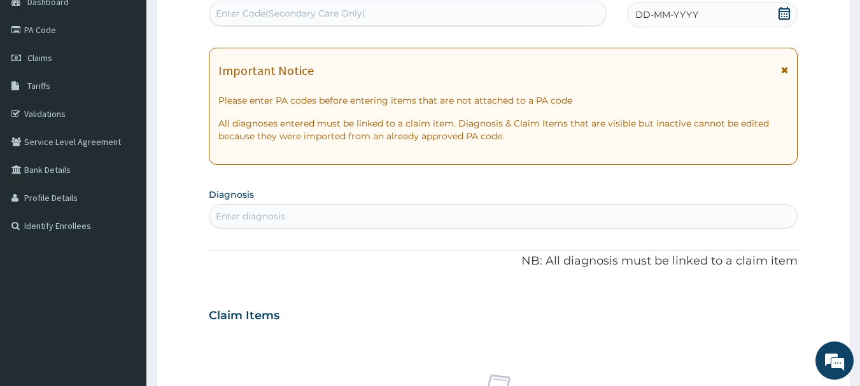
click at [786, 16] on icon at bounding box center [783, 13] width 11 height 13
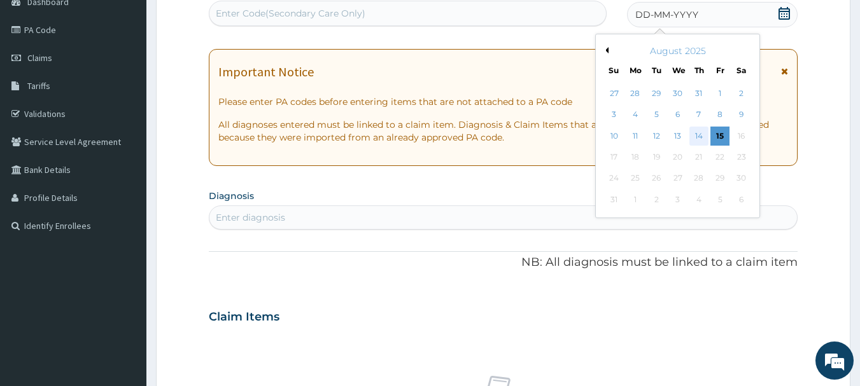
click at [694, 137] on div "14" at bounding box center [698, 136] width 19 height 19
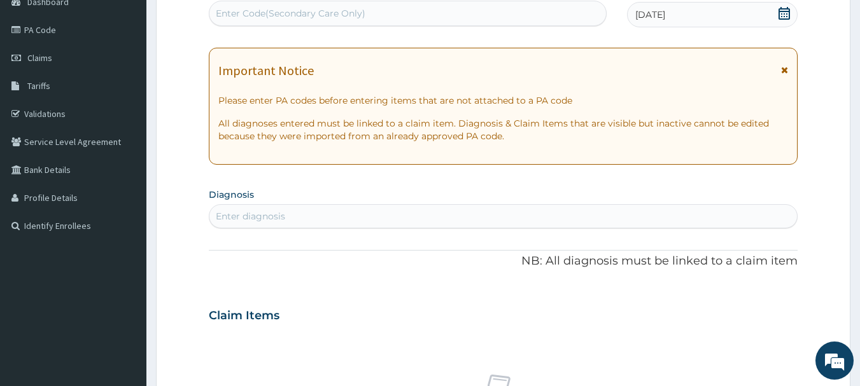
click at [401, 218] on div "Enter diagnosis" at bounding box center [503, 216] width 588 height 20
type input "B"
type input "MALA"
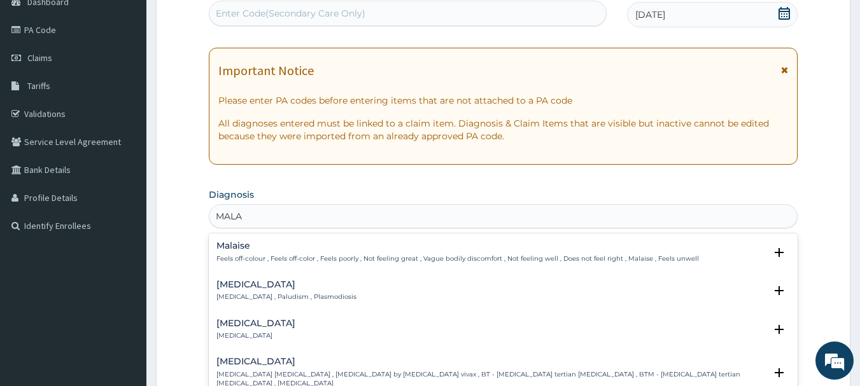
click at [233, 296] on p "[MEDICAL_DATA] , Paludism , Plasmodiosis" at bounding box center [286, 297] width 140 height 9
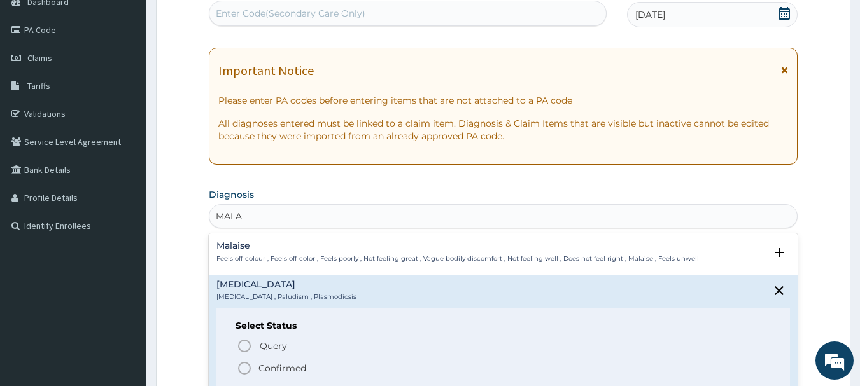
click at [246, 368] on icon "status option filled" at bounding box center [244, 368] width 15 height 15
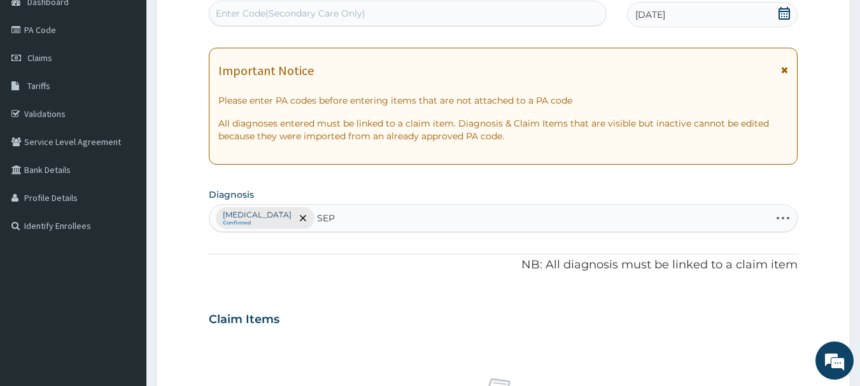
type input "SEPS"
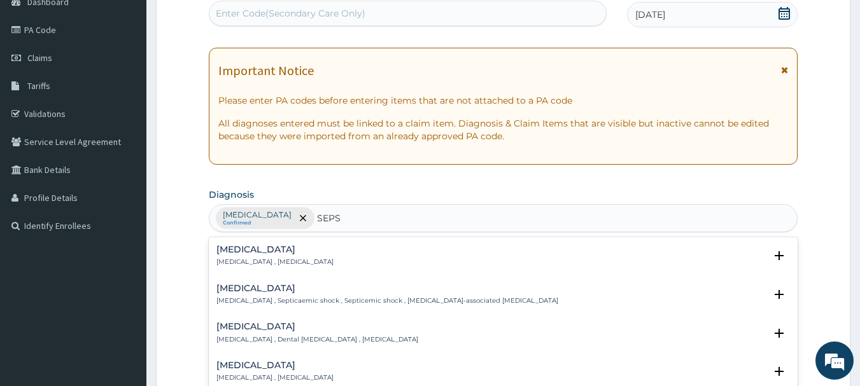
click at [234, 245] on h4 "Sepsis" at bounding box center [274, 250] width 117 height 10
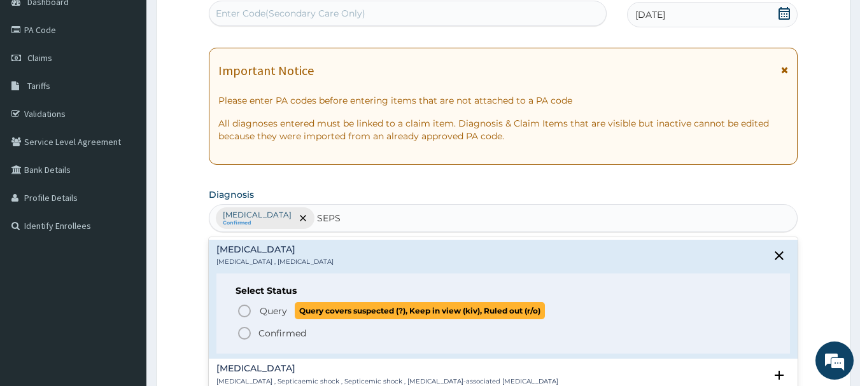
click at [245, 314] on icon "status option query" at bounding box center [244, 311] width 15 height 15
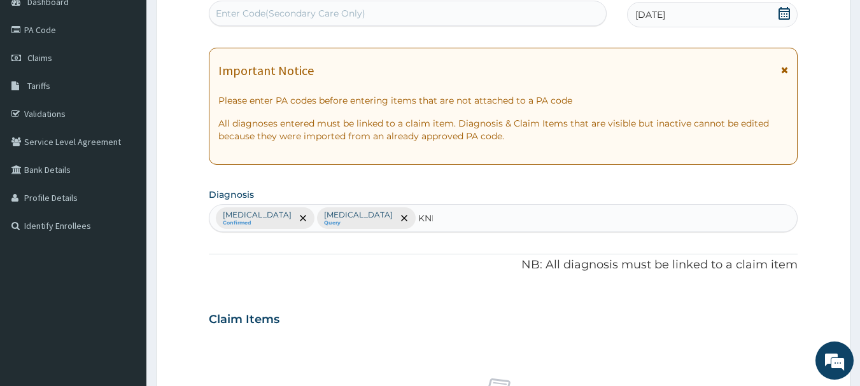
type input "KNEE"
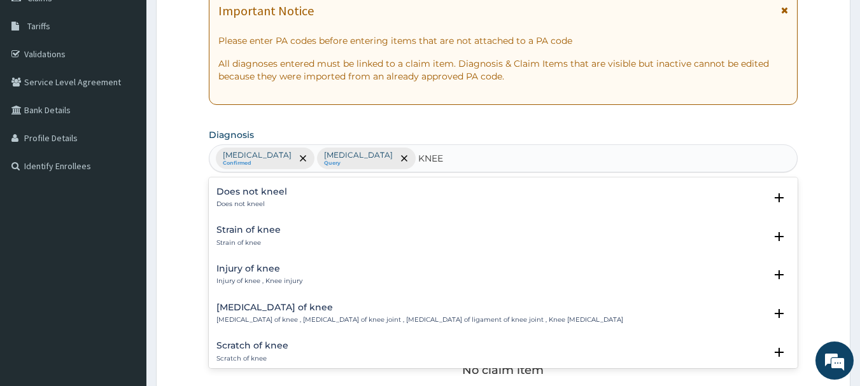
scroll to position [861, 0]
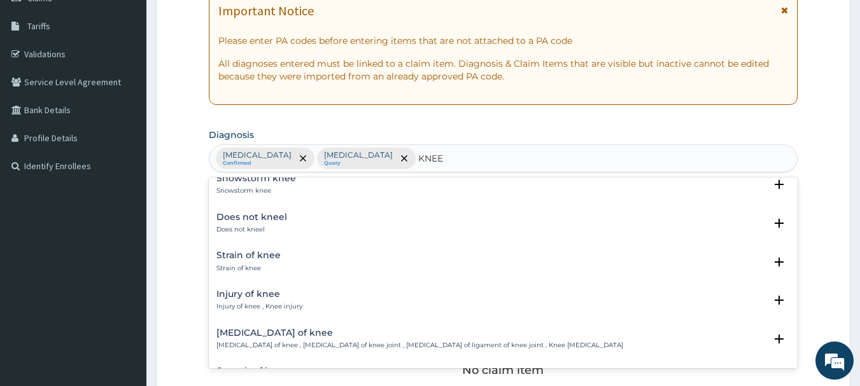
click at [229, 255] on h4 "Strain of knee" at bounding box center [248, 256] width 64 height 10
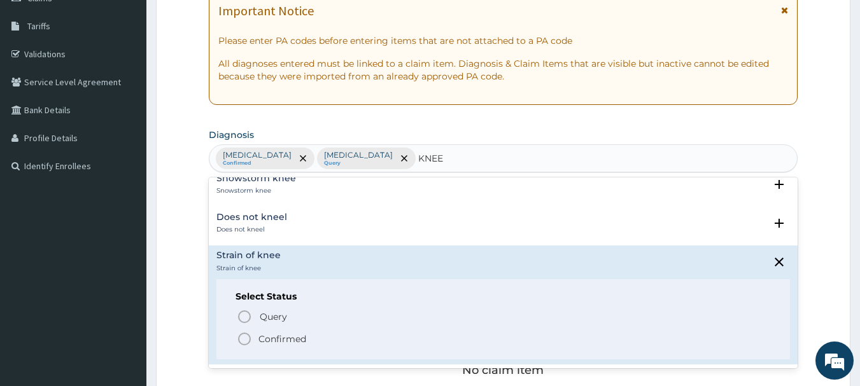
click at [242, 335] on icon "status option filled" at bounding box center [244, 338] width 15 height 15
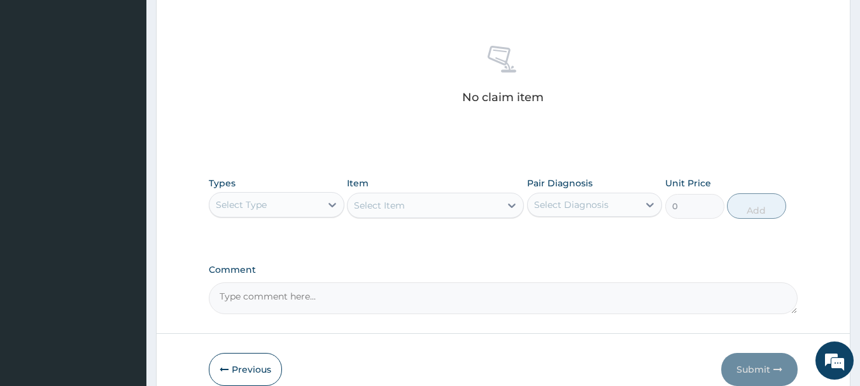
scroll to position [531, 0]
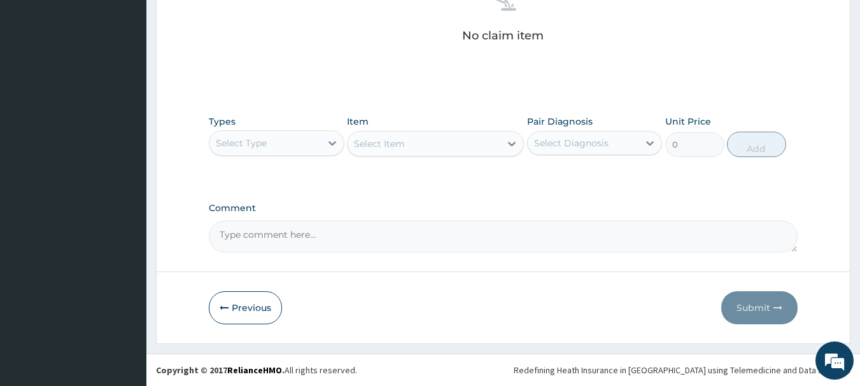
click at [307, 147] on div "Select Type" at bounding box center [264, 143] width 111 height 20
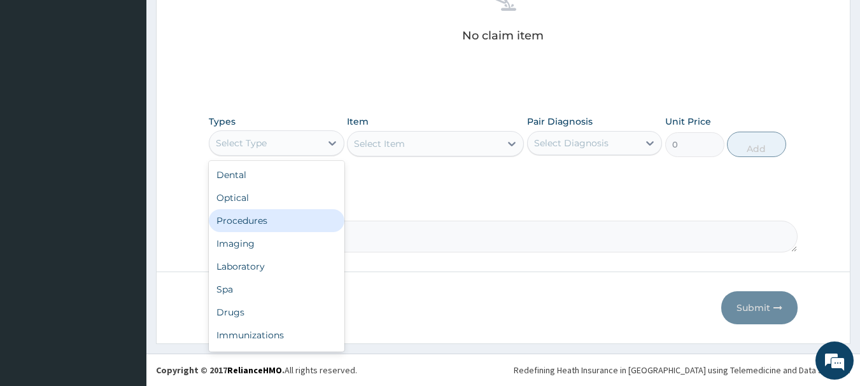
click at [289, 218] on div "Procedures" at bounding box center [277, 220] width 136 height 23
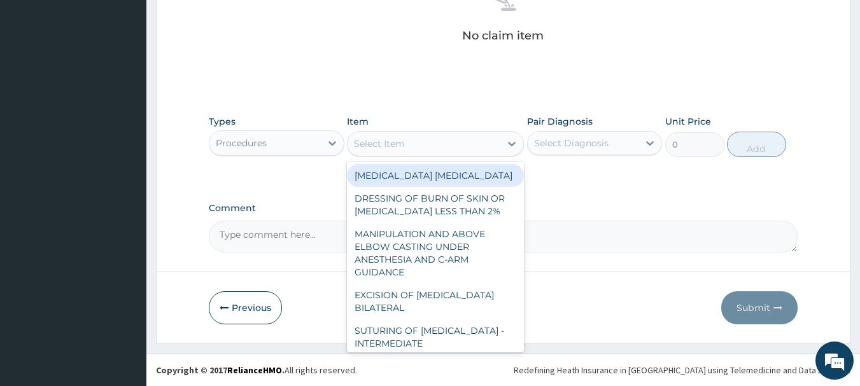
click at [480, 145] on div "Select Item" at bounding box center [423, 144] width 153 height 20
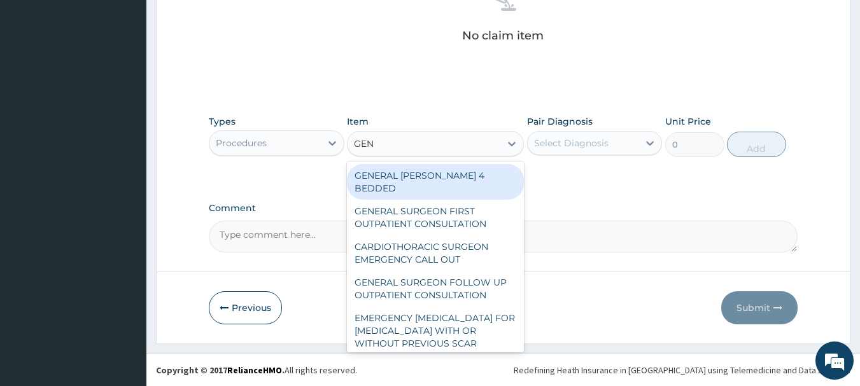
type input "GENE"
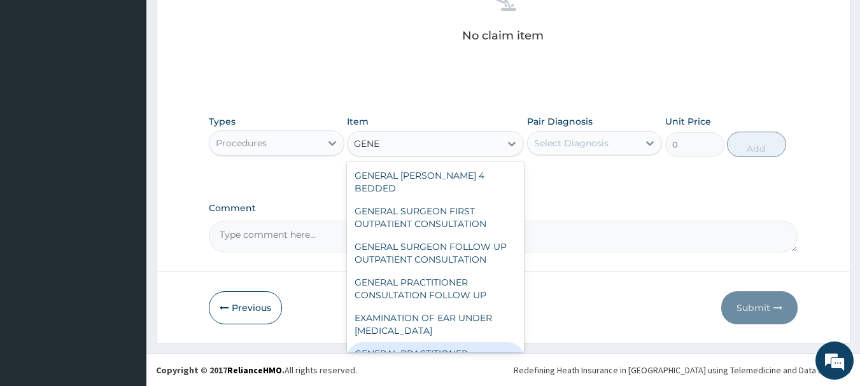
click at [455, 342] on div "GENERAL PRACTITIONER CONSULTATION FIRST OUTPATIENT CONSULTATION" at bounding box center [435, 366] width 177 height 48
type input "3547.5"
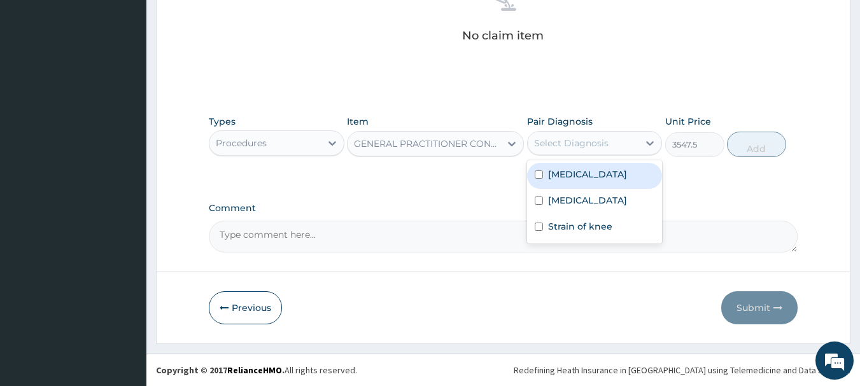
click at [583, 144] on div "Select Diagnosis" at bounding box center [571, 143] width 74 height 13
click at [586, 166] on div "[MEDICAL_DATA]" at bounding box center [595, 176] width 136 height 26
checkbox input "true"
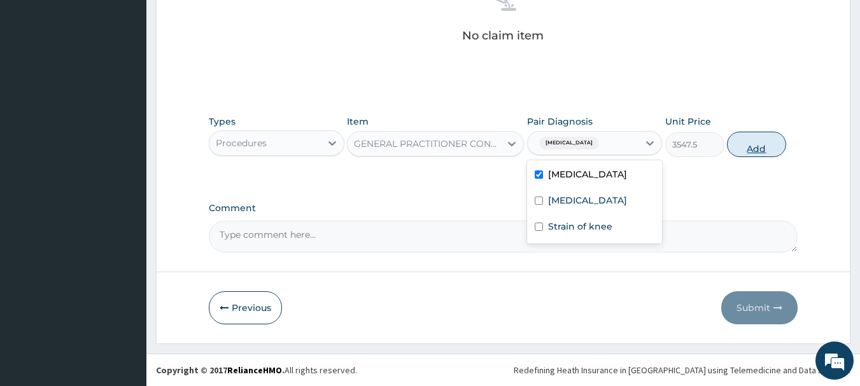
click at [748, 146] on button "Add" at bounding box center [756, 144] width 59 height 25
type input "0"
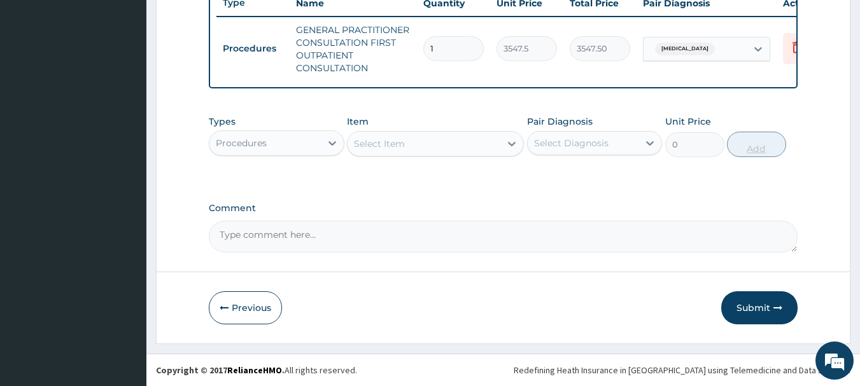
scroll to position [500, 0]
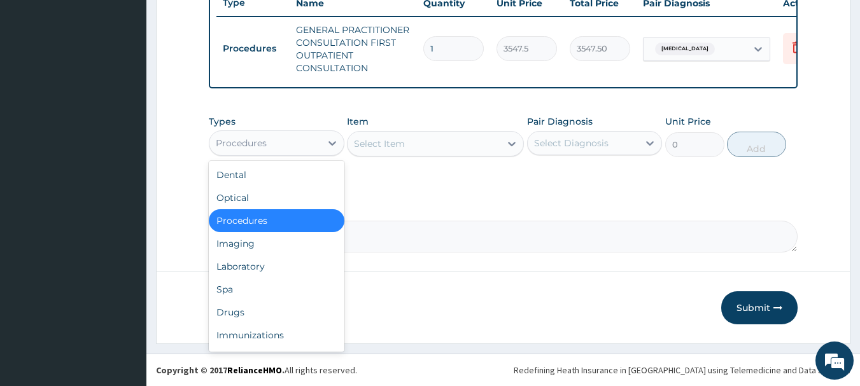
click at [314, 142] on div "Procedures" at bounding box center [264, 143] width 111 height 20
click at [273, 271] on div "Laboratory" at bounding box center [277, 266] width 136 height 23
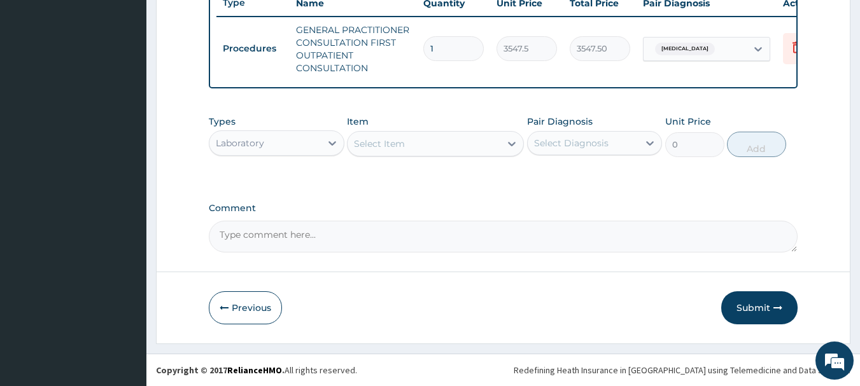
click at [485, 141] on div "Select Item" at bounding box center [423, 144] width 153 height 20
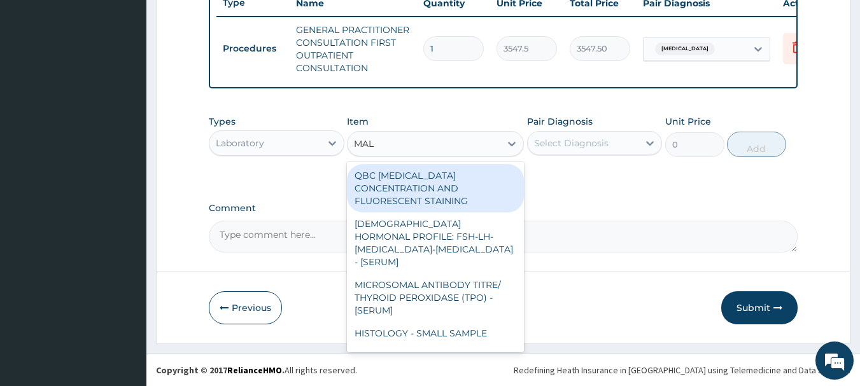
type input "MALA"
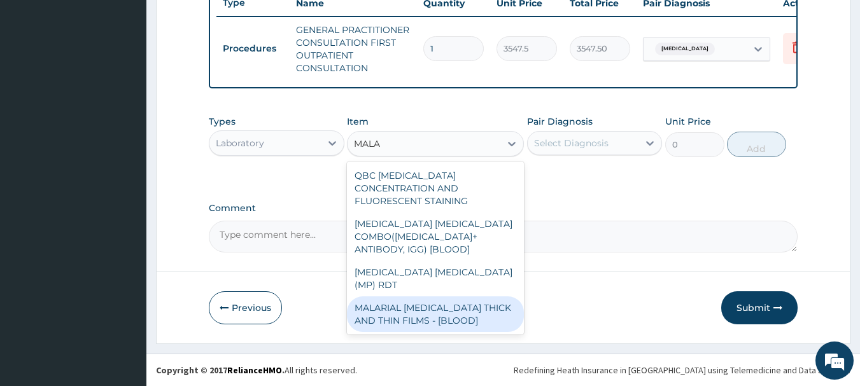
click at [459, 297] on div "MALARIAL [MEDICAL_DATA] THICK AND THIN FILMS - [BLOOD]" at bounding box center [435, 315] width 177 height 36
type input "1612.5"
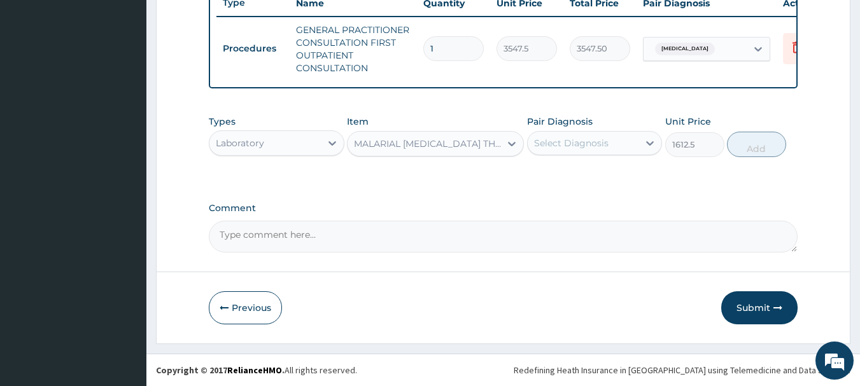
click at [575, 147] on div "Select Diagnosis" at bounding box center [571, 143] width 74 height 13
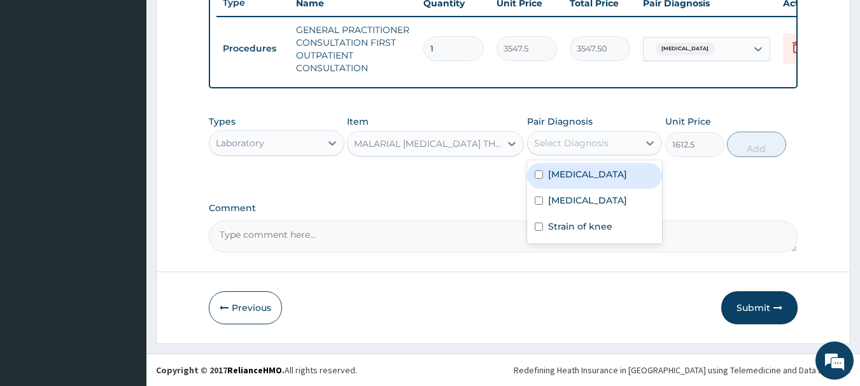
click at [574, 180] on label "[MEDICAL_DATA]" at bounding box center [587, 174] width 79 height 13
checkbox input "true"
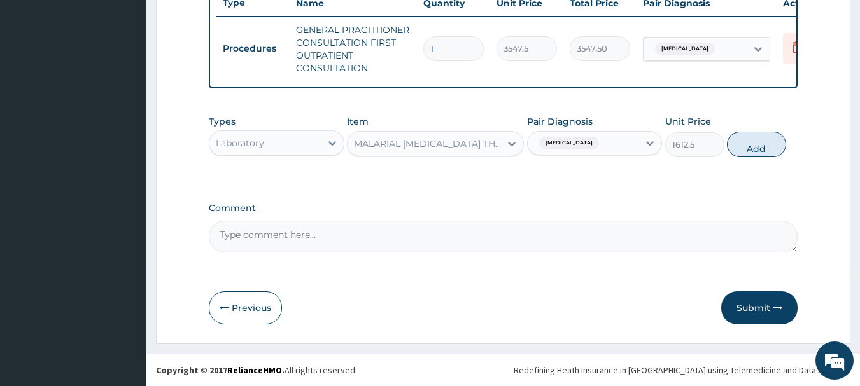
click at [755, 151] on button "Add" at bounding box center [756, 144] width 59 height 25
type input "0"
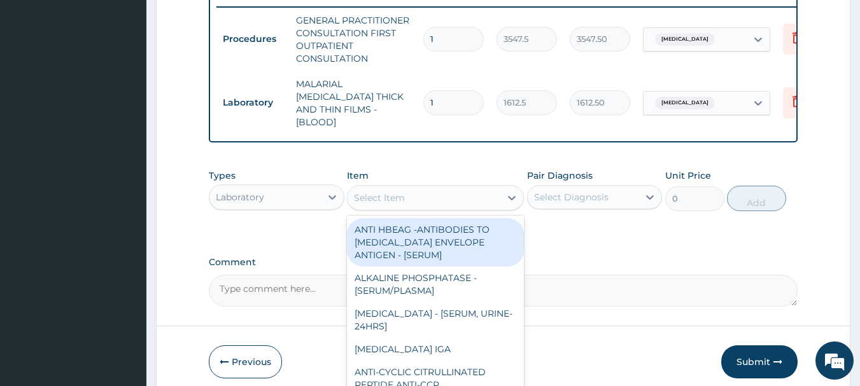
click at [429, 197] on div "Select Item" at bounding box center [423, 198] width 153 height 20
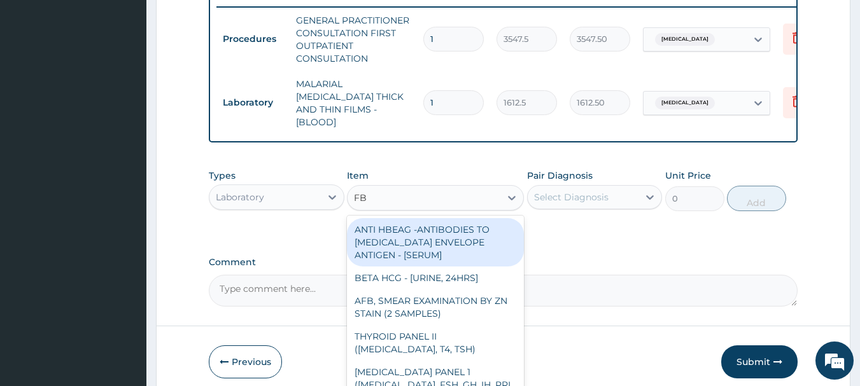
type input "FBC"
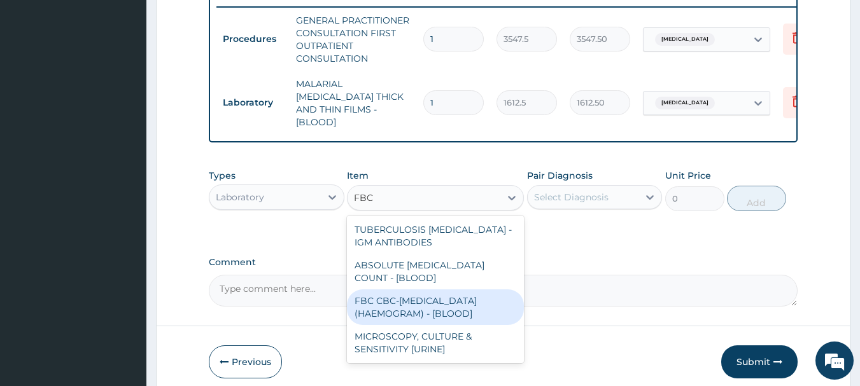
click at [433, 297] on div "FBC CBC-[MEDICAL_DATA] (HAEMOGRAM) - [BLOOD]" at bounding box center [435, 308] width 177 height 36
type input "4300"
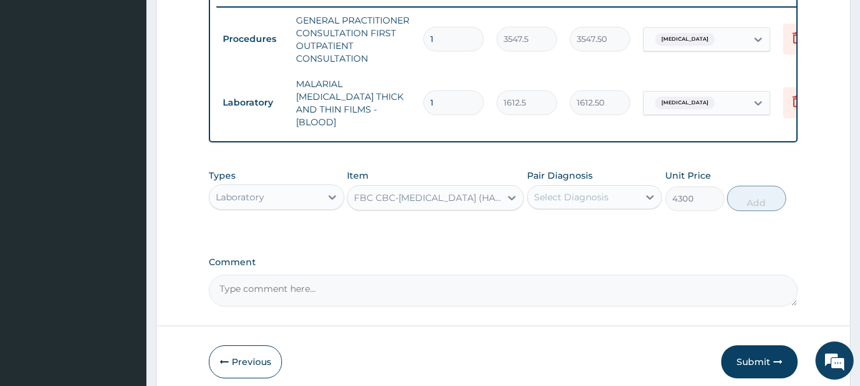
click at [561, 191] on div "Select Diagnosis" at bounding box center [571, 197] width 74 height 13
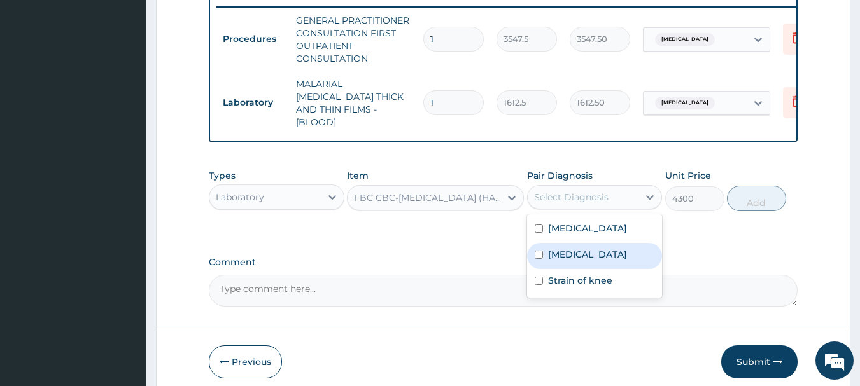
click at [564, 248] on label "[MEDICAL_DATA]" at bounding box center [587, 254] width 79 height 13
checkbox input "true"
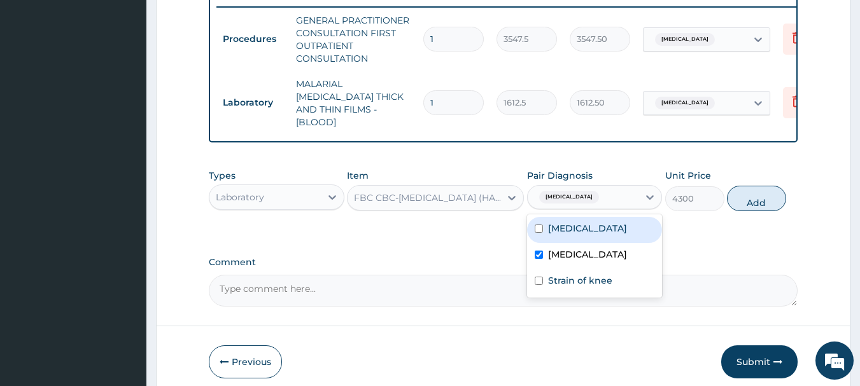
scroll to position [551, 0]
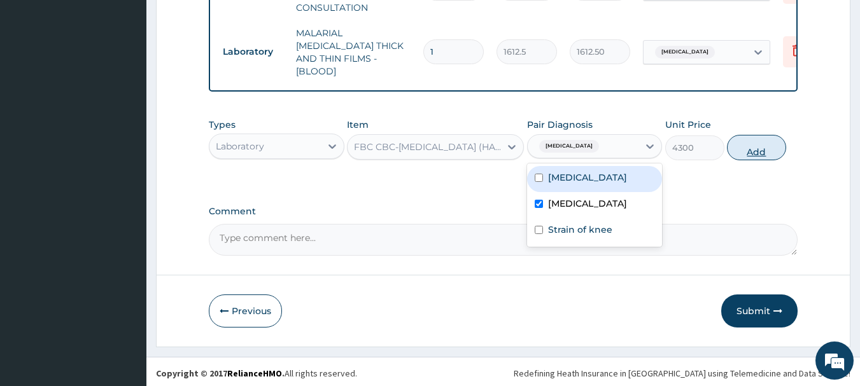
click at [763, 144] on button "Add" at bounding box center [756, 147] width 59 height 25
type input "0"
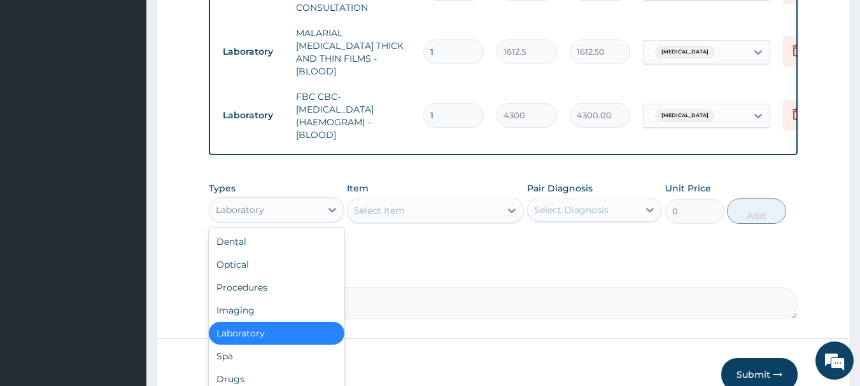
click at [313, 202] on div "Laboratory" at bounding box center [264, 210] width 111 height 20
click at [263, 373] on div "Drugs" at bounding box center [277, 379] width 136 height 23
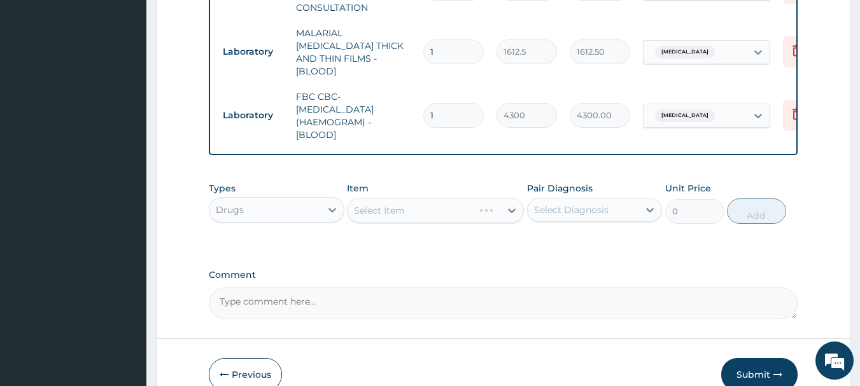
scroll to position [615, 0]
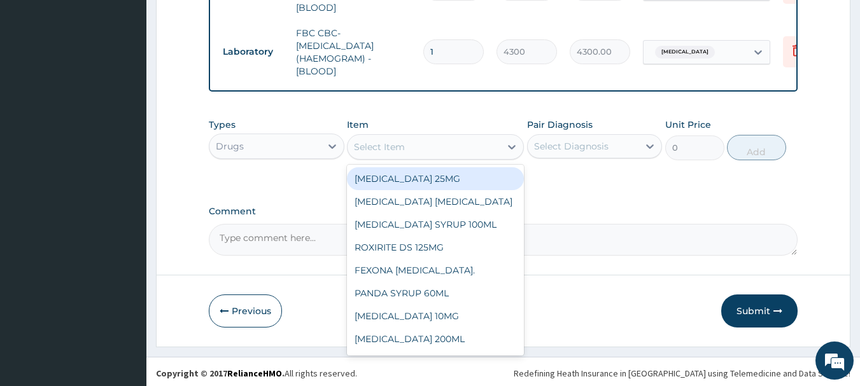
click at [465, 144] on div "Select Item" at bounding box center [423, 147] width 153 height 20
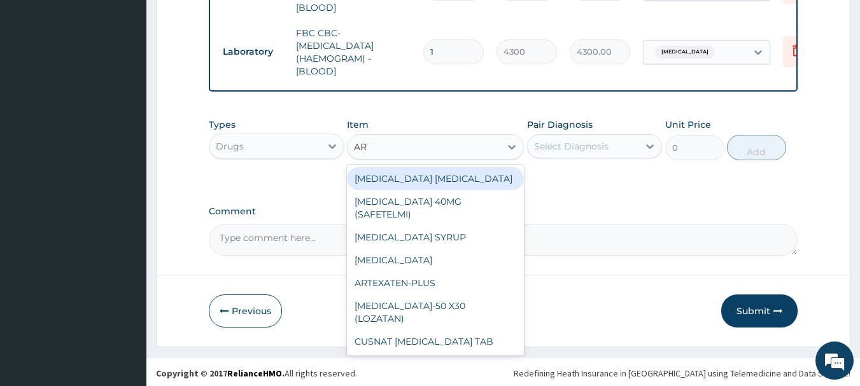
type input "ARTE"
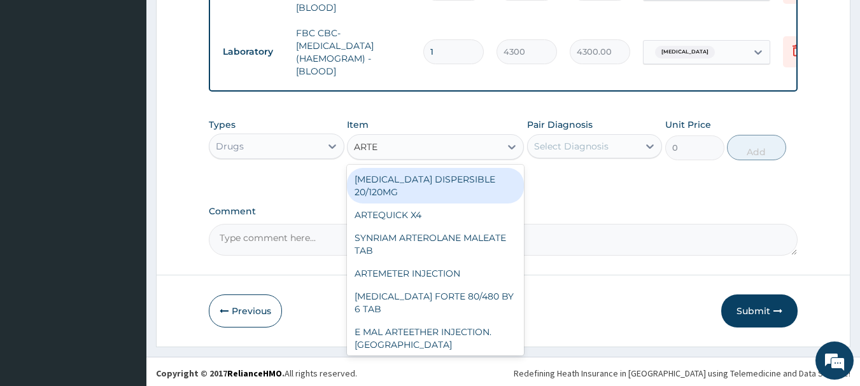
scroll to position [178, 0]
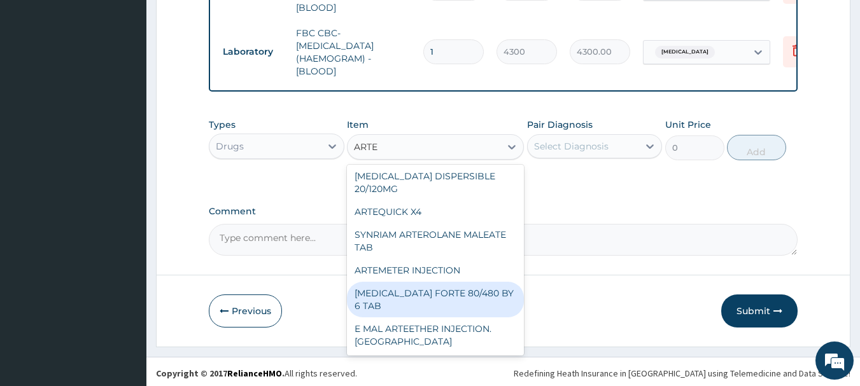
click at [475, 293] on div "[MEDICAL_DATA] FORTE 80/480 BY 6 TAB" at bounding box center [435, 300] width 177 height 36
type input "449.3500061035156"
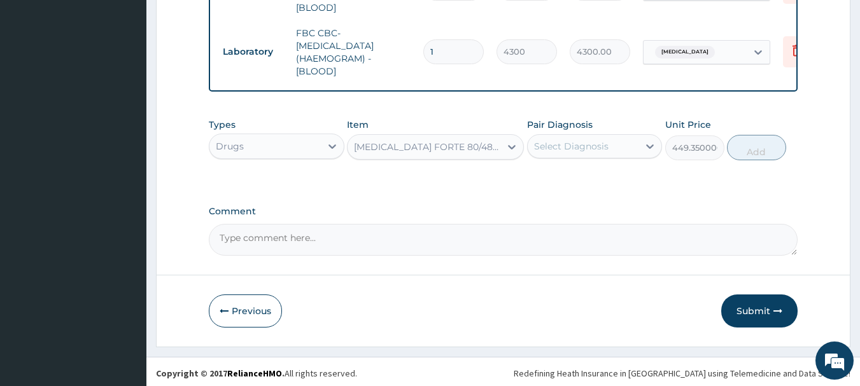
click at [616, 144] on div "Select Diagnosis" at bounding box center [582, 146] width 111 height 20
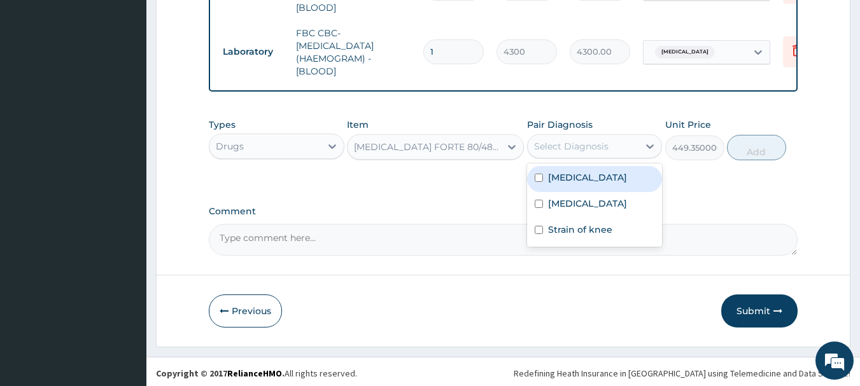
click at [603, 182] on div "[MEDICAL_DATA]" at bounding box center [595, 179] width 136 height 26
checkbox input "true"
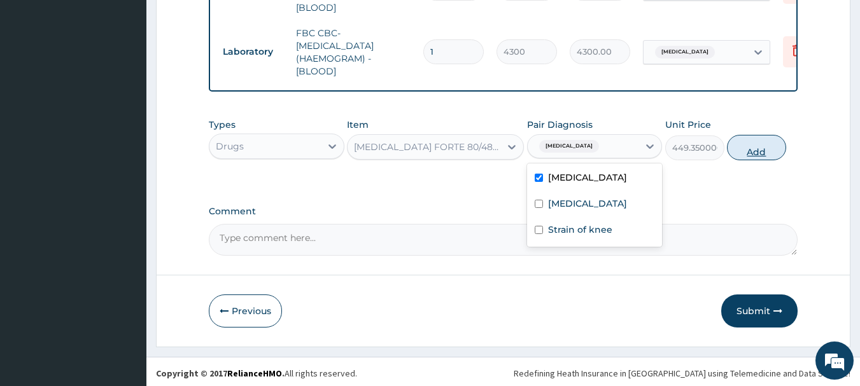
click at [755, 148] on button "Add" at bounding box center [756, 147] width 59 height 25
type input "0"
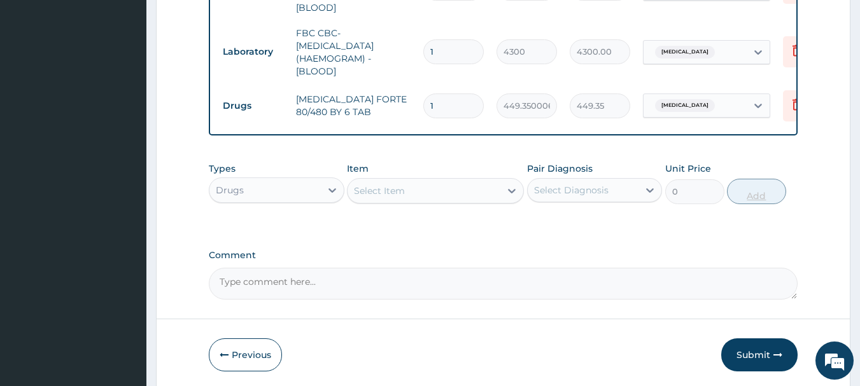
type input "0.00"
type input "6"
type input "2696.10"
type input "6"
drag, startPoint x: 686, startPoint y: 184, endPoint x: 398, endPoint y: 196, distance: 287.8
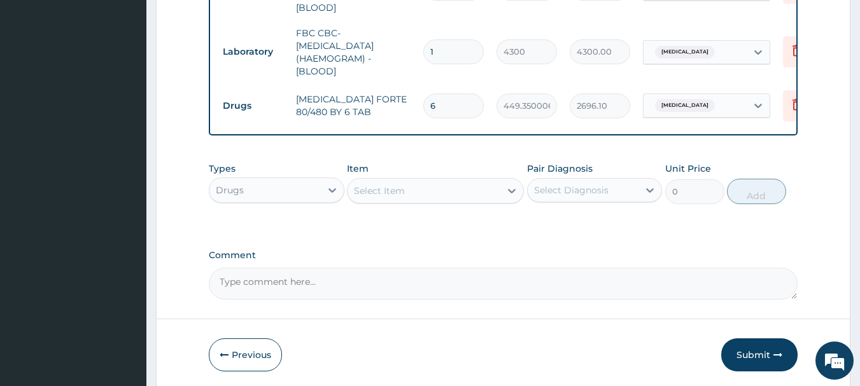
click at [398, 196] on div "Select Item" at bounding box center [423, 191] width 153 height 20
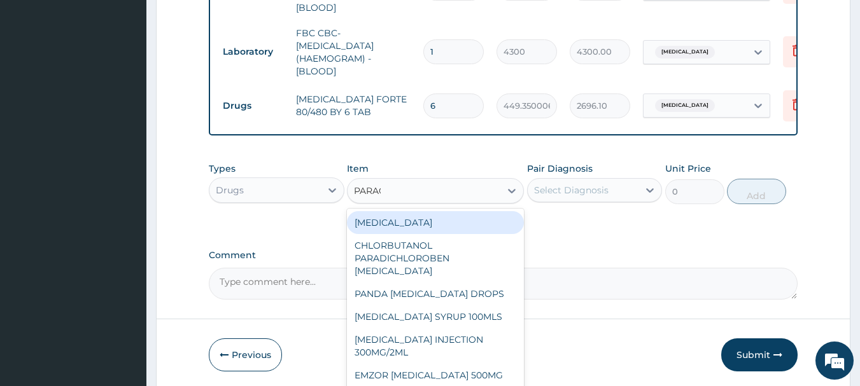
type input "PARACE"
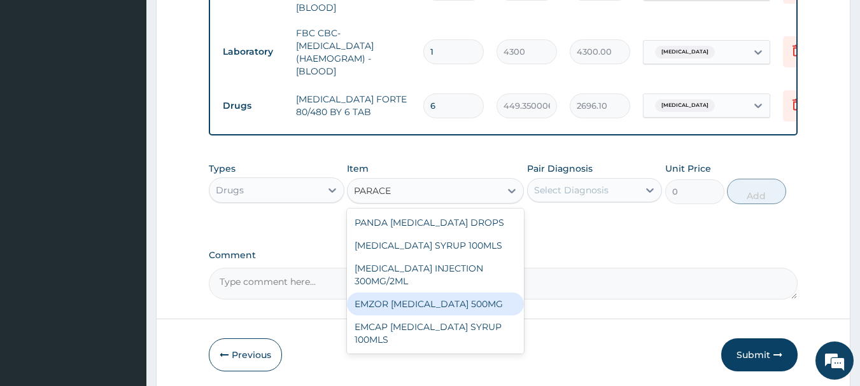
click at [402, 301] on div "EMZOR [MEDICAL_DATA] 500MG" at bounding box center [435, 304] width 177 height 23
type input "23.64999961853027"
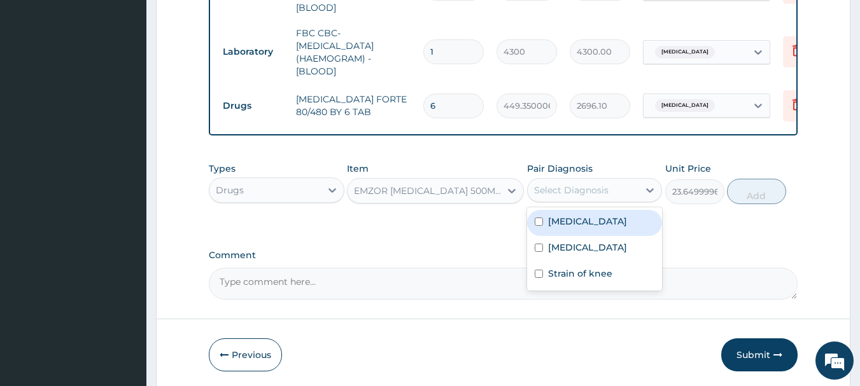
click at [604, 178] on div "Select Diagnosis" at bounding box center [595, 190] width 136 height 24
click at [600, 222] on div "[MEDICAL_DATA]" at bounding box center [595, 223] width 136 height 26
checkbox input "true"
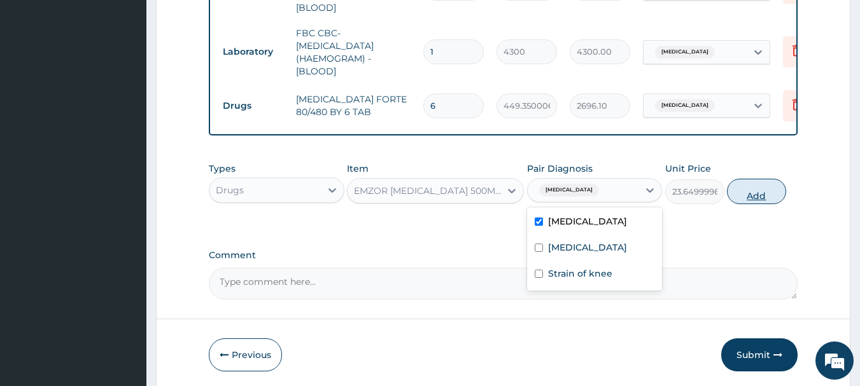
click at [754, 181] on button "Add" at bounding box center [756, 191] width 59 height 25
type input "0"
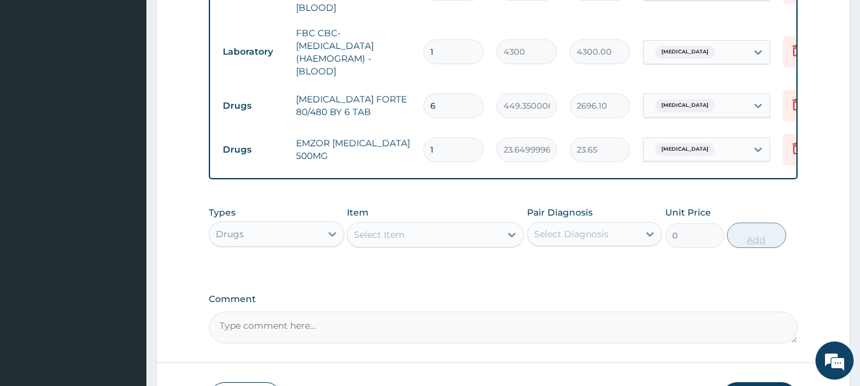
type input "18"
type input "425.70"
type input "18"
click at [454, 231] on div "Select Item" at bounding box center [423, 235] width 153 height 20
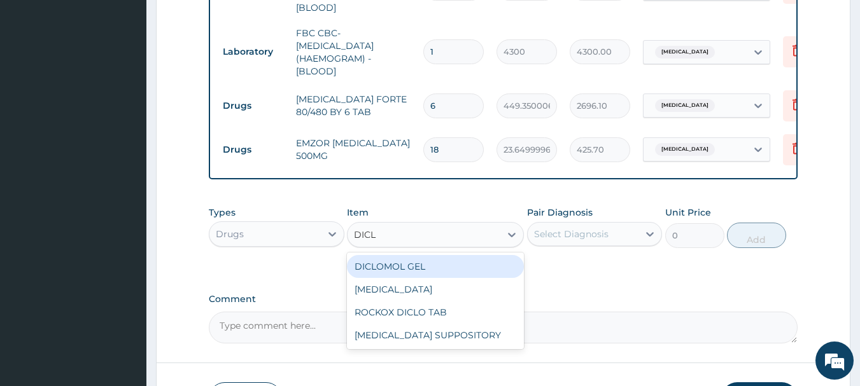
type input "DICLO"
click at [420, 264] on div "DICLOMOL GEL" at bounding box center [435, 266] width 177 height 23
type input "827.75"
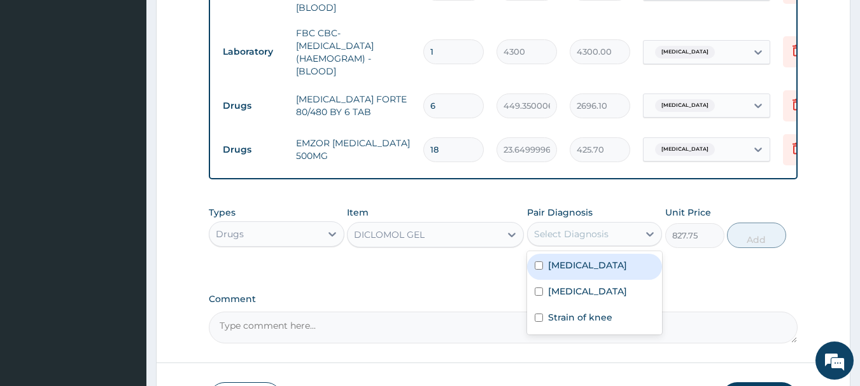
click at [629, 238] on div "Select Diagnosis" at bounding box center [582, 234] width 111 height 20
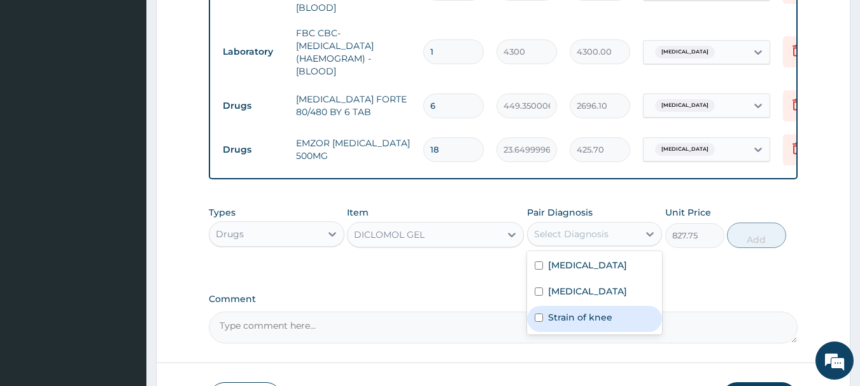
click at [578, 313] on label "Strain of knee" at bounding box center [580, 317] width 64 height 13
checkbox input "true"
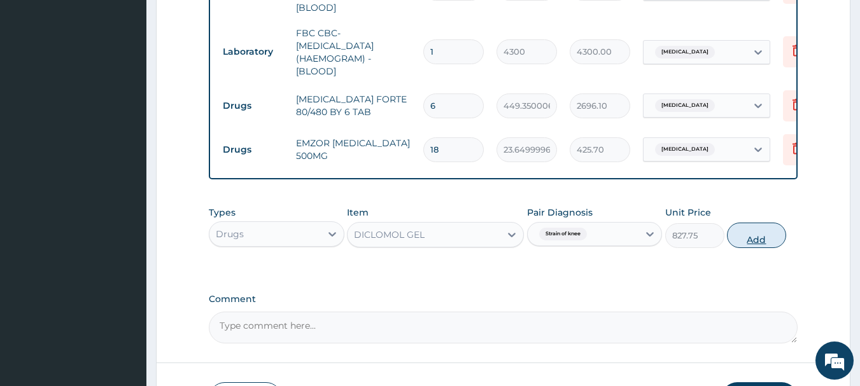
click at [736, 243] on button "Add" at bounding box center [756, 235] width 59 height 25
type input "0"
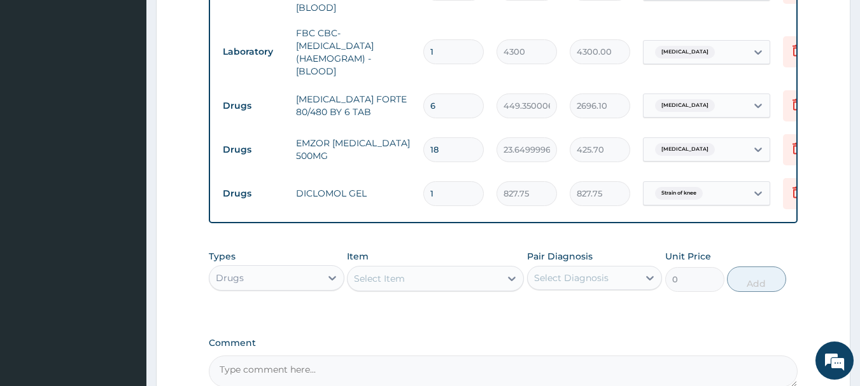
scroll to position [746, 0]
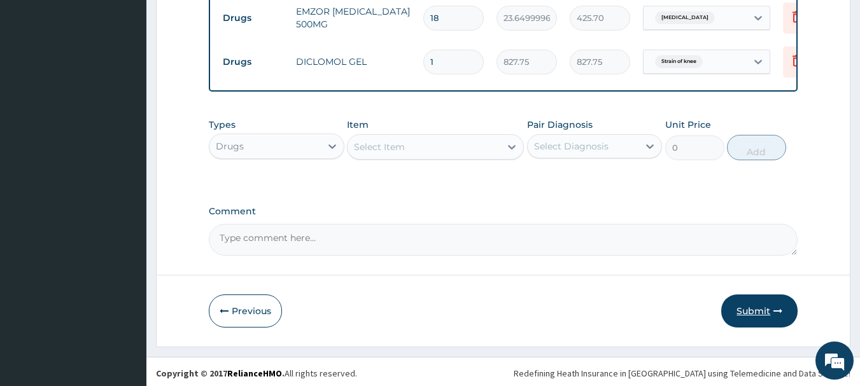
click at [757, 307] on button "Submit" at bounding box center [759, 311] width 76 height 33
click at [236, 306] on button "Previous" at bounding box center [245, 311] width 73 height 33
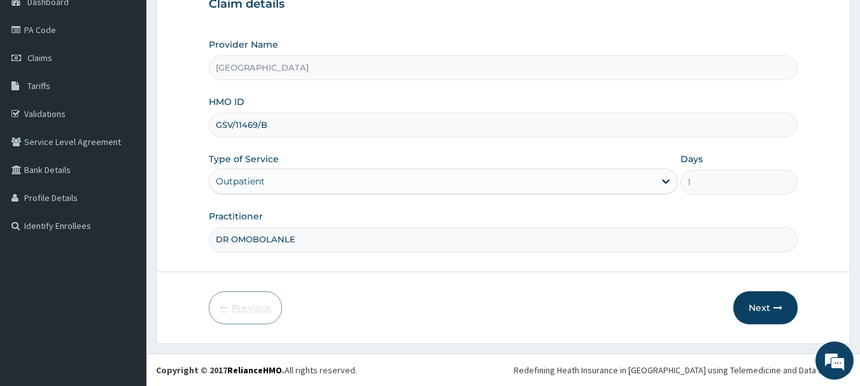
scroll to position [137, 0]
click at [248, 132] on input "GSV/11469/B" at bounding box center [503, 125] width 589 height 25
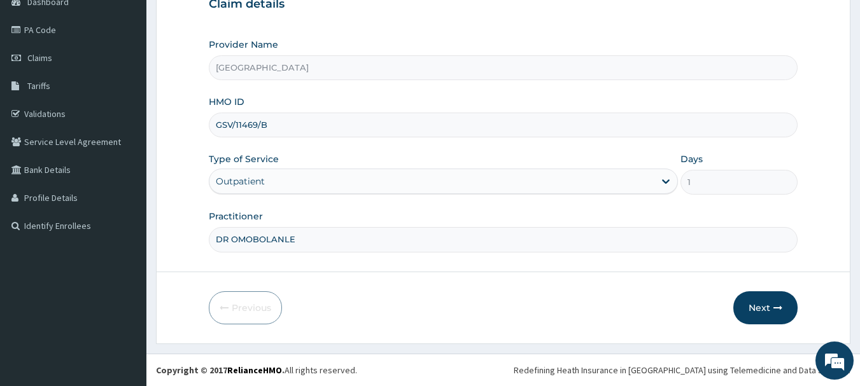
click at [248, 132] on input "GSV/11469/B" at bounding box center [503, 125] width 589 height 25
paste input
type input "GSV/11469/B"
click at [753, 308] on button "Next" at bounding box center [765, 307] width 64 height 33
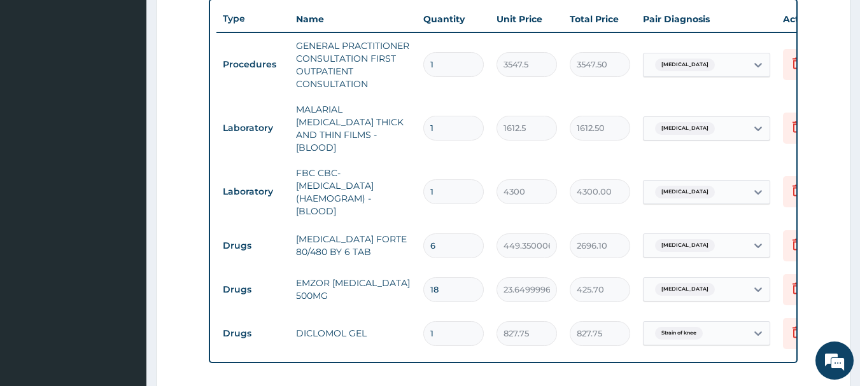
scroll to position [700, 0]
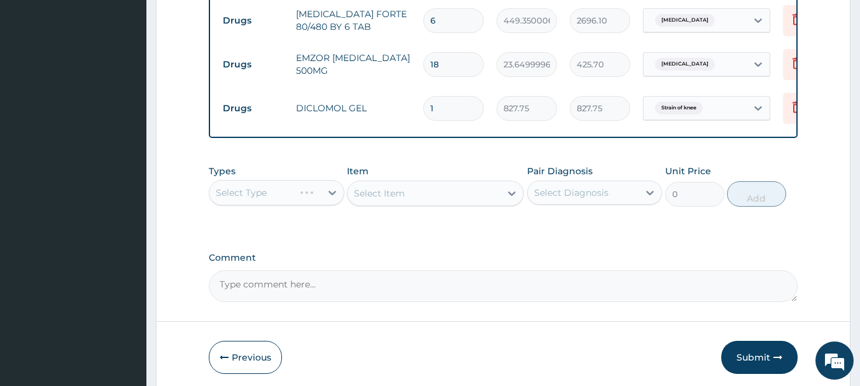
drag, startPoint x: 765, startPoint y: 347, endPoint x: 756, endPoint y: 351, distance: 10.3
click at [756, 351] on button "Submit" at bounding box center [759, 357] width 76 height 33
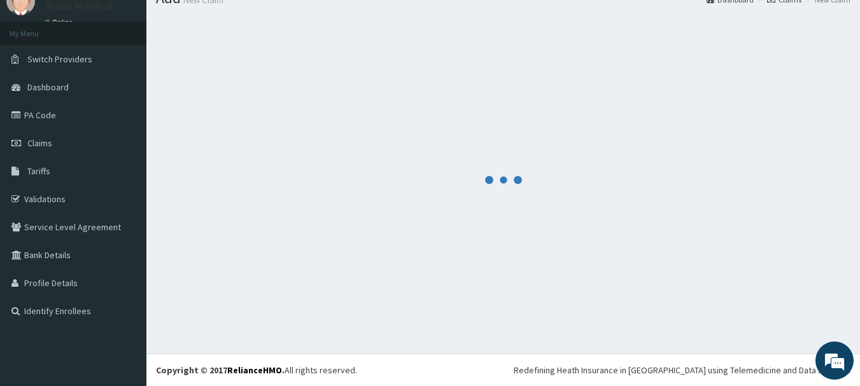
scroll to position [52, 0]
click at [756, 351] on section at bounding box center [502, 179] width 713 height 347
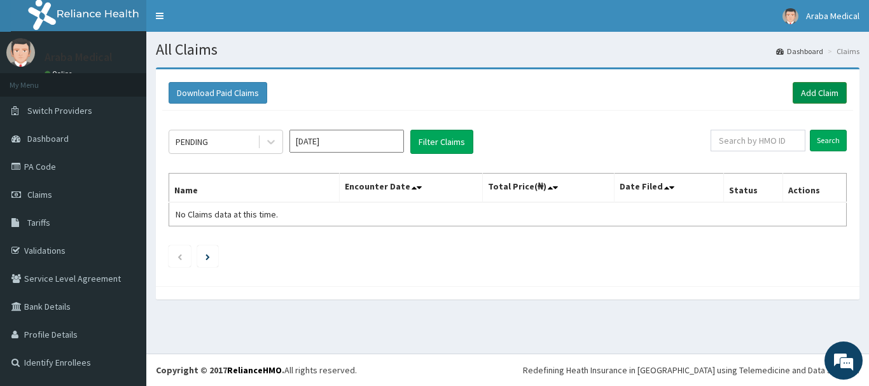
click at [825, 95] on link "Add Claim" at bounding box center [820, 93] width 54 height 22
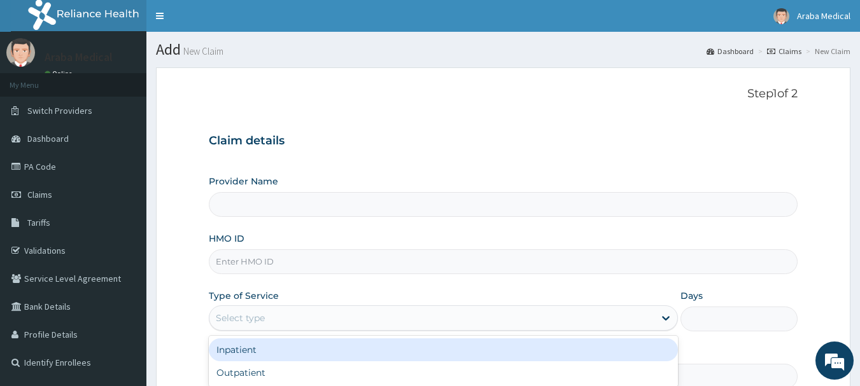
click at [256, 309] on div "Select type" at bounding box center [431, 318] width 445 height 20
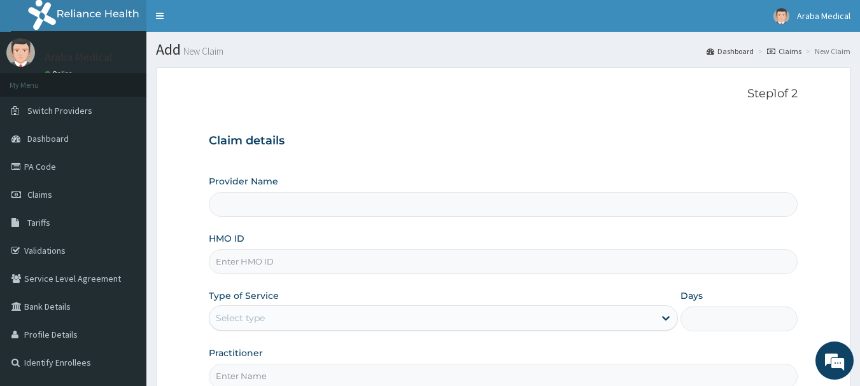
drag, startPoint x: 256, startPoint y: 309, endPoint x: 230, endPoint y: 267, distance: 49.6
click at [230, 267] on input "HMO ID" at bounding box center [503, 261] width 589 height 25
type input "[GEOGRAPHIC_DATA]"
paste input "GSV/11469/D"
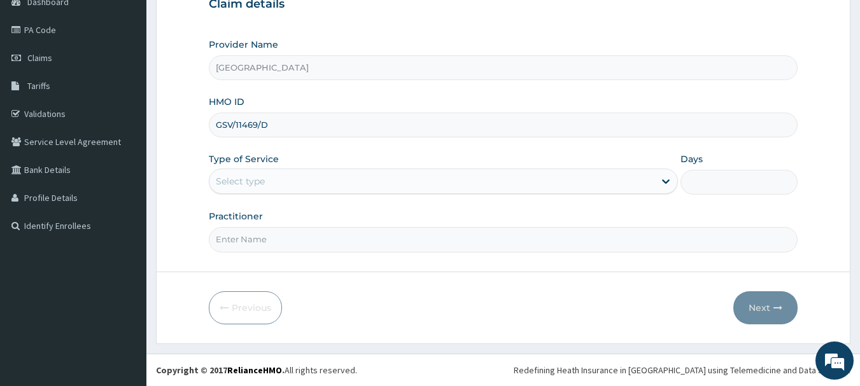
type input "GSV/11469/D"
click at [368, 174] on div "Select type" at bounding box center [431, 181] width 445 height 20
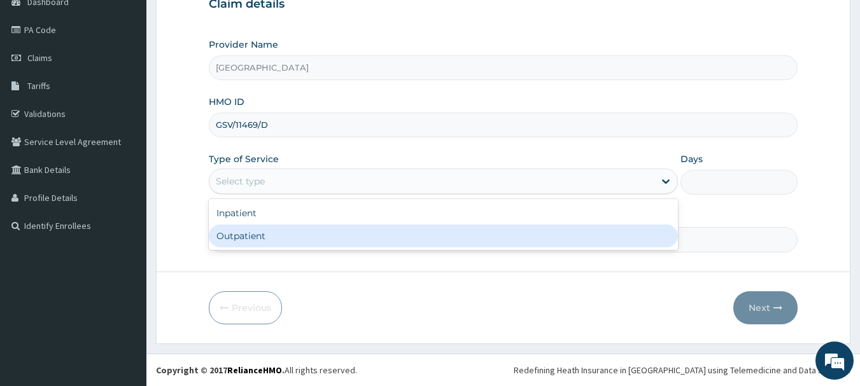
click at [326, 241] on div "Outpatient" at bounding box center [443, 236] width 469 height 23
type input "1"
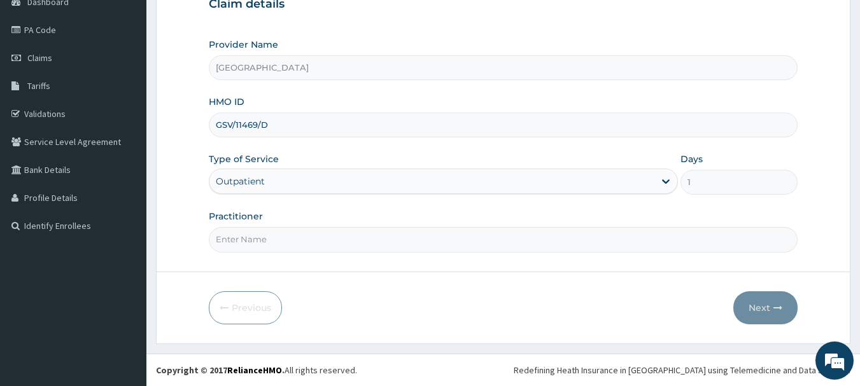
click at [326, 241] on input "Practitioner" at bounding box center [503, 239] width 589 height 25
type input "DR OMOBOLANLE"
click at [757, 312] on button "Next" at bounding box center [765, 307] width 64 height 33
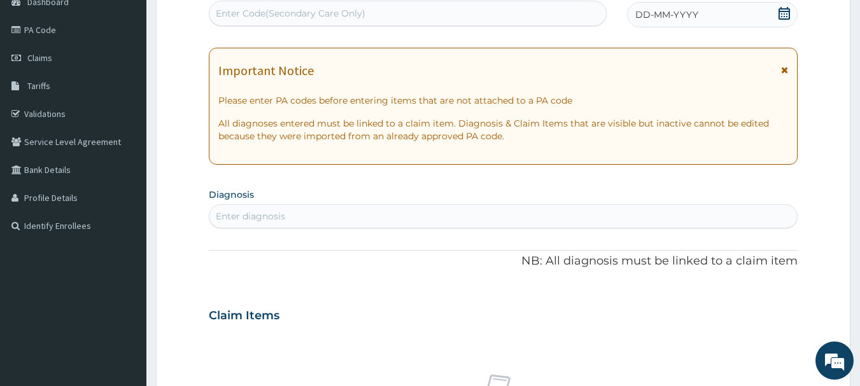
click at [783, 13] on icon at bounding box center [784, 13] width 13 height 13
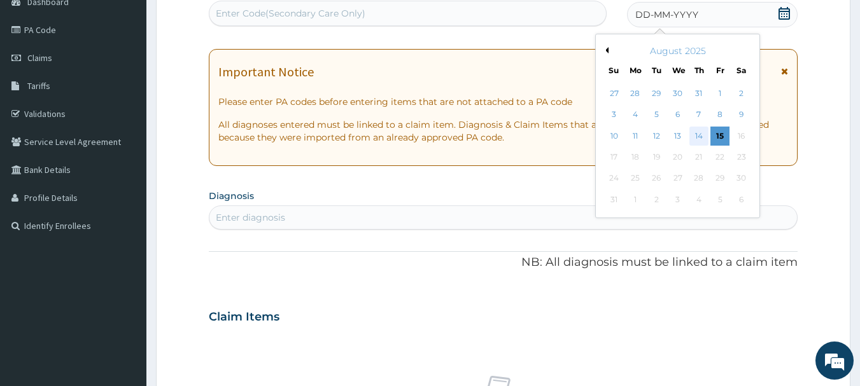
click at [694, 135] on div "14" at bounding box center [698, 136] width 19 height 19
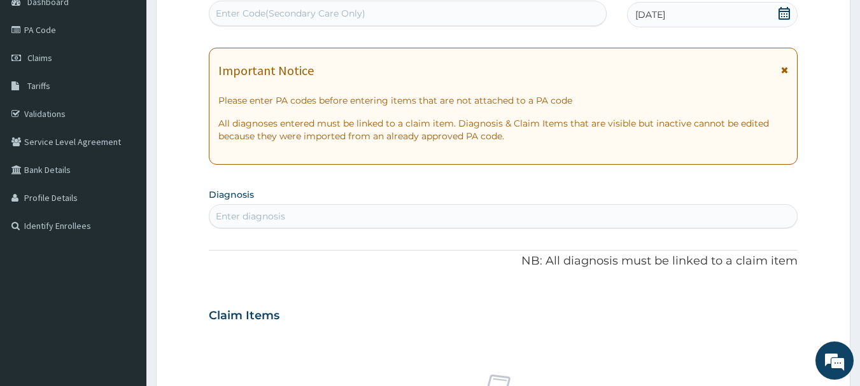
click at [419, 218] on div "Enter diagnosis" at bounding box center [503, 216] width 588 height 20
type input "MALAR"
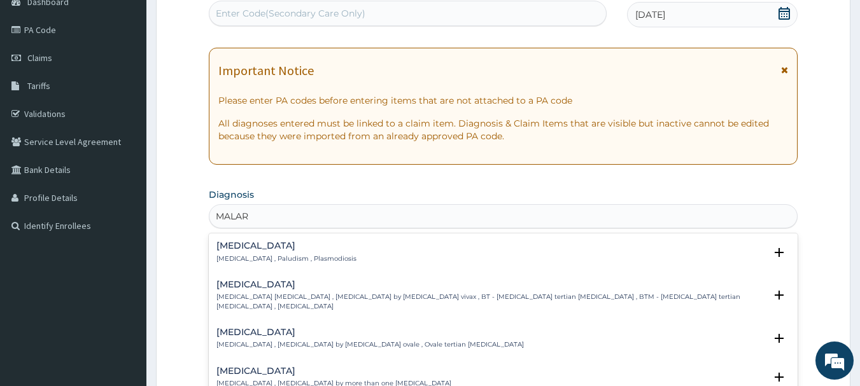
click at [236, 249] on h4 "[MEDICAL_DATA]" at bounding box center [286, 246] width 140 height 10
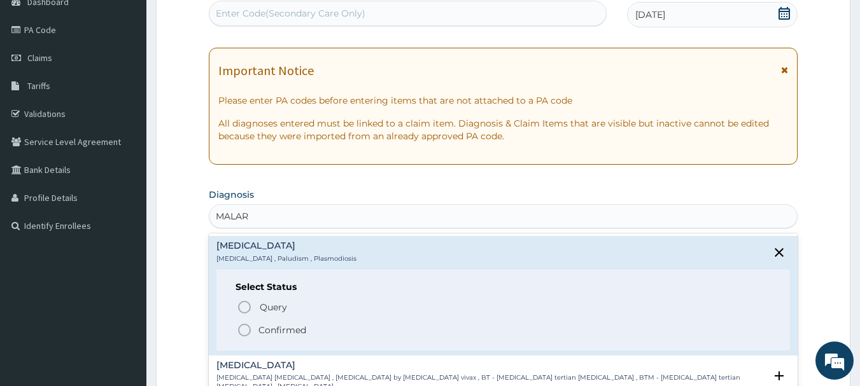
click at [244, 328] on icon "status option filled" at bounding box center [244, 330] width 15 height 15
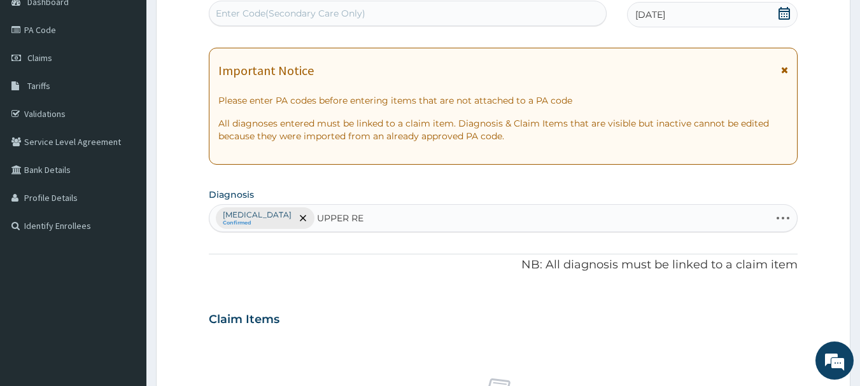
type input "UPPER RES"
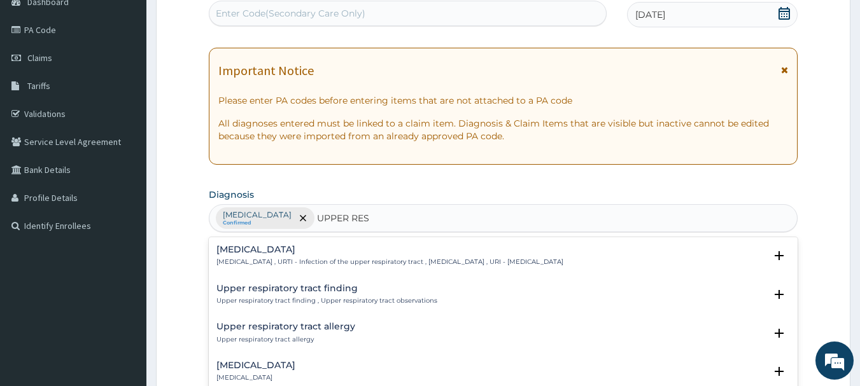
click at [262, 253] on h4 "[MEDICAL_DATA]" at bounding box center [389, 250] width 347 height 10
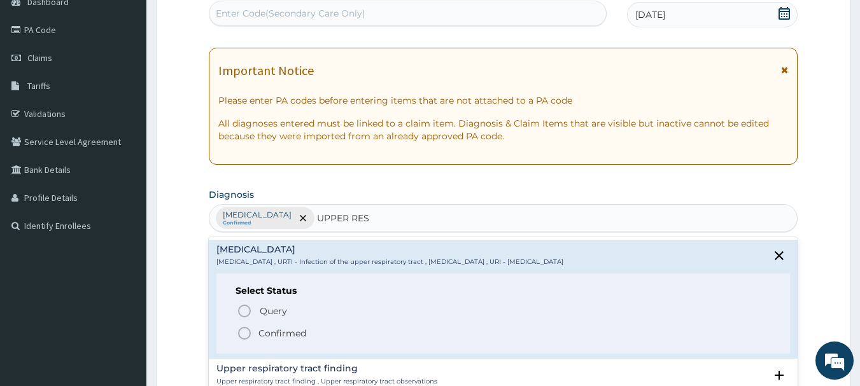
click at [245, 330] on icon "status option filled" at bounding box center [244, 333] width 15 height 15
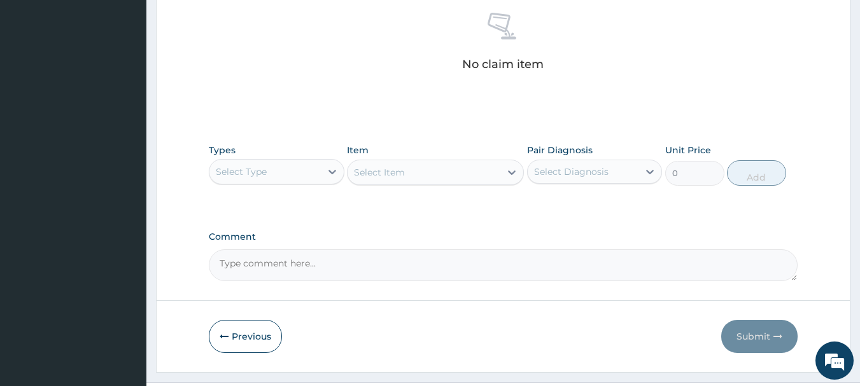
scroll to position [531, 0]
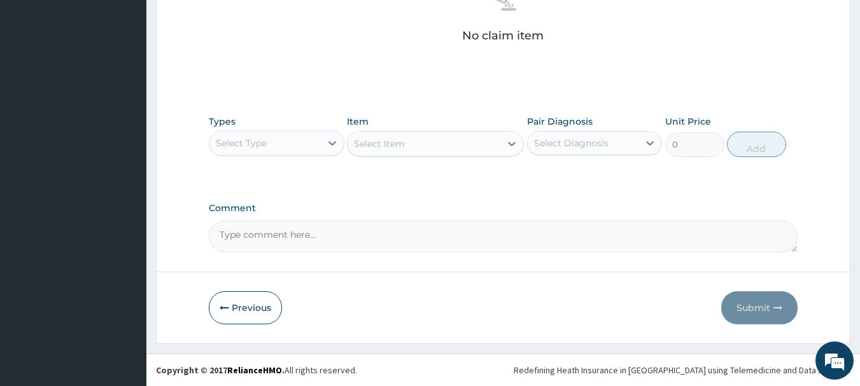
click at [298, 139] on div "Select Type" at bounding box center [264, 143] width 111 height 20
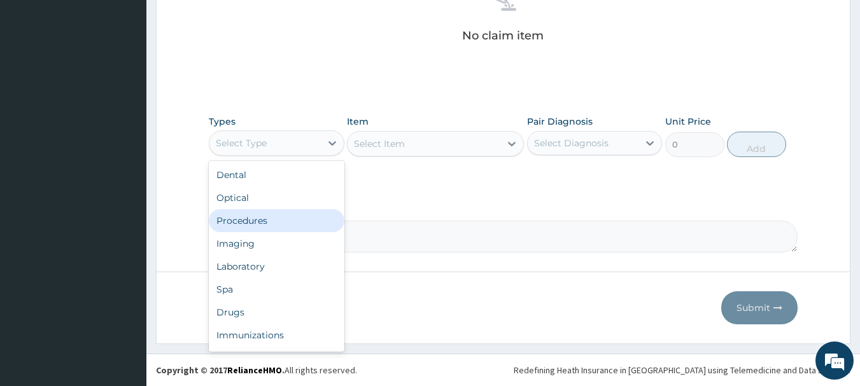
click at [284, 216] on div "Procedures" at bounding box center [277, 220] width 136 height 23
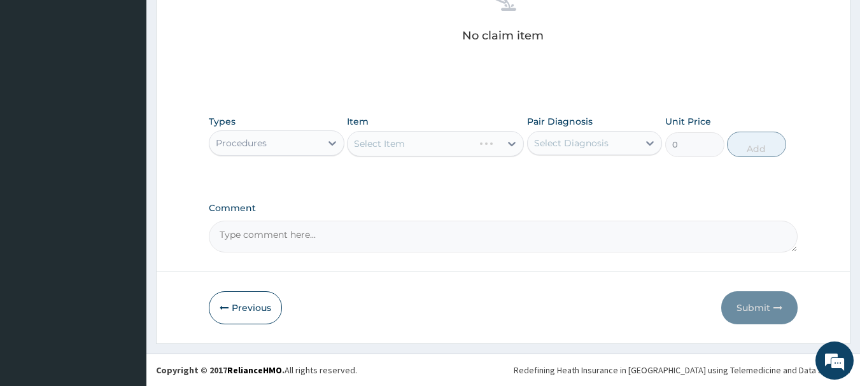
click at [478, 143] on div "Select Item" at bounding box center [435, 143] width 177 height 25
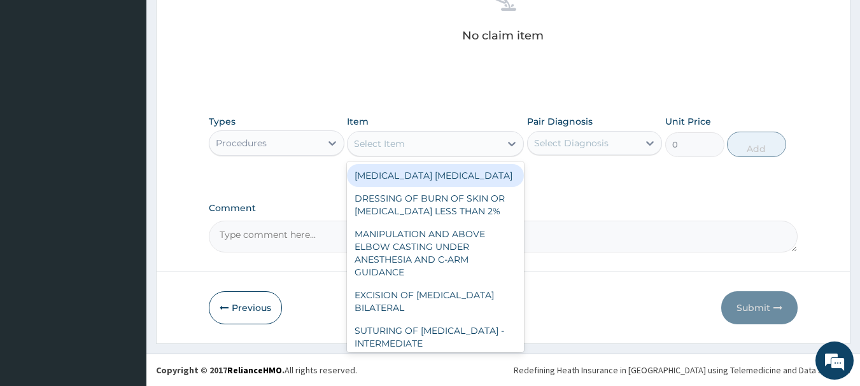
click at [474, 143] on div "Select Item" at bounding box center [423, 144] width 153 height 20
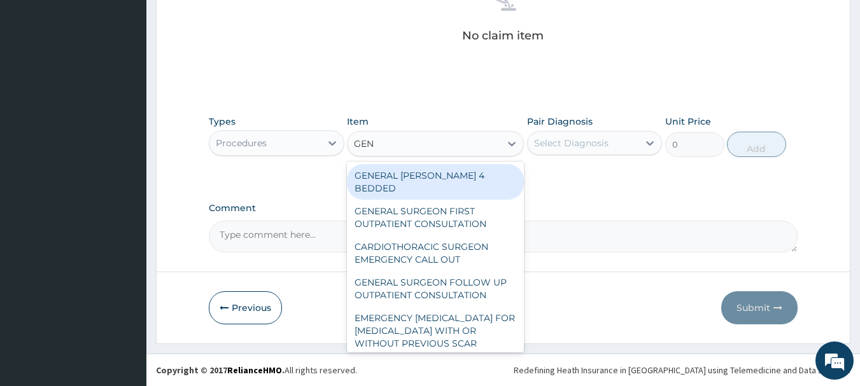
type input "GENE"
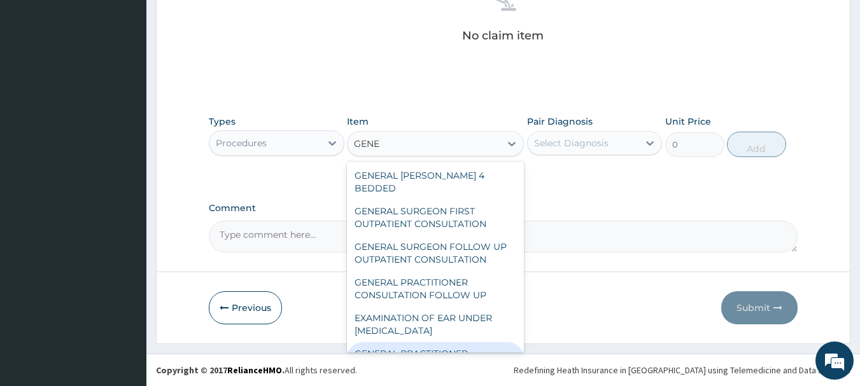
click at [452, 347] on div "GENERAL PRACTITIONER CONSULTATION FIRST OUTPATIENT CONSULTATION" at bounding box center [435, 366] width 177 height 48
type input "3547.5"
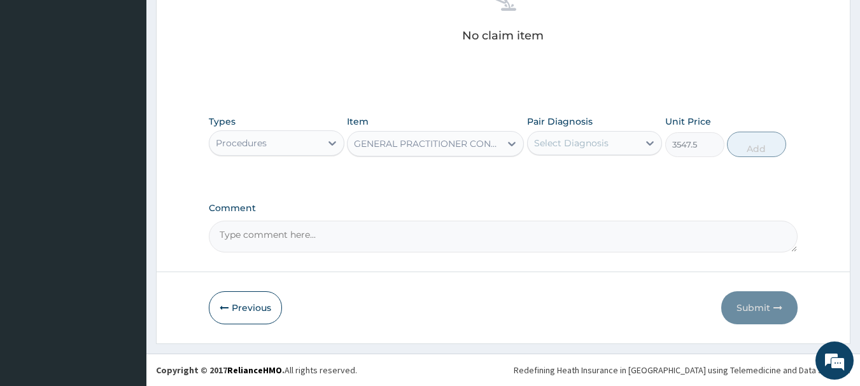
click at [580, 129] on div "Pair Diagnosis Select Diagnosis" at bounding box center [595, 136] width 136 height 42
click at [582, 137] on div "Select Diagnosis" at bounding box center [571, 143] width 74 height 13
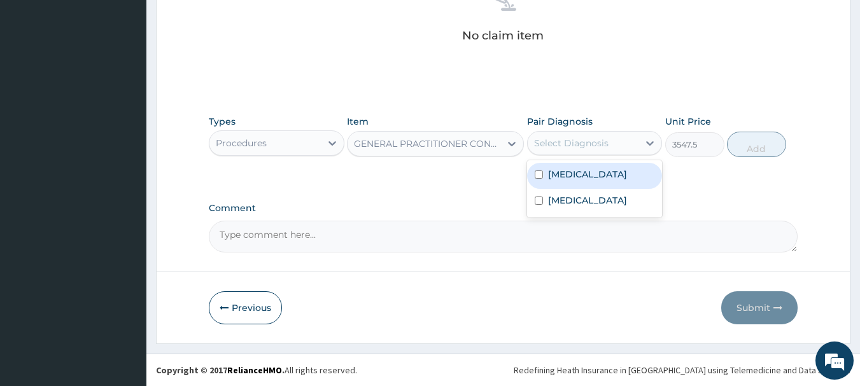
click at [579, 178] on label "[MEDICAL_DATA]" at bounding box center [587, 174] width 79 height 13
checkbox input "true"
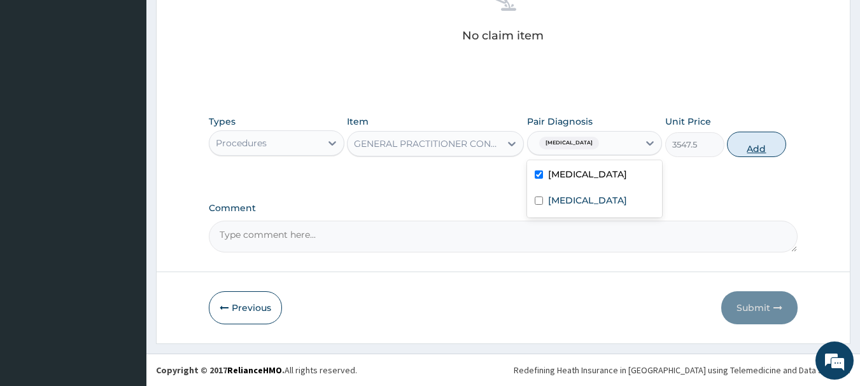
click at [755, 138] on button "Add" at bounding box center [756, 144] width 59 height 25
type input "0"
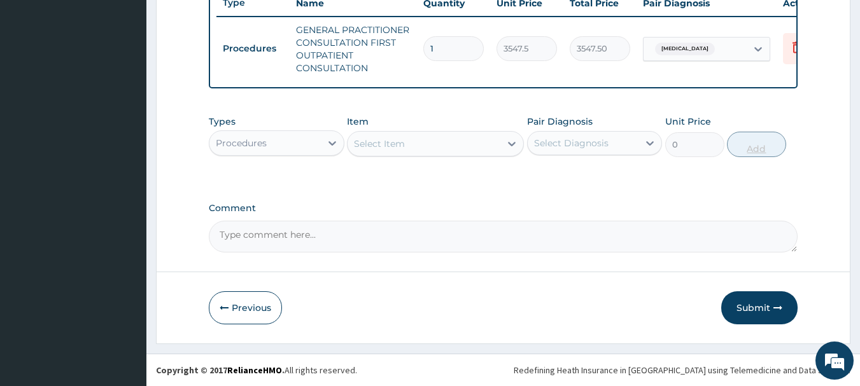
scroll to position [500, 0]
click at [290, 150] on div "Procedures" at bounding box center [264, 143] width 111 height 20
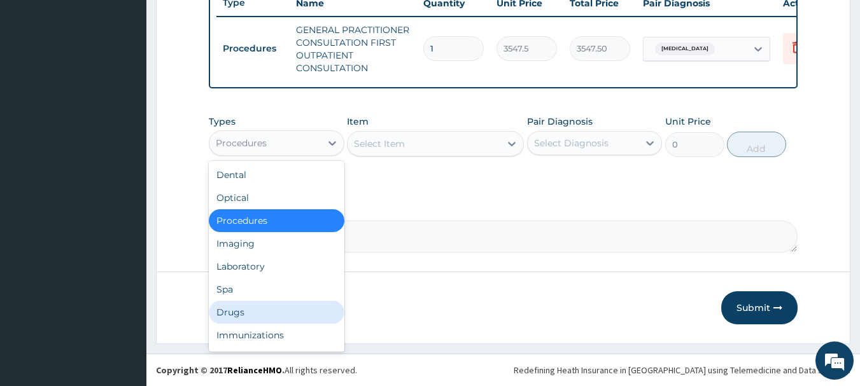
drag, startPoint x: 256, startPoint y: 258, endPoint x: 245, endPoint y: 305, distance: 48.5
click at [245, 306] on div "Dental Optical Procedures Imaging Laboratory Spa Drugs Immunizations Others Gym" at bounding box center [277, 256] width 136 height 191
click at [245, 304] on div "Drugs" at bounding box center [277, 312] width 136 height 23
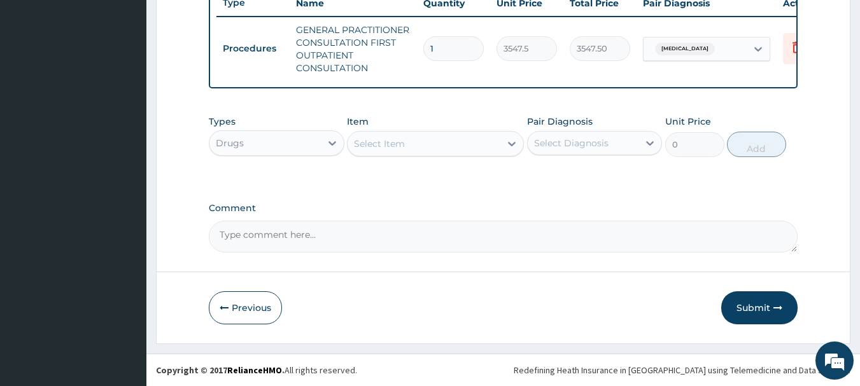
click at [485, 144] on div "Select Item" at bounding box center [423, 144] width 153 height 20
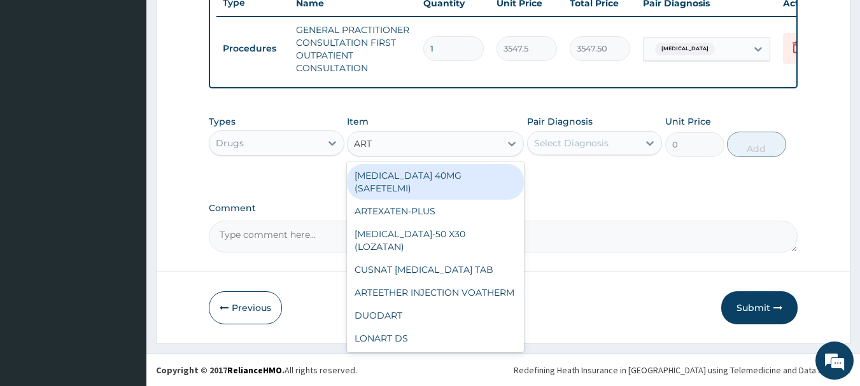
type input "ARTE"
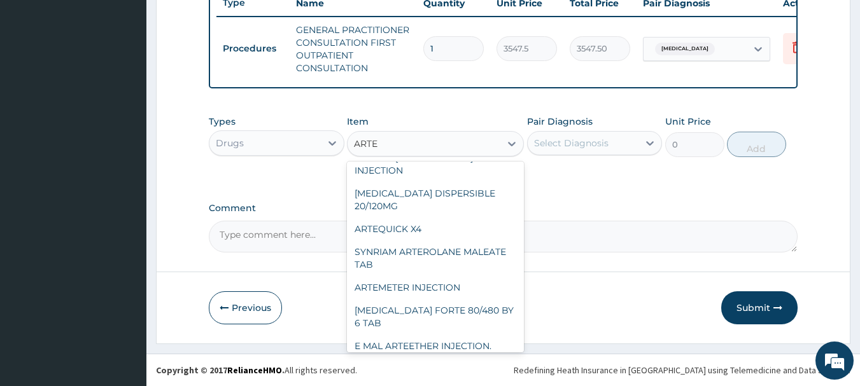
scroll to position [162, 0]
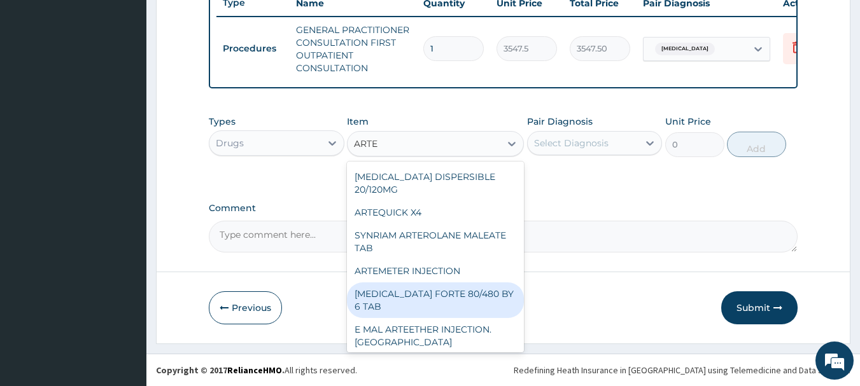
click at [464, 301] on div "[MEDICAL_DATA] FORTE 80/480 BY 6 TAB" at bounding box center [435, 301] width 177 height 36
type input "449.3500061035156"
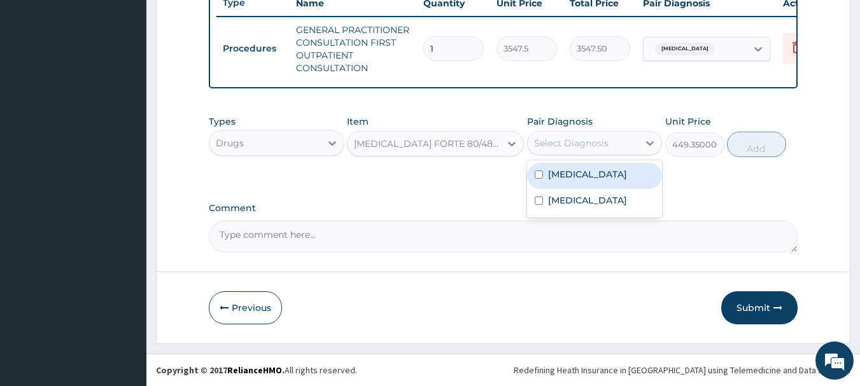
click at [579, 142] on div "Select Diagnosis" at bounding box center [571, 143] width 74 height 13
click at [579, 169] on label "[MEDICAL_DATA]" at bounding box center [587, 174] width 79 height 13
checkbox input "true"
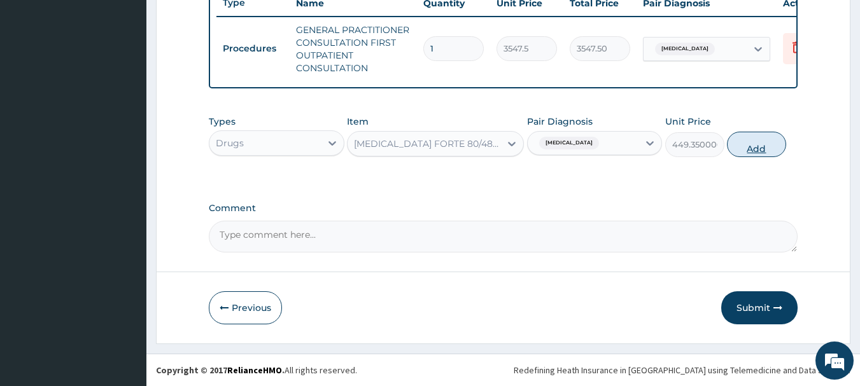
click at [751, 149] on button "Add" at bounding box center [756, 144] width 59 height 25
type input "0"
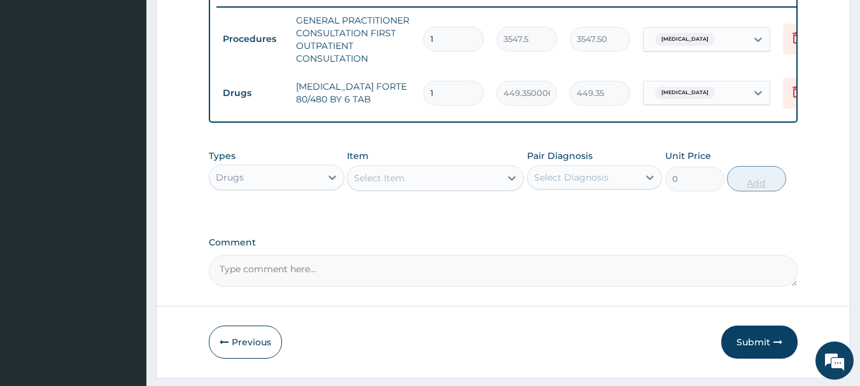
type input "0.00"
type input "6"
type input "2696.10"
type input "6"
click at [493, 186] on div "Select Item" at bounding box center [423, 178] width 153 height 20
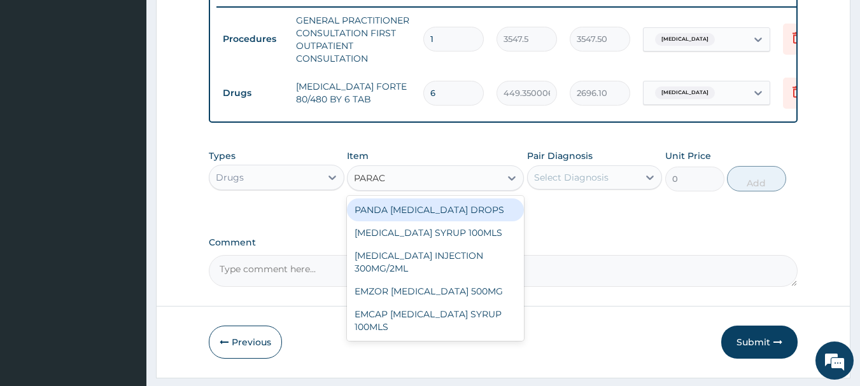
type input "PARACE"
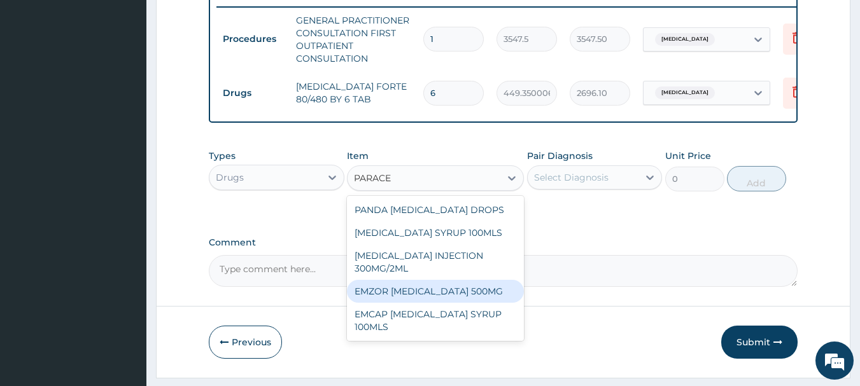
click at [489, 292] on div "EMZOR [MEDICAL_DATA] 500MG" at bounding box center [435, 291] width 177 height 23
type input "23.64999961853027"
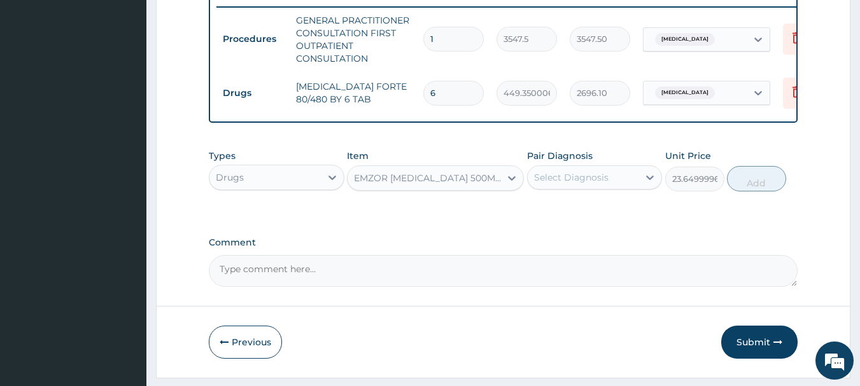
click at [590, 183] on div "Select Diagnosis" at bounding box center [571, 177] width 74 height 13
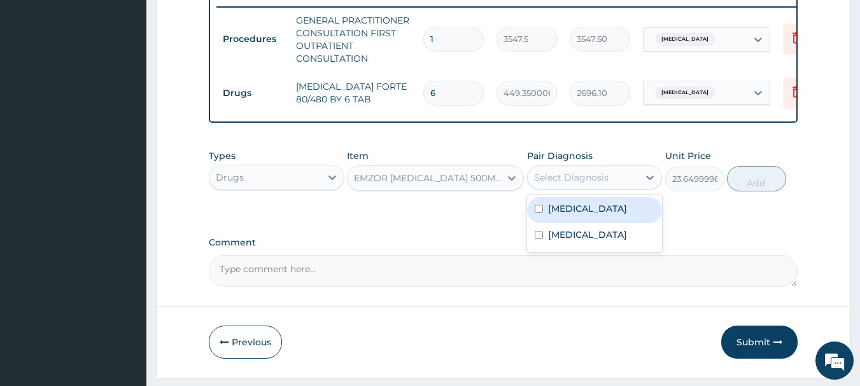
click at [583, 220] on div "[MEDICAL_DATA]" at bounding box center [595, 210] width 136 height 26
checkbox input "true"
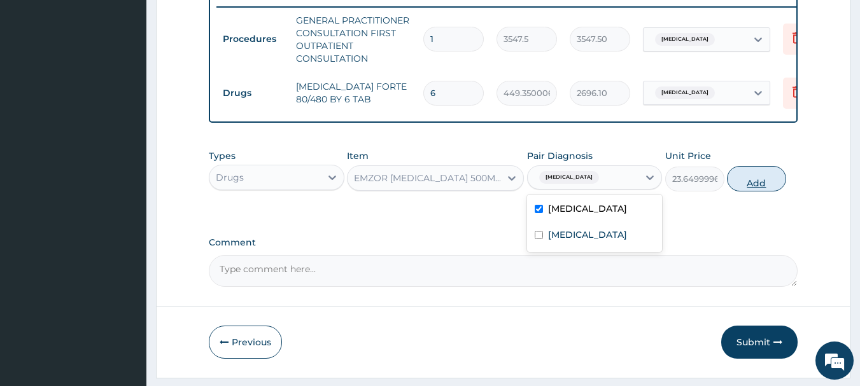
click at [761, 190] on button "Add" at bounding box center [756, 178] width 59 height 25
type input "0"
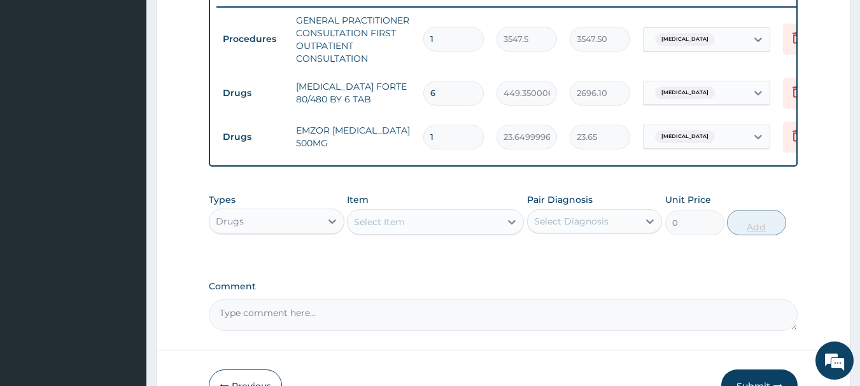
type input "18"
type input "425.70"
type input "18"
click at [430, 227] on div "Select Item" at bounding box center [423, 222] width 153 height 20
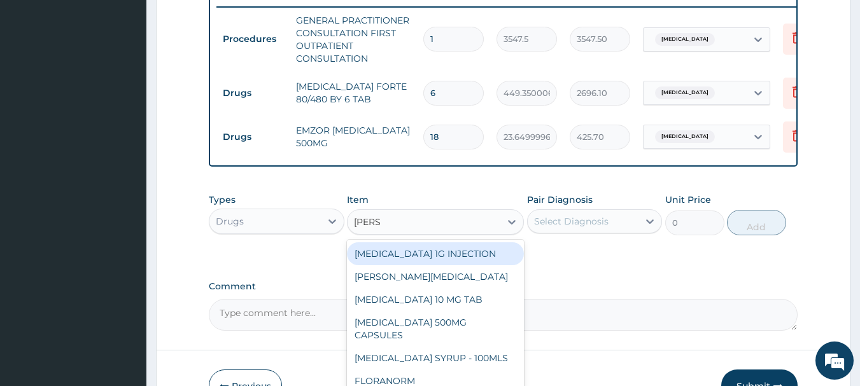
type input "LORAT"
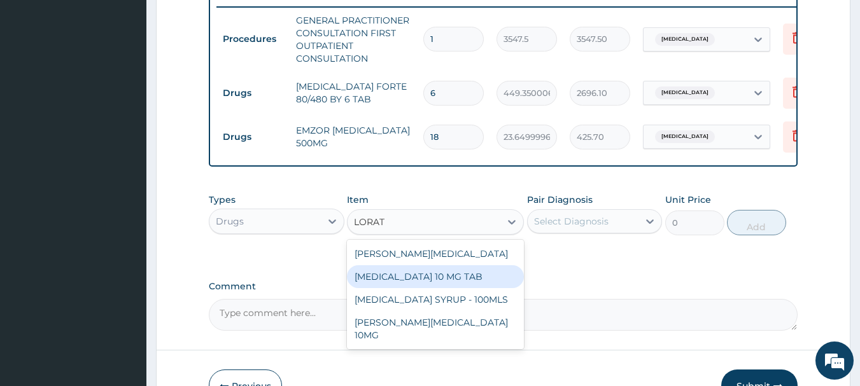
click at [427, 286] on div "[MEDICAL_DATA] 10 MG TAB" at bounding box center [435, 276] width 177 height 23
type input "59.125"
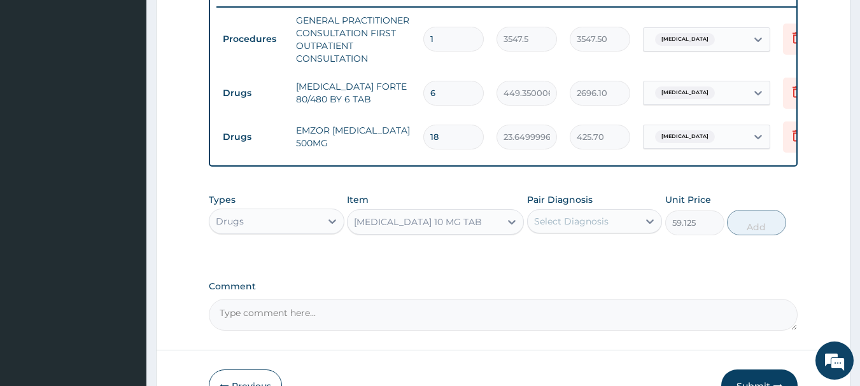
click at [600, 227] on div "Select Diagnosis" at bounding box center [571, 221] width 74 height 13
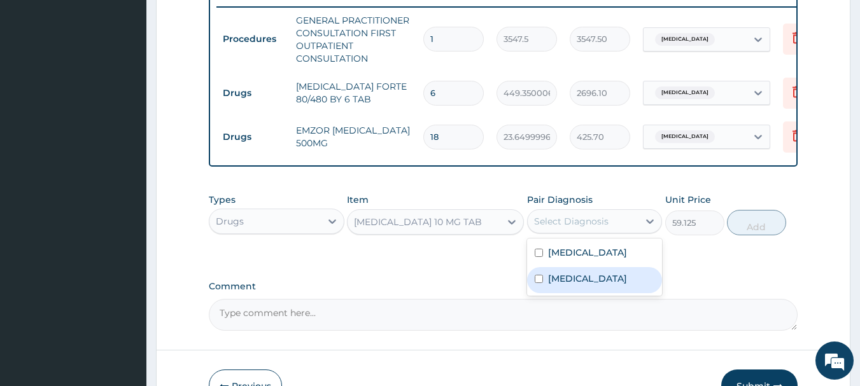
click at [589, 285] on label "[MEDICAL_DATA]" at bounding box center [587, 278] width 79 height 13
checkbox input "true"
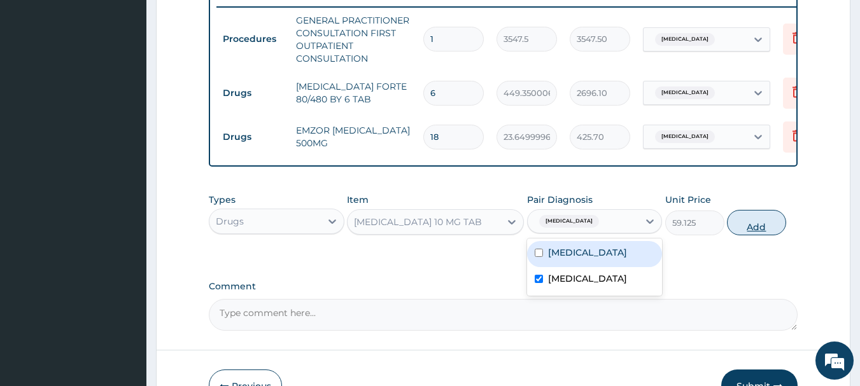
click at [755, 234] on button "Add" at bounding box center [756, 222] width 59 height 25
type input "0"
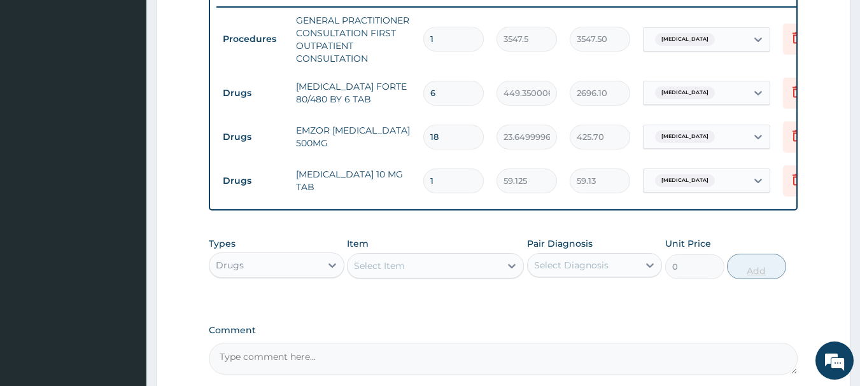
type input "0.00"
type input "3"
type input "177.38"
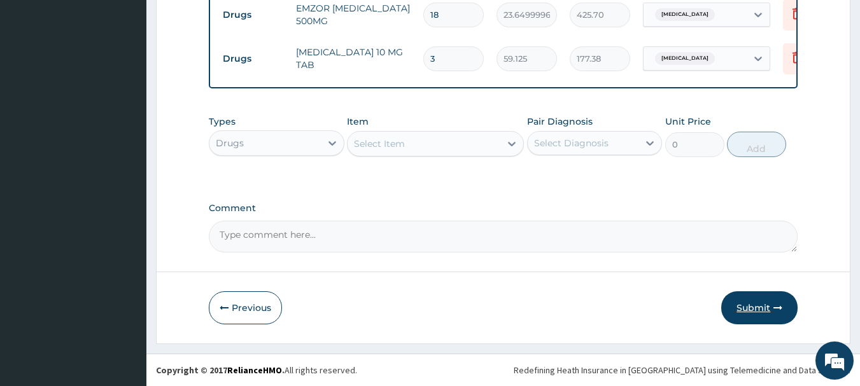
type input "3"
click at [750, 312] on button "Submit" at bounding box center [759, 307] width 76 height 33
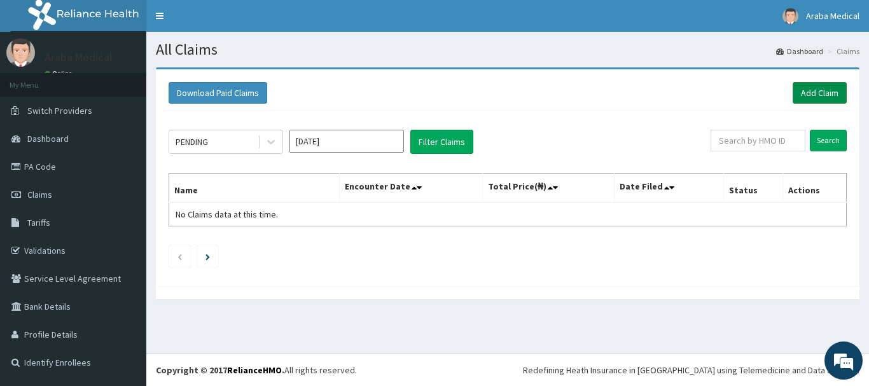
click at [807, 90] on link "Add Claim" at bounding box center [820, 93] width 54 height 22
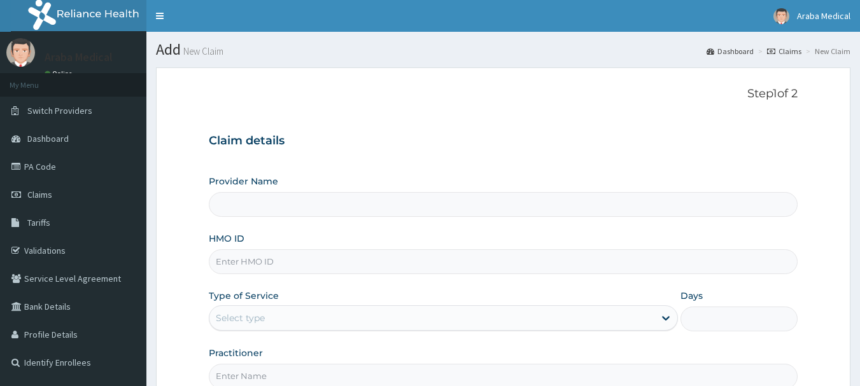
type input "[GEOGRAPHIC_DATA]"
click at [240, 271] on input "HMO ID" at bounding box center [503, 261] width 589 height 25
paste input "GSV/11469/D"
type input "GSV/11469/A"
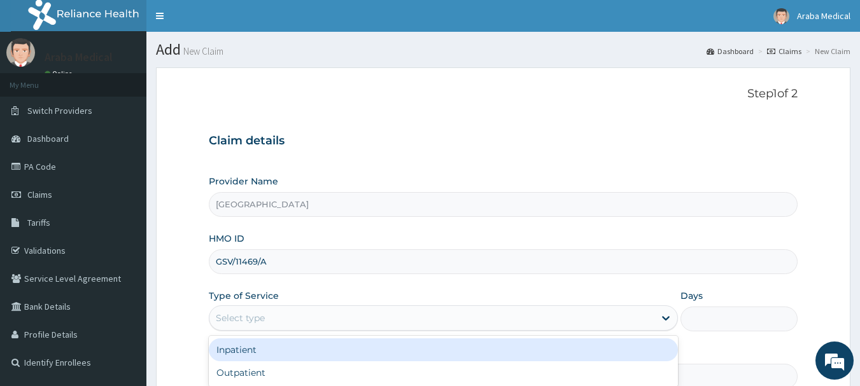
click at [277, 317] on div "Select type" at bounding box center [431, 318] width 445 height 20
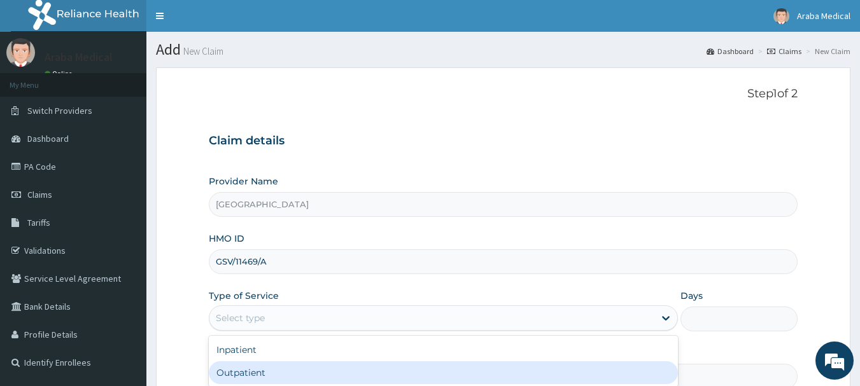
click at [295, 371] on div "Outpatient" at bounding box center [443, 372] width 469 height 23
type input "1"
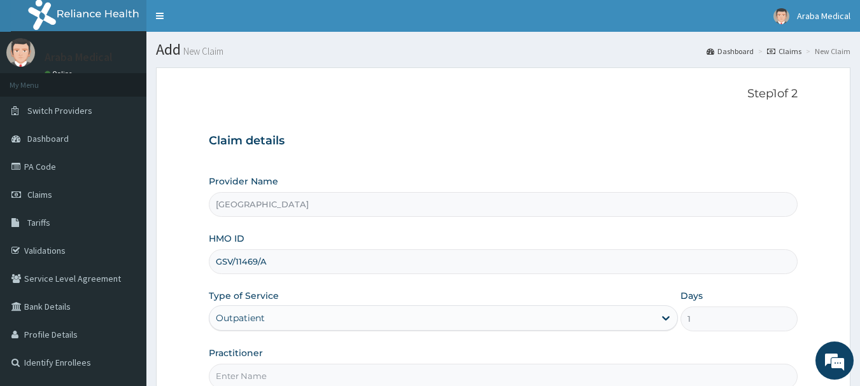
click at [296, 373] on input "Practitioner" at bounding box center [503, 376] width 589 height 25
type input "DR OMOBOLANLE"
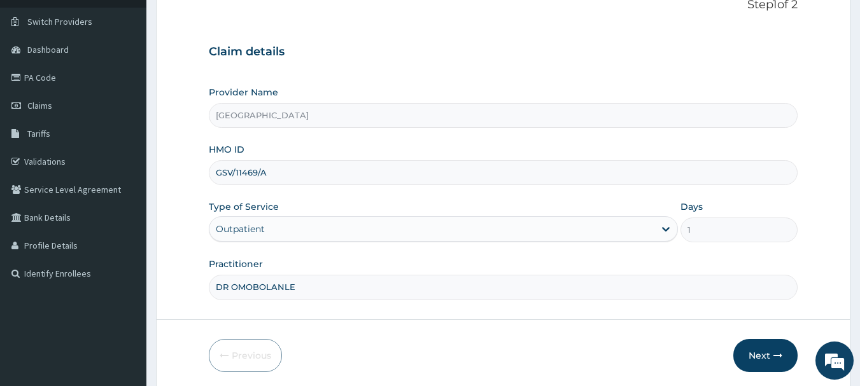
scroll to position [137, 0]
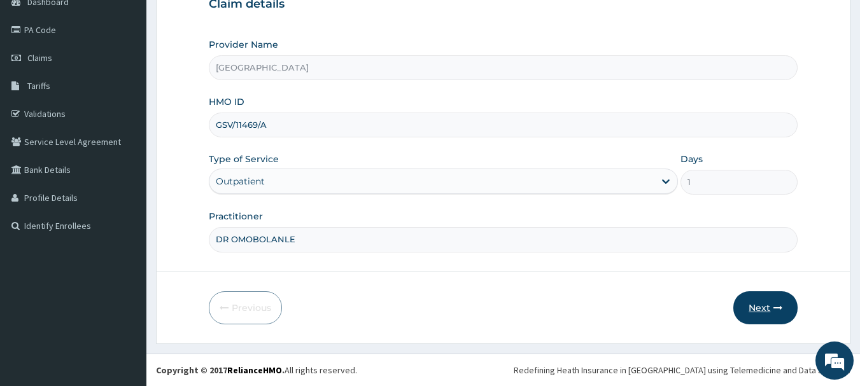
click at [763, 305] on button "Next" at bounding box center [765, 307] width 64 height 33
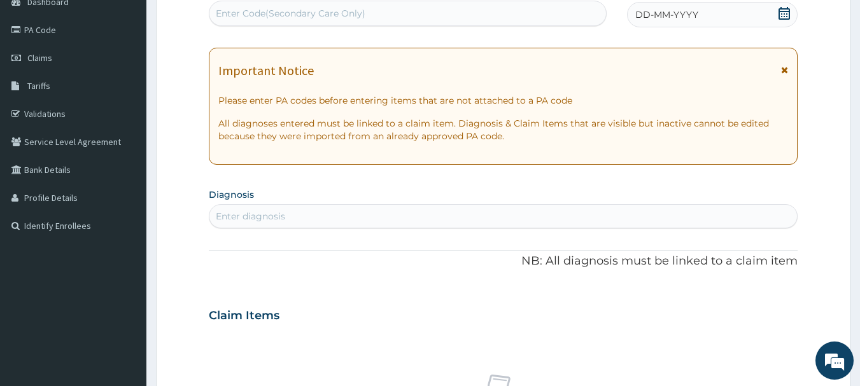
click at [779, 8] on icon at bounding box center [784, 13] width 13 height 13
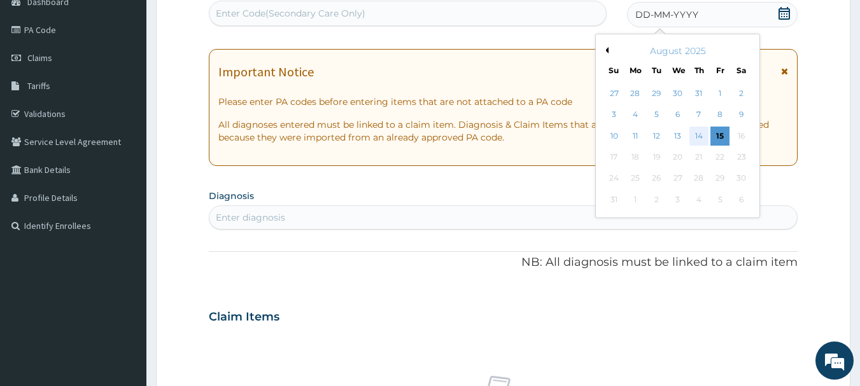
click at [705, 135] on div "14" at bounding box center [698, 136] width 19 height 19
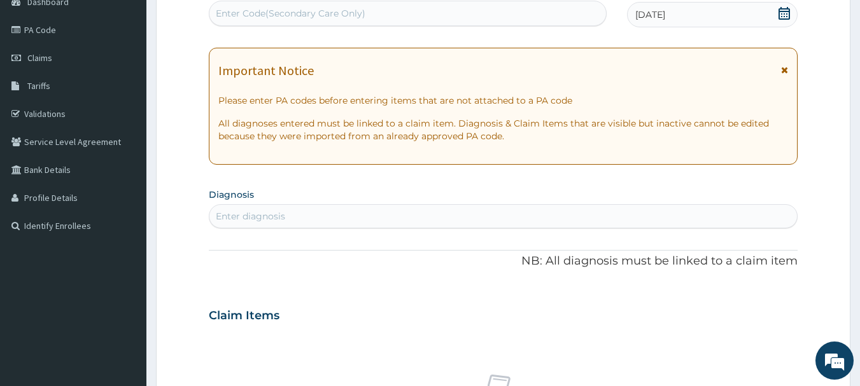
click at [470, 223] on div "Enter diagnosis" at bounding box center [503, 216] width 588 height 20
type input "MALA"
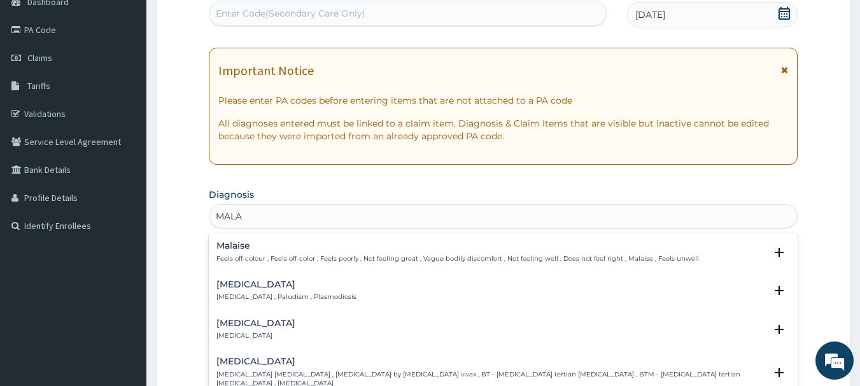
click at [230, 284] on h4 "[MEDICAL_DATA]" at bounding box center [286, 285] width 140 height 10
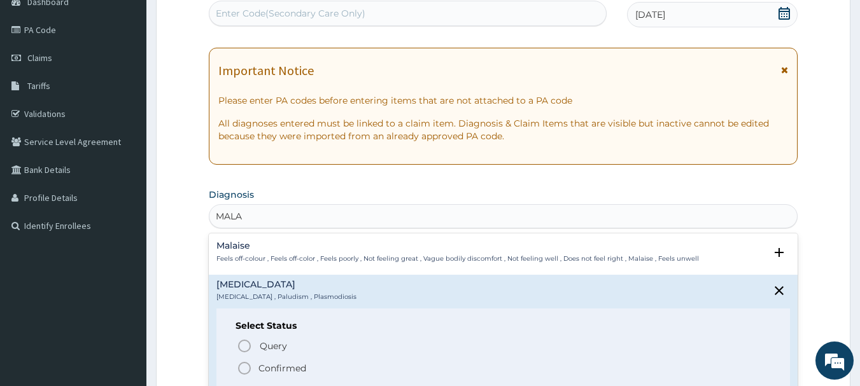
click at [241, 366] on icon "status option filled" at bounding box center [244, 368] width 15 height 15
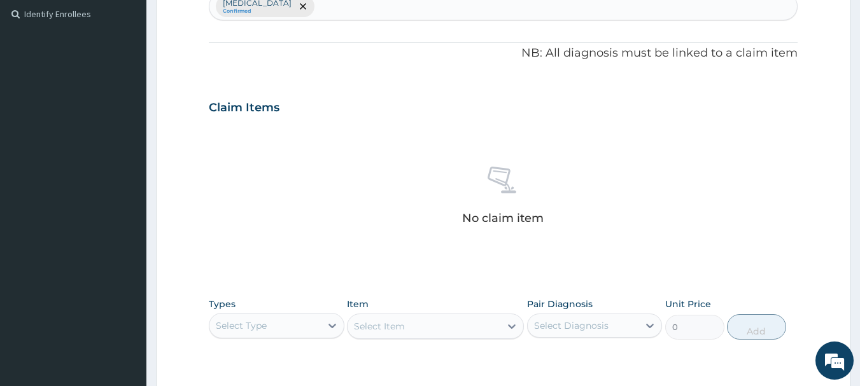
scroll to position [531, 0]
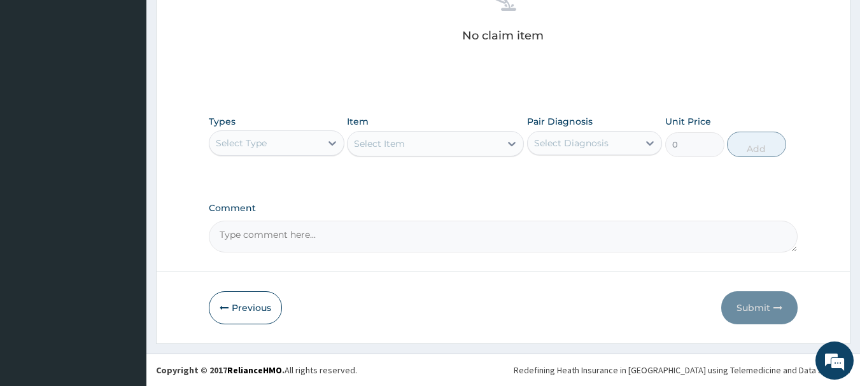
click at [296, 143] on div "Select Type" at bounding box center [264, 143] width 111 height 20
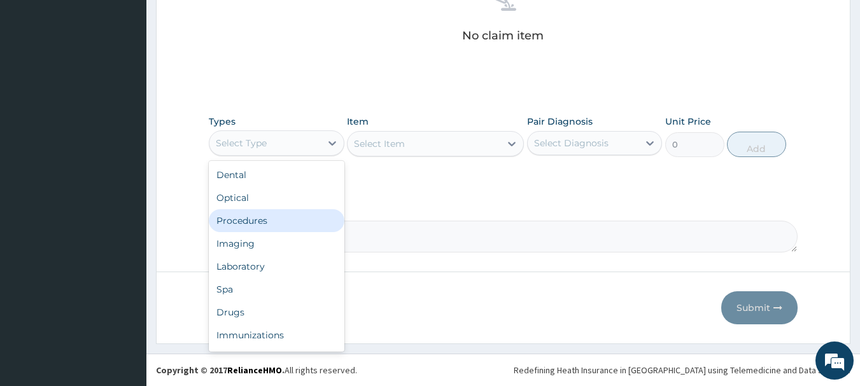
click at [281, 215] on div "Procedures" at bounding box center [277, 220] width 136 height 23
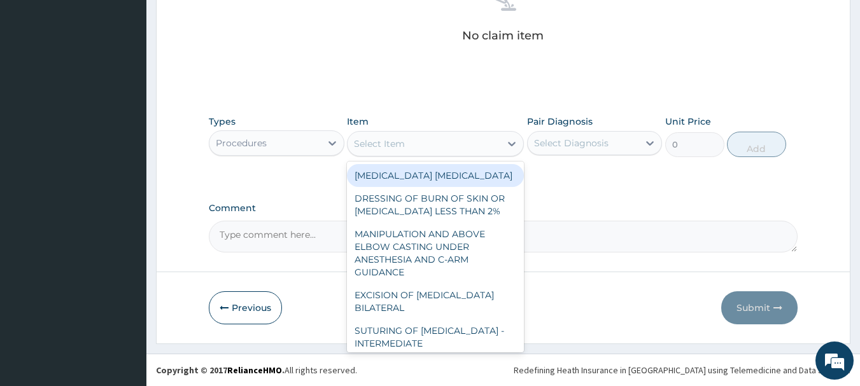
click at [487, 143] on div "Select Item" at bounding box center [423, 144] width 153 height 20
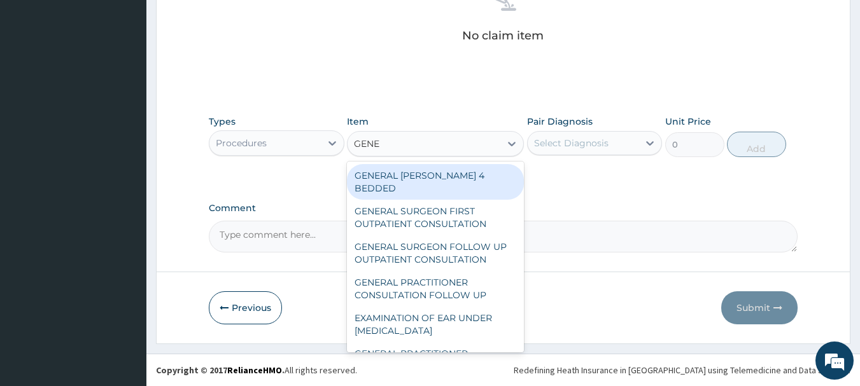
type input "GENER"
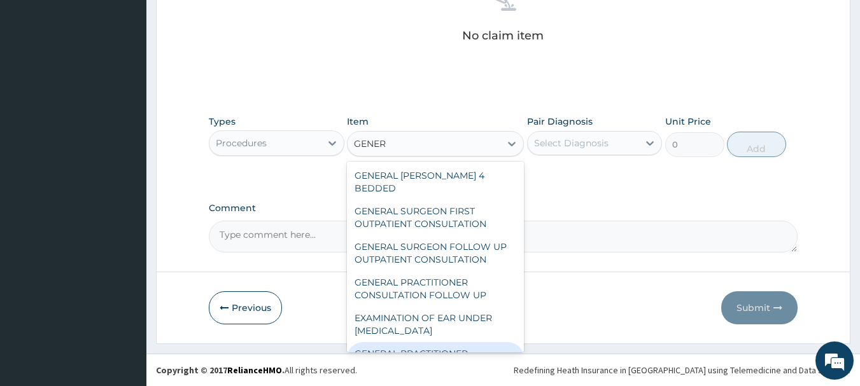
click at [448, 342] on div "GENERAL PRACTITIONER CONSULTATION FIRST OUTPATIENT CONSULTATION" at bounding box center [435, 366] width 177 height 48
type input "3547.5"
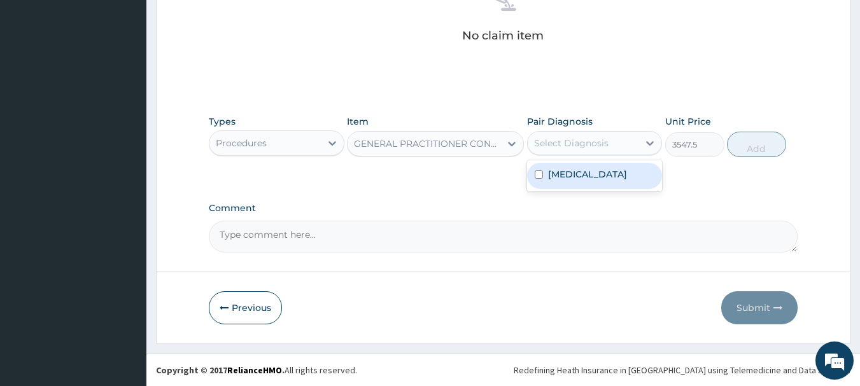
click at [610, 134] on div "Select Diagnosis" at bounding box center [582, 143] width 111 height 20
click at [597, 172] on div "[MEDICAL_DATA]" at bounding box center [595, 176] width 136 height 26
checkbox input "true"
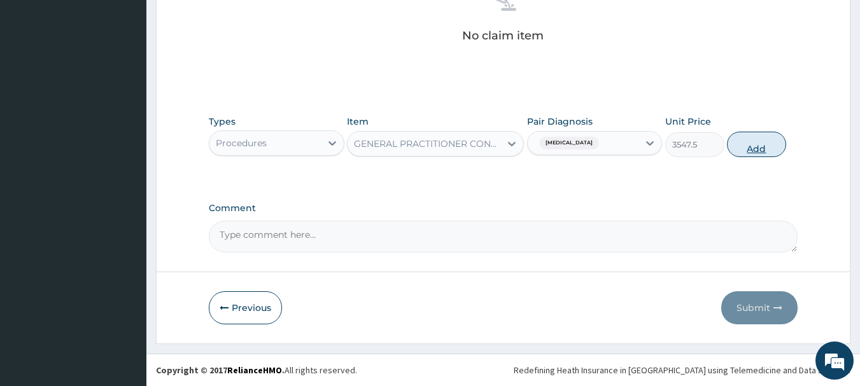
click at [761, 146] on button "Add" at bounding box center [756, 144] width 59 height 25
type input "0"
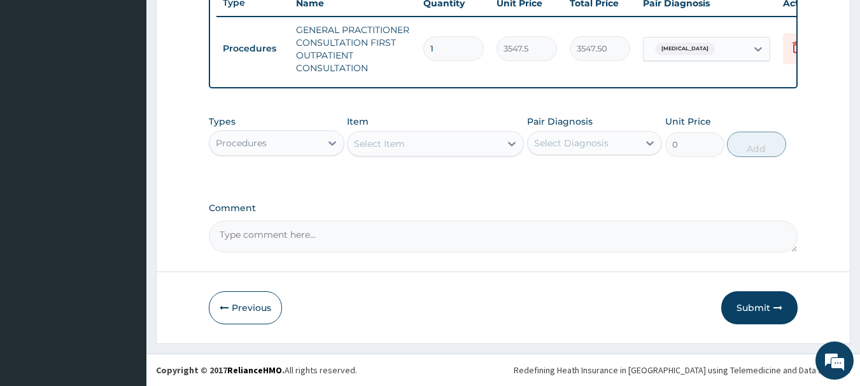
click at [306, 144] on div "Procedures" at bounding box center [264, 143] width 111 height 20
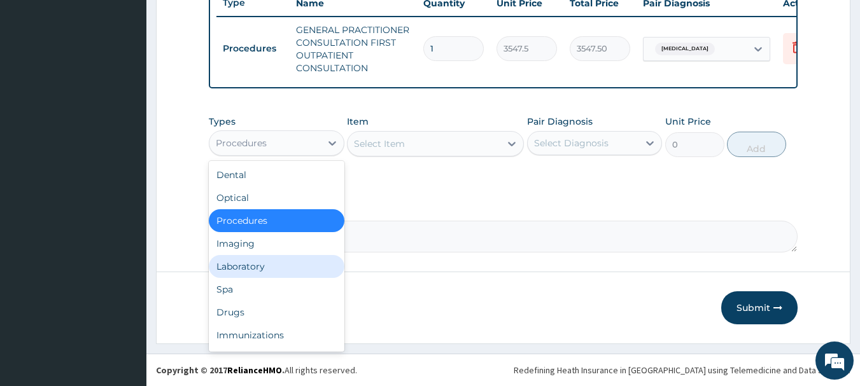
click at [268, 261] on div "Laboratory" at bounding box center [277, 266] width 136 height 23
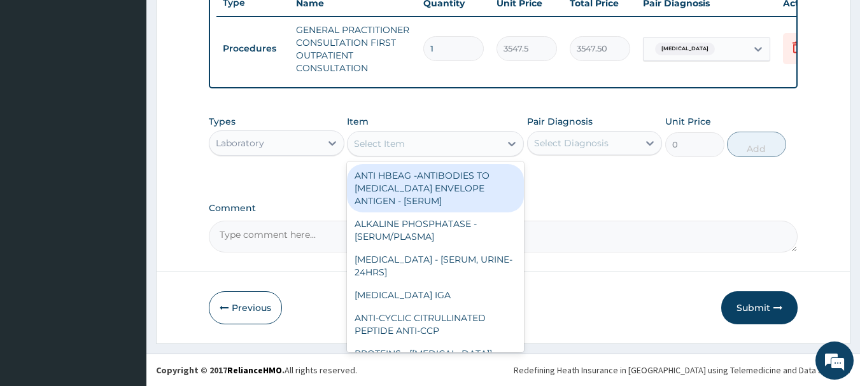
click at [451, 142] on div "Select Item" at bounding box center [423, 144] width 153 height 20
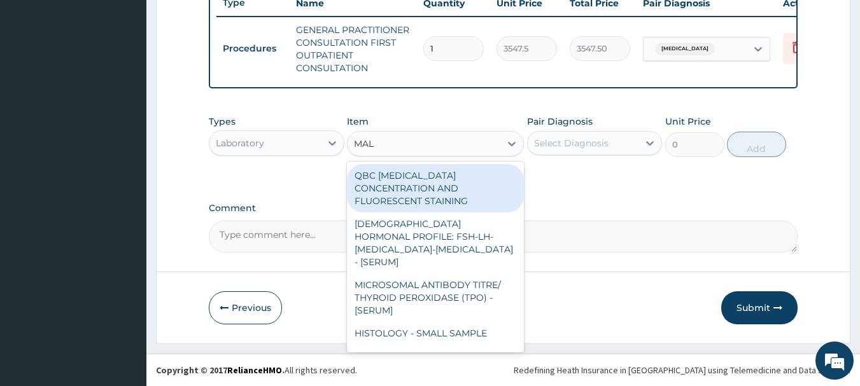
type input "MALA"
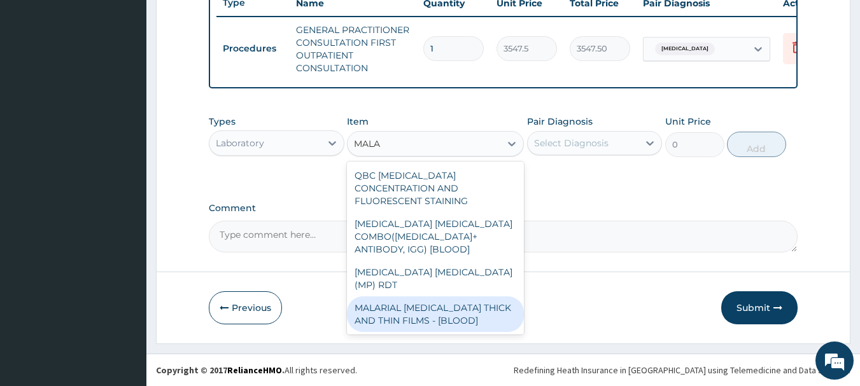
click at [425, 297] on div "MALARIAL [MEDICAL_DATA] THICK AND THIN FILMS - [BLOOD]" at bounding box center [435, 315] width 177 height 36
type input "1612.5"
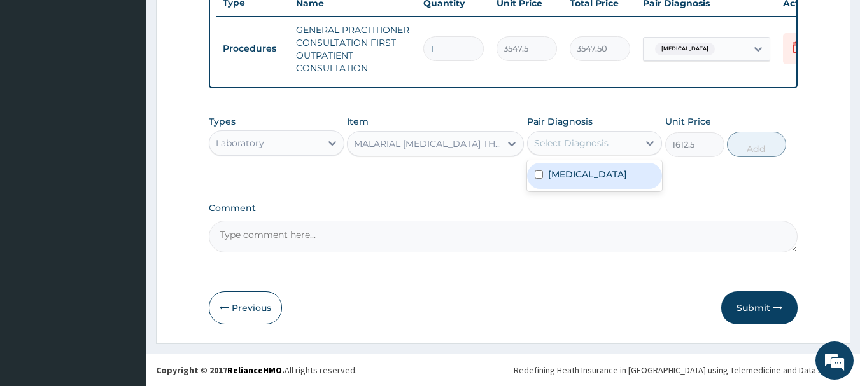
click at [594, 144] on div "Select Diagnosis" at bounding box center [571, 143] width 74 height 13
click at [587, 168] on div "[MEDICAL_DATA]" at bounding box center [595, 176] width 136 height 26
checkbox input "true"
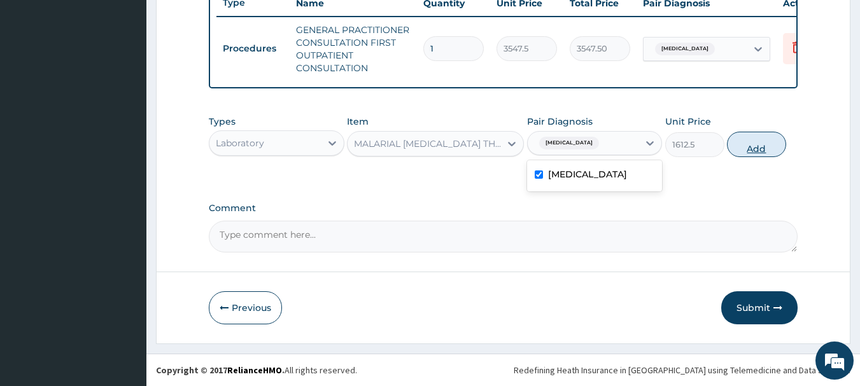
click at [736, 146] on button "Add" at bounding box center [756, 144] width 59 height 25
type input "0"
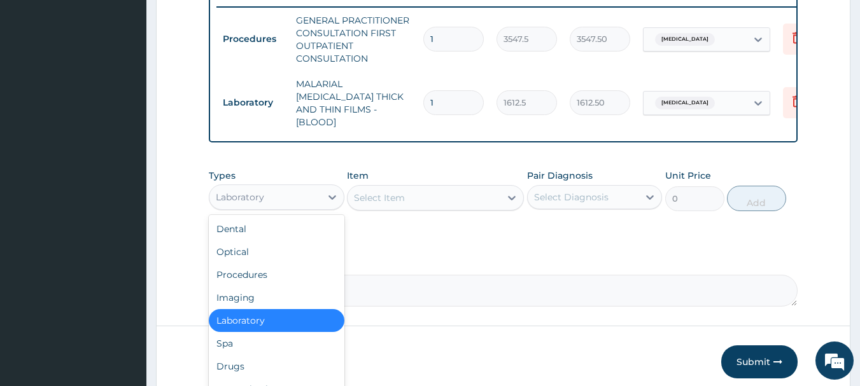
click at [304, 190] on div "Laboratory" at bounding box center [264, 197] width 111 height 20
click at [248, 360] on div "Drugs" at bounding box center [277, 366] width 136 height 23
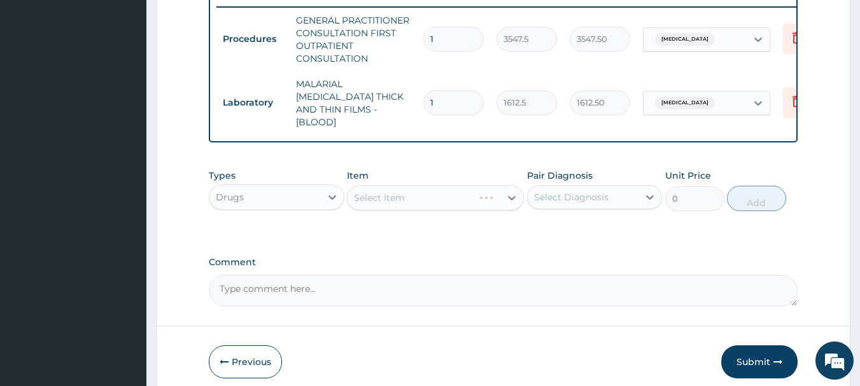
scroll to position [551, 0]
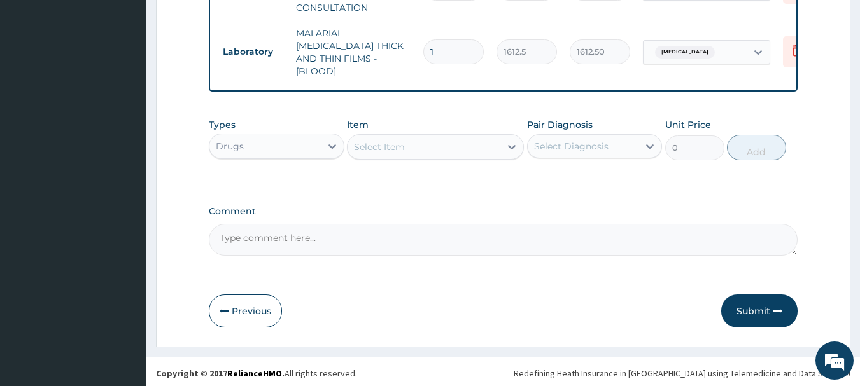
click at [491, 148] on div "Select Item" at bounding box center [423, 147] width 153 height 20
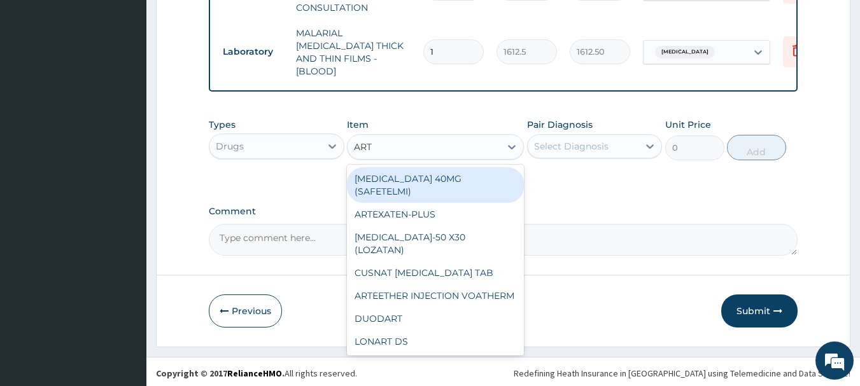
type input "ARTE"
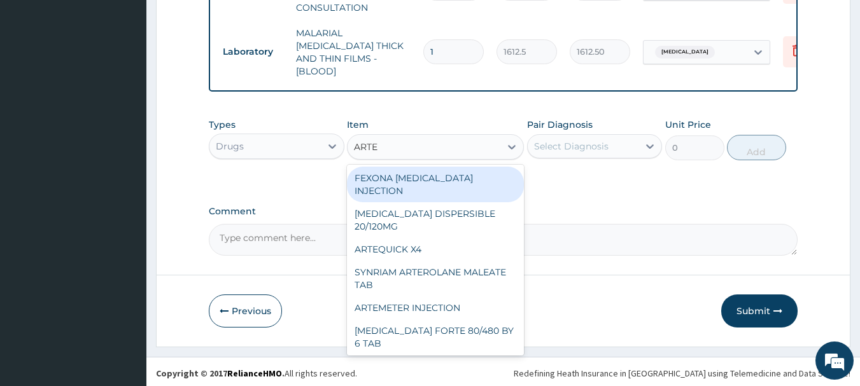
scroll to position [162, 0]
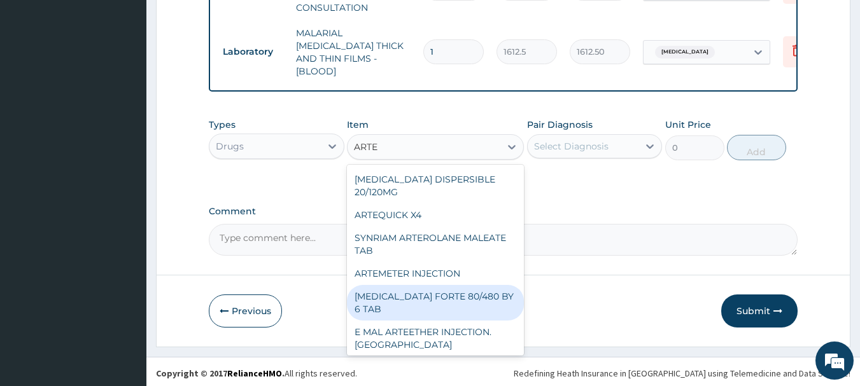
click at [487, 317] on div "[MEDICAL_DATA] FORTE 80/480 BY 6 TAB" at bounding box center [435, 303] width 177 height 36
type input "449.3500061035156"
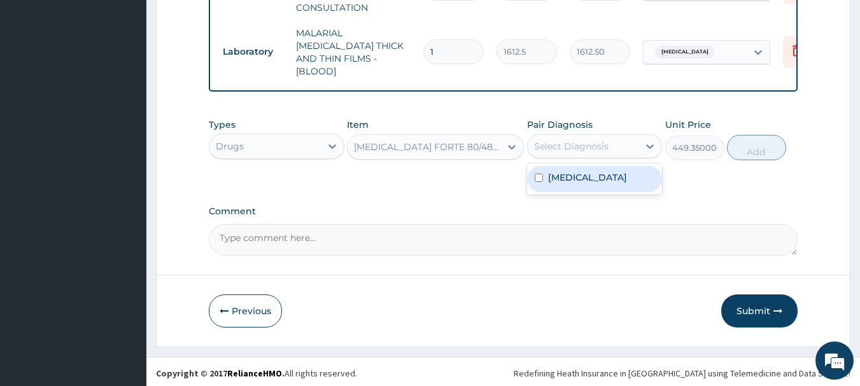
click at [604, 144] on div "Select Diagnosis" at bounding box center [571, 146] width 74 height 13
click at [593, 167] on div "[MEDICAL_DATA]" at bounding box center [595, 179] width 136 height 26
checkbox input "true"
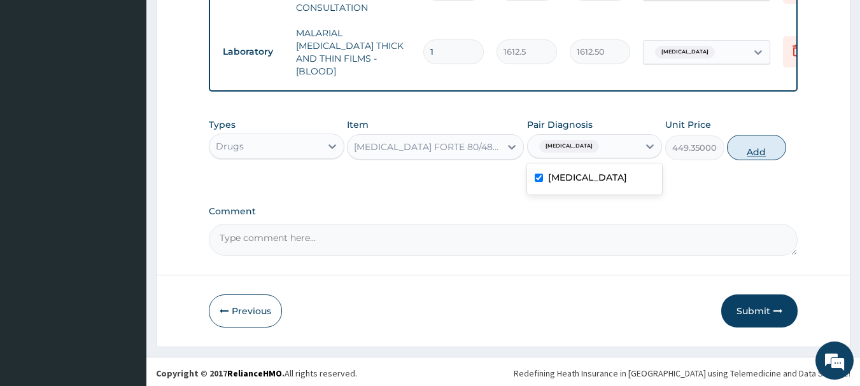
click at [738, 152] on button "Add" at bounding box center [756, 147] width 59 height 25
type input "0"
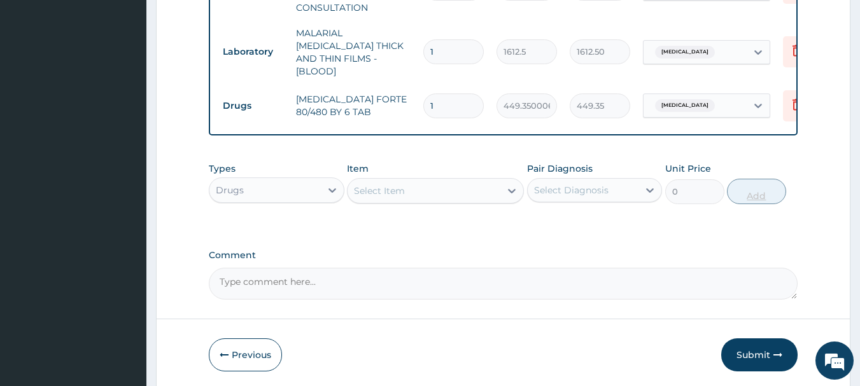
type input "0.00"
type input "6"
type input "2696.10"
type input "6"
click at [484, 181] on div "Select Item" at bounding box center [423, 191] width 153 height 20
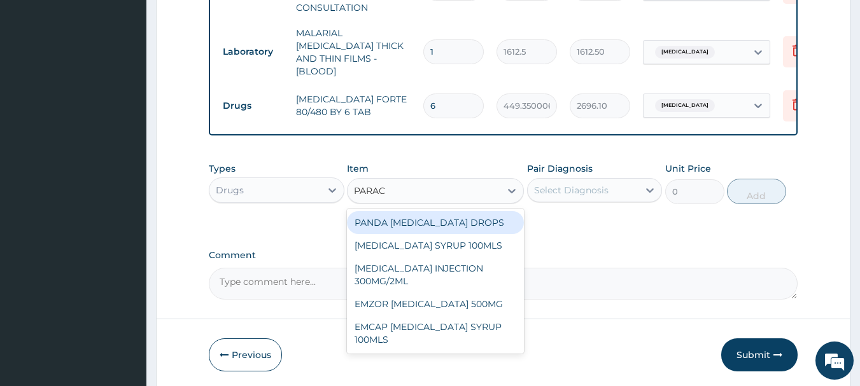
type input "PARACE"
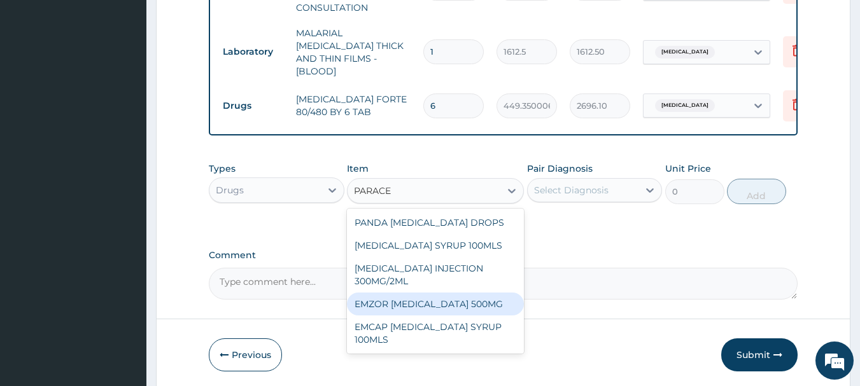
click at [433, 304] on div "EMZOR [MEDICAL_DATA] 500MG" at bounding box center [435, 304] width 177 height 23
type input "23.64999961853027"
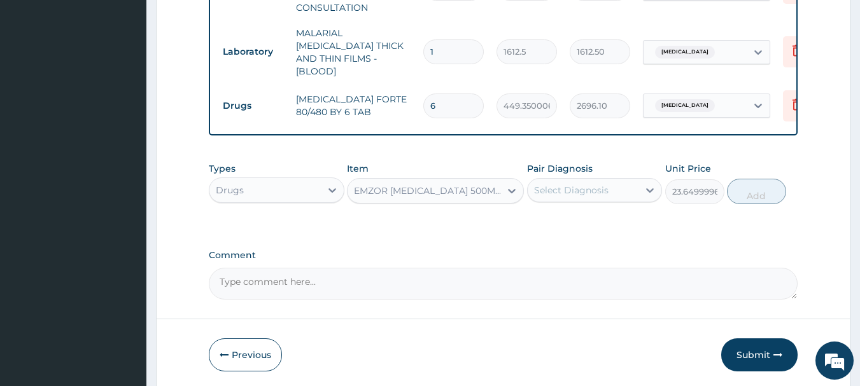
click at [574, 191] on div "Select Diagnosis" at bounding box center [571, 190] width 74 height 13
click at [568, 215] on label "[MEDICAL_DATA]" at bounding box center [587, 221] width 79 height 13
checkbox input "true"
click at [774, 189] on button "Add" at bounding box center [756, 191] width 59 height 25
type input "0"
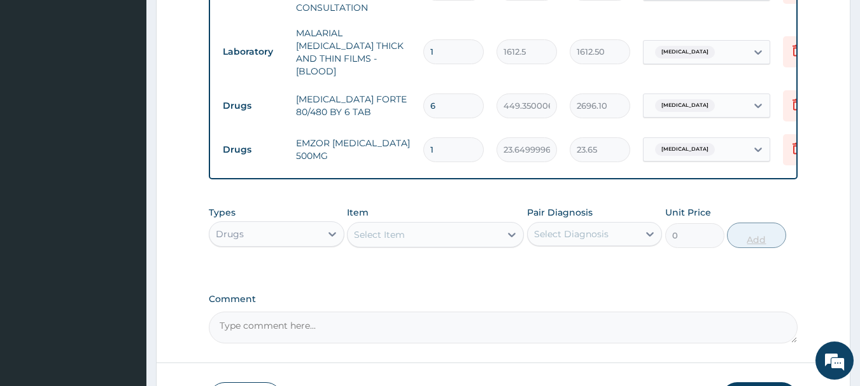
type input "18"
type input "425.70"
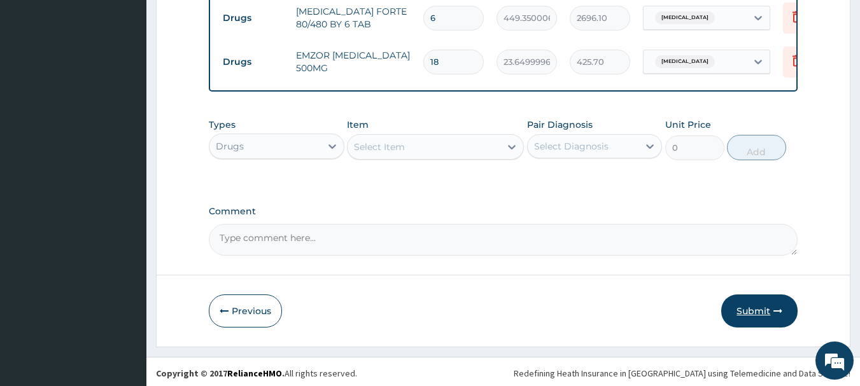
type input "18"
click at [742, 302] on button "Submit" at bounding box center [759, 311] width 76 height 33
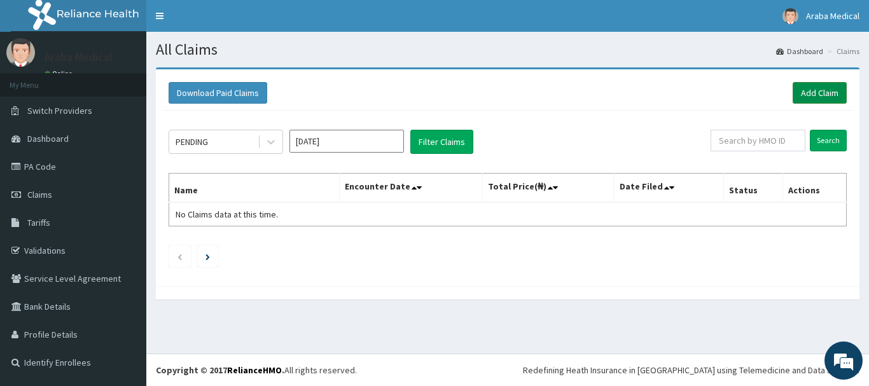
click at [800, 100] on link "Add Claim" at bounding box center [820, 93] width 54 height 22
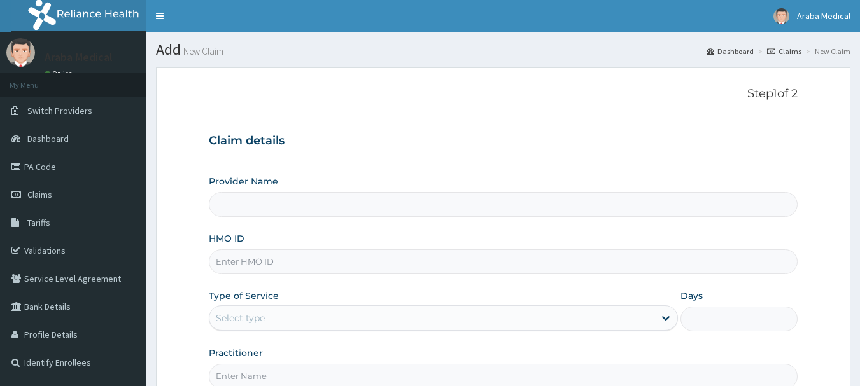
click at [262, 267] on input "HMO ID" at bounding box center [503, 261] width 589 height 25
type input "O"
type input "[GEOGRAPHIC_DATA]"
type input "OHT/11677/B"
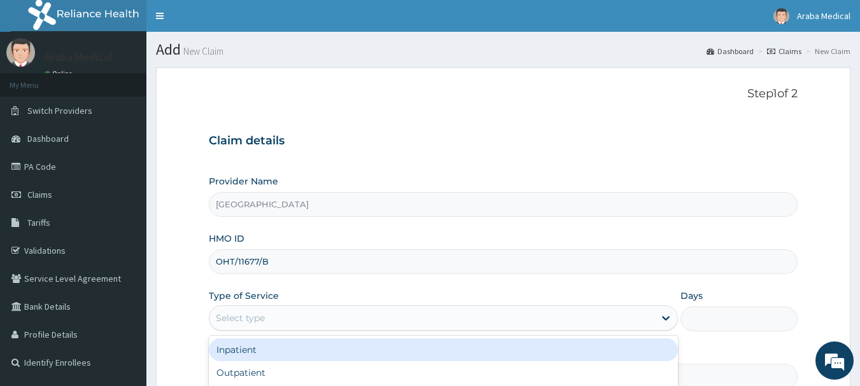
click at [286, 316] on div "Select type" at bounding box center [431, 318] width 445 height 20
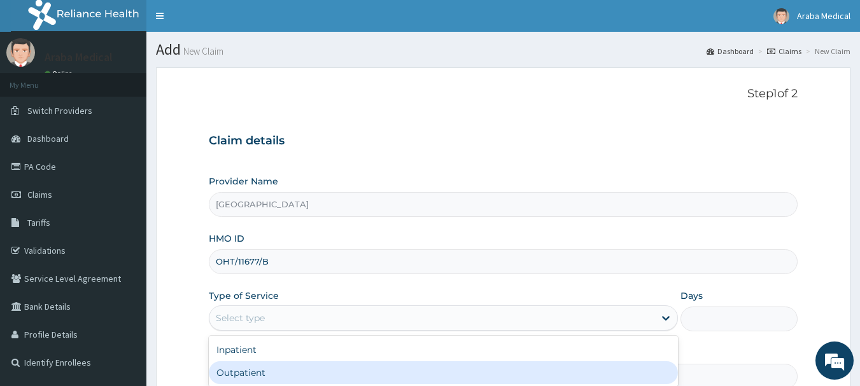
click at [293, 384] on div "Outpatient" at bounding box center [443, 372] width 469 height 23
type input "1"
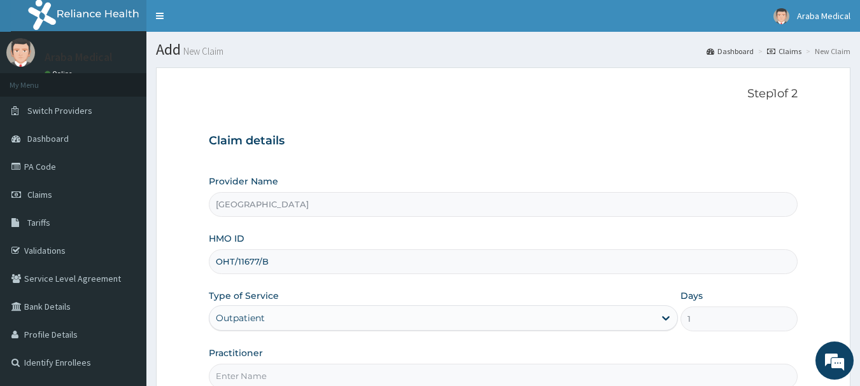
click at [297, 378] on input "Practitioner" at bounding box center [503, 376] width 589 height 25
type input "DR OMOBOLANLE"
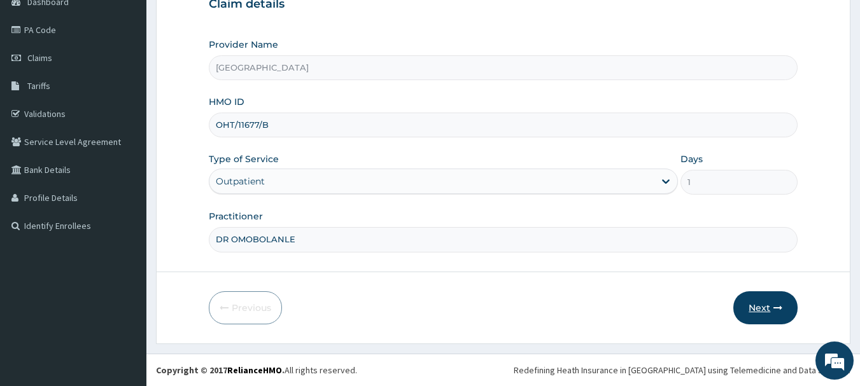
click at [757, 305] on button "Next" at bounding box center [765, 307] width 64 height 33
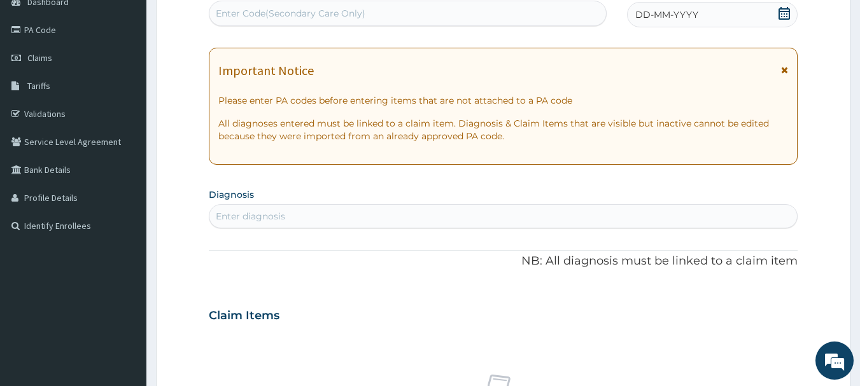
click at [789, 13] on icon at bounding box center [783, 13] width 11 height 13
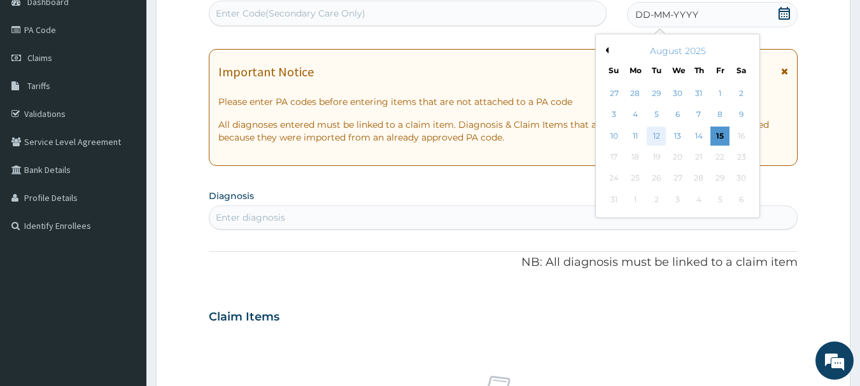
click at [655, 139] on div "12" at bounding box center [656, 136] width 19 height 19
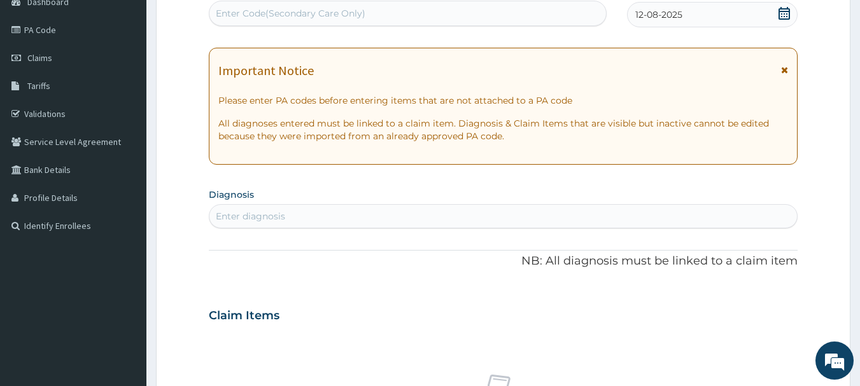
click at [442, 226] on div "Enter diagnosis" at bounding box center [503, 216] width 588 height 20
click at [441, 218] on div "Enter diagnosis" at bounding box center [503, 216] width 588 height 20
type input "MALAR"
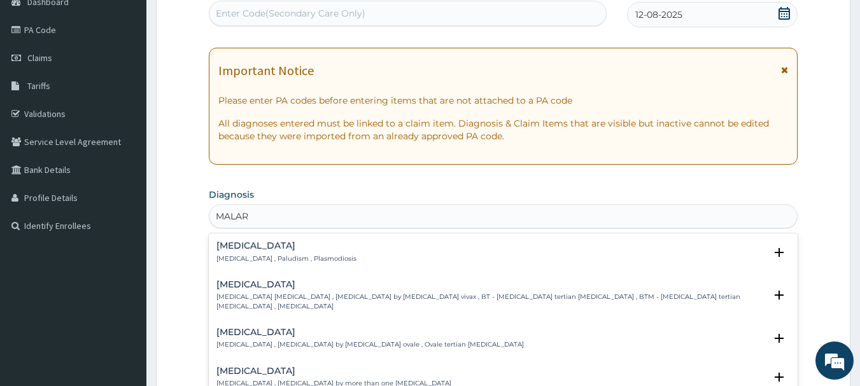
click at [237, 263] on p "[MEDICAL_DATA] , Paludism , Plasmodiosis" at bounding box center [286, 259] width 140 height 9
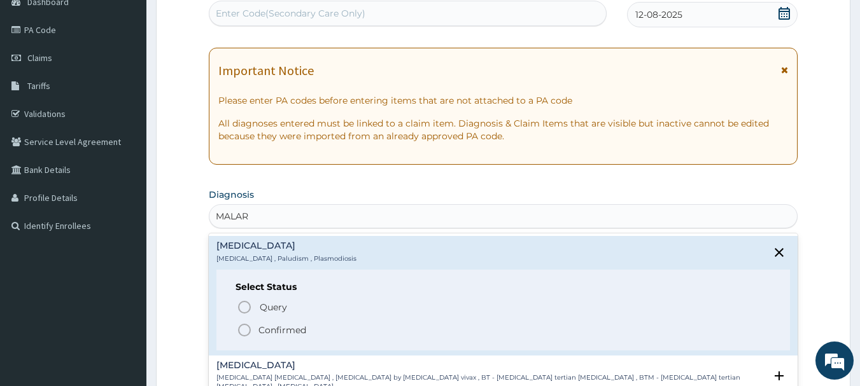
click at [246, 330] on icon "status option filled" at bounding box center [244, 330] width 15 height 15
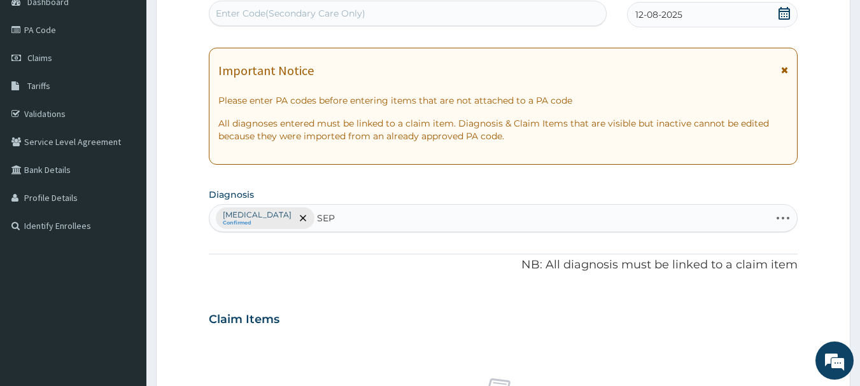
type input "SEPS"
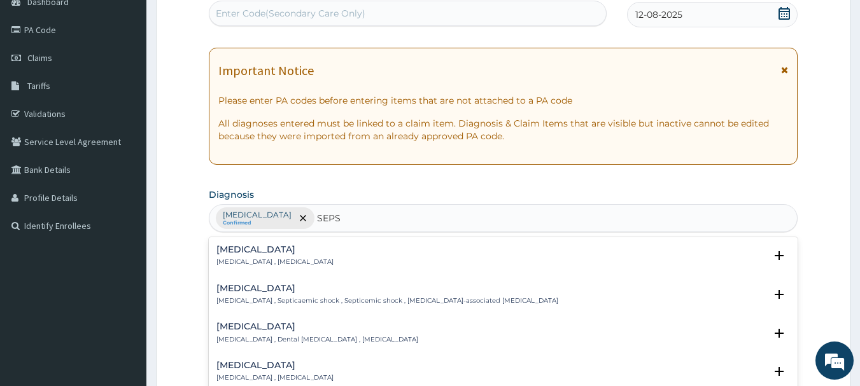
click at [229, 261] on p "[MEDICAL_DATA] , [MEDICAL_DATA]" at bounding box center [274, 262] width 117 height 9
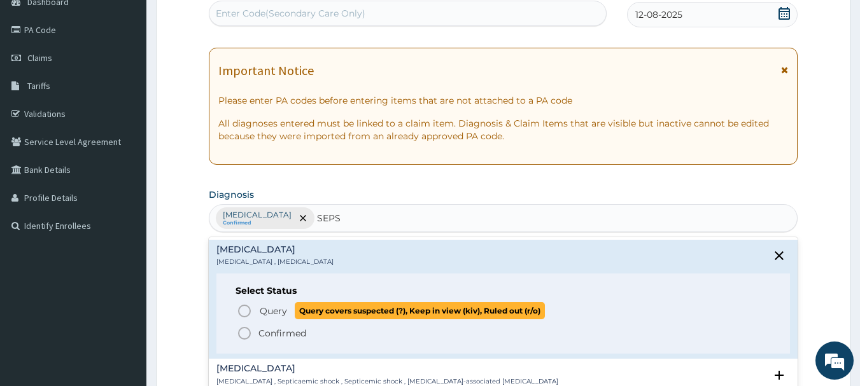
click at [243, 310] on icon "status option query" at bounding box center [244, 311] width 15 height 15
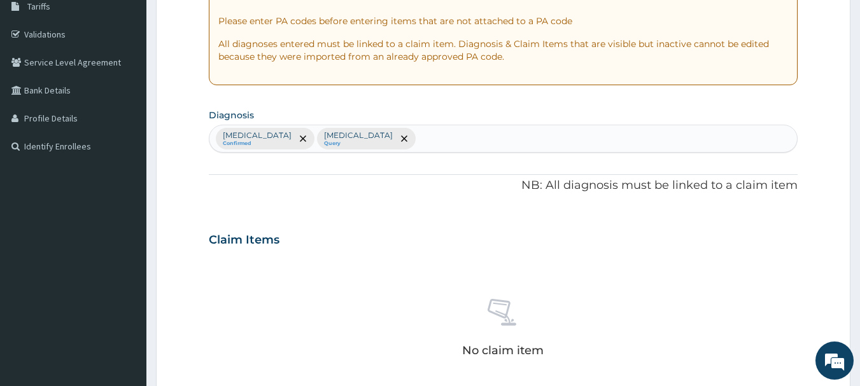
scroll to position [191, 0]
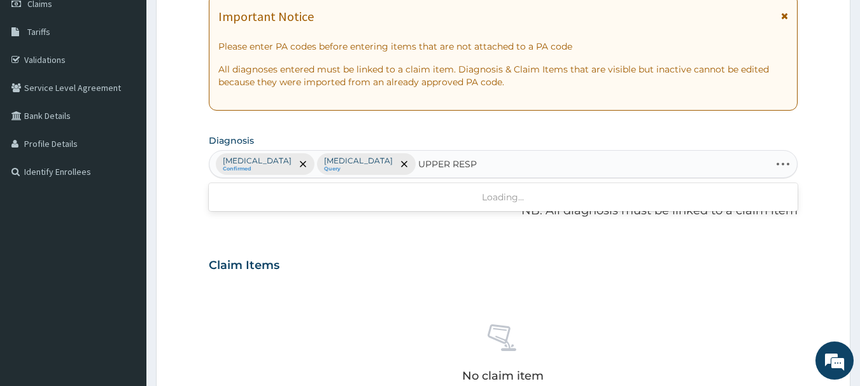
type input "UPPER RESPI"
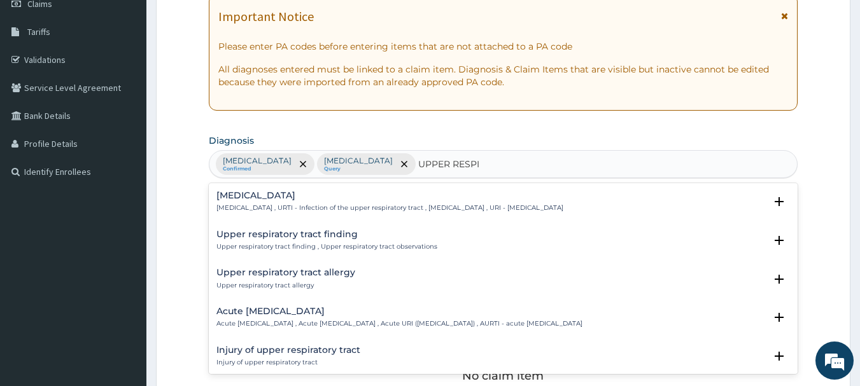
click at [284, 195] on h4 "[MEDICAL_DATA]" at bounding box center [389, 196] width 347 height 10
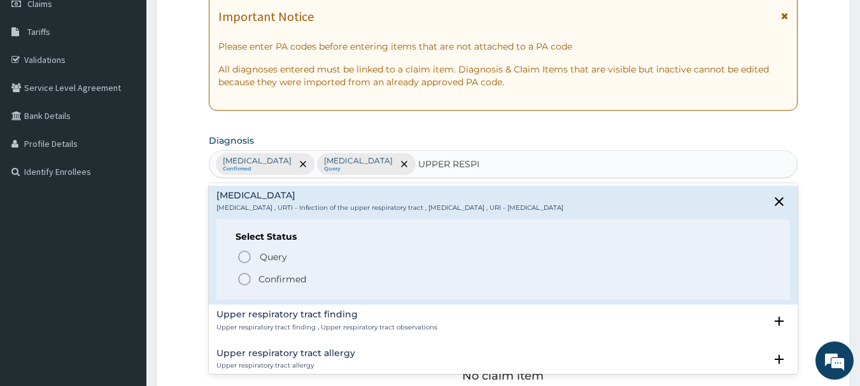
click at [245, 277] on icon "status option filled" at bounding box center [244, 279] width 15 height 15
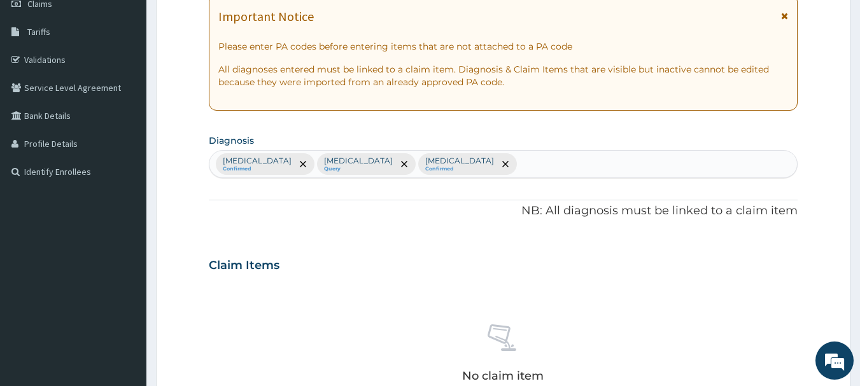
scroll to position [529, 0]
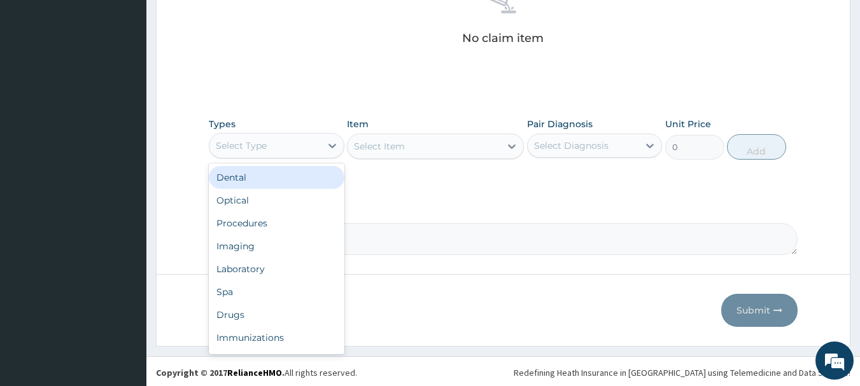
click at [249, 146] on div "Select Type" at bounding box center [241, 145] width 51 height 13
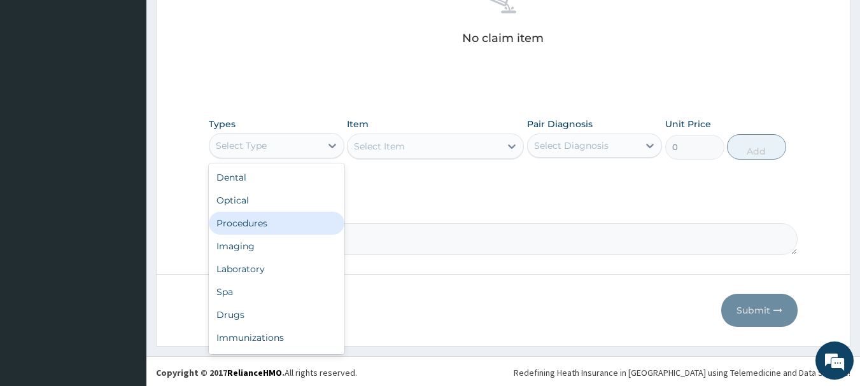
click at [272, 225] on div "Procedures" at bounding box center [277, 223] width 136 height 23
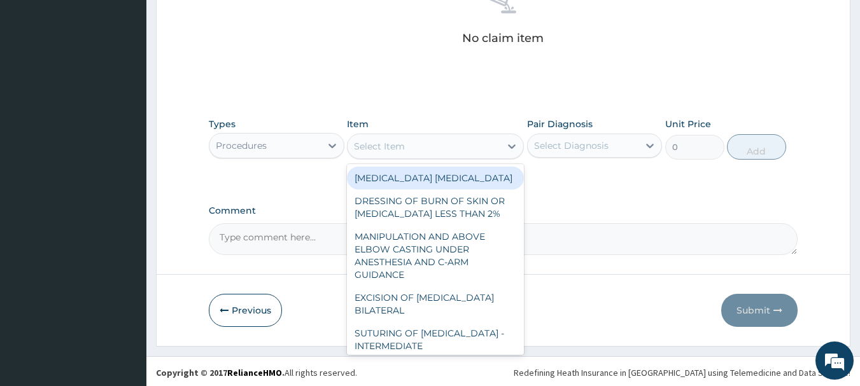
click at [463, 149] on div "Select Item" at bounding box center [423, 146] width 153 height 20
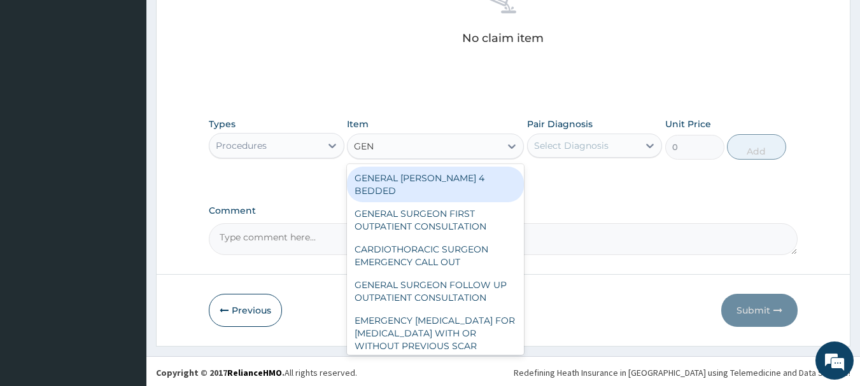
type input "GENE"
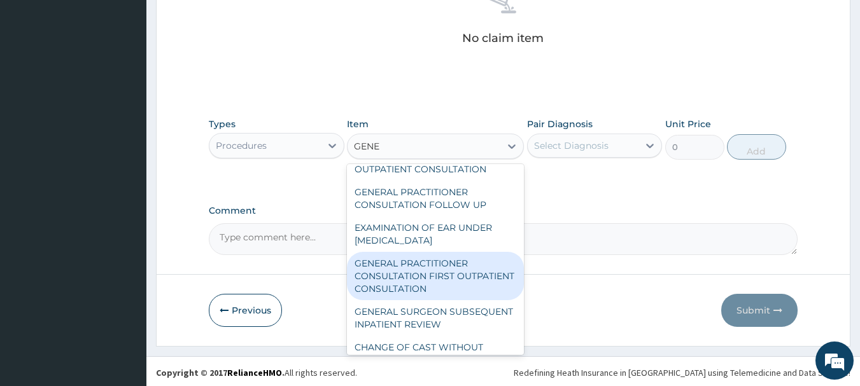
scroll to position [81, 0]
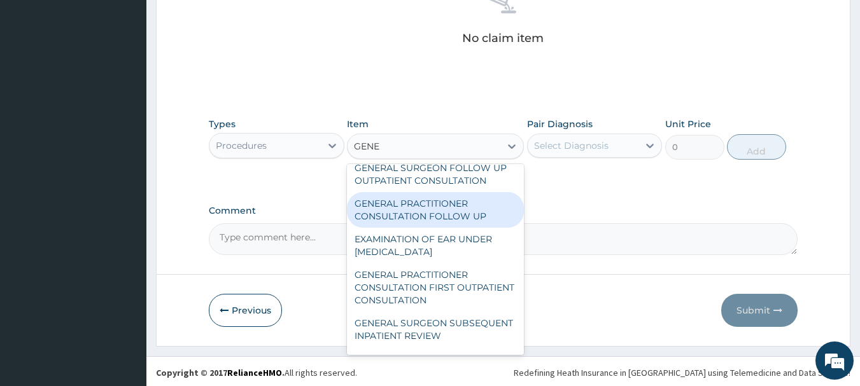
click at [438, 199] on div "GENERAL PRACTITIONER CONSULTATION FOLLOW UP" at bounding box center [435, 210] width 177 height 36
type input "2365"
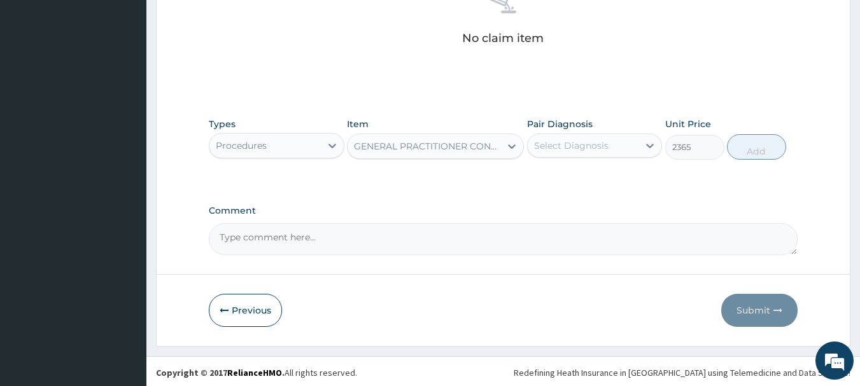
click at [606, 139] on div "Select Diagnosis" at bounding box center [571, 145] width 74 height 13
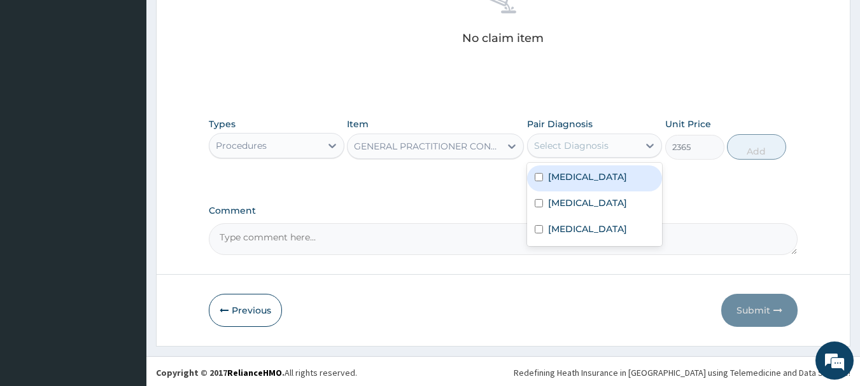
click at [604, 185] on div "[MEDICAL_DATA]" at bounding box center [595, 178] width 136 height 26
checkbox input "true"
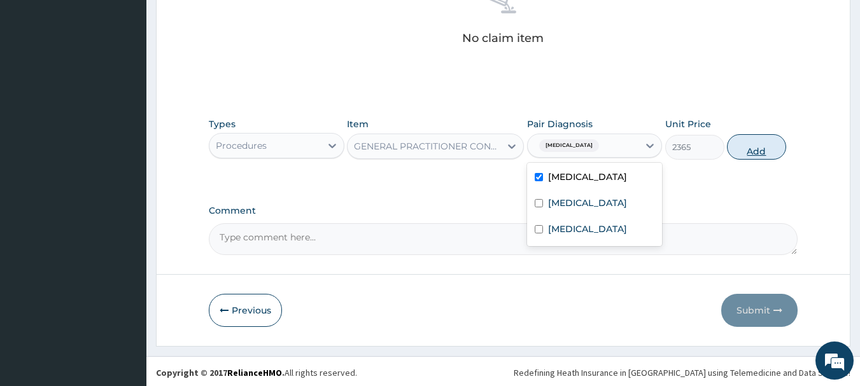
click at [752, 147] on button "Add" at bounding box center [756, 146] width 59 height 25
type input "0"
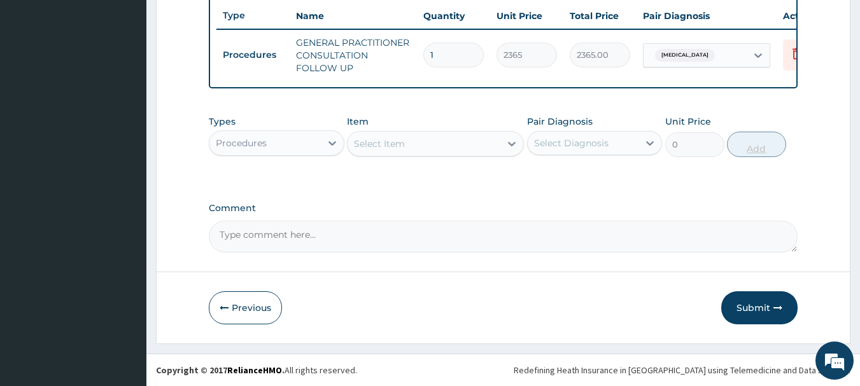
scroll to position [487, 0]
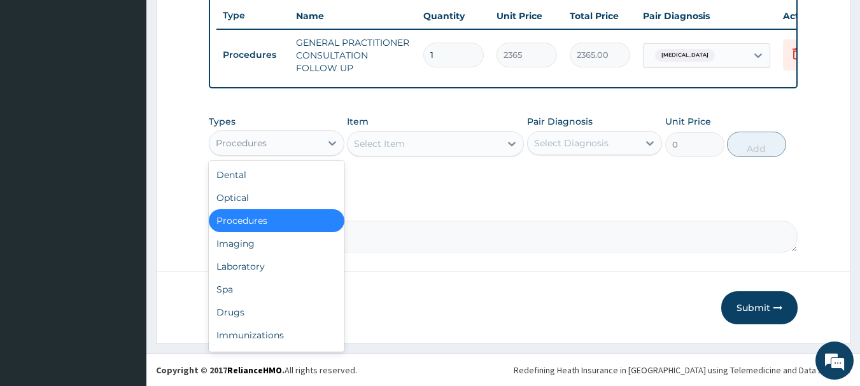
click at [289, 149] on div "Procedures" at bounding box center [264, 143] width 111 height 20
click at [279, 255] on div "Laboratory" at bounding box center [277, 266] width 136 height 23
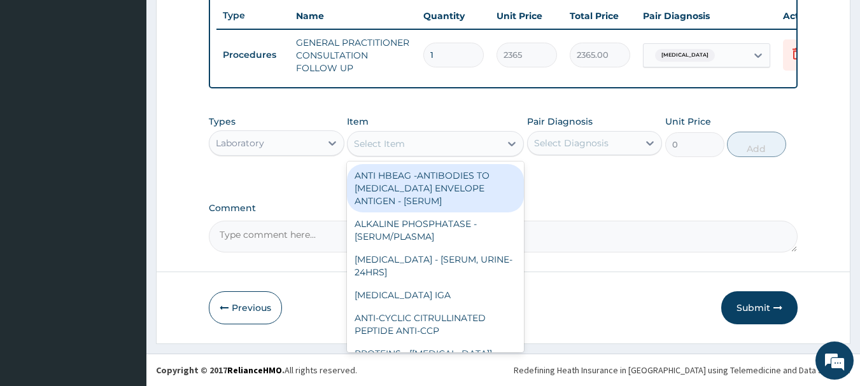
click at [465, 139] on div "Select Item" at bounding box center [423, 144] width 153 height 20
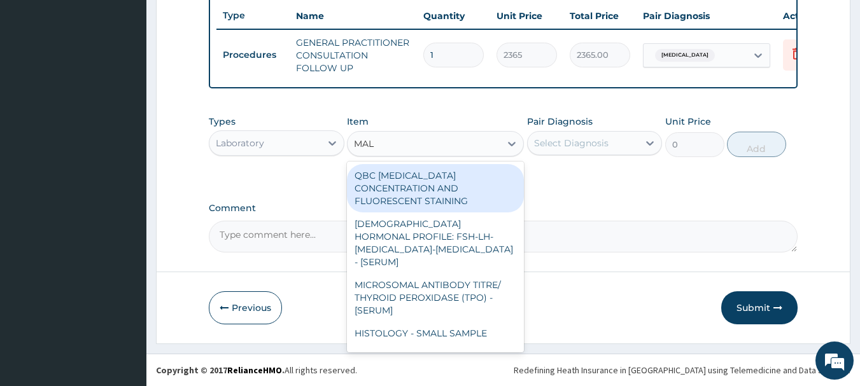
type input "MALA"
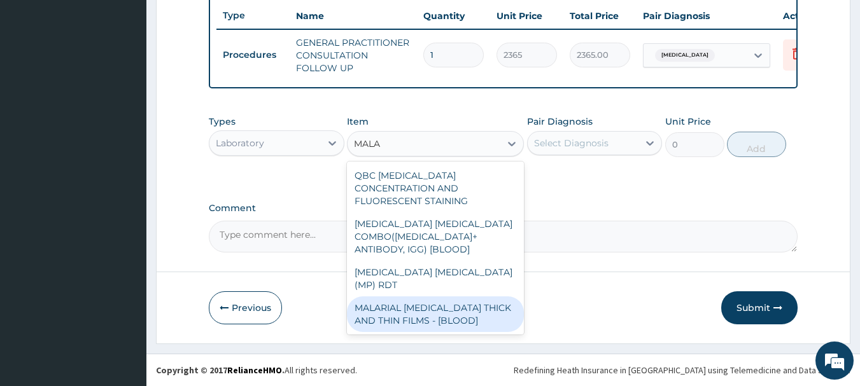
click at [433, 297] on div "MALARIAL [MEDICAL_DATA] THICK AND THIN FILMS - [BLOOD]" at bounding box center [435, 315] width 177 height 36
type input "1612.5"
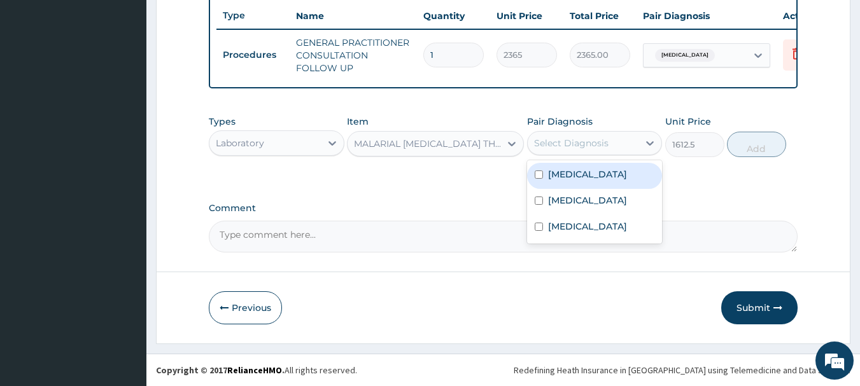
click at [616, 138] on div "Select Diagnosis" at bounding box center [582, 143] width 111 height 20
click at [613, 160] on div "[MEDICAL_DATA] [MEDICAL_DATA] [MEDICAL_DATA]" at bounding box center [595, 201] width 136 height 83
click at [611, 168] on div "[MEDICAL_DATA]" at bounding box center [595, 176] width 136 height 26
checkbox input "true"
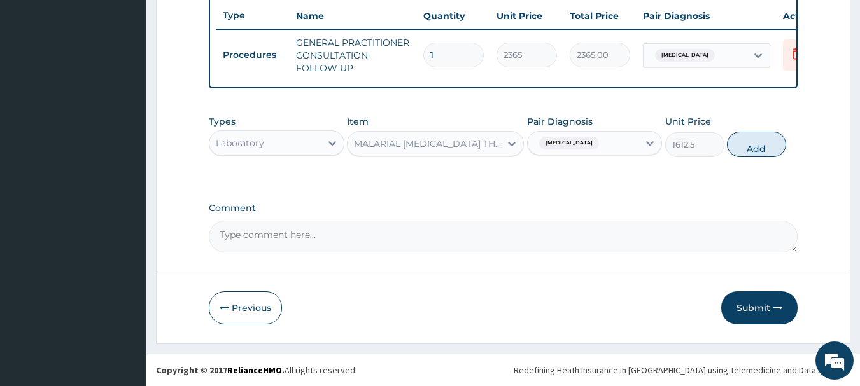
click at [744, 141] on button "Add" at bounding box center [756, 144] width 59 height 25
type input "0"
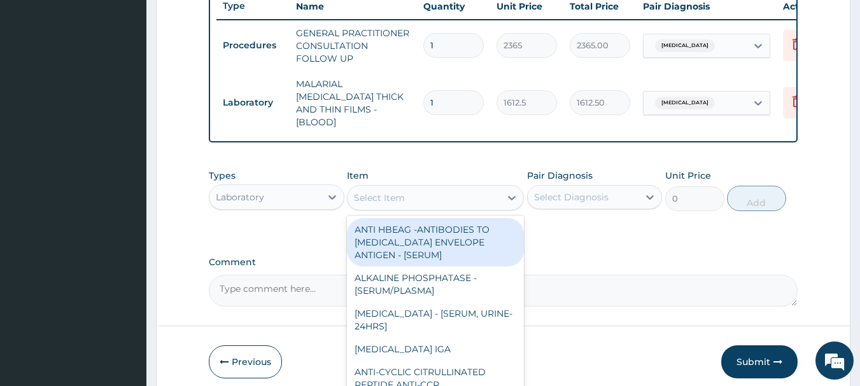
click at [438, 194] on div "Select Item" at bounding box center [423, 198] width 153 height 20
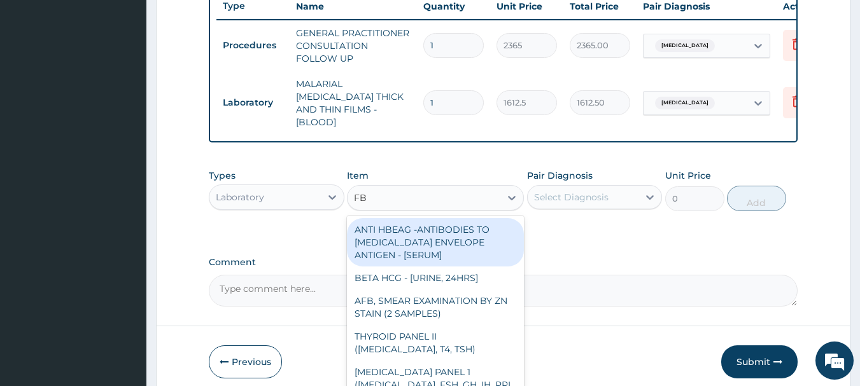
type input "FBC"
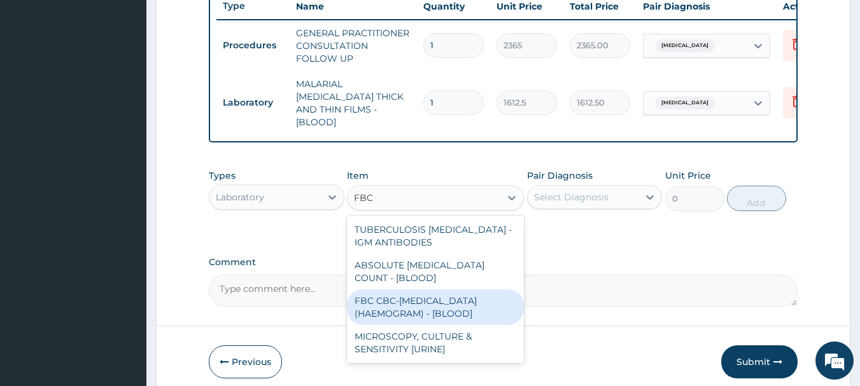
click at [412, 293] on div "FBC CBC-[MEDICAL_DATA] (HAEMOGRAM) - [BLOOD]" at bounding box center [435, 308] width 177 height 36
type input "4300"
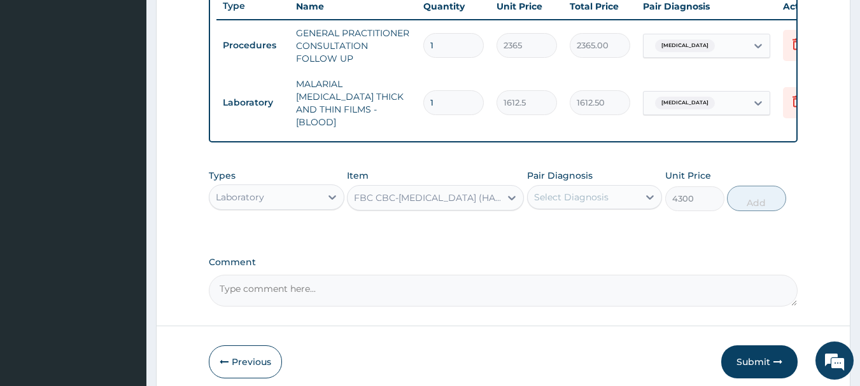
click at [563, 197] on div "Select Diagnosis" at bounding box center [571, 197] width 74 height 13
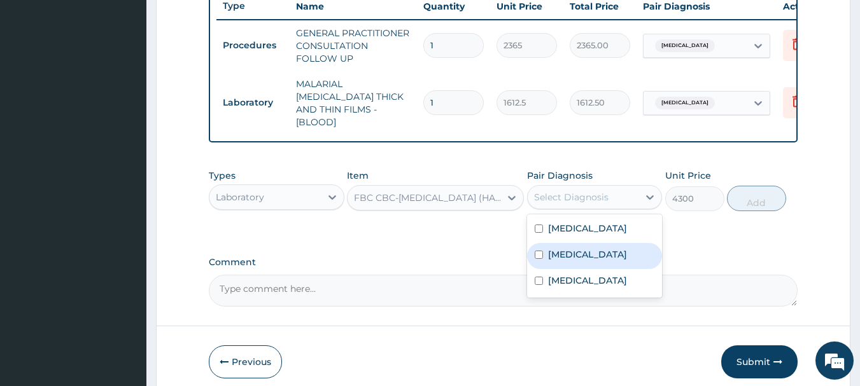
click at [569, 258] on div "[MEDICAL_DATA]" at bounding box center [595, 256] width 136 height 26
checkbox input "true"
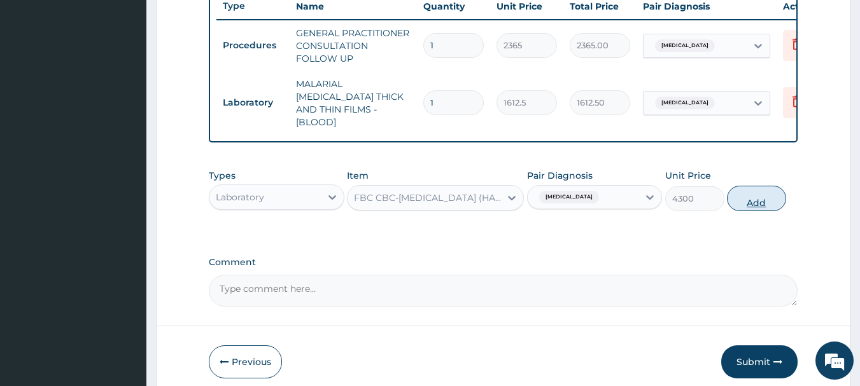
click at [760, 203] on button "Add" at bounding box center [756, 198] width 59 height 25
type input "0"
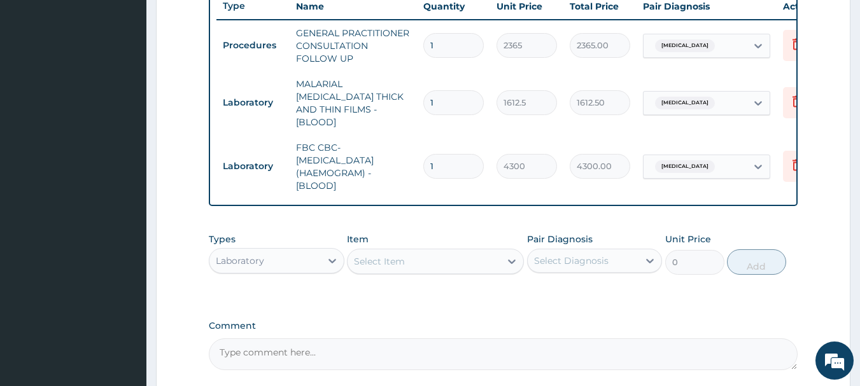
scroll to position [602, 0]
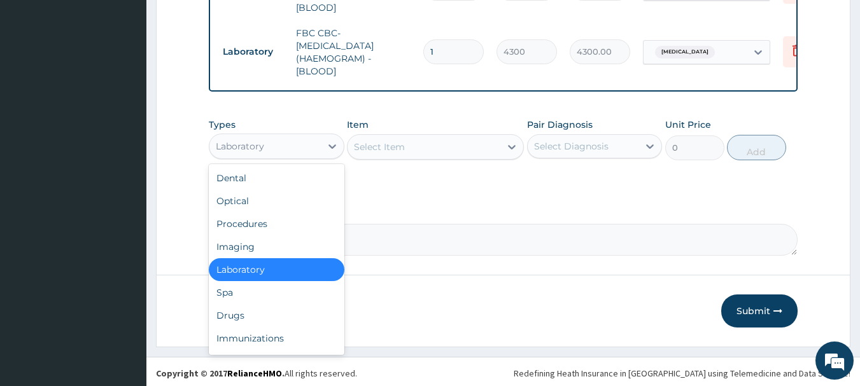
click at [302, 146] on div "Laboratory" at bounding box center [264, 146] width 111 height 20
click at [262, 307] on div "Drugs" at bounding box center [277, 315] width 136 height 23
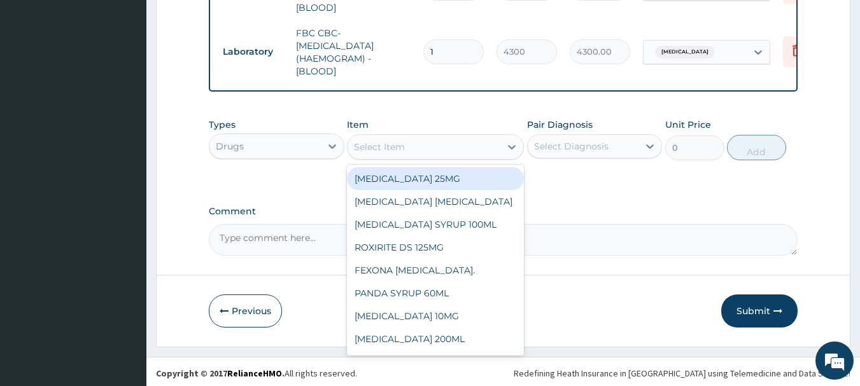
click at [471, 143] on div "Select Item" at bounding box center [423, 147] width 153 height 20
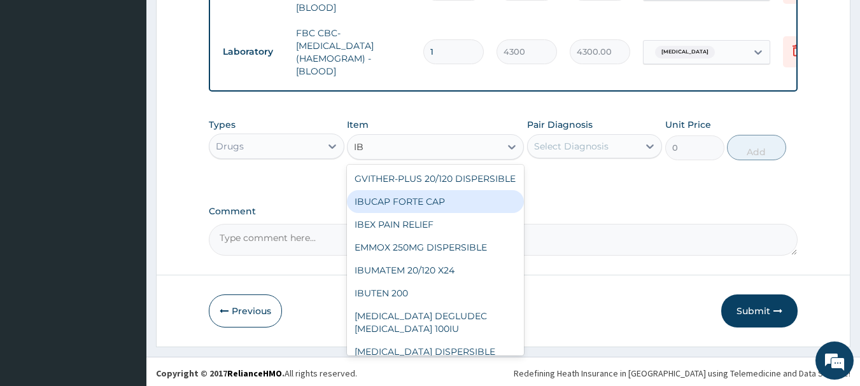
type input "I"
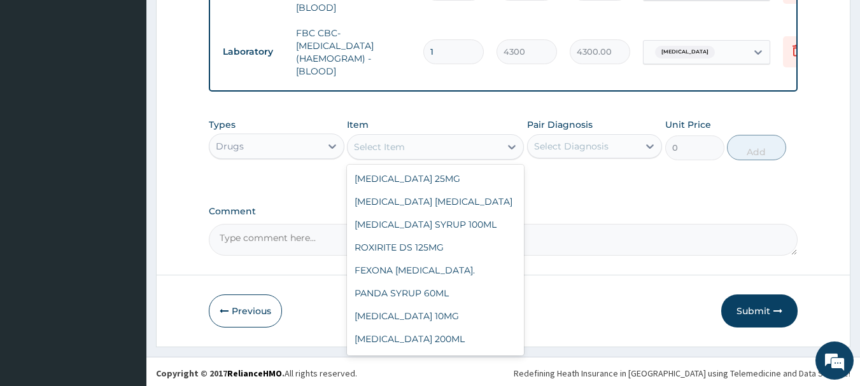
type input "E"
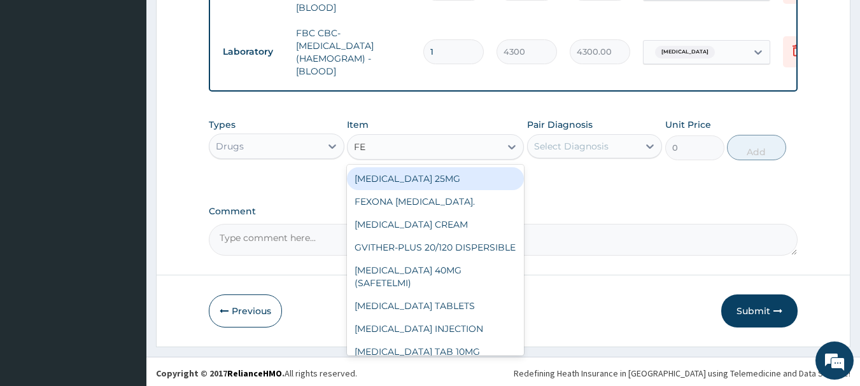
type input "FEN"
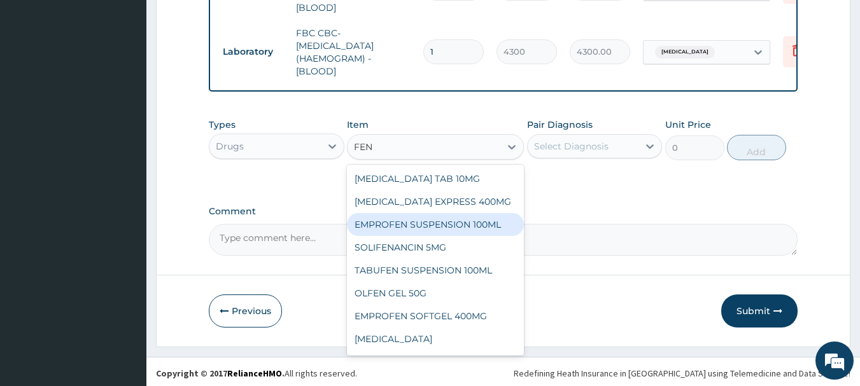
click at [461, 214] on div "EMPROFEN SUSPENSION 100ML" at bounding box center [435, 224] width 177 height 23
type input "768.625"
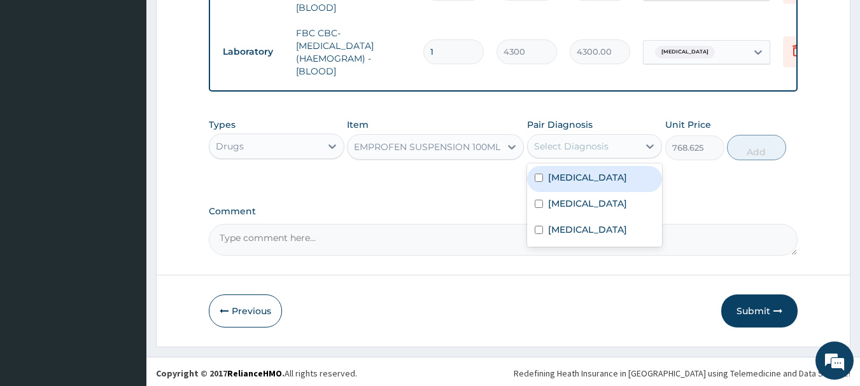
click at [596, 140] on div "Select Diagnosis" at bounding box center [571, 146] width 74 height 13
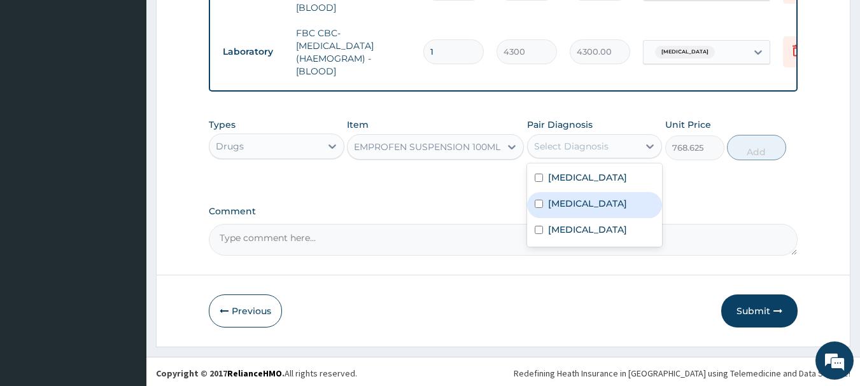
drag, startPoint x: 587, startPoint y: 220, endPoint x: 586, endPoint y: 199, distance: 21.0
click at [586, 199] on div "[MEDICAL_DATA] [MEDICAL_DATA] [MEDICAL_DATA]" at bounding box center [595, 205] width 136 height 83
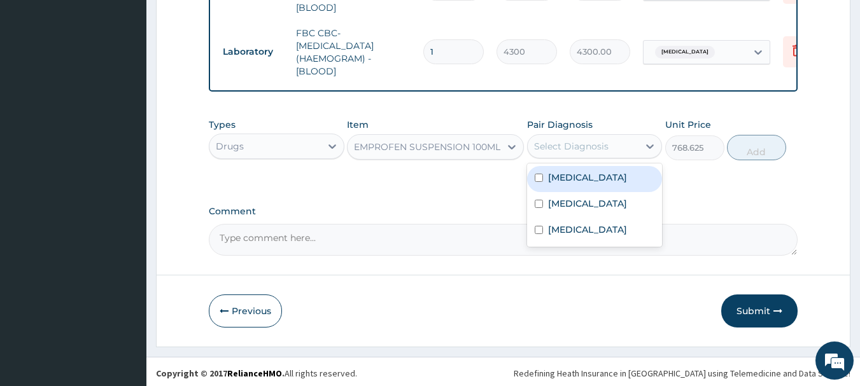
click at [589, 167] on div "[MEDICAL_DATA]" at bounding box center [595, 179] width 136 height 26
checkbox input "true"
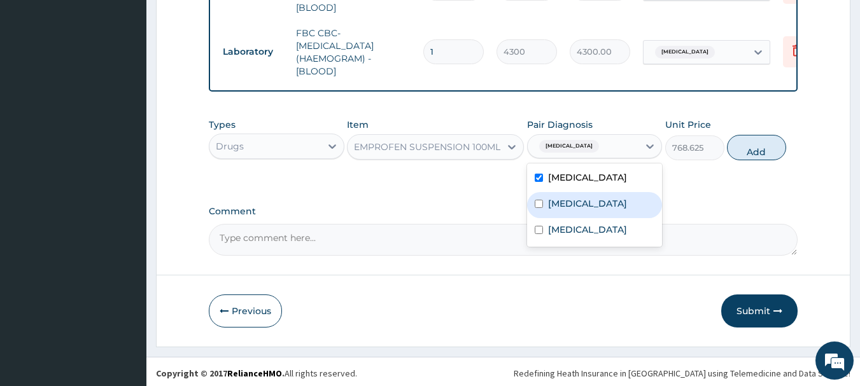
click at [589, 197] on div "[MEDICAL_DATA]" at bounding box center [595, 205] width 136 height 26
checkbox input "true"
click at [757, 152] on button "Add" at bounding box center [756, 147] width 59 height 25
type input "0"
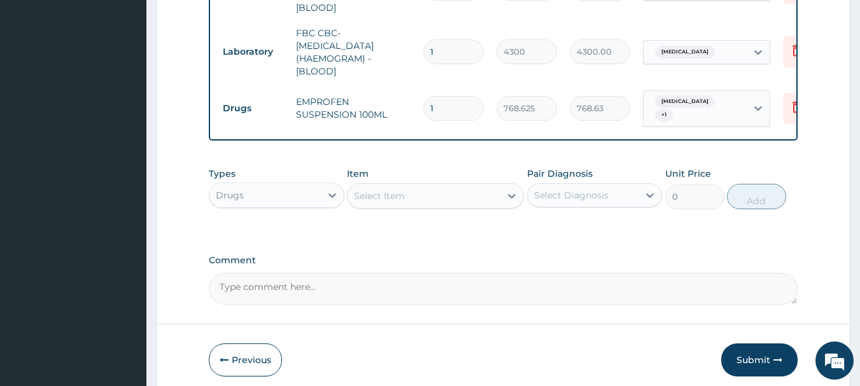
click at [470, 186] on div "Select Item" at bounding box center [423, 196] width 153 height 20
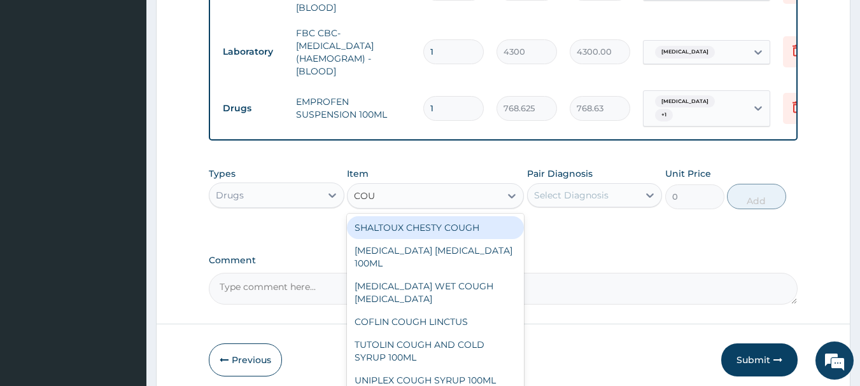
type input "COUG"
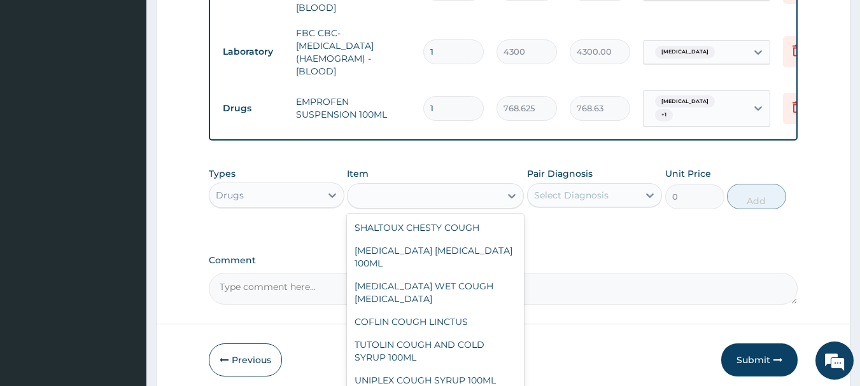
type input "1478.125"
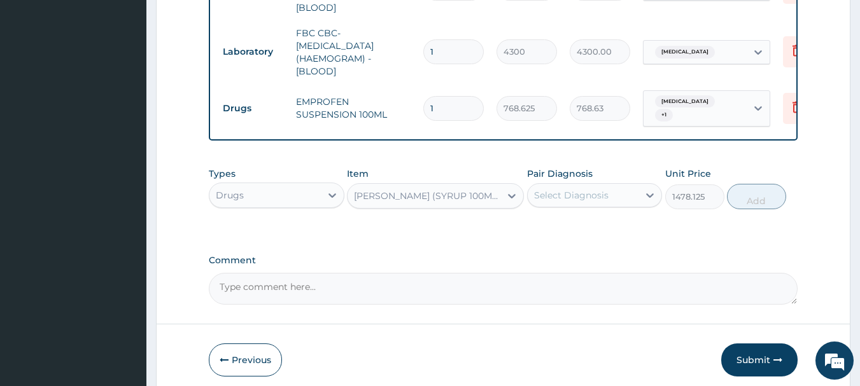
click at [588, 189] on div "Select Diagnosis" at bounding box center [571, 195] width 74 height 13
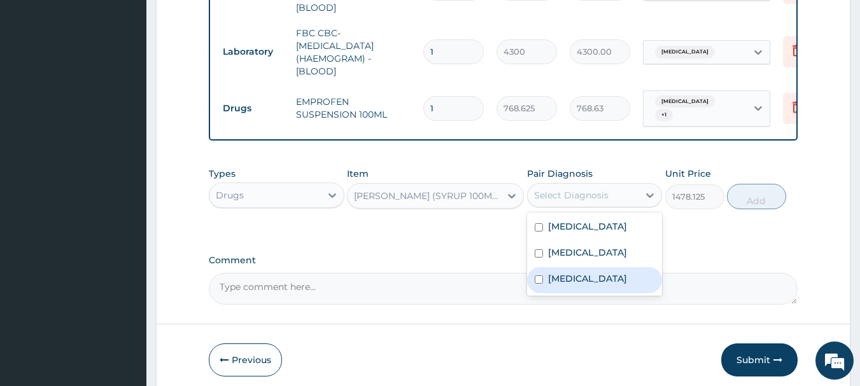
click at [589, 267] on div "[MEDICAL_DATA]" at bounding box center [595, 280] width 136 height 26
checkbox input "true"
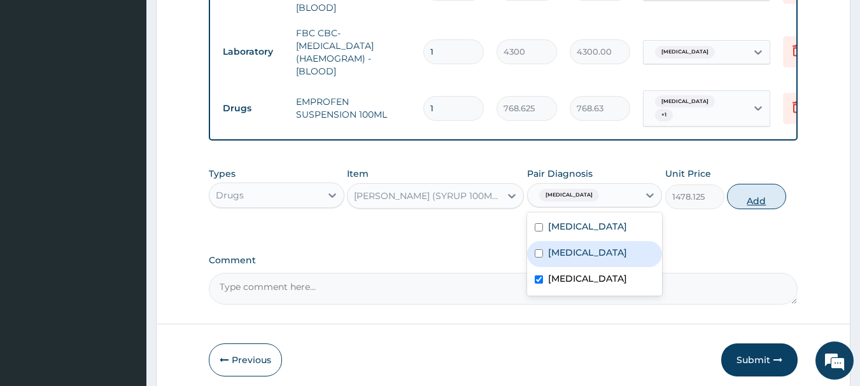
click at [753, 190] on button "Add" at bounding box center [756, 196] width 59 height 25
type input "0"
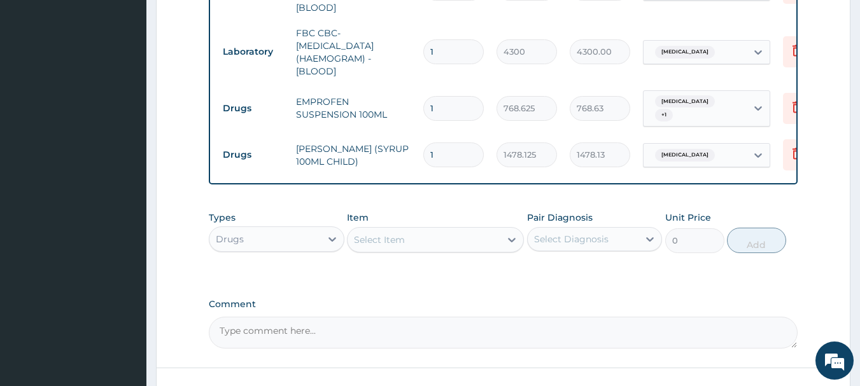
click at [475, 235] on div "Select Item" at bounding box center [423, 240] width 153 height 20
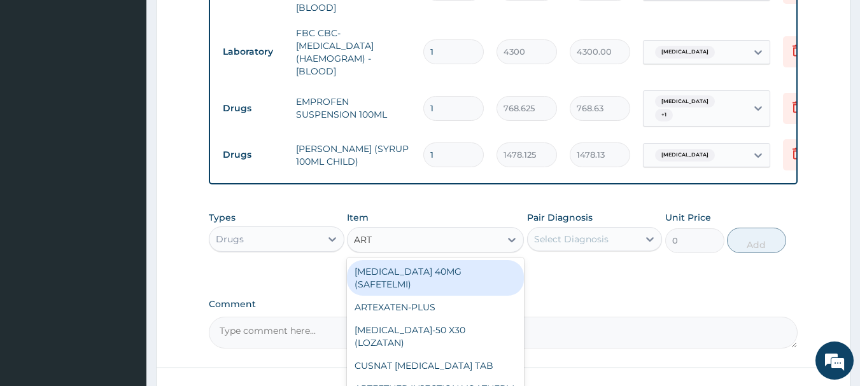
type input "ARTE"
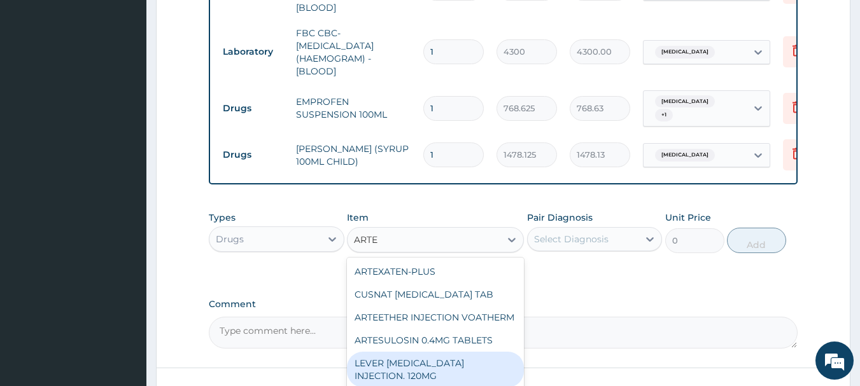
scroll to position [167, 0]
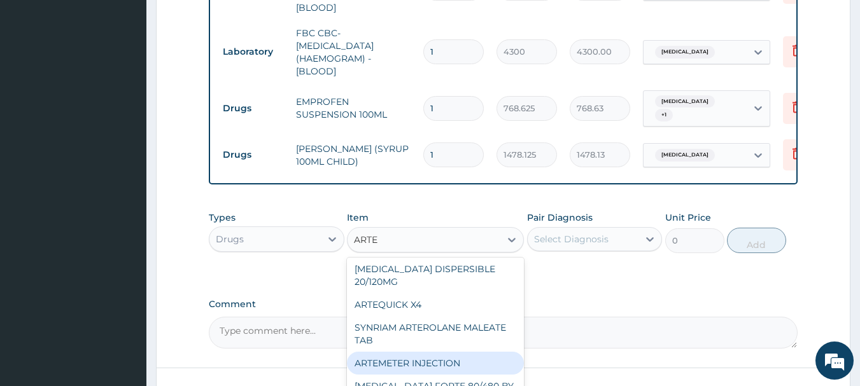
click at [475, 363] on div "ARTEMETER INJECTION" at bounding box center [435, 363] width 177 height 23
type input "946"
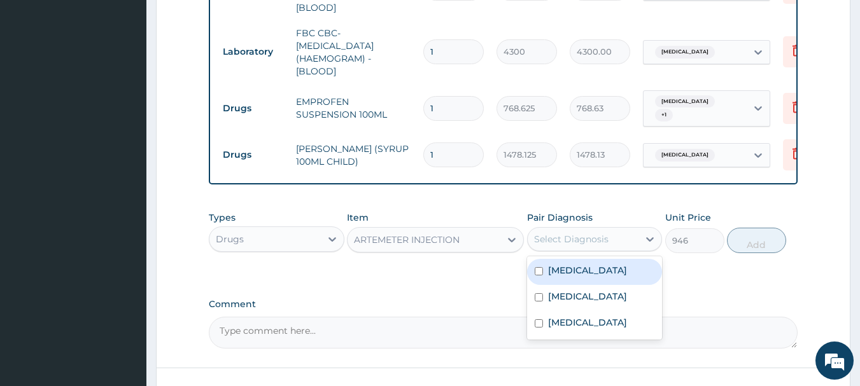
click at [555, 233] on div "Select Diagnosis" at bounding box center [571, 239] width 74 height 13
click at [559, 264] on label "[MEDICAL_DATA]" at bounding box center [587, 270] width 79 height 13
checkbox input "true"
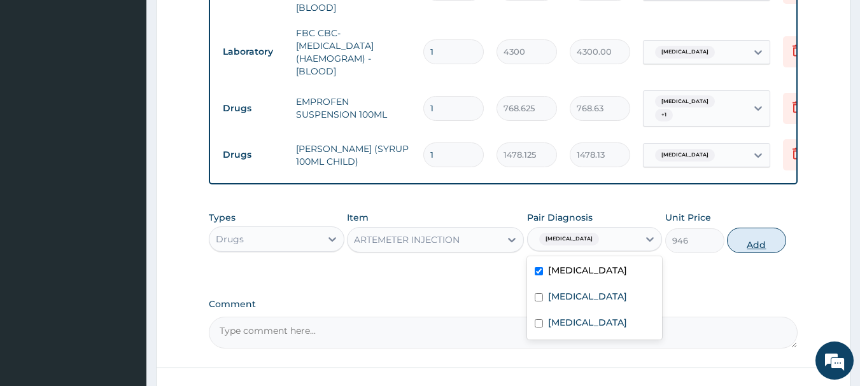
click at [740, 238] on button "Add" at bounding box center [756, 240] width 59 height 25
type input "0"
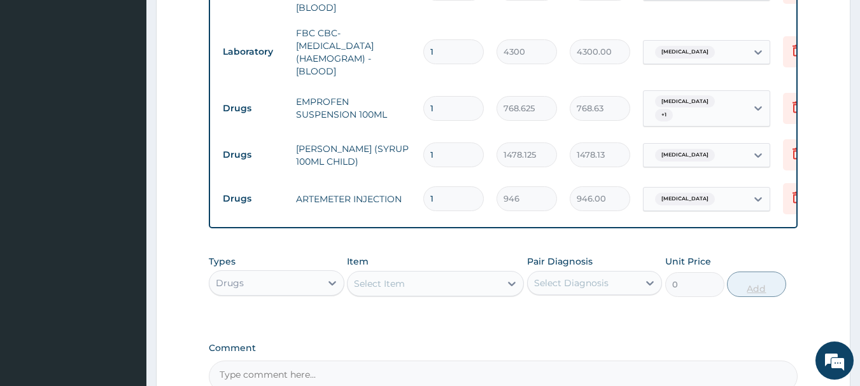
type input "0.00"
type input "3"
type input "2838.00"
type input "3"
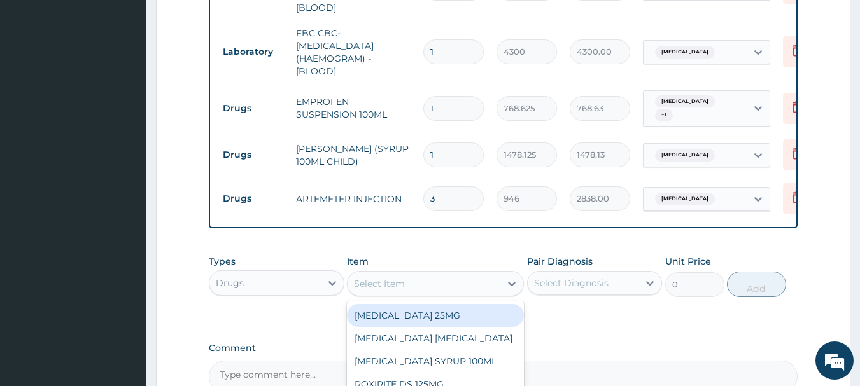
click at [483, 275] on div "Select Item" at bounding box center [423, 284] width 153 height 20
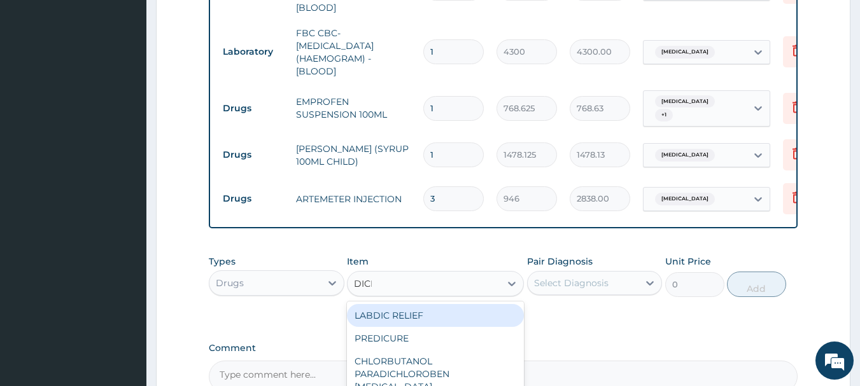
type input "DICLO"
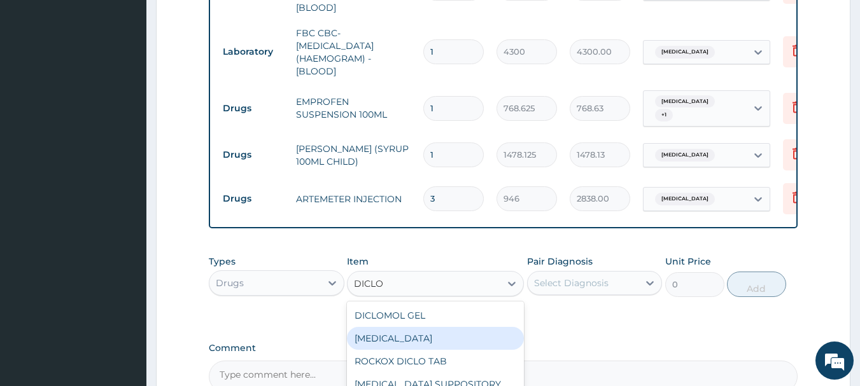
click at [429, 338] on div "[MEDICAL_DATA]" at bounding box center [435, 338] width 177 height 23
type input "591.25"
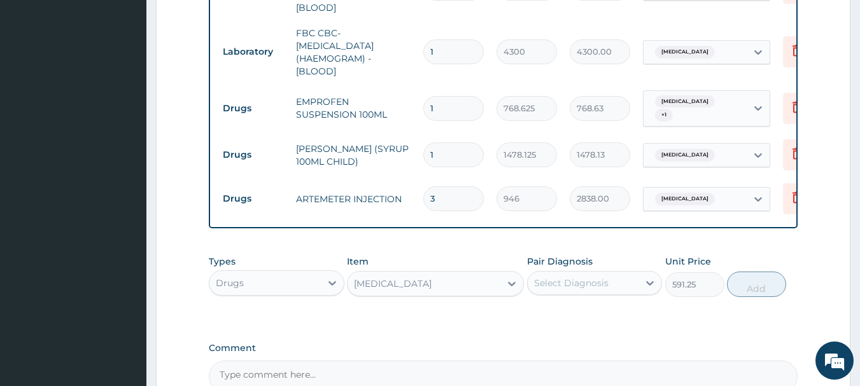
click at [547, 277] on div "Select Diagnosis" at bounding box center [571, 283] width 74 height 13
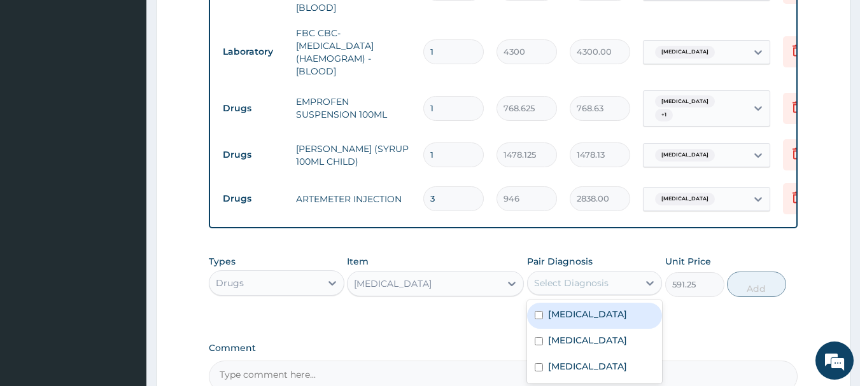
click at [564, 309] on label "[MEDICAL_DATA]" at bounding box center [587, 314] width 79 height 13
checkbox input "true"
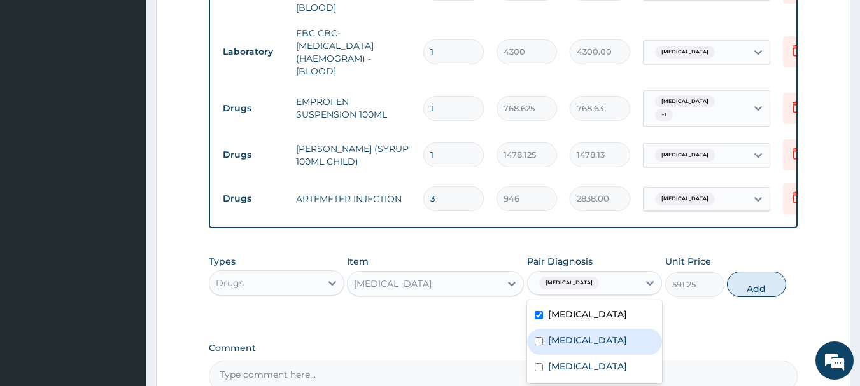
click at [563, 334] on label "[MEDICAL_DATA]" at bounding box center [587, 340] width 79 height 13
checkbox input "true"
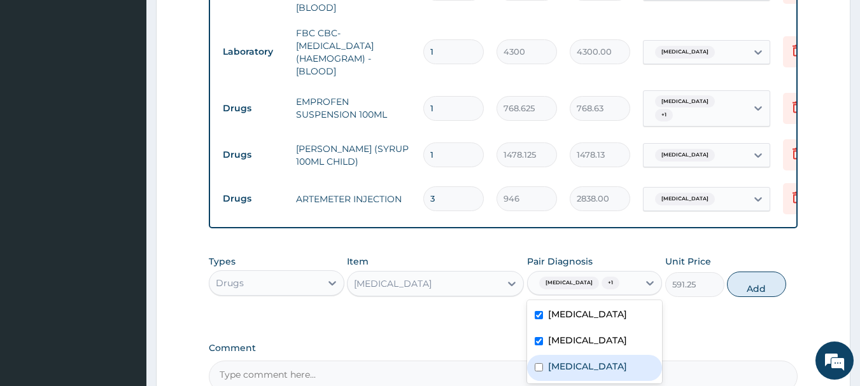
click at [572, 370] on label "[MEDICAL_DATA]" at bounding box center [587, 366] width 79 height 13
checkbox input "true"
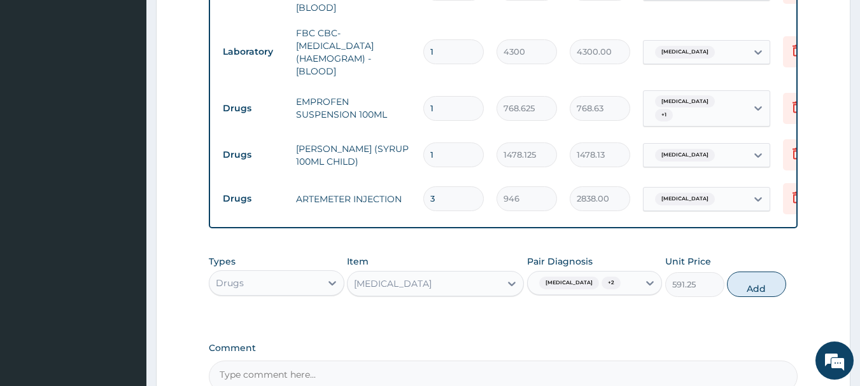
click at [758, 290] on div "Types Drugs Item DICLOFENAC Pair Diagnosis Malaria + 2 Unit Price 591.25 Add" at bounding box center [503, 276] width 589 height 55
click at [758, 282] on button "Add" at bounding box center [756, 284] width 59 height 25
type input "0"
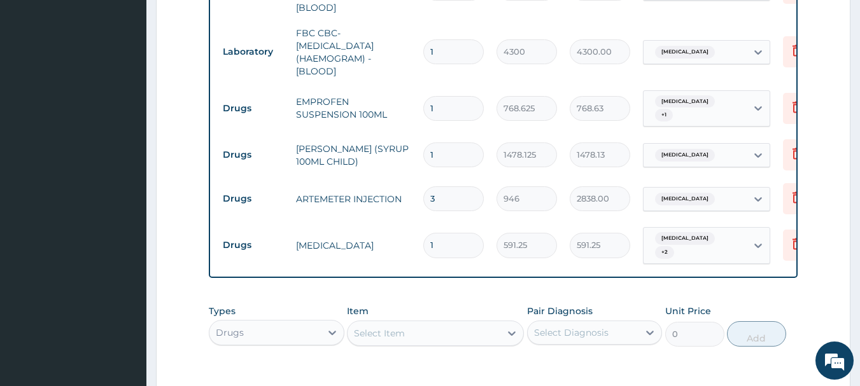
scroll to position [778, 0]
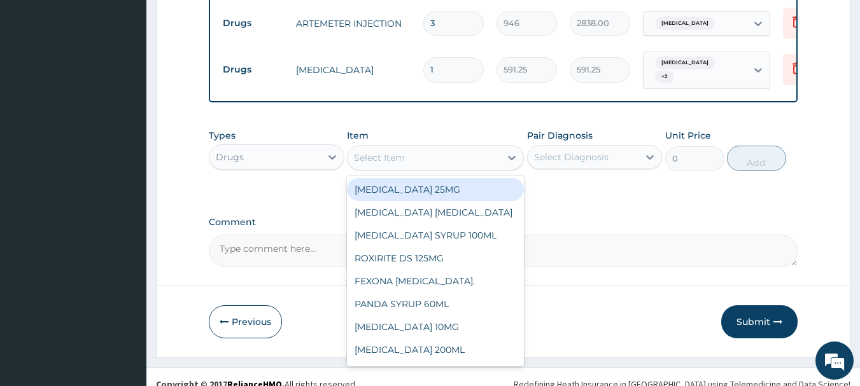
click at [473, 148] on div "Select Item" at bounding box center [423, 158] width 153 height 20
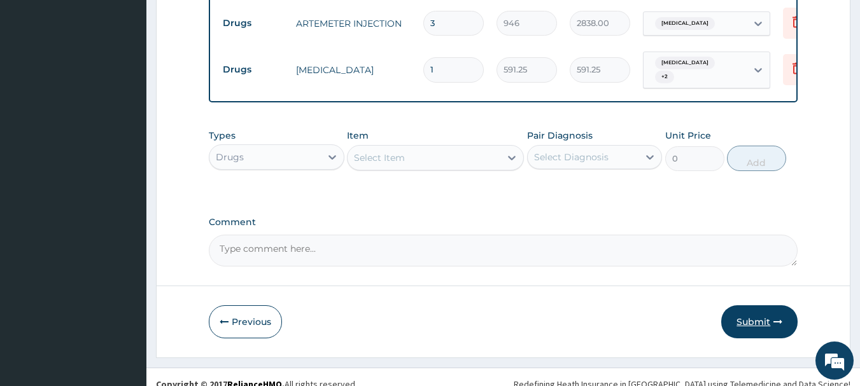
click at [748, 305] on button "Submit" at bounding box center [759, 321] width 76 height 33
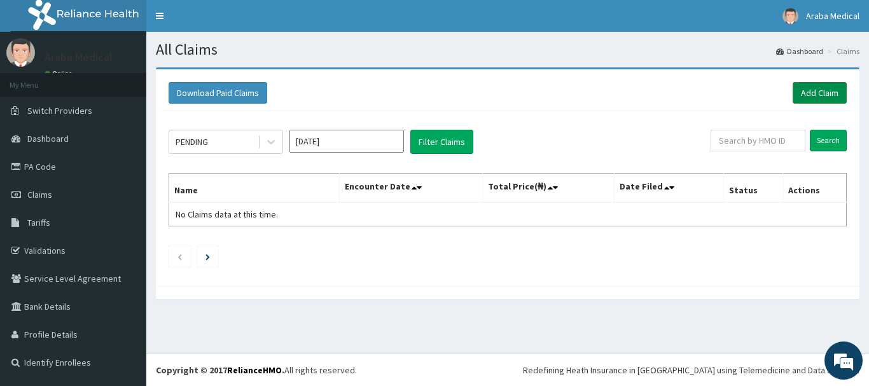
click at [828, 84] on link "Add Claim" at bounding box center [820, 93] width 54 height 22
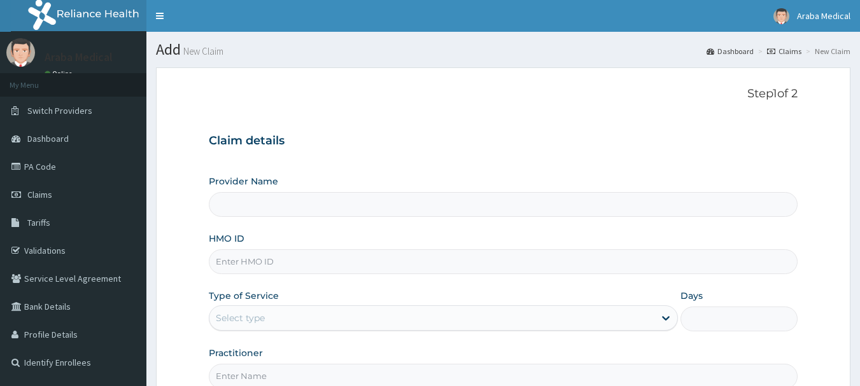
click at [239, 257] on input "HMO ID" at bounding box center [503, 261] width 589 height 25
type input "[GEOGRAPHIC_DATA]"
paste input "FMC/11568/C"
type input "FMC/11568/C"
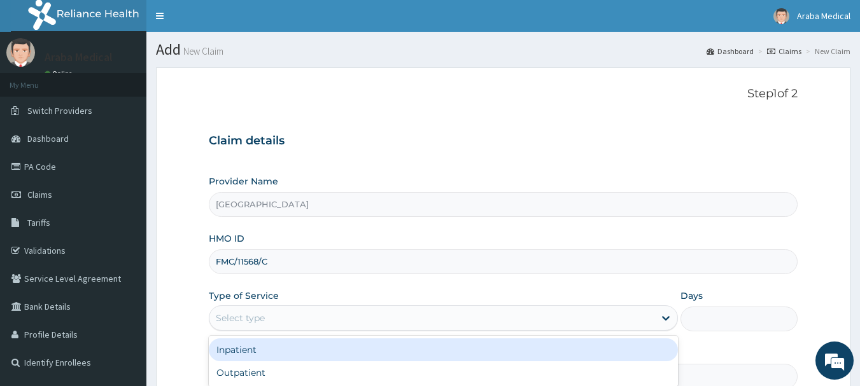
click at [276, 316] on div "Select type" at bounding box center [431, 318] width 445 height 20
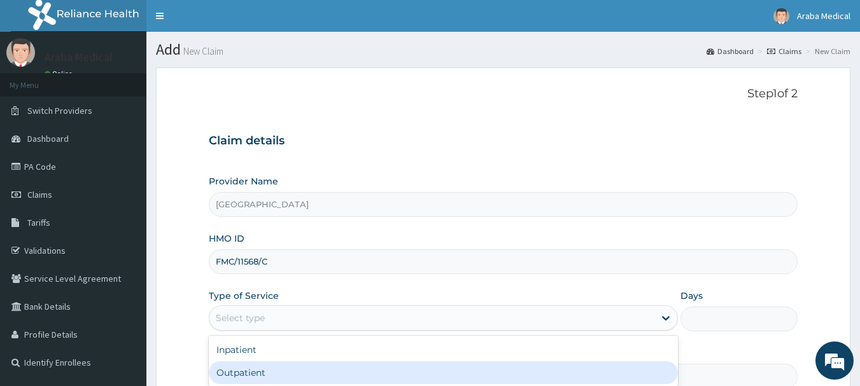
click at [276, 371] on div "Outpatient" at bounding box center [443, 372] width 469 height 23
type input "1"
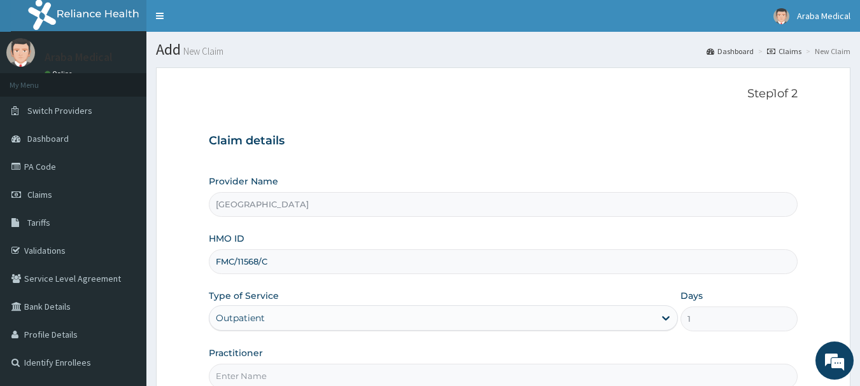
click at [276, 372] on input "Practitioner" at bounding box center [503, 376] width 589 height 25
type input "DR OMOBOLANLE"
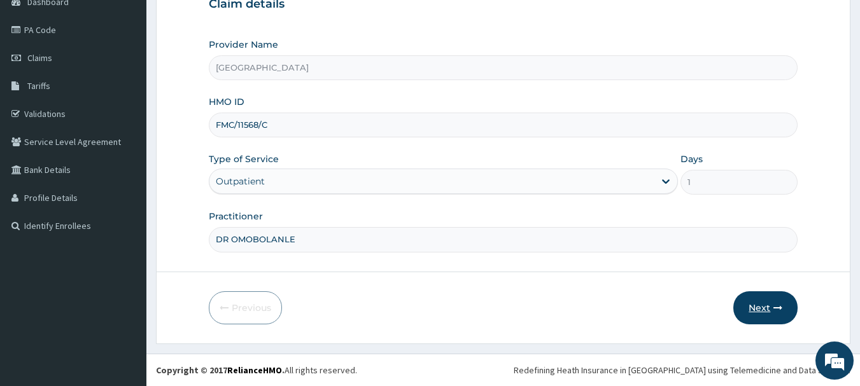
click at [758, 298] on button "Next" at bounding box center [765, 307] width 64 height 33
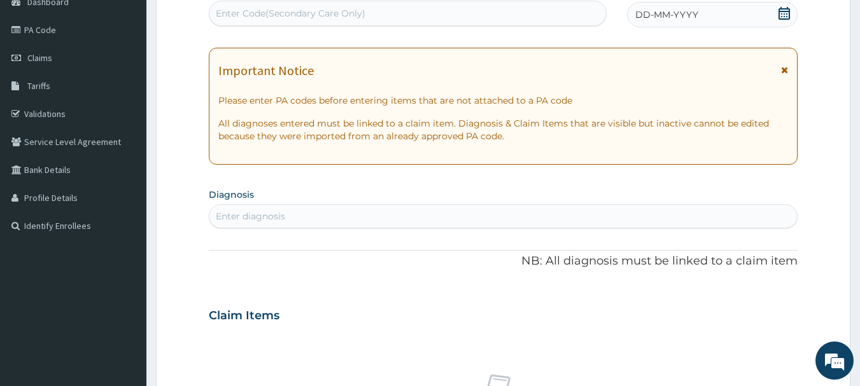
click at [785, 14] on icon at bounding box center [784, 13] width 13 height 13
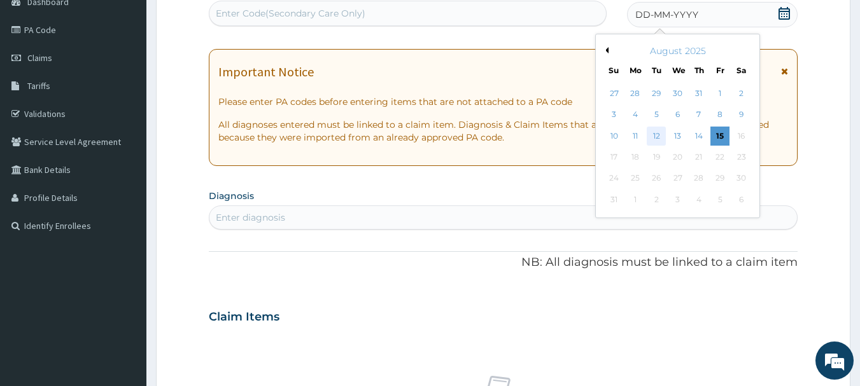
click at [666, 130] on div "12" at bounding box center [656, 136] width 19 height 19
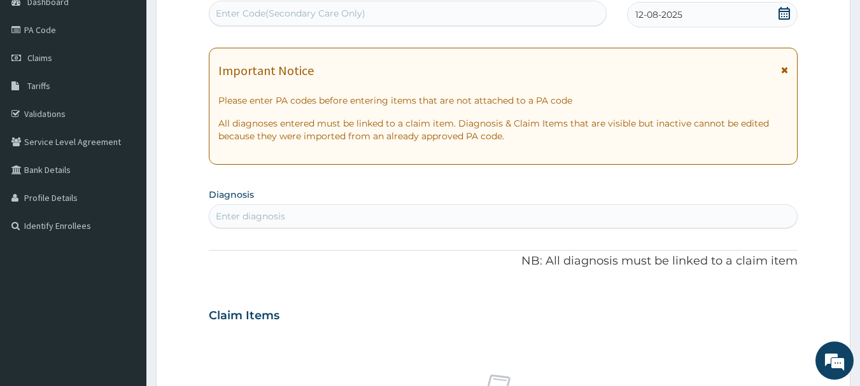
click at [429, 213] on div "Enter diagnosis" at bounding box center [503, 216] width 588 height 20
type input "MALARI"
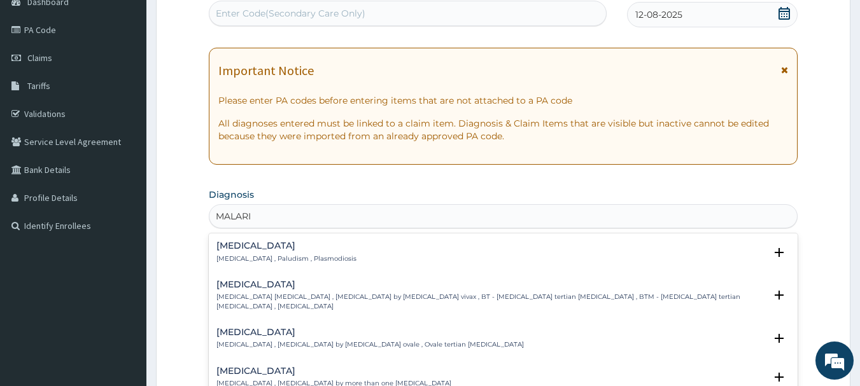
click at [252, 253] on div "Malaria Malaria , Paludism , Plasmodiosis" at bounding box center [286, 252] width 140 height 22
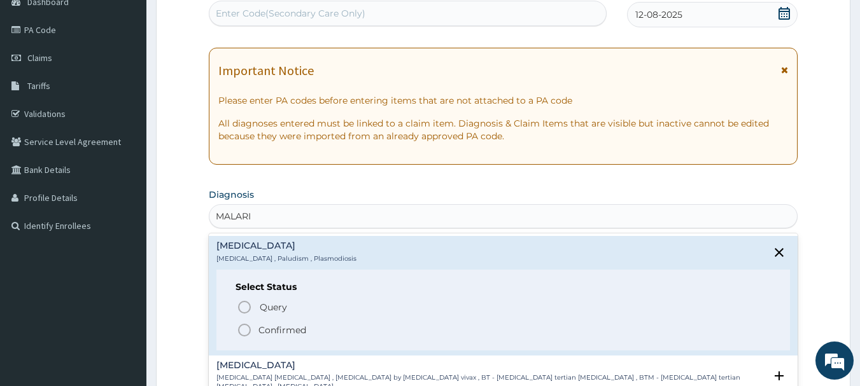
click at [244, 330] on icon "status option filled" at bounding box center [244, 330] width 15 height 15
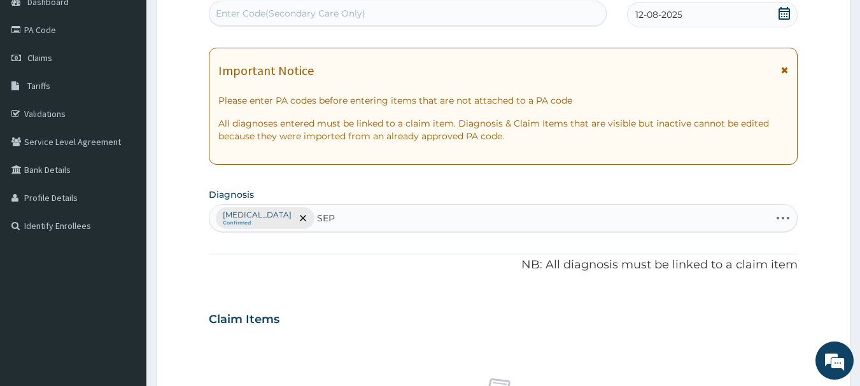
type input "SEPS"
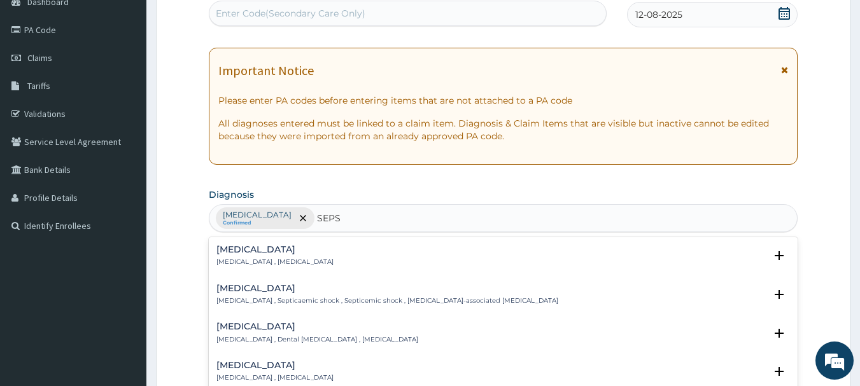
click at [240, 254] on h4 "Sepsis" at bounding box center [274, 250] width 117 height 10
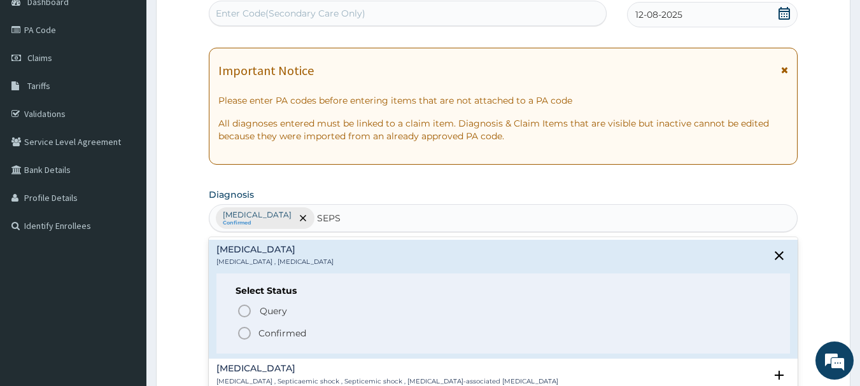
click at [245, 331] on icon "status option filled" at bounding box center [244, 333] width 15 height 15
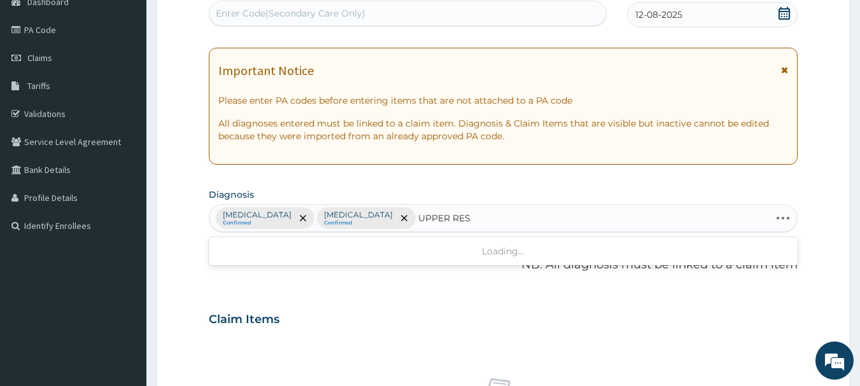
type input "UPPER RESP"
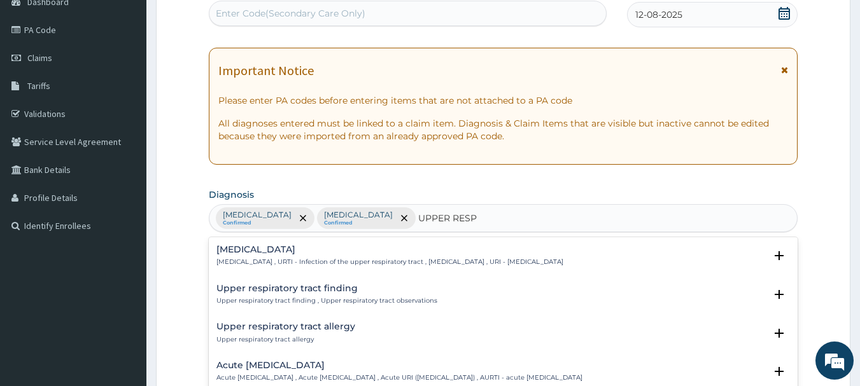
click at [244, 255] on h4 "Upper respiratory infection" at bounding box center [389, 250] width 347 height 10
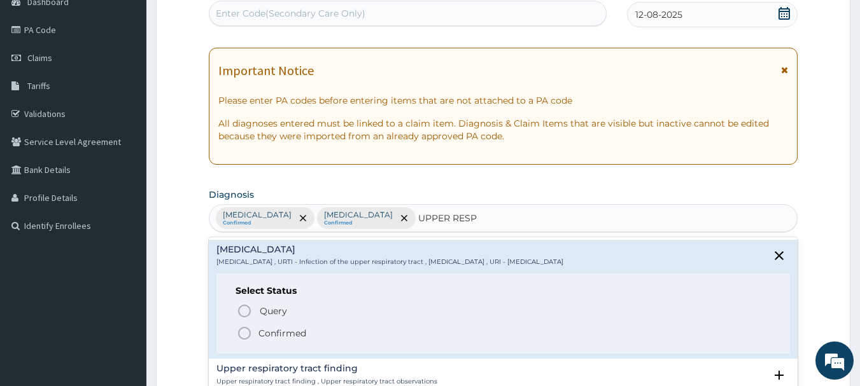
click at [242, 326] on icon "status option filled" at bounding box center [244, 333] width 15 height 15
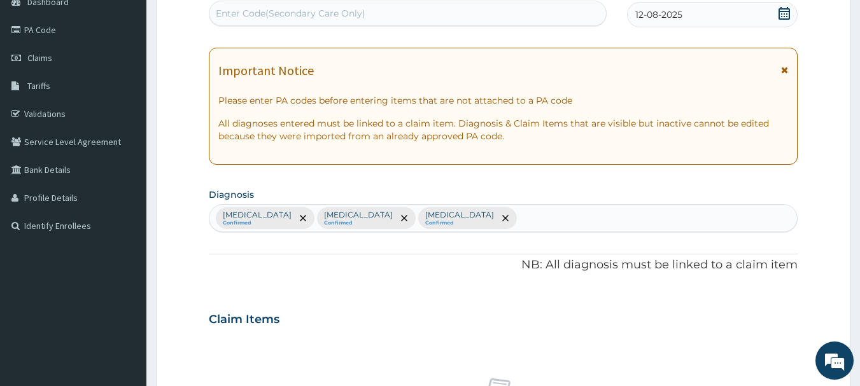
scroll to position [475, 0]
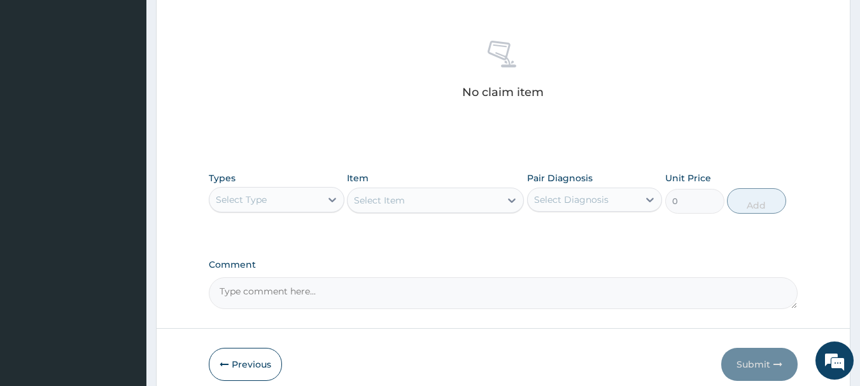
click at [298, 204] on div "Select Type" at bounding box center [264, 200] width 111 height 20
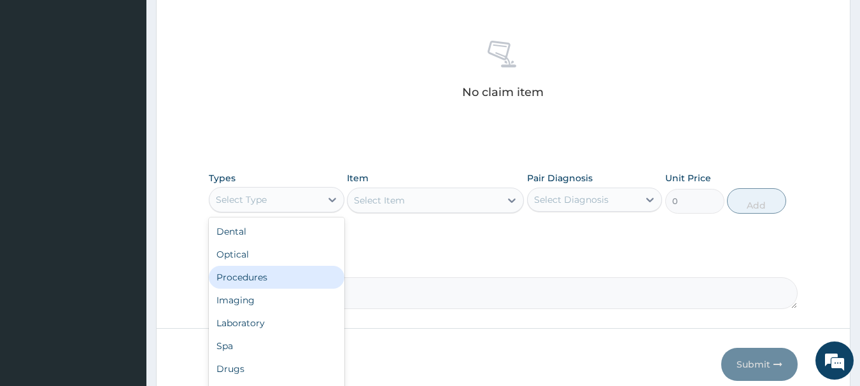
click at [269, 286] on div "Procedures" at bounding box center [277, 277] width 136 height 23
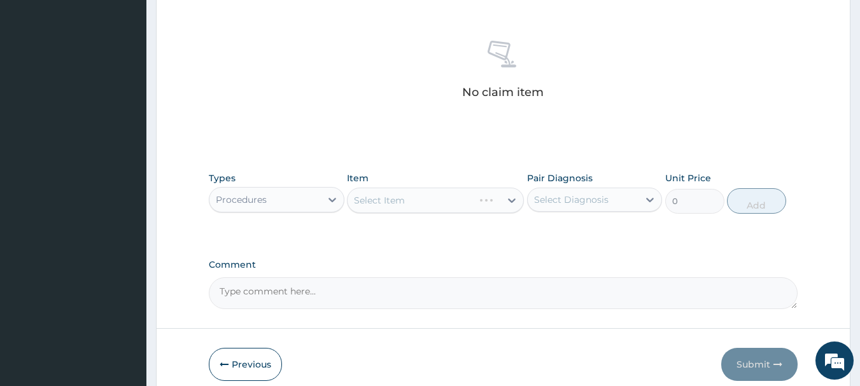
click at [470, 204] on div "Select Item" at bounding box center [435, 200] width 177 height 25
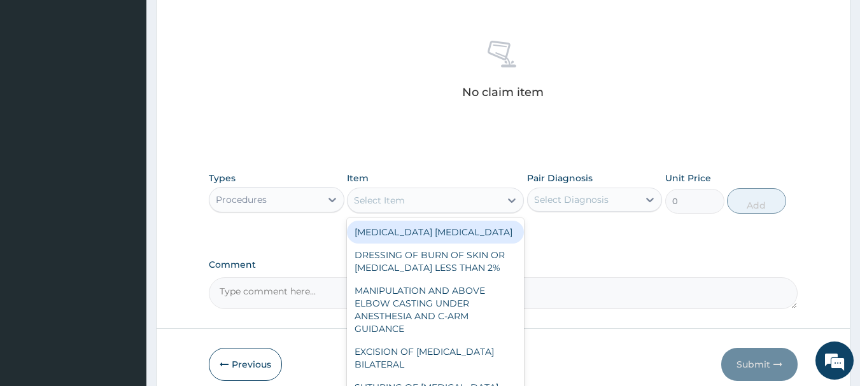
click at [470, 204] on div "Select Item" at bounding box center [423, 200] width 153 height 20
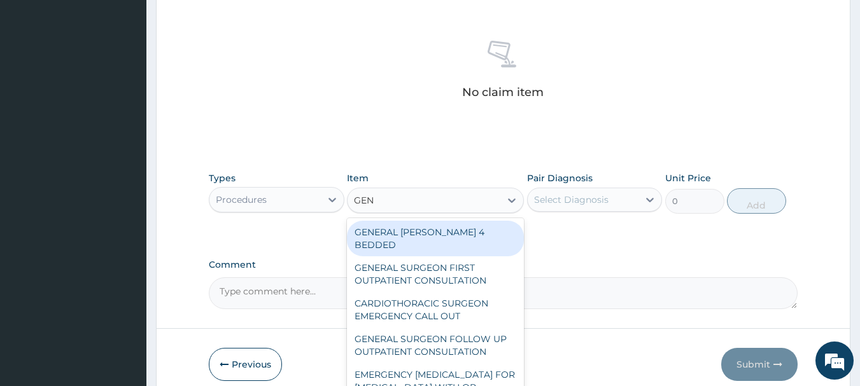
type input "GENE"
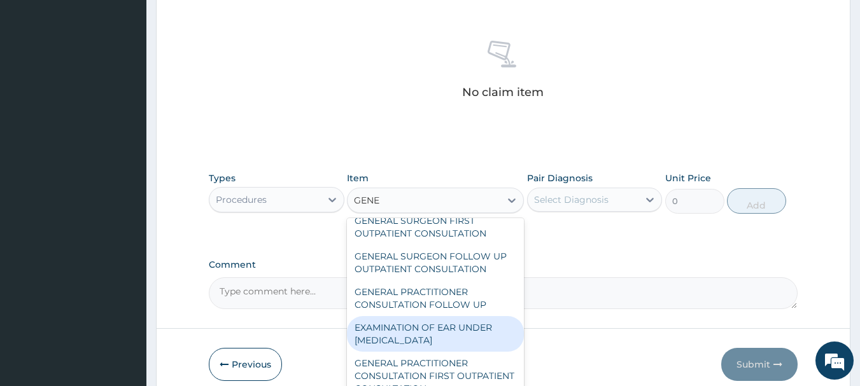
scroll to position [50, 0]
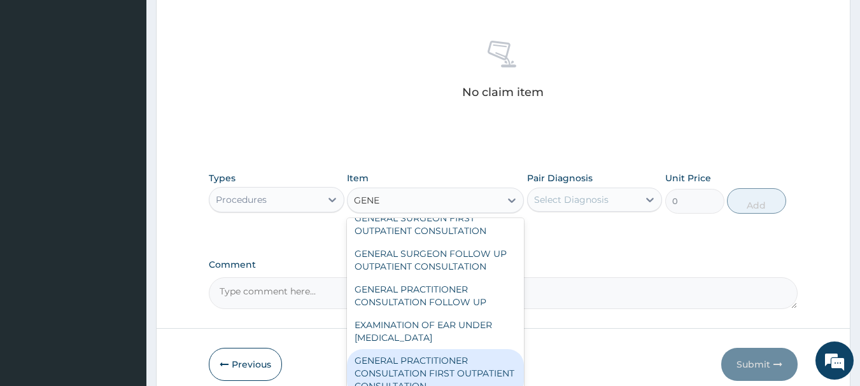
click at [414, 364] on div "GENERAL PRACTITIONER CONSULTATION FIRST OUTPATIENT CONSULTATION" at bounding box center [435, 373] width 177 height 48
type input "3547.5"
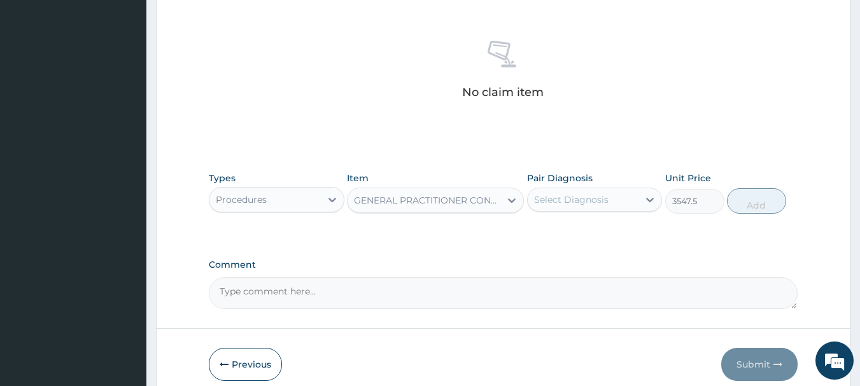
click at [581, 193] on div "Select Diagnosis" at bounding box center [571, 199] width 74 height 13
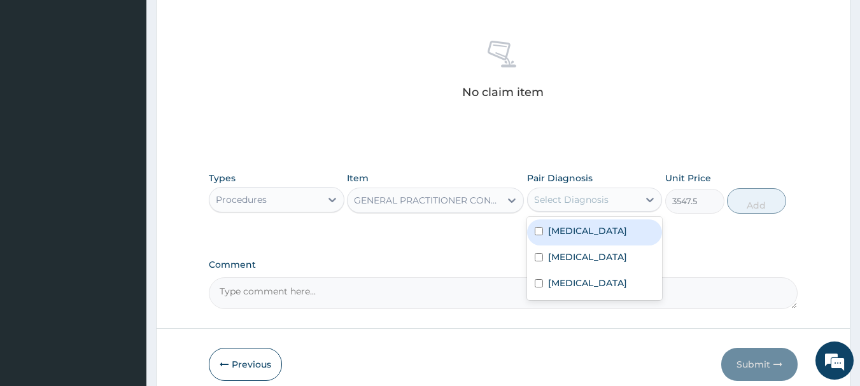
click at [577, 237] on div "Malaria" at bounding box center [595, 233] width 136 height 26
checkbox input "true"
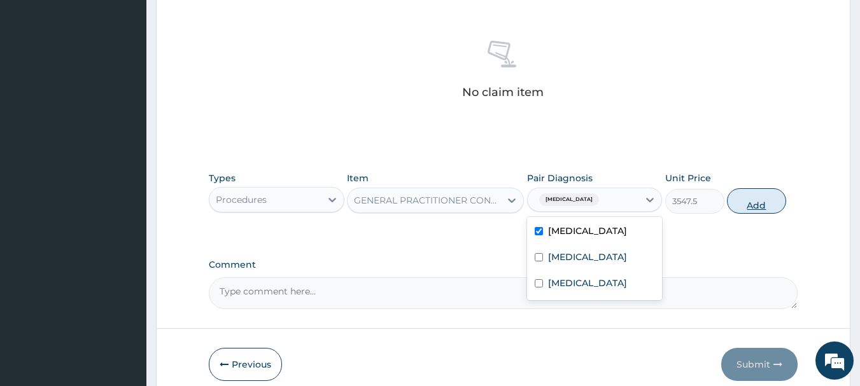
click at [759, 194] on button "Add" at bounding box center [756, 200] width 59 height 25
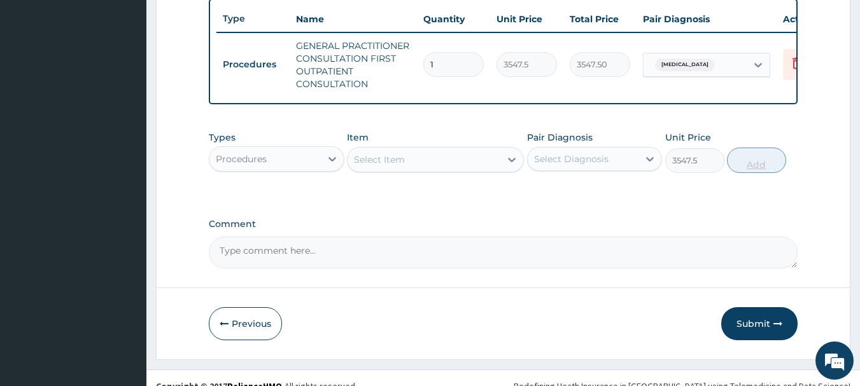
type input "0"
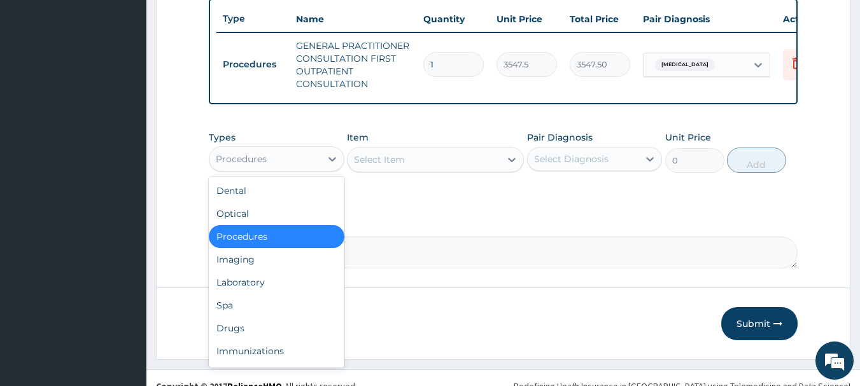
click at [297, 169] on div "Procedures" at bounding box center [264, 159] width 111 height 20
click at [258, 292] on div "Laboratory" at bounding box center [277, 282] width 136 height 23
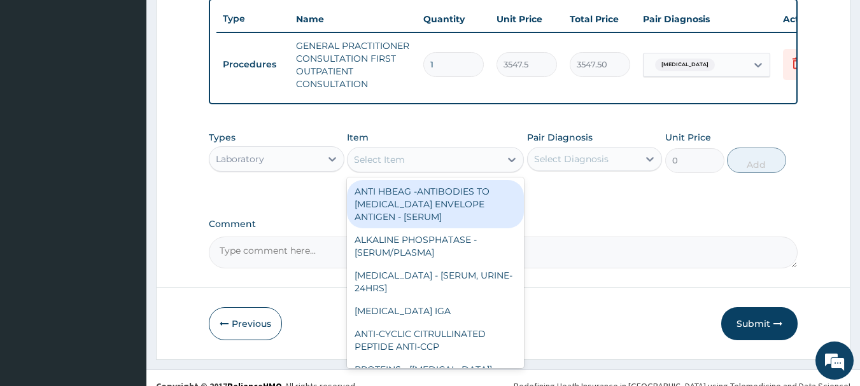
click at [484, 168] on div "Select Item" at bounding box center [423, 160] width 153 height 20
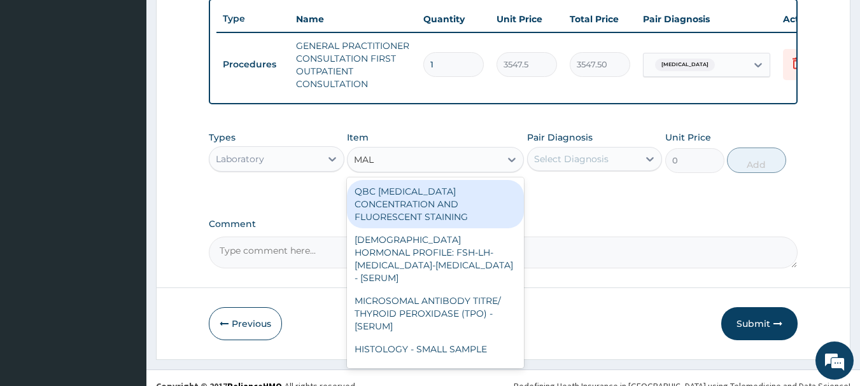
type input "MALA"
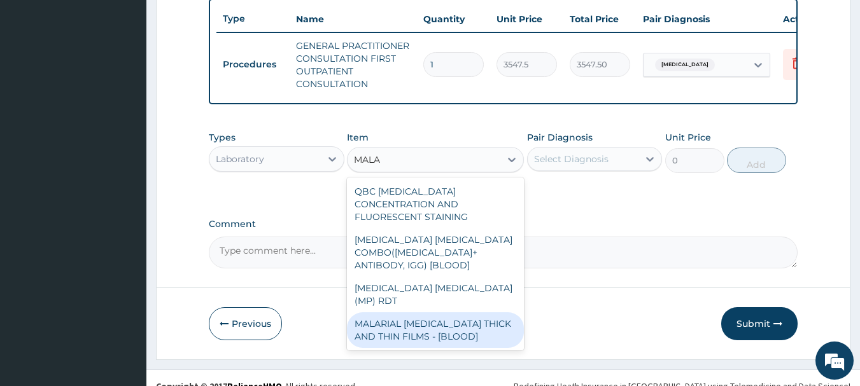
click at [455, 312] on div "MALARIAL PARASITE THICK AND THIN FILMS - [BLOOD]" at bounding box center [435, 330] width 177 height 36
type input "1612.5"
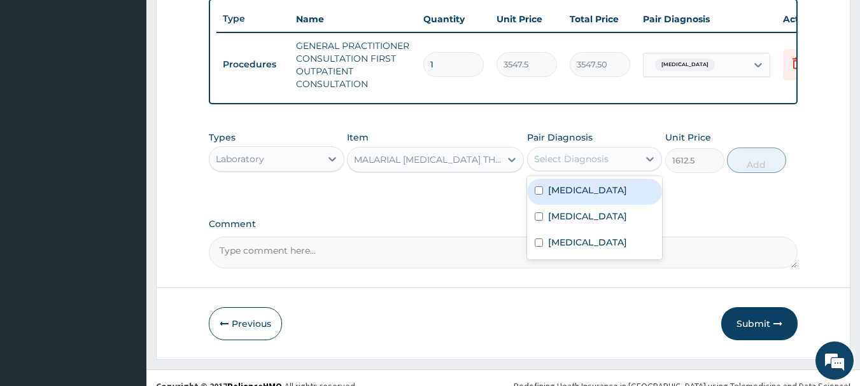
click at [597, 169] on div "Select Diagnosis" at bounding box center [582, 159] width 111 height 20
click at [592, 201] on div "Malaria" at bounding box center [595, 192] width 136 height 26
checkbox input "true"
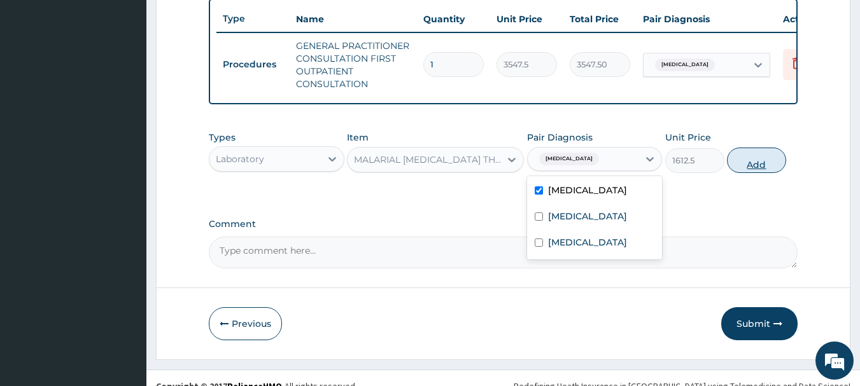
click at [760, 167] on button "Add" at bounding box center [756, 160] width 59 height 25
type input "0"
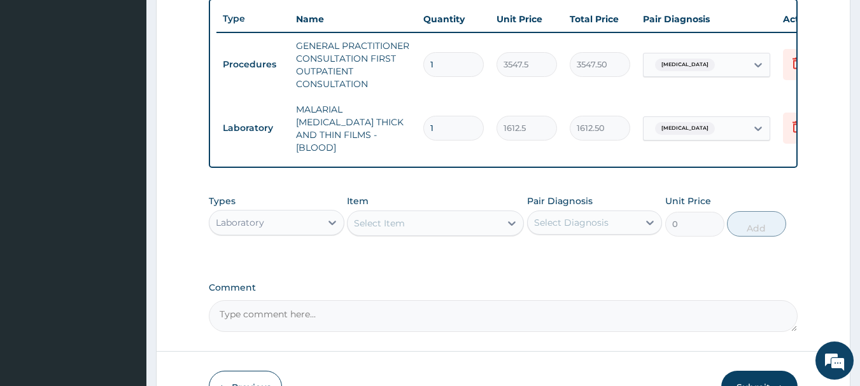
click at [449, 218] on div "Select Item" at bounding box center [423, 223] width 153 height 20
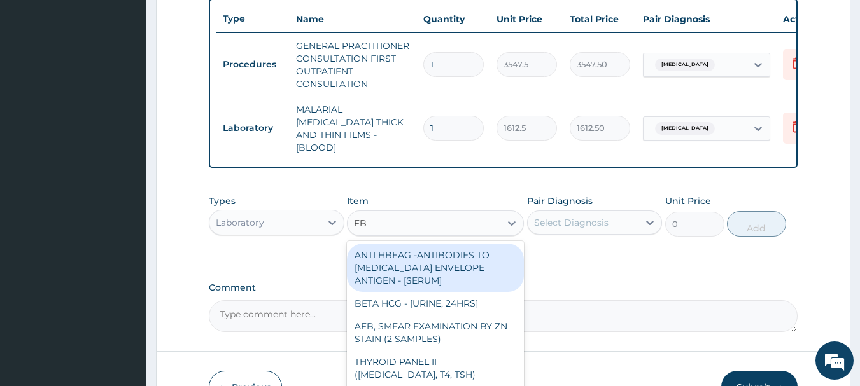
type input "FBC"
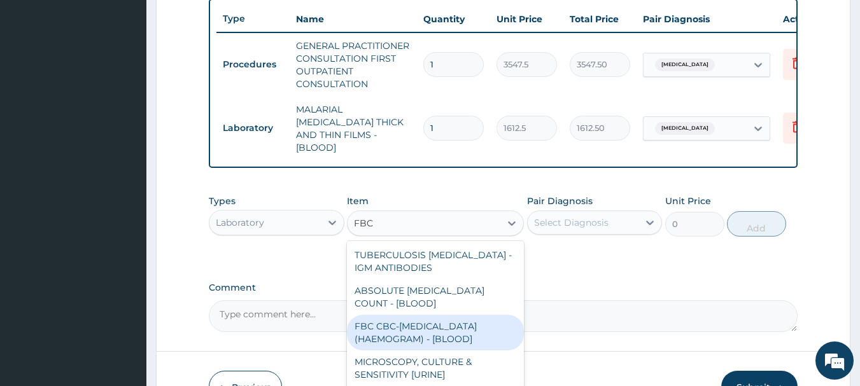
click at [452, 331] on div "FBC CBC-COMPLETE BLOOD COUNT (HAEMOGRAM) - [BLOOD]" at bounding box center [435, 333] width 177 height 36
type input "4300"
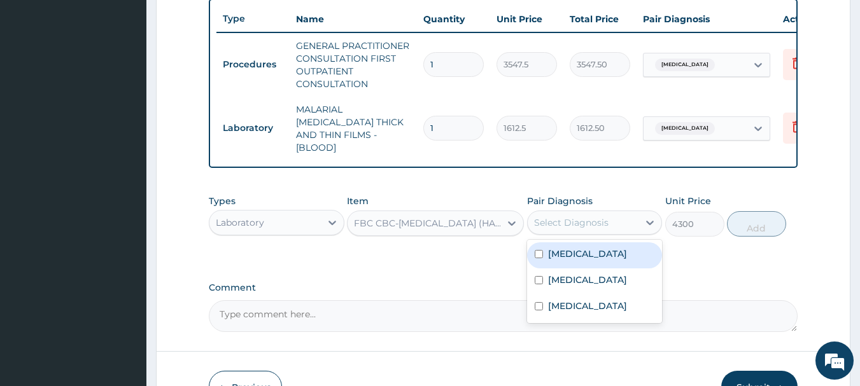
click at [588, 216] on div "Select Diagnosis" at bounding box center [571, 222] width 74 height 13
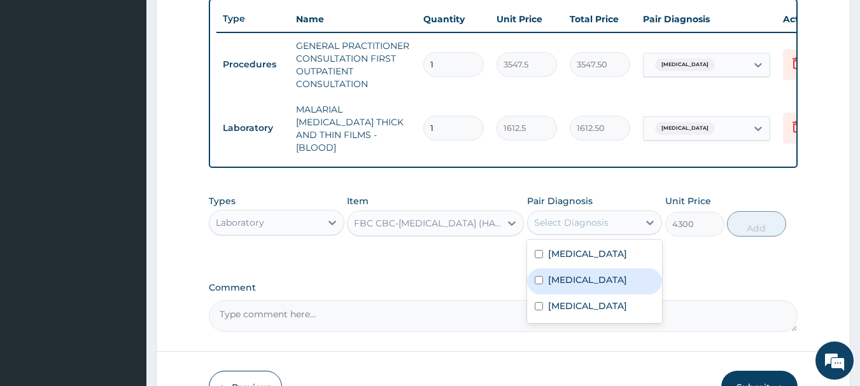
click at [586, 270] on div "Sepsis" at bounding box center [595, 282] width 136 height 26
checkbox input "true"
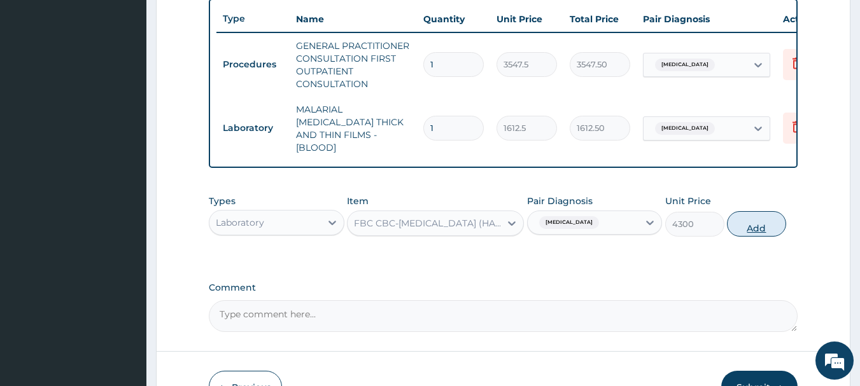
click at [761, 214] on button "Add" at bounding box center [756, 223] width 59 height 25
type input "0"
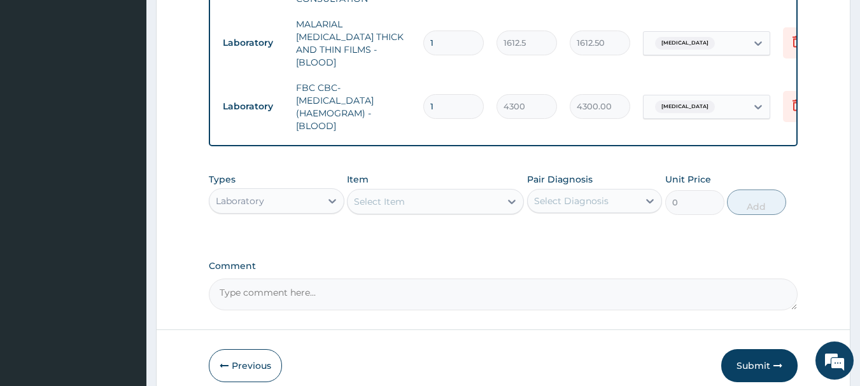
scroll to position [615, 0]
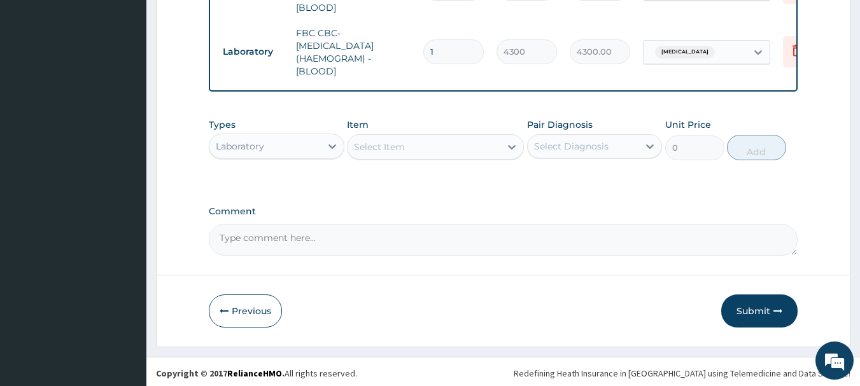
click at [256, 156] on div "Types Laboratory" at bounding box center [277, 139] width 136 height 42
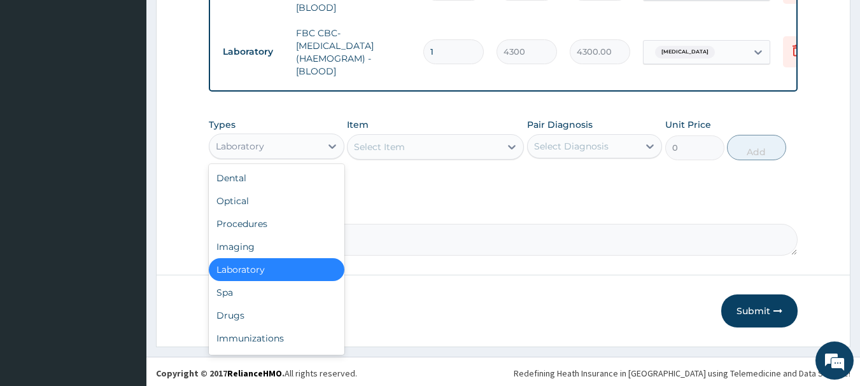
click at [267, 151] on div "Laboratory" at bounding box center [264, 146] width 111 height 20
click at [251, 314] on div "Drugs" at bounding box center [277, 315] width 136 height 23
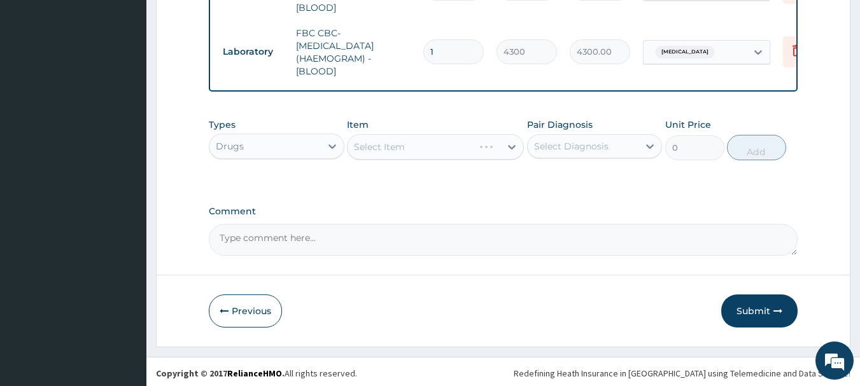
click at [482, 143] on div "Select Item" at bounding box center [435, 146] width 177 height 25
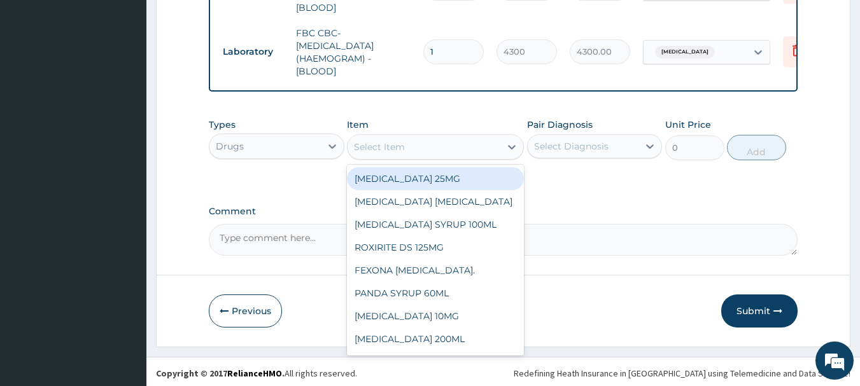
click at [456, 143] on div "Select Item" at bounding box center [423, 147] width 153 height 20
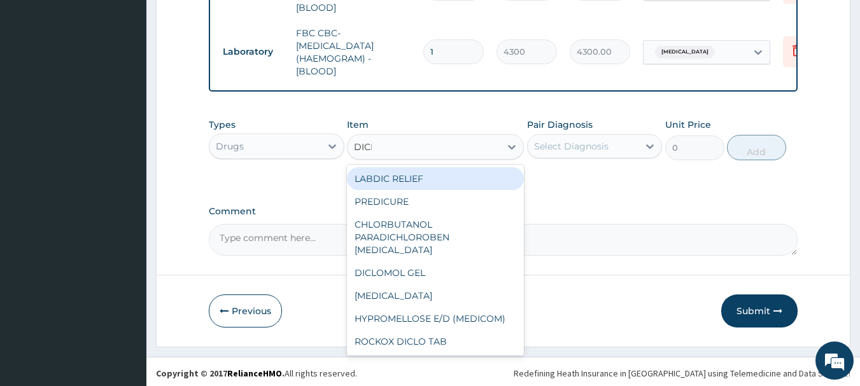
type input "DICLO"
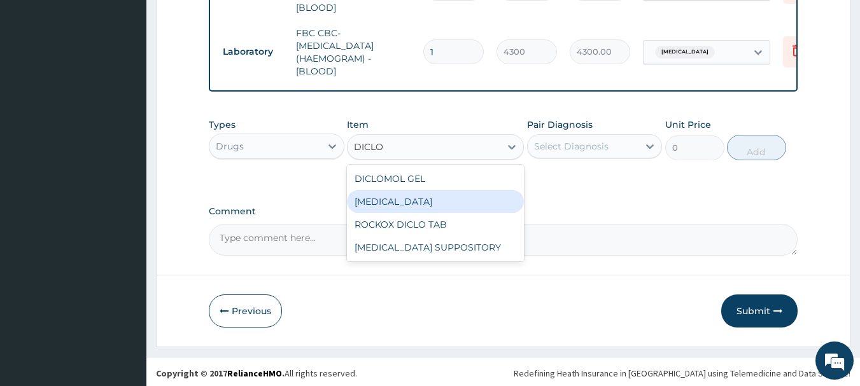
click at [458, 195] on div "[MEDICAL_DATA]" at bounding box center [435, 201] width 177 height 23
type input "591.25"
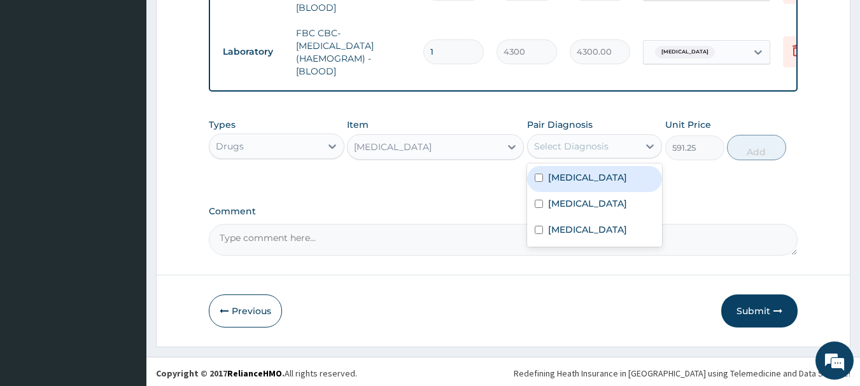
click at [599, 134] on div "Select Diagnosis" at bounding box center [595, 146] width 136 height 24
click at [595, 173] on div "Malaria" at bounding box center [595, 179] width 136 height 26
checkbox input "true"
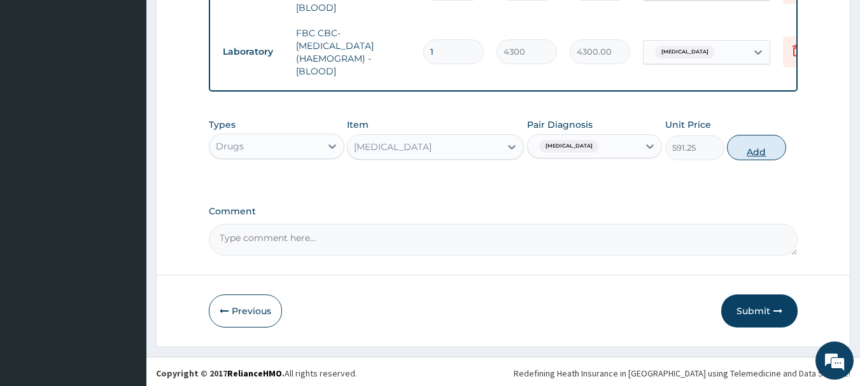
click at [762, 148] on button "Add" at bounding box center [756, 147] width 59 height 25
type input "0"
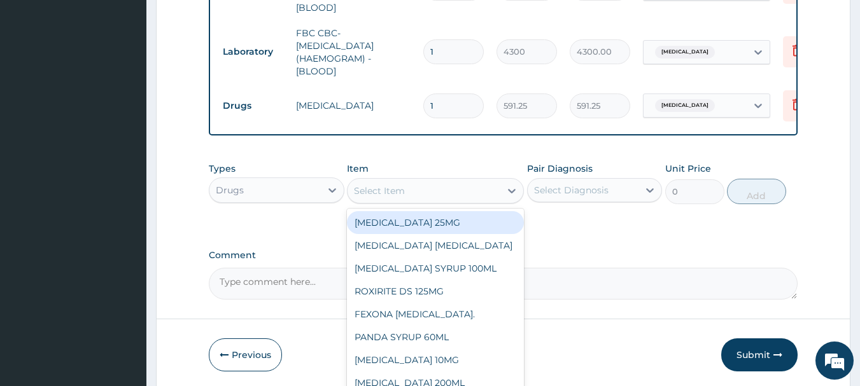
click at [441, 181] on div "Select Item" at bounding box center [423, 191] width 153 height 20
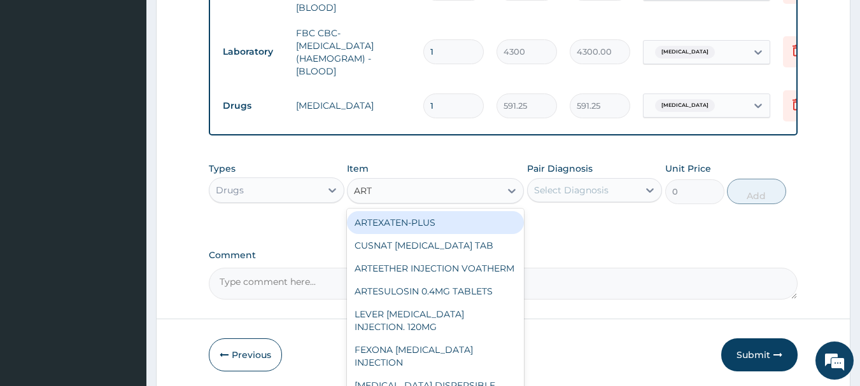
type input "ARTE"
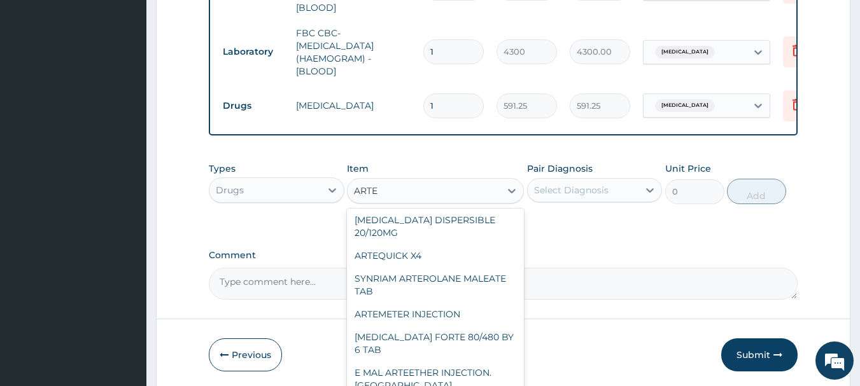
scroll to position [169, 0]
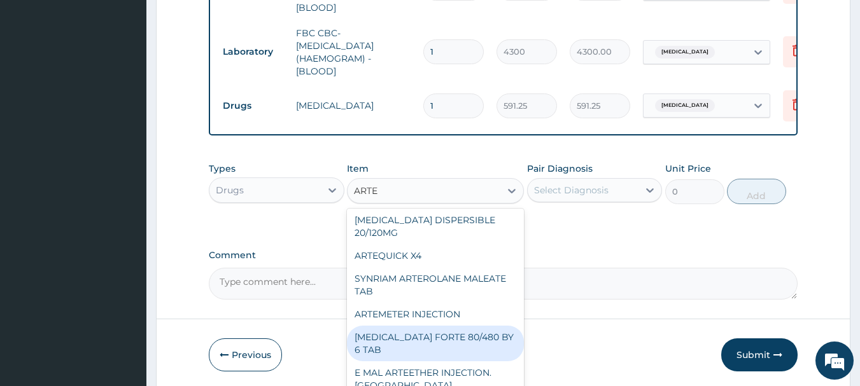
click at [448, 344] on div "[MEDICAL_DATA] FORTE 80/480 BY 6 TAB" at bounding box center [435, 344] width 177 height 36
type input "449.3500061035156"
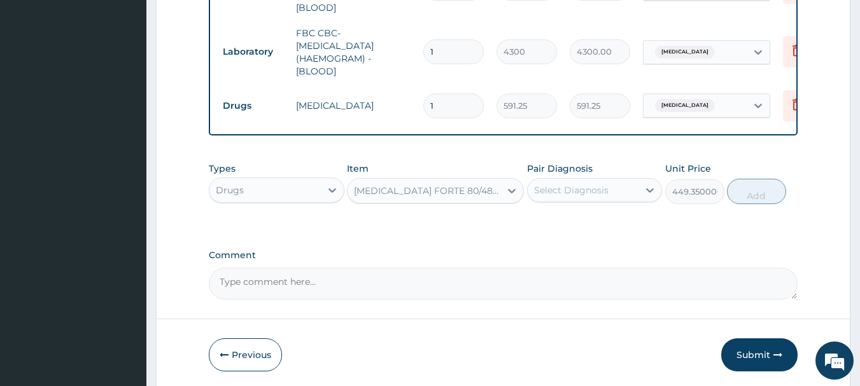
click at [620, 183] on div "Select Diagnosis" at bounding box center [582, 190] width 111 height 20
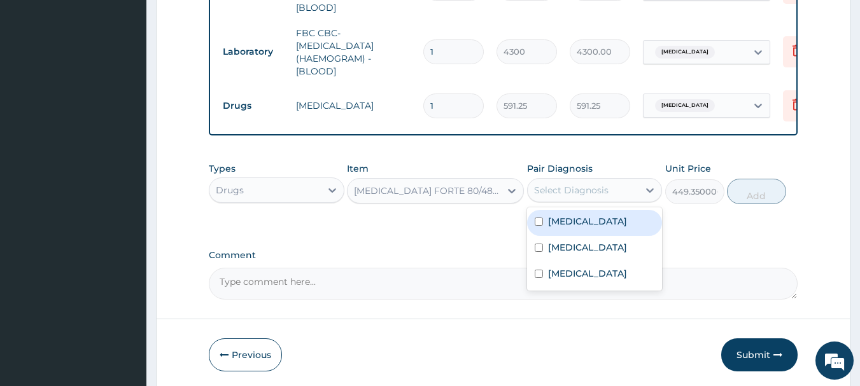
click at [590, 223] on div "Malaria" at bounding box center [595, 223] width 136 height 26
checkbox input "true"
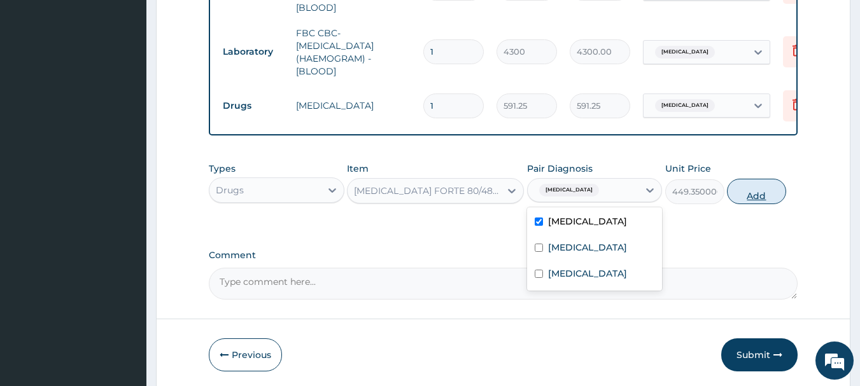
click at [751, 192] on button "Add" at bounding box center [756, 191] width 59 height 25
type input "0"
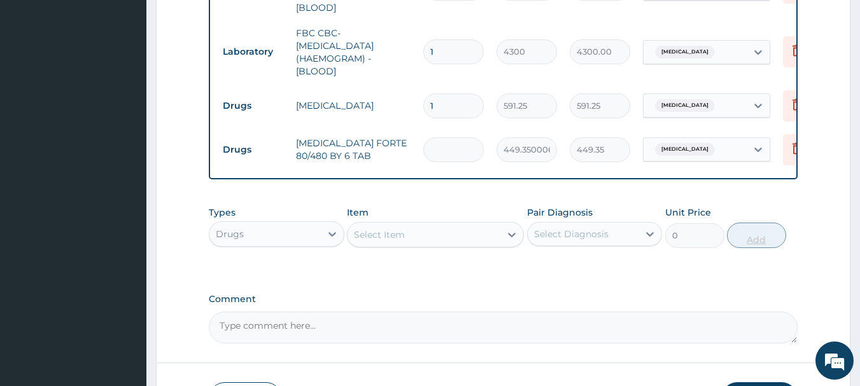
type input "0.00"
type input "6"
type input "2696.10"
type input "6"
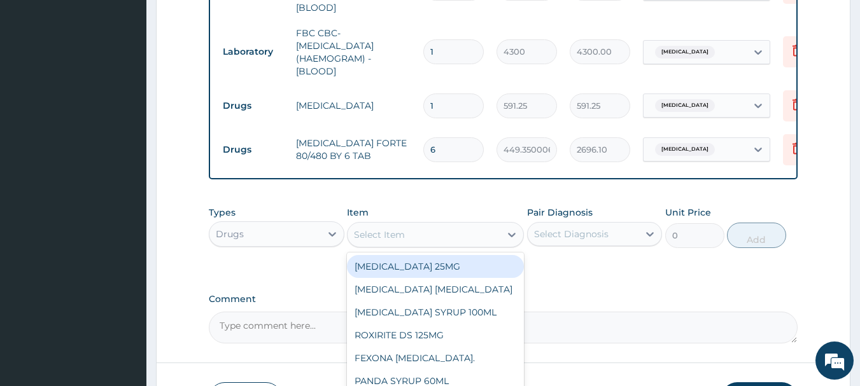
click at [491, 234] on div "Select Item" at bounding box center [423, 235] width 153 height 20
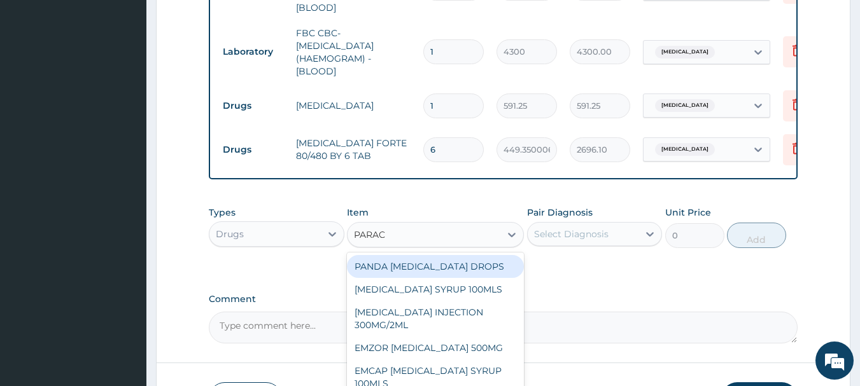
type input "PARACE"
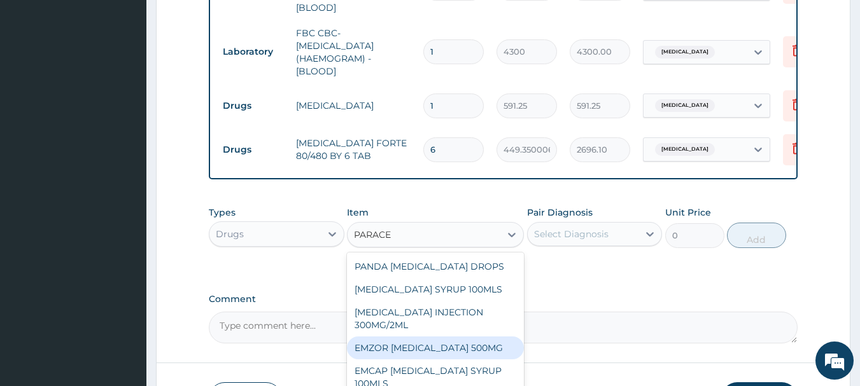
click at [475, 345] on div "EMZOR [MEDICAL_DATA] 500MG" at bounding box center [435, 348] width 177 height 23
type input "23.64999961853027"
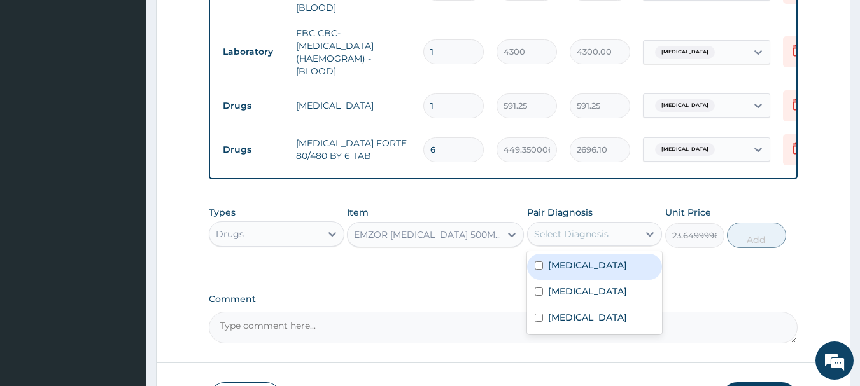
click at [603, 235] on div "Select Diagnosis" at bounding box center [571, 234] width 74 height 13
click at [591, 269] on div "Malaria" at bounding box center [595, 267] width 136 height 26
checkbox input "true"
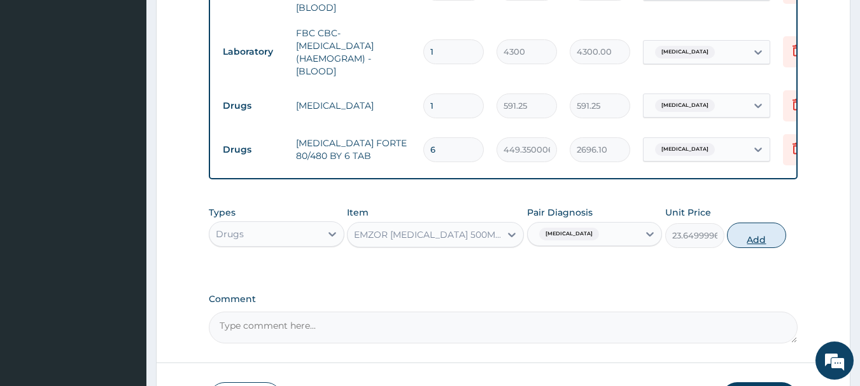
click at [737, 233] on button "Add" at bounding box center [756, 235] width 59 height 25
type input "0"
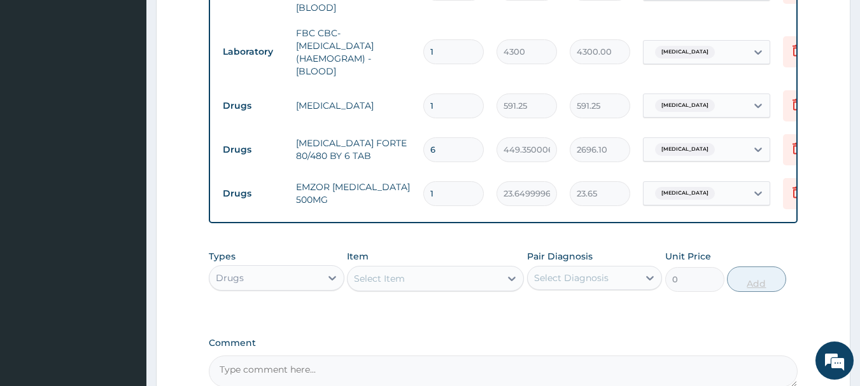
type input "18"
type input "425.70"
type input "18"
click at [481, 280] on div "Select Item" at bounding box center [423, 279] width 153 height 20
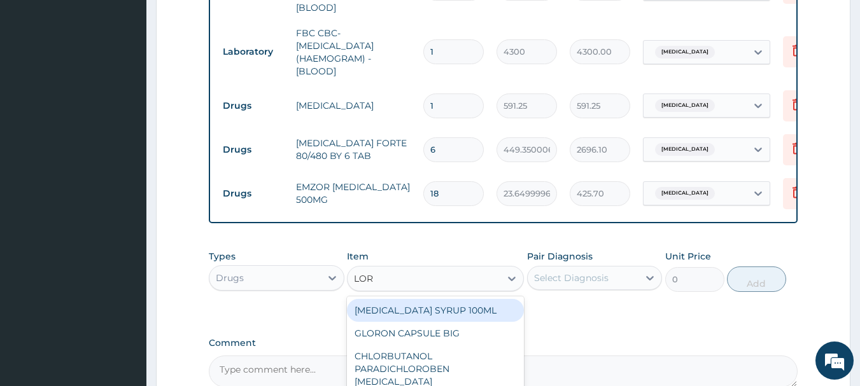
type input "LORA"
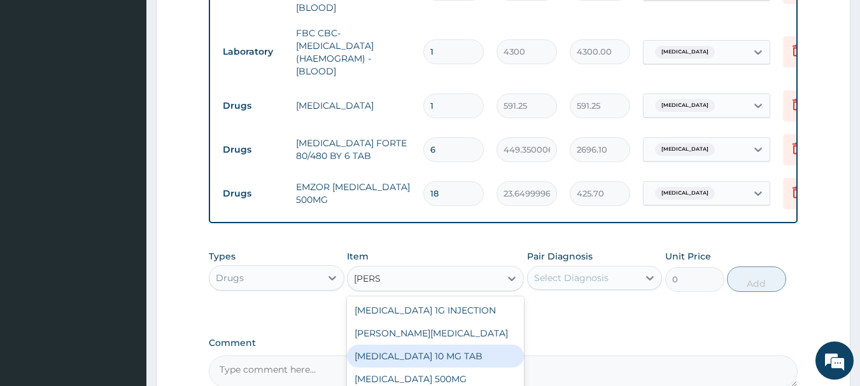
click at [456, 351] on div "[MEDICAL_DATA] 10 MG TAB" at bounding box center [435, 356] width 177 height 23
type input "59.125"
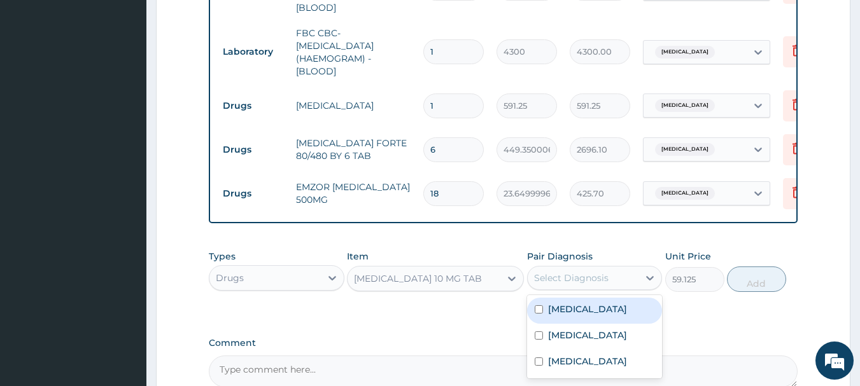
click at [595, 273] on div "Select Diagnosis" at bounding box center [571, 278] width 74 height 13
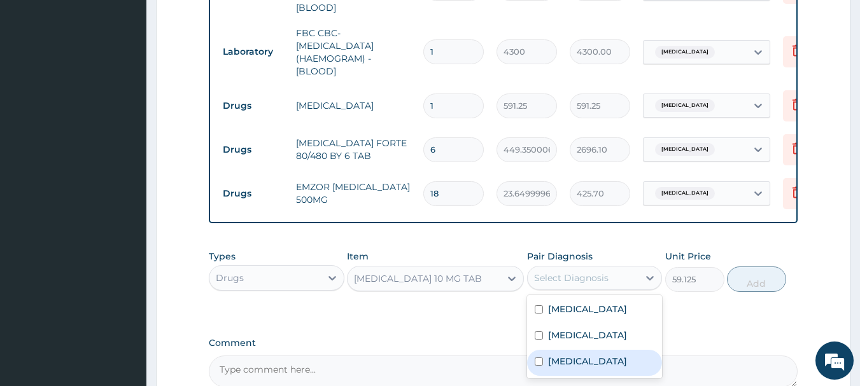
click at [592, 358] on label "Upper respiratory infection" at bounding box center [587, 361] width 79 height 13
checkbox input "true"
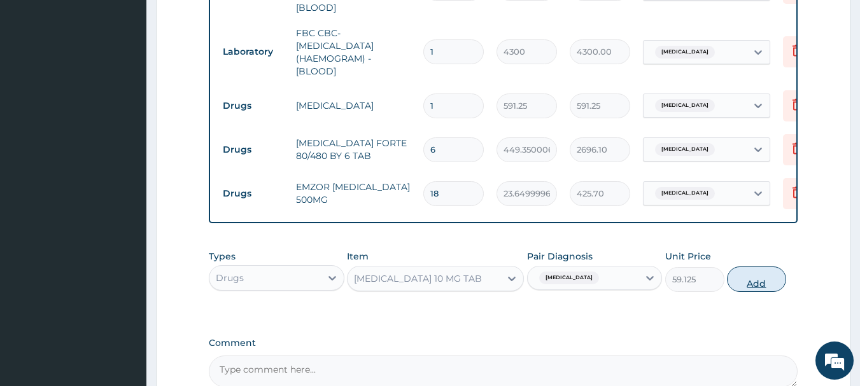
click at [757, 272] on button "Add" at bounding box center [756, 279] width 59 height 25
type input "0"
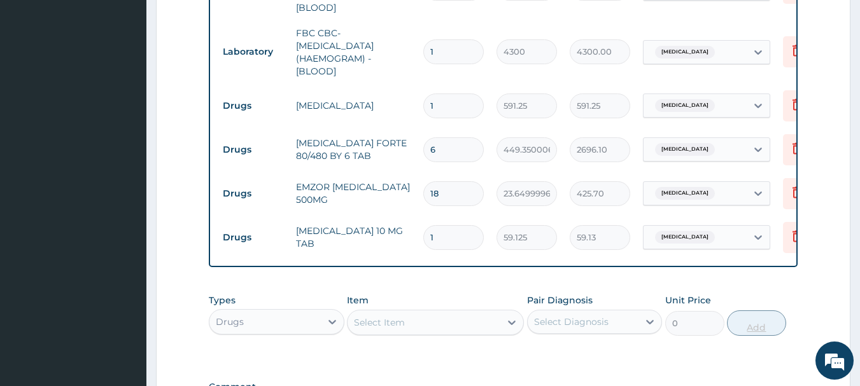
type input "0.00"
type input "5"
type input "295.63"
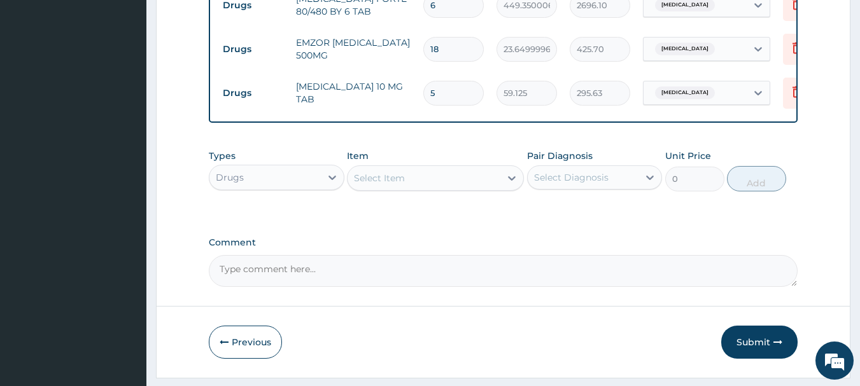
scroll to position [768, 0]
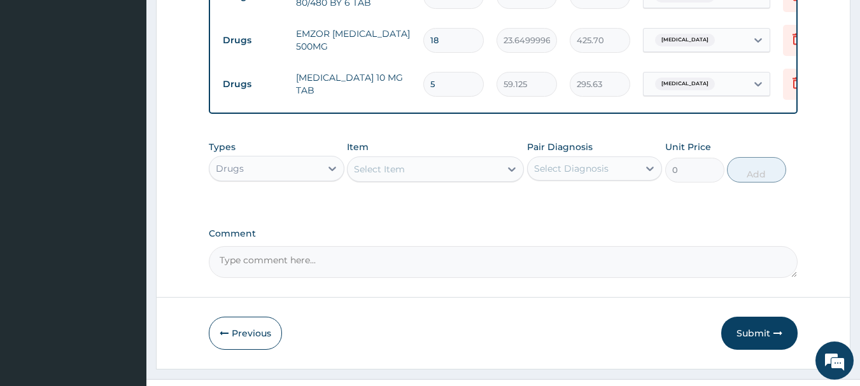
type input "5"
click at [459, 159] on div "Select Item" at bounding box center [423, 169] width 153 height 20
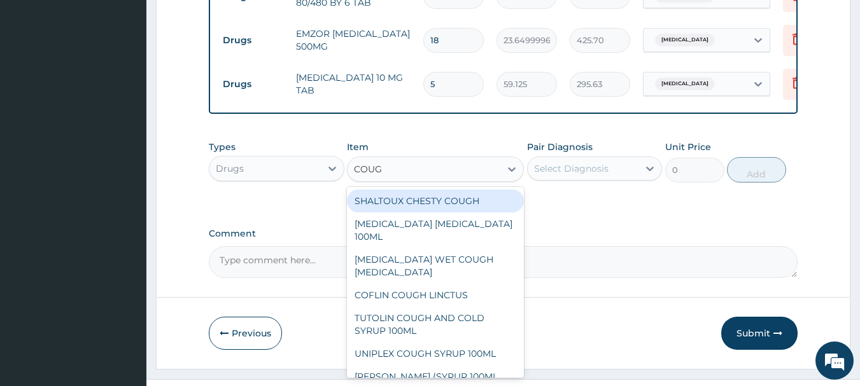
type input "COUGH"
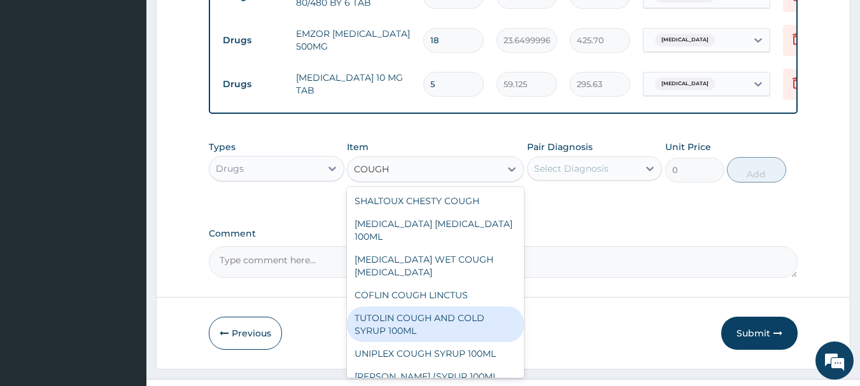
click at [438, 307] on div "TUTOLIN COUGH AND COLD SYRUP 100ML" at bounding box center [435, 325] width 177 height 36
type input "1537.25"
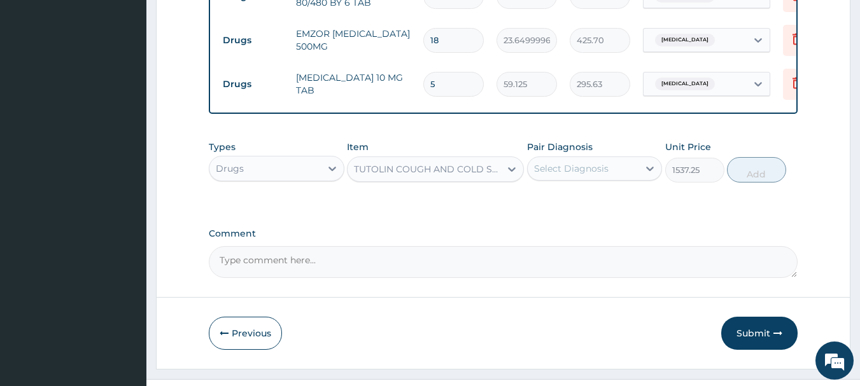
click at [589, 165] on div "Select Diagnosis" at bounding box center [571, 168] width 74 height 13
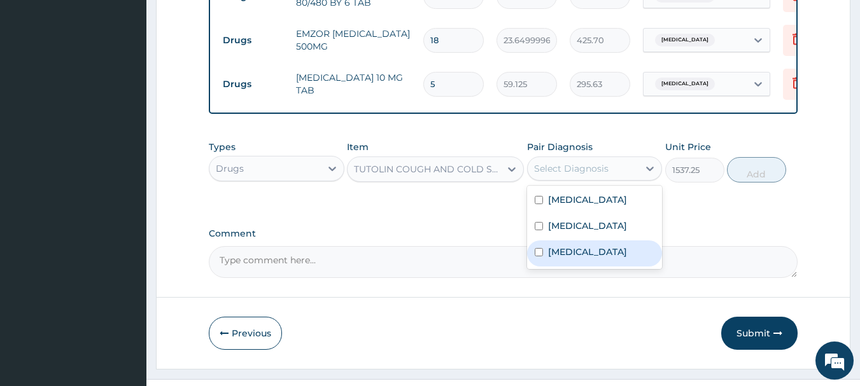
click at [587, 248] on label "Upper respiratory infection" at bounding box center [587, 252] width 79 height 13
checkbox input "true"
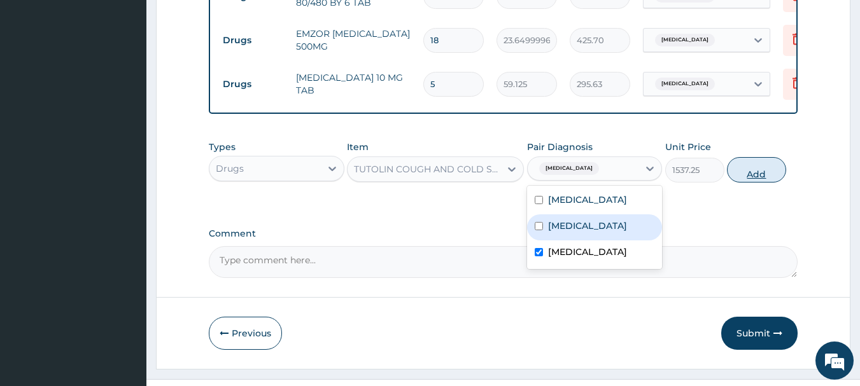
click at [755, 169] on button "Add" at bounding box center [756, 169] width 59 height 25
type input "0"
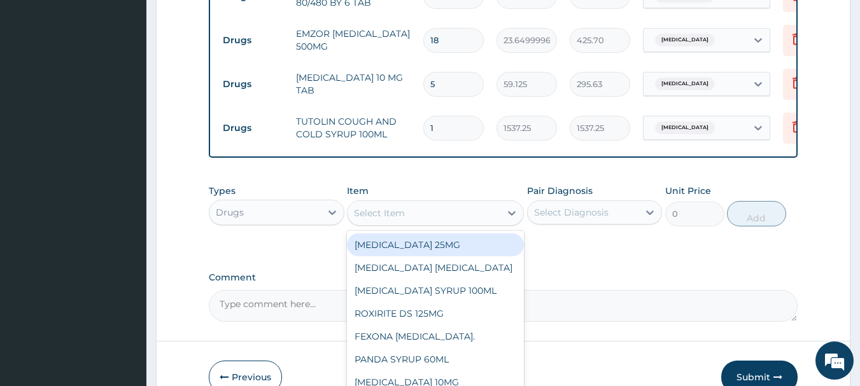
click at [428, 211] on div "Select Item" at bounding box center [423, 213] width 153 height 20
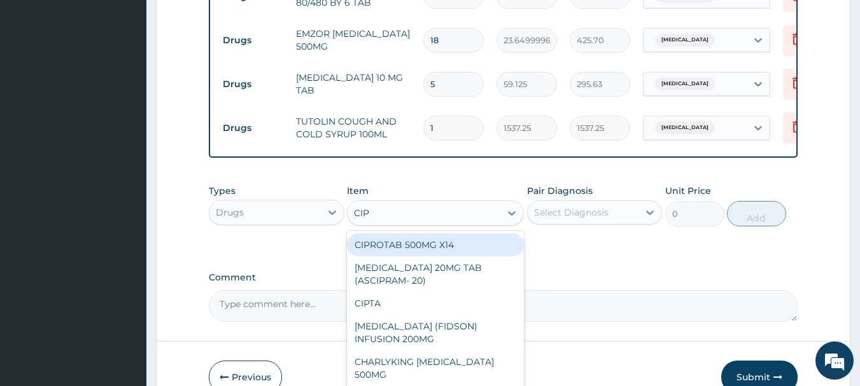
type input "CIPR"
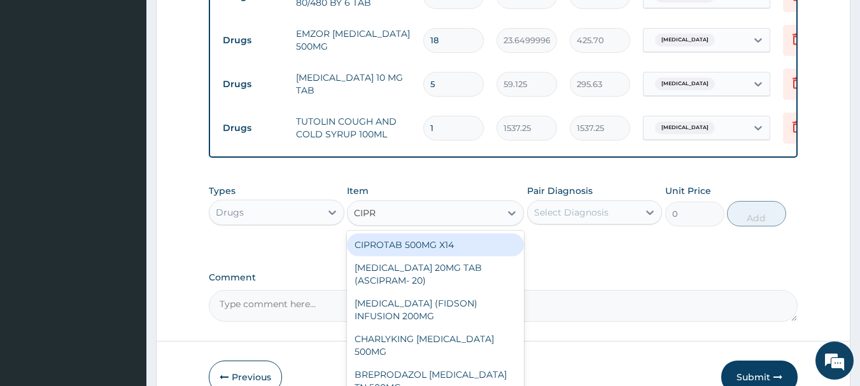
click at [428, 243] on div "CIPROTAB 500MG X14" at bounding box center [435, 245] width 177 height 23
type input "319.2749938964844"
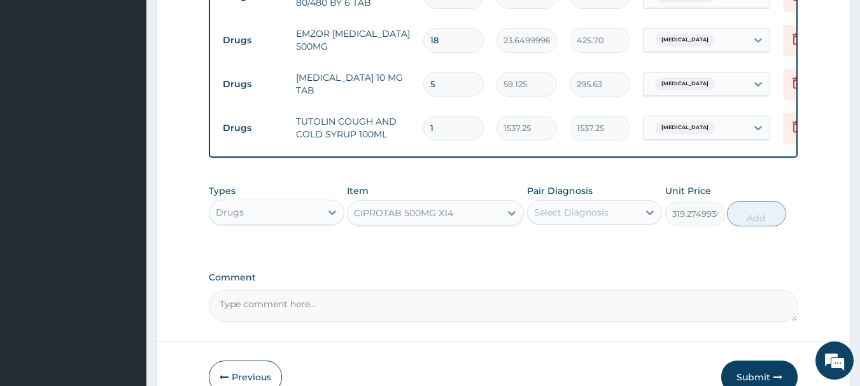
click at [562, 206] on div "Select Diagnosis" at bounding box center [571, 212] width 74 height 13
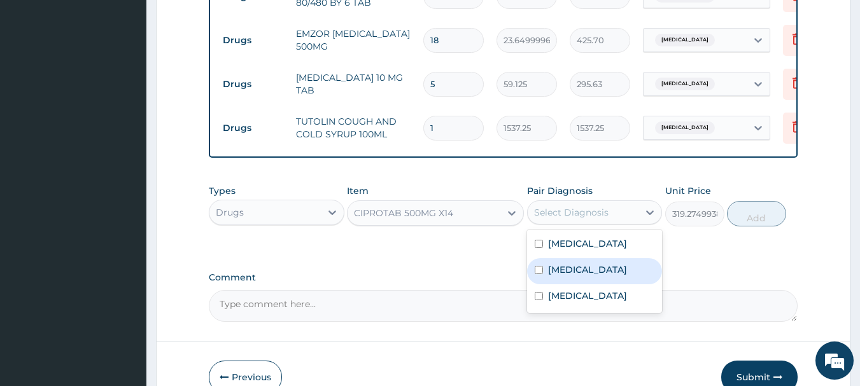
click at [571, 277] on div "Sepsis" at bounding box center [595, 271] width 136 height 26
checkbox input "true"
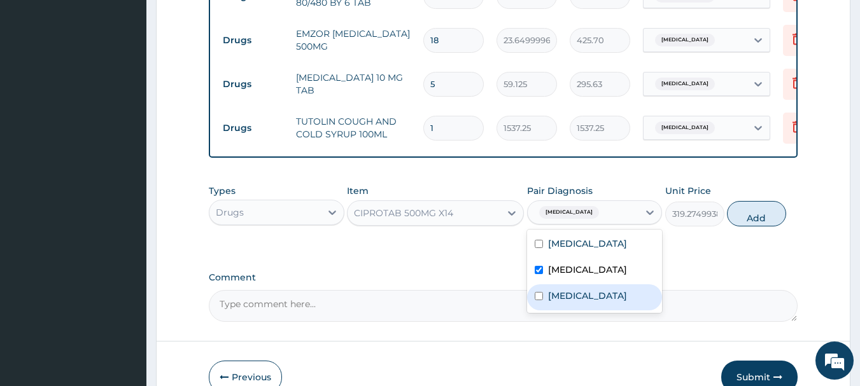
click at [573, 290] on label "Upper respiratory infection" at bounding box center [587, 296] width 79 height 13
checkbox input "true"
click at [746, 219] on button "Add" at bounding box center [756, 213] width 59 height 25
type input "0"
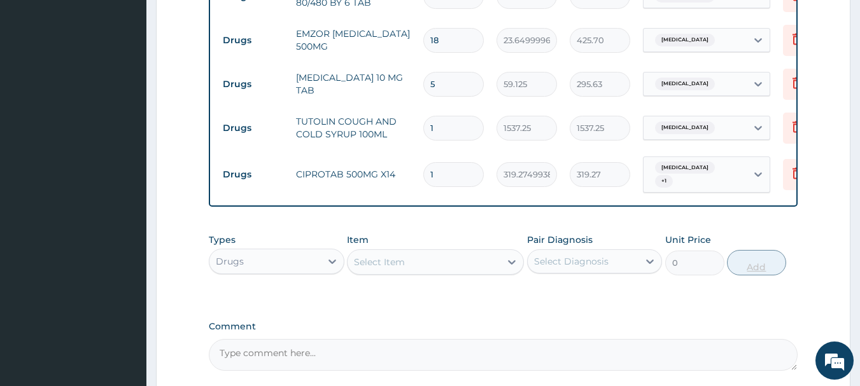
type input "10"
type input "3192.75"
type input "1"
type input "319.27"
type input "14"
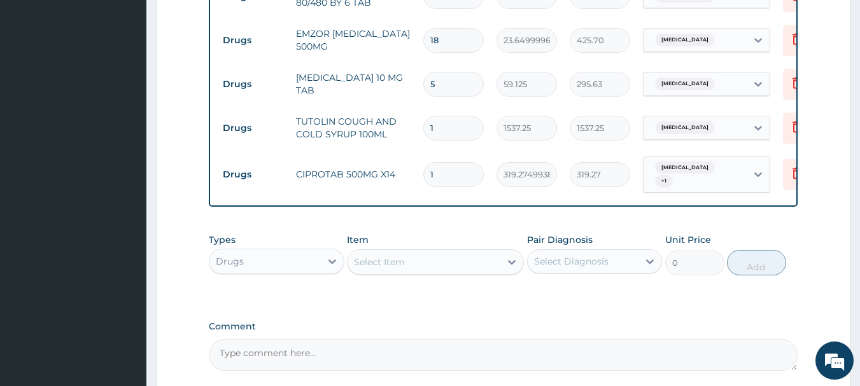
type input "4469.85"
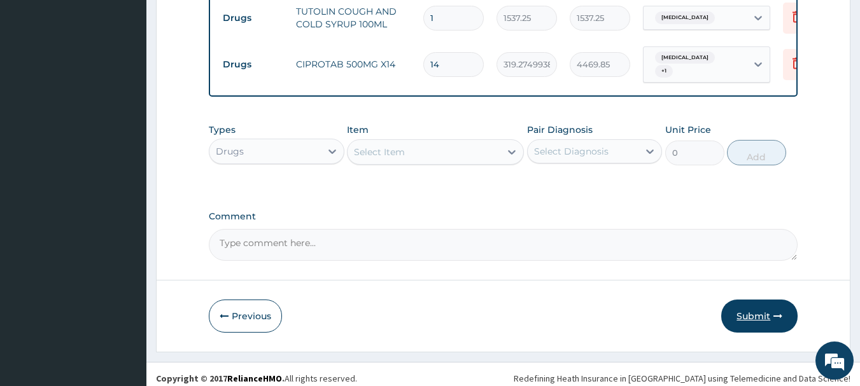
type input "14"
click at [758, 310] on button "Submit" at bounding box center [759, 316] width 76 height 33
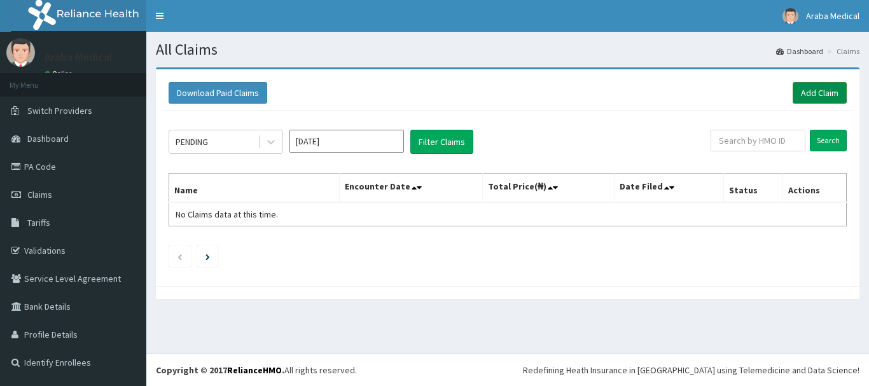
click at [830, 88] on link "Add Claim" at bounding box center [820, 93] width 54 height 22
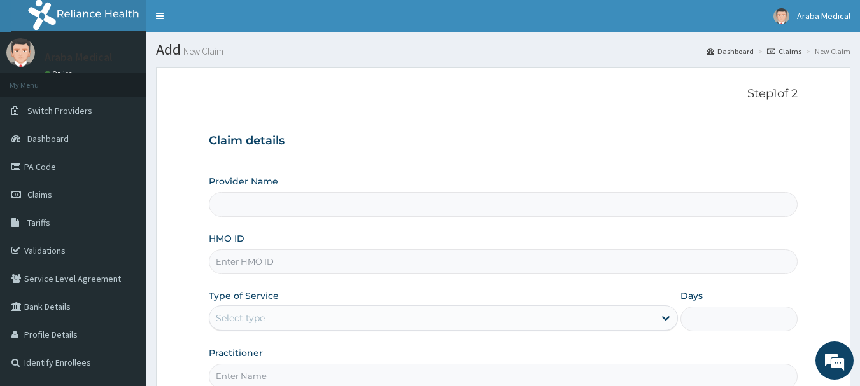
click at [235, 263] on input "HMO ID" at bounding box center [503, 261] width 589 height 25
type input "[GEOGRAPHIC_DATA]"
click at [235, 262] on input "HMO ID" at bounding box center [503, 261] width 589 height 25
paste input "FMC/11568/C"
type input "FMC/11568/C"
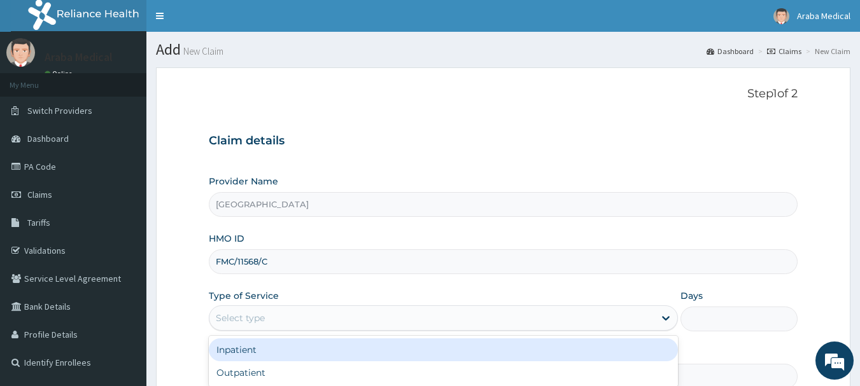
click at [359, 323] on div "Select type" at bounding box center [431, 318] width 445 height 20
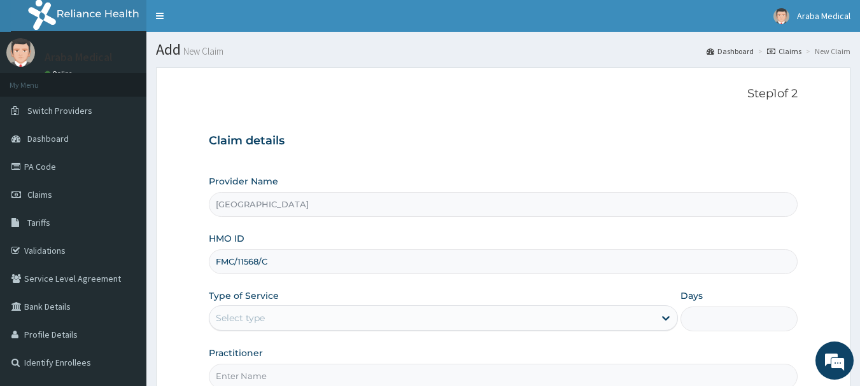
click at [358, 368] on input "Practitioner" at bounding box center [503, 376] width 589 height 25
type input "DR OMOBOLANLE"
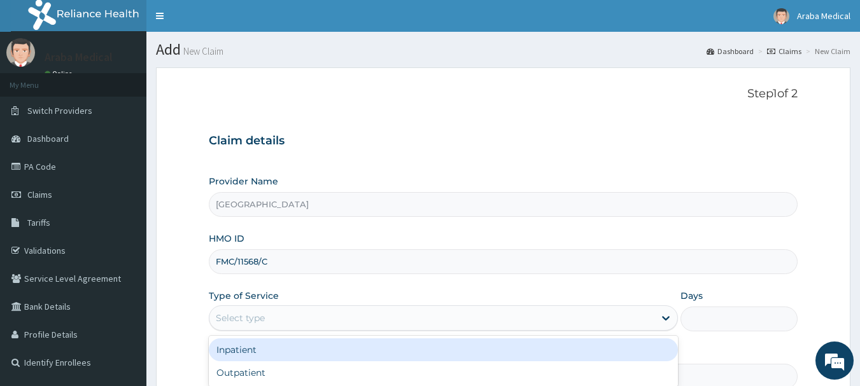
click at [351, 324] on div "Select type" at bounding box center [431, 318] width 445 height 20
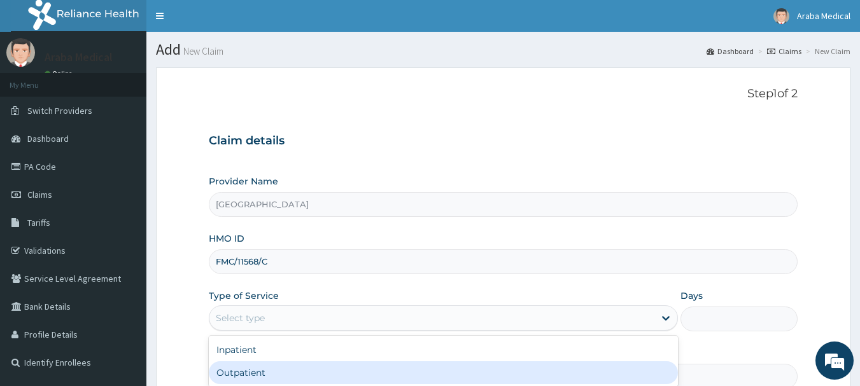
click at [352, 379] on div "Outpatient" at bounding box center [443, 372] width 469 height 23
type input "1"
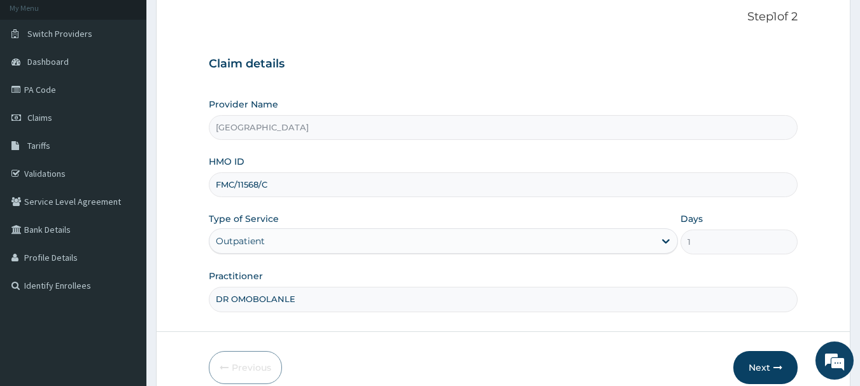
scroll to position [137, 0]
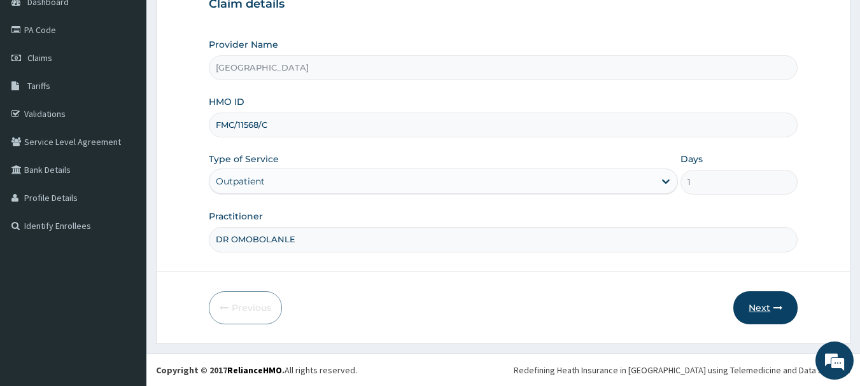
click at [746, 312] on button "Next" at bounding box center [765, 307] width 64 height 33
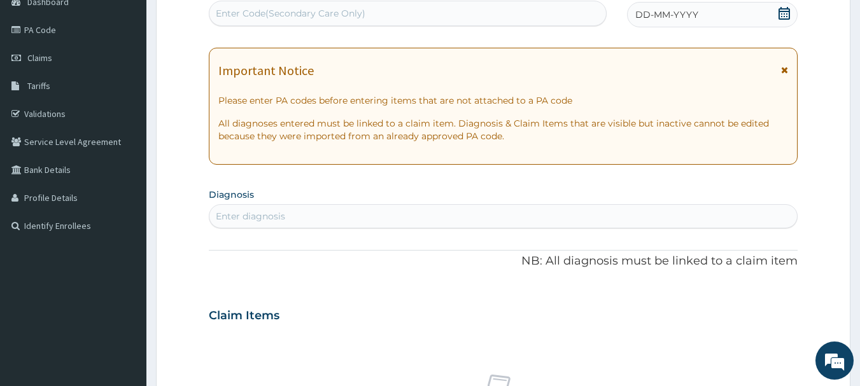
click at [781, 12] on icon at bounding box center [784, 13] width 13 height 13
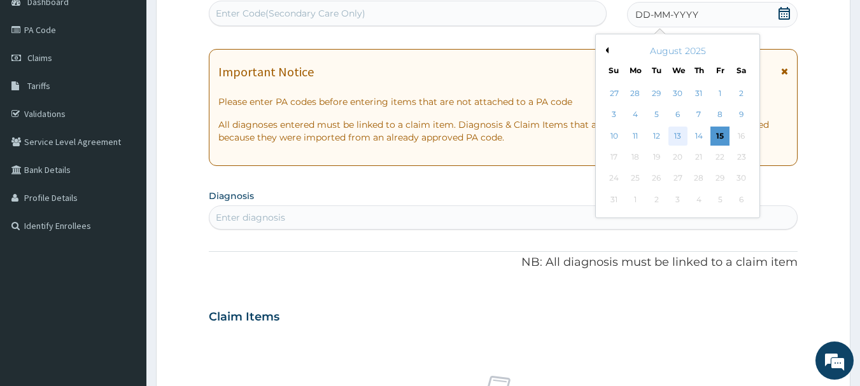
click at [677, 139] on div "13" at bounding box center [677, 136] width 19 height 19
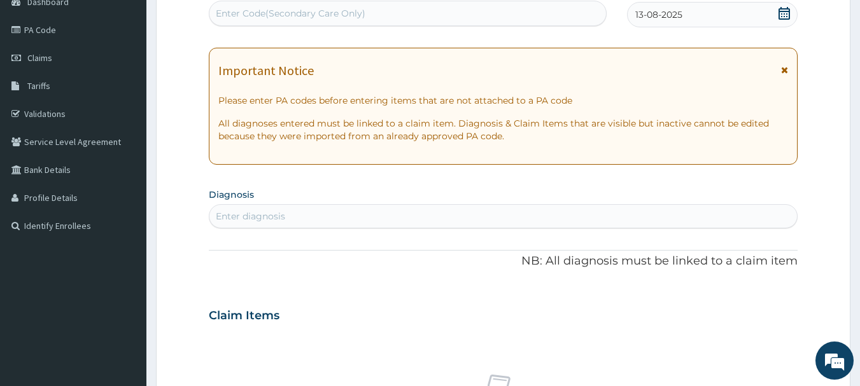
click at [487, 216] on div "Enter diagnosis" at bounding box center [503, 216] width 588 height 20
click at [445, 18] on div "Enter Code(Secondary Care Only)" at bounding box center [407, 13] width 397 height 20
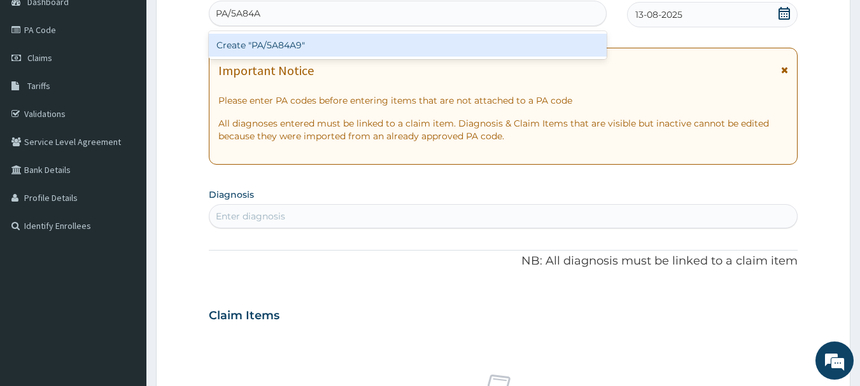
type input "PA/5A84A9"
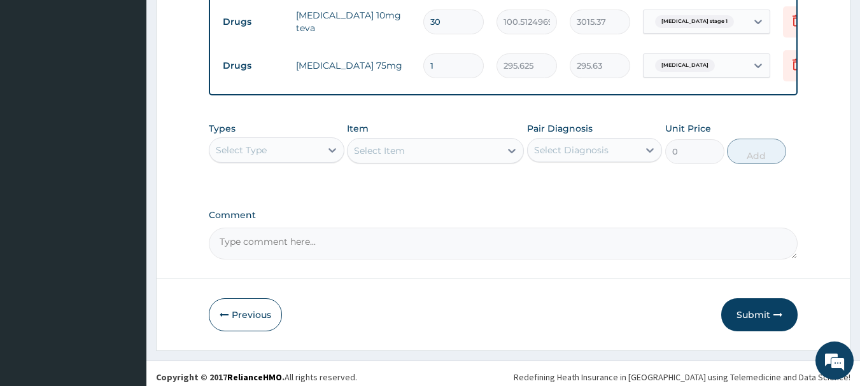
scroll to position [524, 0]
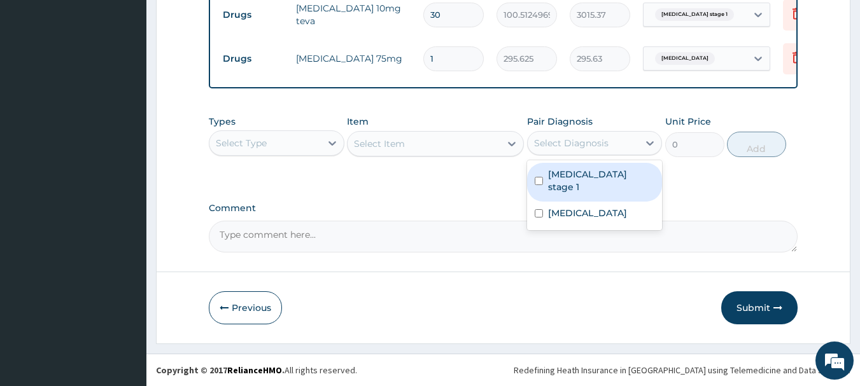
click at [582, 143] on div "Select Diagnosis" at bounding box center [571, 143] width 74 height 13
click at [315, 147] on div "Select Type" at bounding box center [264, 143] width 111 height 20
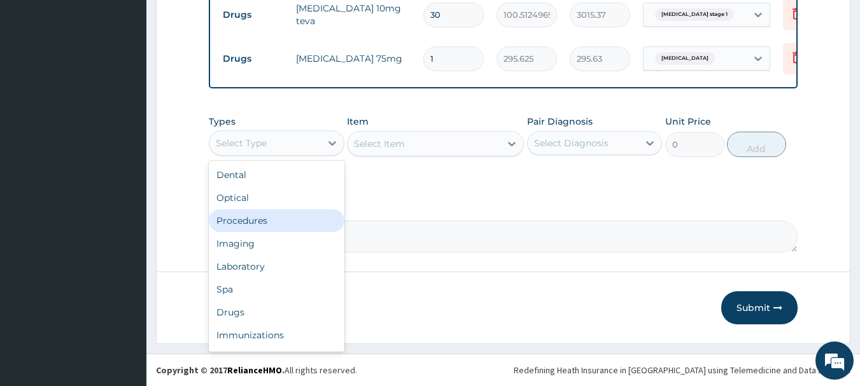
click at [280, 220] on div "Procedures" at bounding box center [277, 220] width 136 height 23
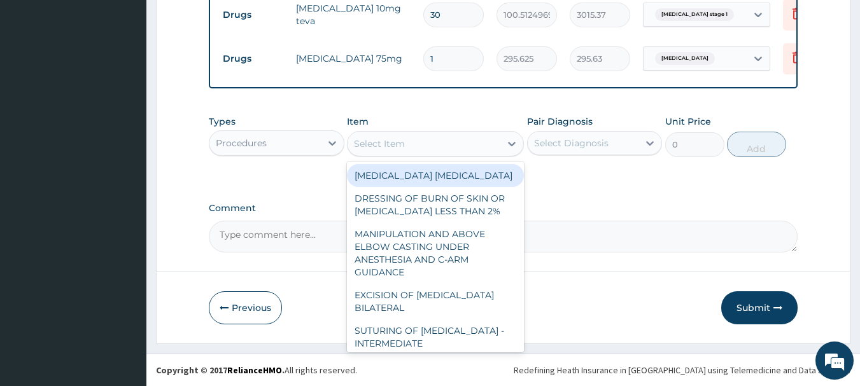
click at [466, 150] on div "Select Item" at bounding box center [423, 144] width 153 height 20
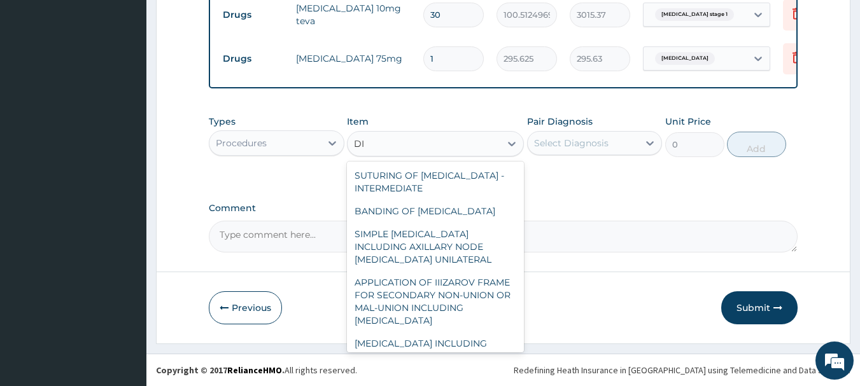
type input "D"
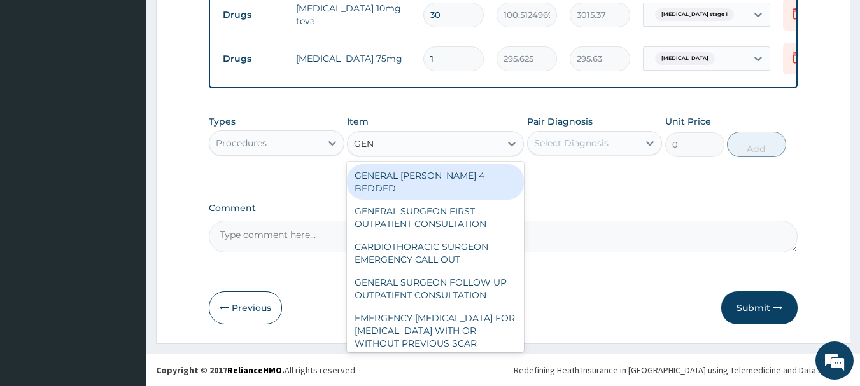
type input "GENE"
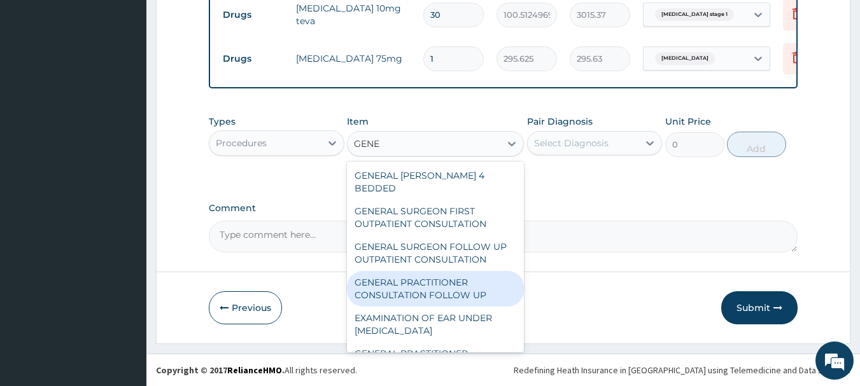
click at [457, 271] on div "GENERAL PRACTITIONER CONSULTATION FOLLOW UP" at bounding box center [435, 289] width 177 height 36
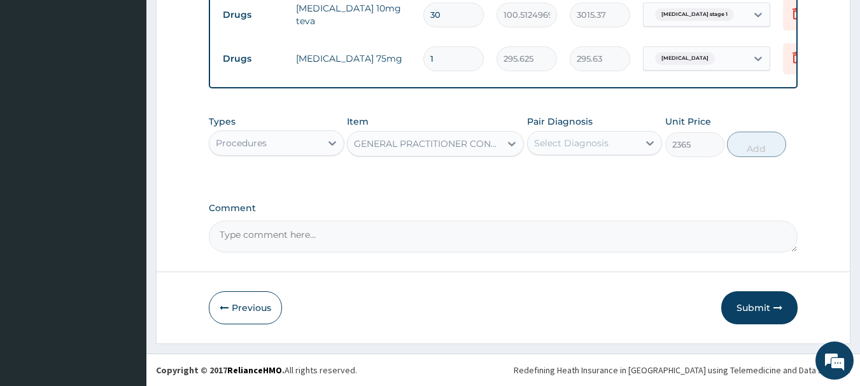
type input "2365"
click at [617, 150] on div "Select Diagnosis" at bounding box center [582, 143] width 111 height 20
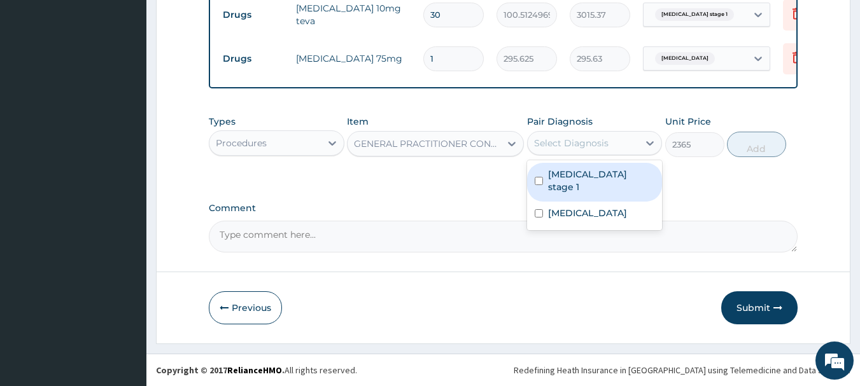
click at [610, 179] on label "[MEDICAL_DATA] stage 1" at bounding box center [601, 180] width 107 height 25
checkbox input "true"
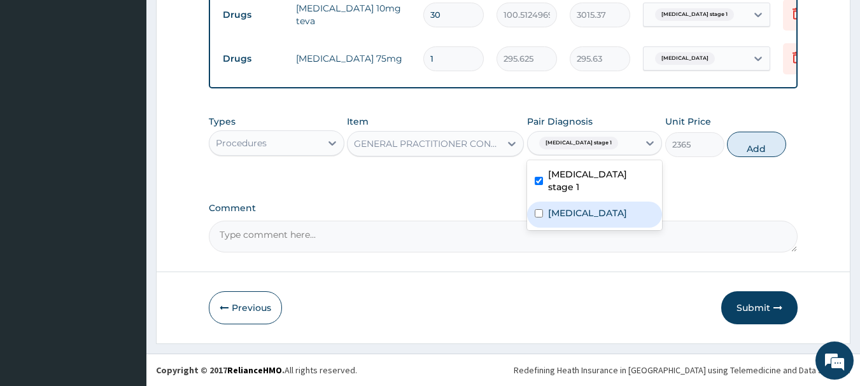
click at [611, 207] on label "[MEDICAL_DATA]" at bounding box center [587, 213] width 79 height 13
checkbox input "true"
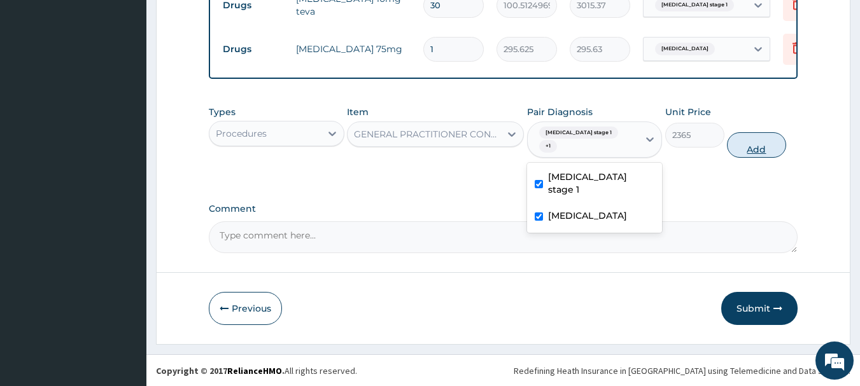
click at [756, 142] on button "Add" at bounding box center [756, 144] width 59 height 25
type input "0"
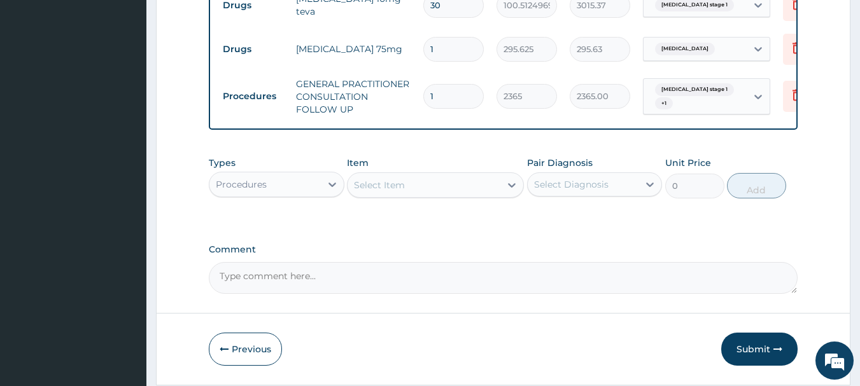
click at [304, 193] on div "Procedures" at bounding box center [264, 184] width 111 height 20
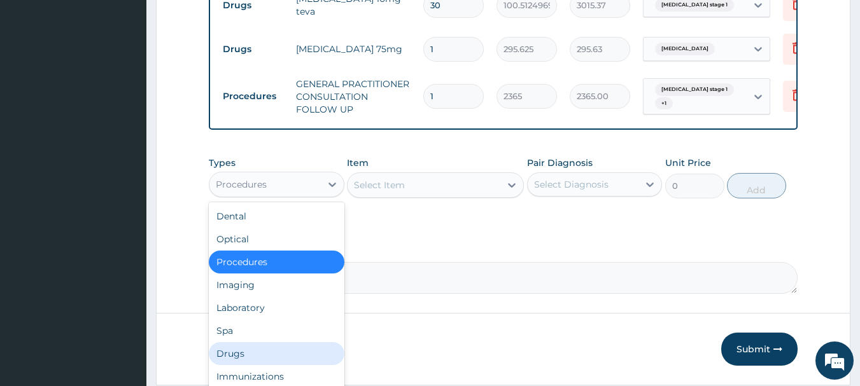
click at [237, 363] on div "Drugs" at bounding box center [277, 353] width 136 height 23
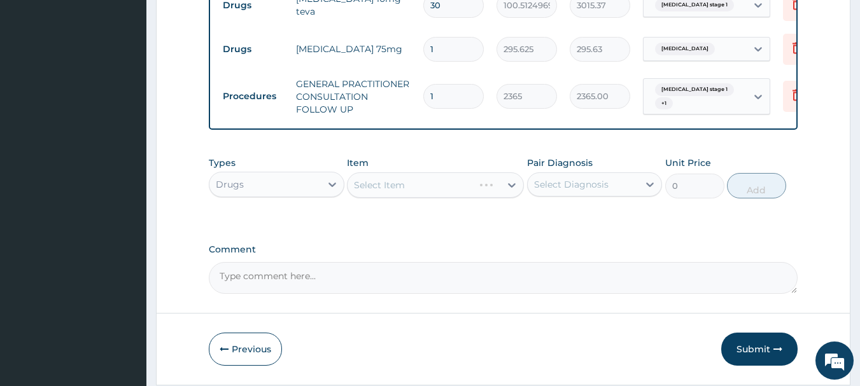
scroll to position [575, 0]
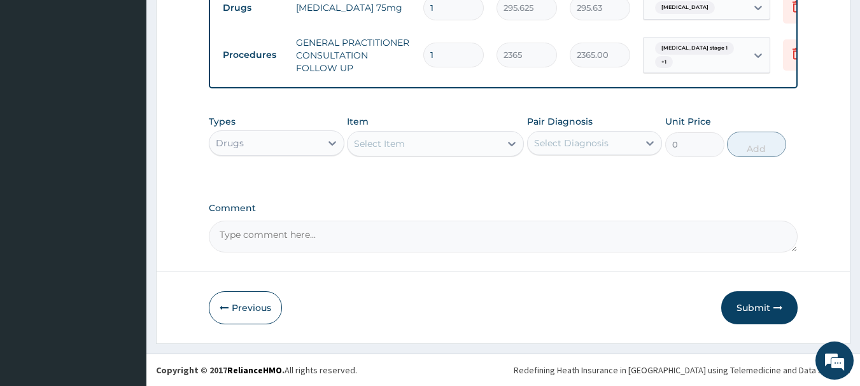
click at [470, 147] on div "Select Item" at bounding box center [423, 144] width 153 height 20
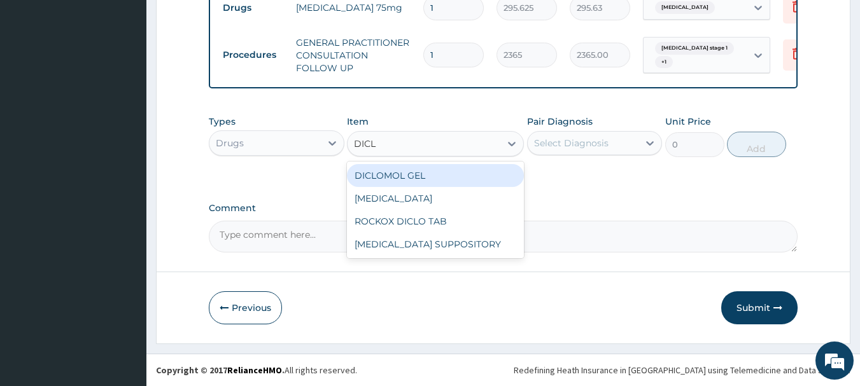
type input "DICLO"
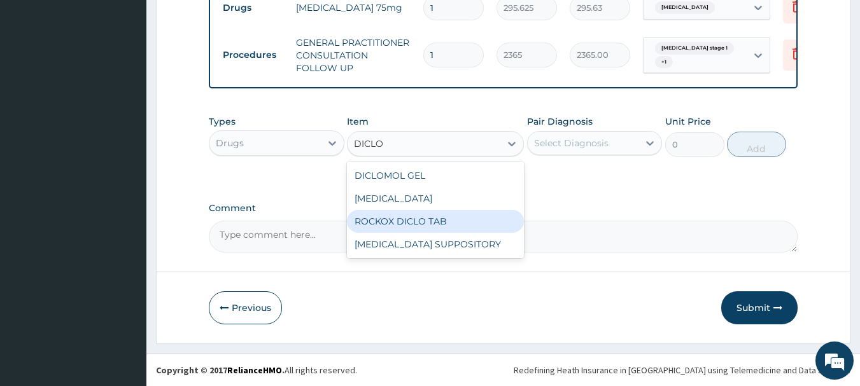
click at [442, 223] on div "ROCKOX DICLO TAB" at bounding box center [435, 221] width 177 height 23
type input "82.7750015258789"
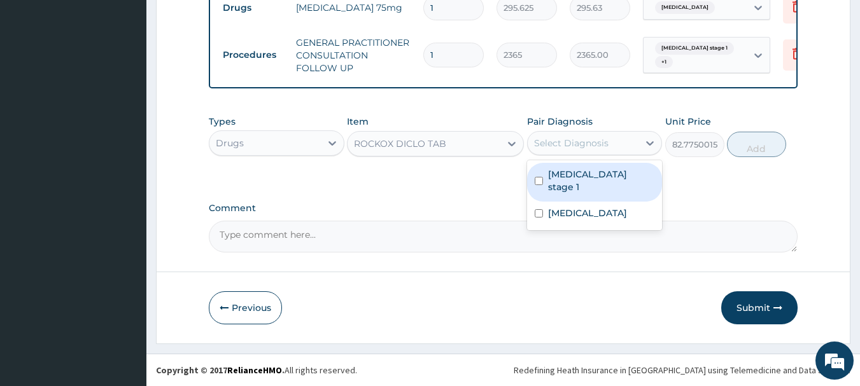
click at [585, 141] on div "Select Diagnosis" at bounding box center [571, 143] width 74 height 13
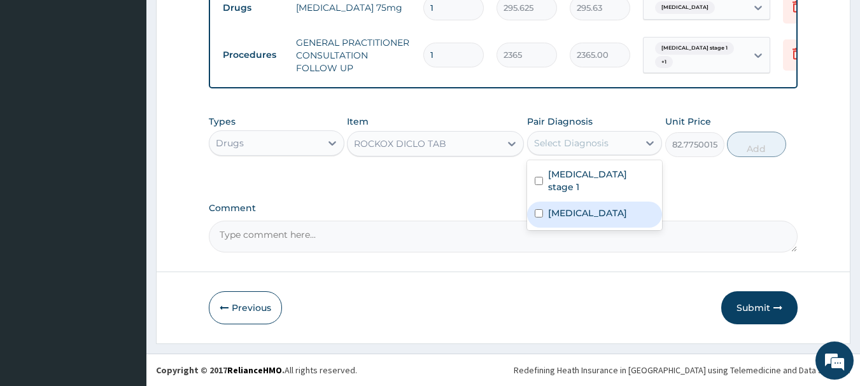
click at [580, 207] on label "[MEDICAL_DATA]" at bounding box center [587, 213] width 79 height 13
checkbox input "true"
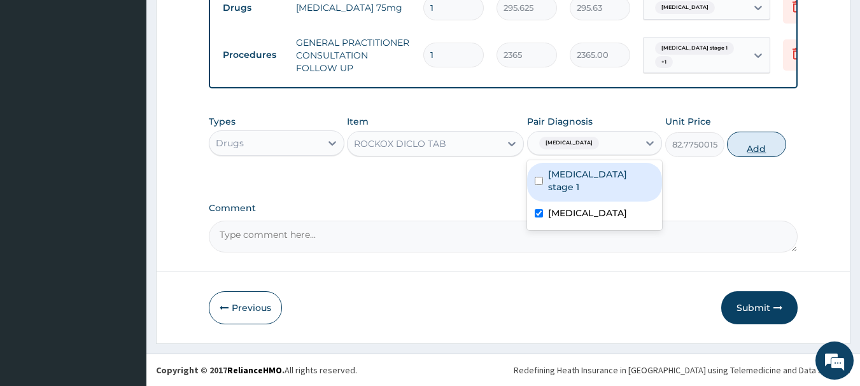
click at [751, 143] on button "Add" at bounding box center [756, 144] width 59 height 25
type input "0"
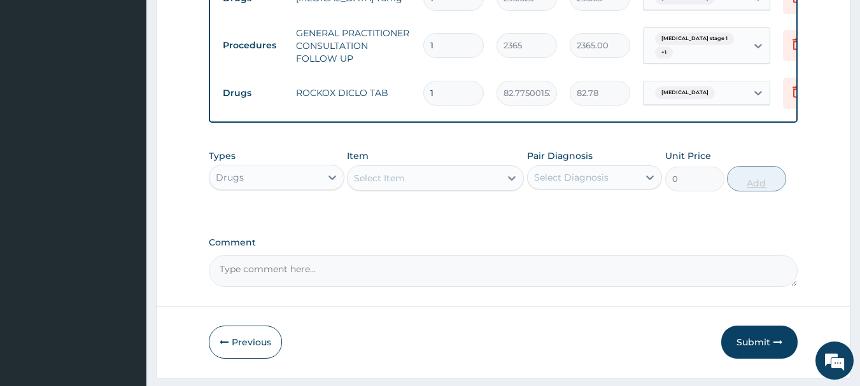
type input "10"
type input "827.75"
type input "10"
click at [456, 188] on div "Select Item" at bounding box center [423, 178] width 153 height 20
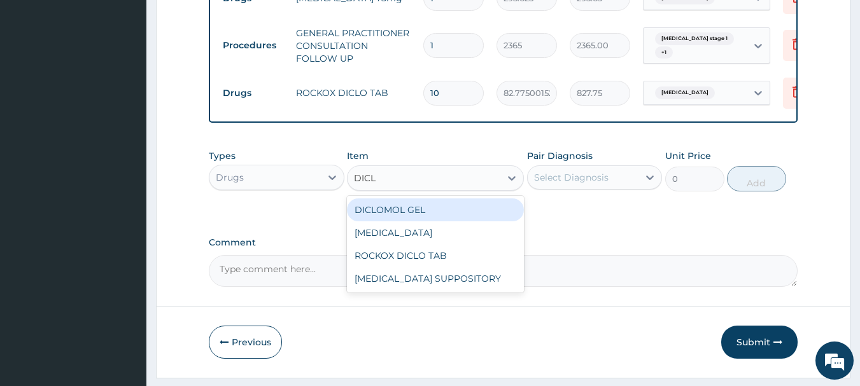
type input "DICLO"
click at [447, 221] on div "DICLOMOL GEL" at bounding box center [435, 210] width 177 height 23
type input "827.75"
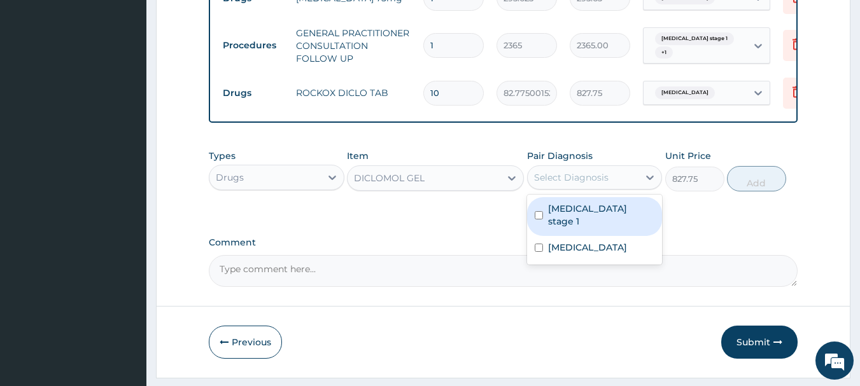
click at [593, 184] on div "Select Diagnosis" at bounding box center [571, 177] width 74 height 13
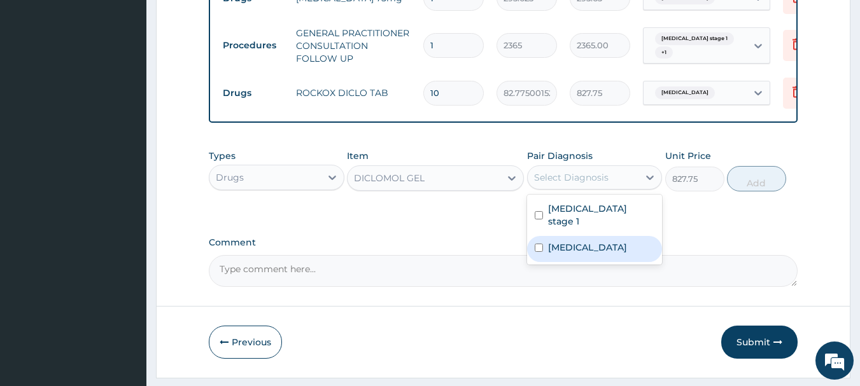
click at [575, 248] on label "[MEDICAL_DATA]" at bounding box center [587, 247] width 79 height 13
checkbox input "true"
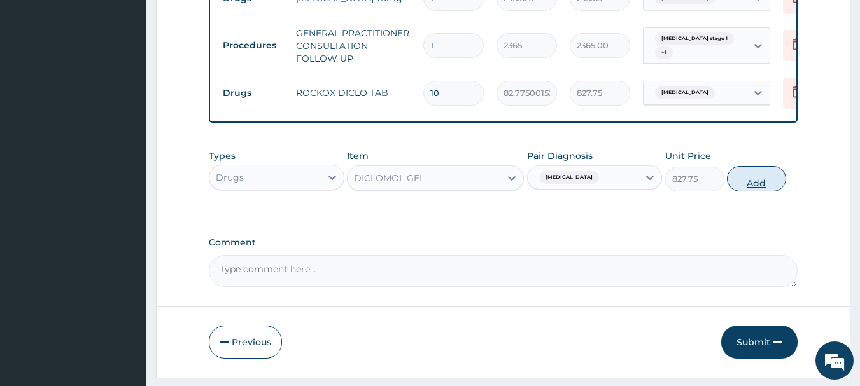
click at [761, 188] on button "Add" at bounding box center [756, 178] width 59 height 25
type input "0"
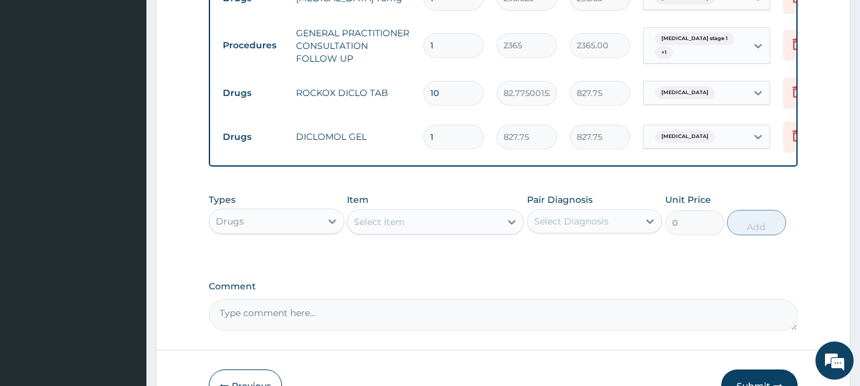
scroll to position [663, 0]
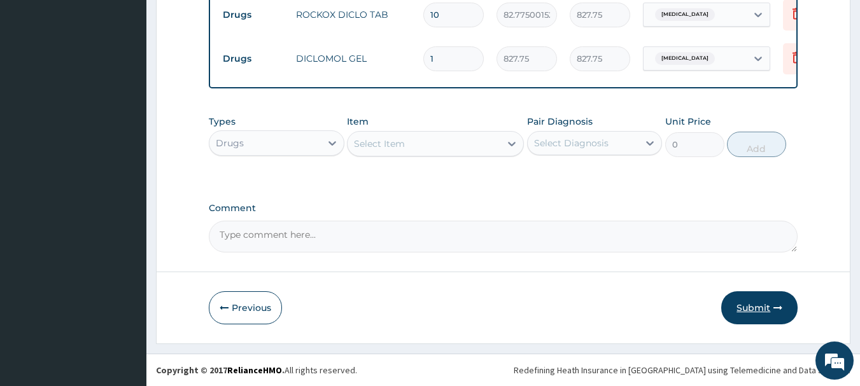
click at [764, 305] on button "Submit" at bounding box center [759, 307] width 76 height 33
